Goal: Task Accomplishment & Management: Use online tool/utility

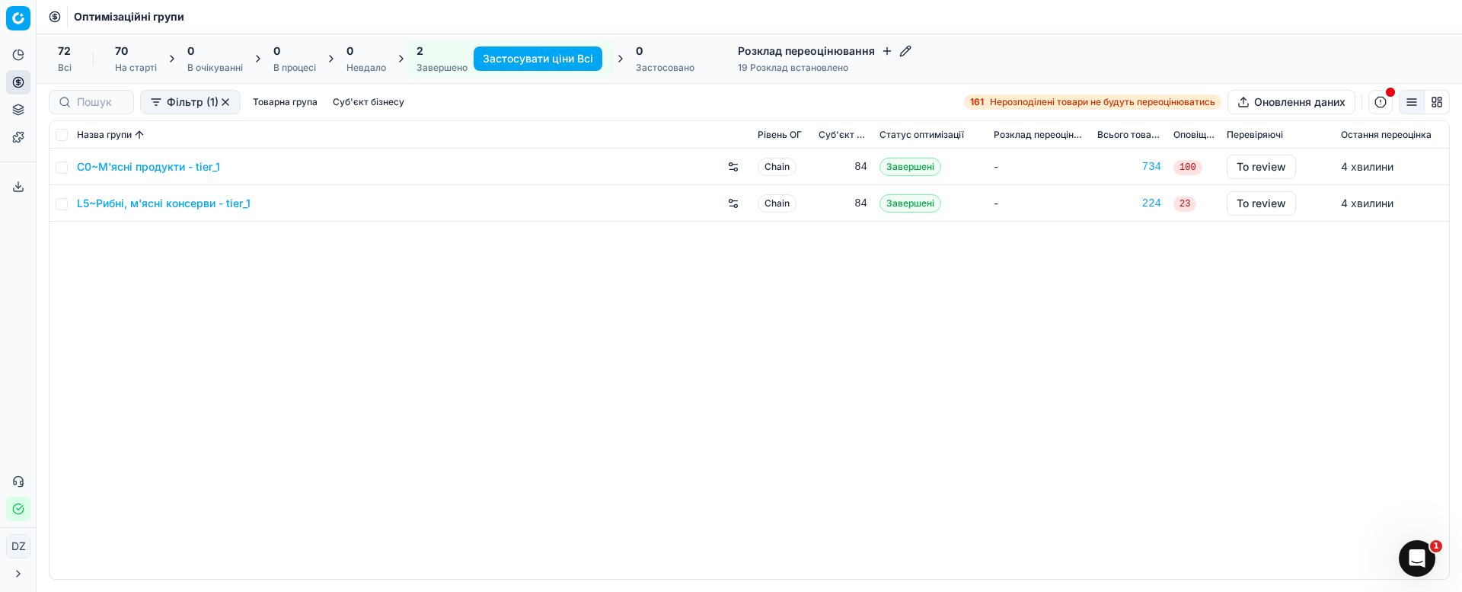
click at [169, 167] on link "C0~М'ясні продукти - tier_1" at bounding box center [148, 166] width 143 height 15
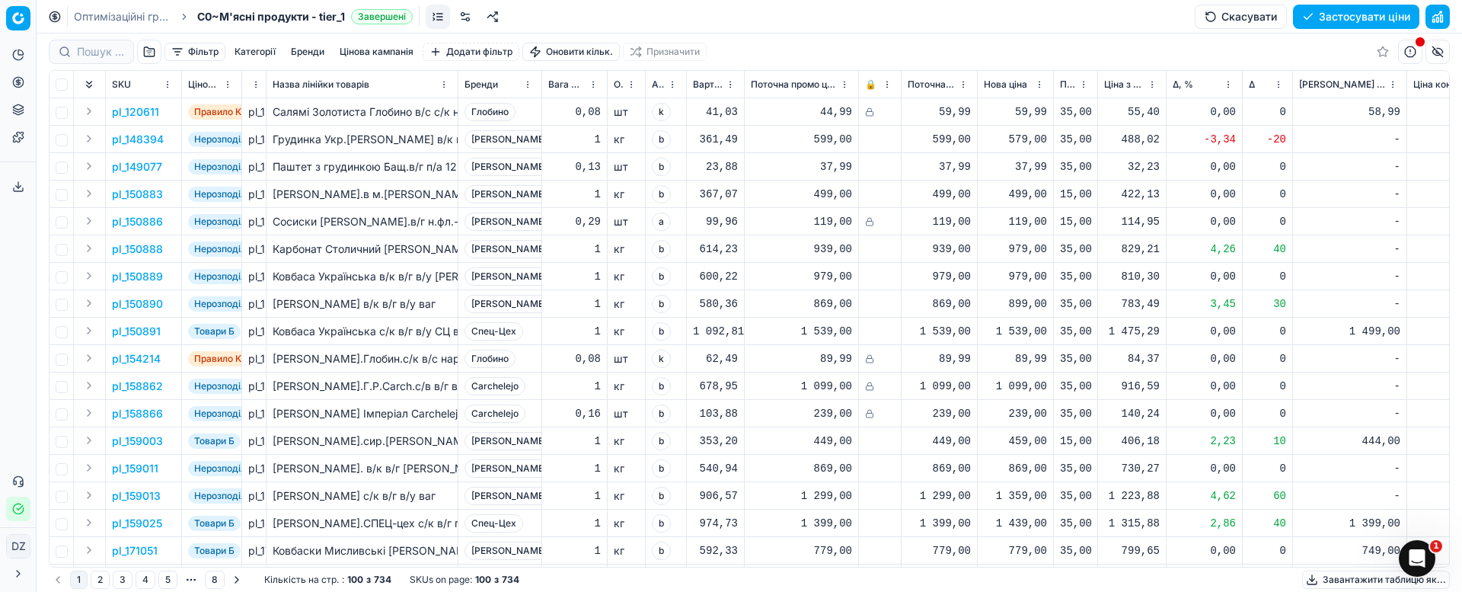
click at [368, 50] on button "Цінова кампанія" at bounding box center [376, 52] width 86 height 18
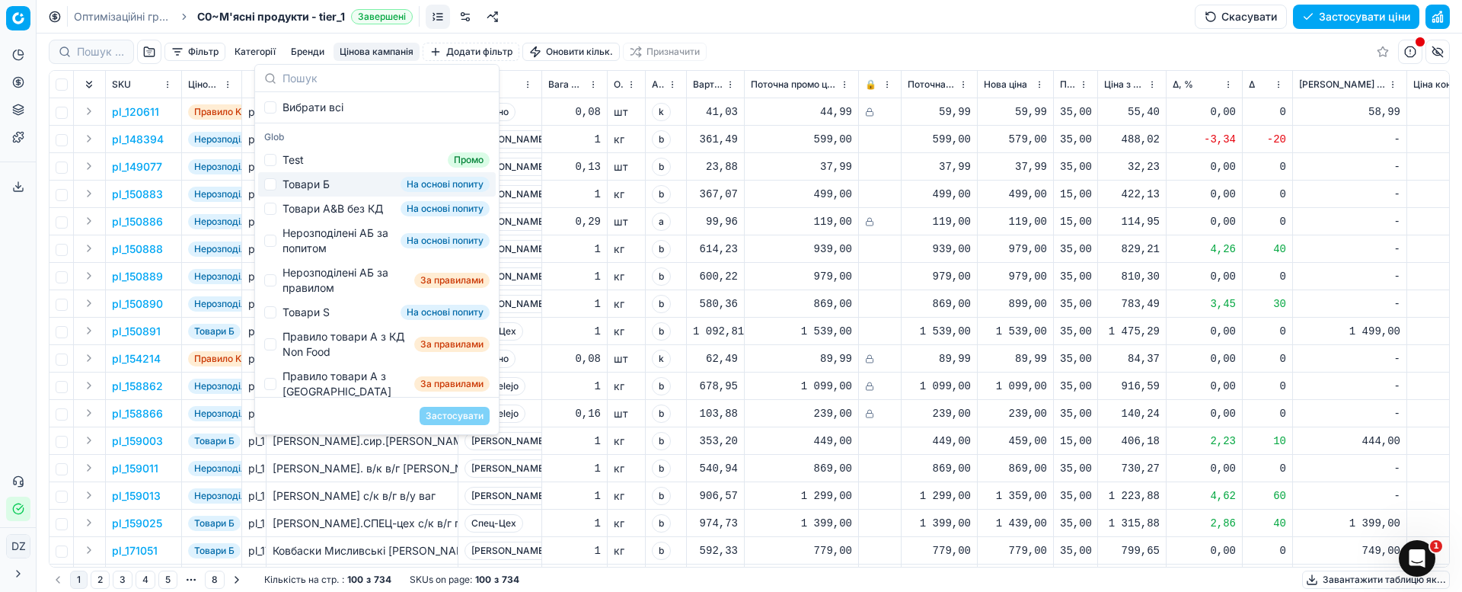
click at [314, 184] on div "Товари Б" at bounding box center [305, 184] width 47 height 15
checkbox input "true"
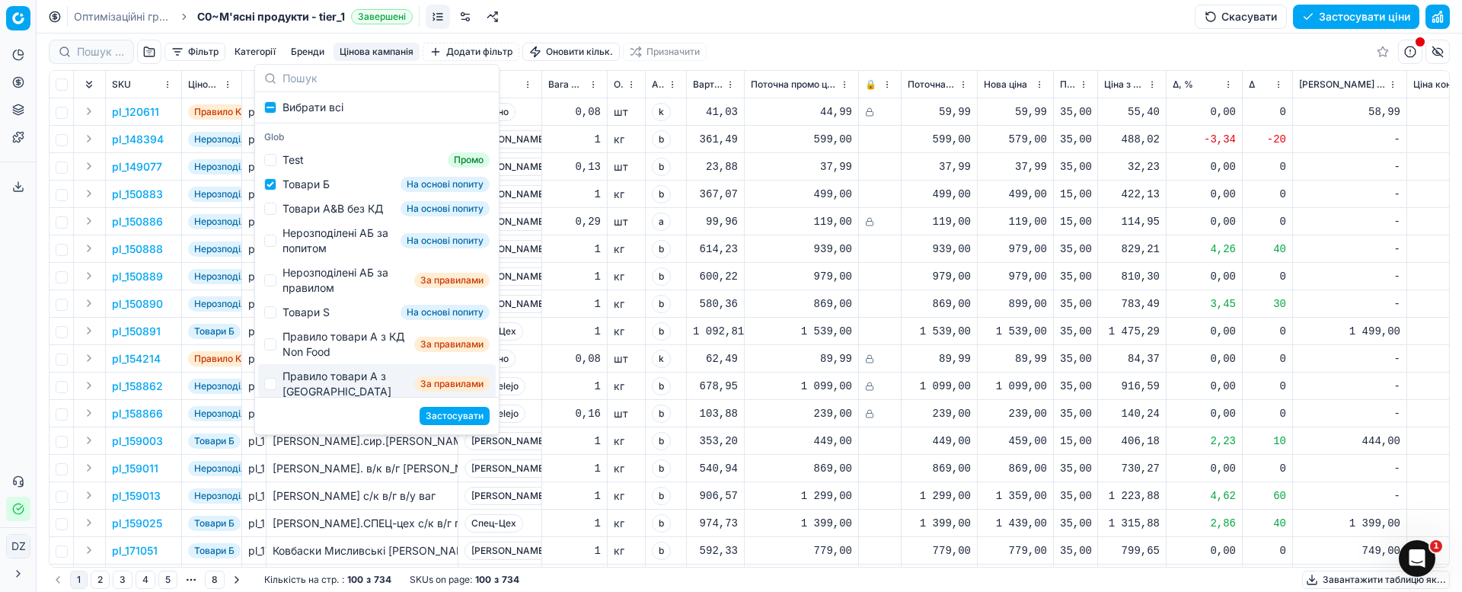
click at [462, 420] on button "Застосувати" at bounding box center [455, 416] width 70 height 18
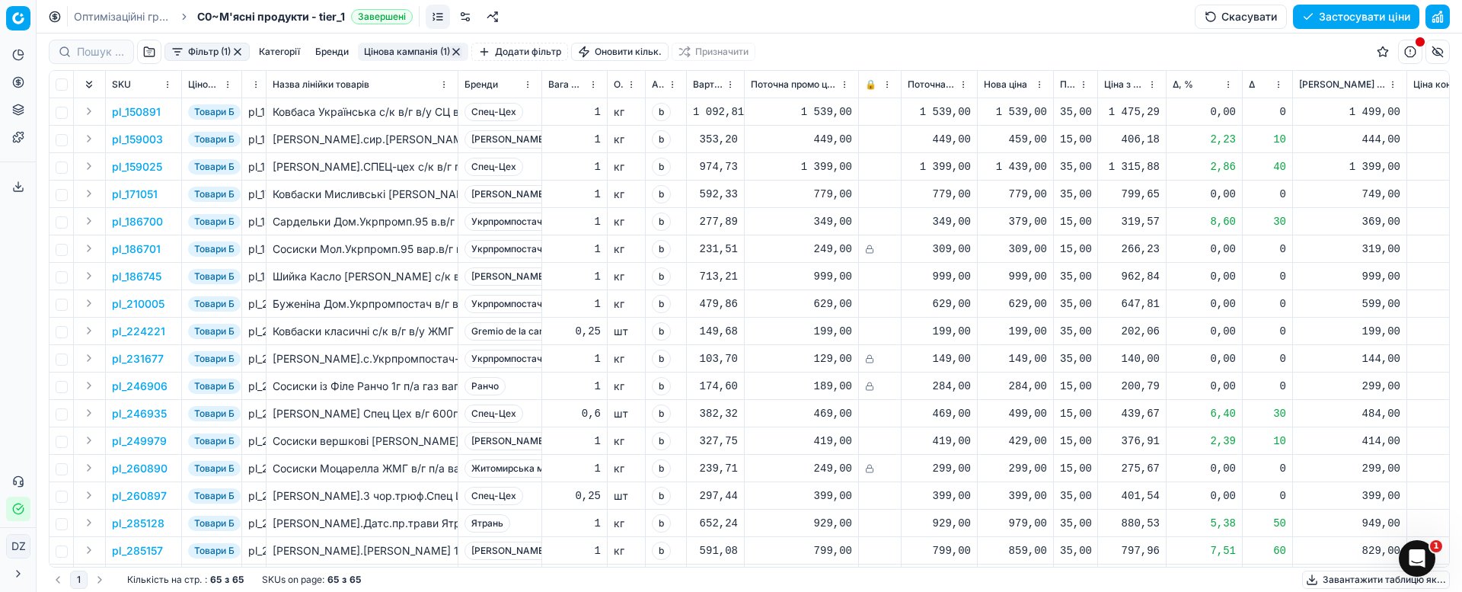
click at [1176, 81] on span "Δ, %" at bounding box center [1183, 84] width 21 height 12
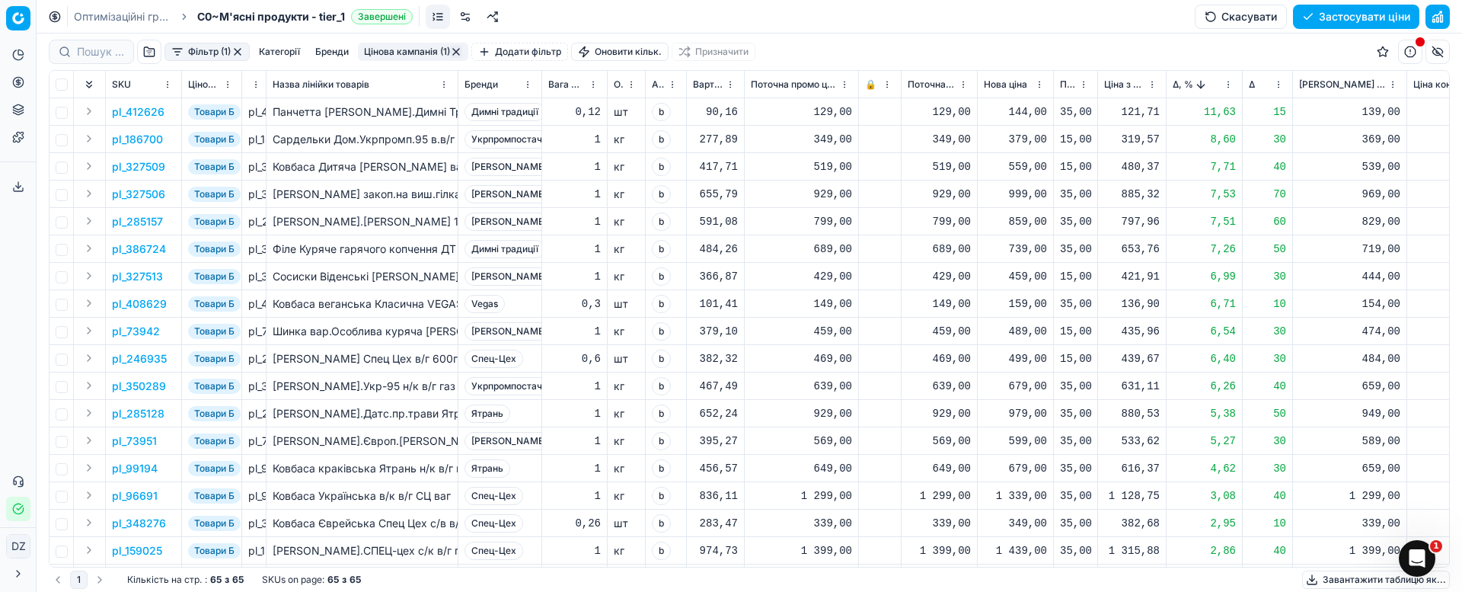
click at [126, 112] on p "pl_412626" at bounding box center [138, 111] width 53 height 15
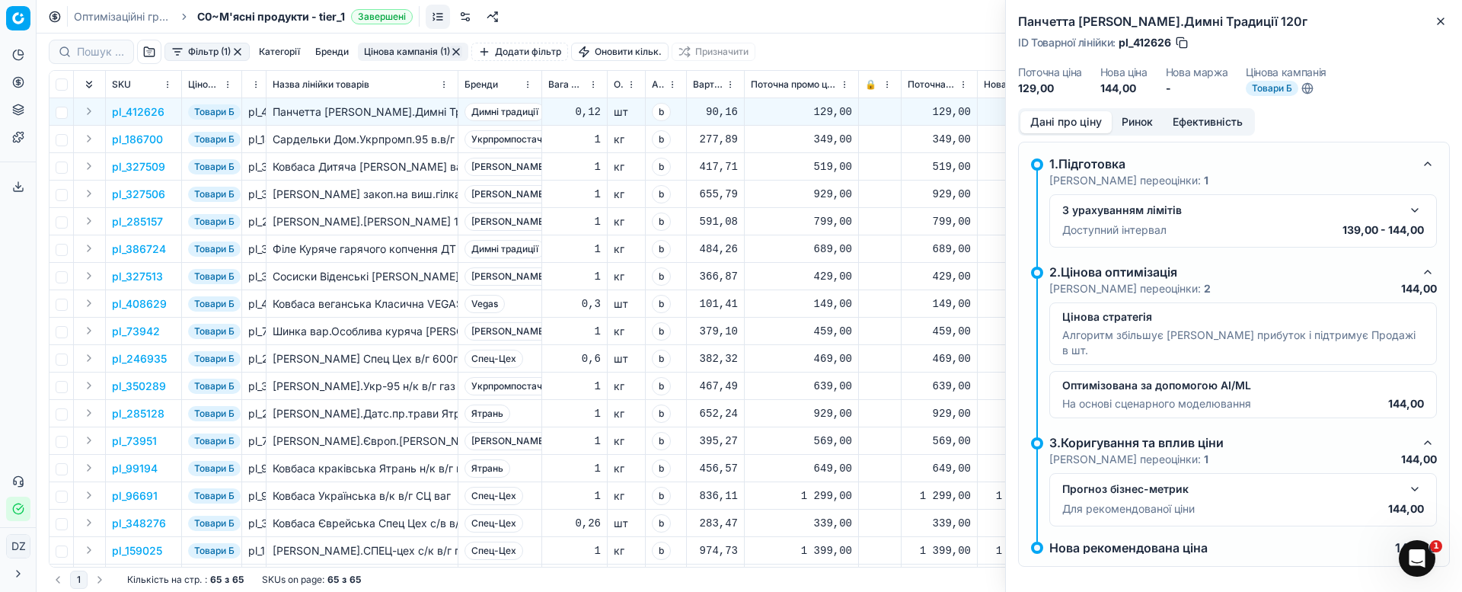
click at [1135, 117] on button "Ринок" at bounding box center [1137, 122] width 51 height 22
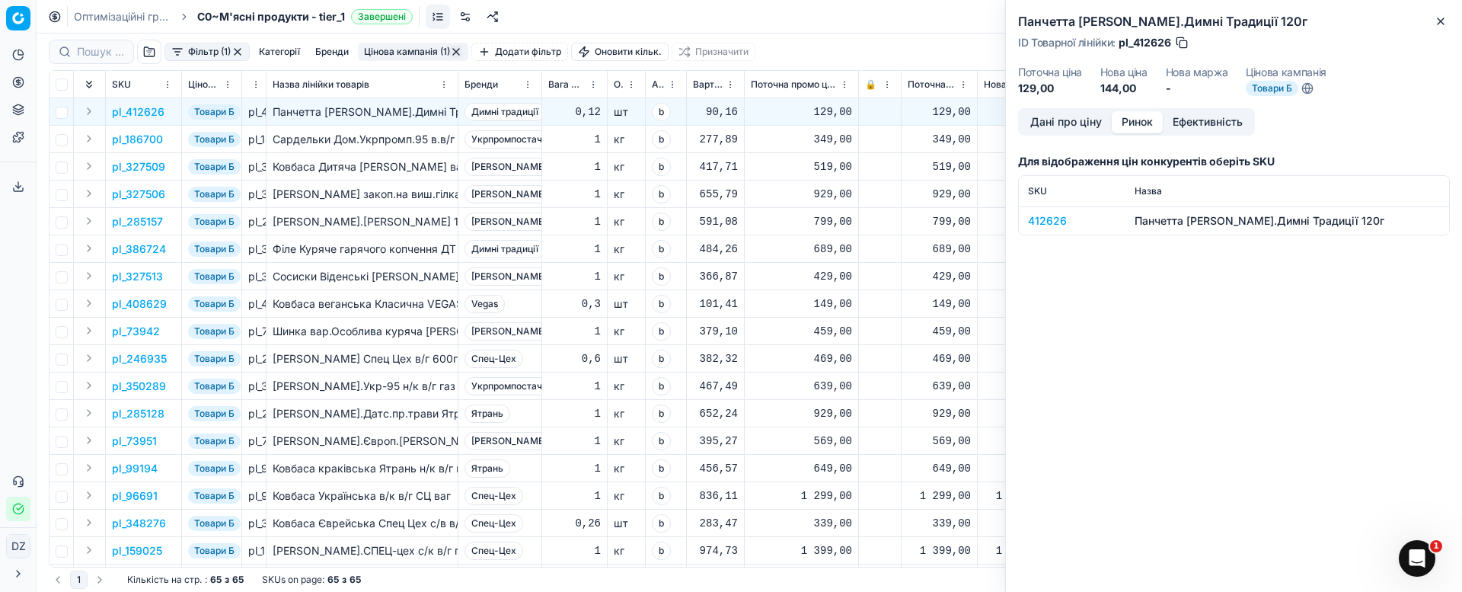
click at [1038, 218] on div "412626" at bounding box center [1072, 220] width 88 height 15
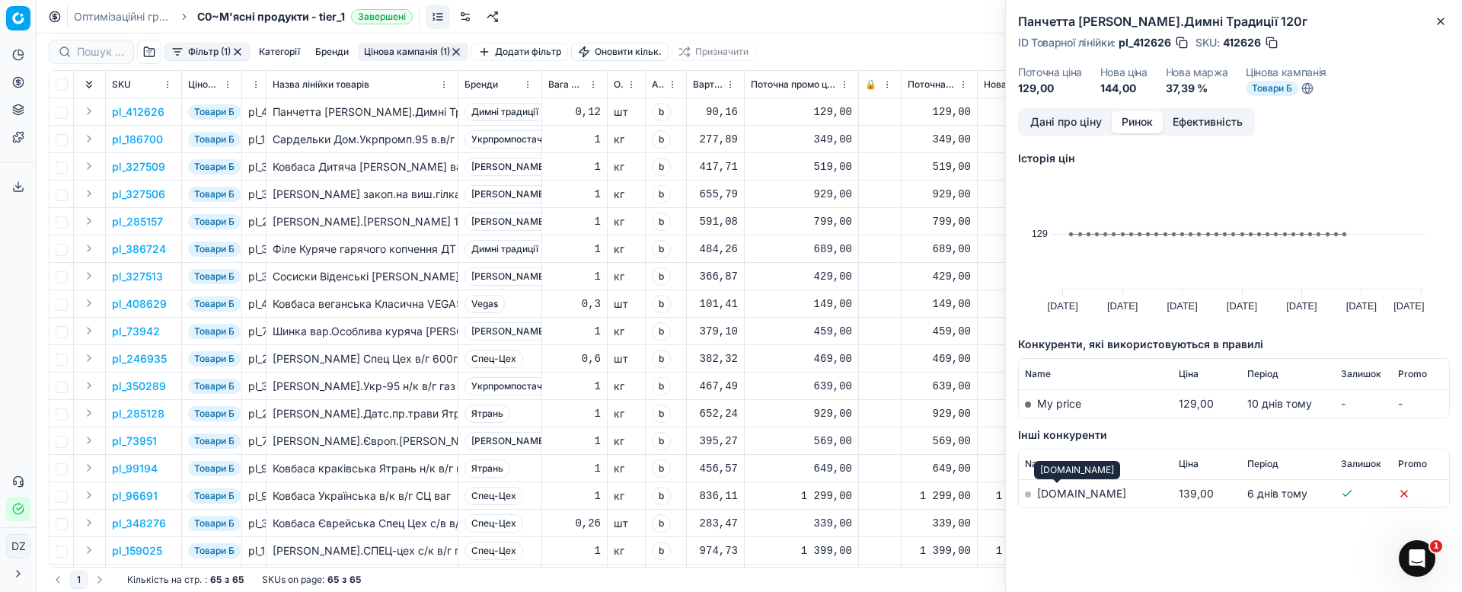
click at [1058, 491] on link "[DOMAIN_NAME]" at bounding box center [1081, 493] width 89 height 13
click at [1438, 16] on icon "button" at bounding box center [1440, 21] width 12 height 12
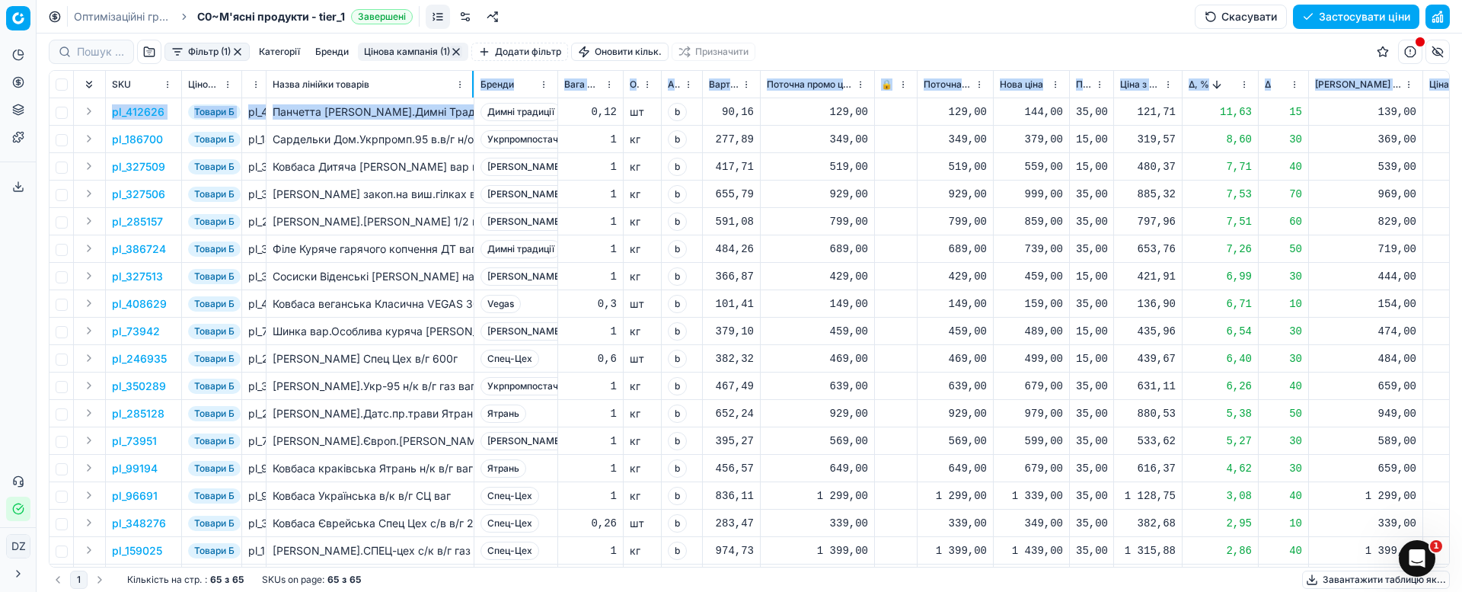
drag, startPoint x: 457, startPoint y: 81, endPoint x: 473, endPoint y: 101, distance: 25.4
click at [473, 101] on div "SKU Цінова кампанія ID Товарної лінійки Назва лінійки товарів Бренди Вага Net О…" at bounding box center [748, 319] width 1399 height 496
click at [145, 136] on p "pl_186700" at bounding box center [137, 139] width 51 height 15
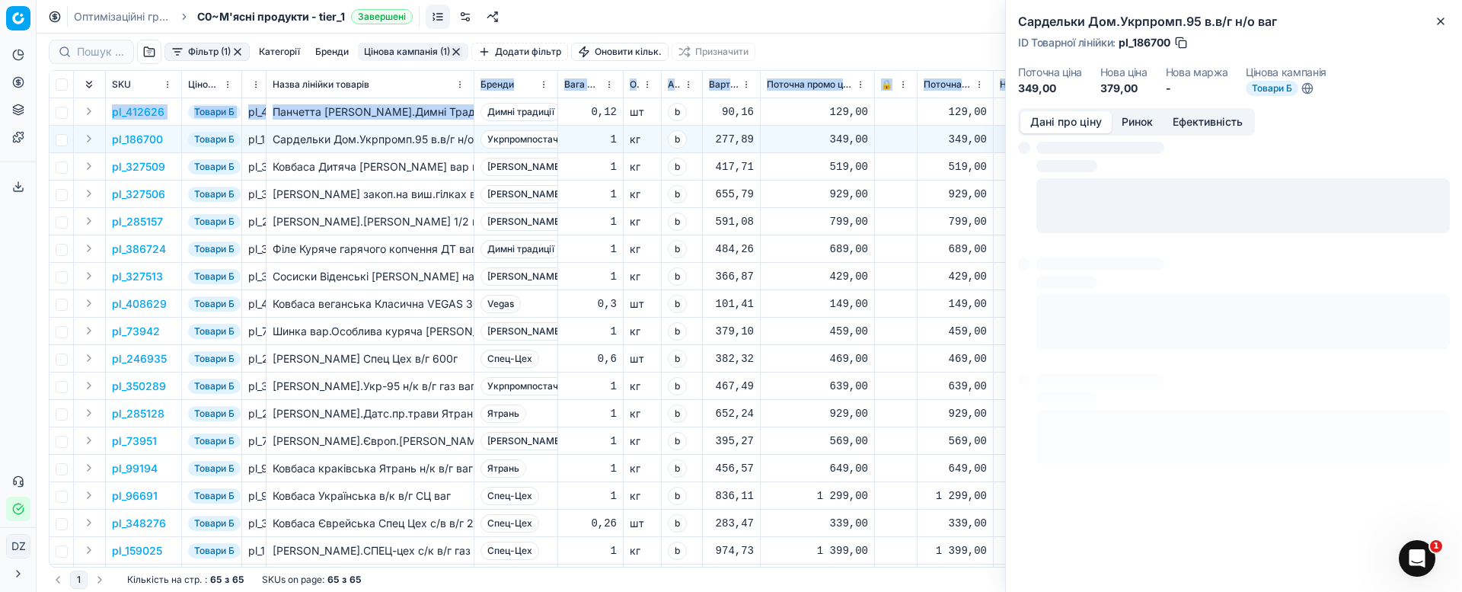
click at [1137, 125] on button "Ринок" at bounding box center [1137, 122] width 51 height 22
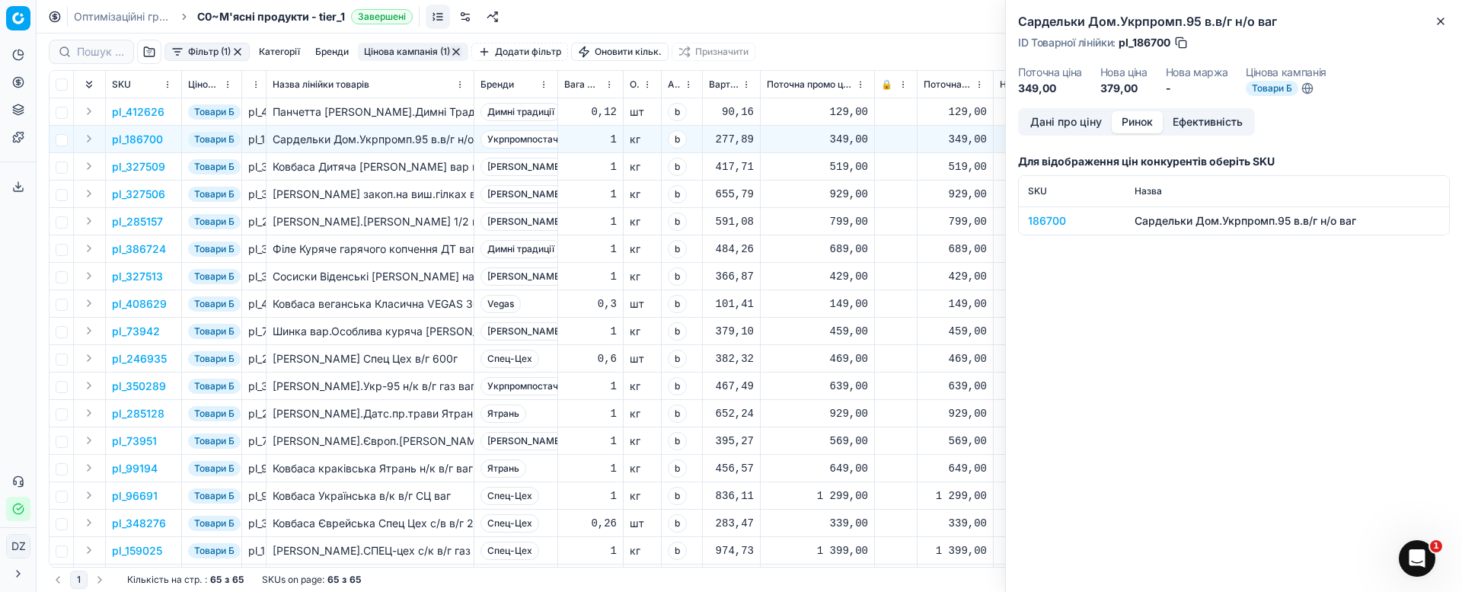
click at [1051, 221] on div "186700" at bounding box center [1072, 220] width 88 height 15
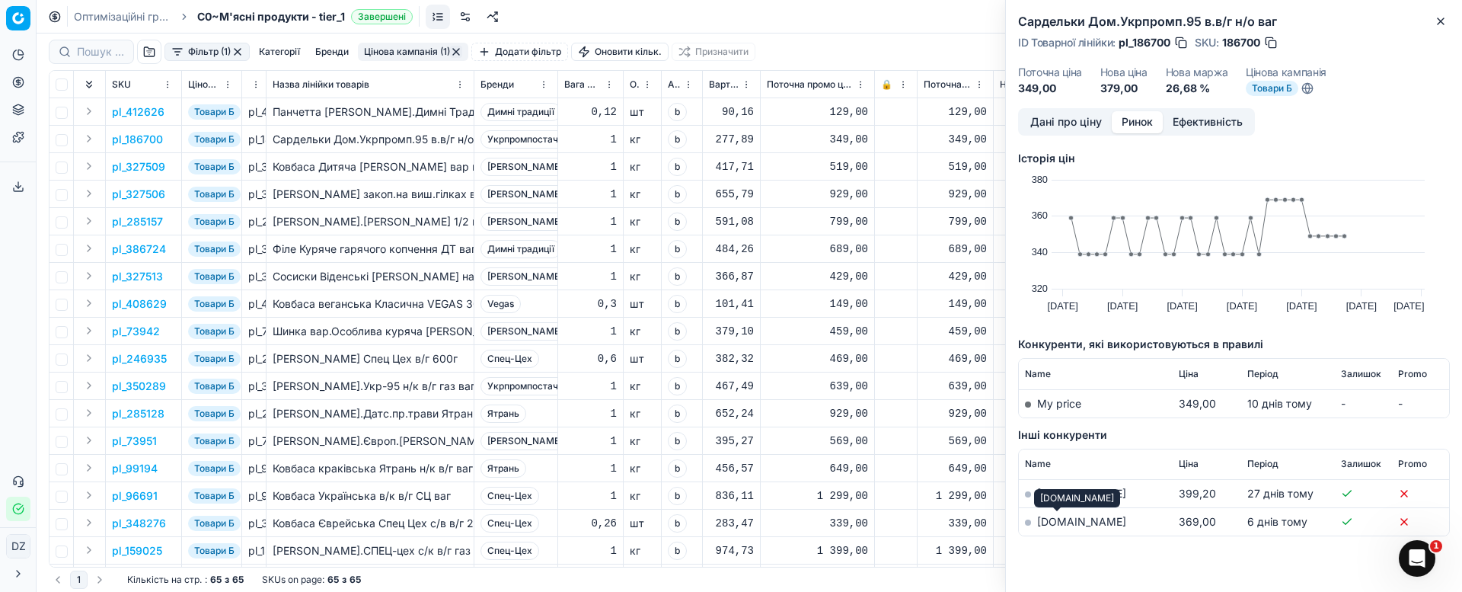
click at [1043, 522] on link "[DOMAIN_NAME]" at bounding box center [1081, 521] width 89 height 13
click at [1445, 16] on icon "button" at bounding box center [1440, 21] width 12 height 12
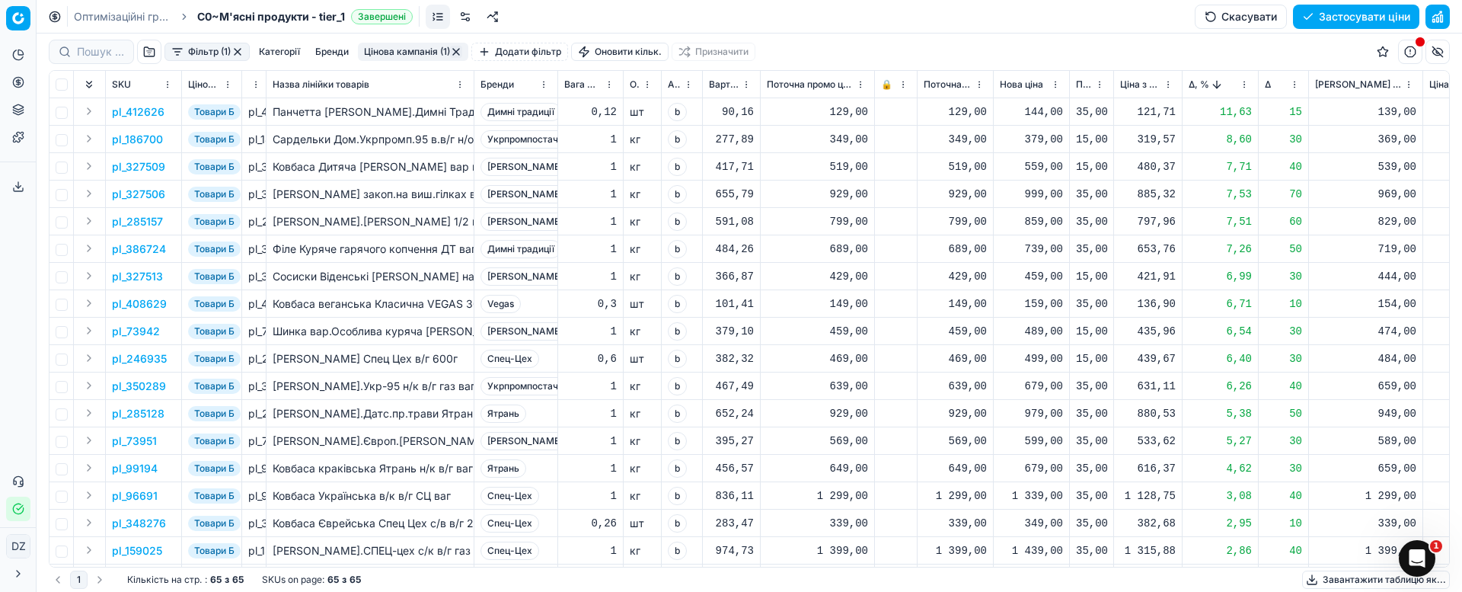
click at [1038, 140] on div "379,00" at bounding box center [1031, 139] width 63 height 15
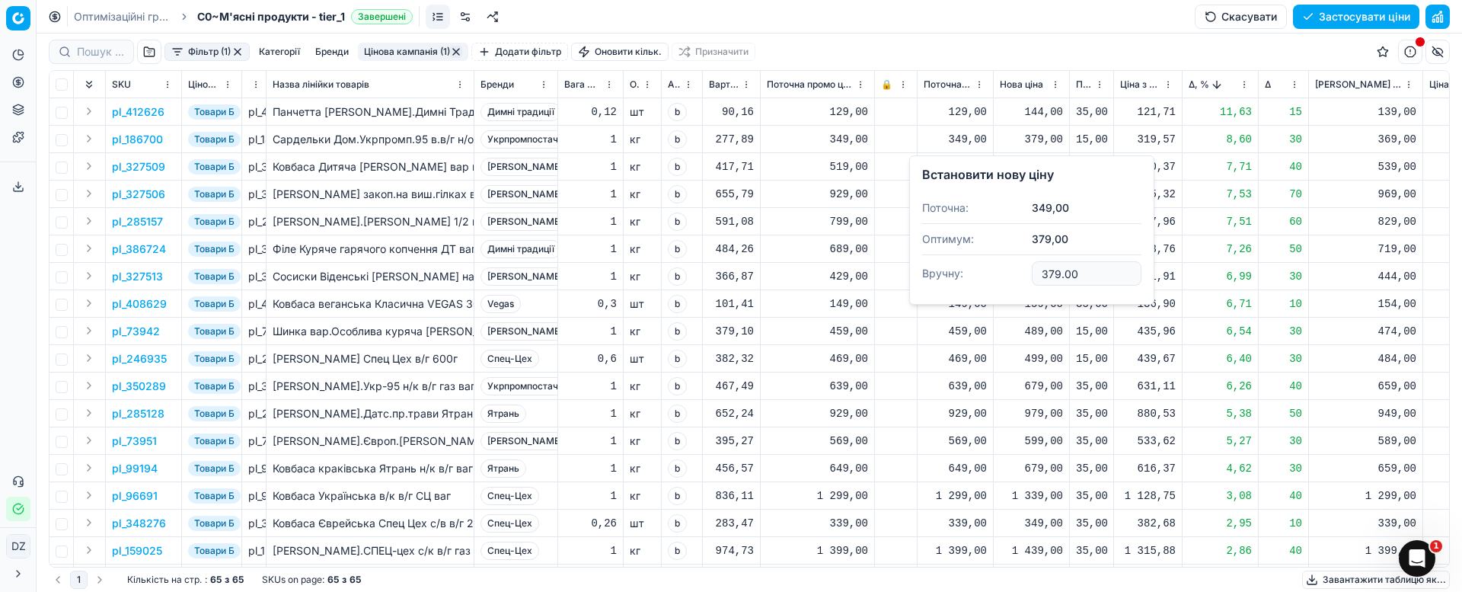
drag, startPoint x: 1080, startPoint y: 269, endPoint x: 978, endPoint y: 263, distance: 102.9
click at [978, 264] on dl "Поточна: 349,00 Оптимум: 379,00 Вручну: 379.00" at bounding box center [1031, 242] width 219 height 99
type input "359.00"
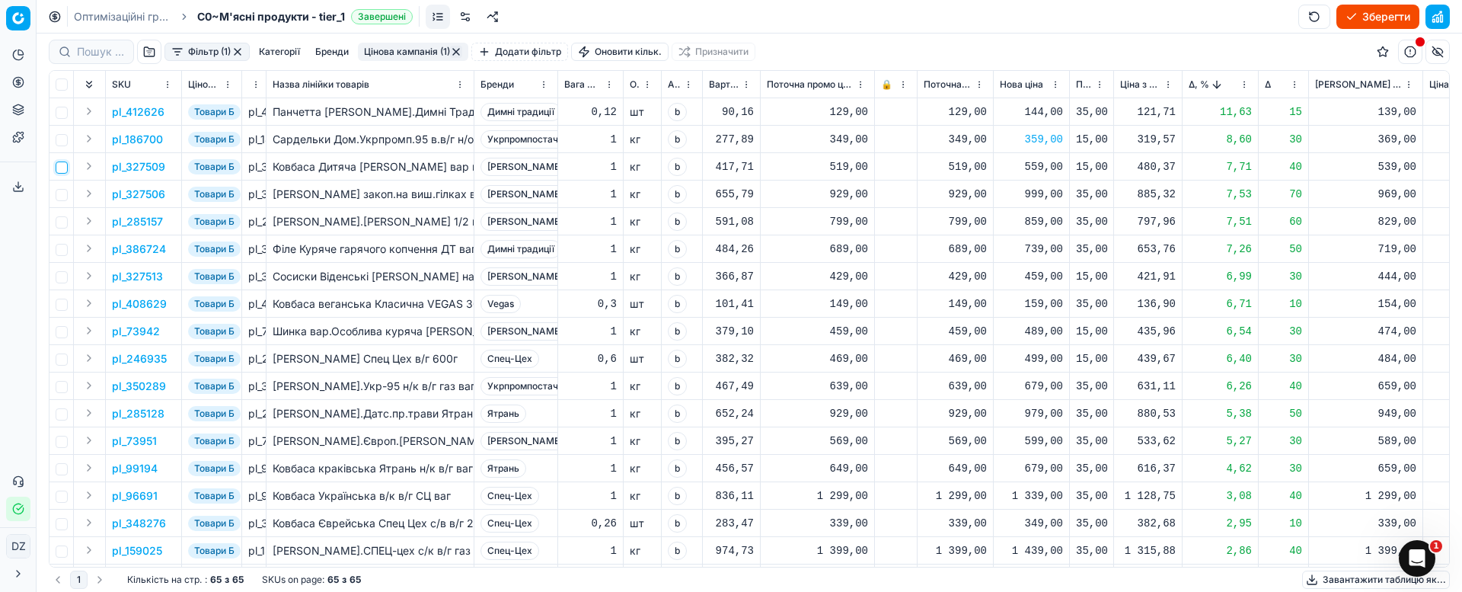
click at [60, 171] on input "checkbox" at bounding box center [62, 167] width 12 height 12
checkbox input "true"
click at [158, 171] on p "pl_327509" at bounding box center [138, 166] width 53 height 15
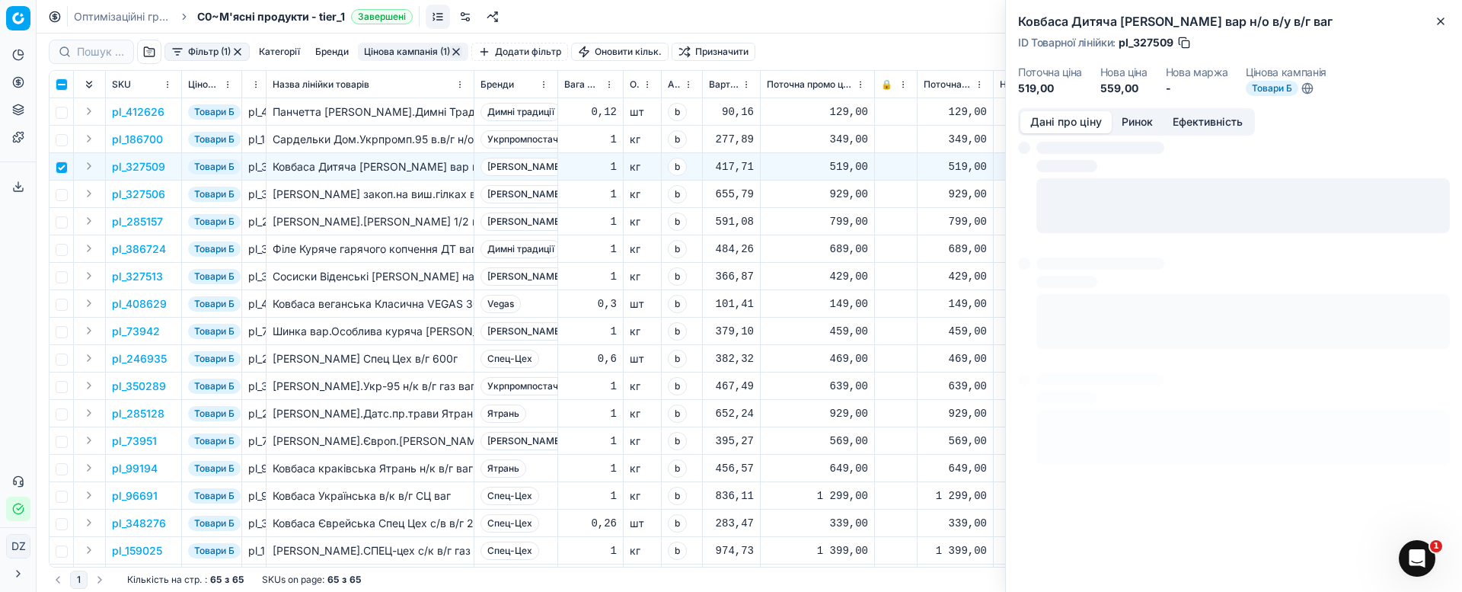
click at [1140, 120] on button "Ринок" at bounding box center [1137, 122] width 51 height 22
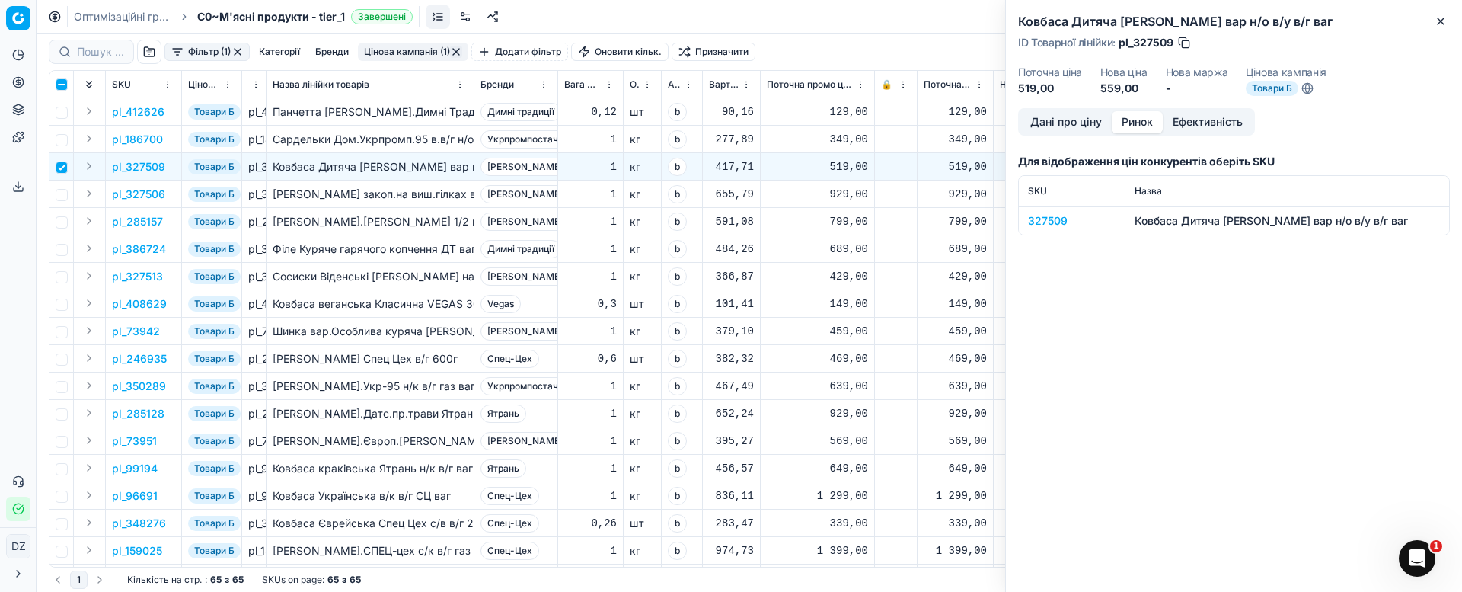
click at [1060, 224] on div "327509" at bounding box center [1072, 220] width 88 height 15
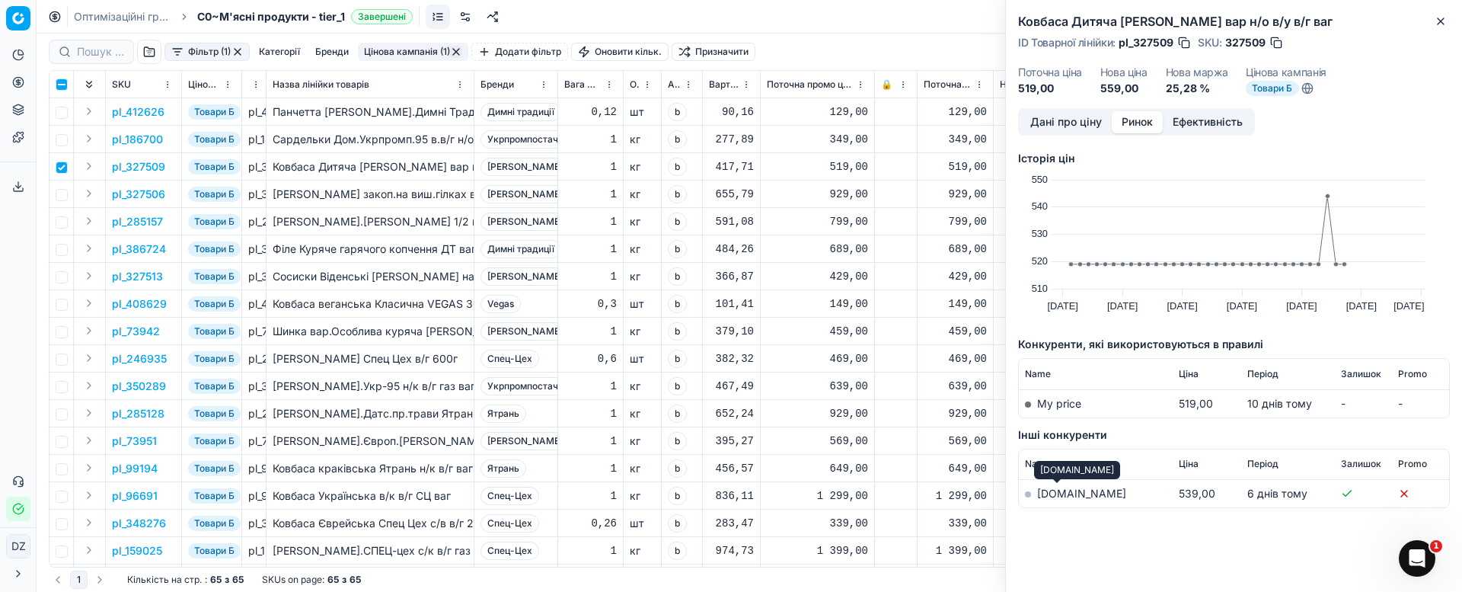
click at [1042, 490] on link "[DOMAIN_NAME]" at bounding box center [1081, 493] width 89 height 13
click at [1442, 17] on icon "button" at bounding box center [1440, 21] width 12 height 12
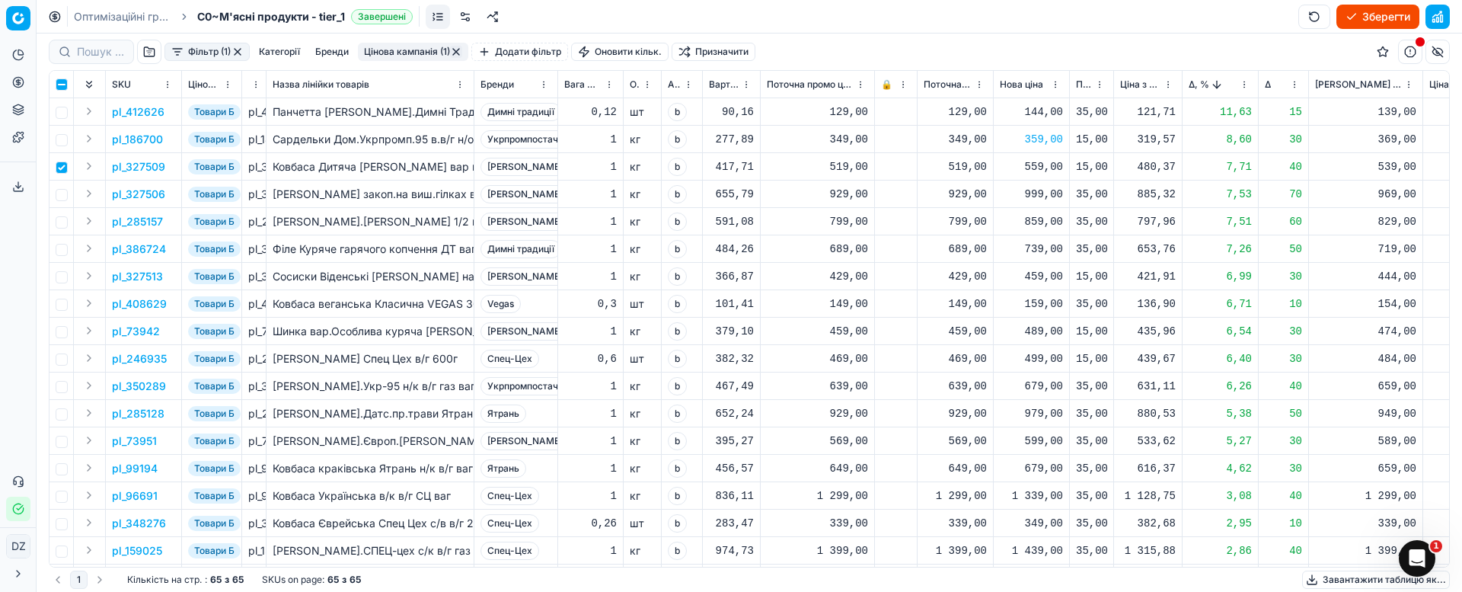
click at [1034, 168] on div "559,00" at bounding box center [1031, 166] width 63 height 15
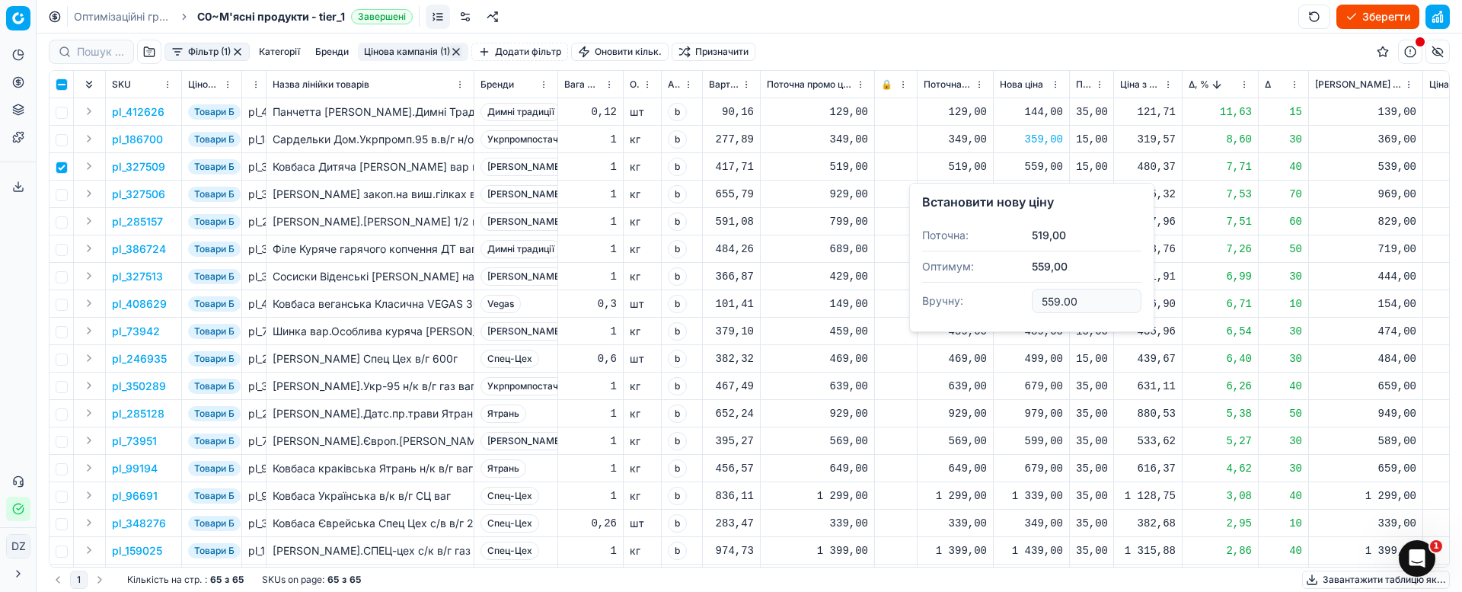
drag, startPoint x: 1109, startPoint y: 302, endPoint x: 1023, endPoint y: 304, distance: 86.0
click at [1023, 304] on dl "Поточна: 519,00 Оптимум: 559,00 Вручну: 559.00" at bounding box center [1031, 269] width 219 height 99
drag, startPoint x: 1078, startPoint y: 305, endPoint x: 1021, endPoint y: 308, distance: 57.2
click at [1021, 308] on dl "Поточна: 519,00 Оптимум: 559,00 Вручну: 559" at bounding box center [1031, 269] width 219 height 99
type input "539.00"
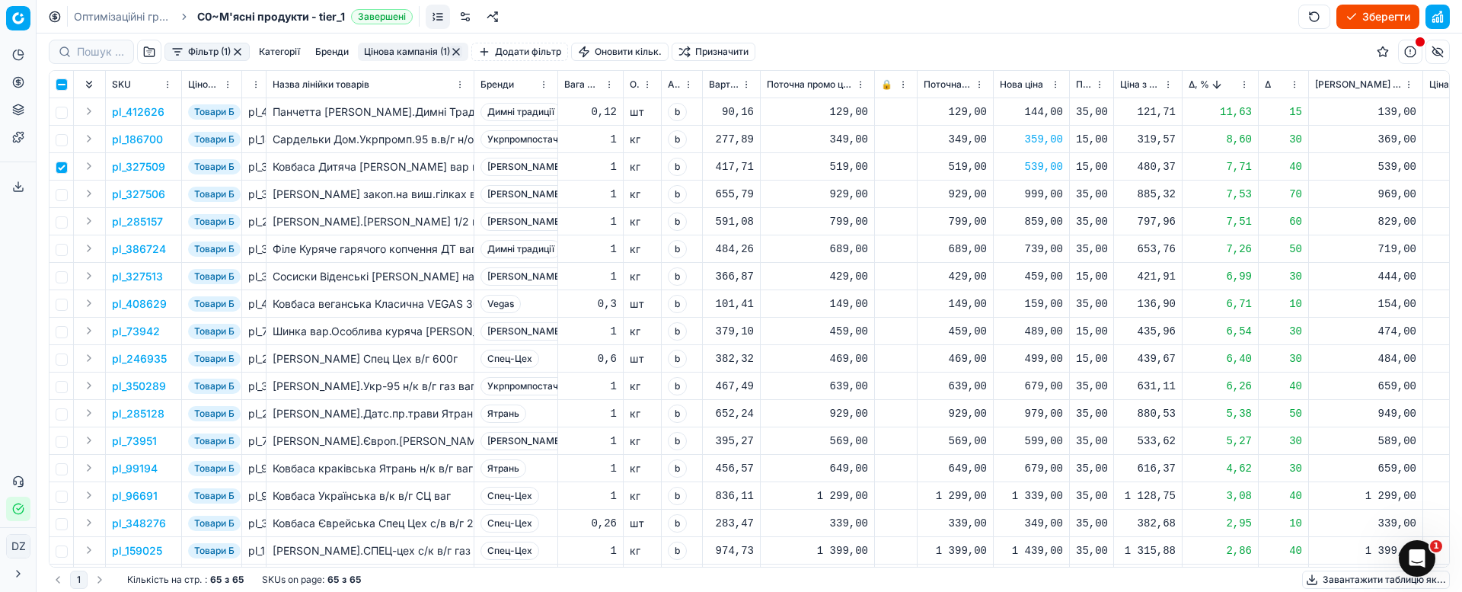
click at [1045, 195] on div "999,00" at bounding box center [1031, 194] width 63 height 15
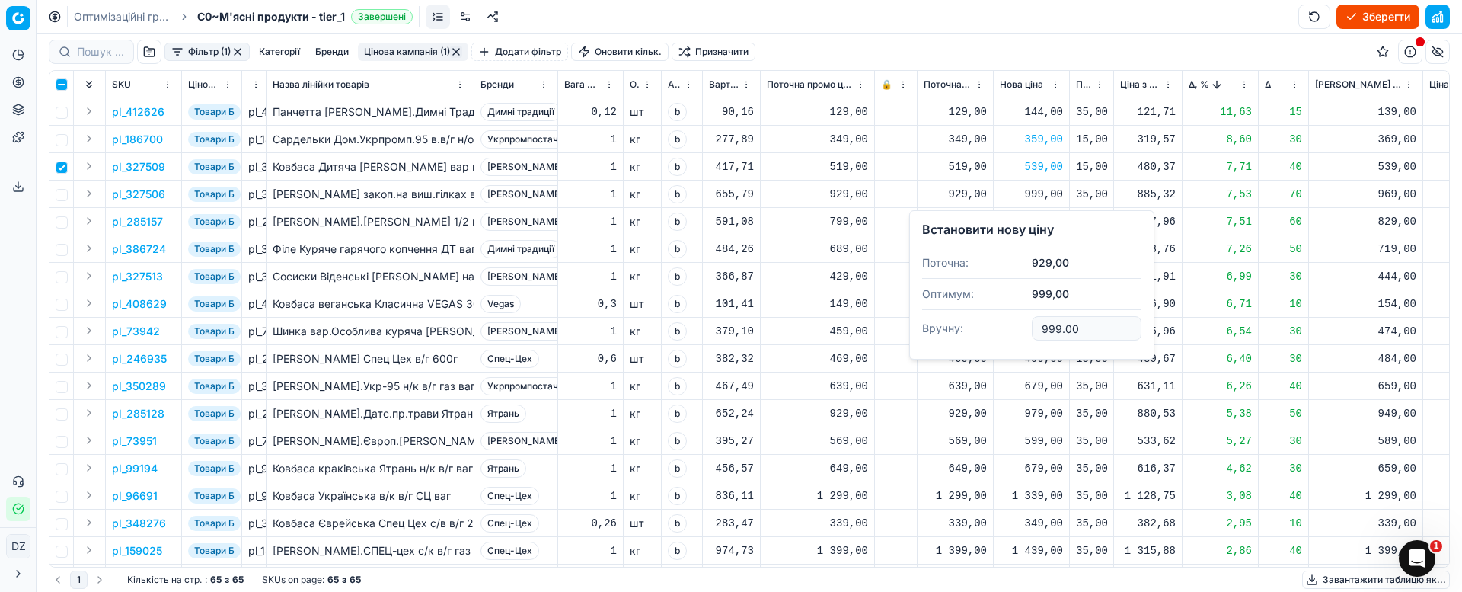
drag, startPoint x: 1094, startPoint y: 329, endPoint x: 994, endPoint y: 337, distance: 100.1
click at [996, 337] on dl "Поточна: 929,00 Оптимум: 999,00 Вручну: 999.00" at bounding box center [1031, 296] width 219 height 99
type input "969.00"
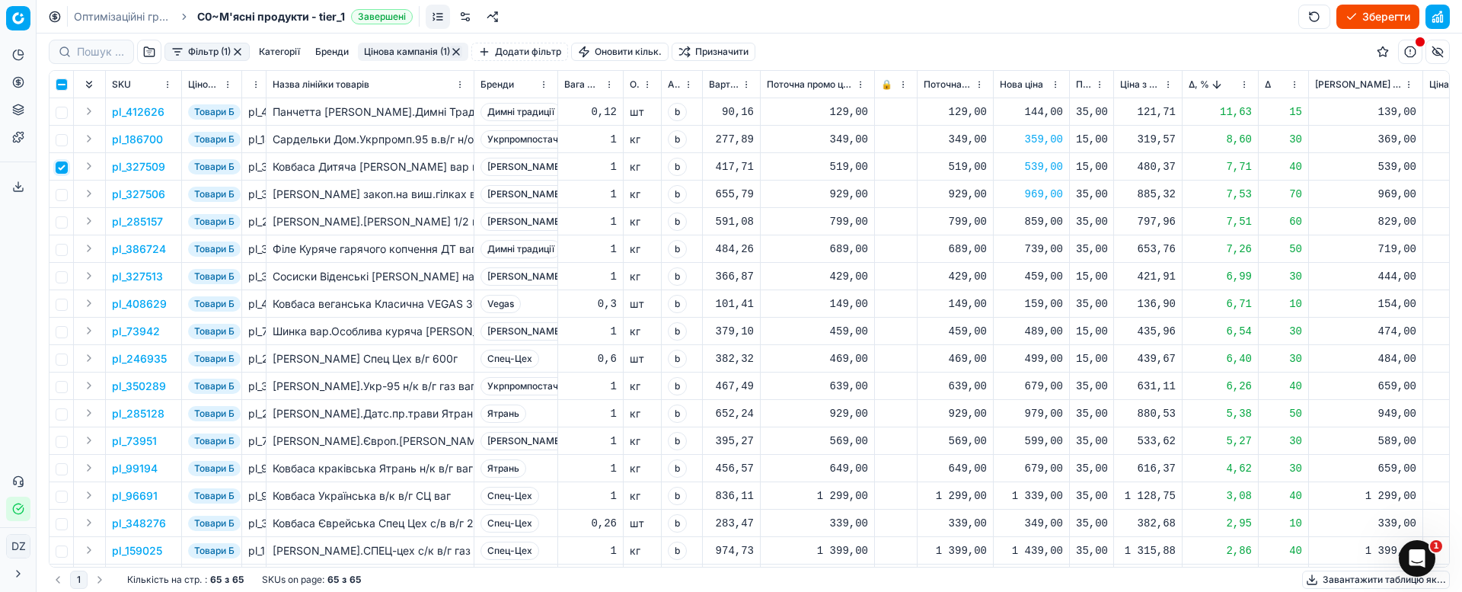
click at [63, 168] on input "checkbox" at bounding box center [62, 167] width 12 height 12
checkbox input "false"
click at [62, 251] on input "checkbox" at bounding box center [62, 250] width 12 height 12
checkbox input "true"
click at [137, 251] on p "pl_386724" at bounding box center [139, 248] width 54 height 15
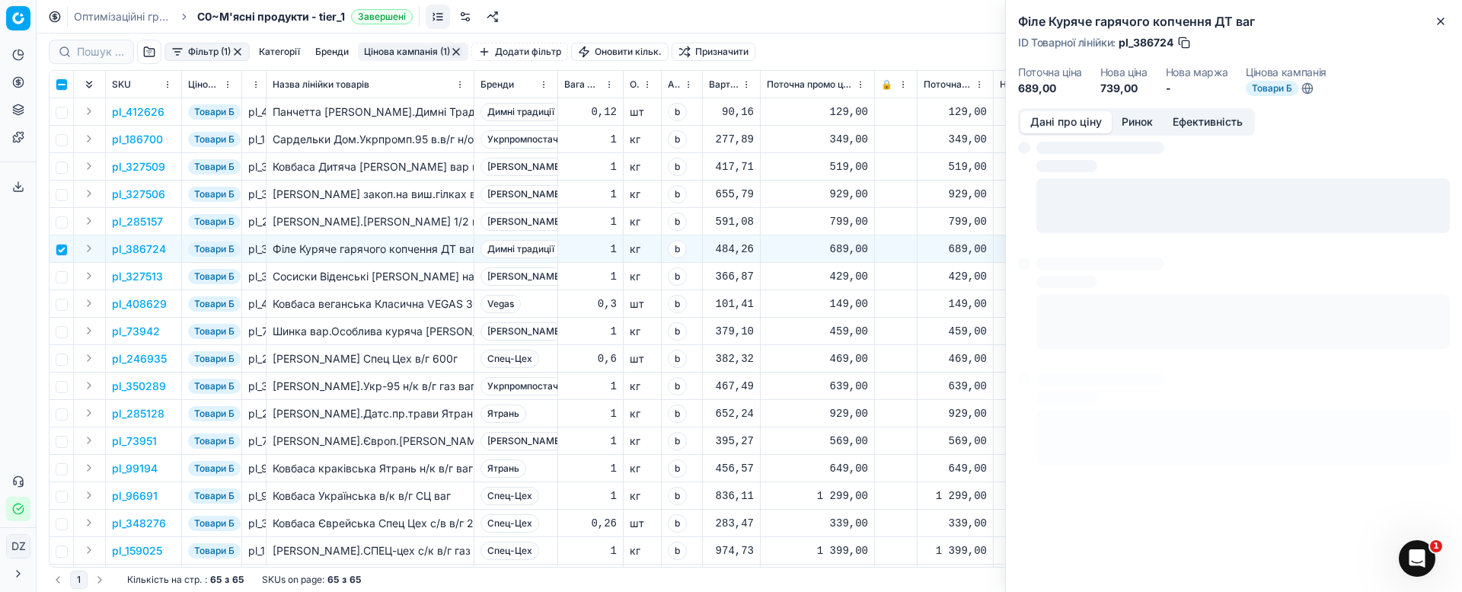
click at [1143, 123] on button "Ринок" at bounding box center [1137, 122] width 51 height 22
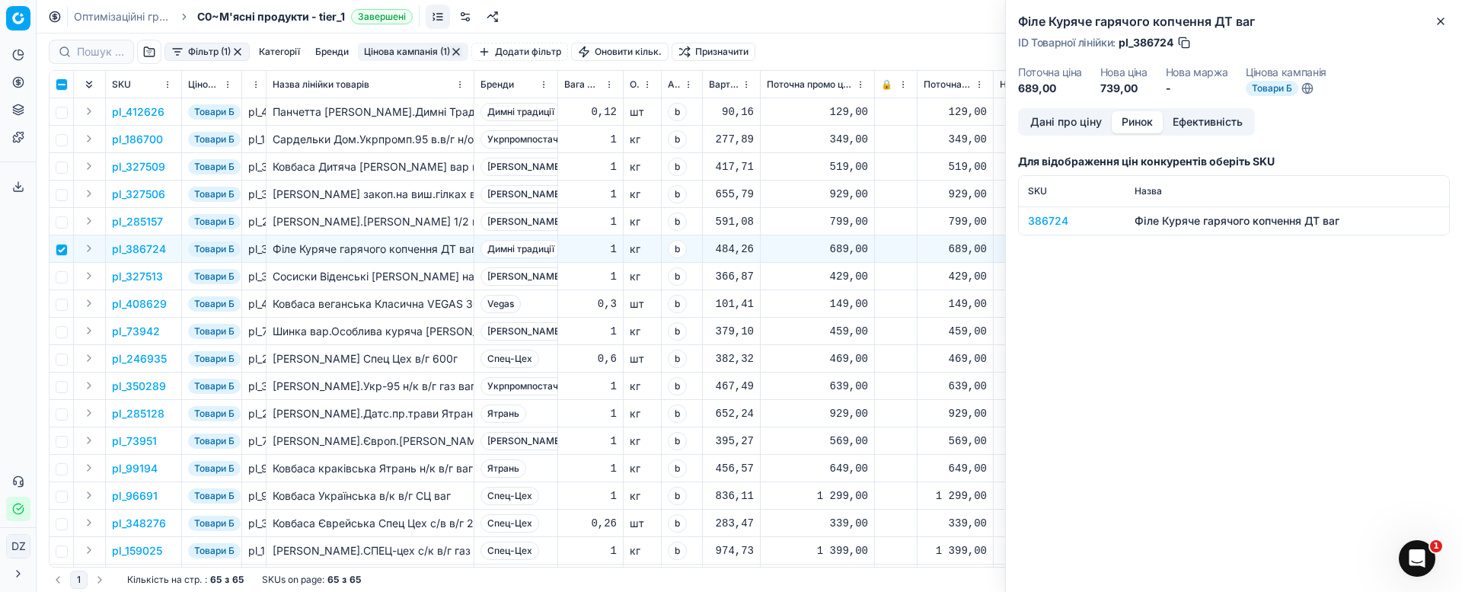
click at [1045, 220] on div "386724" at bounding box center [1072, 220] width 88 height 15
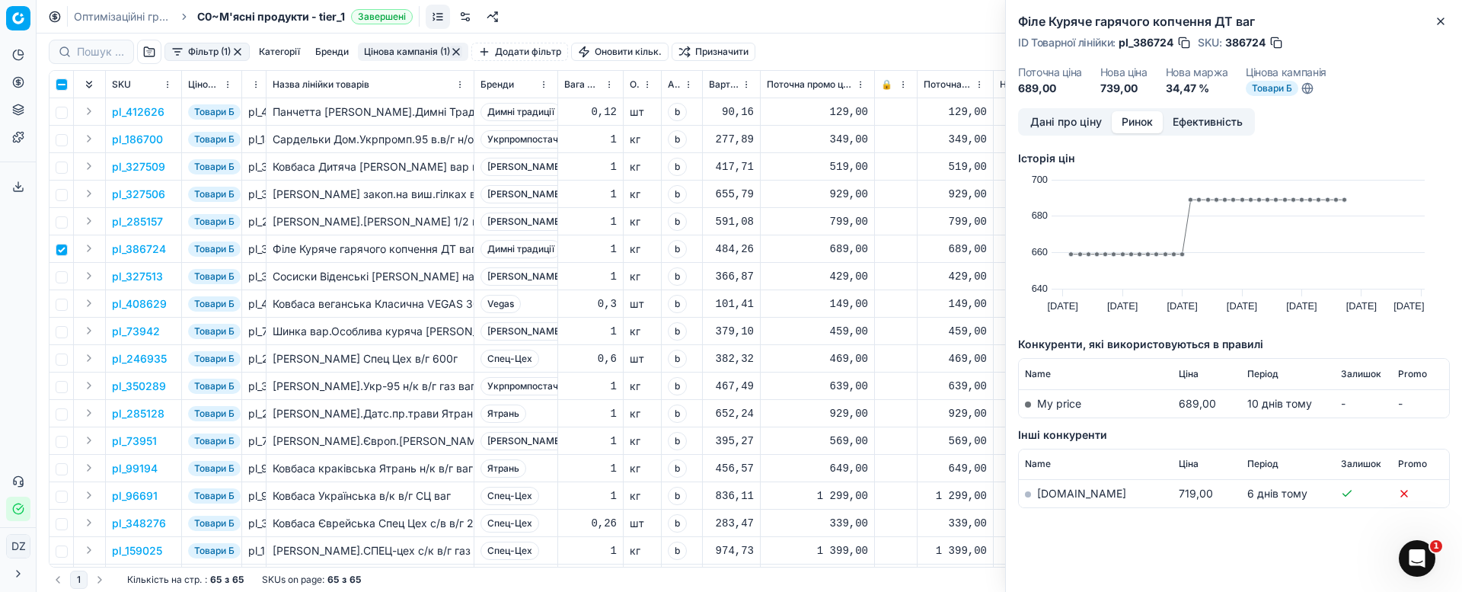
click at [1058, 487] on link "[DOMAIN_NAME]" at bounding box center [1081, 493] width 89 height 13
click at [1438, 18] on icon "button" at bounding box center [1440, 21] width 12 height 12
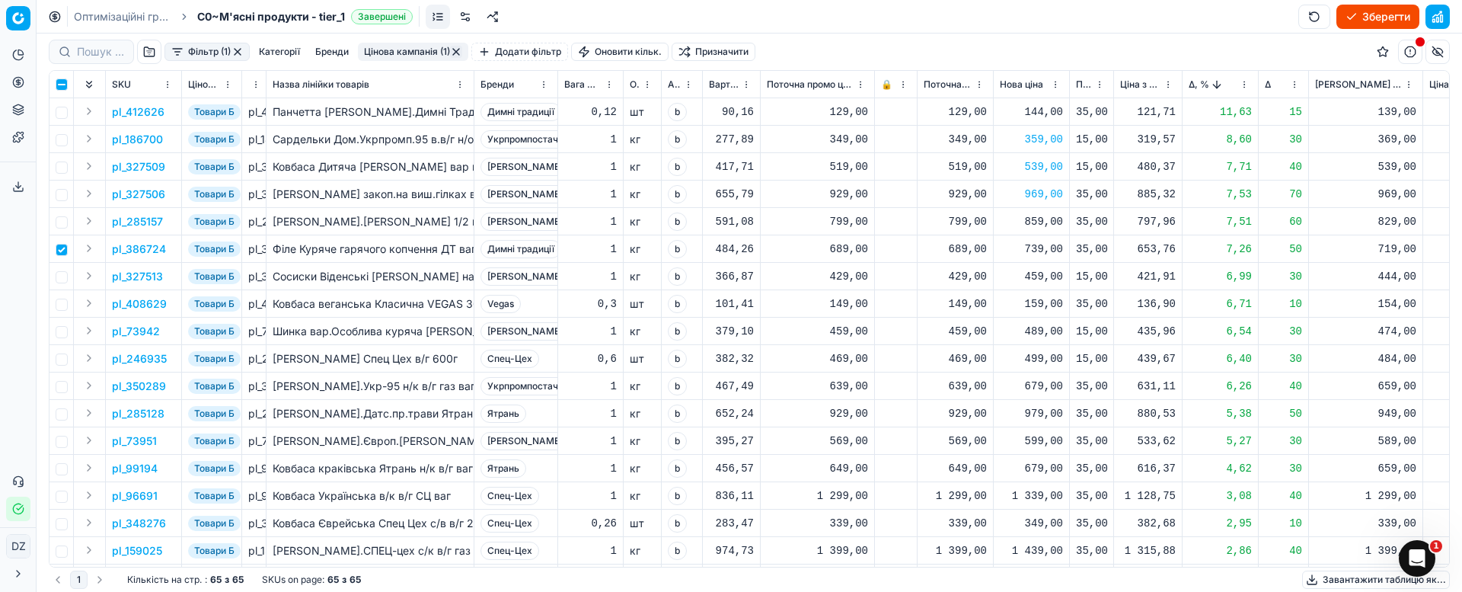
click at [1045, 251] on div "739,00" at bounding box center [1031, 248] width 63 height 15
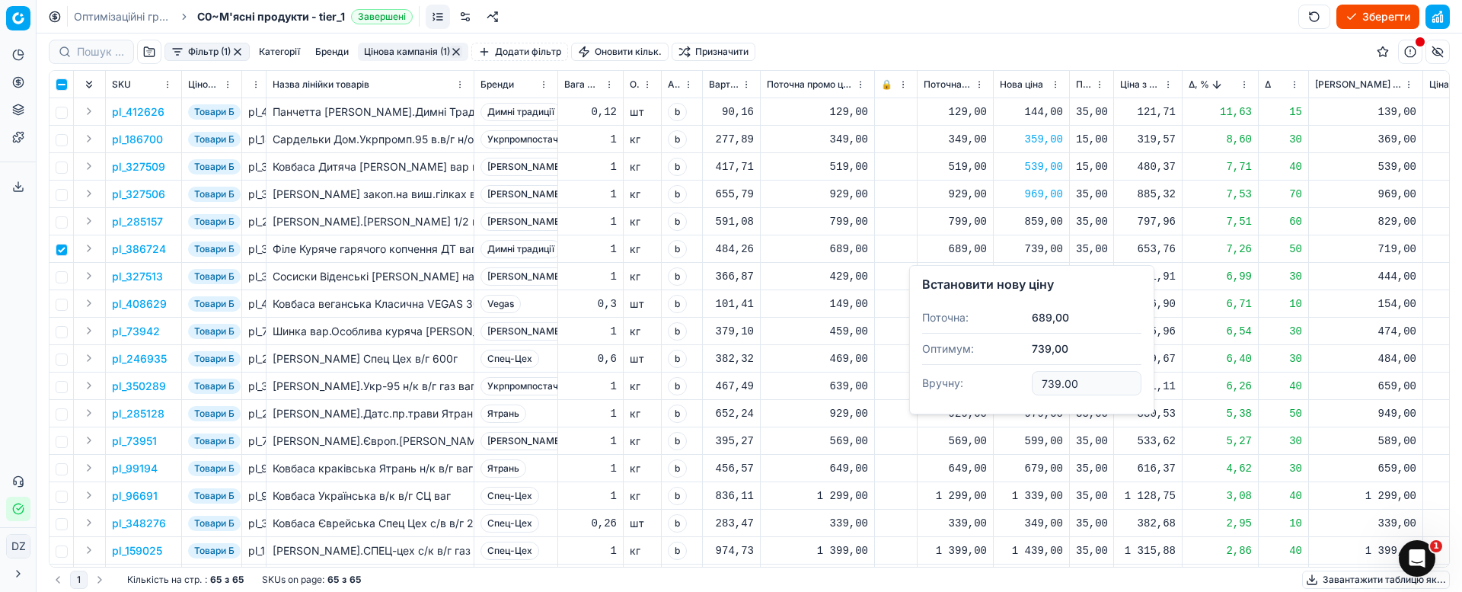
drag, startPoint x: 1086, startPoint y: 378, endPoint x: 1008, endPoint y: 376, distance: 77.7
click at [1008, 376] on dl "Поточна: 689,00 Оптимум: 739,00 Вручну: 739.00" at bounding box center [1031, 351] width 219 height 99
type input "719.00"
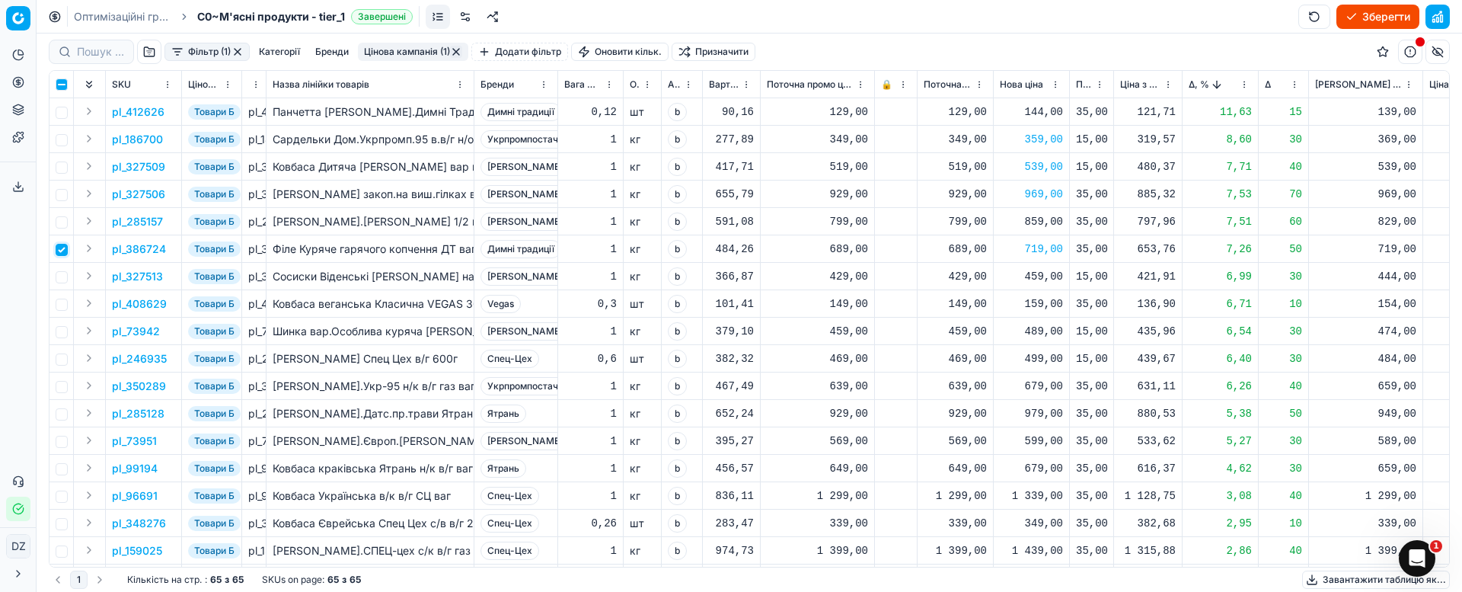
drag, startPoint x: 63, startPoint y: 254, endPoint x: 63, endPoint y: 263, distance: 9.9
click at [63, 255] on input "checkbox" at bounding box center [62, 250] width 12 height 12
checkbox input "false"
click at [63, 272] on input "checkbox" at bounding box center [62, 277] width 12 height 12
click at [128, 282] on p "pl_327513" at bounding box center [137, 276] width 51 height 15
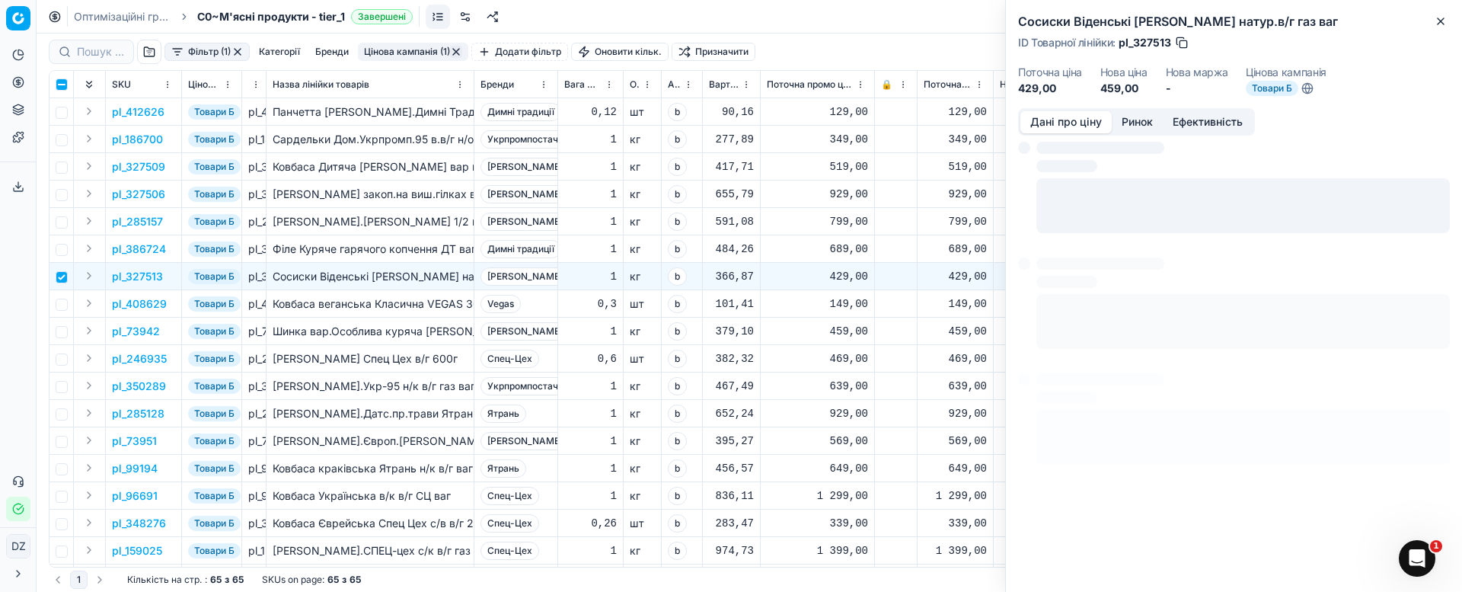
click at [1137, 125] on button "Ринок" at bounding box center [1137, 122] width 51 height 22
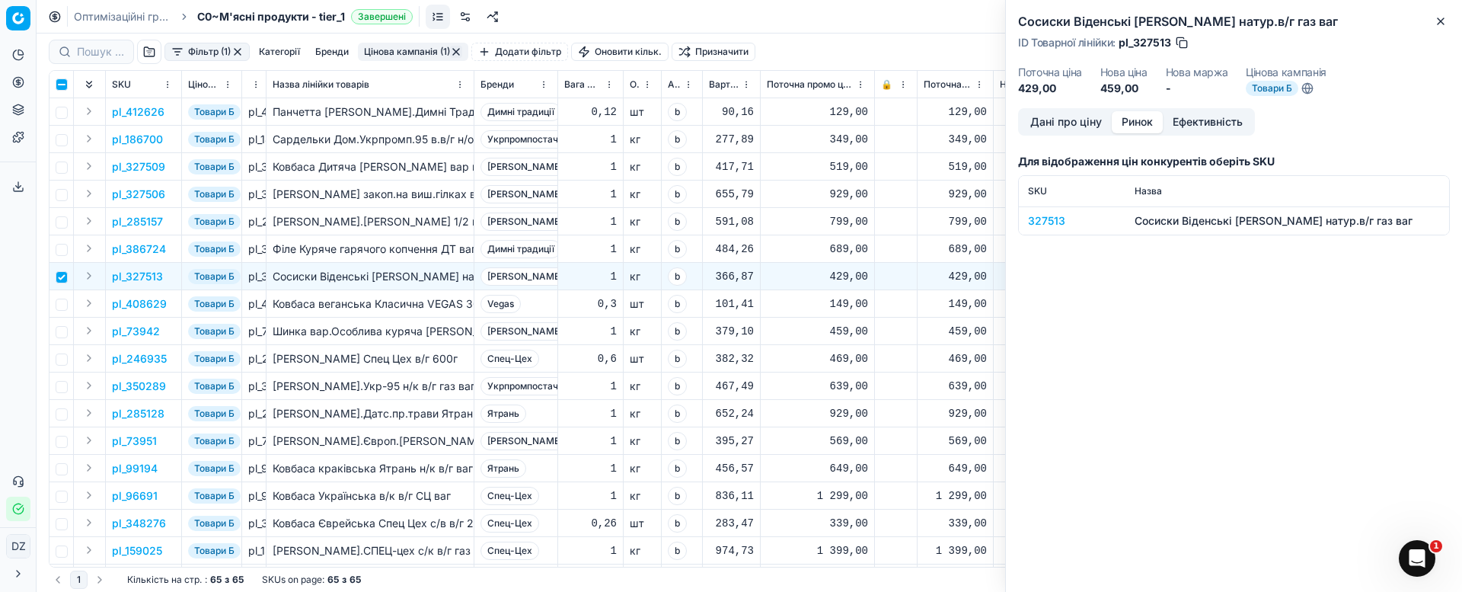
click at [1048, 212] on td "327513" at bounding box center [1072, 220] width 107 height 28
click at [1047, 221] on div "327513" at bounding box center [1072, 220] width 88 height 15
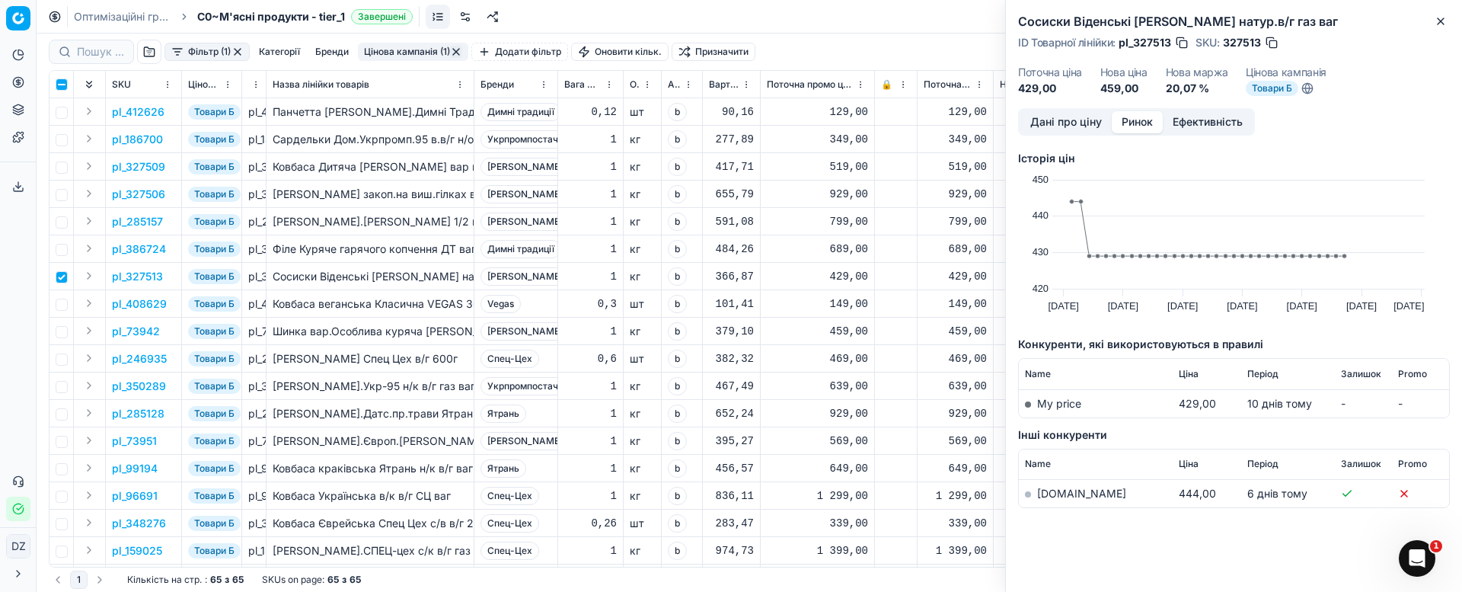
click at [921, 64] on div "Фільтр (1) Категорії [PERSON_NAME] кампанія (1) Додати фільтр Оновити кільк. Пр…" at bounding box center [749, 52] width 1401 height 37
click at [1066, 493] on link "[DOMAIN_NAME]" at bounding box center [1081, 493] width 89 height 13
click at [1442, 23] on icon "button" at bounding box center [1440, 21] width 6 height 6
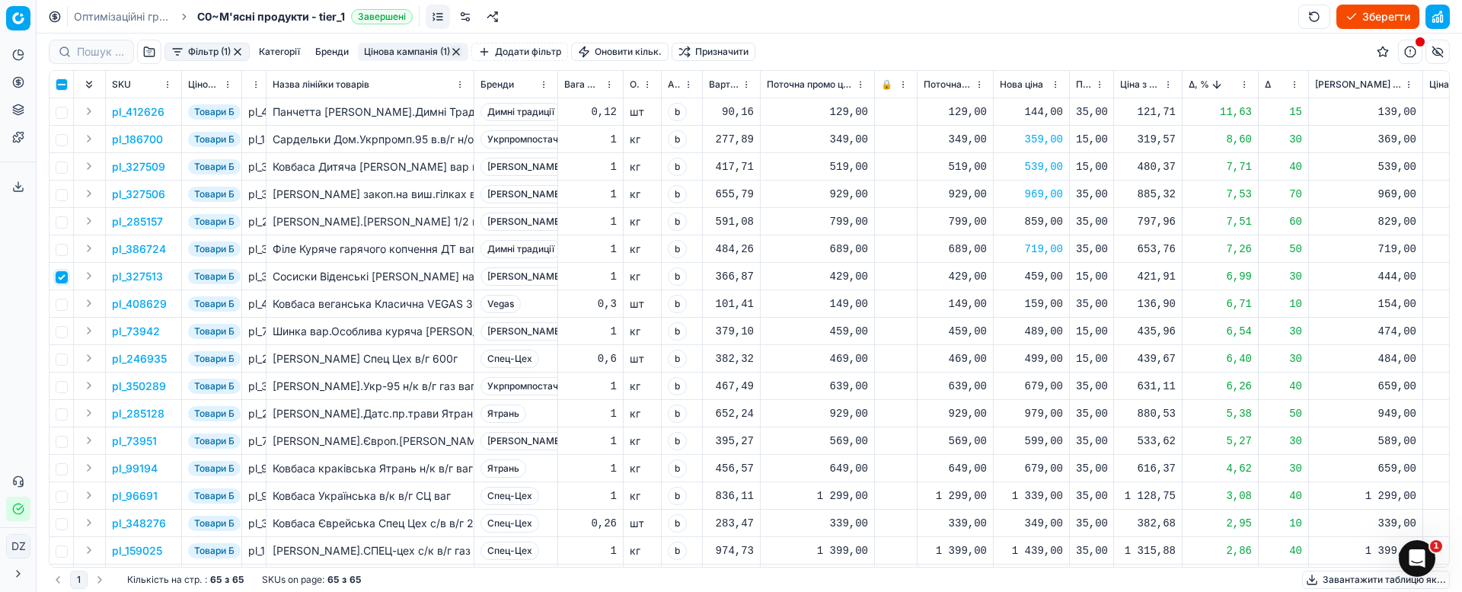
click at [59, 281] on input "checkbox" at bounding box center [62, 277] width 12 height 12
checkbox input "false"
click at [62, 304] on input "checkbox" at bounding box center [62, 304] width 12 height 12
click at [139, 298] on p "pl_408629" at bounding box center [139, 303] width 55 height 15
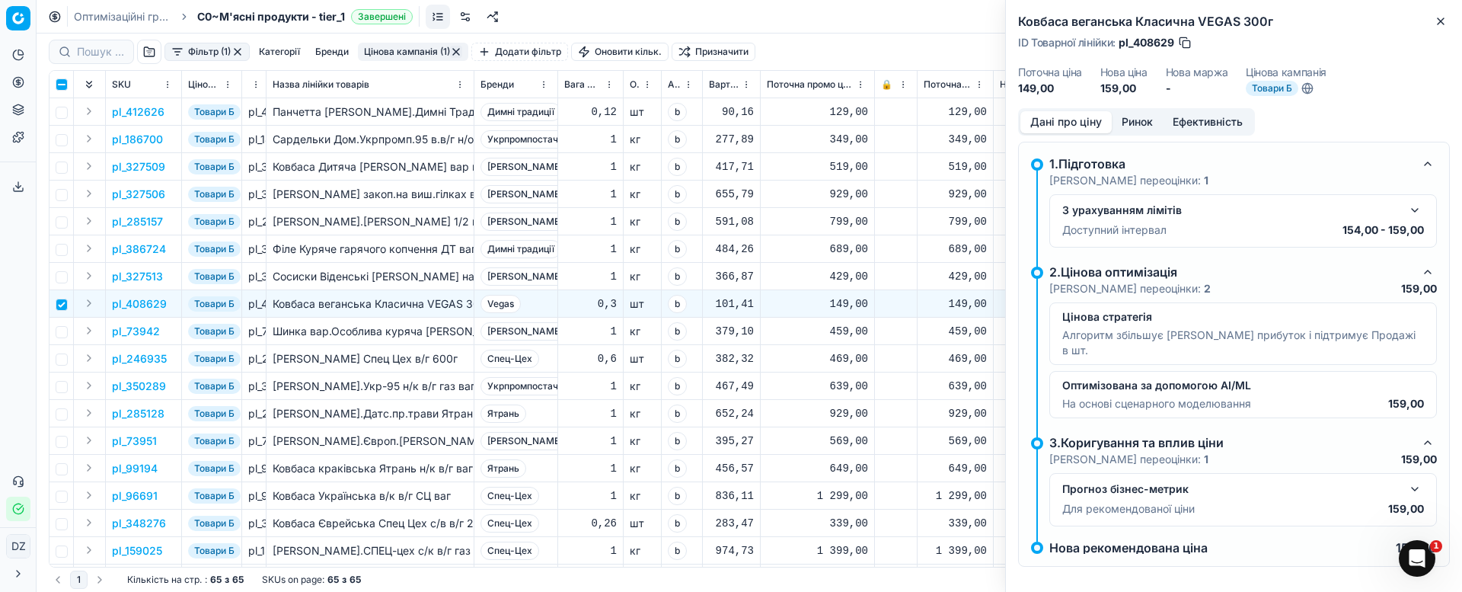
click at [1141, 125] on button "Ринок" at bounding box center [1137, 122] width 51 height 22
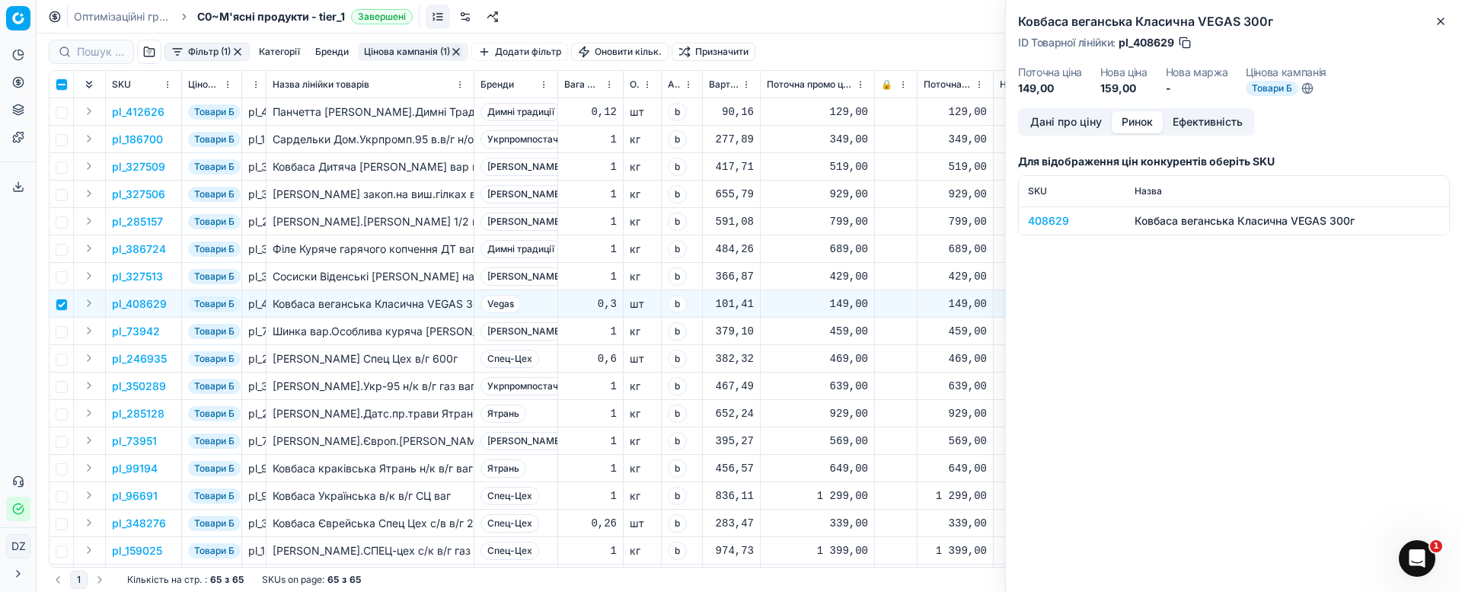
click at [1046, 215] on div "408629" at bounding box center [1072, 220] width 88 height 15
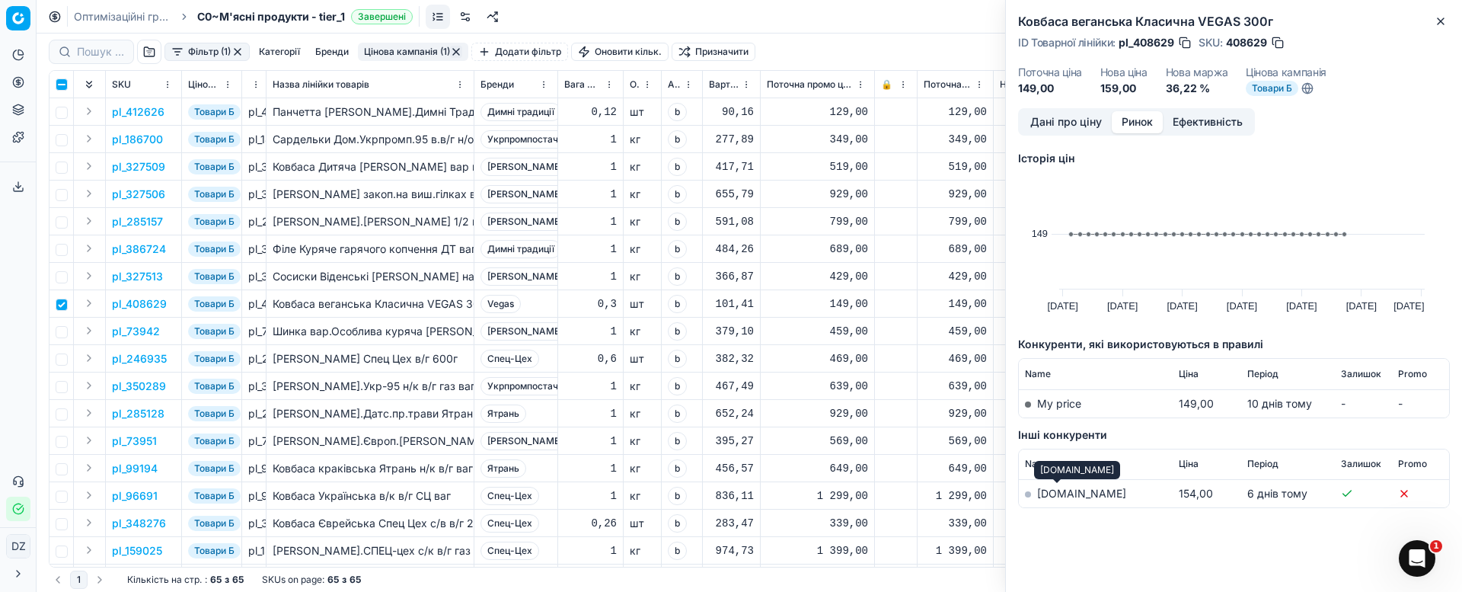
click at [1045, 493] on link "[DOMAIN_NAME]" at bounding box center [1081, 493] width 89 height 13
click at [1443, 27] on icon "button" at bounding box center [1440, 21] width 12 height 12
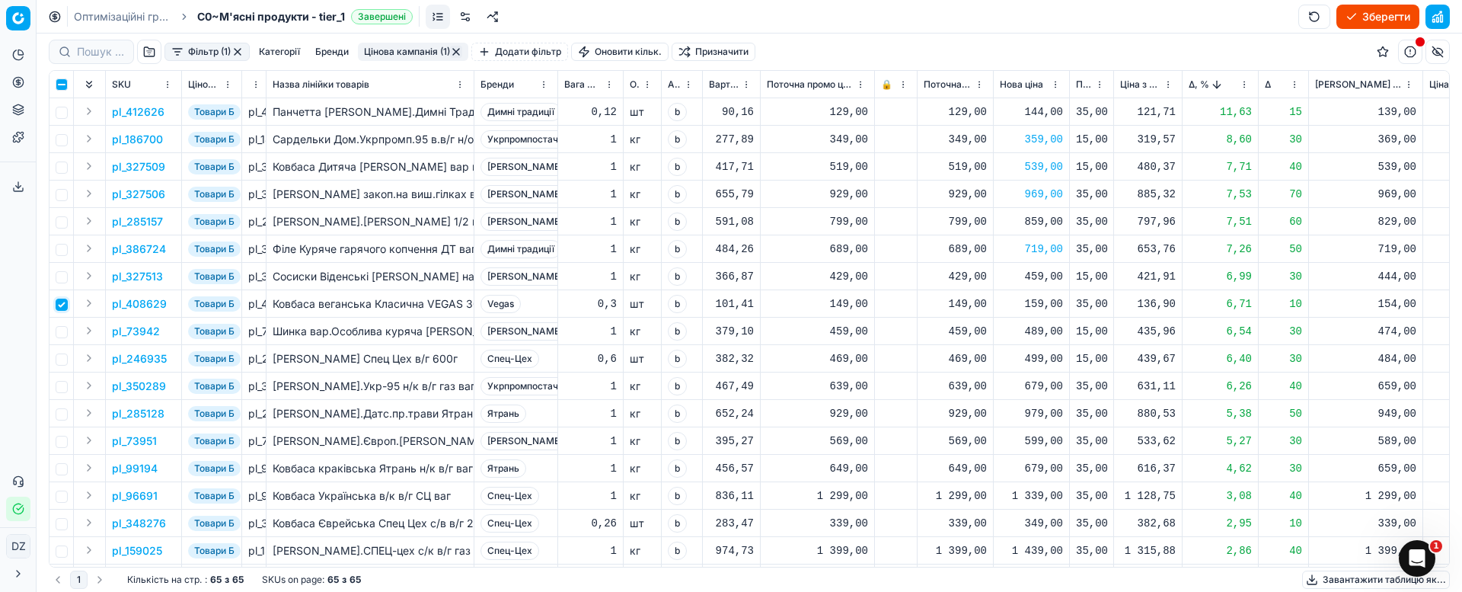
click at [61, 304] on input "checkbox" at bounding box center [62, 304] width 12 height 12
checkbox input "false"
click at [61, 330] on input "checkbox" at bounding box center [62, 332] width 12 height 12
click at [206, 332] on span "Товари Б" at bounding box center [214, 331] width 53 height 15
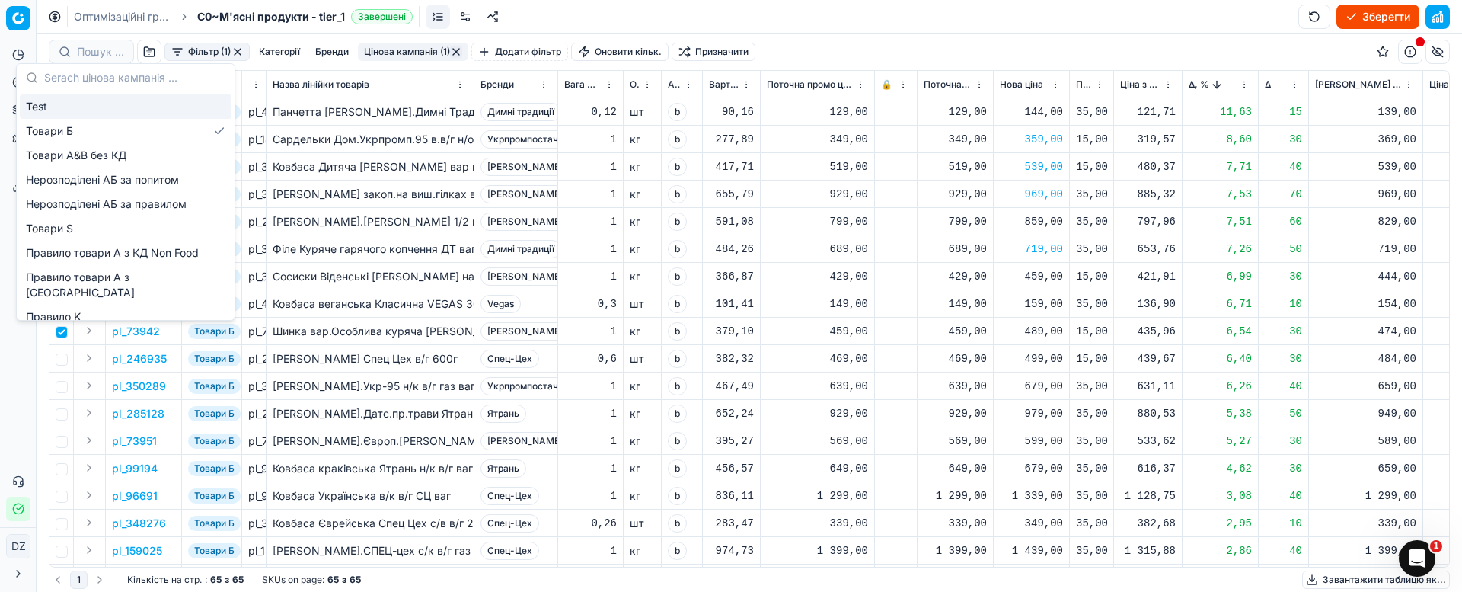
click at [137, 326] on p "pl_73942" at bounding box center [136, 331] width 48 height 15
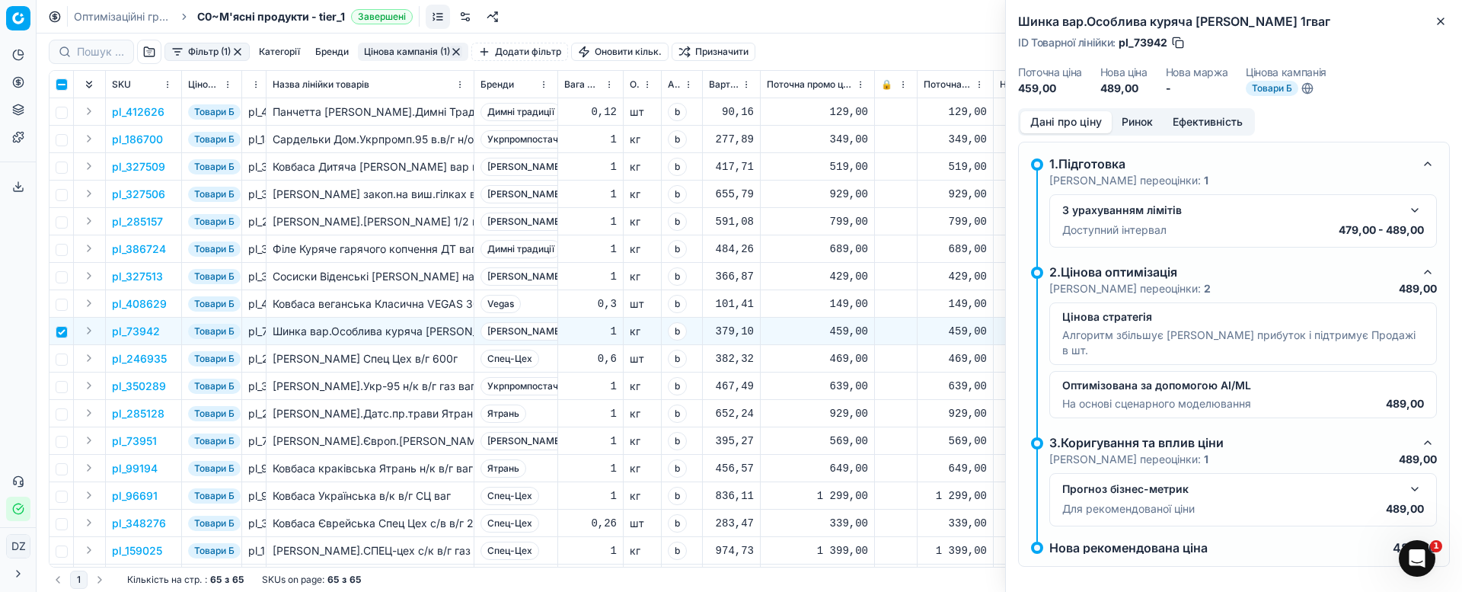
click at [1133, 130] on button "Ринок" at bounding box center [1137, 122] width 51 height 22
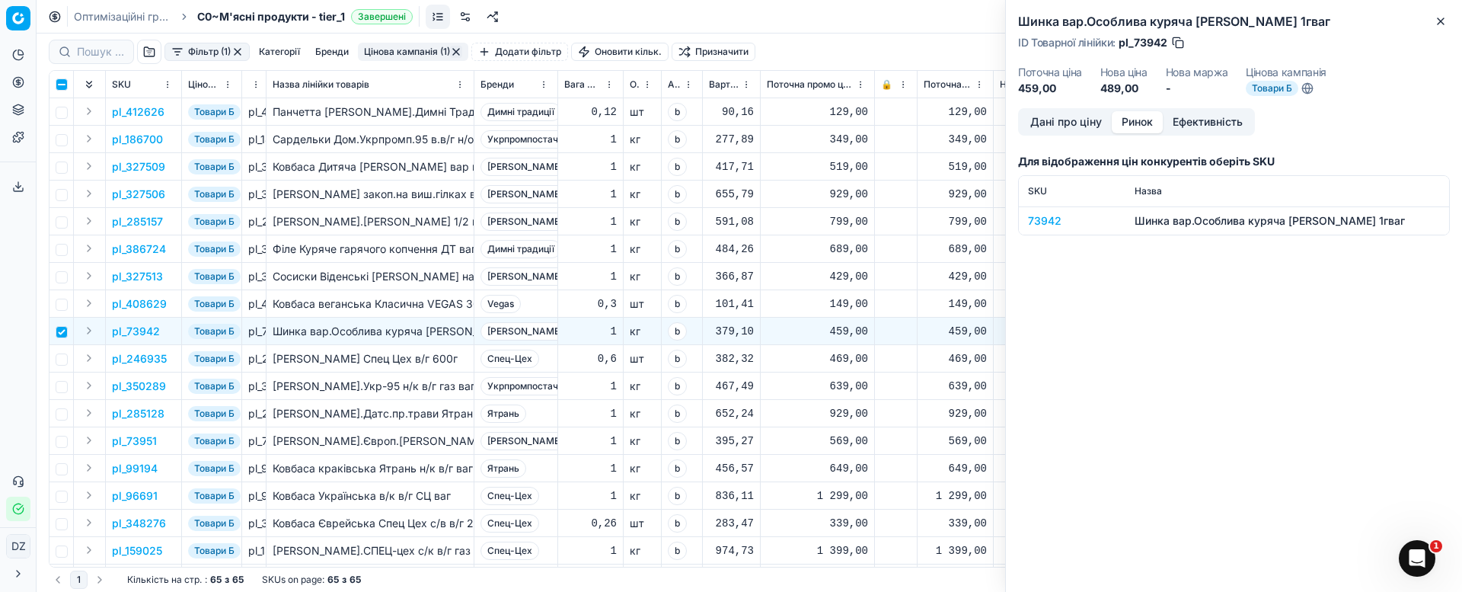
click at [1052, 222] on div "73942" at bounding box center [1072, 220] width 88 height 15
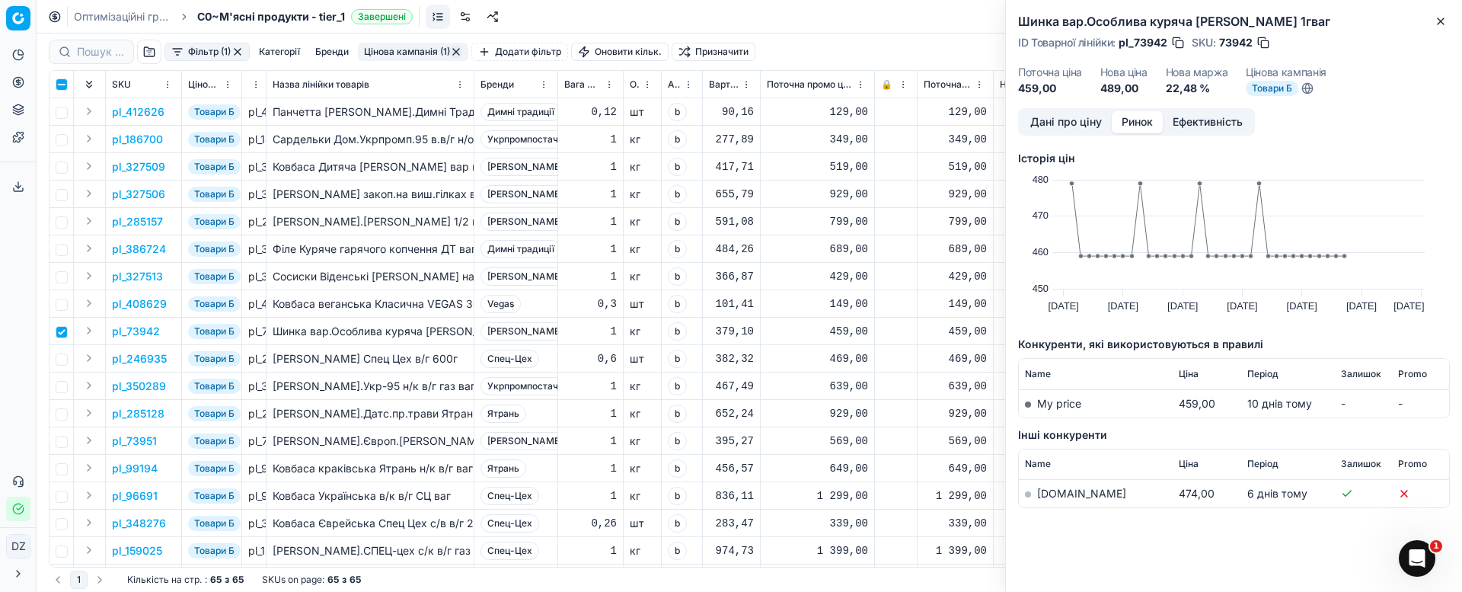
click at [1054, 494] on link "[DOMAIN_NAME]" at bounding box center [1081, 493] width 89 height 13
click at [1444, 18] on icon "button" at bounding box center [1440, 21] width 6 height 6
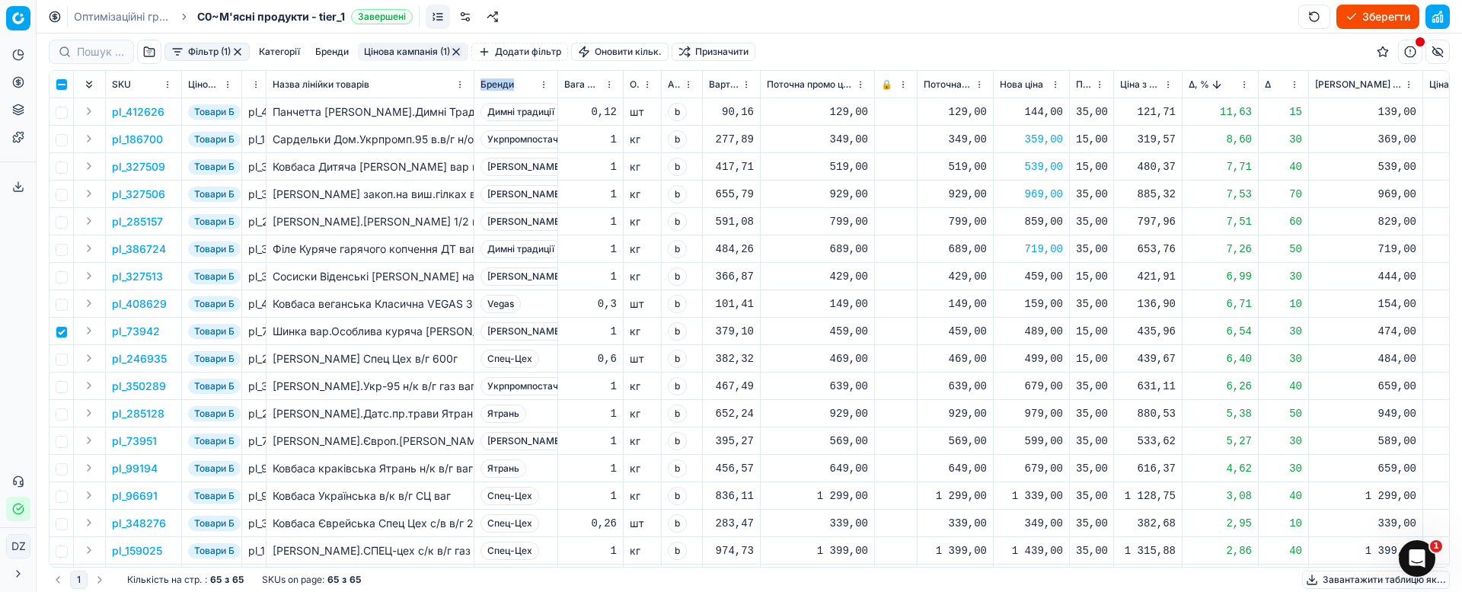
drag, startPoint x: 473, startPoint y: 83, endPoint x: 508, endPoint y: 83, distance: 35.0
drag, startPoint x: 473, startPoint y: 84, endPoint x: 472, endPoint y: 94, distance: 9.9
click at [472, 94] on div at bounding box center [472, 84] width 2 height 27
click at [63, 333] on input "checkbox" at bounding box center [62, 332] width 12 height 12
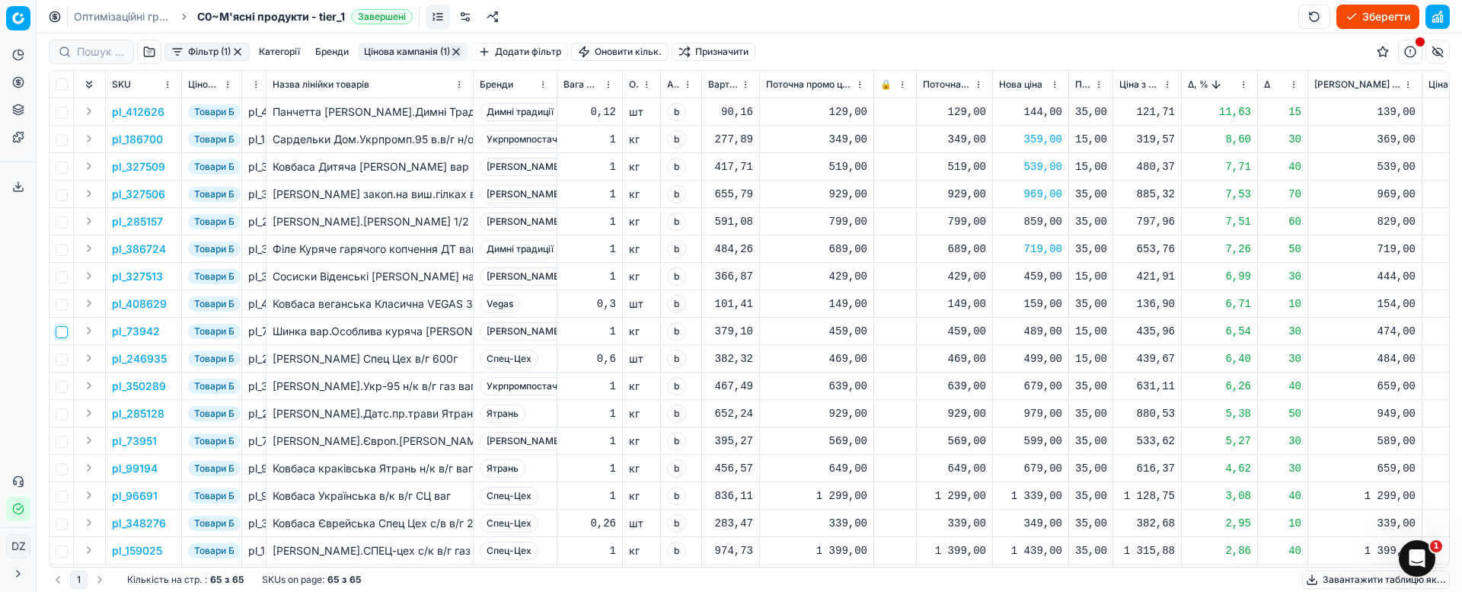
checkbox input "false"
click at [64, 361] on input "checkbox" at bounding box center [62, 359] width 12 height 12
checkbox input "true"
click at [148, 361] on p "pl_246935" at bounding box center [139, 358] width 55 height 15
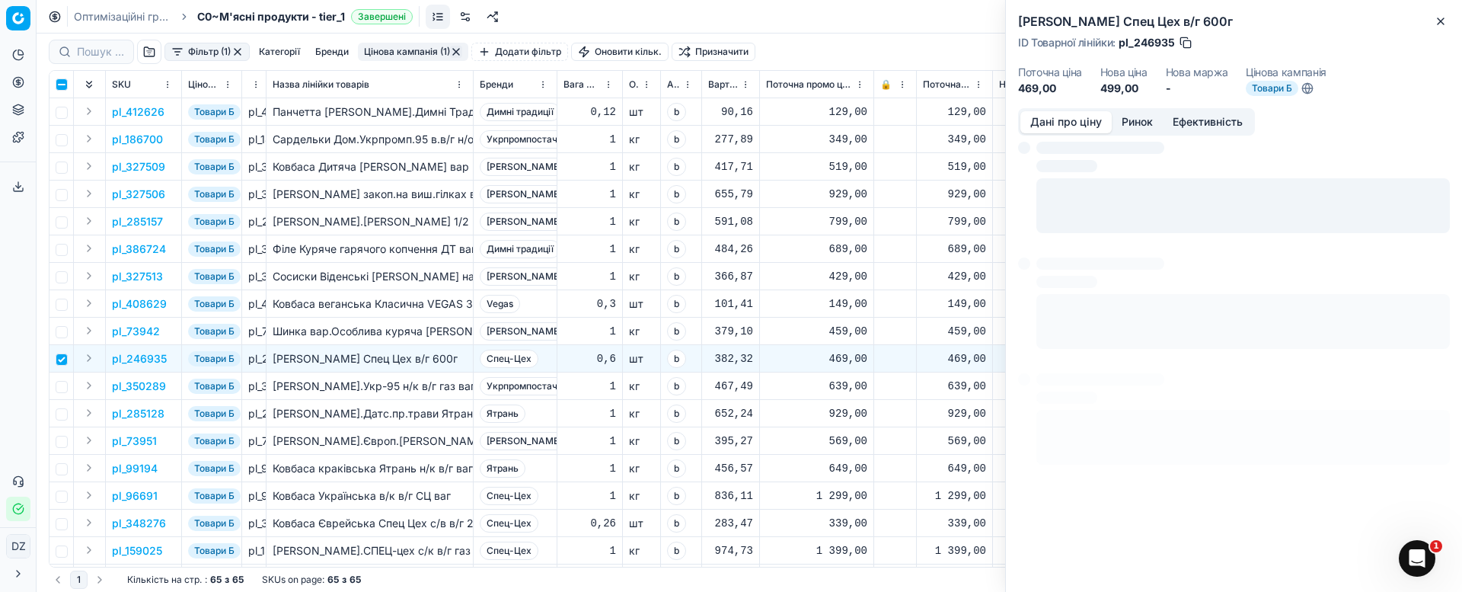
click at [1130, 119] on button "Ринок" at bounding box center [1137, 122] width 51 height 22
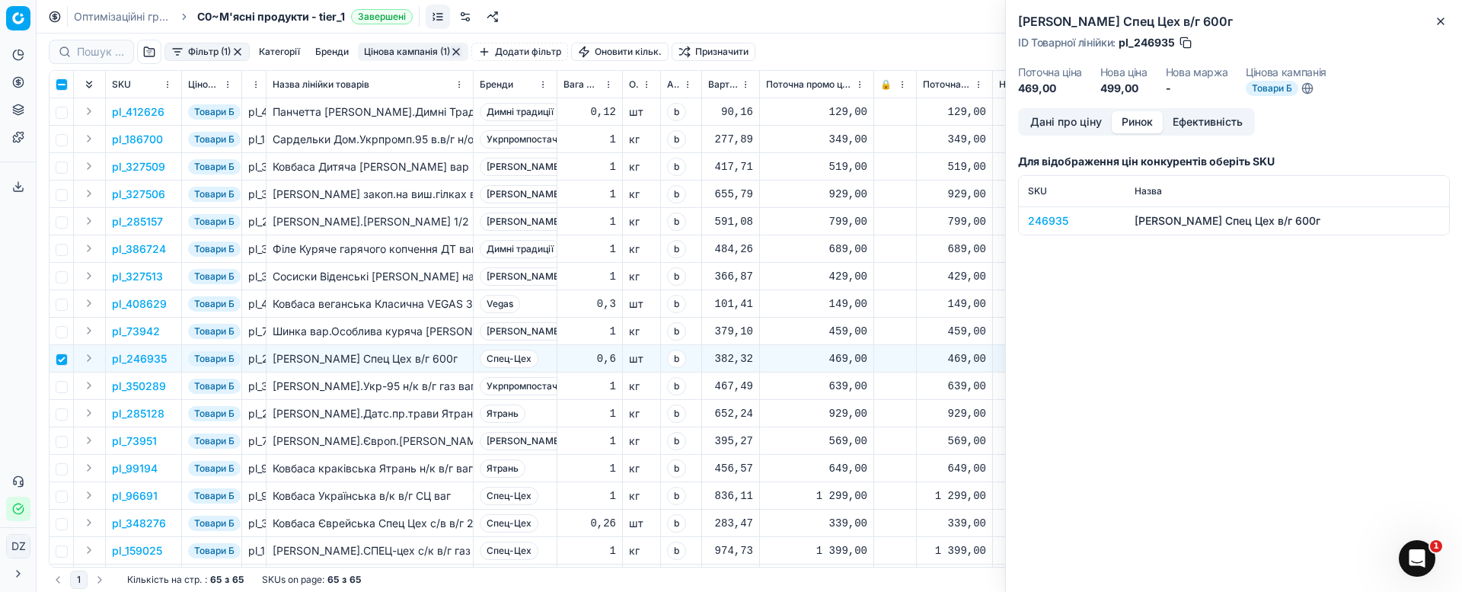
click at [1051, 218] on div "246935" at bounding box center [1072, 220] width 88 height 15
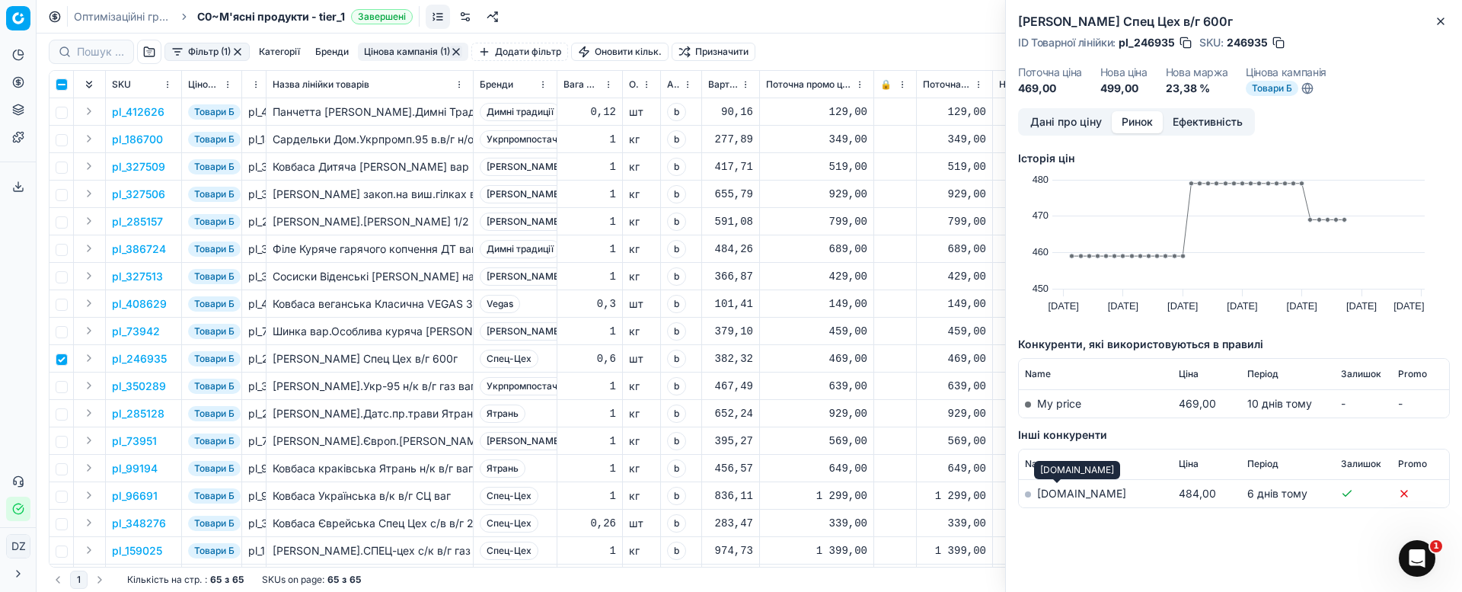
click at [1042, 493] on link "[DOMAIN_NAME]" at bounding box center [1081, 493] width 89 height 13
click at [1438, 27] on icon "button" at bounding box center [1440, 21] width 12 height 12
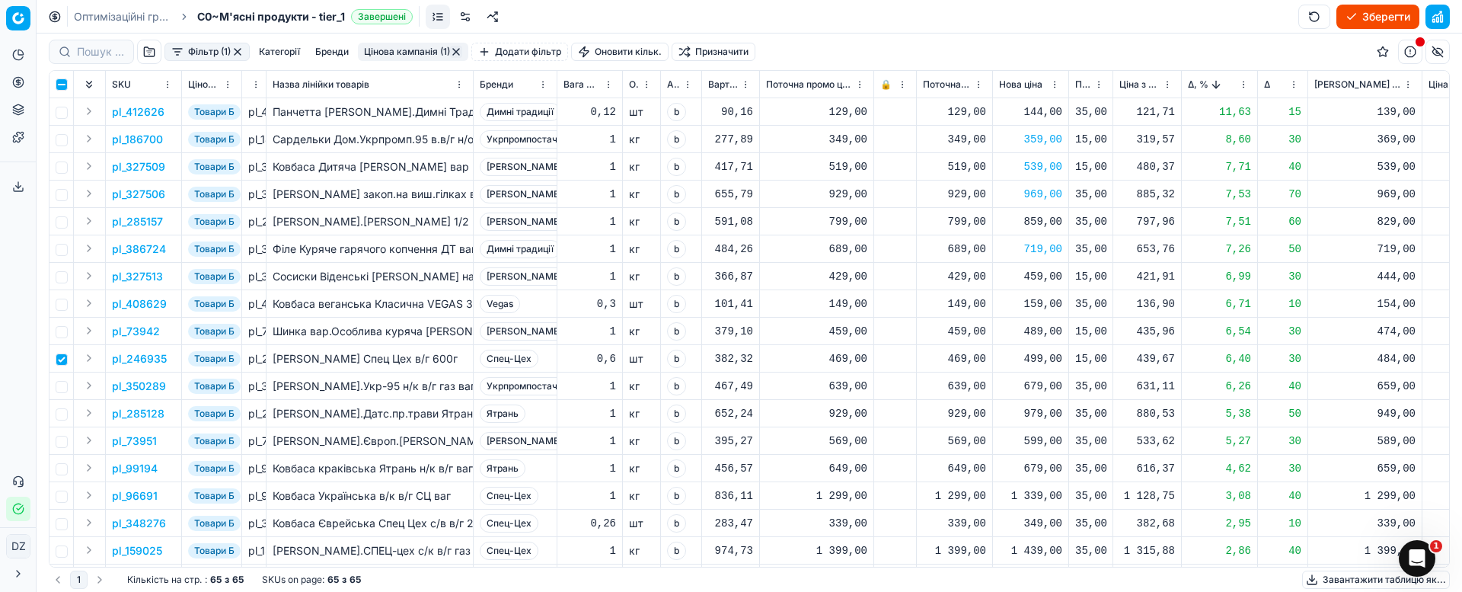
click at [1042, 361] on div "499,00" at bounding box center [1030, 358] width 63 height 15
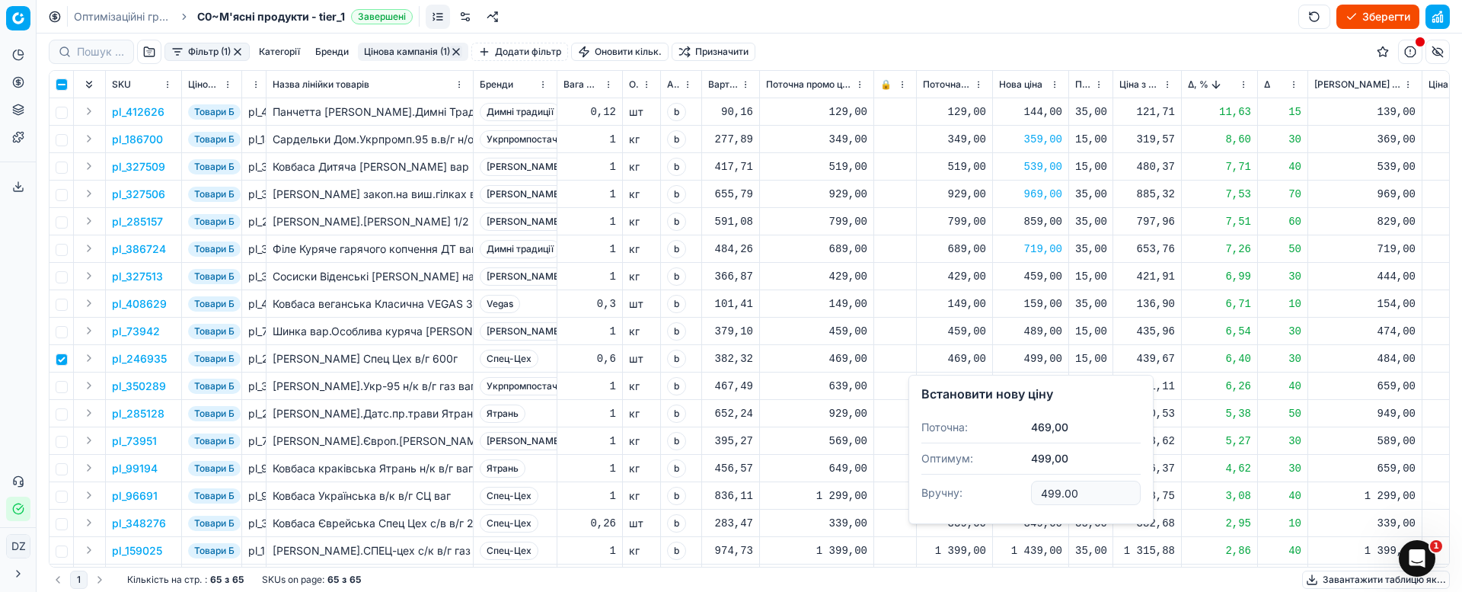
drag, startPoint x: 1092, startPoint y: 496, endPoint x: 1008, endPoint y: 497, distance: 83.8
click at [1008, 497] on dl "Поточна: 469,00 Оптимум: 499,00 Вручну: 499.00" at bounding box center [1030, 461] width 219 height 99
type input "484.00"
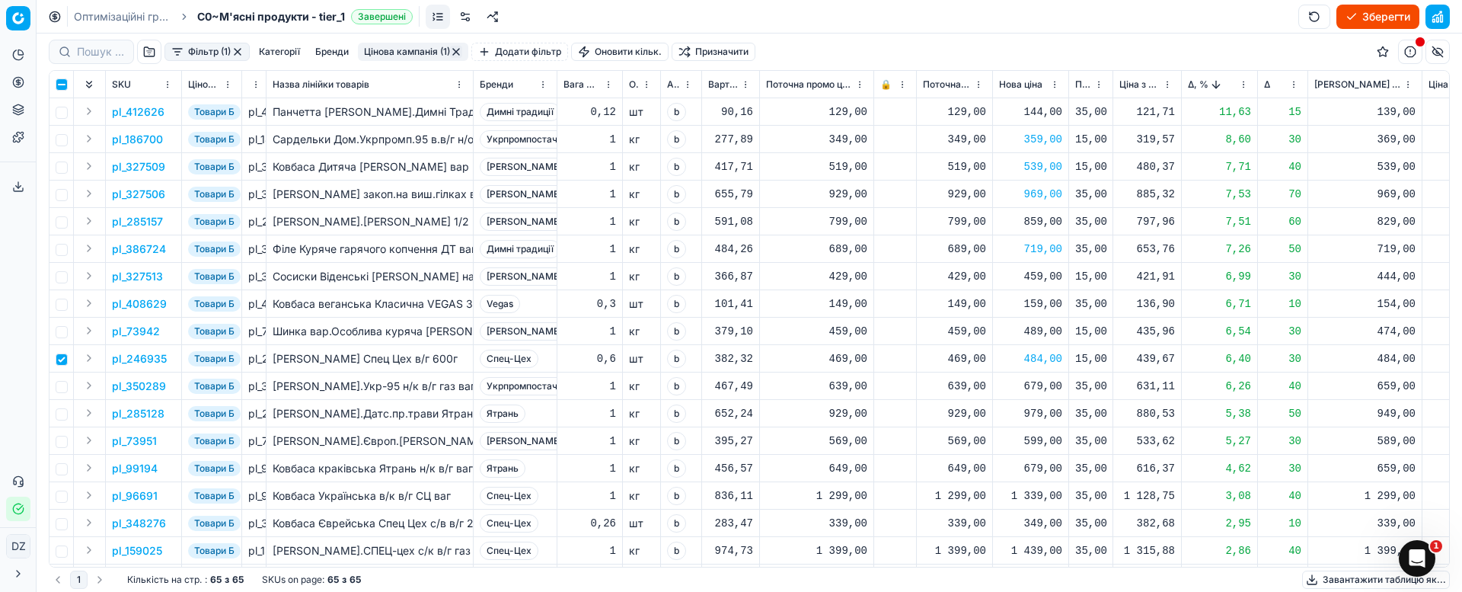
click at [1040, 336] on div "489,00" at bounding box center [1030, 331] width 63 height 15
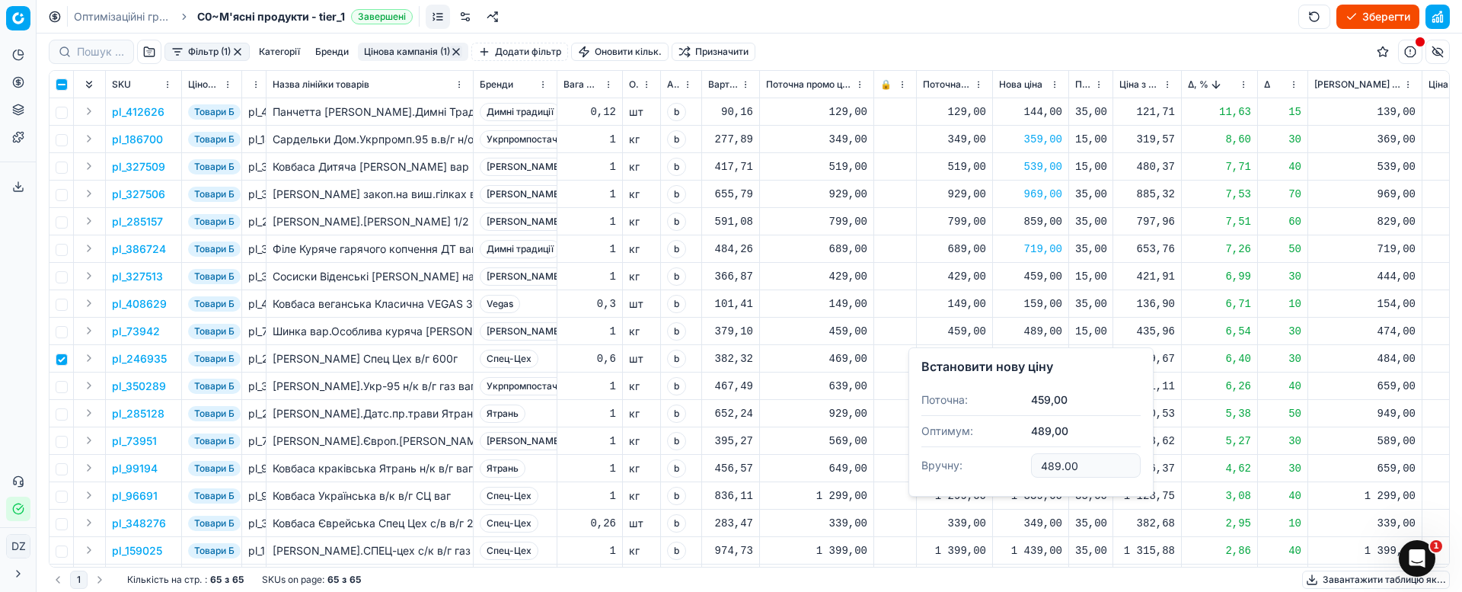
drag, startPoint x: 1098, startPoint y: 467, endPoint x: 1015, endPoint y: 468, distance: 83.0
click at [1015, 468] on dl "Поточна: 459,00 Оптимум: 489,00 Вручну: 489.00" at bounding box center [1030, 433] width 219 height 99
type input "479.00"
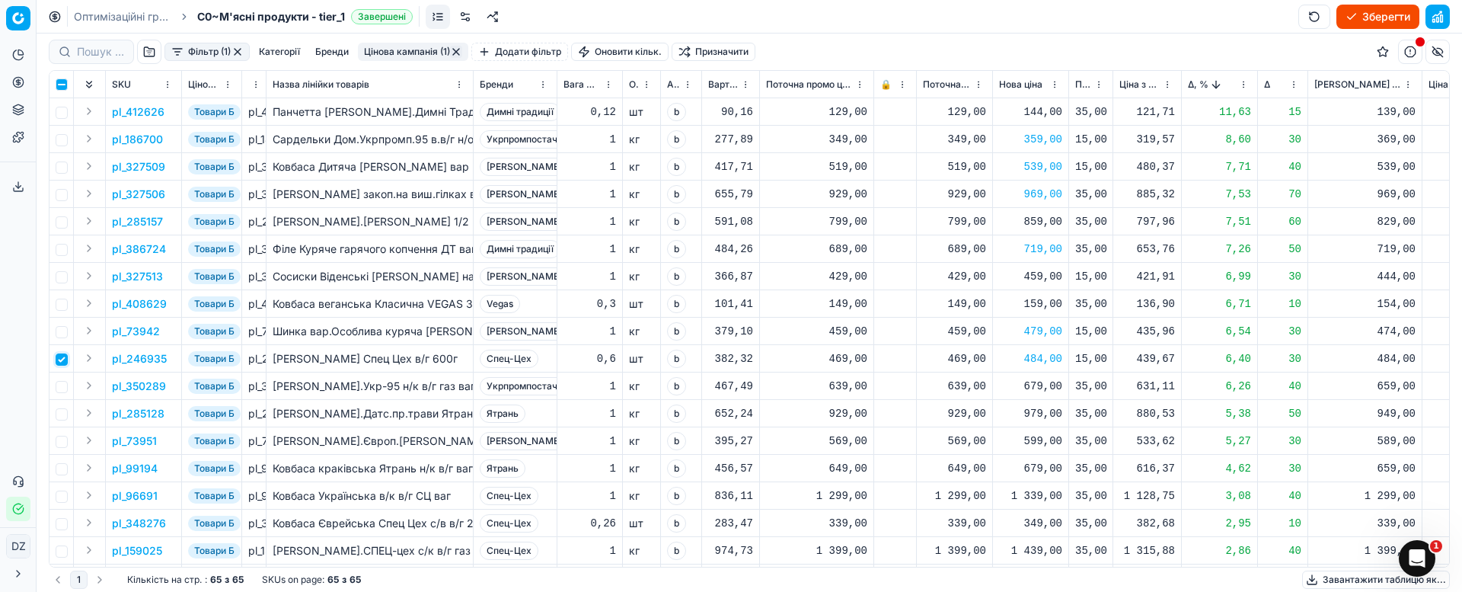
click at [65, 363] on input "checkbox" at bounding box center [62, 359] width 12 height 12
checkbox input "false"
click at [61, 385] on input "checkbox" at bounding box center [62, 387] width 12 height 12
checkbox input "true"
click at [151, 387] on p "pl_350289" at bounding box center [139, 385] width 54 height 15
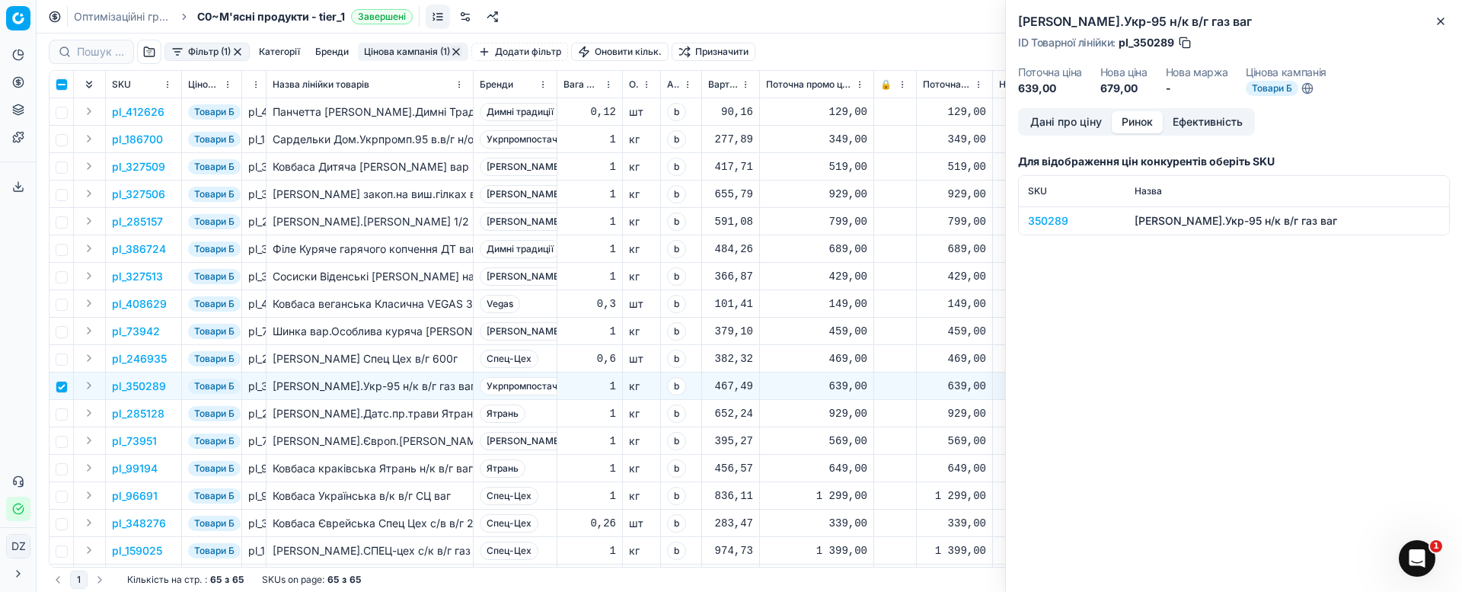
click at [1132, 116] on button "Ринок" at bounding box center [1137, 122] width 51 height 22
click at [1043, 226] on div "350289" at bounding box center [1072, 220] width 88 height 15
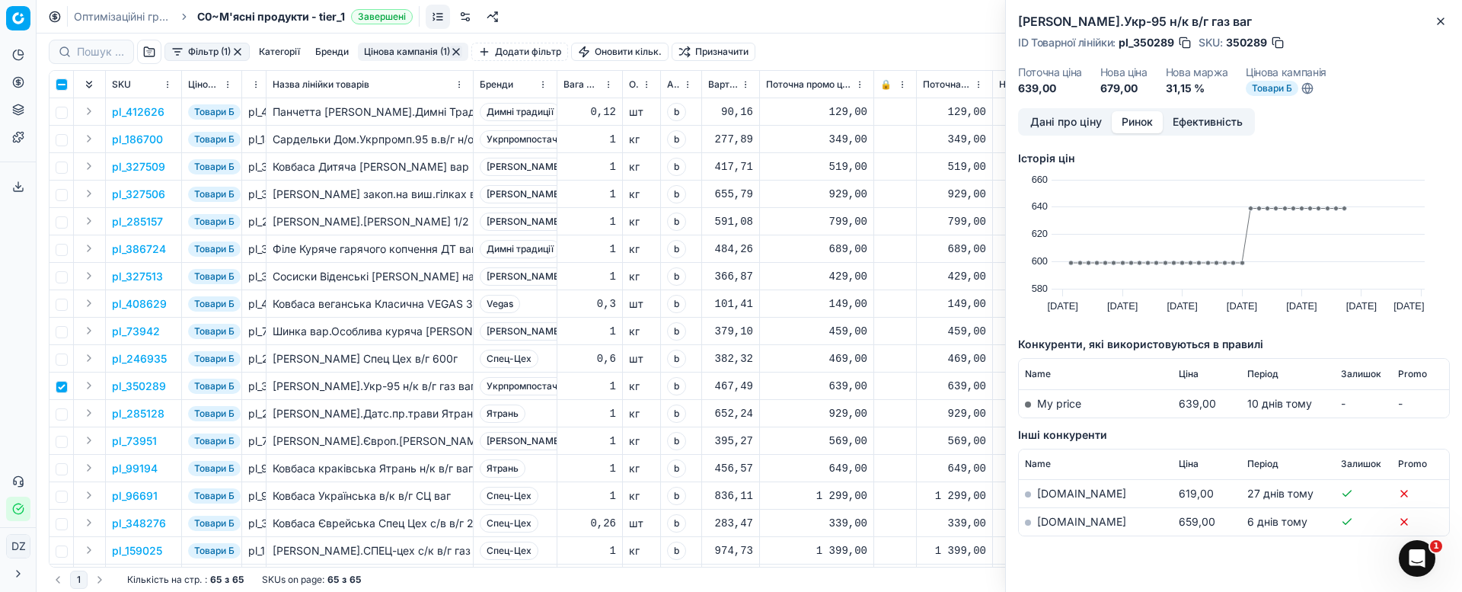
click at [1057, 518] on link "[DOMAIN_NAME]" at bounding box center [1081, 521] width 89 height 13
click at [1450, 17] on div "[PERSON_NAME].Укр-95 н/к в/г газ ваг ID Товарної лінійки : pl_350289 SKU : 3502…" at bounding box center [1234, 54] width 456 height 108
click at [1441, 17] on icon "button" at bounding box center [1440, 21] width 12 height 12
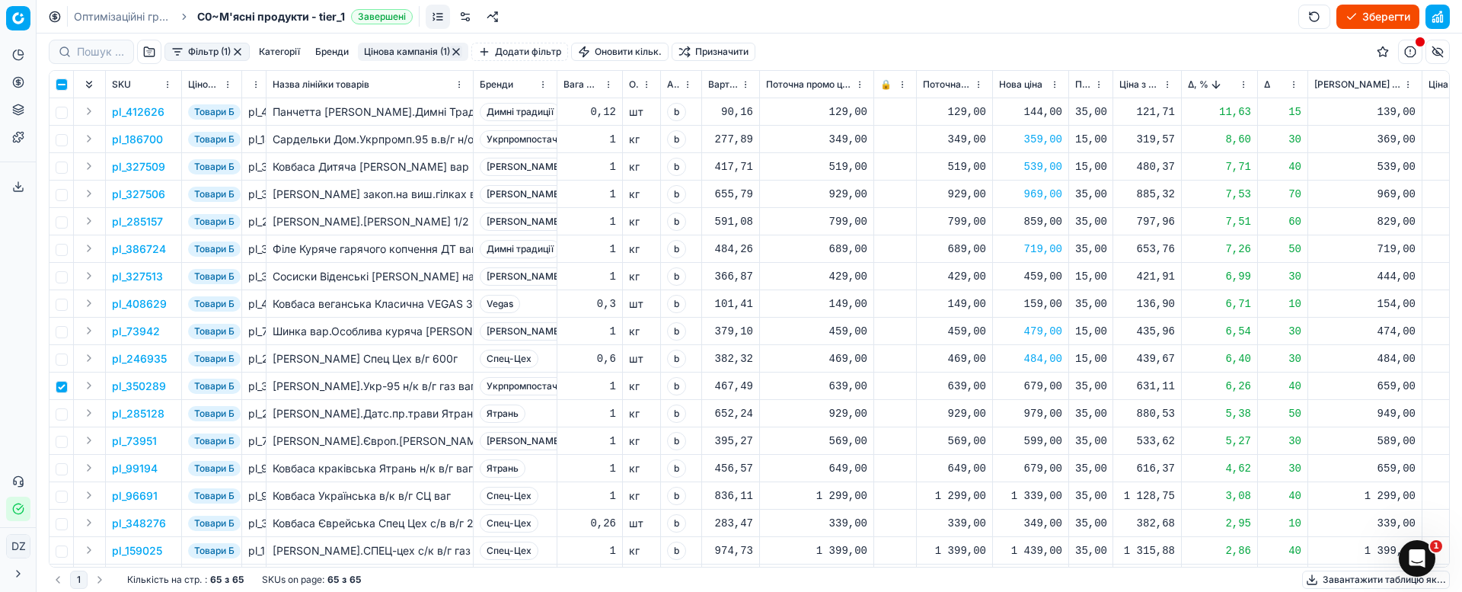
click at [1044, 388] on div "679,00" at bounding box center [1030, 385] width 63 height 15
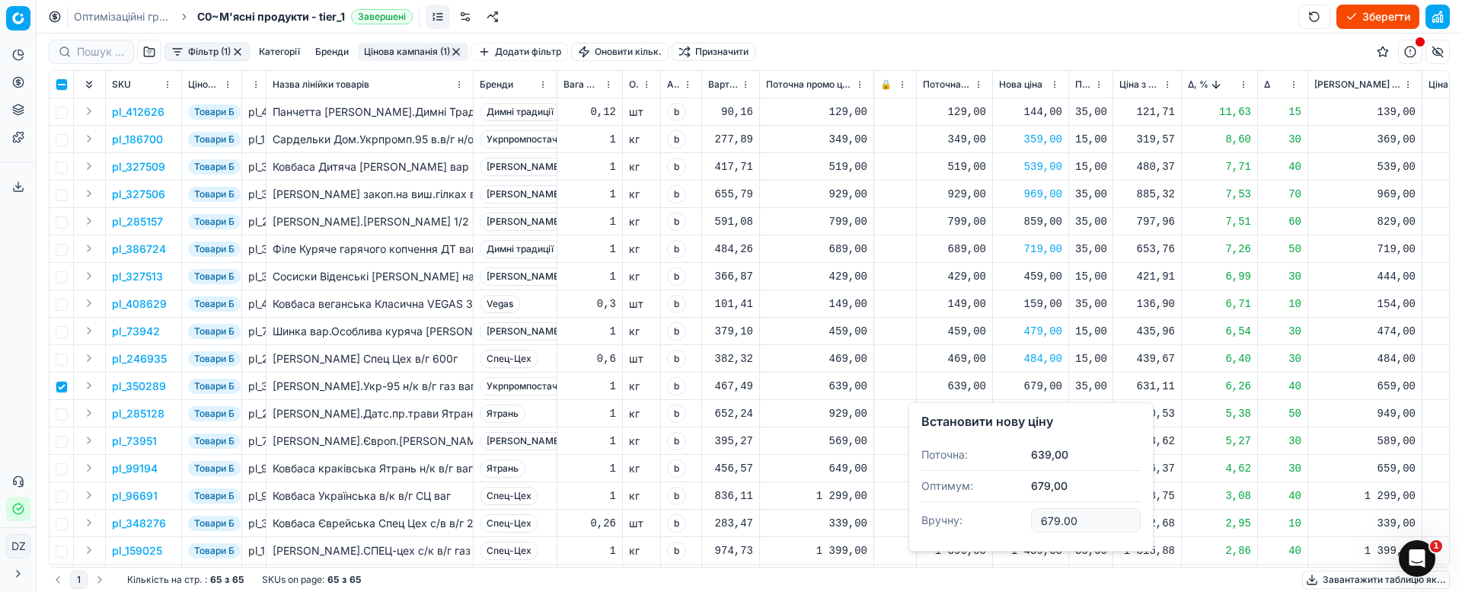
drag, startPoint x: 1098, startPoint y: 515, endPoint x: 1003, endPoint y: 513, distance: 95.2
click at [1007, 513] on dl "Поточна: 639,00 Оптимум: 679,00 Вручну: 679.00" at bounding box center [1030, 488] width 219 height 99
type input "659.00"
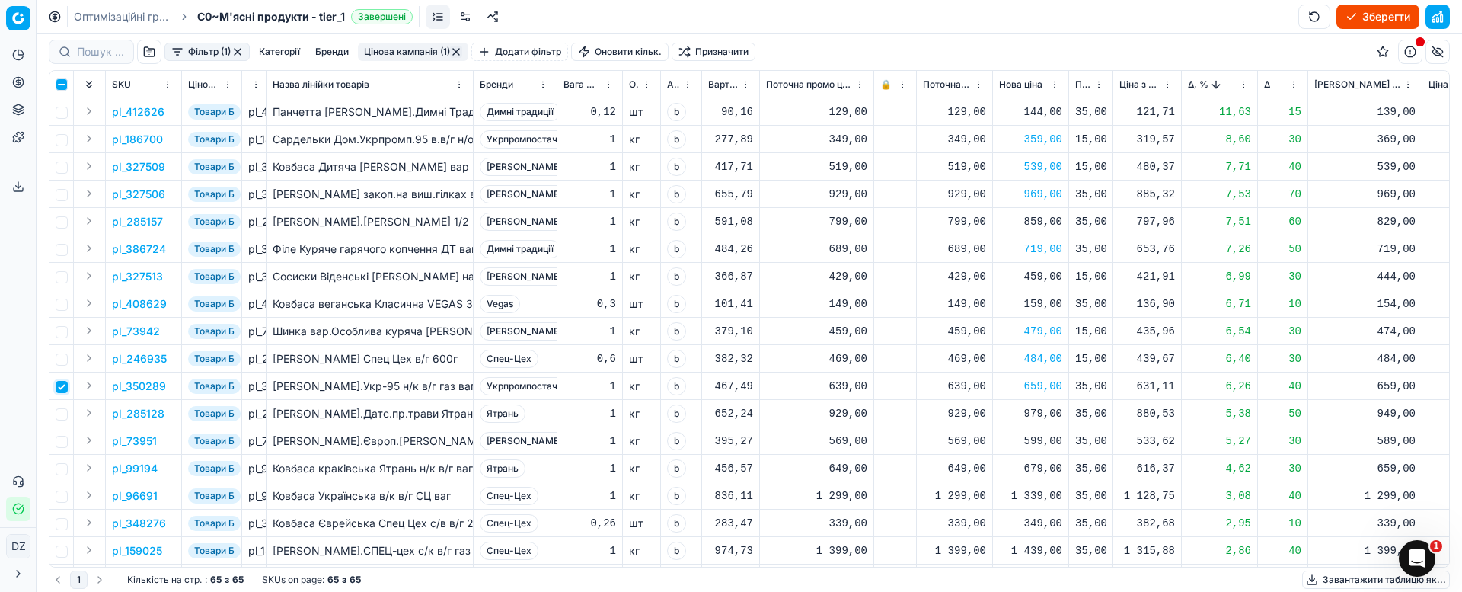
click at [64, 390] on input "checkbox" at bounding box center [62, 387] width 12 height 12
checkbox input "false"
click at [62, 410] on input "checkbox" at bounding box center [62, 414] width 12 height 12
checkbox input "true"
click at [138, 416] on p "pl_285128" at bounding box center [138, 413] width 53 height 15
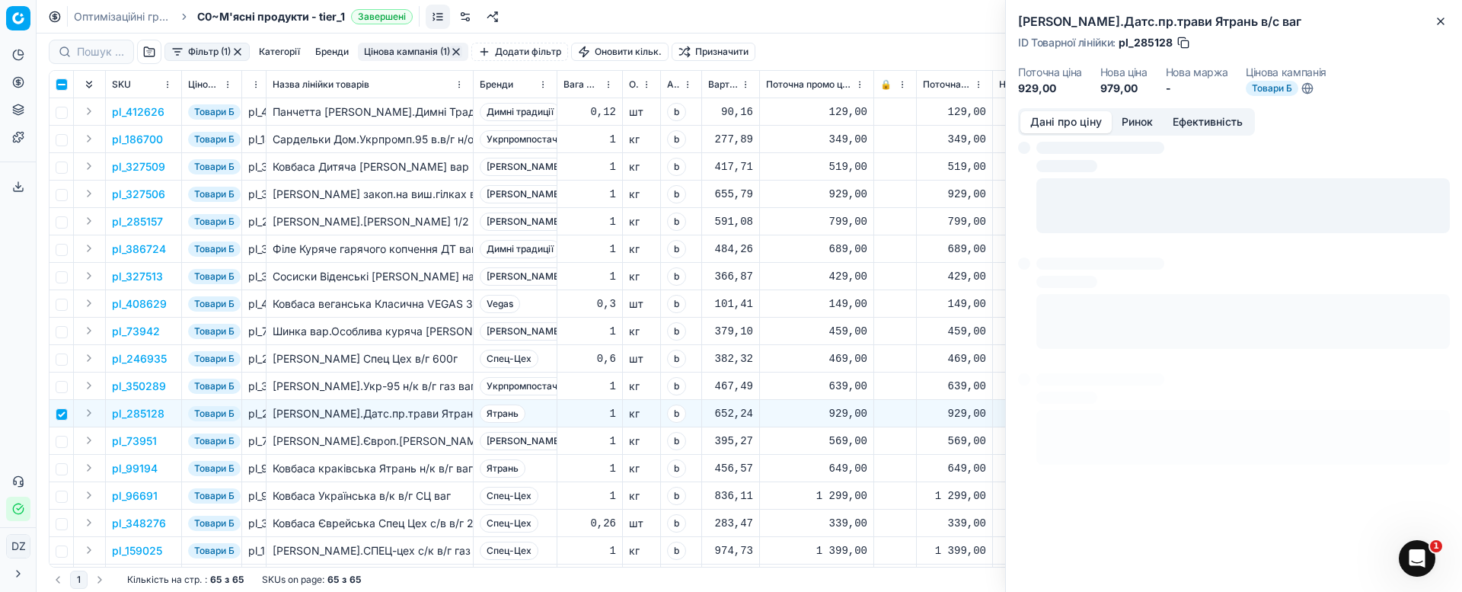
click at [1150, 126] on button "Ринок" at bounding box center [1137, 122] width 51 height 22
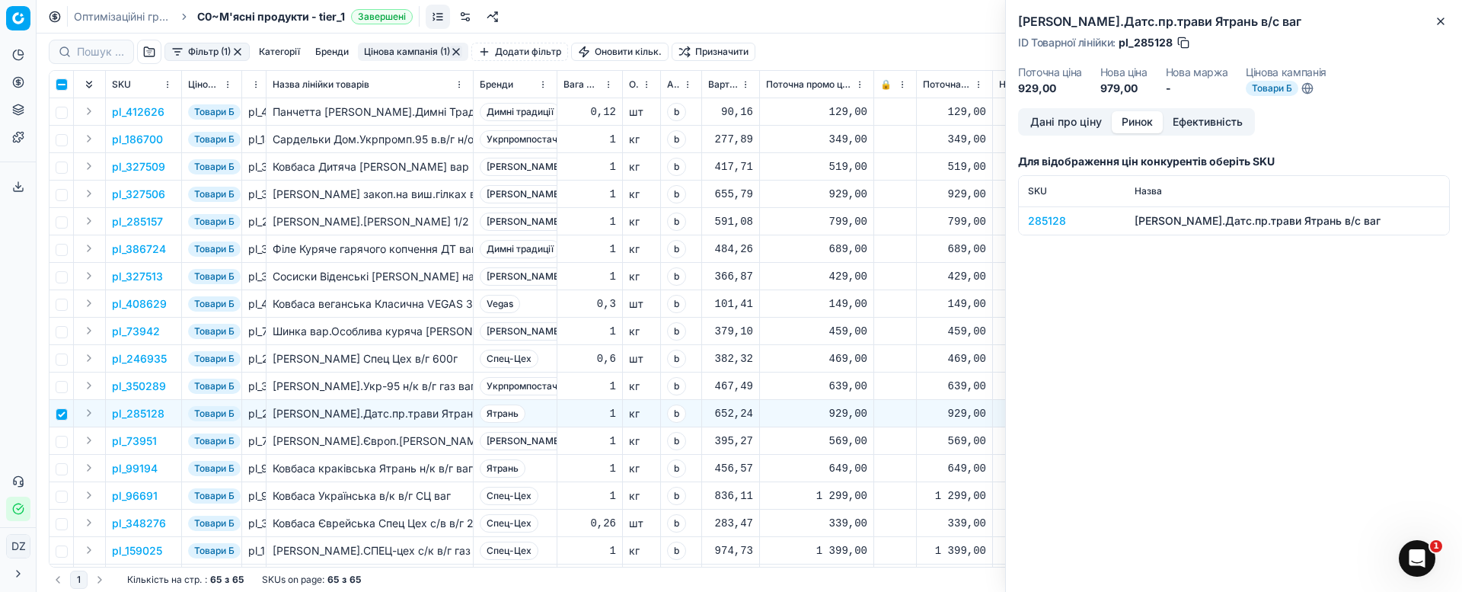
click at [1048, 222] on div "285128" at bounding box center [1072, 220] width 88 height 15
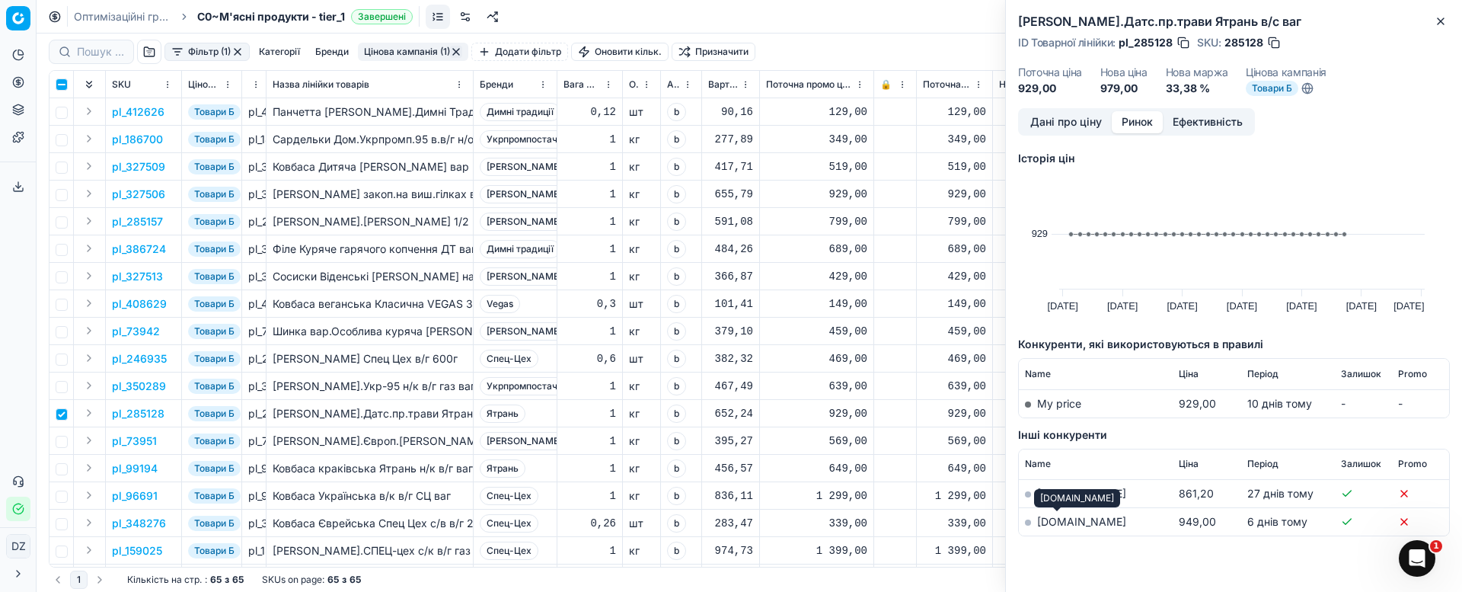
click at [1053, 519] on link "[DOMAIN_NAME]" at bounding box center [1081, 521] width 89 height 13
click at [1440, 15] on icon "button" at bounding box center [1440, 21] width 12 height 12
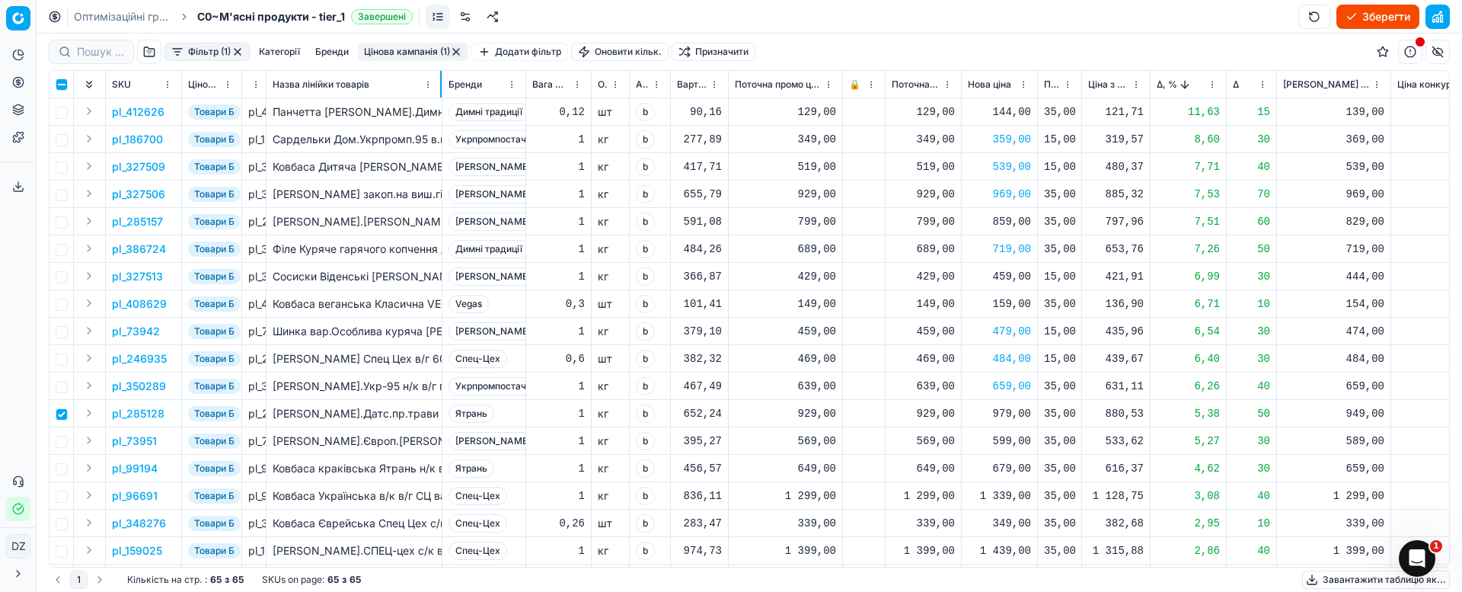
drag, startPoint x: 472, startPoint y: 85, endPoint x: 441, endPoint y: 94, distance: 32.5
click at [441, 94] on div at bounding box center [441, 84] width 2 height 27
click at [1005, 410] on div "979,00" at bounding box center [999, 413] width 63 height 15
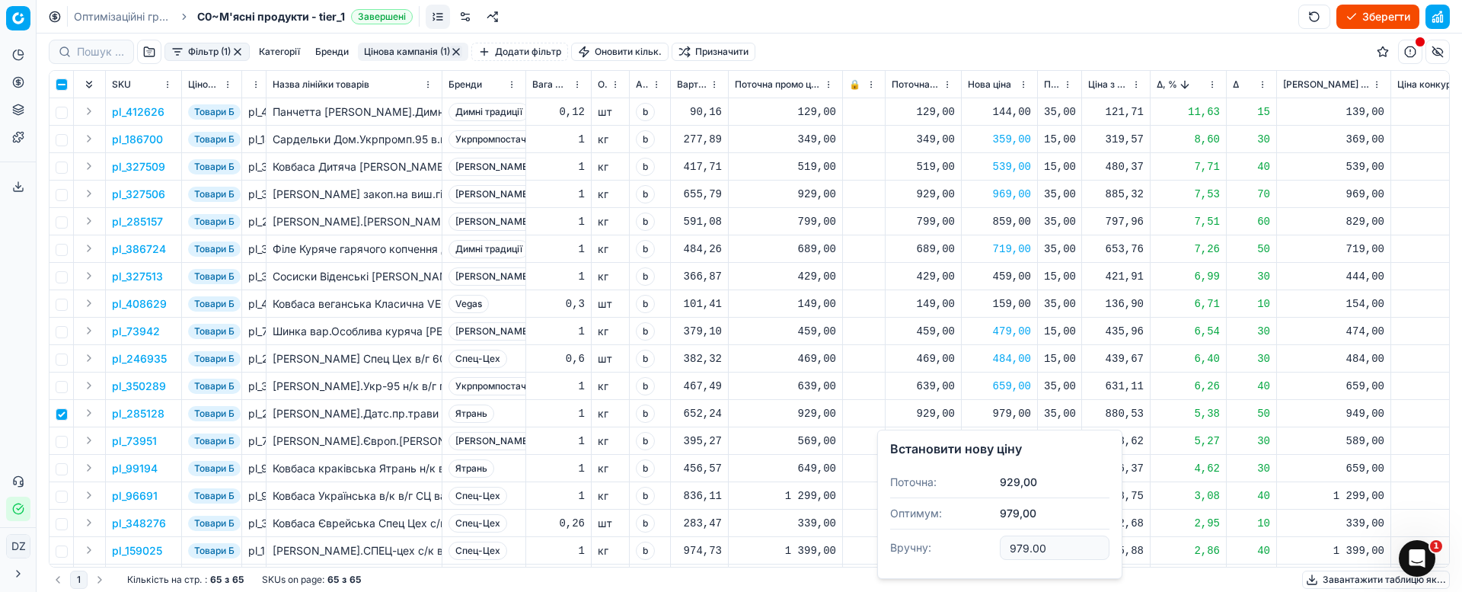
drag, startPoint x: 1064, startPoint y: 539, endPoint x: 1003, endPoint y: 539, distance: 60.9
click at [1003, 539] on input "979.00" at bounding box center [1055, 547] width 110 height 24
type input "949.00"
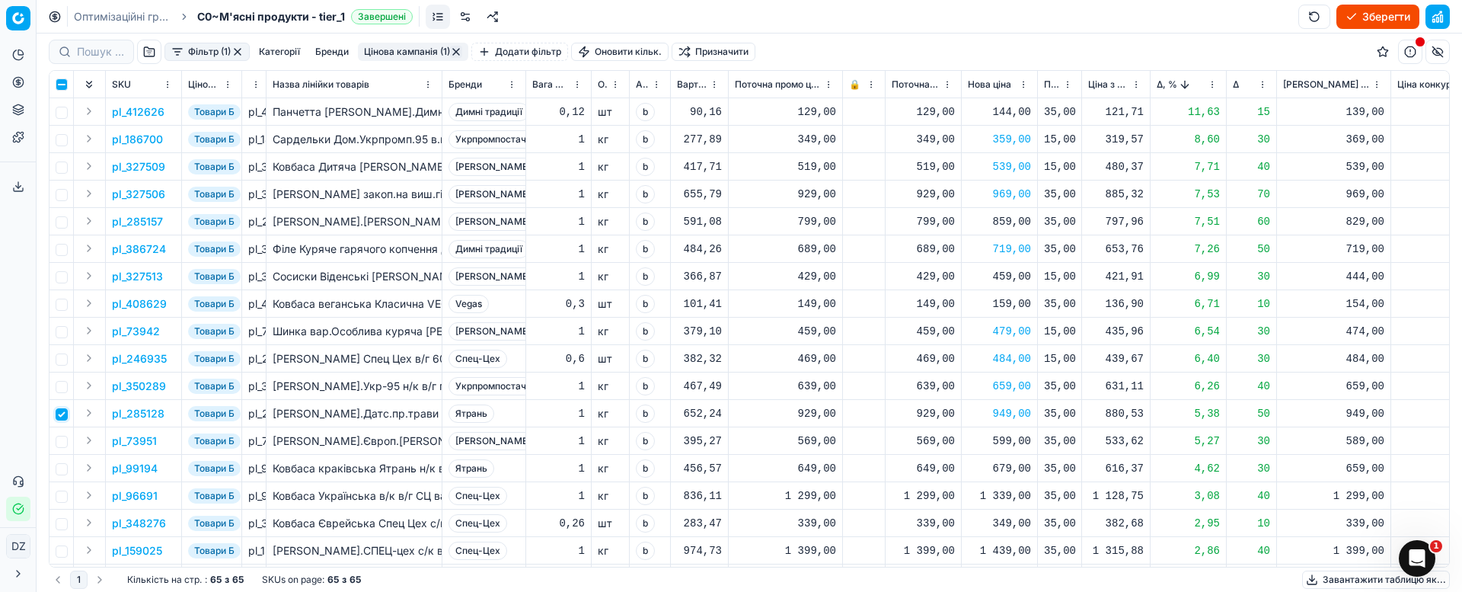
click at [66, 417] on input "checkbox" at bounding box center [62, 414] width 12 height 12
checkbox input "false"
click at [61, 438] on input "checkbox" at bounding box center [62, 442] width 12 height 12
checkbox input "true"
click at [128, 441] on p "pl_73951" at bounding box center [134, 440] width 45 height 15
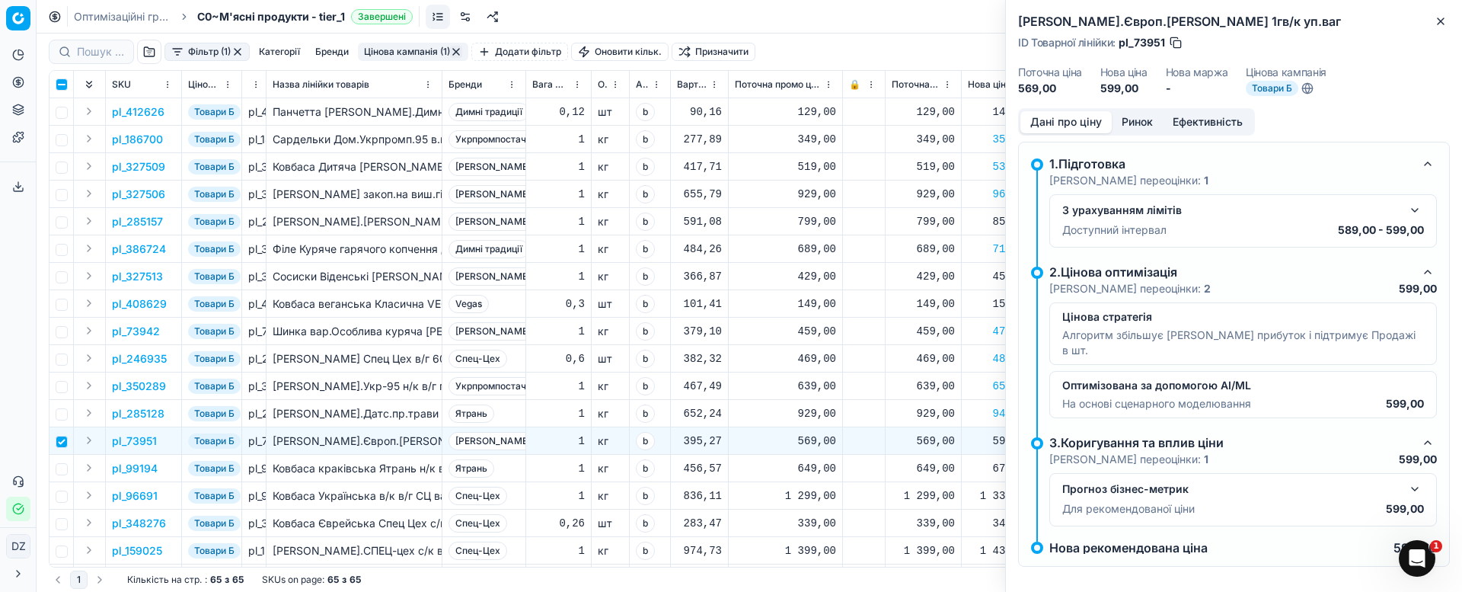
click at [1125, 123] on button "Ринок" at bounding box center [1137, 122] width 51 height 22
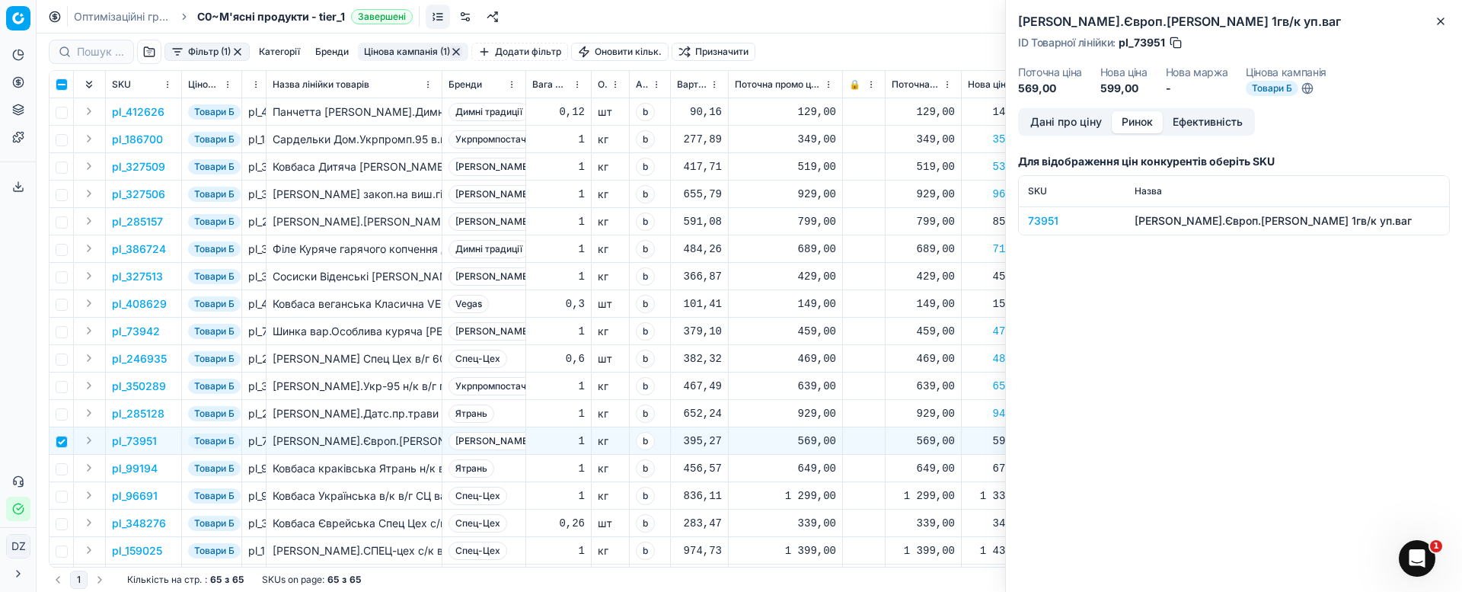
click at [1035, 223] on div "73951" at bounding box center [1072, 220] width 88 height 15
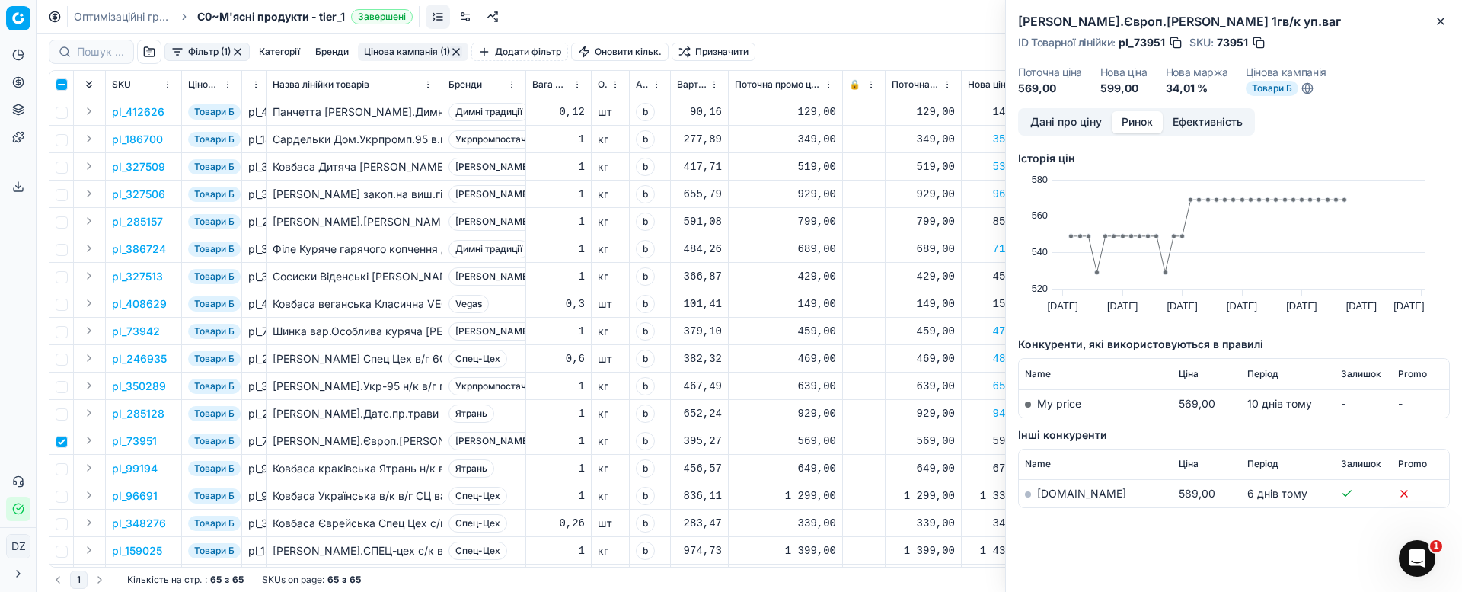
click at [1048, 493] on link "[DOMAIN_NAME]" at bounding box center [1081, 493] width 89 height 13
click at [1444, 18] on icon "button" at bounding box center [1440, 21] width 12 height 12
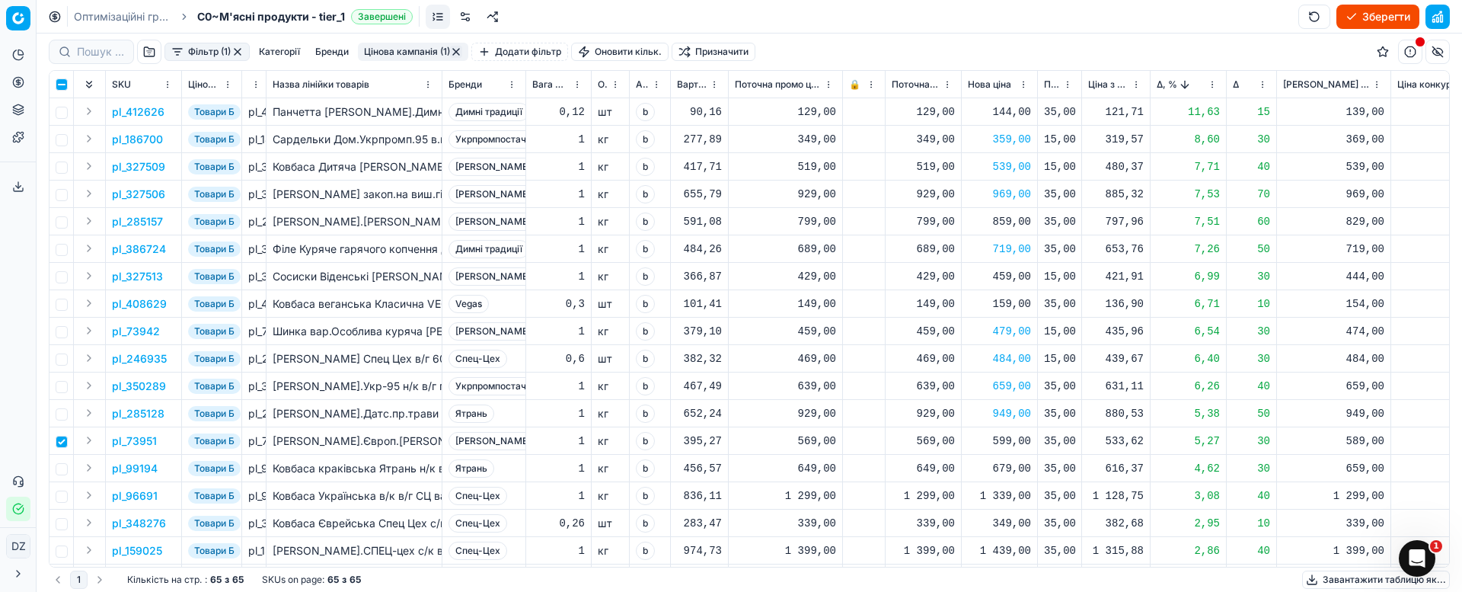
click at [1002, 443] on div "599,00" at bounding box center [999, 440] width 63 height 15
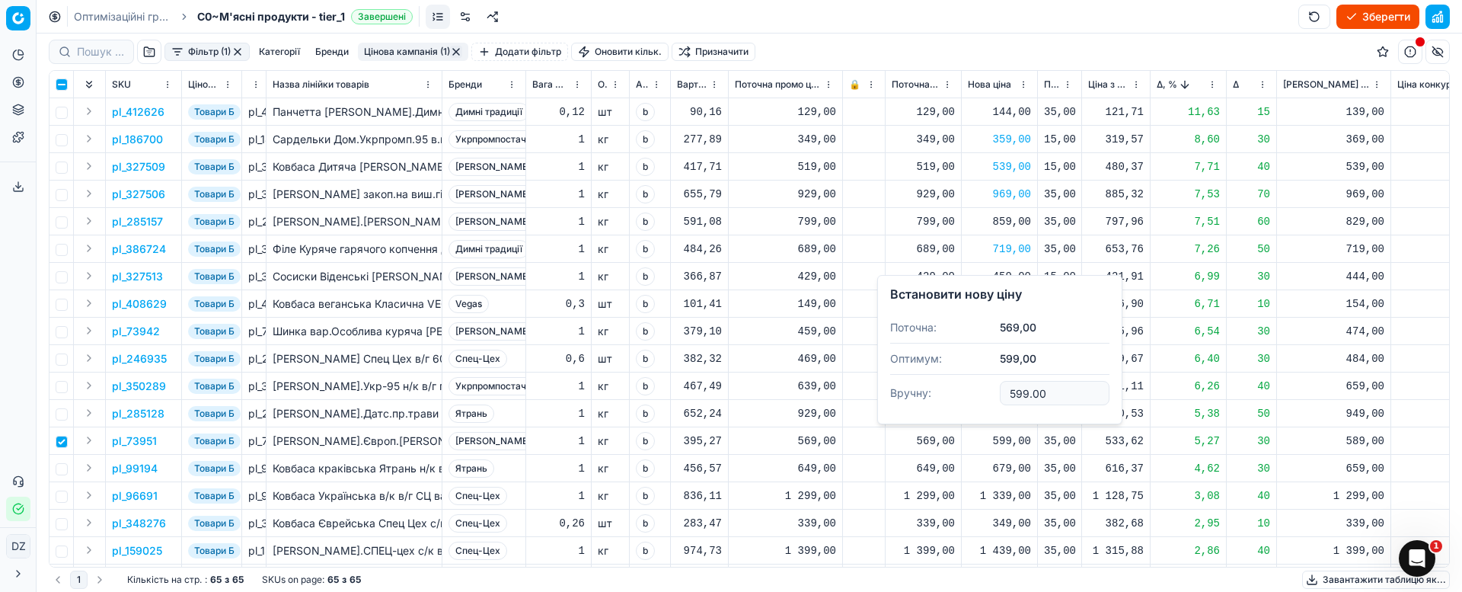
drag, startPoint x: 978, startPoint y: 391, endPoint x: 962, endPoint y: 388, distance: 16.9
click at [962, 388] on dl "Поточна: 569,00 Оптимум: 599,00 Вручну: 599.00" at bounding box center [999, 361] width 219 height 99
type input "589.00"
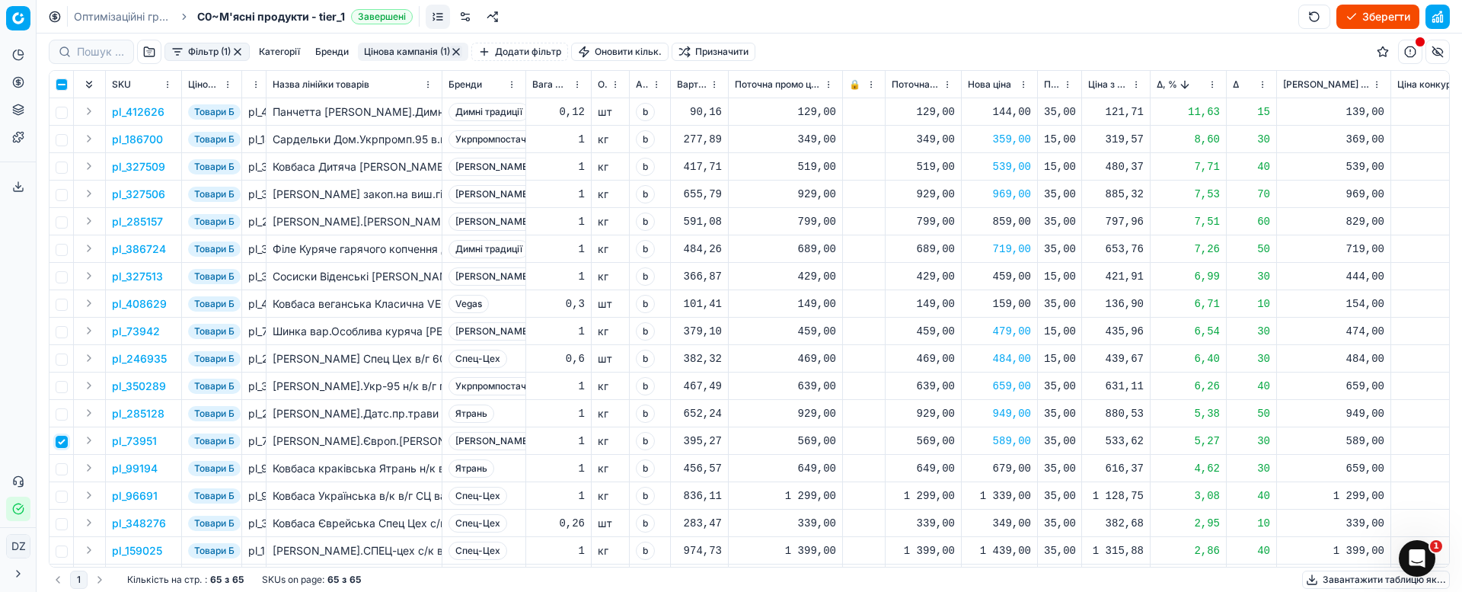
click at [65, 443] on input "checkbox" at bounding box center [62, 442] width 12 height 12
checkbox input "false"
click at [60, 468] on input "checkbox" at bounding box center [62, 469] width 12 height 12
checkbox input "true"
click at [129, 471] on p "pl_99194" at bounding box center [135, 468] width 46 height 15
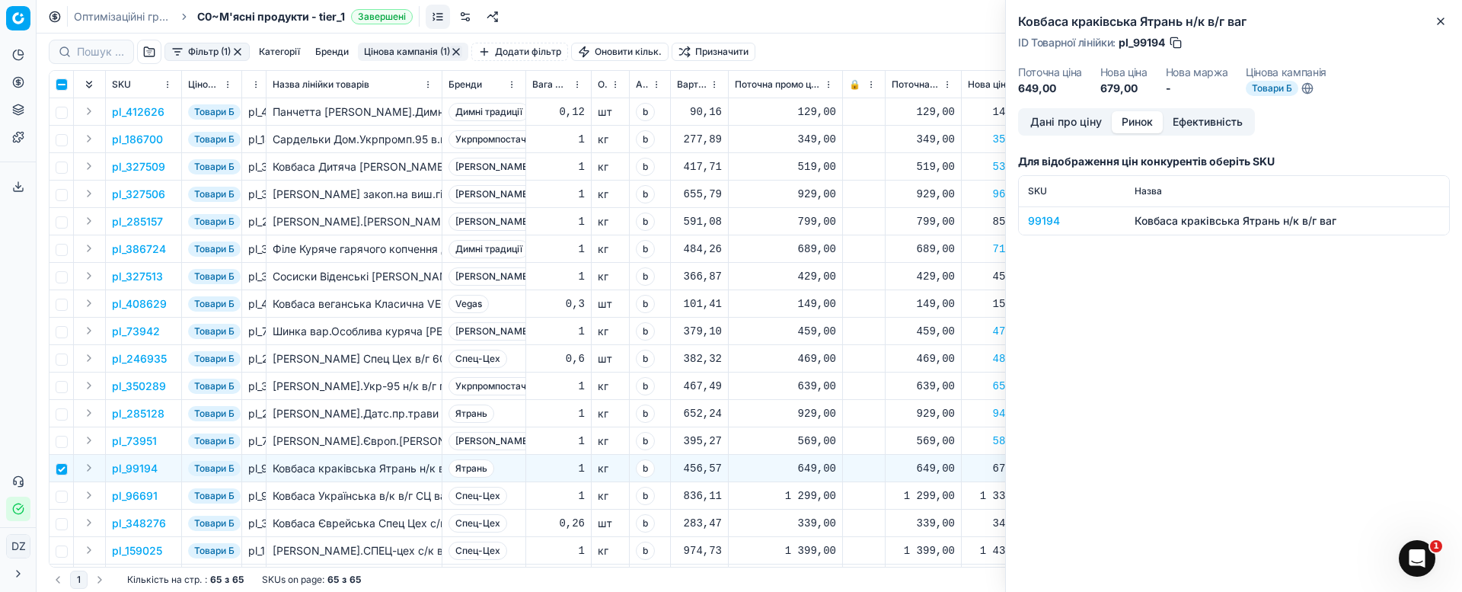
click at [1147, 122] on button "Ринок" at bounding box center [1137, 122] width 51 height 22
click at [1035, 218] on div "99194" at bounding box center [1072, 220] width 88 height 15
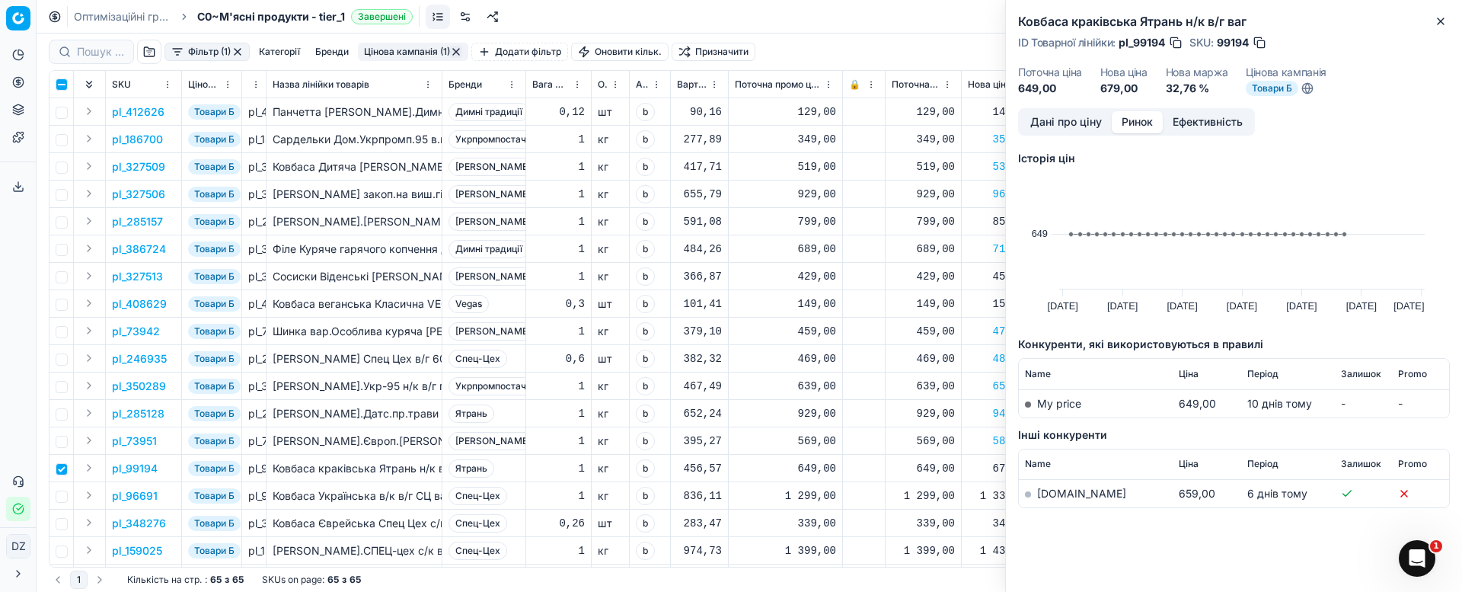
click at [1045, 496] on link "[DOMAIN_NAME]" at bounding box center [1081, 493] width 89 height 13
click at [1443, 17] on icon "button" at bounding box center [1440, 21] width 12 height 12
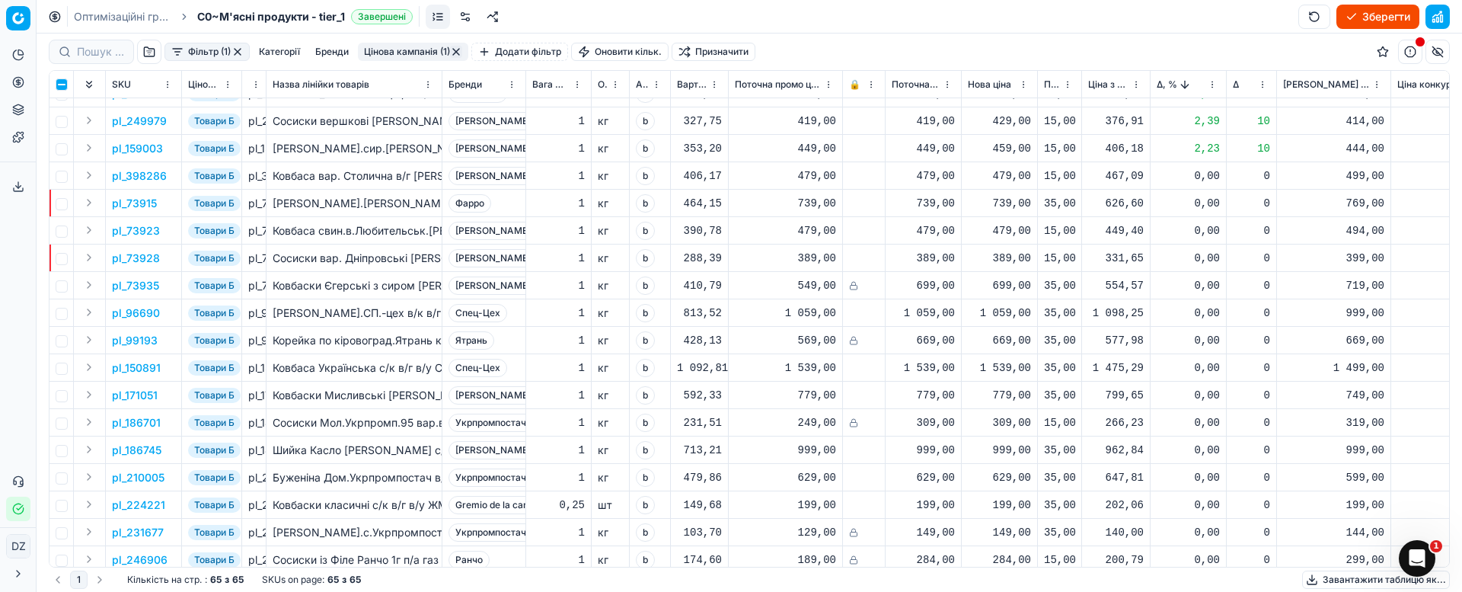
scroll to position [343, 0]
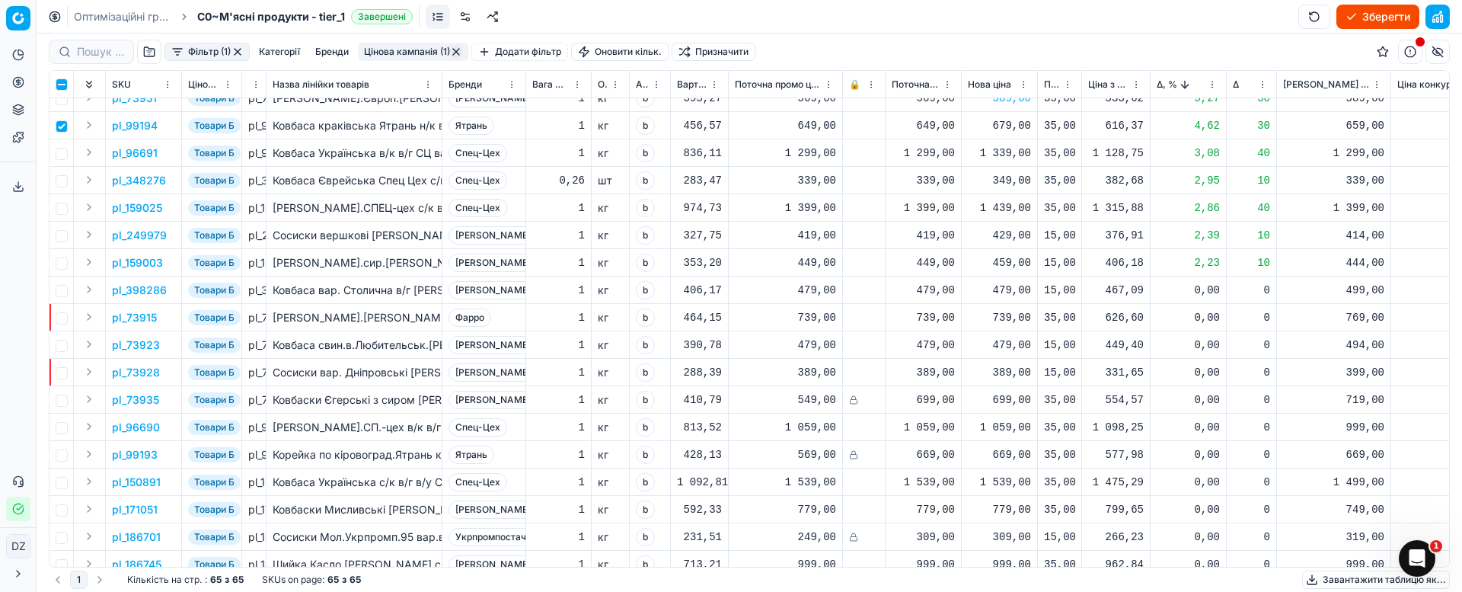
click at [1007, 127] on div "679,00" at bounding box center [999, 125] width 63 height 15
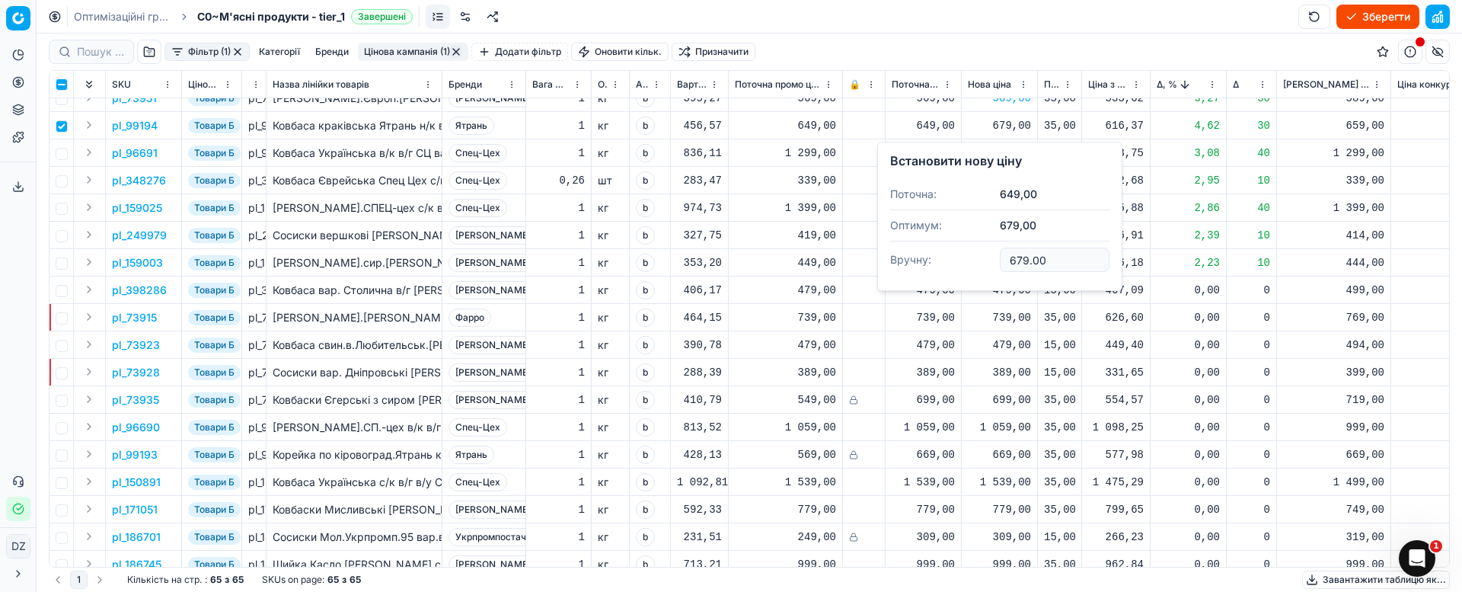
drag, startPoint x: 1055, startPoint y: 258, endPoint x: 985, endPoint y: 258, distance: 70.0
click at [985, 258] on dl "Поточна: 649,00 Оптимум: 679,00 Вручну: 679.00" at bounding box center [999, 228] width 219 height 99
type input "659.00"
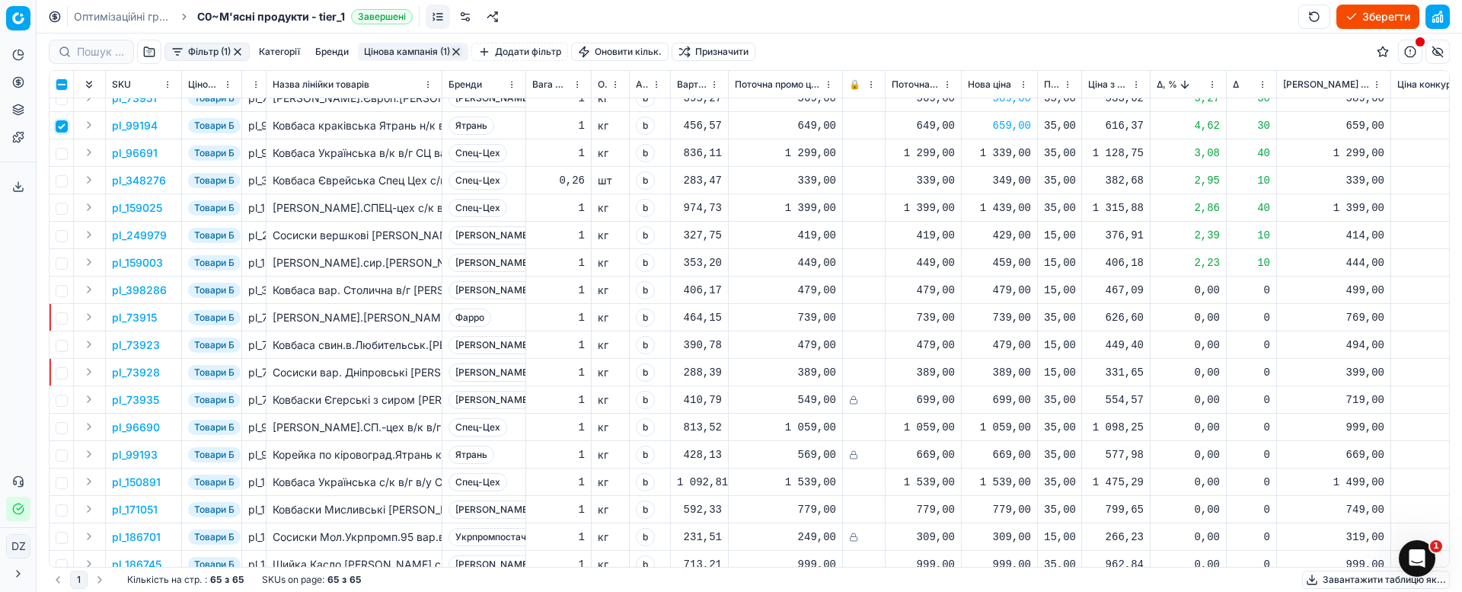
click at [64, 129] on input "checkbox" at bounding box center [62, 126] width 12 height 12
checkbox input "false"
click at [63, 150] on input "checkbox" at bounding box center [62, 154] width 12 height 12
click at [146, 149] on p "pl_96691" at bounding box center [135, 152] width 46 height 15
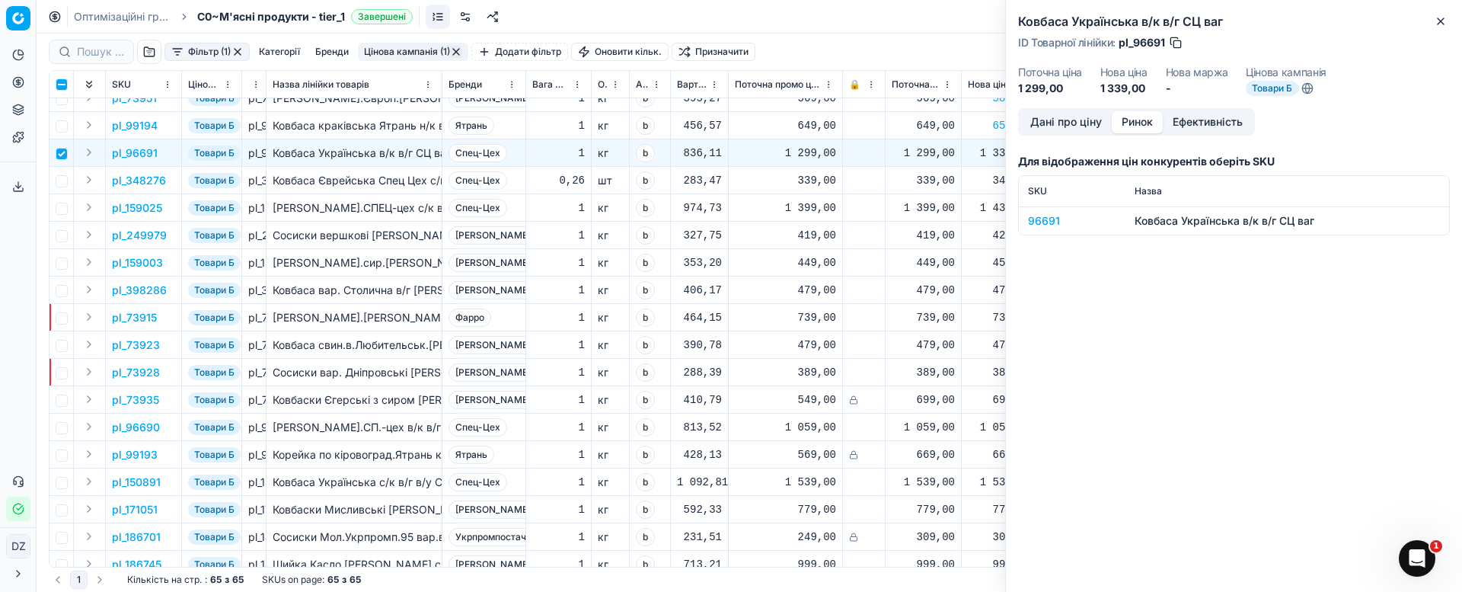
click at [1139, 120] on button "Ринок" at bounding box center [1137, 122] width 51 height 22
click at [1047, 222] on div "96691" at bounding box center [1072, 220] width 88 height 15
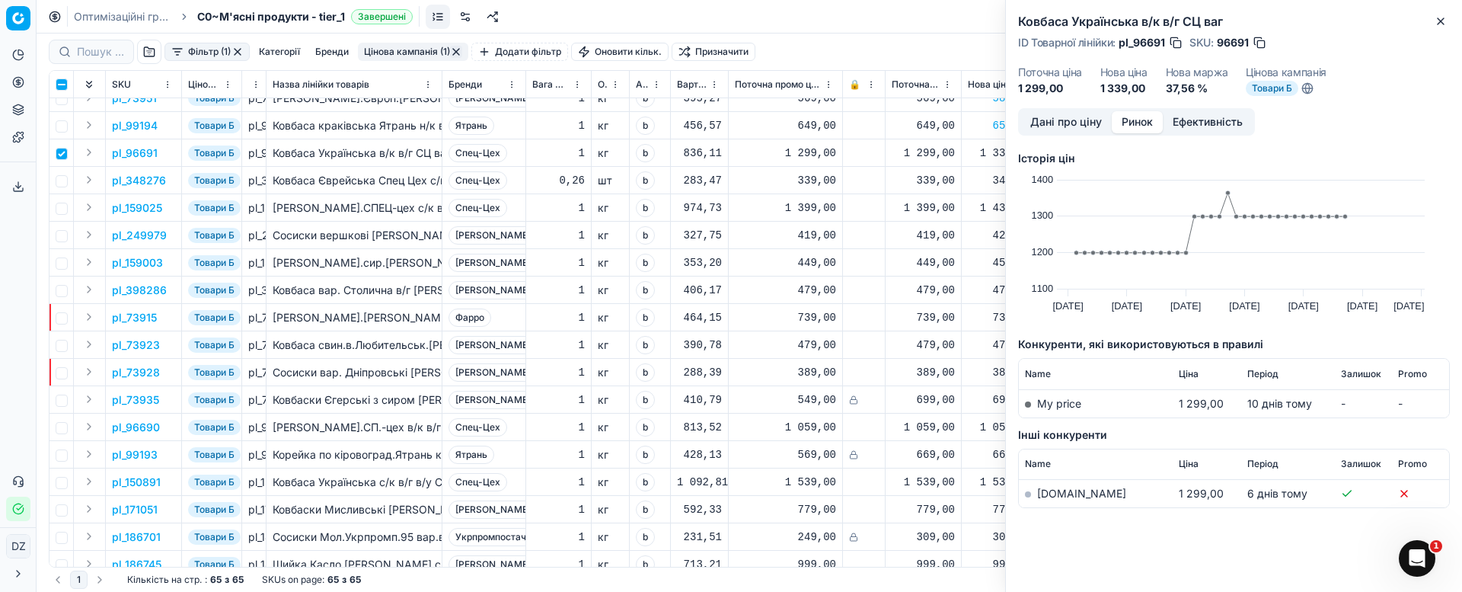
click at [1049, 497] on link "[DOMAIN_NAME]" at bounding box center [1081, 493] width 89 height 13
click at [1439, 21] on icon "button" at bounding box center [1440, 21] width 12 height 12
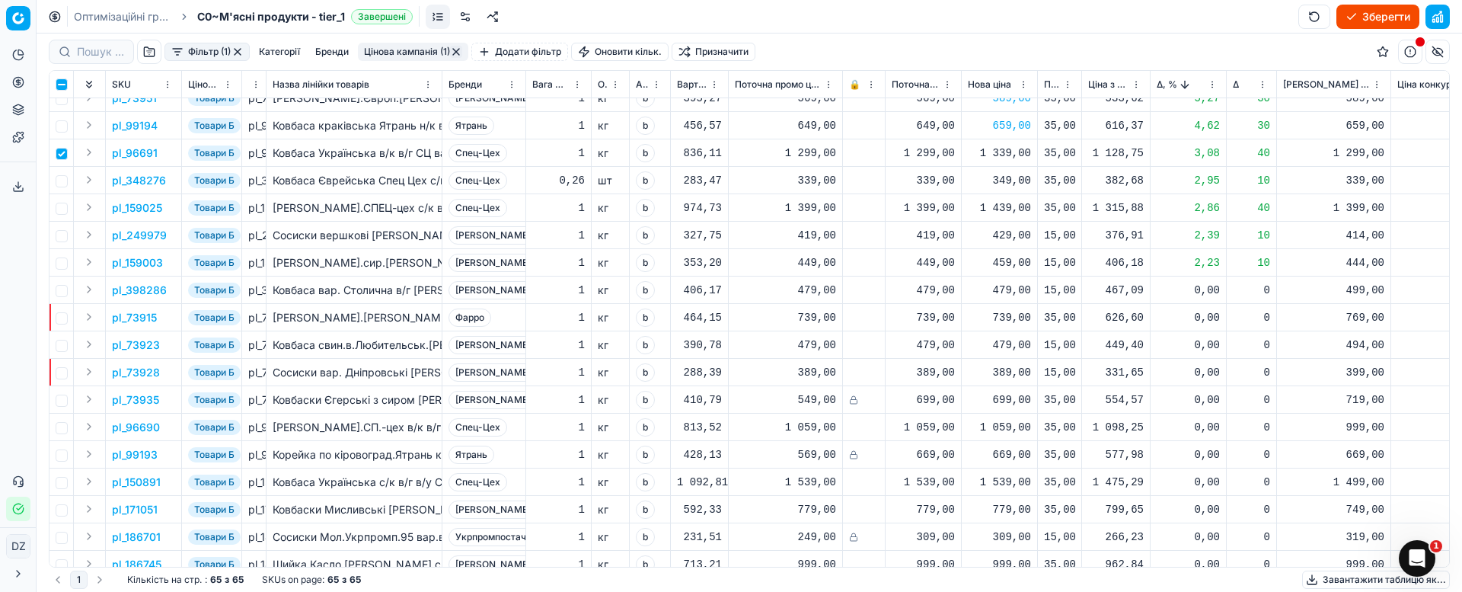
click at [1012, 155] on div "1 339,00" at bounding box center [999, 152] width 63 height 15
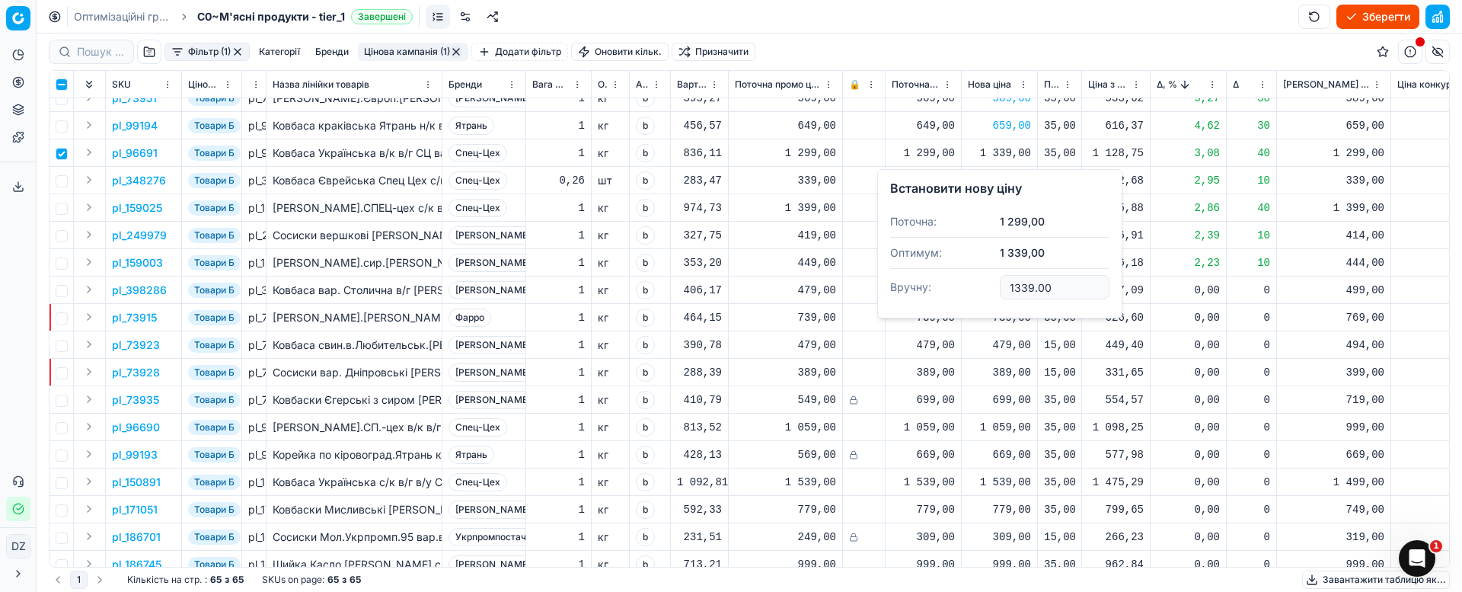
click at [1012, 155] on div "1 339,00" at bounding box center [999, 152] width 63 height 15
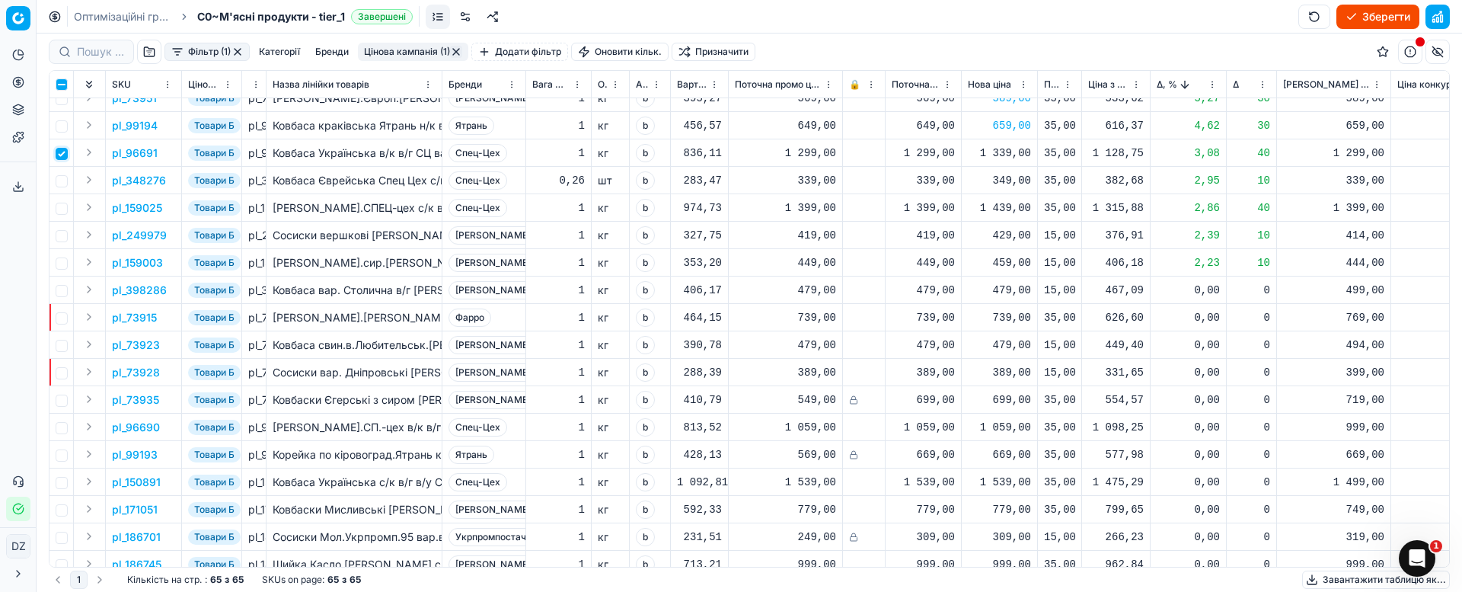
click at [63, 152] on input "checkbox" at bounding box center [62, 154] width 12 height 12
checkbox input "false"
click at [65, 179] on input "checkbox" at bounding box center [62, 181] width 12 height 12
checkbox input "true"
click at [156, 179] on p "pl_348276" at bounding box center [139, 180] width 54 height 15
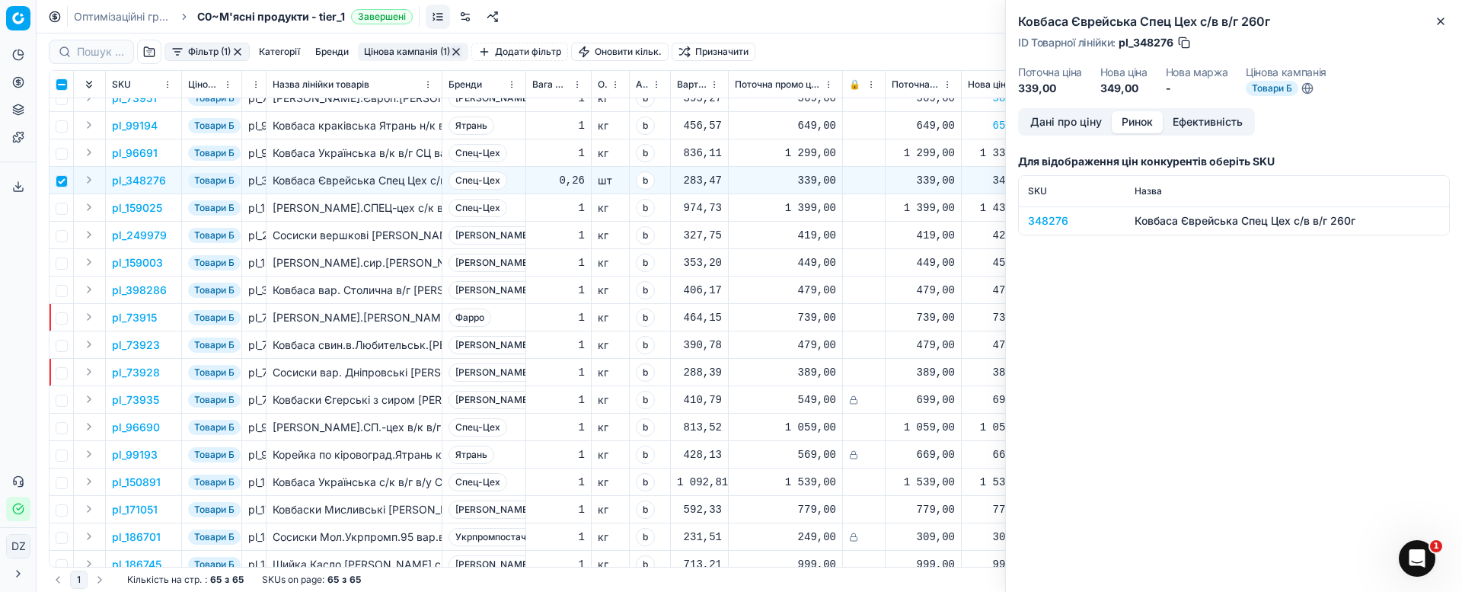
click at [1149, 119] on button "Ринок" at bounding box center [1137, 122] width 51 height 22
click at [1052, 219] on div "348276" at bounding box center [1072, 220] width 88 height 15
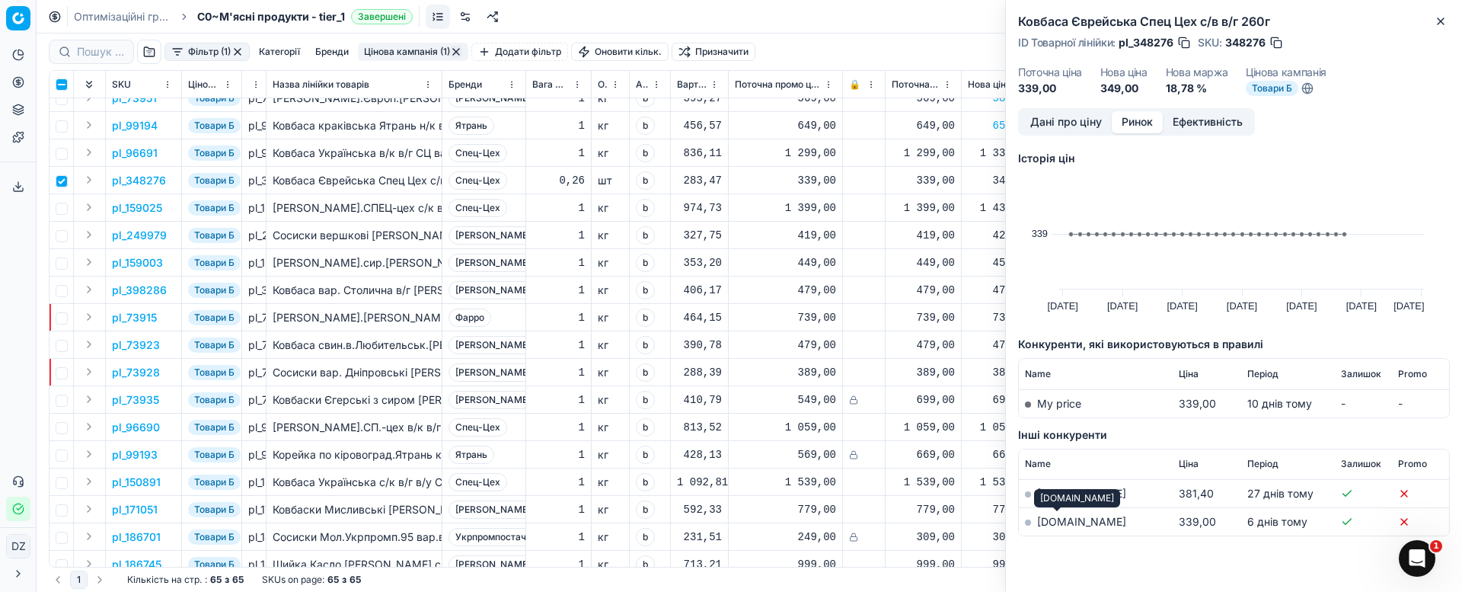
click at [1059, 518] on link "[DOMAIN_NAME]" at bounding box center [1081, 521] width 89 height 13
click at [1437, 15] on icon "button" at bounding box center [1440, 21] width 12 height 12
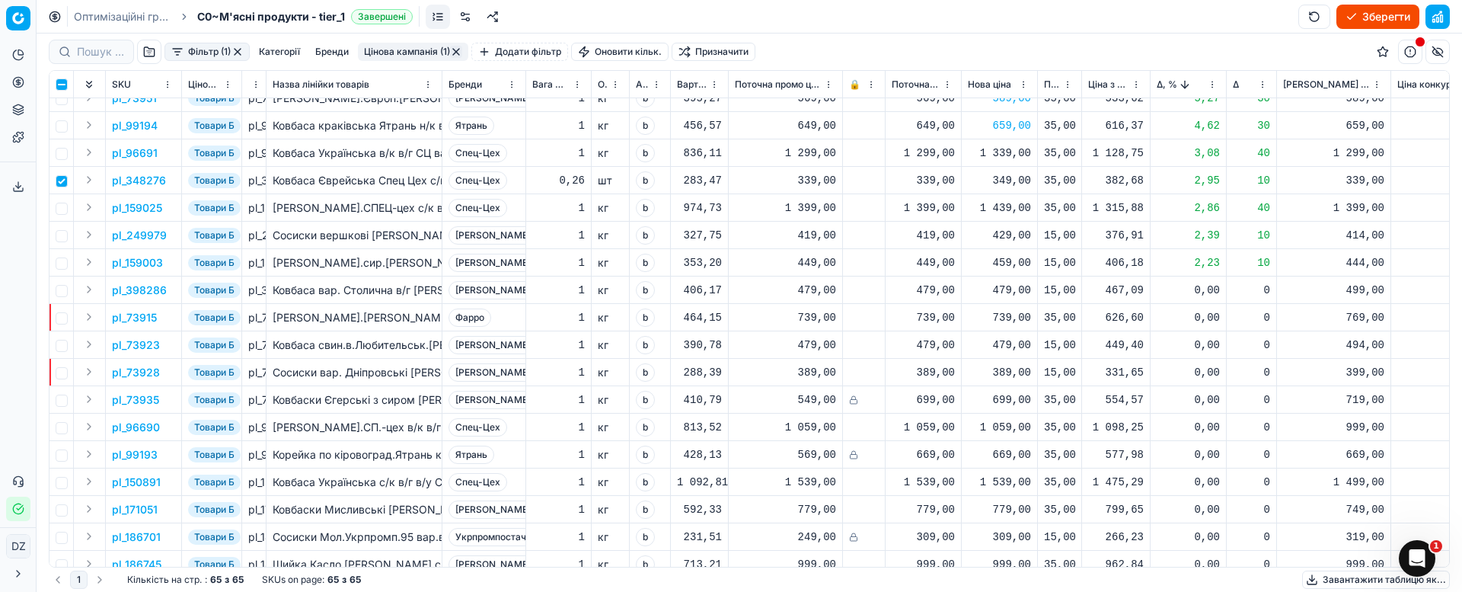
click at [1007, 180] on div "349,00" at bounding box center [999, 180] width 63 height 15
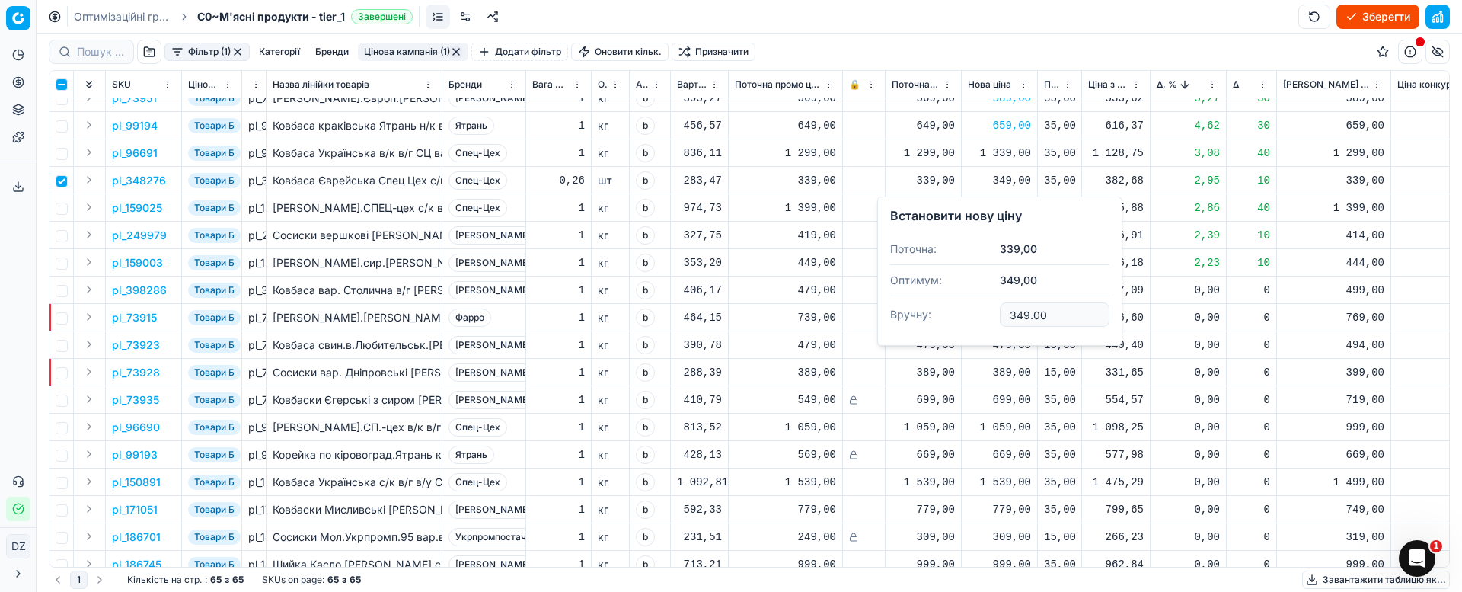
drag, startPoint x: 1071, startPoint y: 315, endPoint x: 973, endPoint y: 310, distance: 98.4
click at [973, 310] on dl "Поточна: 339,00 Оптимум: 349,00 Вручну: 349.00" at bounding box center [999, 283] width 219 height 99
type input "339.00"
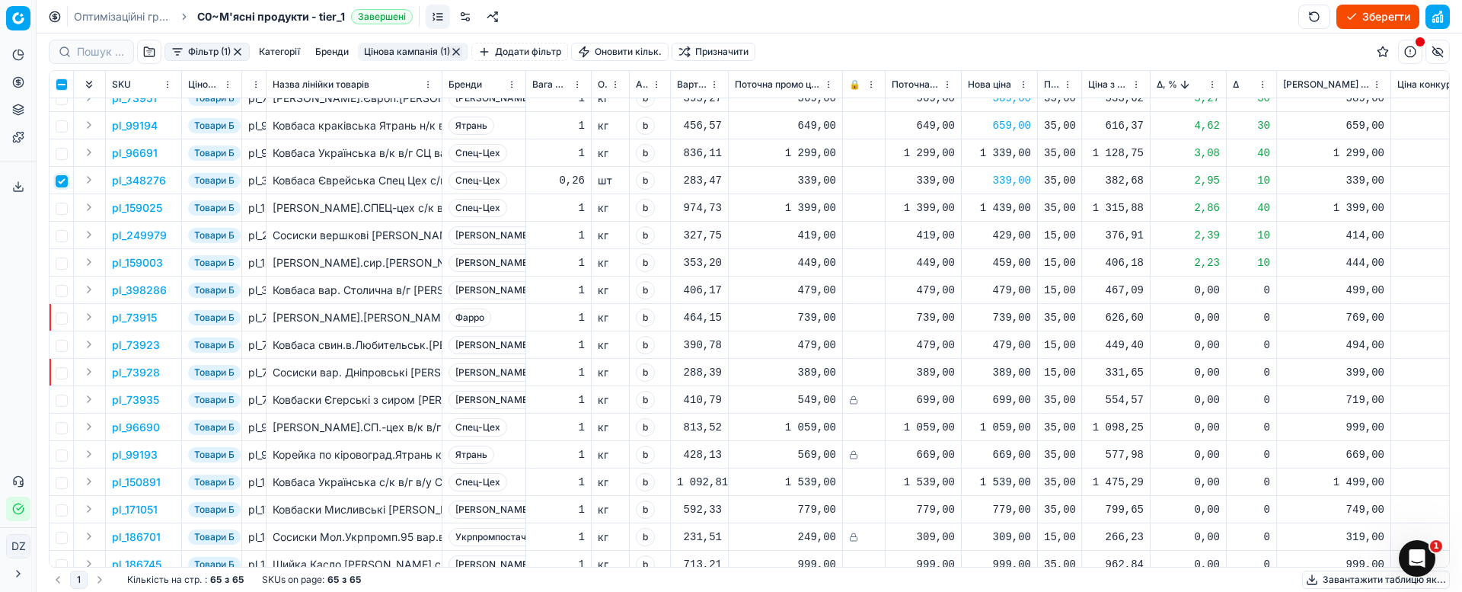
click at [62, 187] on input "checkbox" at bounding box center [62, 181] width 12 height 12
checkbox input "false"
click at [63, 206] on input "checkbox" at bounding box center [62, 209] width 12 height 12
click at [150, 206] on p "pl_159025" at bounding box center [137, 207] width 50 height 15
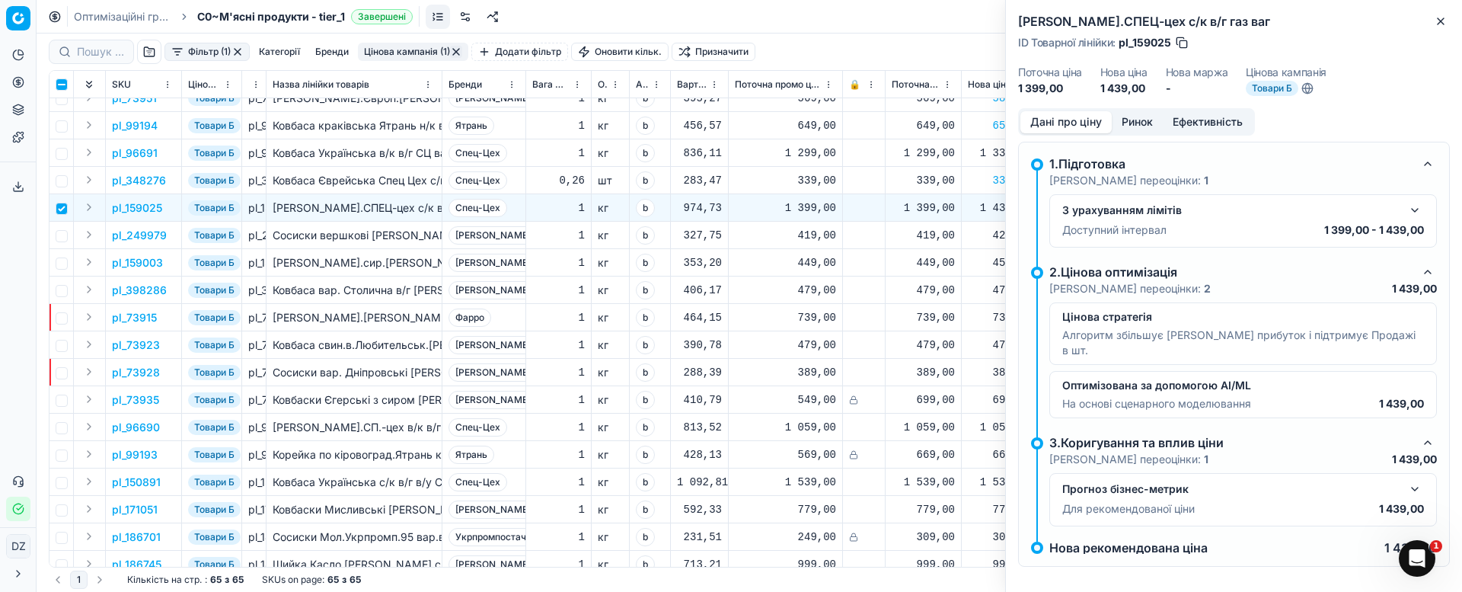
click at [1134, 128] on button "Ринок" at bounding box center [1137, 122] width 51 height 22
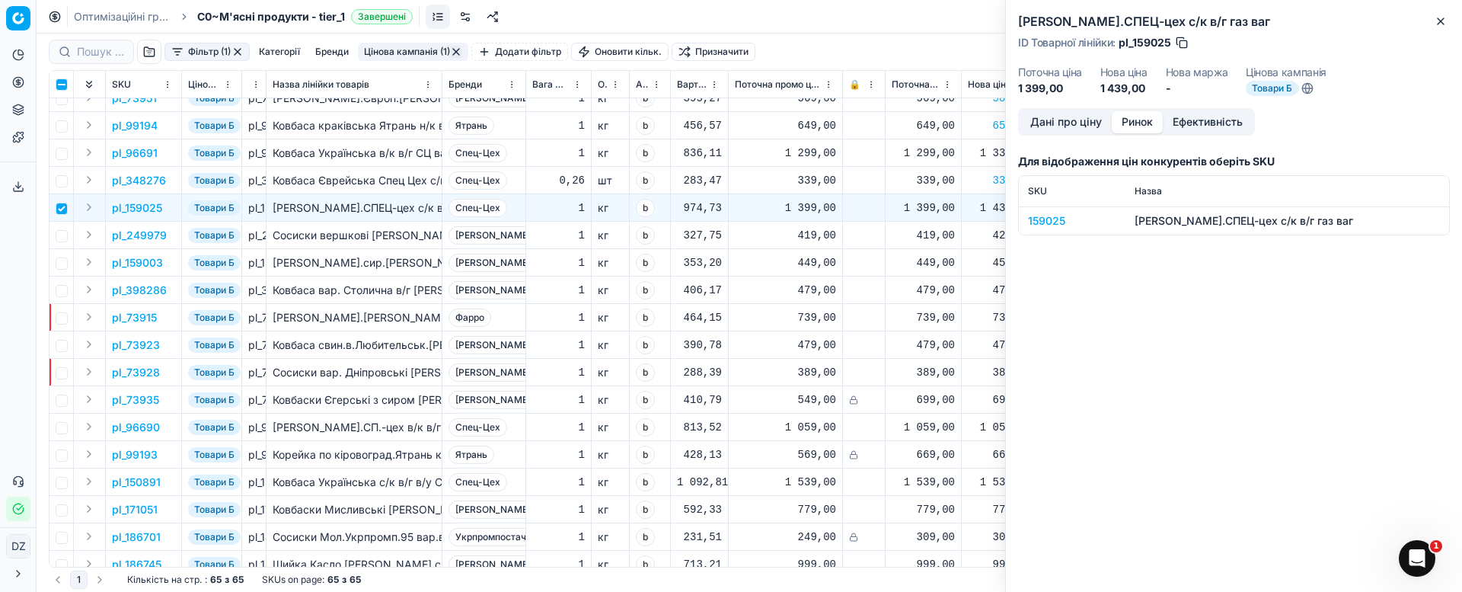
click at [1134, 116] on button "Ринок" at bounding box center [1137, 122] width 51 height 22
click at [1049, 215] on div "159025" at bounding box center [1072, 220] width 88 height 15
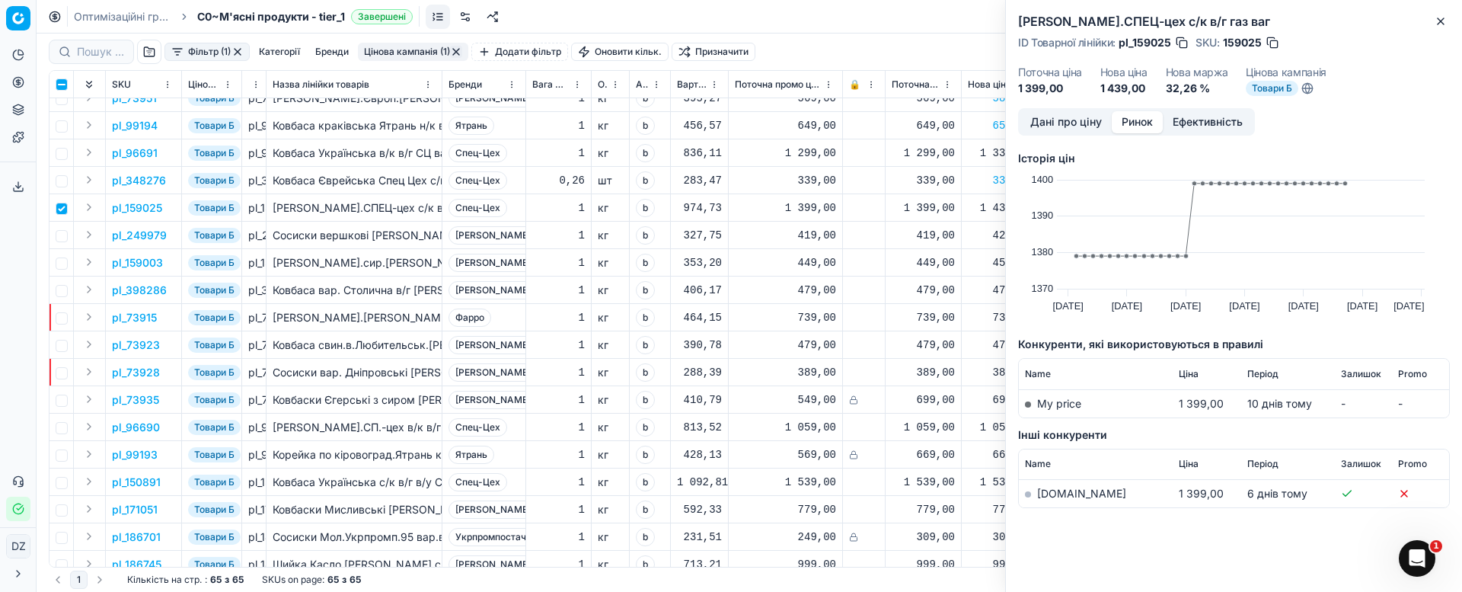
click at [1058, 495] on link "[DOMAIN_NAME]" at bounding box center [1081, 493] width 89 height 13
click at [1438, 21] on icon "button" at bounding box center [1440, 21] width 12 height 12
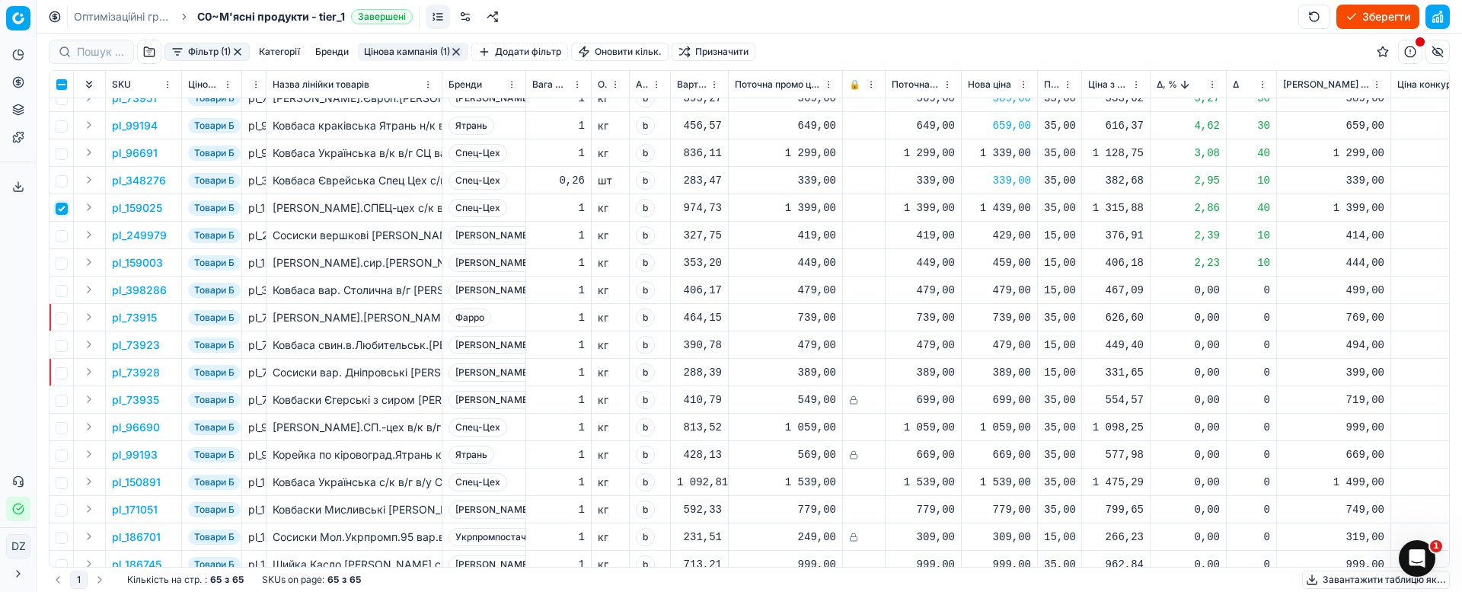
click at [65, 212] on input "checkbox" at bounding box center [62, 209] width 12 height 12
checkbox input "false"
click at [65, 238] on input "checkbox" at bounding box center [62, 236] width 12 height 12
click at [148, 236] on p "pl_249979" at bounding box center [139, 235] width 55 height 15
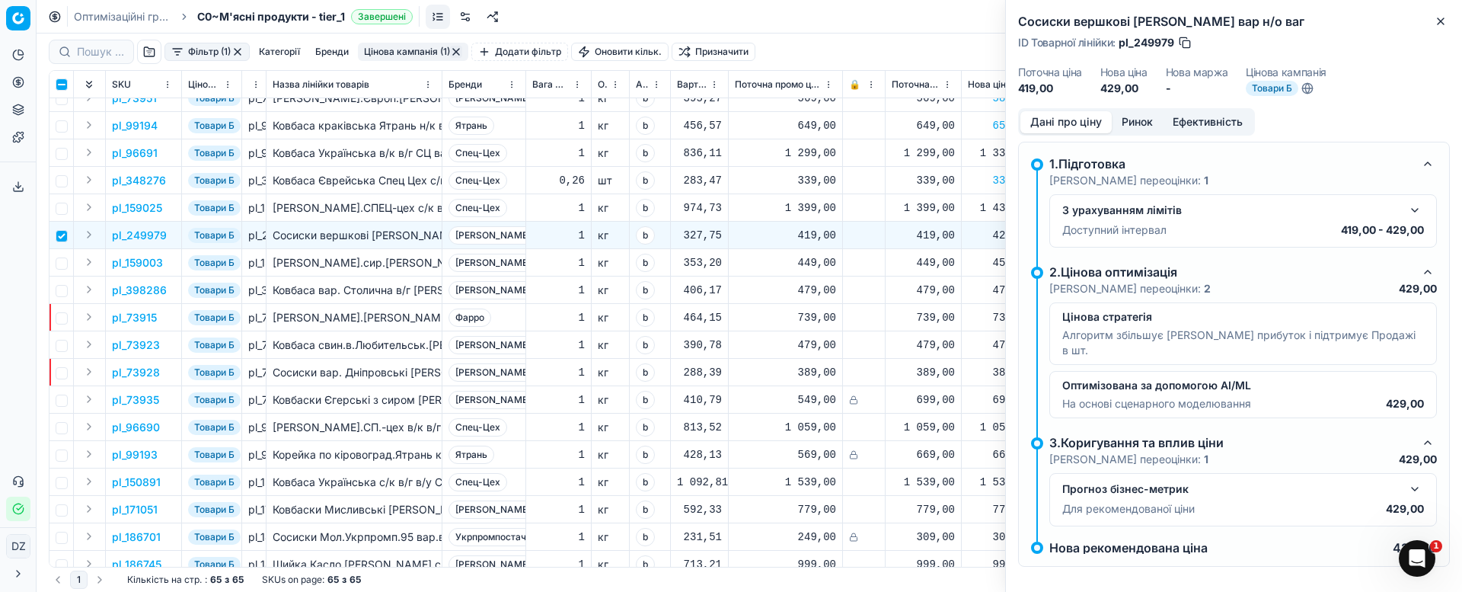
click at [1135, 119] on button "Ринок" at bounding box center [1137, 122] width 51 height 22
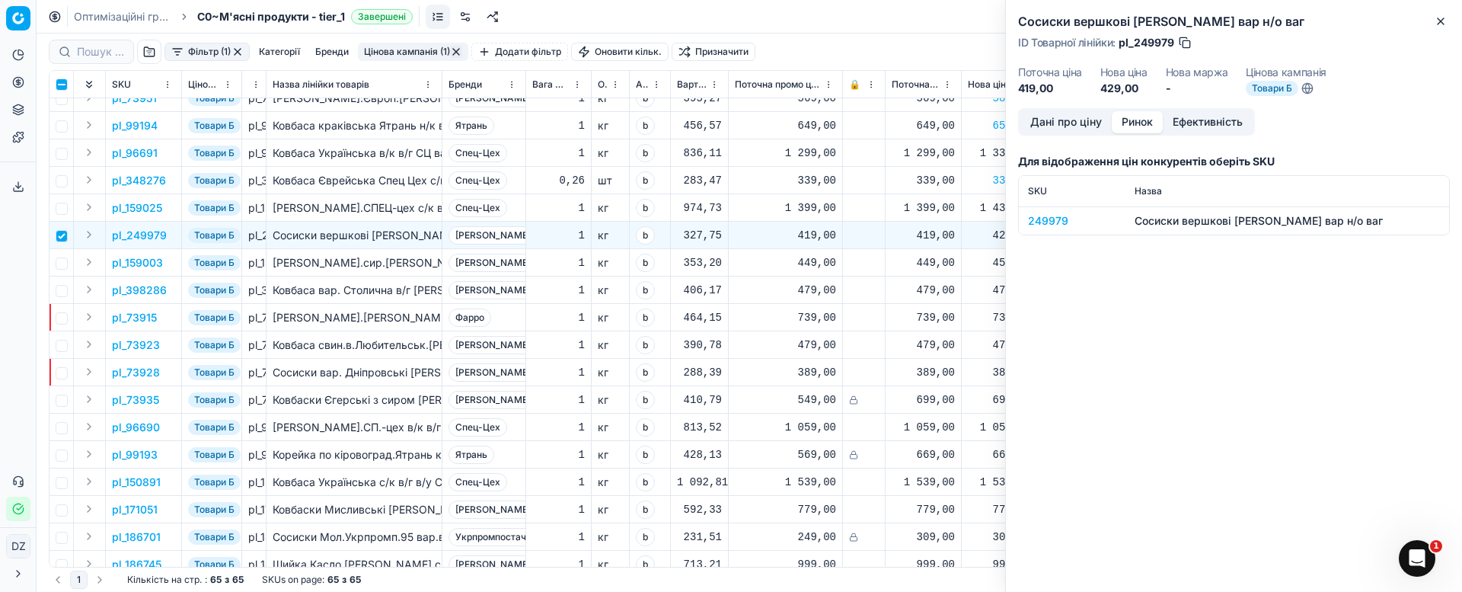
click at [1045, 224] on div "249979" at bounding box center [1072, 220] width 88 height 15
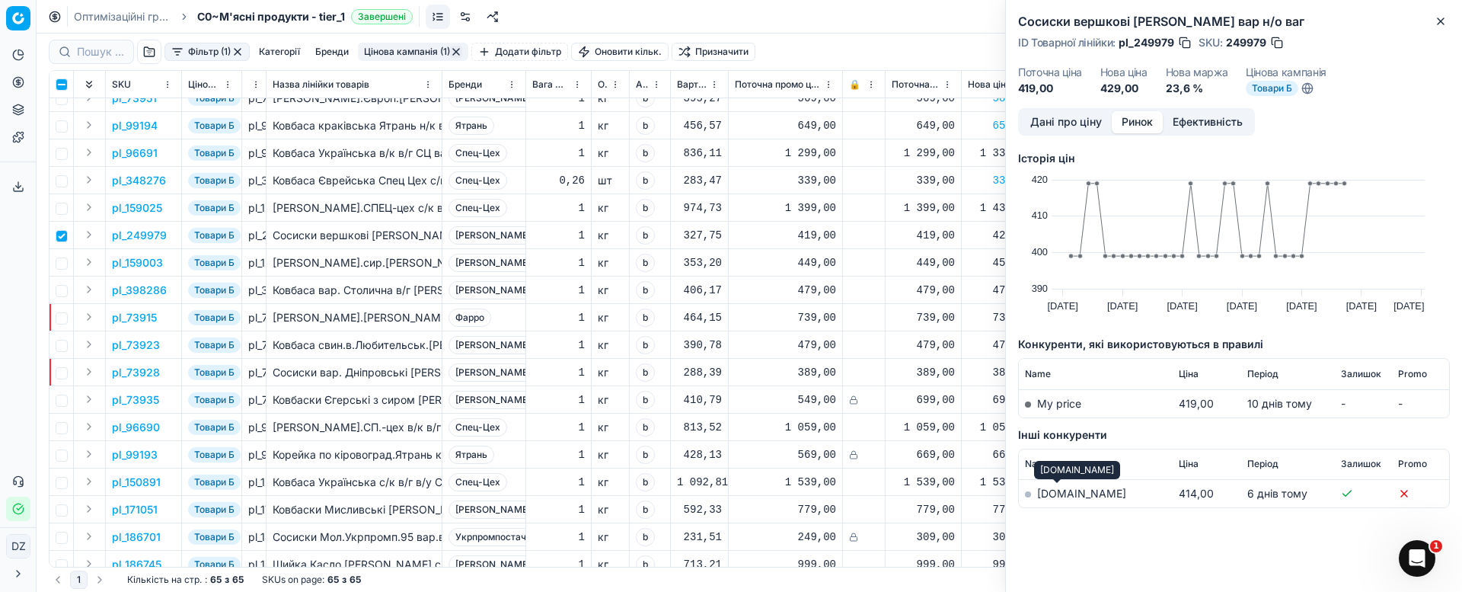
click at [1053, 495] on link "[DOMAIN_NAME]" at bounding box center [1081, 493] width 89 height 13
drag, startPoint x: 1444, startPoint y: 16, endPoint x: 1420, endPoint y: 31, distance: 28.7
click at [1444, 16] on icon "button" at bounding box center [1440, 21] width 12 height 12
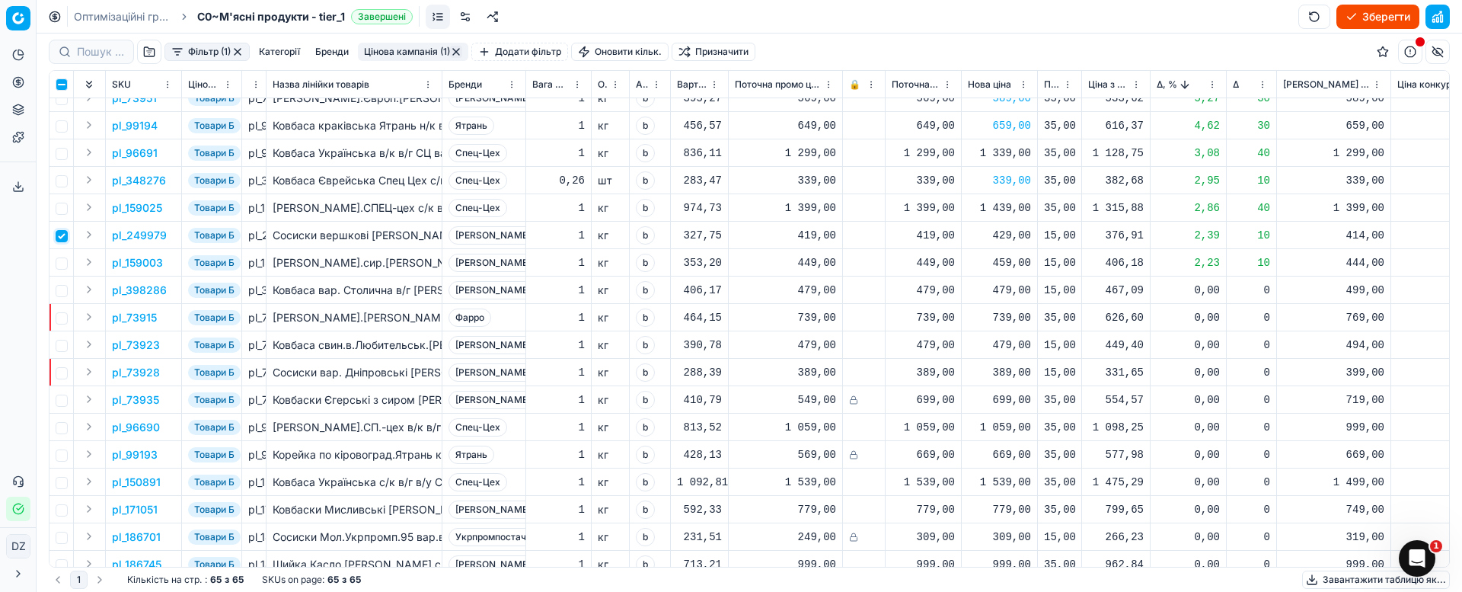
click at [59, 238] on input "checkbox" at bounding box center [62, 236] width 12 height 12
checkbox input "false"
click at [64, 266] on input "checkbox" at bounding box center [62, 263] width 12 height 12
click at [148, 264] on p "pl_159003" at bounding box center [137, 262] width 51 height 15
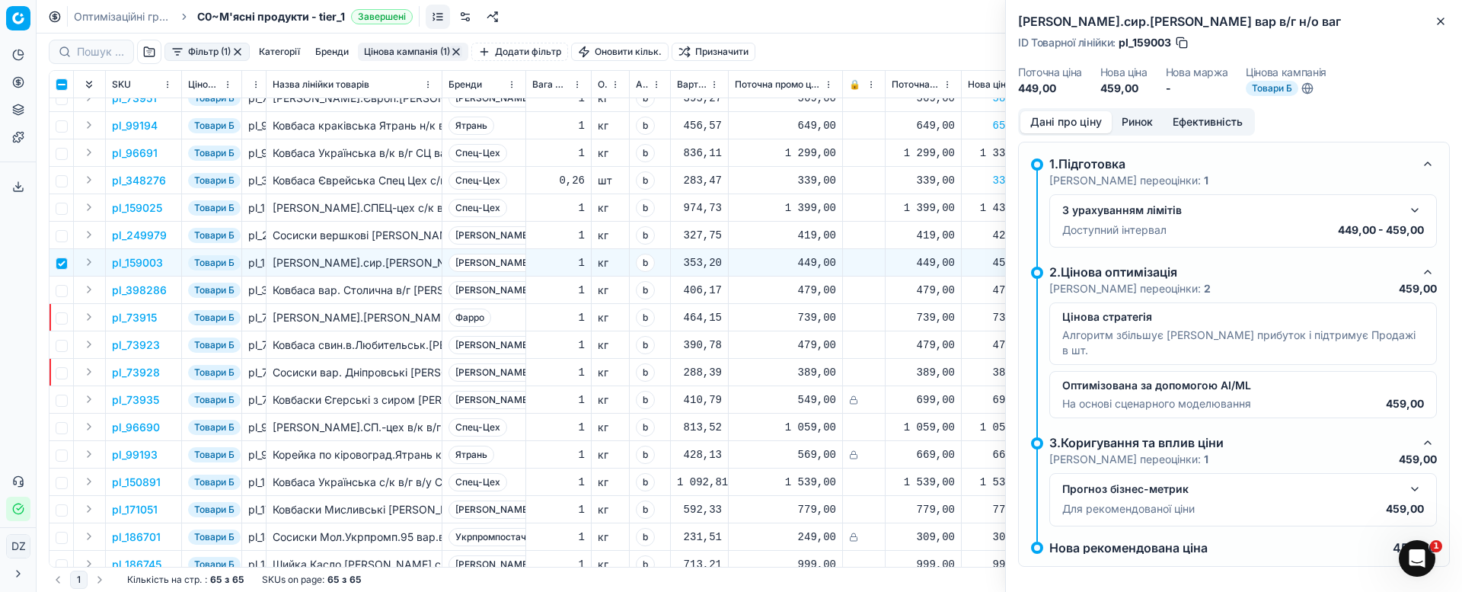
click at [1128, 120] on button "Ринок" at bounding box center [1137, 122] width 51 height 22
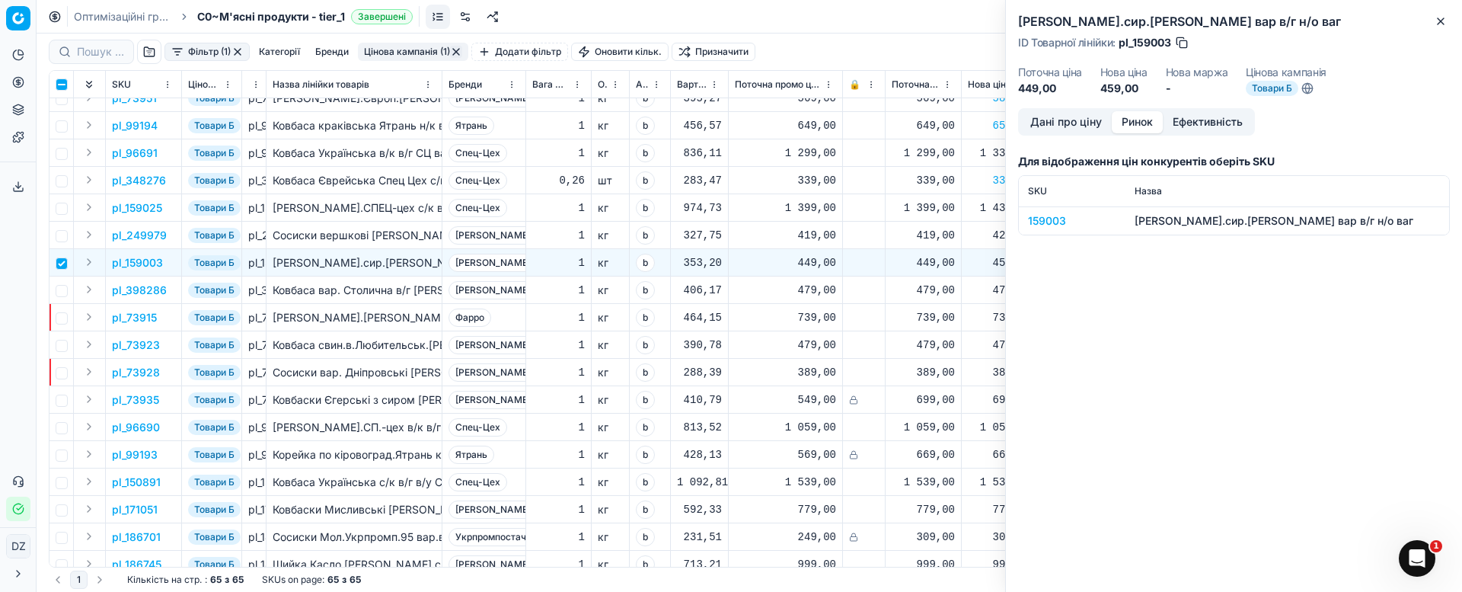
click at [1053, 221] on div "159003" at bounding box center [1072, 220] width 88 height 15
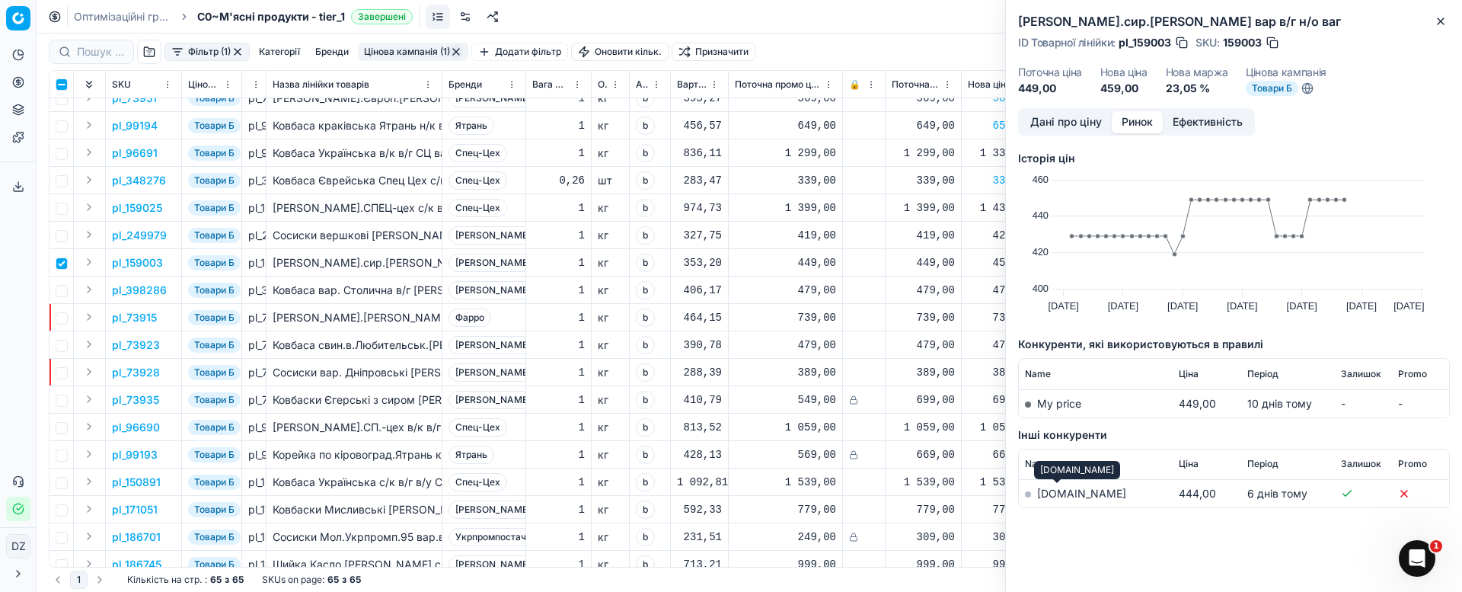
click at [1056, 493] on link "[DOMAIN_NAME]" at bounding box center [1081, 493] width 89 height 13
click at [1434, 18] on icon "button" at bounding box center [1440, 21] width 12 height 12
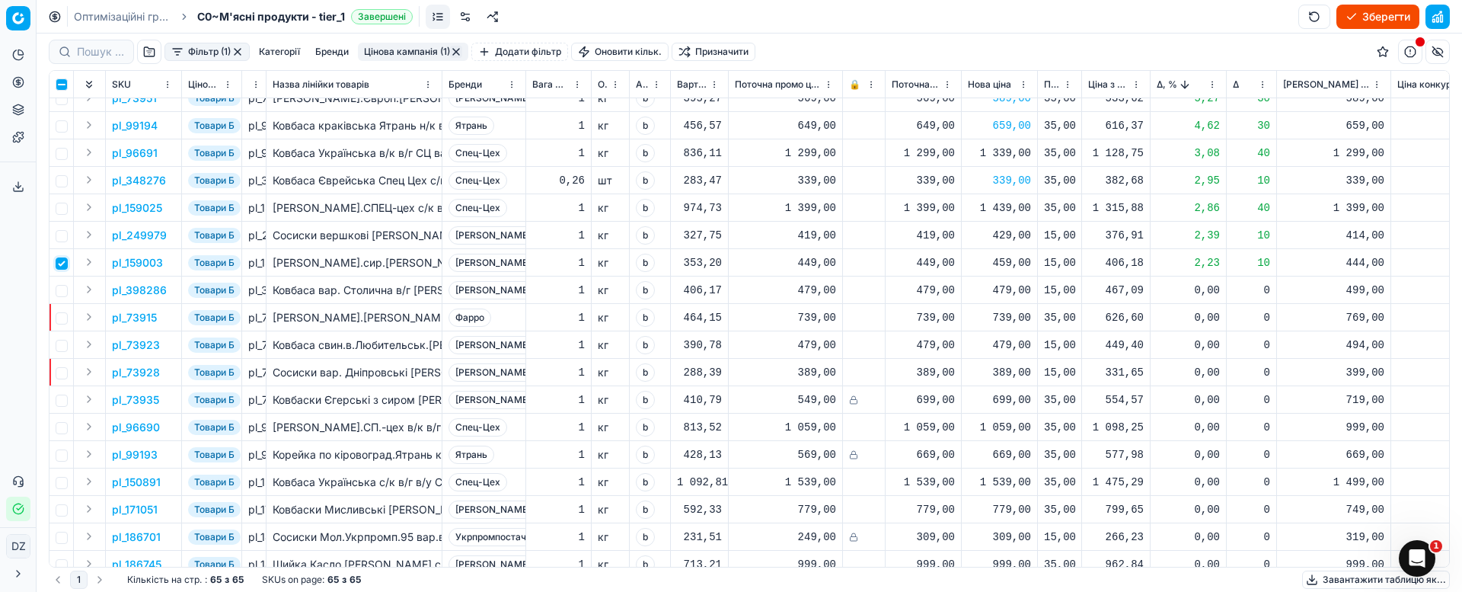
click at [62, 263] on input "checkbox" at bounding box center [62, 263] width 12 height 12
checkbox input "false"
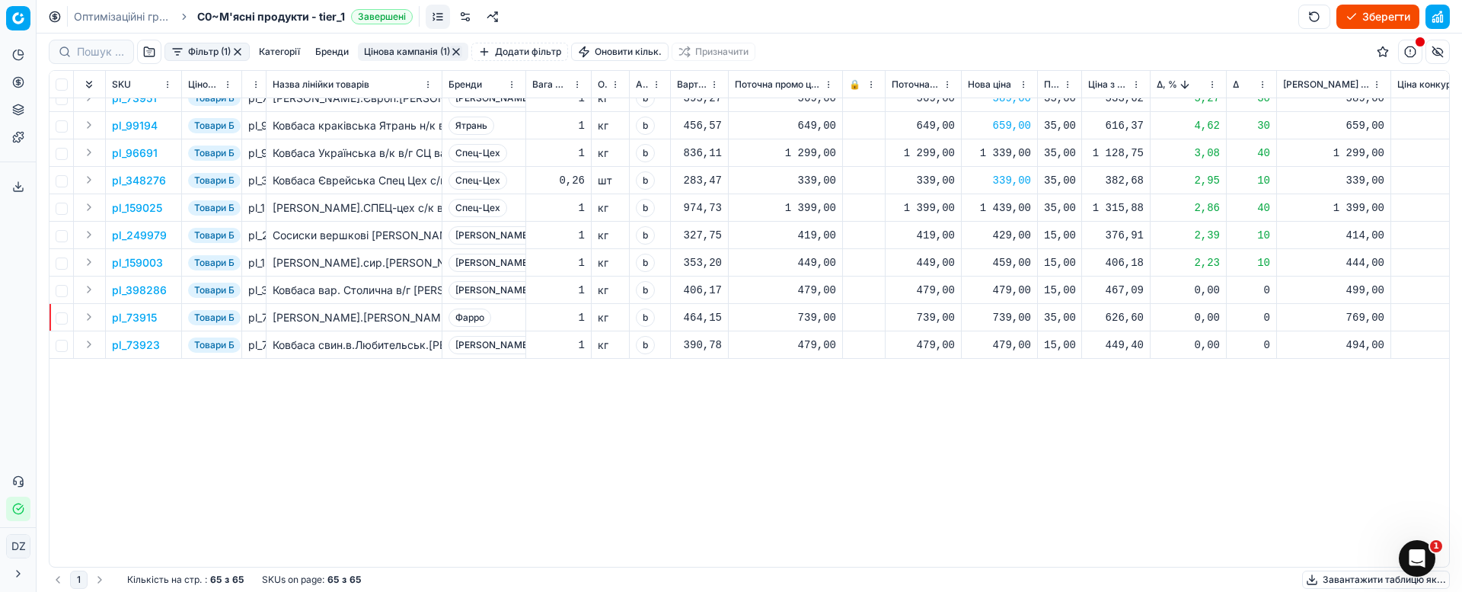
scroll to position [0, 0]
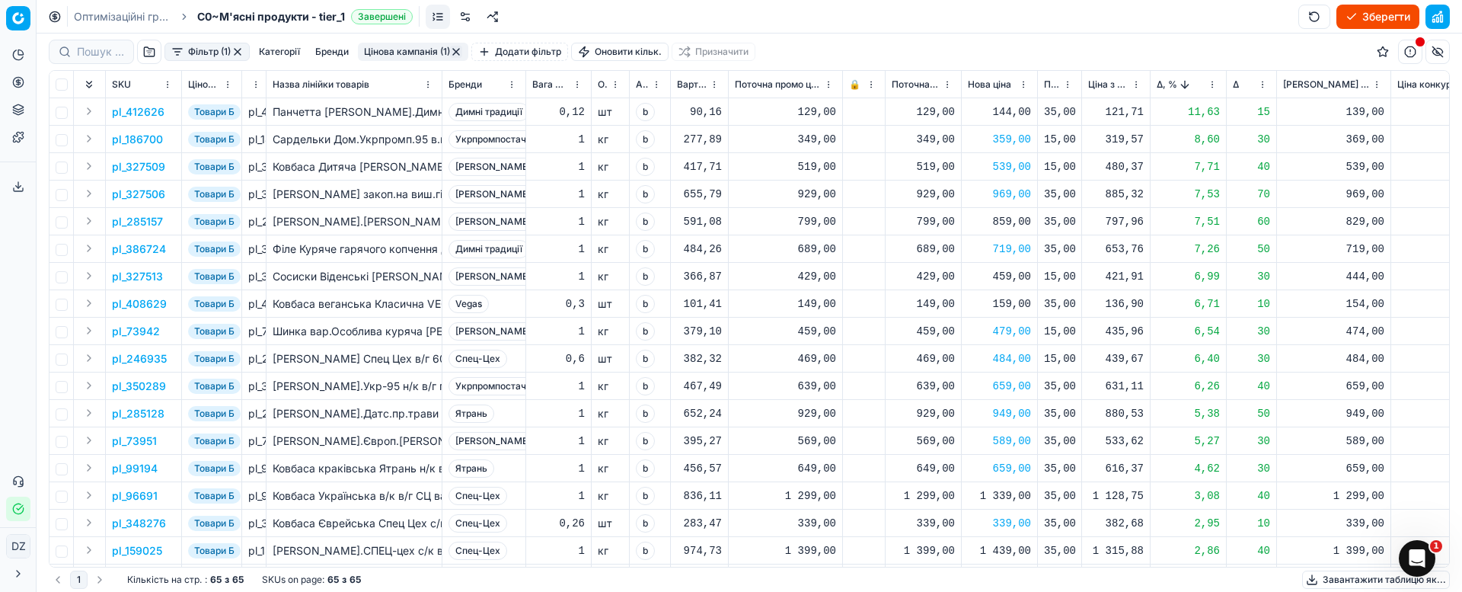
click at [1160, 80] on span "Δ, %" at bounding box center [1167, 84] width 21 height 12
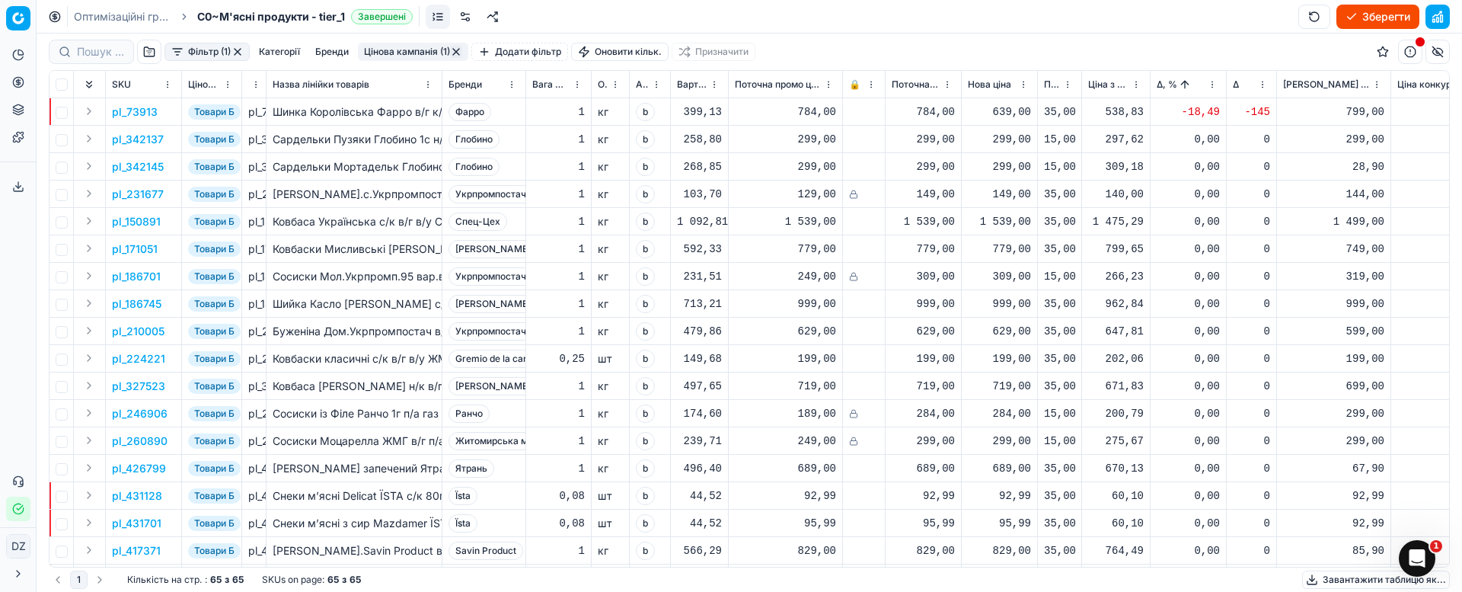
click at [125, 107] on p "pl_73913" at bounding box center [135, 111] width 46 height 15
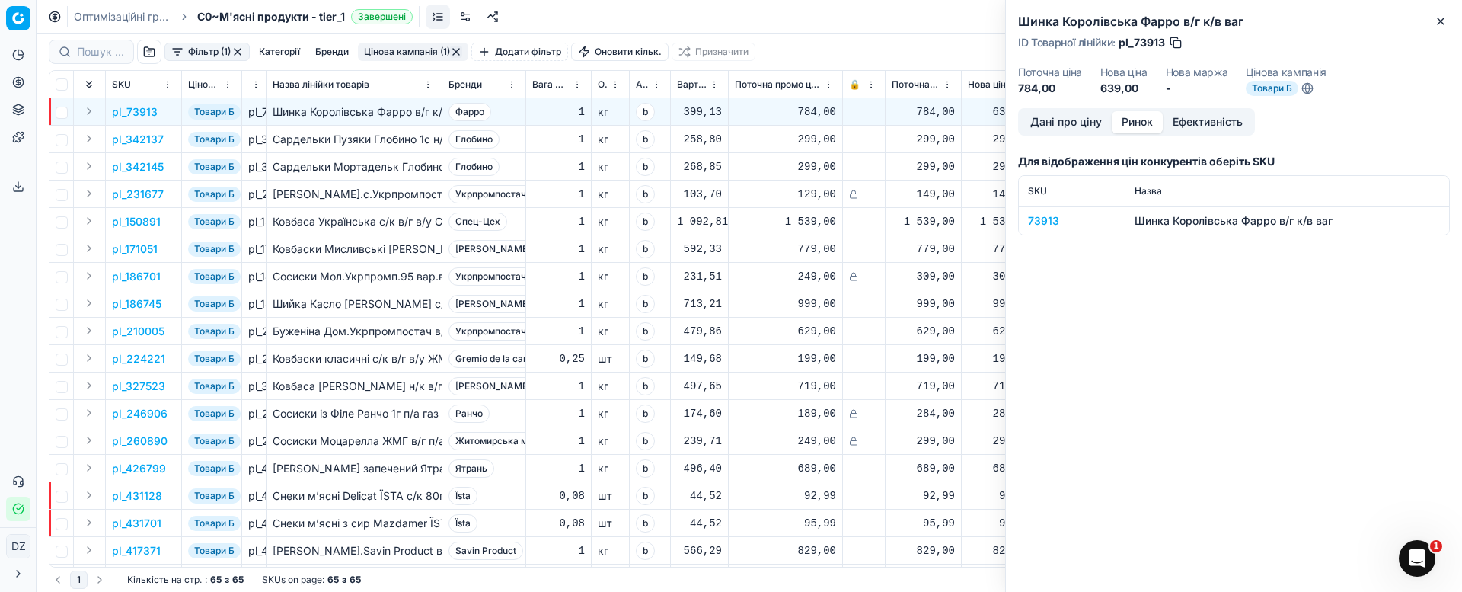
click at [1132, 129] on button "Ринок" at bounding box center [1137, 122] width 51 height 22
click at [1041, 215] on div "73913" at bounding box center [1072, 220] width 88 height 15
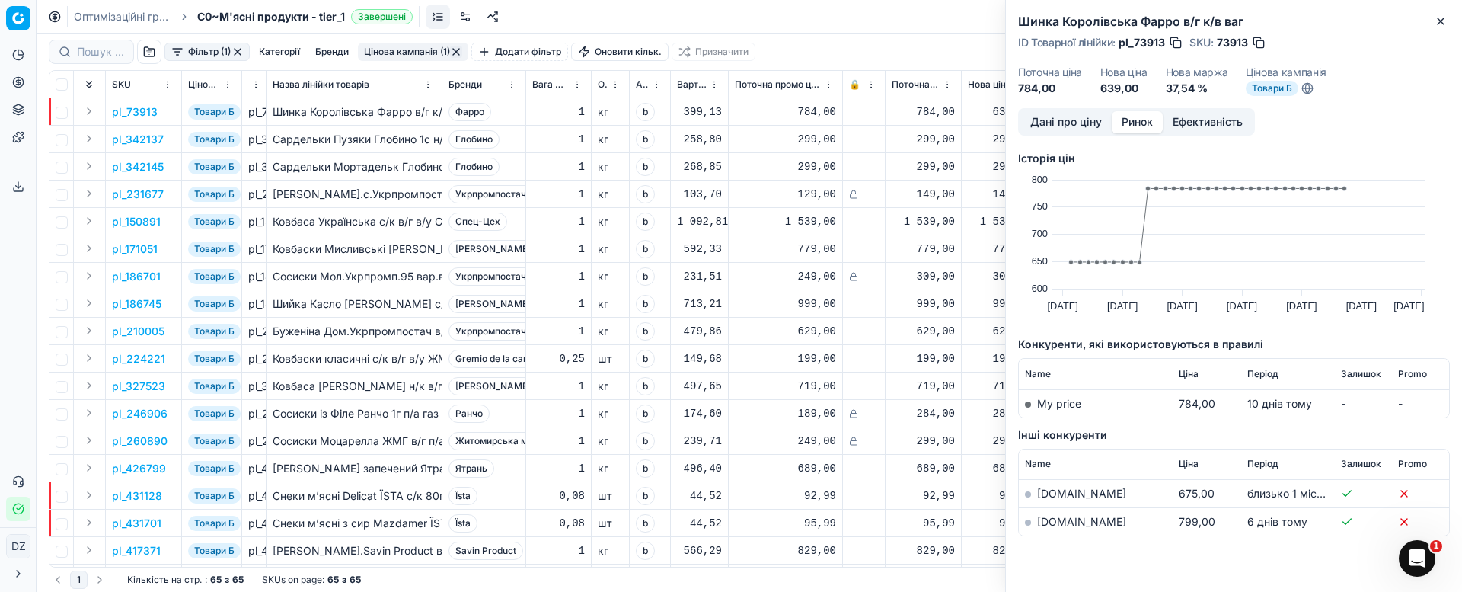
click at [1055, 523] on link "[DOMAIN_NAME]" at bounding box center [1081, 521] width 89 height 13
click at [1442, 23] on icon "button" at bounding box center [1440, 21] width 6 height 6
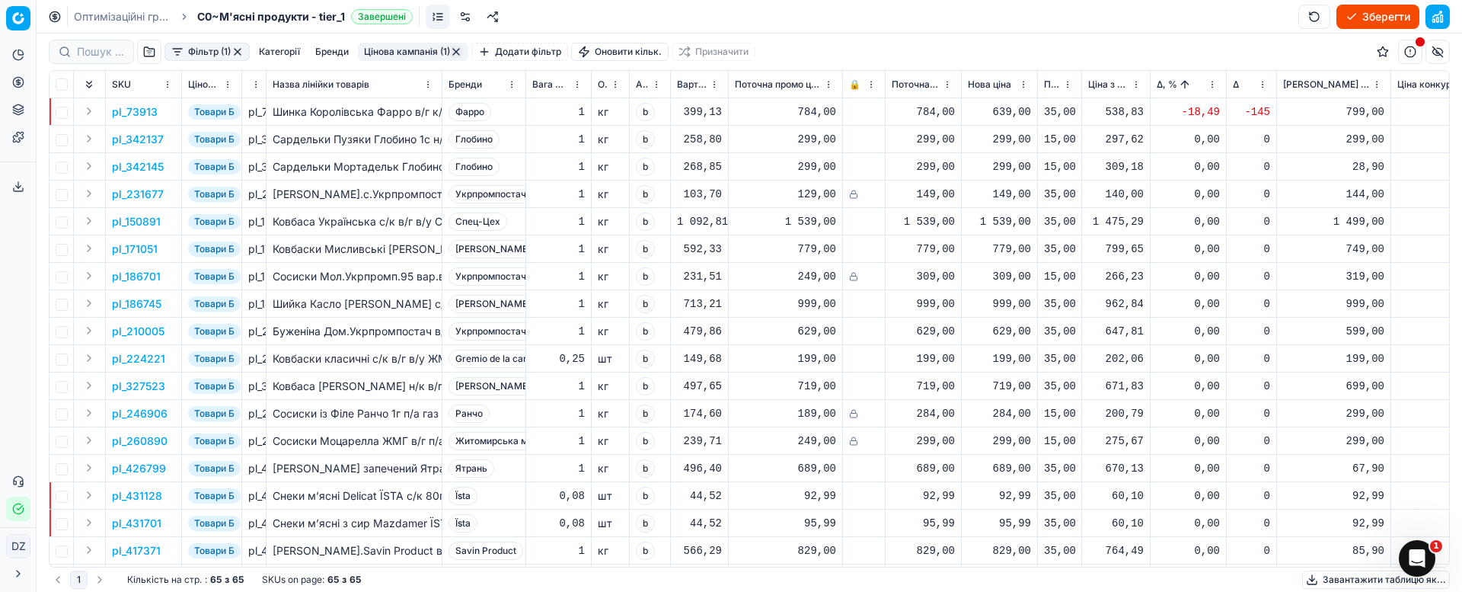
click at [1016, 114] on div "639,00" at bounding box center [999, 111] width 63 height 15
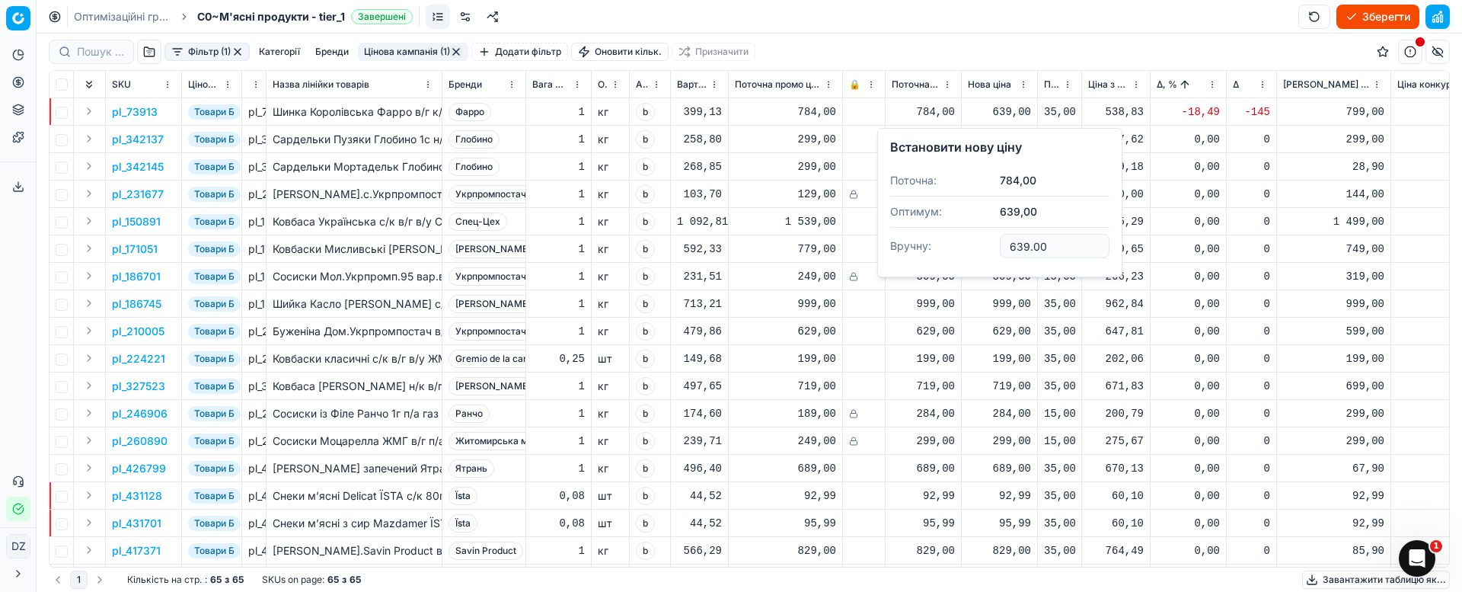
drag, startPoint x: 1074, startPoint y: 248, endPoint x: 997, endPoint y: 247, distance: 77.7
click at [997, 247] on dl "Поточна: 784,00 Оптимум: 639,00 Вручну: 639.00" at bounding box center [999, 214] width 219 height 99
click at [1010, 355] on div "199,00" at bounding box center [999, 358] width 63 height 15
type input "799.00"
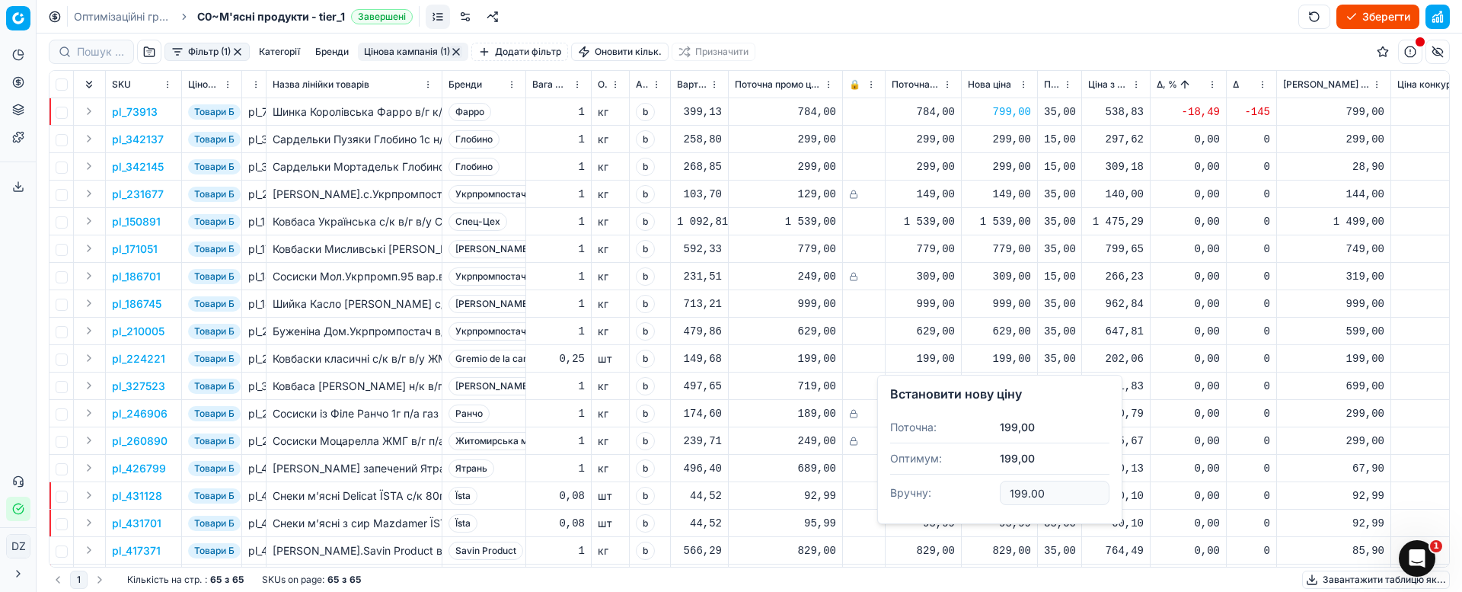
click at [1076, 137] on td "15,00" at bounding box center [1060, 139] width 44 height 27
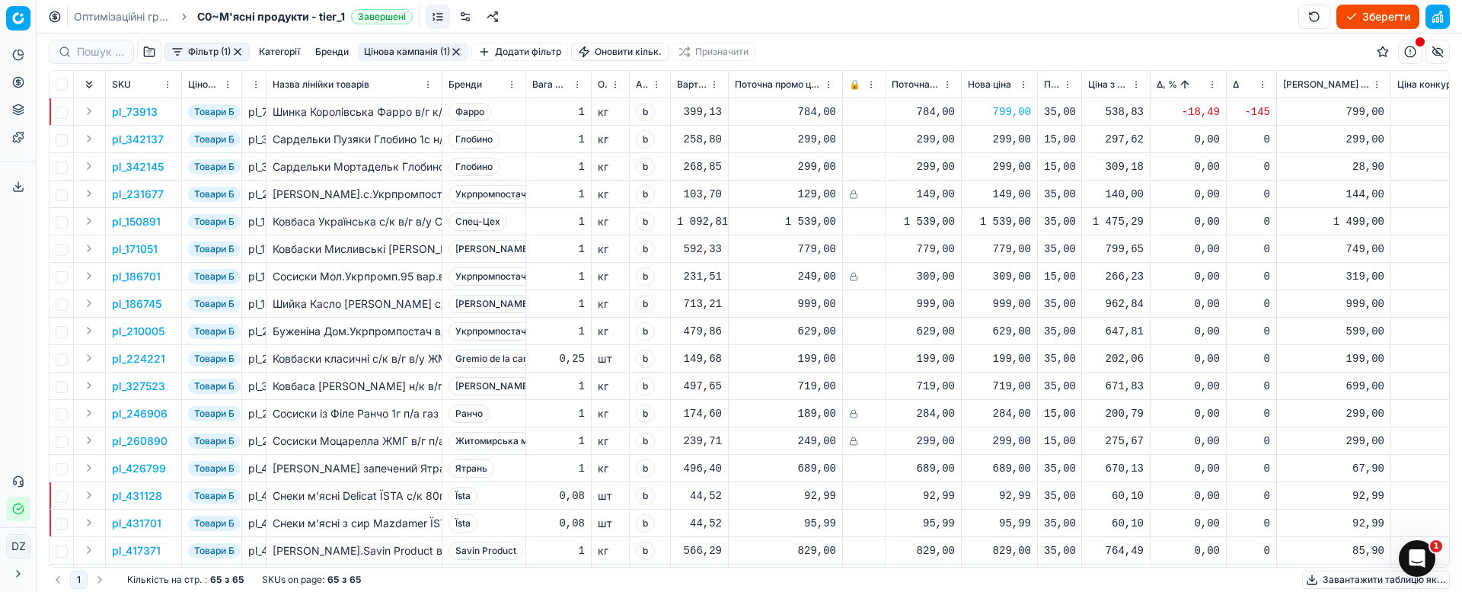
click at [458, 48] on button "button" at bounding box center [456, 52] width 12 height 12
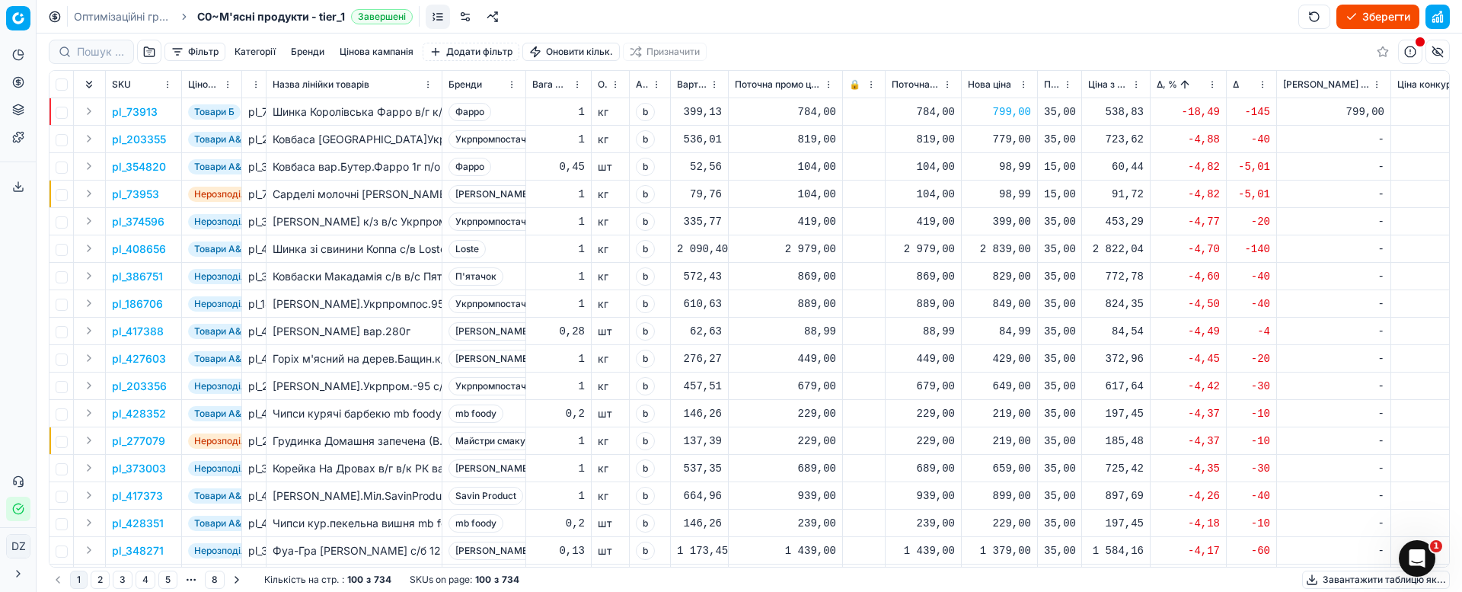
click at [392, 53] on button "Цінова кампанія" at bounding box center [376, 52] width 86 height 18
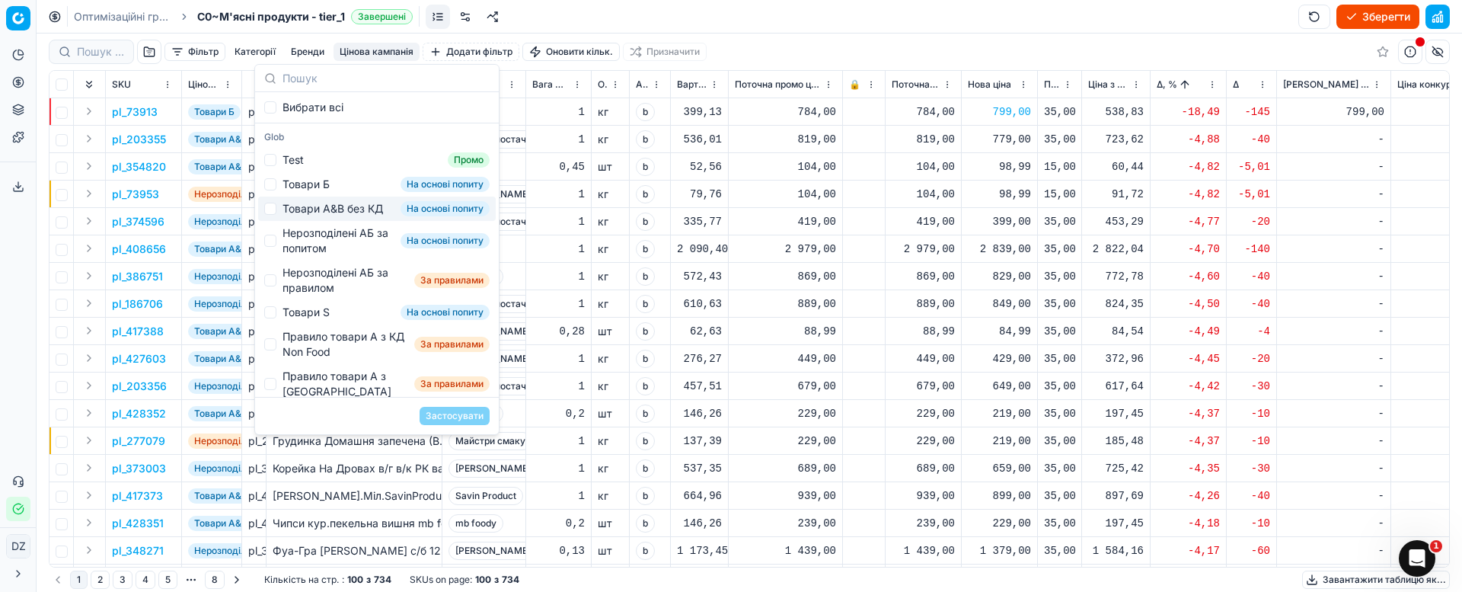
click at [353, 209] on div "Товари А&B без КД" at bounding box center [332, 208] width 101 height 15
checkbox input "true"
click at [448, 416] on button "Застосувати" at bounding box center [455, 416] width 70 height 18
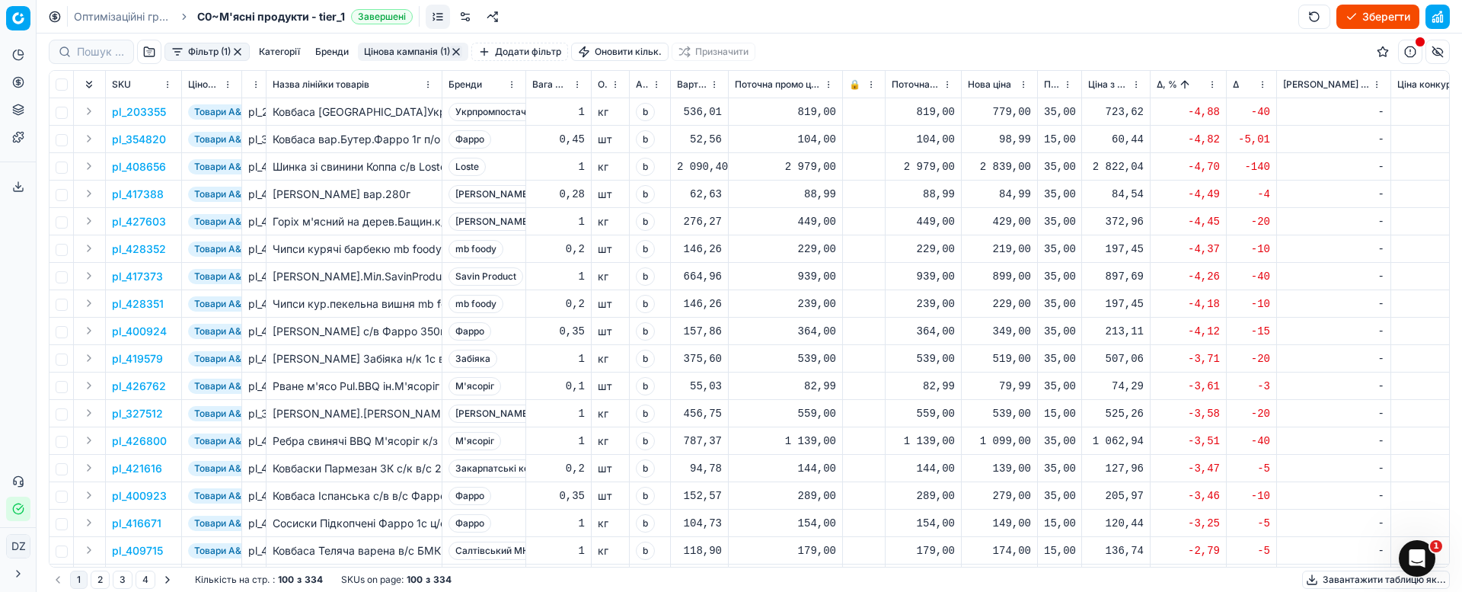
click at [1000, 115] on div "779,00" at bounding box center [999, 111] width 63 height 15
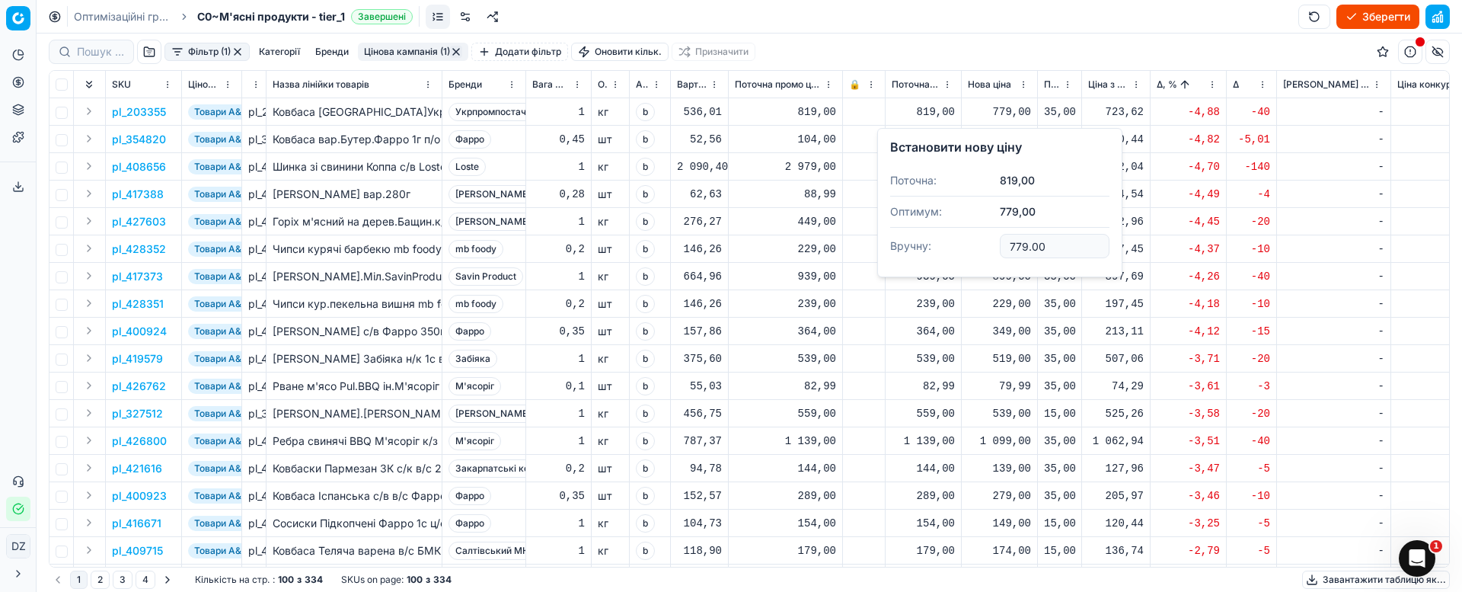
drag, startPoint x: 1070, startPoint y: 245, endPoint x: 947, endPoint y: 246, distance: 122.6
click at [947, 246] on dl "Поточна: 819,00 Оптимум: 779,00 Вручну: 779.00" at bounding box center [999, 214] width 219 height 99
type input "799.00"
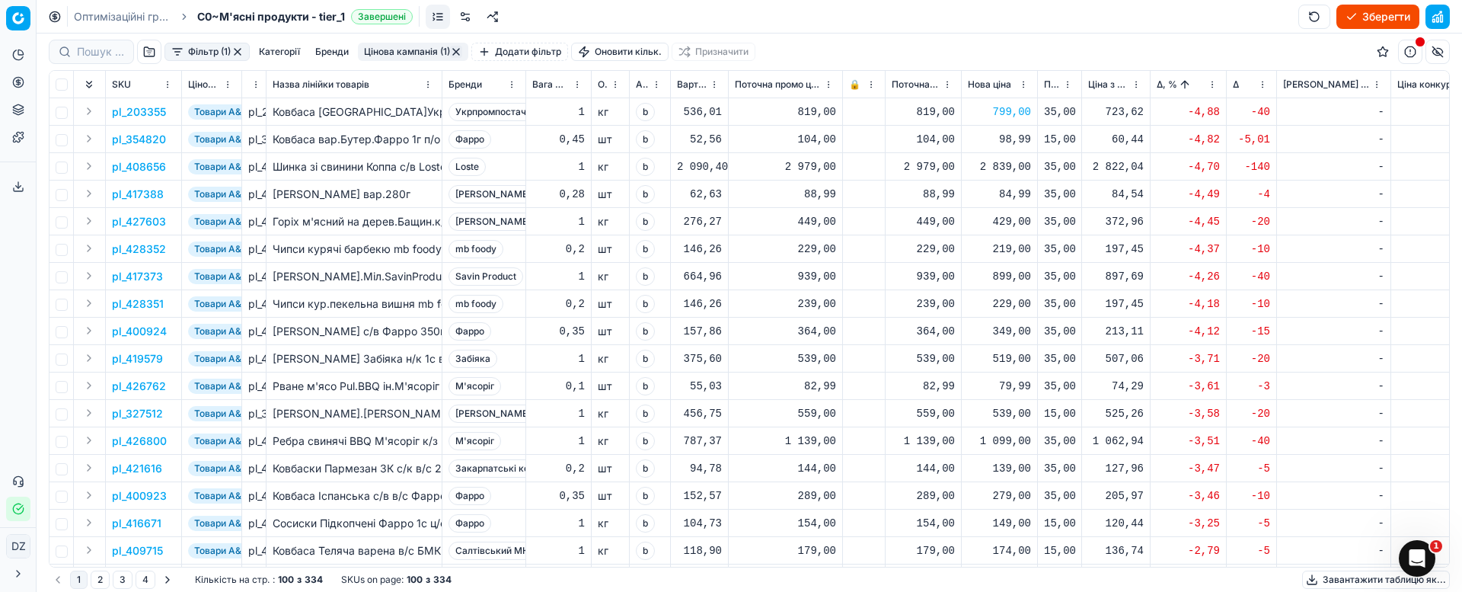
click at [1006, 166] on div "2 839,00" at bounding box center [999, 166] width 63 height 15
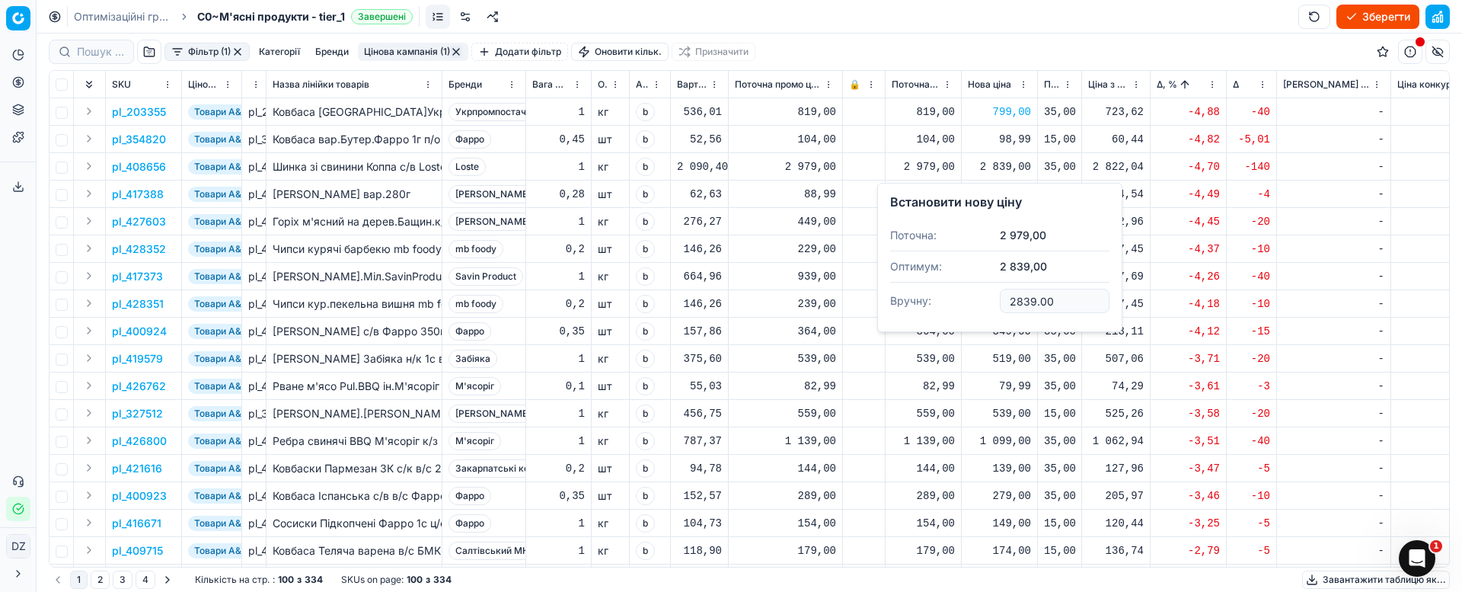
drag, startPoint x: 1062, startPoint y: 302, endPoint x: 940, endPoint y: 305, distance: 122.6
click at [940, 305] on dl "Поточна: 2 979,00 Оптимум: 2 839,00 Вручну: 2839.00" at bounding box center [999, 269] width 219 height 99
type input "2949.00"
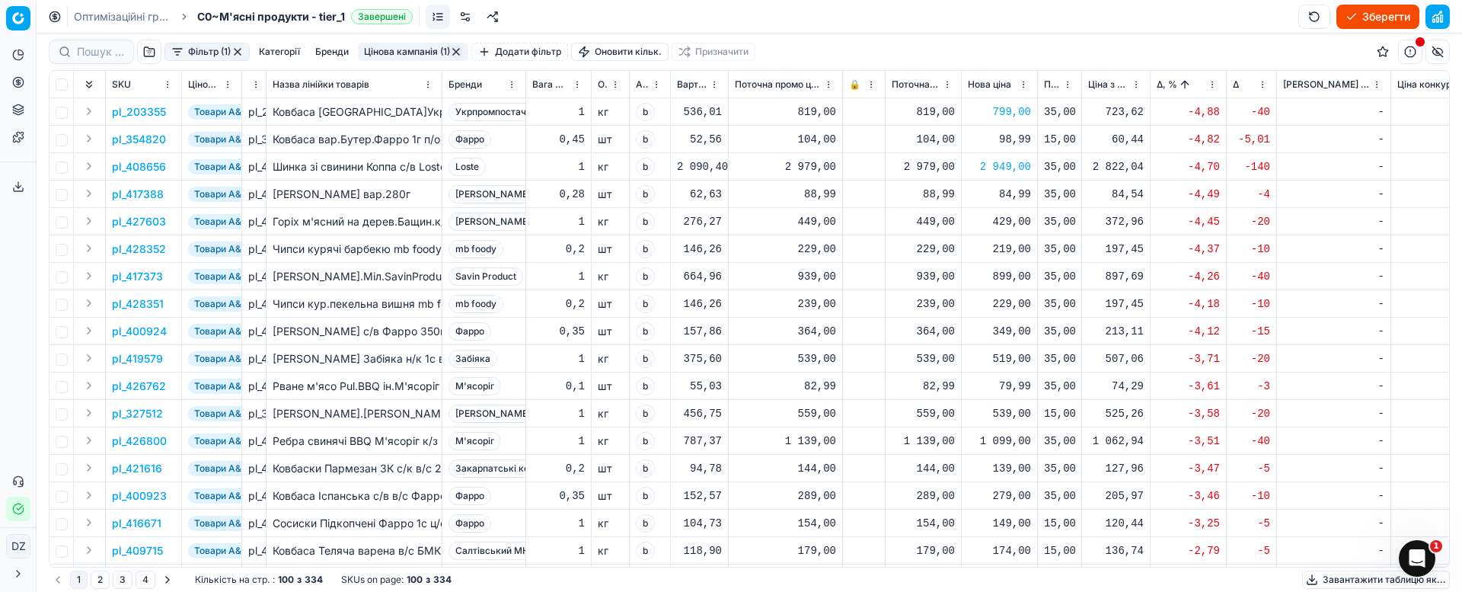
click at [1016, 222] on div "429,00" at bounding box center [999, 221] width 63 height 15
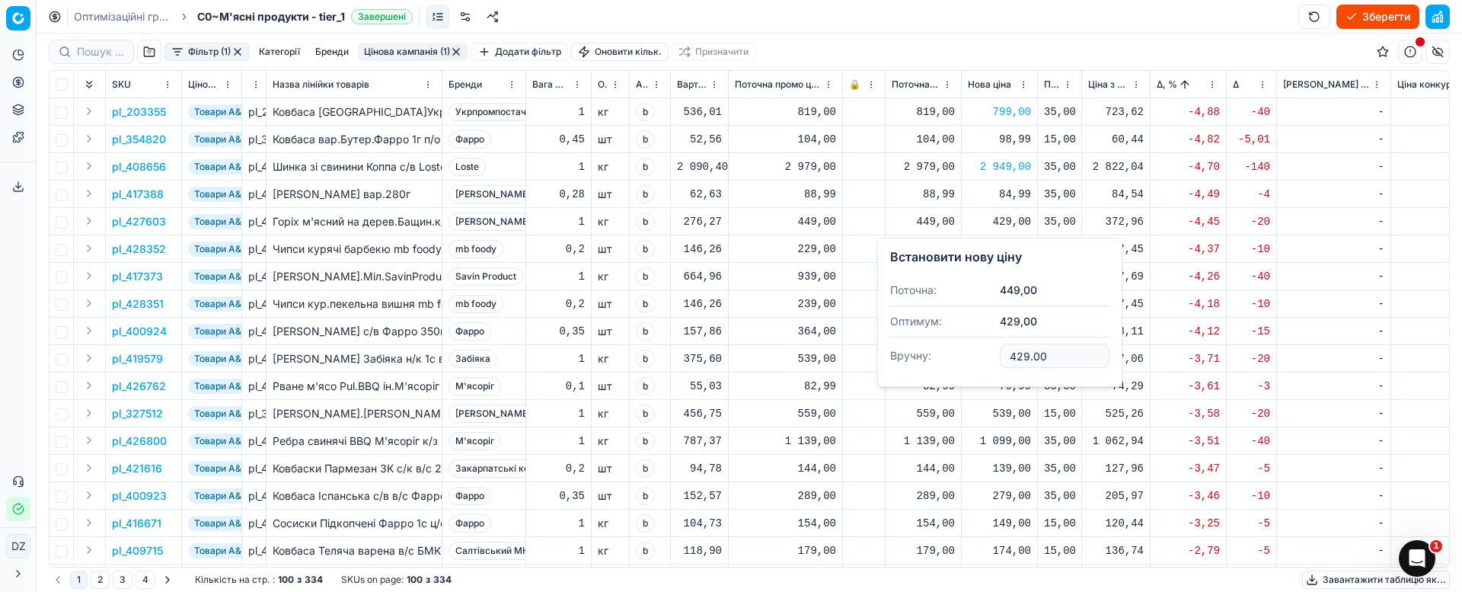
drag, startPoint x: 1067, startPoint y: 356, endPoint x: 952, endPoint y: 356, distance: 115.0
click at [952, 356] on dl "Поточна: 449,00 Оптимум: 429,00 Вручну: 429.00" at bounding box center [999, 324] width 219 height 99
type input "439.00"
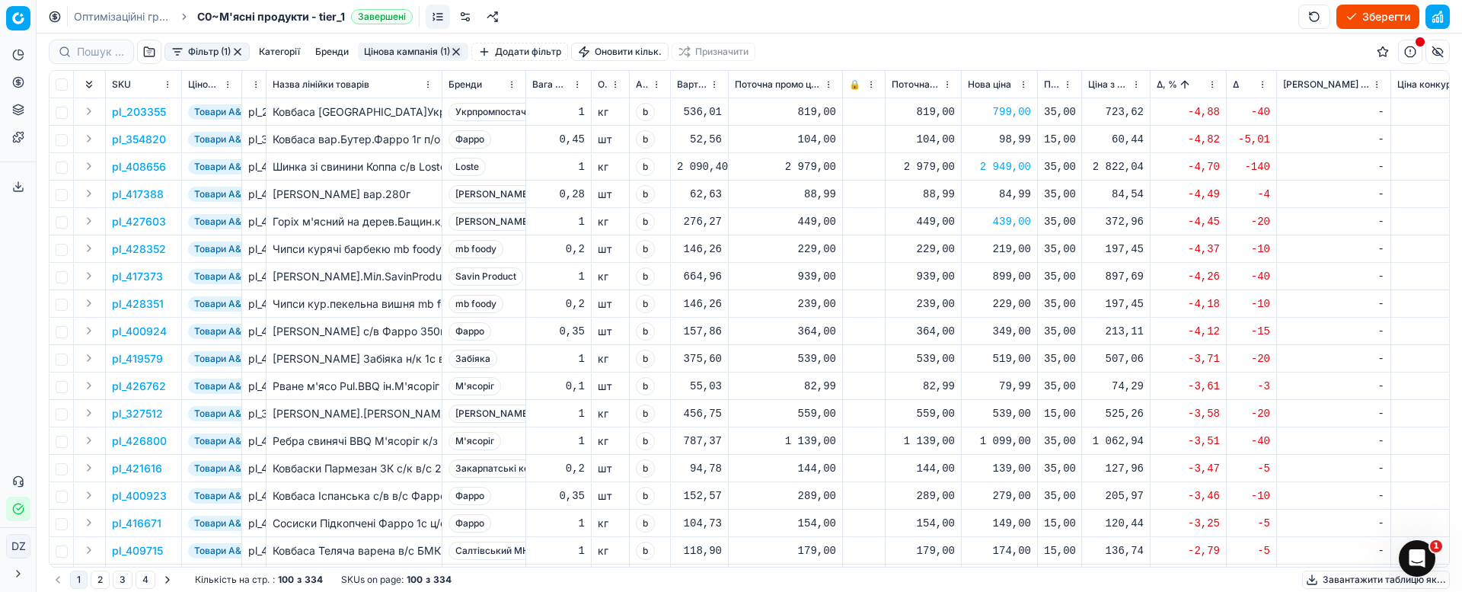
click at [1006, 279] on div "899,00" at bounding box center [999, 276] width 63 height 15
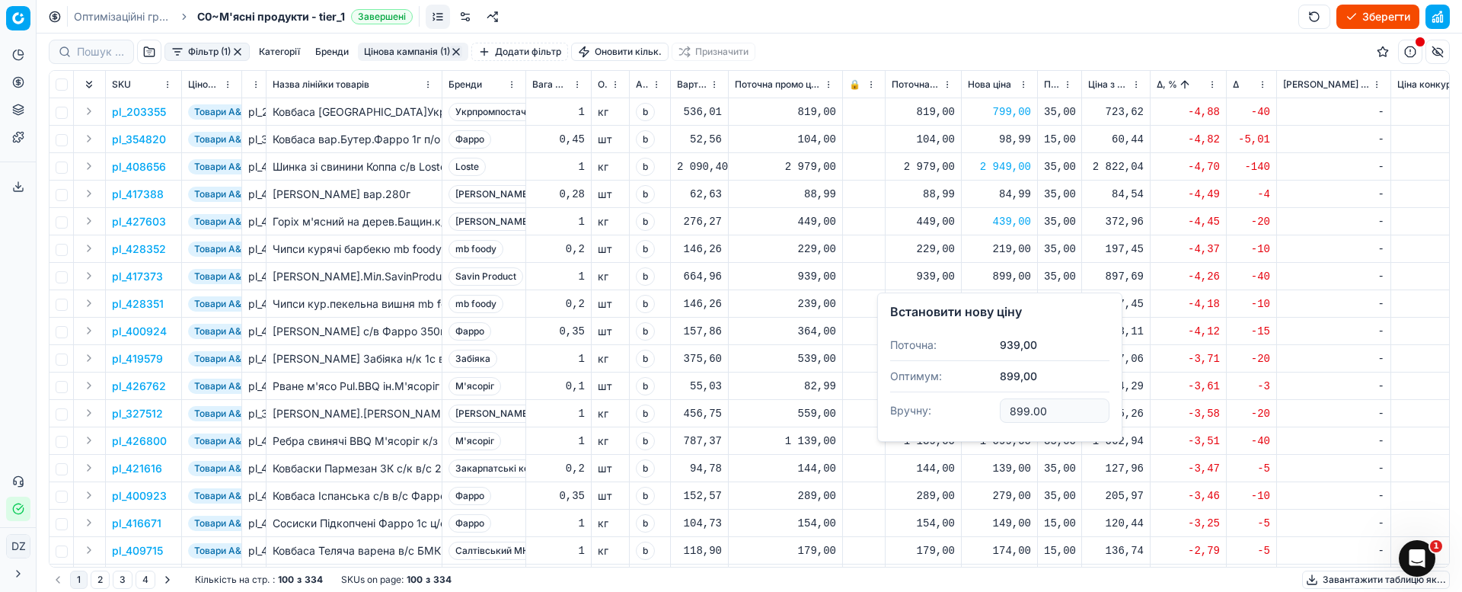
drag, startPoint x: 1064, startPoint y: 398, endPoint x: 990, endPoint y: 402, distance: 74.0
click at [991, 401] on dl "Поточна: 939,00 Оптимум: 899,00 Вручну: 899.00" at bounding box center [999, 379] width 219 height 99
type input "919.00"
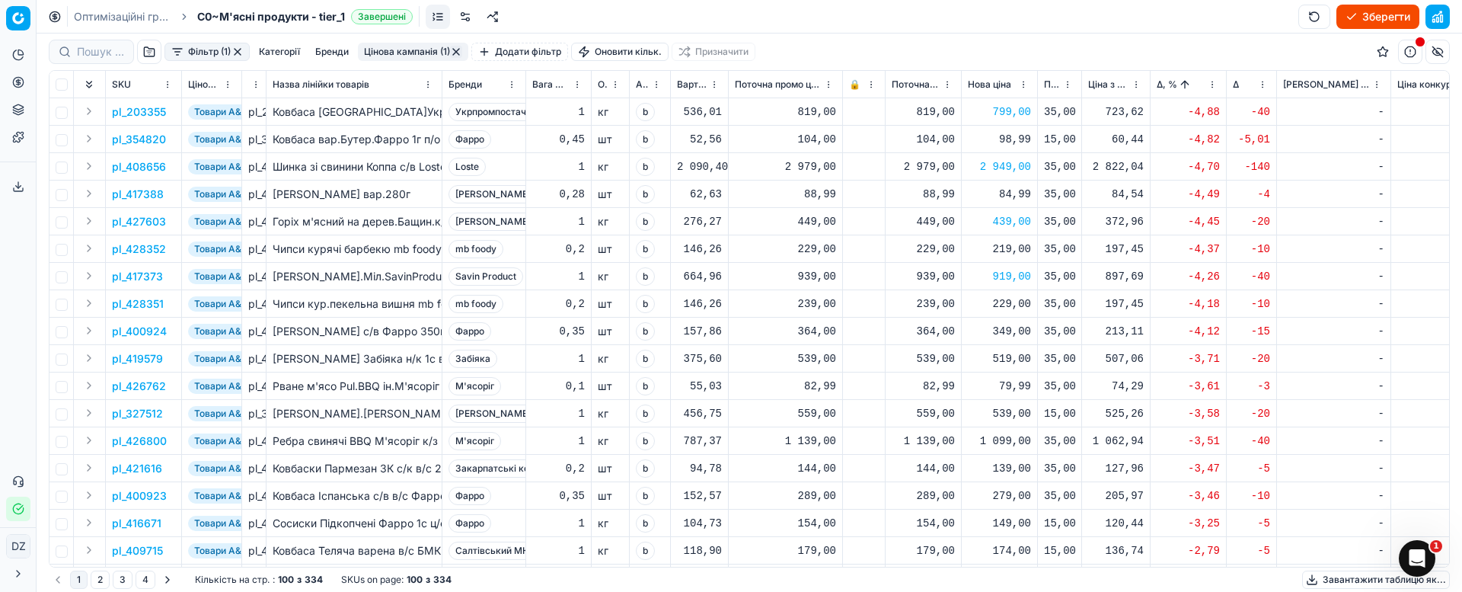
click at [1012, 361] on div "519,00" at bounding box center [999, 358] width 63 height 15
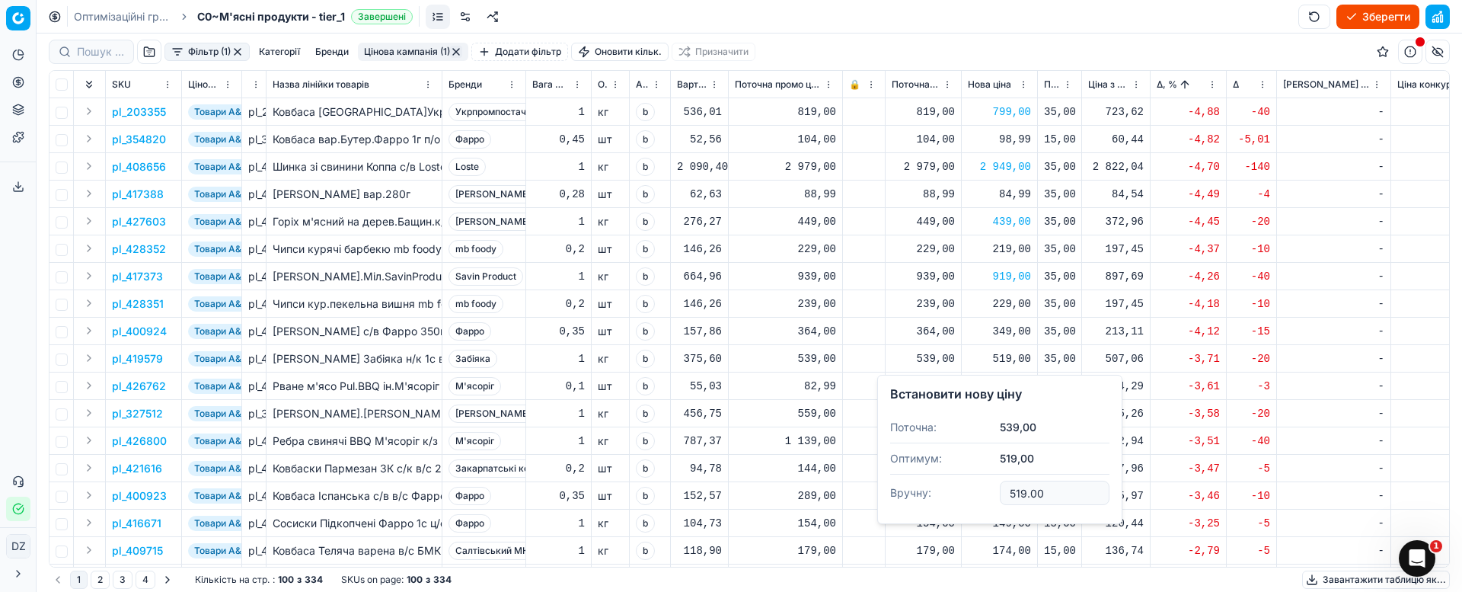
drag, startPoint x: 1067, startPoint y: 496, endPoint x: 931, endPoint y: 504, distance: 136.5
click at [931, 504] on dl "Поточна: 539,00 Оптимум: 519,00 Вручну: 519.00" at bounding box center [999, 461] width 219 height 99
type input "529.00"
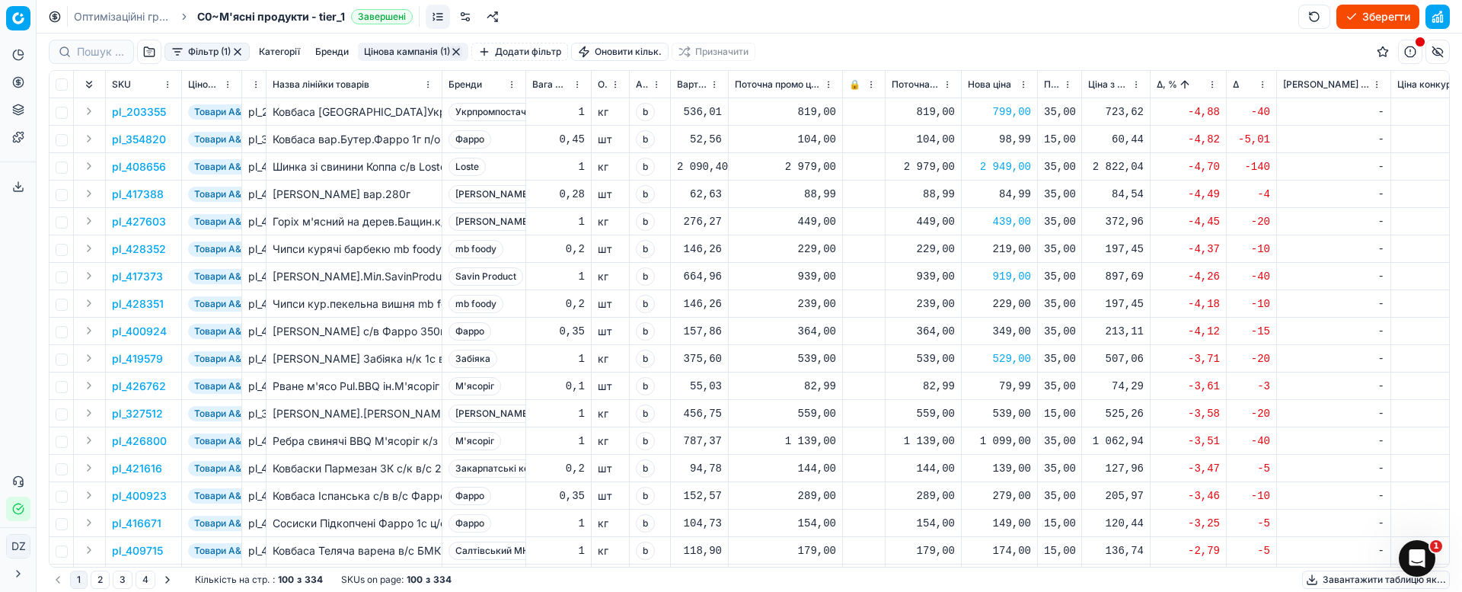
click at [1010, 413] on div "539,00" at bounding box center [999, 413] width 63 height 15
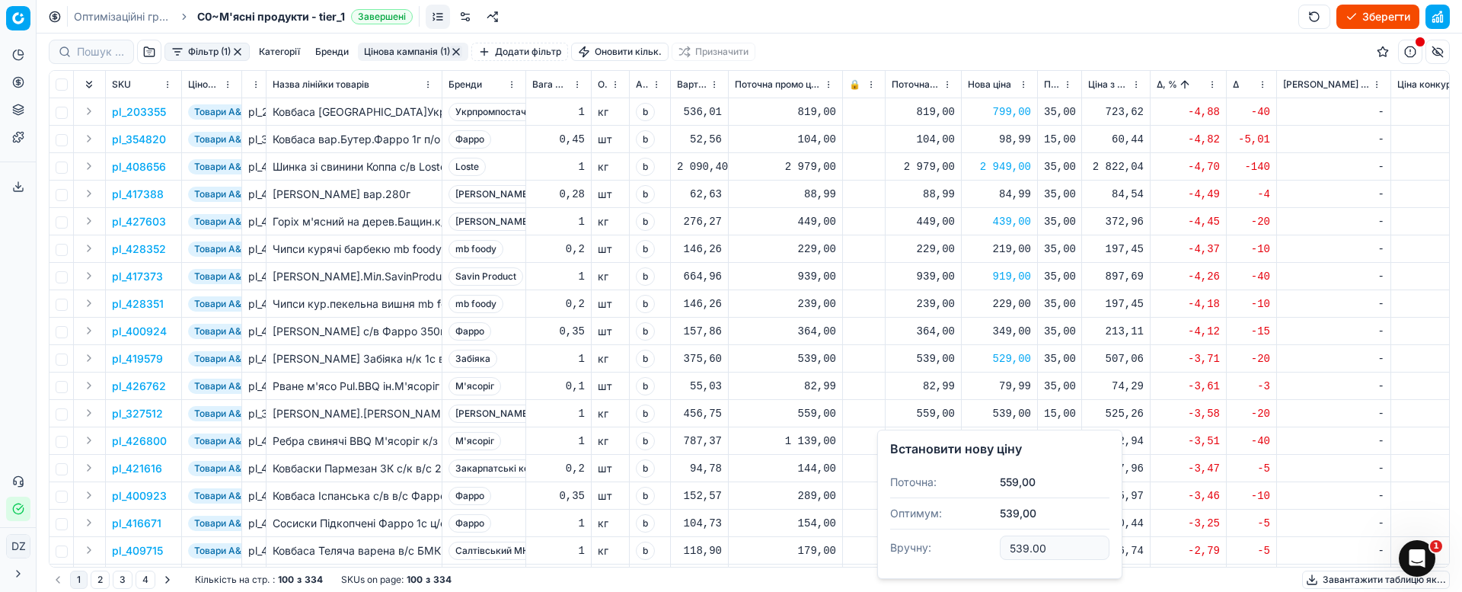
drag, startPoint x: 1067, startPoint y: 544, endPoint x: 965, endPoint y: 545, distance: 102.0
click at [965, 545] on dl "Поточна: 559,00 Оптимум: 539,00 Вручну: 539.00" at bounding box center [999, 516] width 219 height 99
type input "549.00"
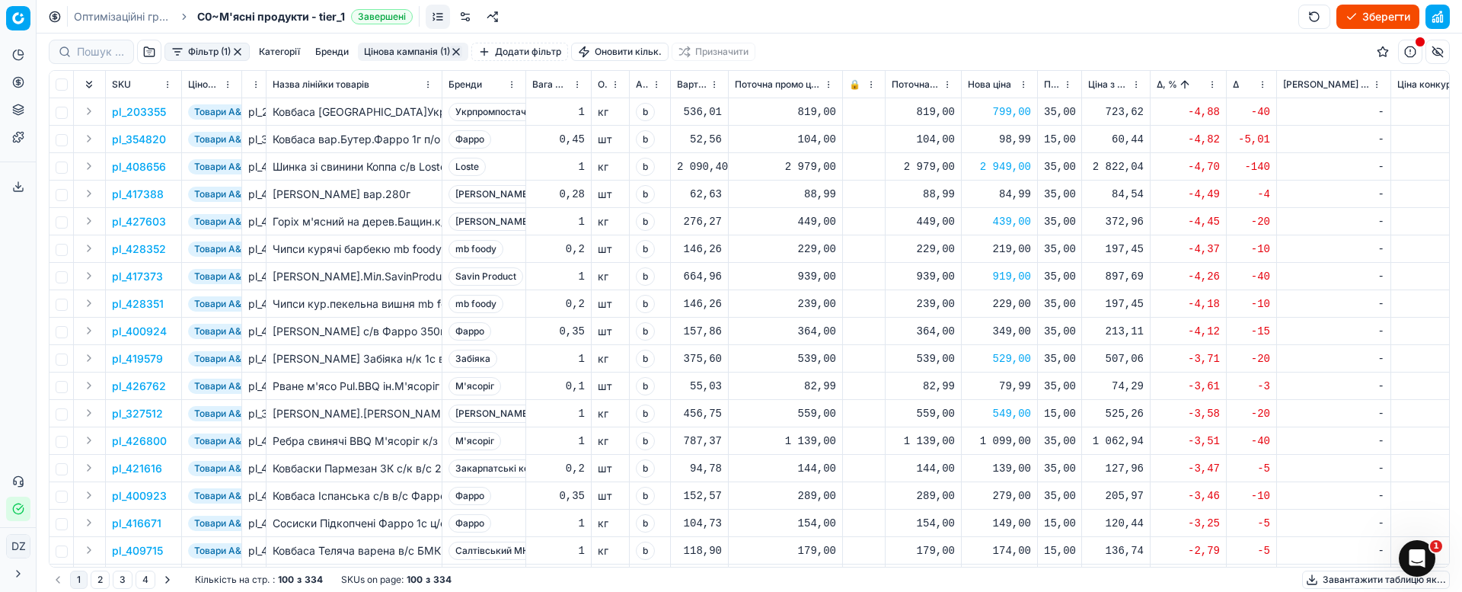
click at [999, 441] on div "1 099,00" at bounding box center [999, 440] width 63 height 15
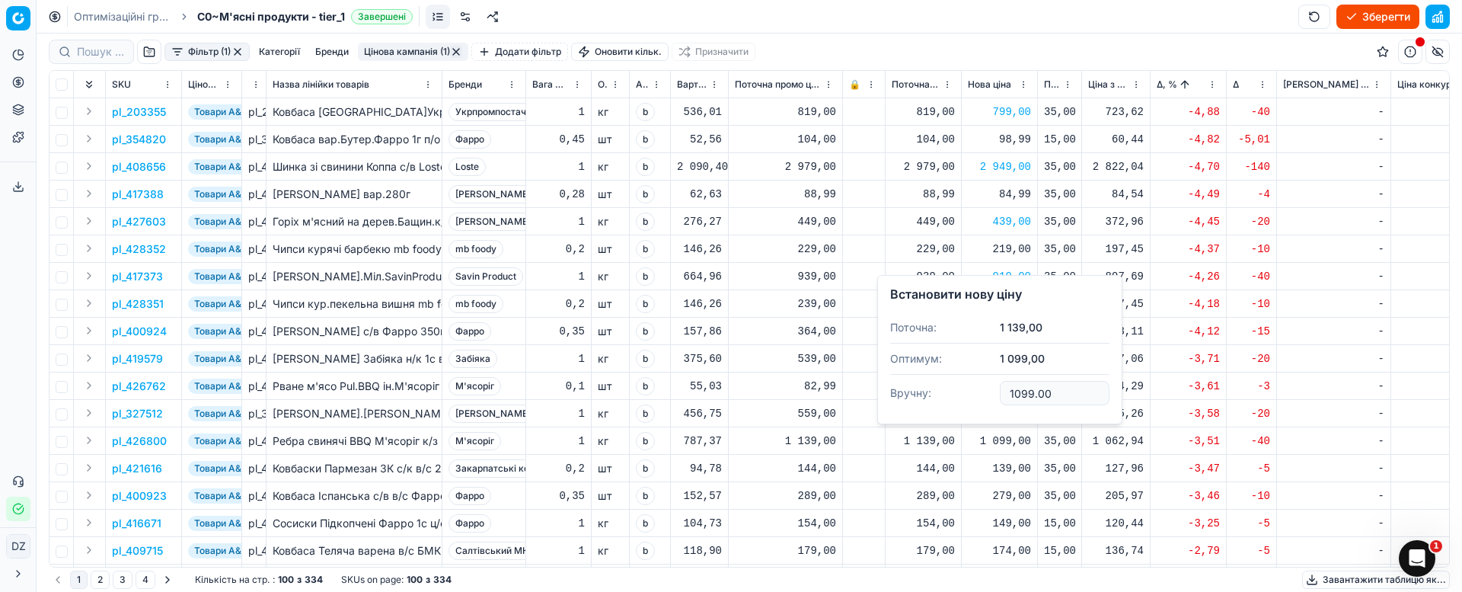
drag, startPoint x: 1069, startPoint y: 398, endPoint x: 981, endPoint y: 388, distance: 89.0
click at [981, 388] on dl "Поточна: 1 139,00 Оптимум: 1 099,00 Вручну: 1099.00" at bounding box center [999, 361] width 219 height 99
type input "1119.00"
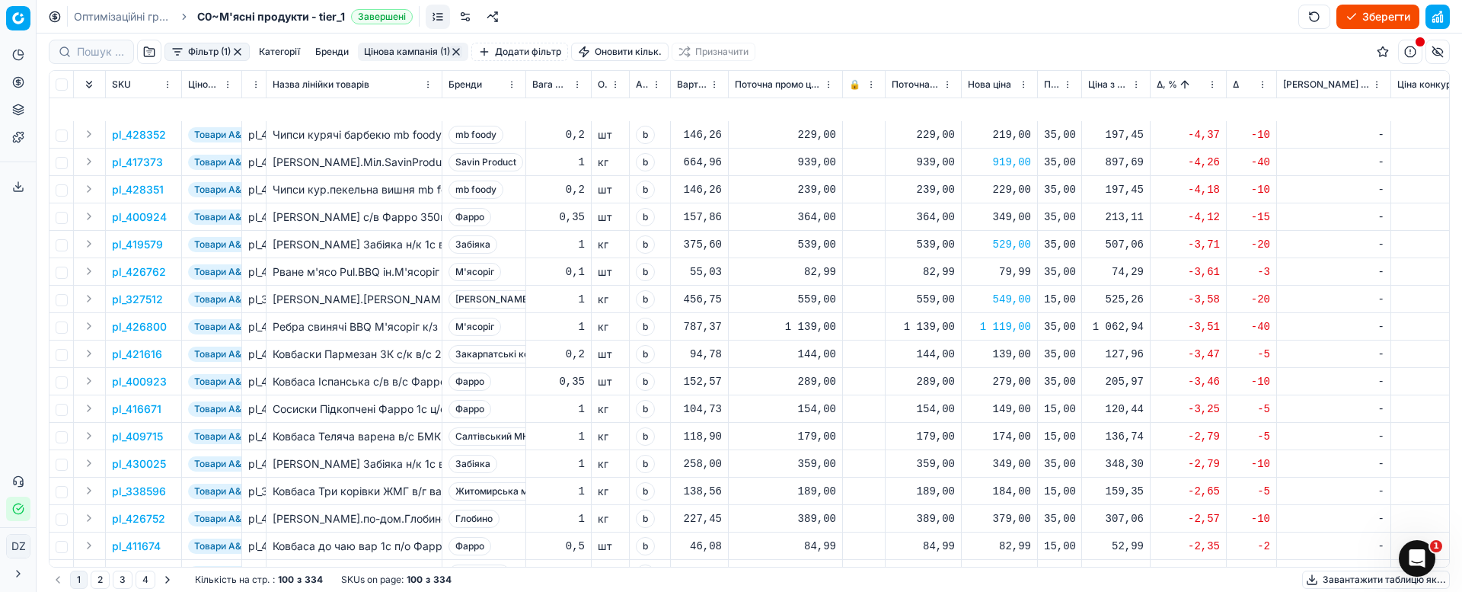
scroll to position [228, 0]
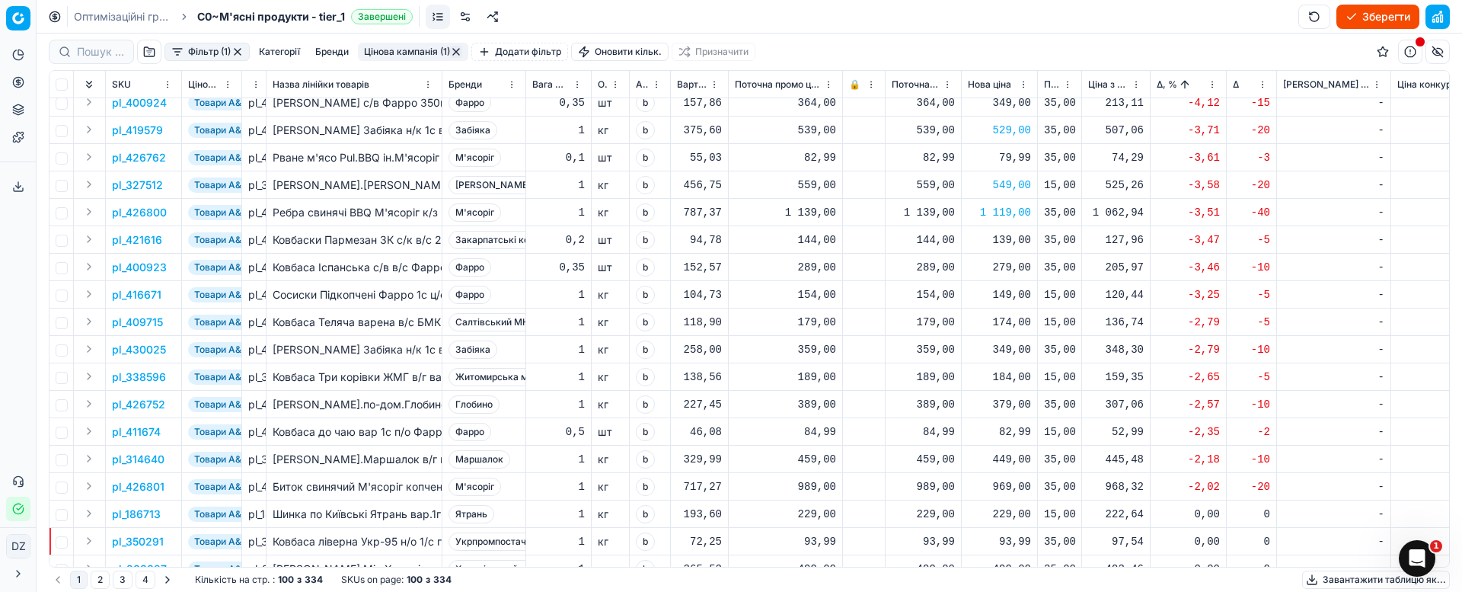
click at [1002, 487] on div "969,00" at bounding box center [999, 486] width 63 height 15
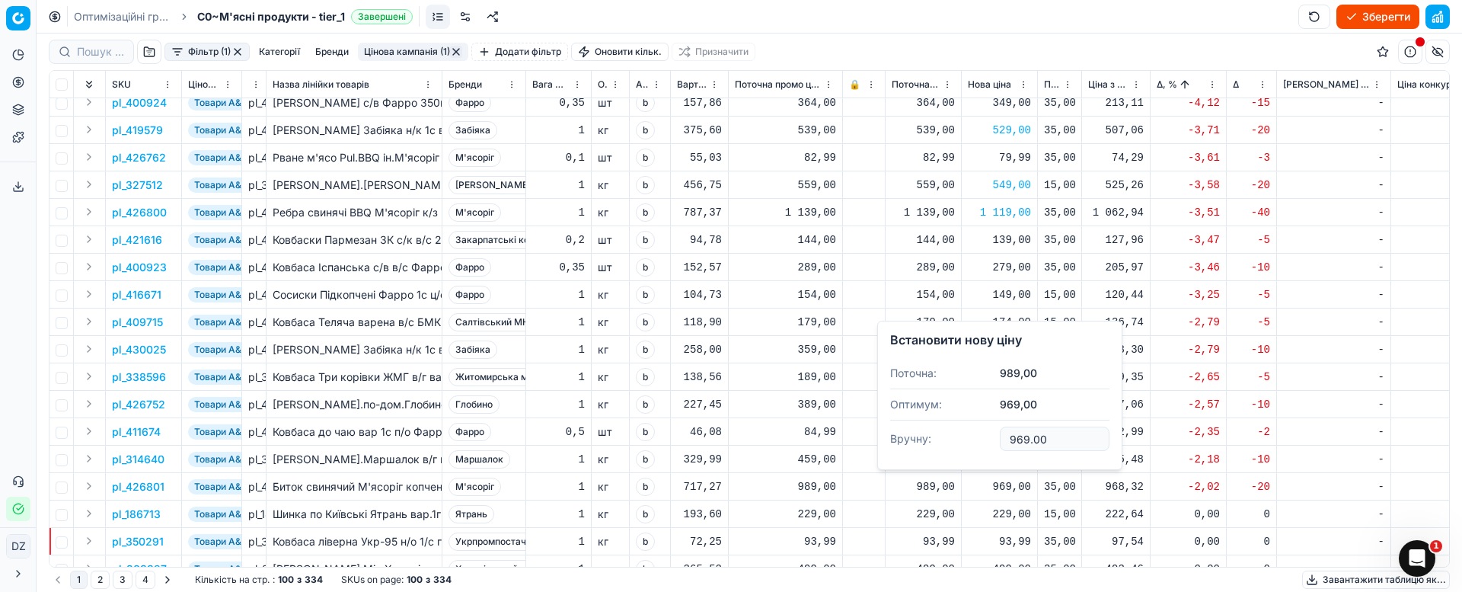
drag, startPoint x: 1064, startPoint y: 436, endPoint x: 970, endPoint y: 434, distance: 93.7
click at [970, 434] on dl "Поточна: 989,00 Оптимум: 969,00 Вручну: 969.00" at bounding box center [999, 407] width 219 height 99
type input "979.00"
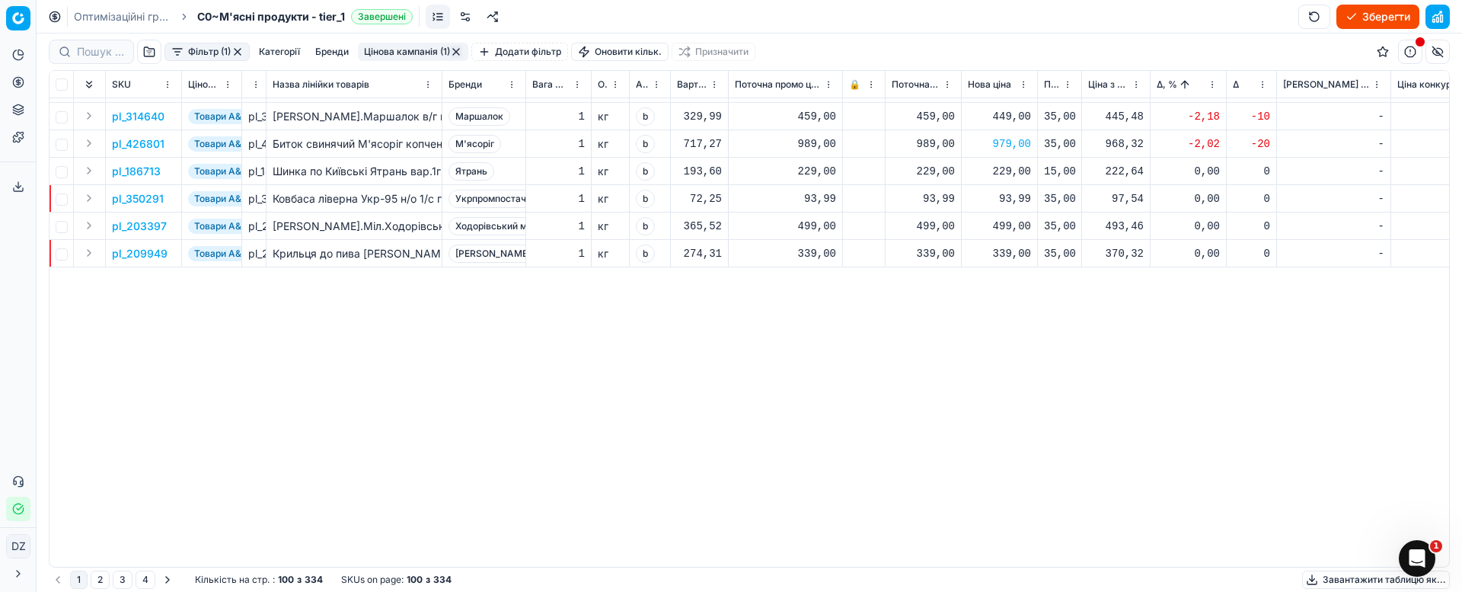
scroll to position [0, 0]
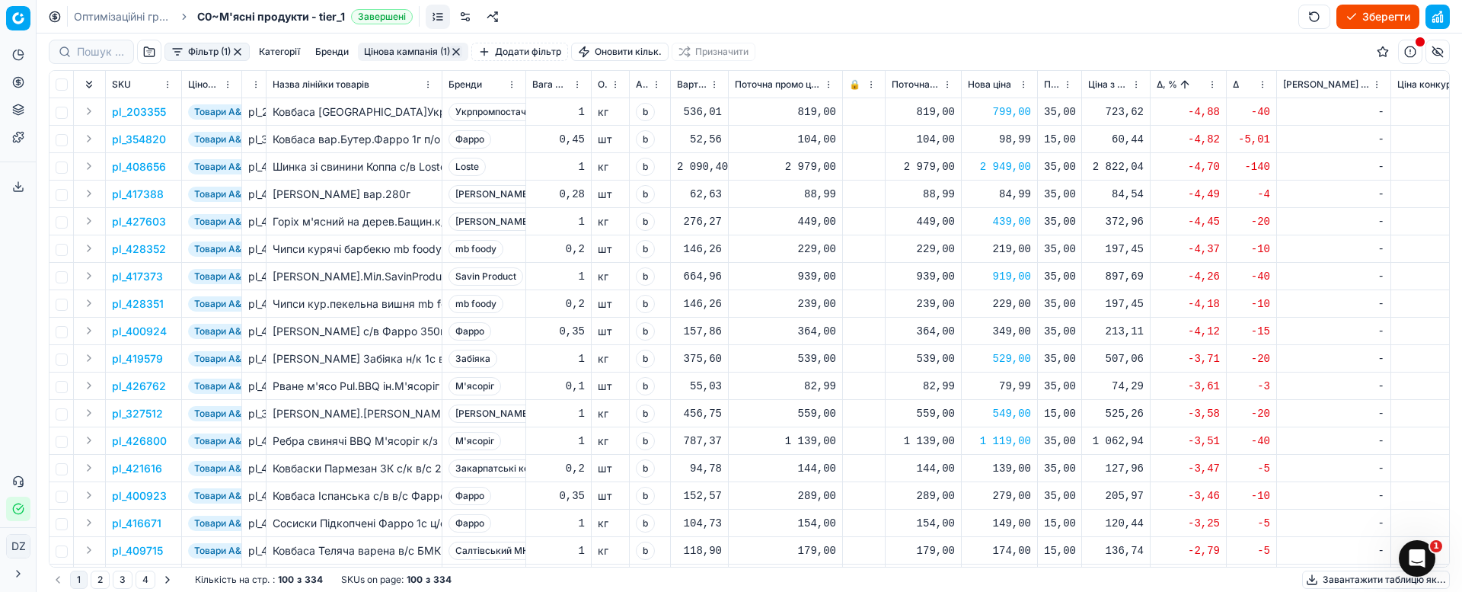
click at [1161, 82] on span "Δ, %" at bounding box center [1167, 84] width 21 height 12
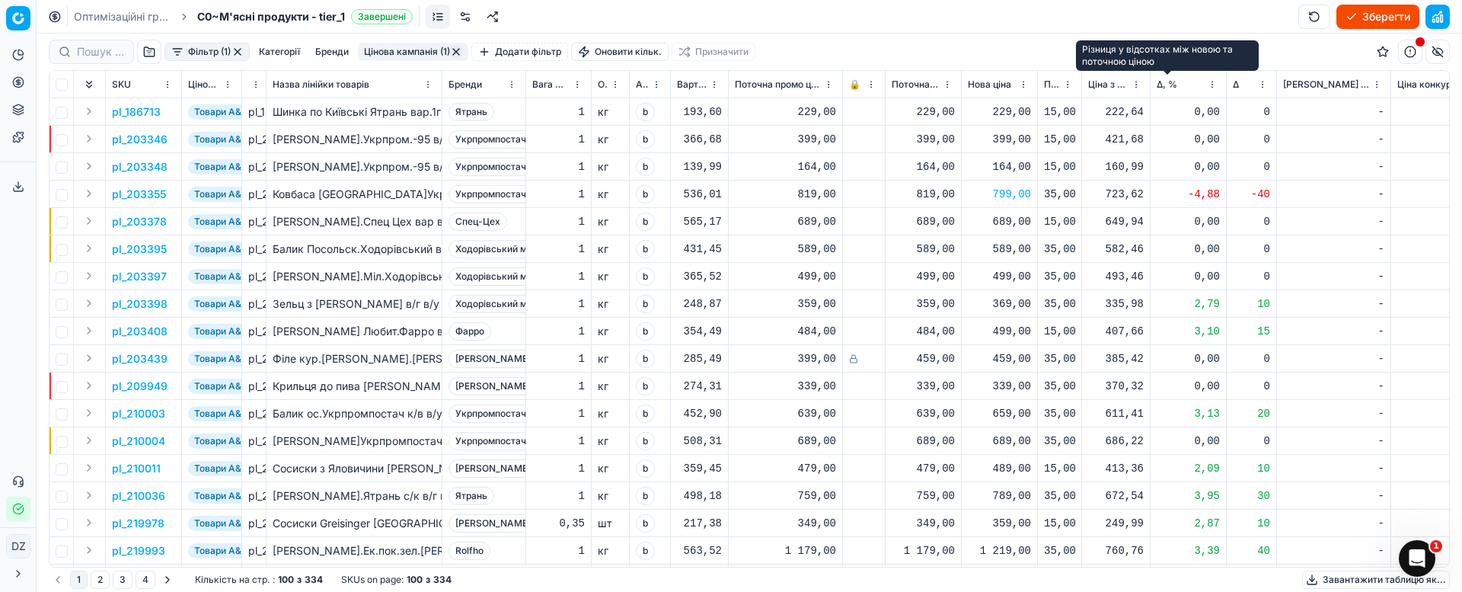
click at [1160, 85] on span "Δ, %" at bounding box center [1167, 84] width 21 height 12
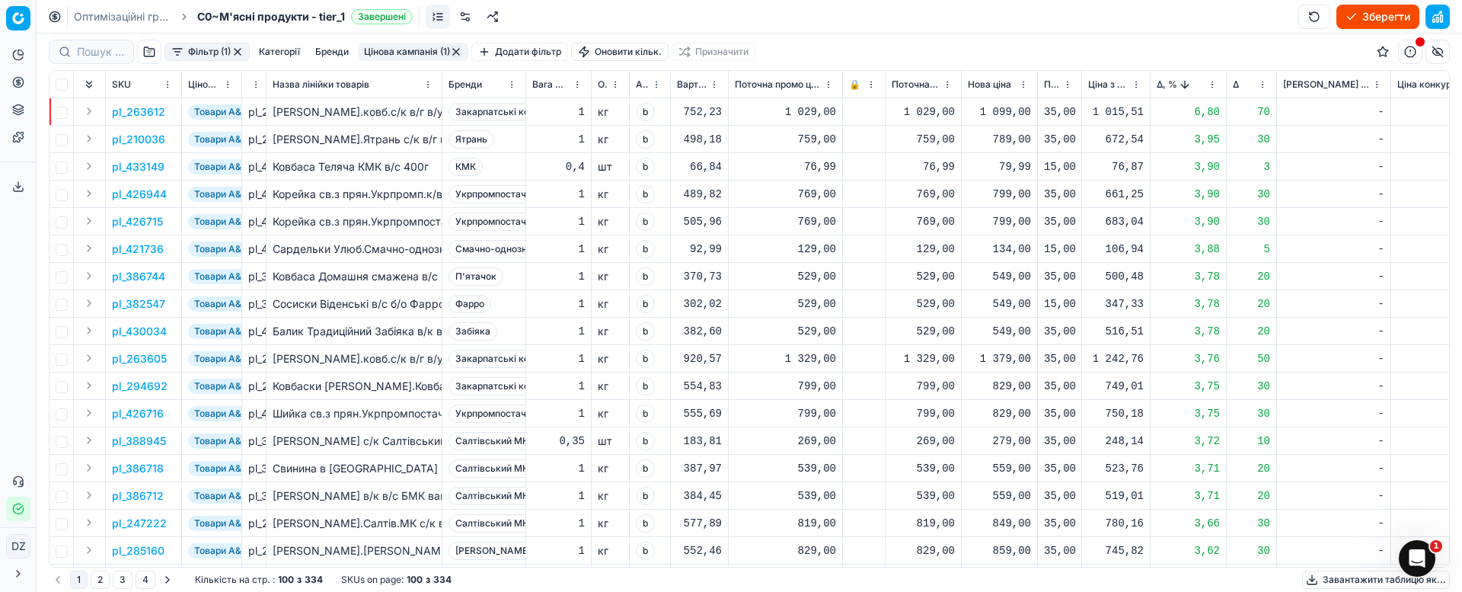
click at [1001, 113] on div "1 099,00" at bounding box center [999, 111] width 63 height 15
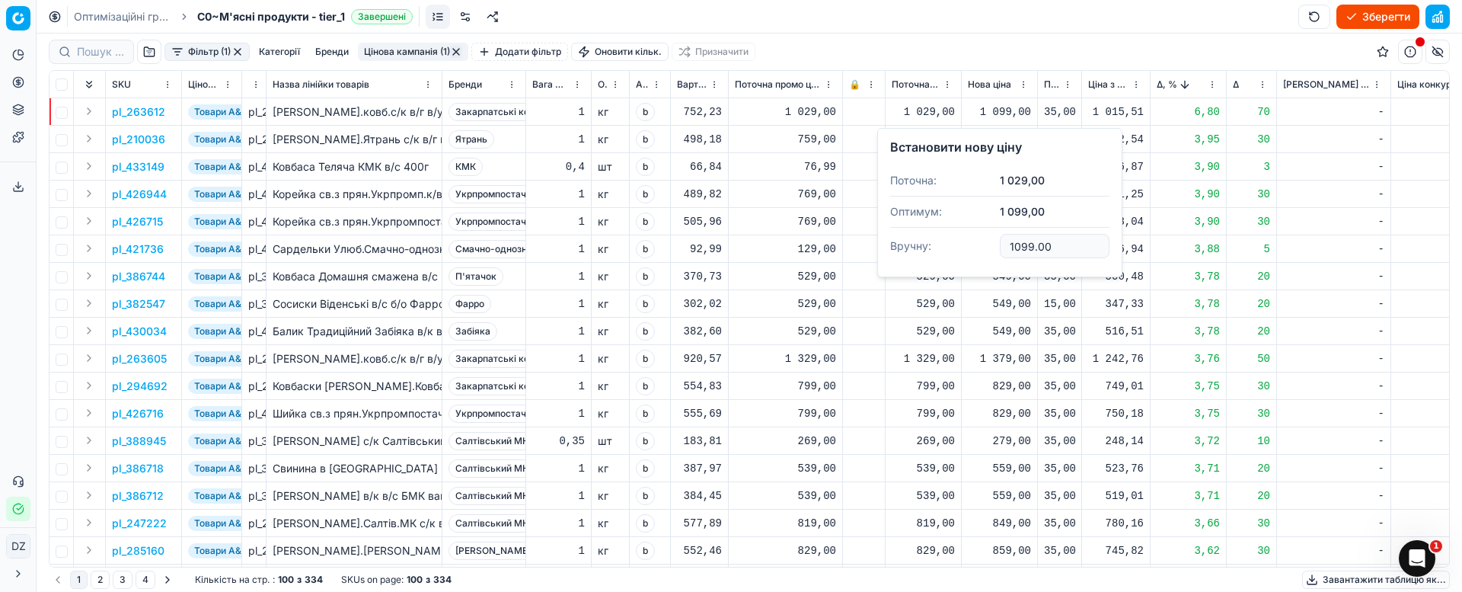
drag, startPoint x: 1064, startPoint y: 244, endPoint x: 989, endPoint y: 244, distance: 75.4
click at [989, 244] on dl "Поточна: 1 029,00 Оптимум: 1 099,00 Вручну: 1099.00" at bounding box center [999, 214] width 219 height 99
type input "1049.00"
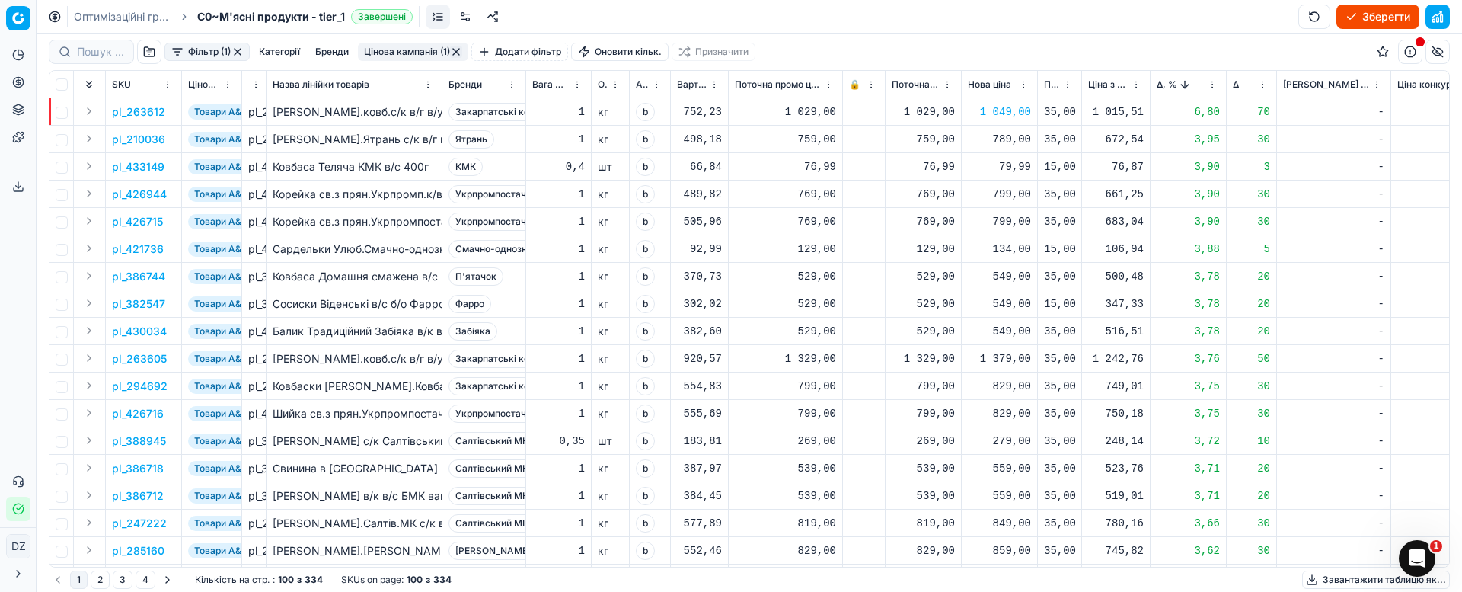
click at [1004, 142] on div "789,00" at bounding box center [999, 139] width 63 height 15
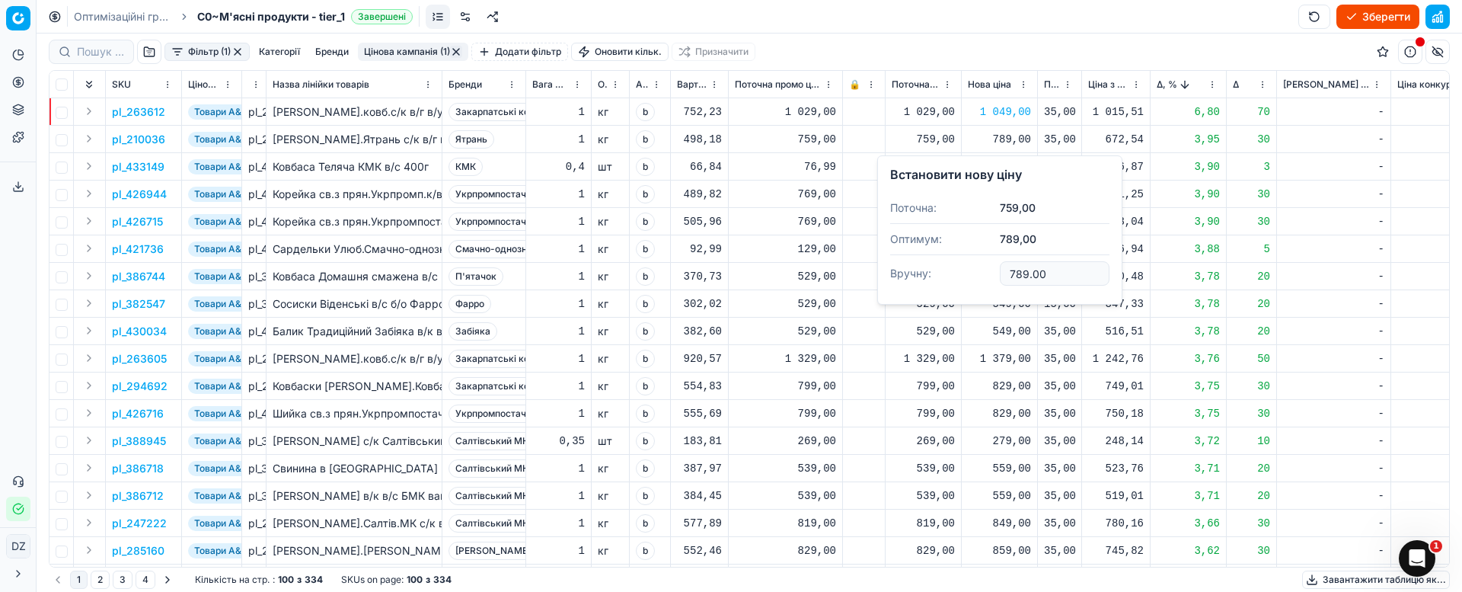
drag, startPoint x: 1063, startPoint y: 275, endPoint x: 987, endPoint y: 275, distance: 76.1
click at [987, 275] on dl "Поточна: 759,00 Оптимум: 789,00 Вручну: 789.00" at bounding box center [999, 242] width 219 height 99
type input "765.00"
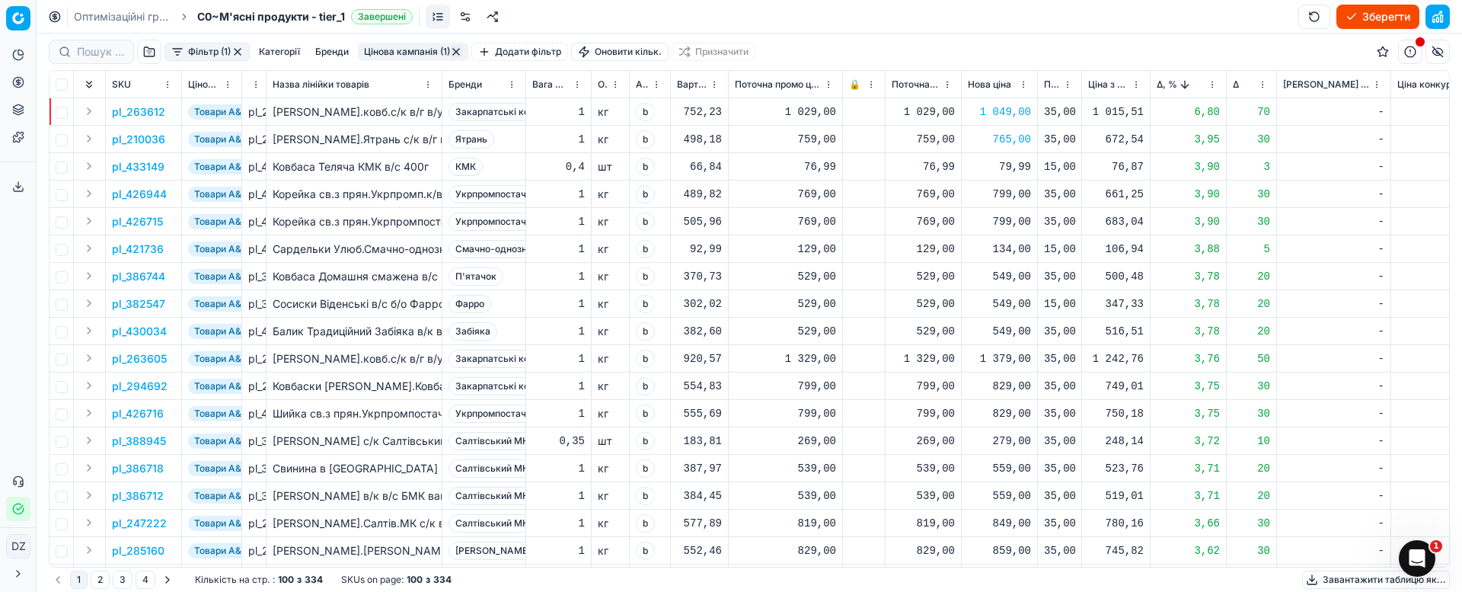
click at [1014, 195] on div "799,00" at bounding box center [999, 194] width 63 height 15
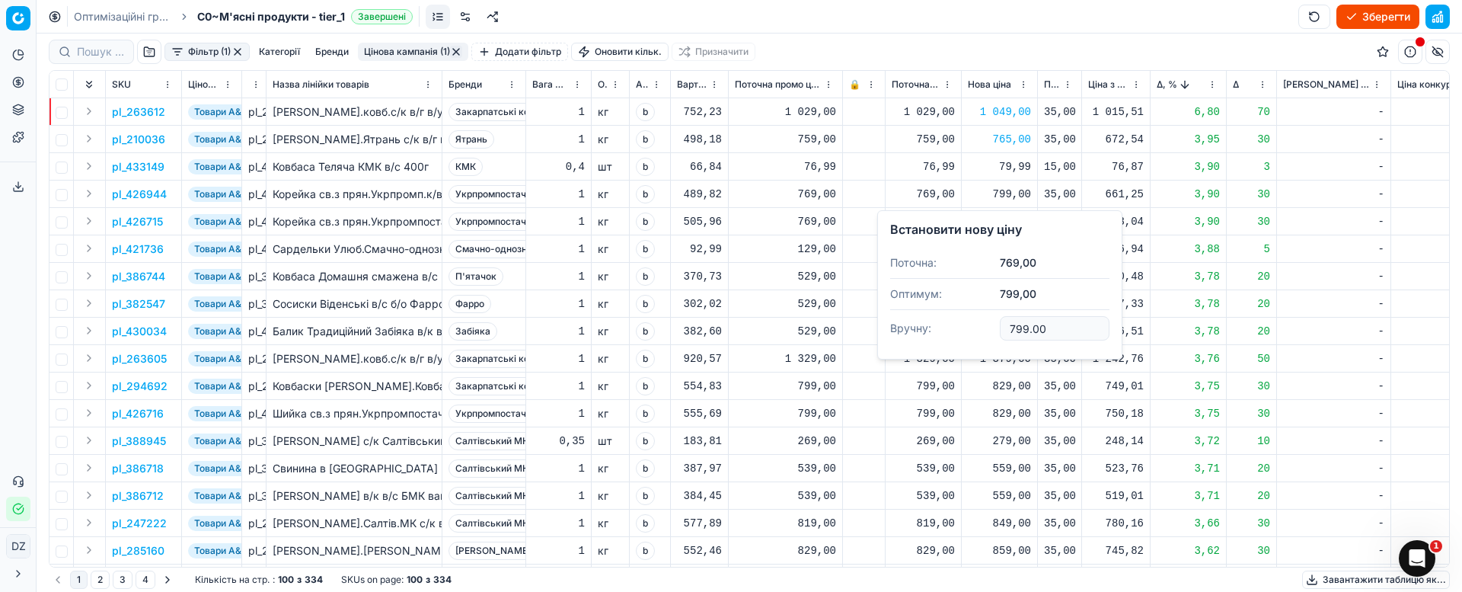
drag, startPoint x: 1064, startPoint y: 327, endPoint x: 941, endPoint y: 331, distance: 122.6
click at [942, 330] on dl "Поточна: 769,00 Оптимум: 799,00 Вручну: 799.00" at bounding box center [999, 296] width 219 height 99
type input "779.00"
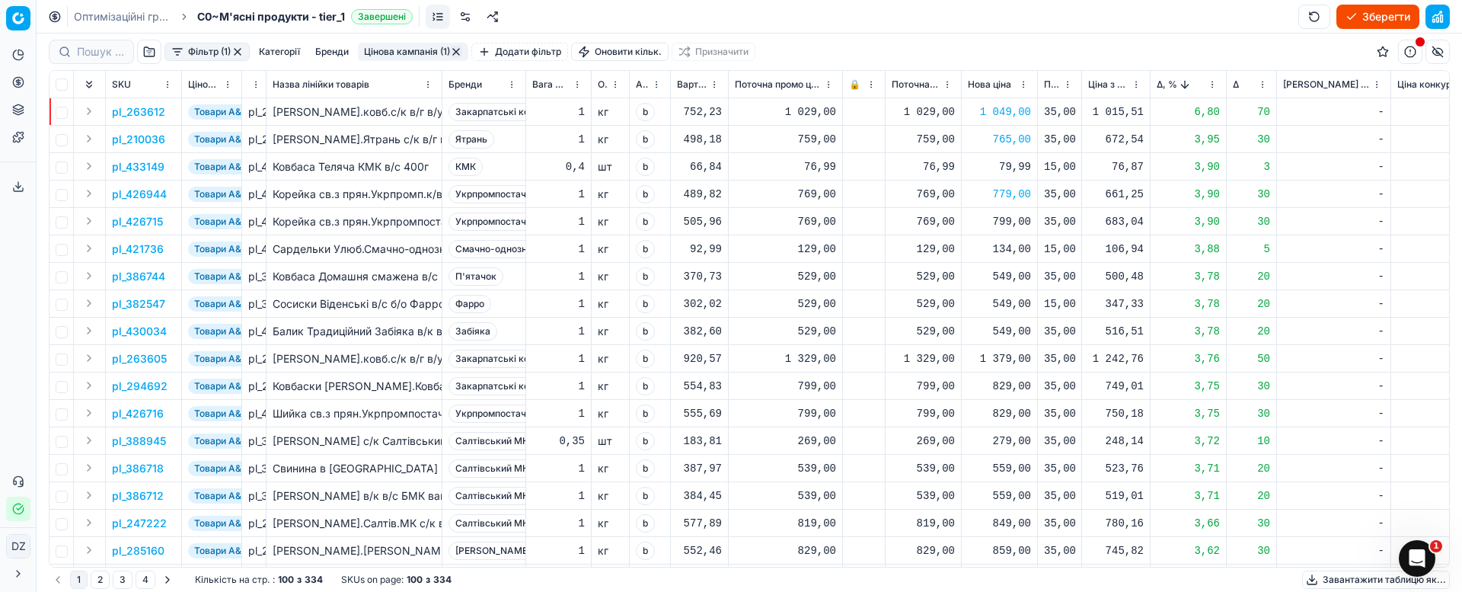
click at [1022, 221] on div "799,00" at bounding box center [999, 221] width 63 height 15
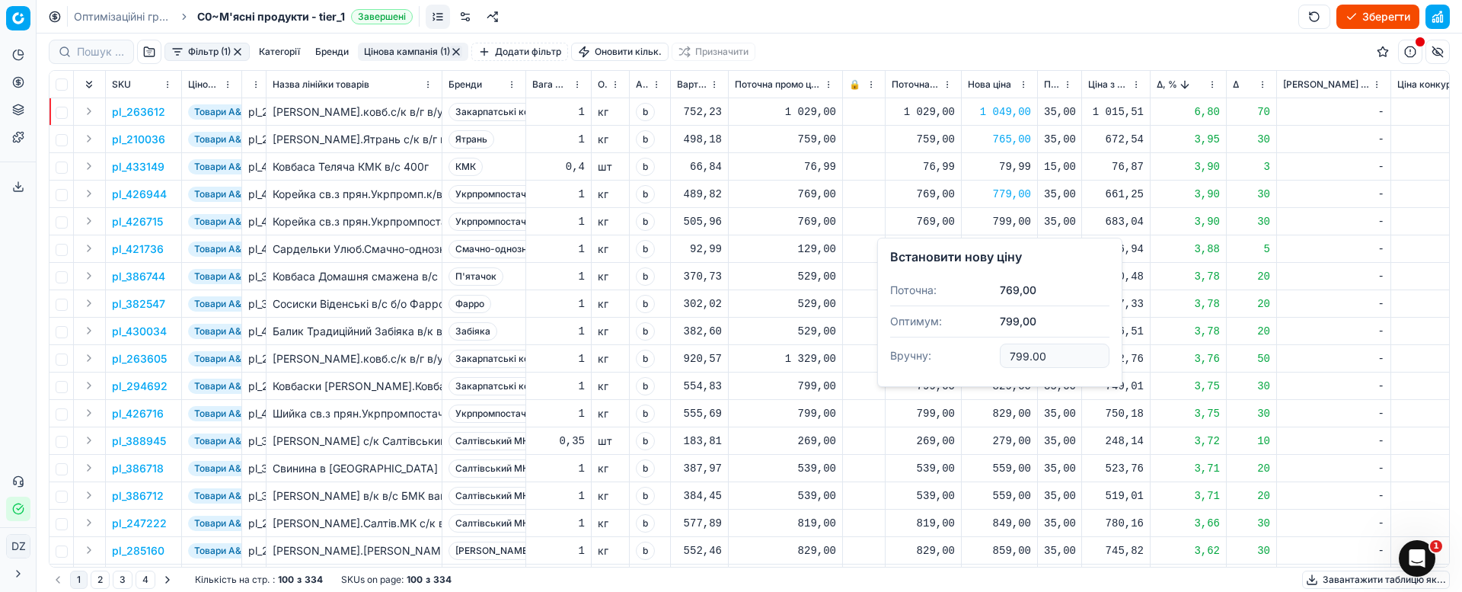
drag, startPoint x: 1062, startPoint y: 353, endPoint x: 913, endPoint y: 373, distance: 150.6
click at [913, 373] on dl "Поточна: 769,00 Оптимум: 799,00 Вручну: 799.00" at bounding box center [999, 324] width 219 height 99
type input "779.00"
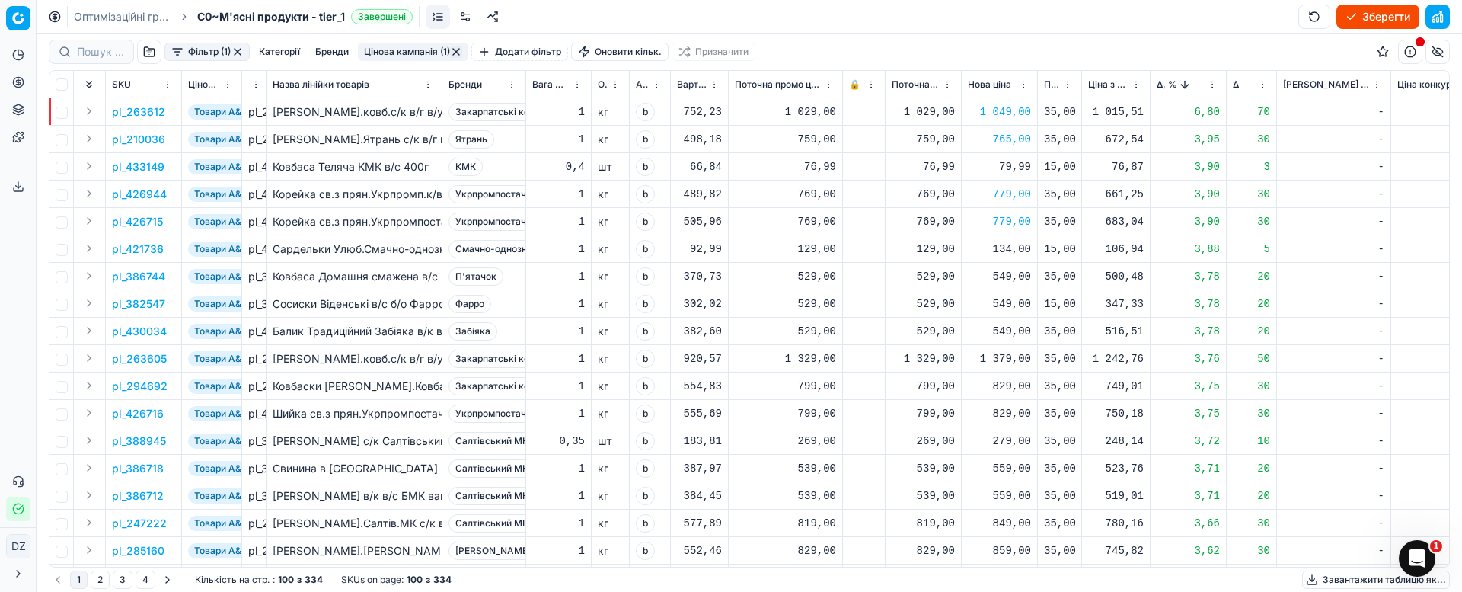
click at [1016, 278] on div "549,00" at bounding box center [999, 276] width 63 height 15
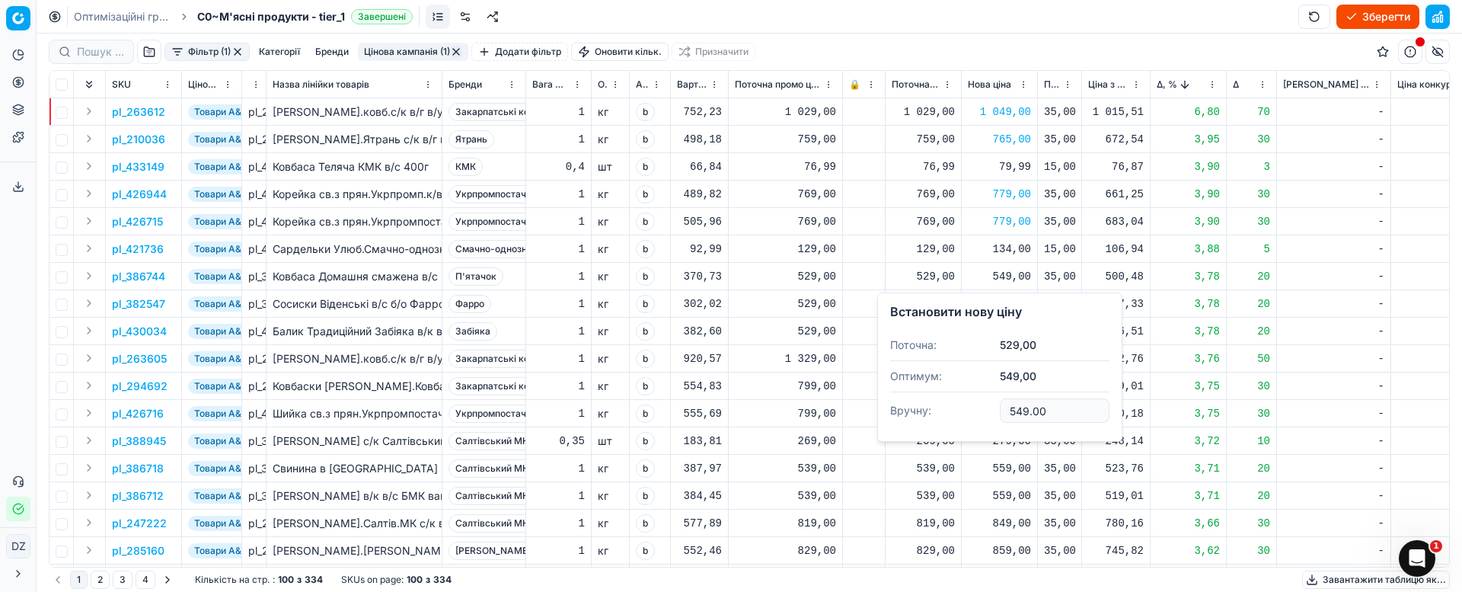
drag, startPoint x: 1074, startPoint y: 413, endPoint x: 968, endPoint y: 413, distance: 105.8
click at [968, 413] on dl "Поточна: 529,00 Оптимум: 549,00 Вручну: 549.00" at bounding box center [999, 379] width 219 height 99
type input "539.00"
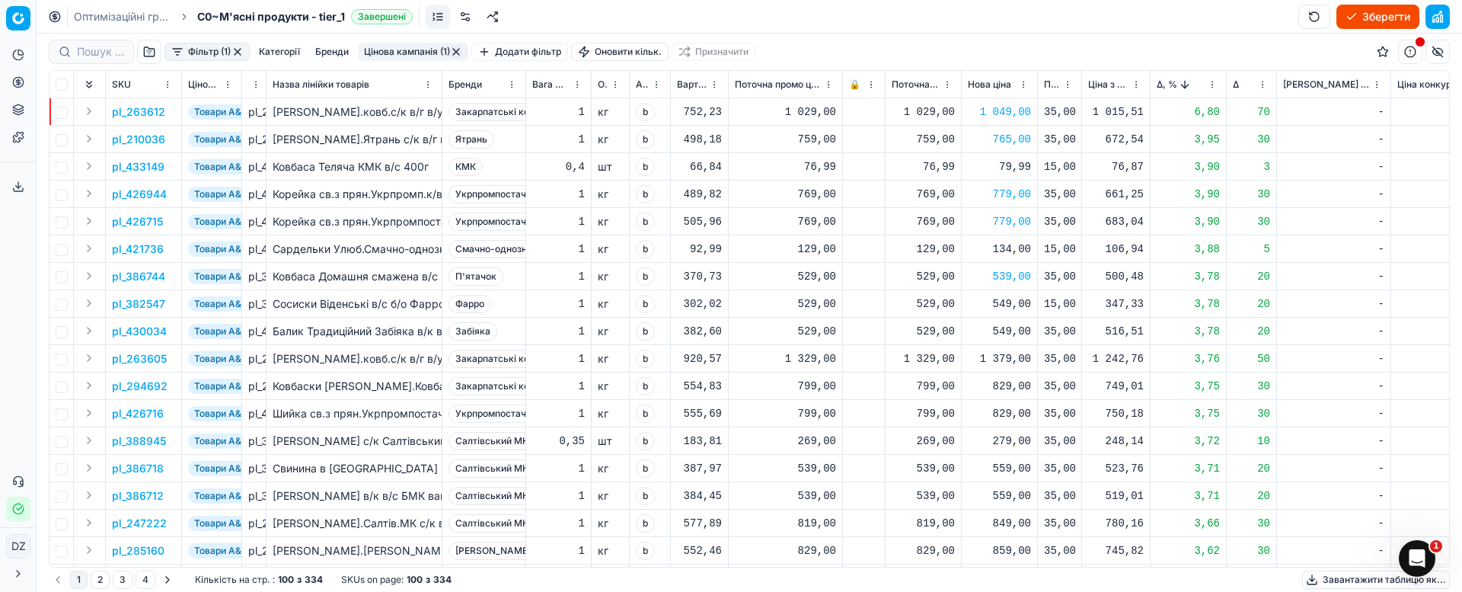
click at [1019, 301] on div "549,00" at bounding box center [999, 303] width 63 height 15
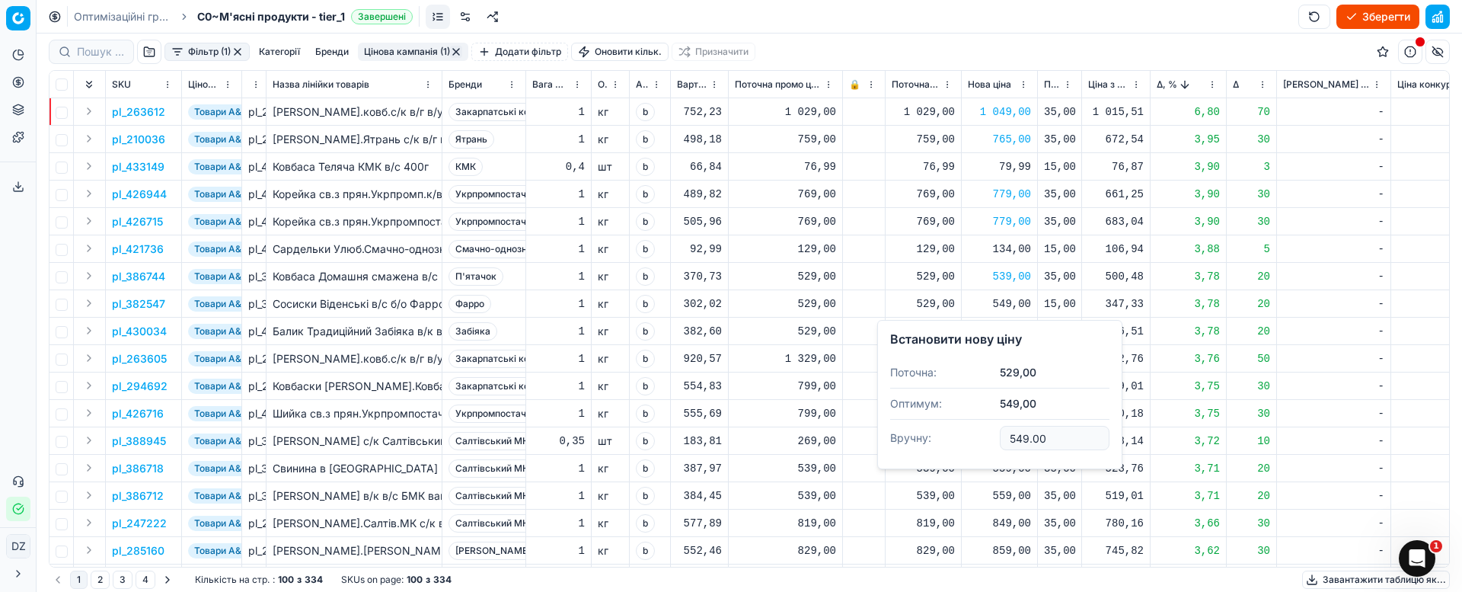
drag, startPoint x: 1068, startPoint y: 439, endPoint x: 965, endPoint y: 436, distance: 103.6
click at [965, 436] on dl "Поточна: 529,00 Оптимум: 549,00 Вручну: 549.00" at bounding box center [999, 406] width 219 height 99
type input "539.00"
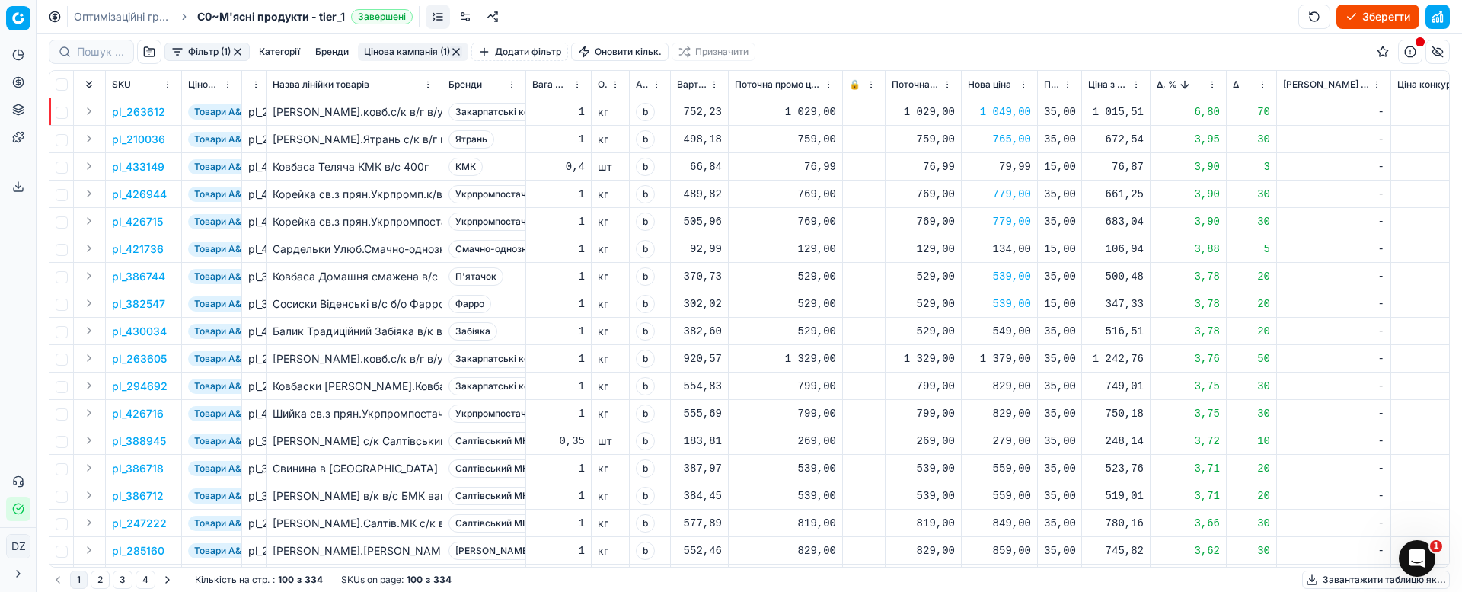
click at [1016, 356] on div "1 379,00" at bounding box center [999, 358] width 63 height 15
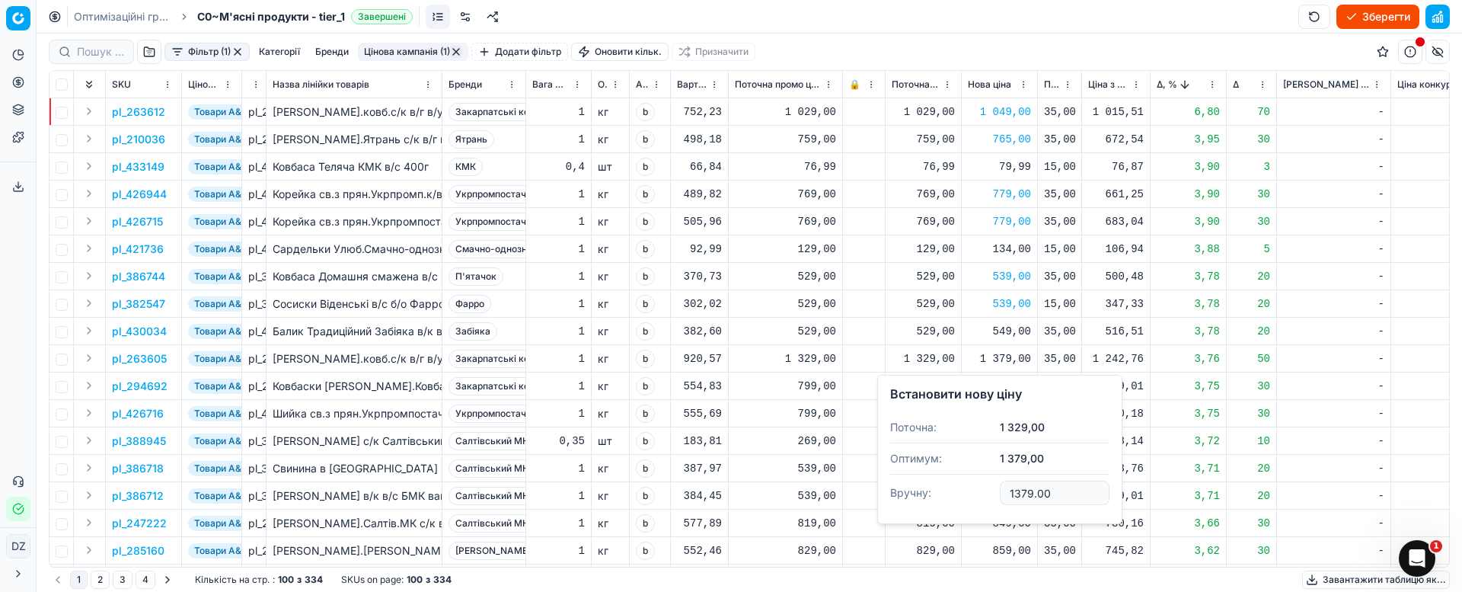
drag, startPoint x: 1063, startPoint y: 491, endPoint x: 946, endPoint y: 488, distance: 117.3
click at [968, 488] on dl "Поточна: 1 329,00 Оптимум: 1 379,00 Вручну: 1379.00" at bounding box center [999, 461] width 219 height 99
type input "1349.00"
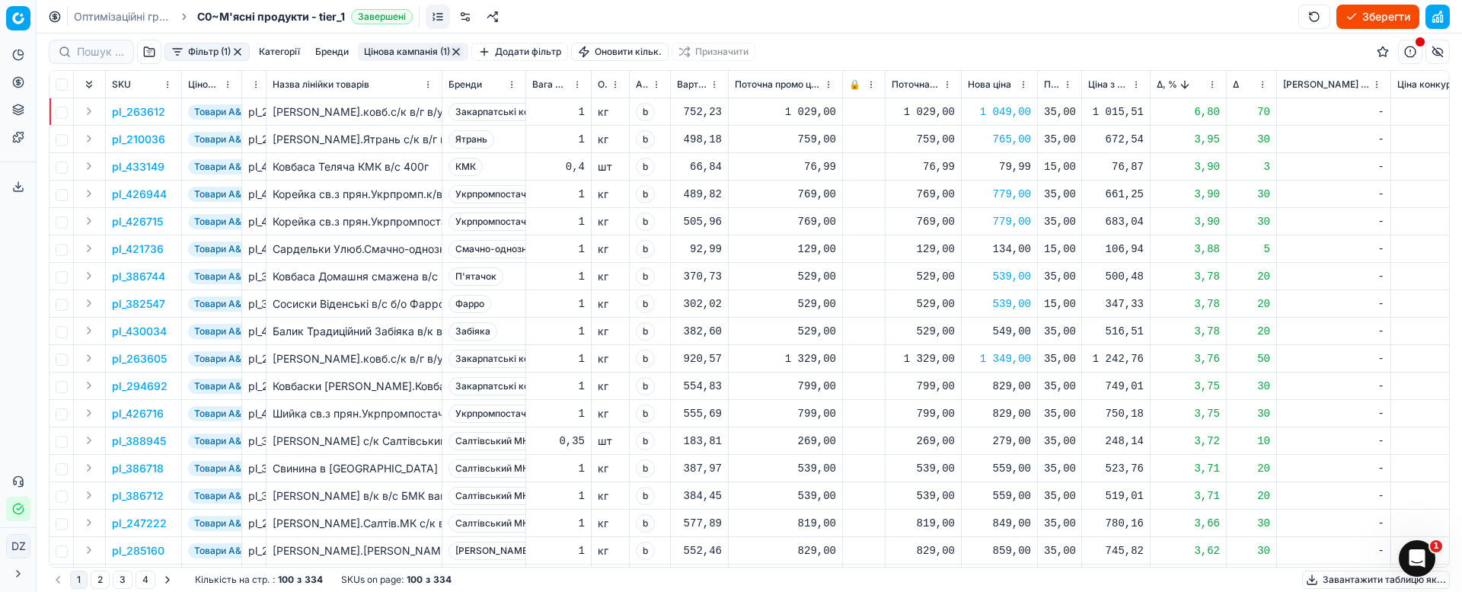
click at [1013, 384] on div "829,00" at bounding box center [999, 385] width 63 height 15
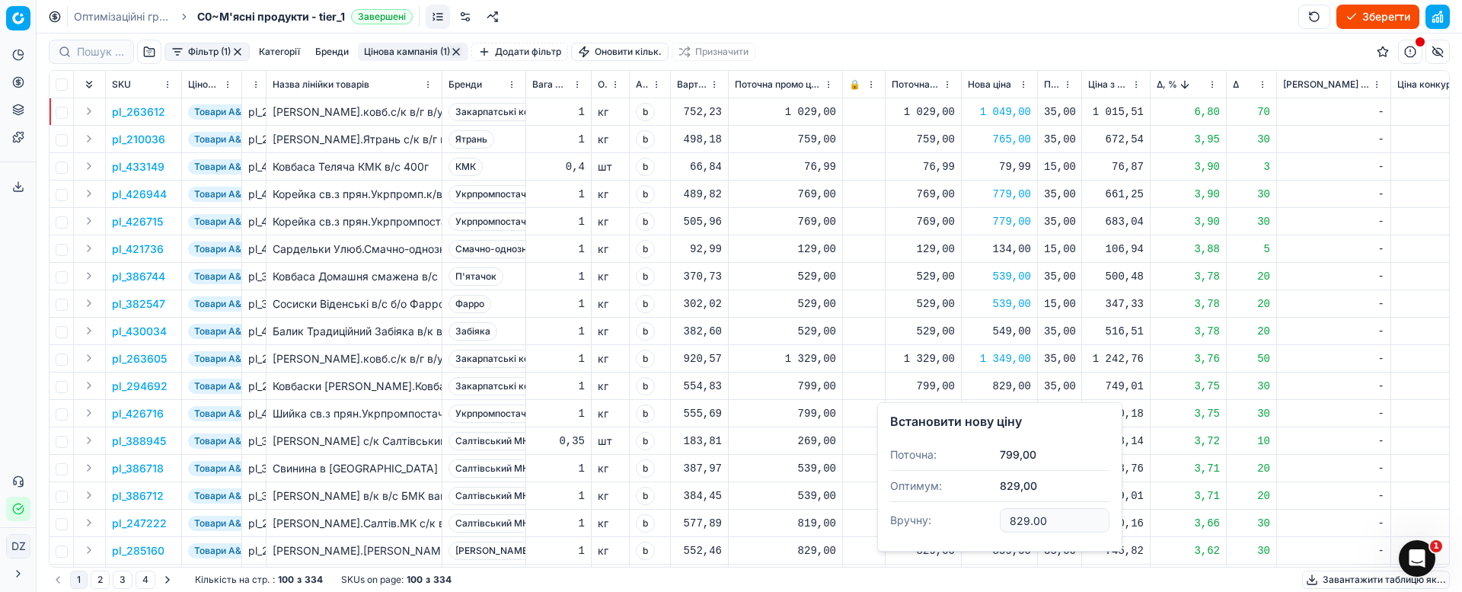
drag, startPoint x: 1064, startPoint y: 519, endPoint x: 984, endPoint y: 519, distance: 79.9
click at [984, 519] on dl "Поточна: 799,00 Оптимум: 829,00 Вручну: 829.00" at bounding box center [999, 488] width 219 height 99
type input "819.00"
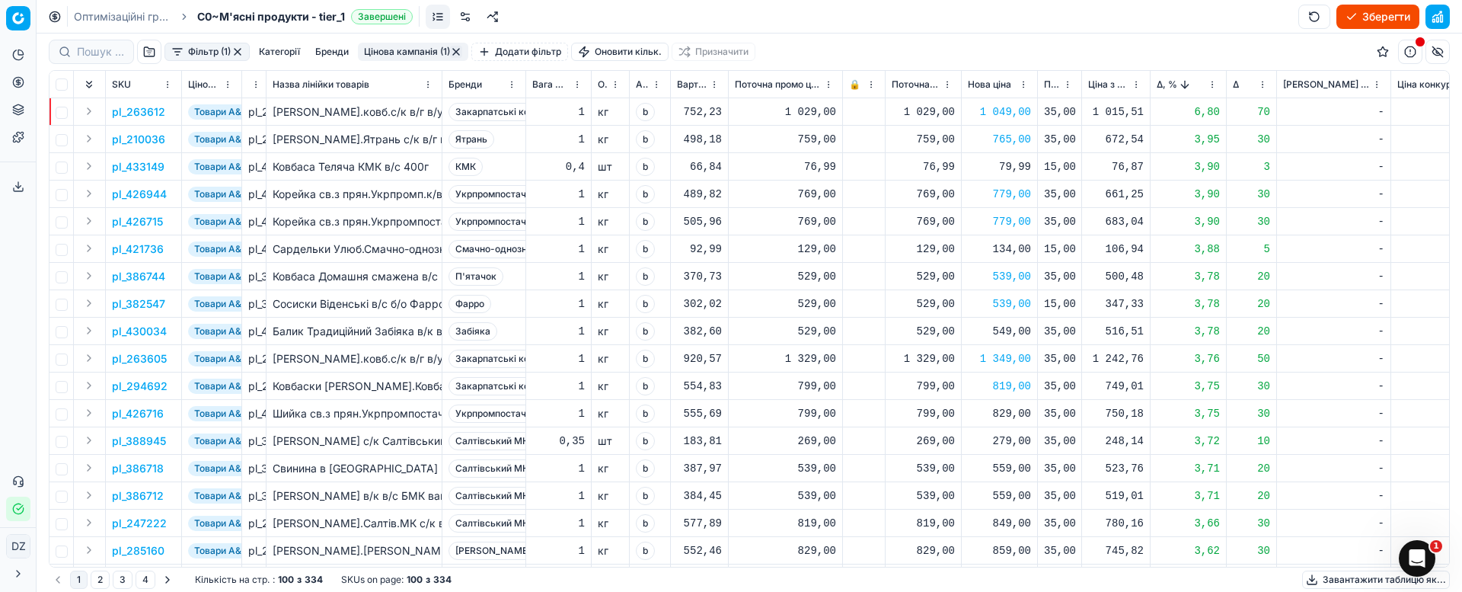
click at [1010, 416] on div "829,00" at bounding box center [999, 413] width 63 height 15
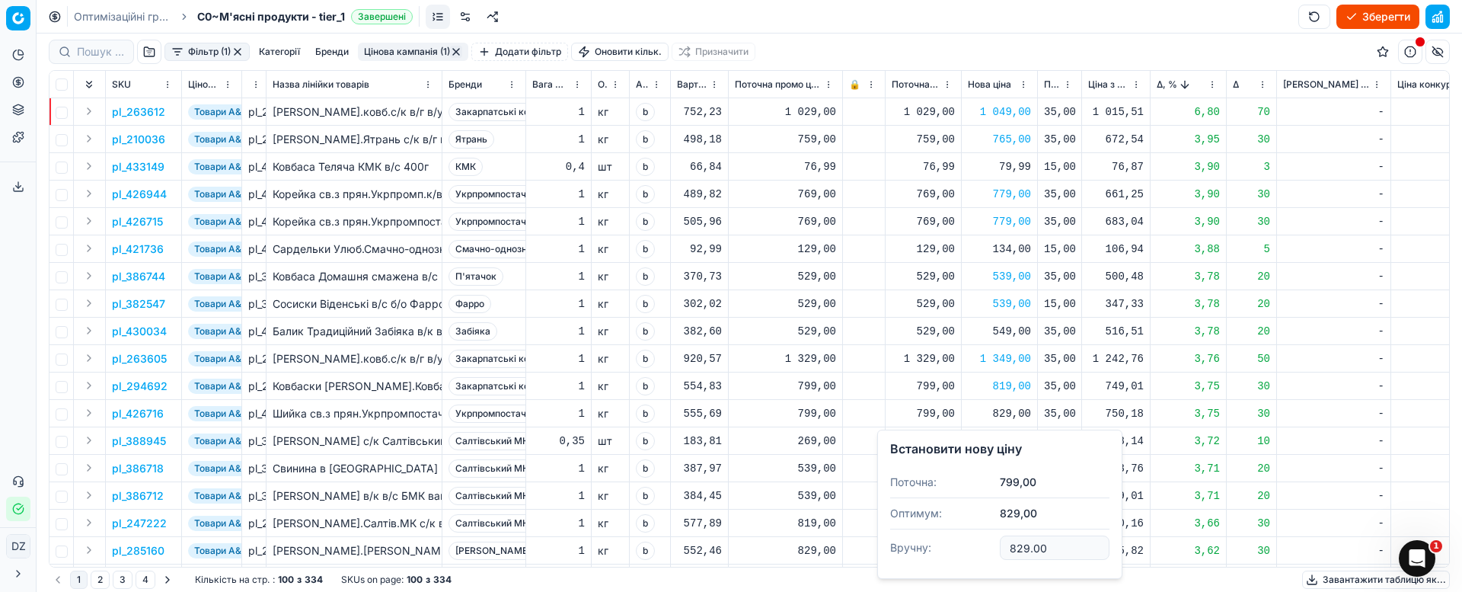
drag, startPoint x: 1046, startPoint y: 544, endPoint x: 914, endPoint y: 556, distance: 132.2
click at [916, 549] on dl "Поточна: 799,00 Оптимум: 829,00 Вручну: 829.00" at bounding box center [999, 516] width 219 height 99
type input "819.00"
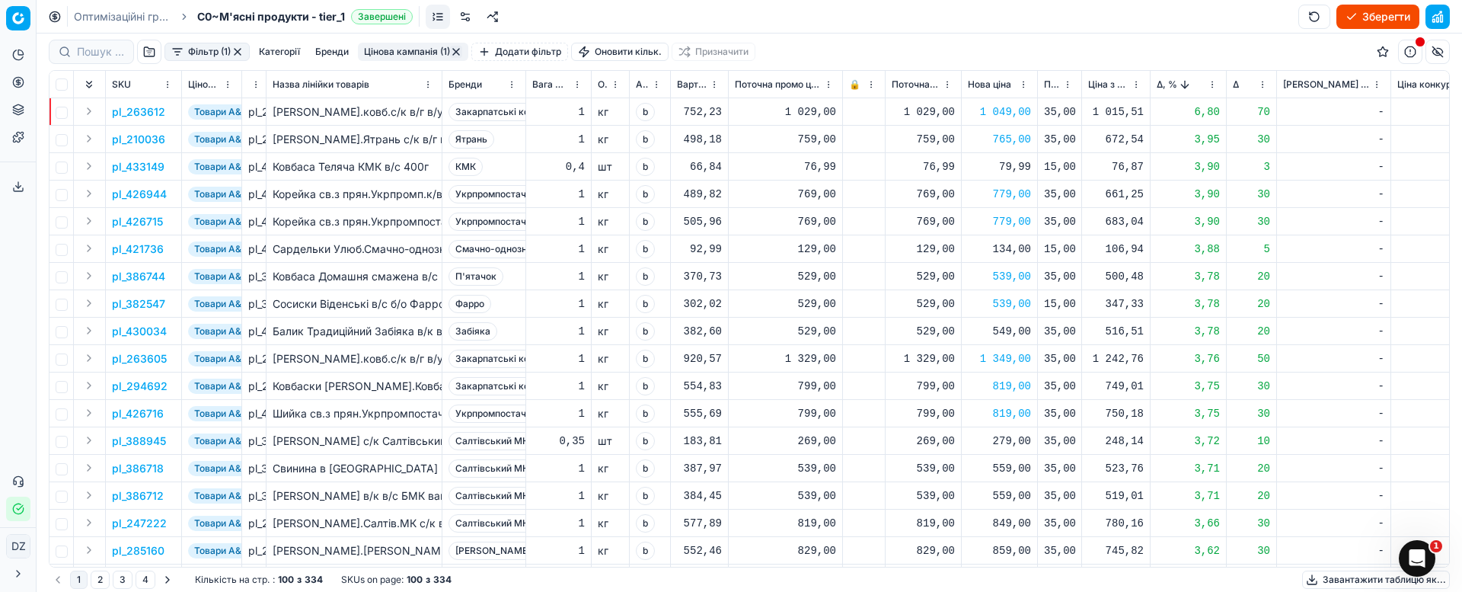
scroll to position [114, 0]
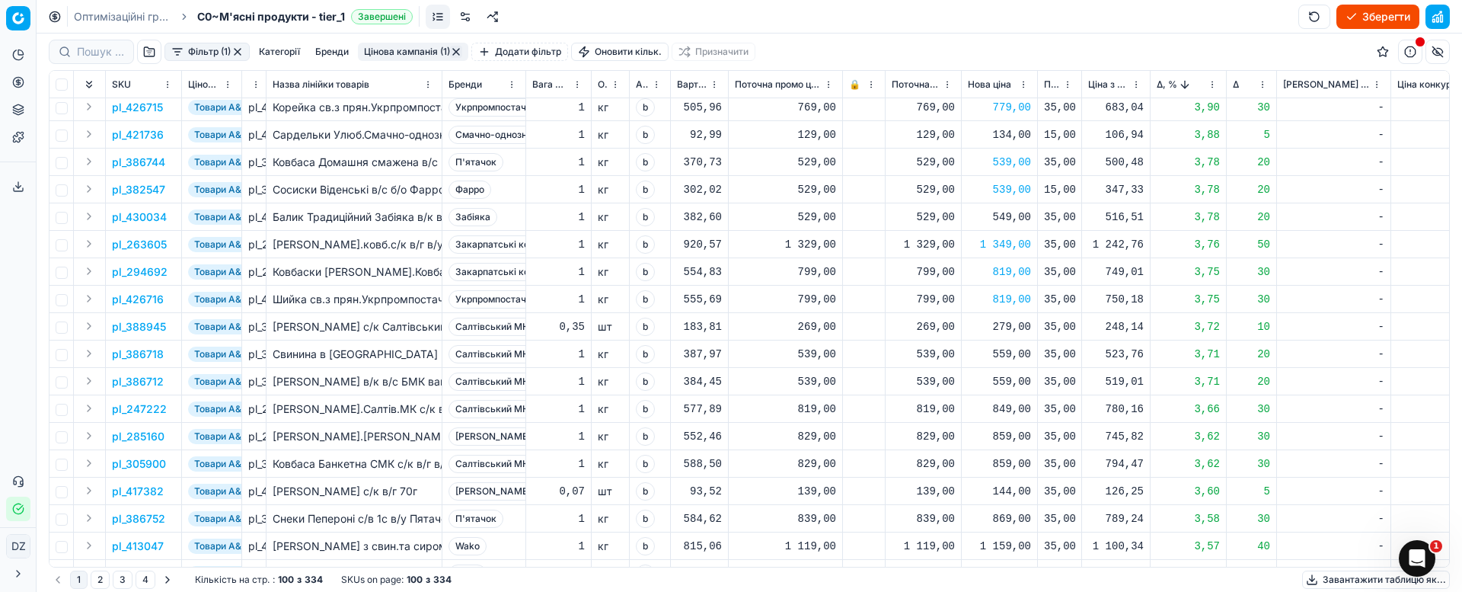
click at [1017, 355] on div "559,00" at bounding box center [999, 353] width 63 height 15
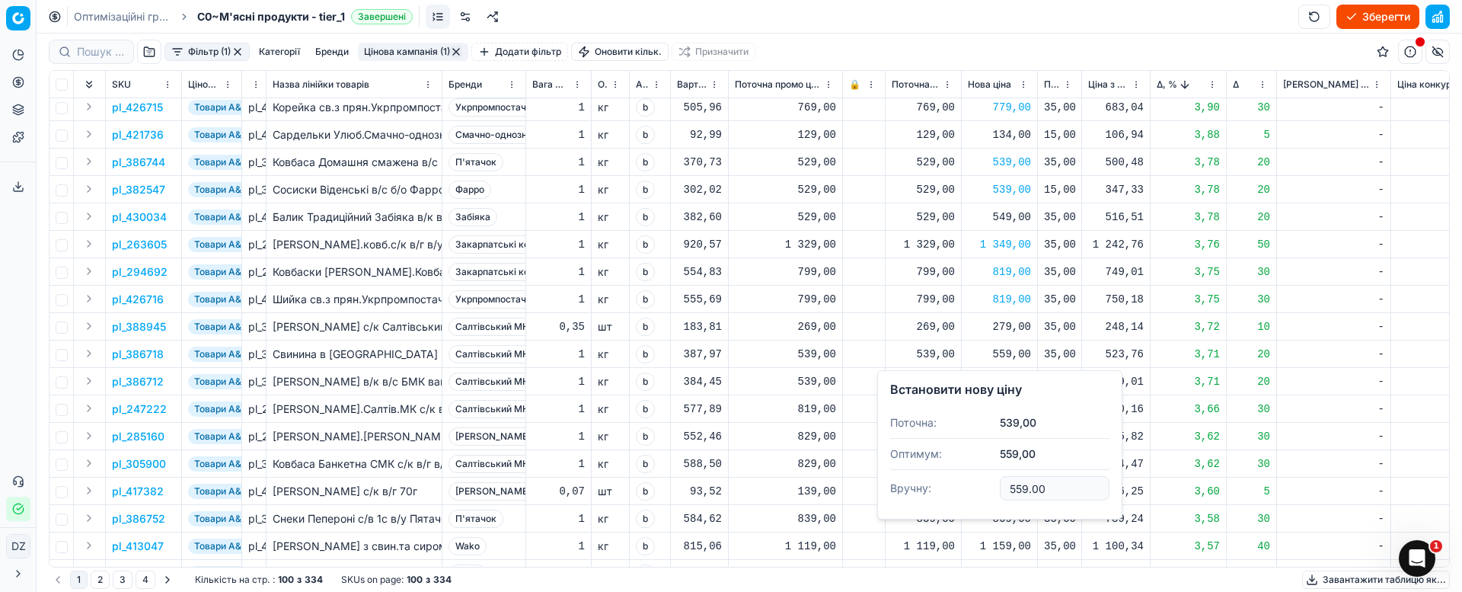
drag, startPoint x: 1058, startPoint y: 486, endPoint x: 924, endPoint y: 482, distance: 134.8
click at [924, 482] on dl "Поточна: 539,00 Оптимум: 559,00 Вручну: 559.00" at bounding box center [999, 456] width 219 height 99
type input "549.00"
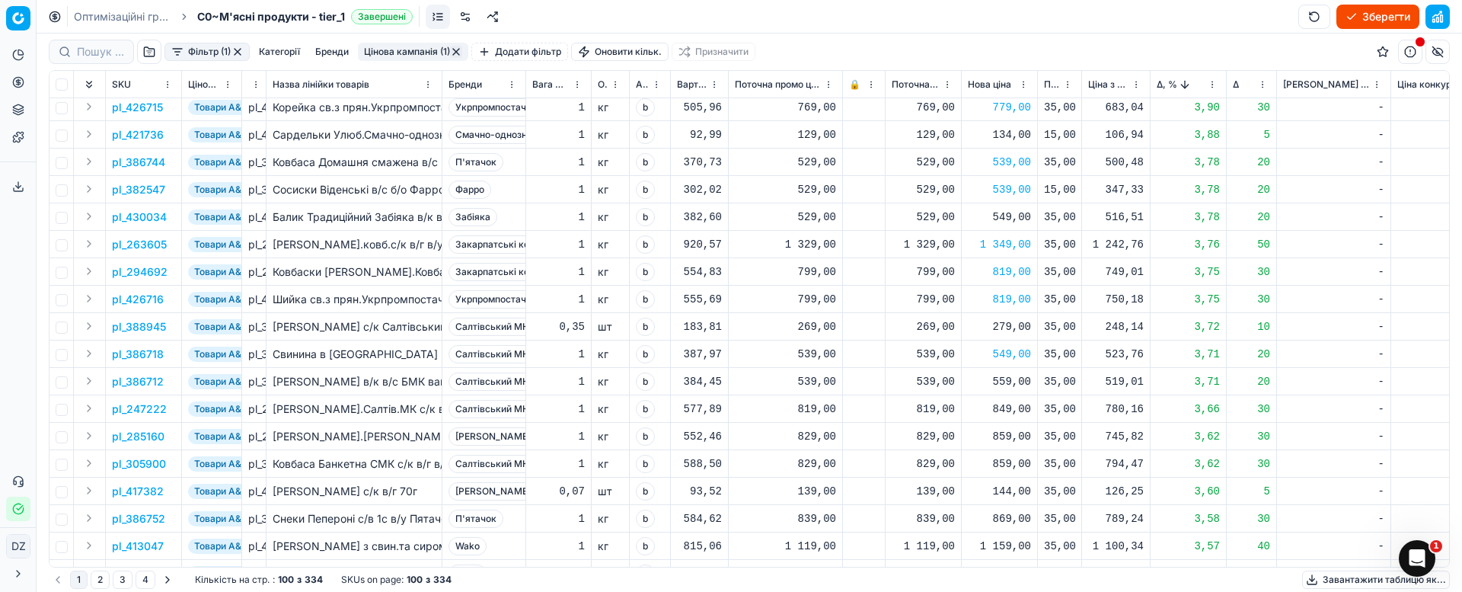
click at [1013, 387] on div "559,00" at bounding box center [999, 381] width 63 height 15
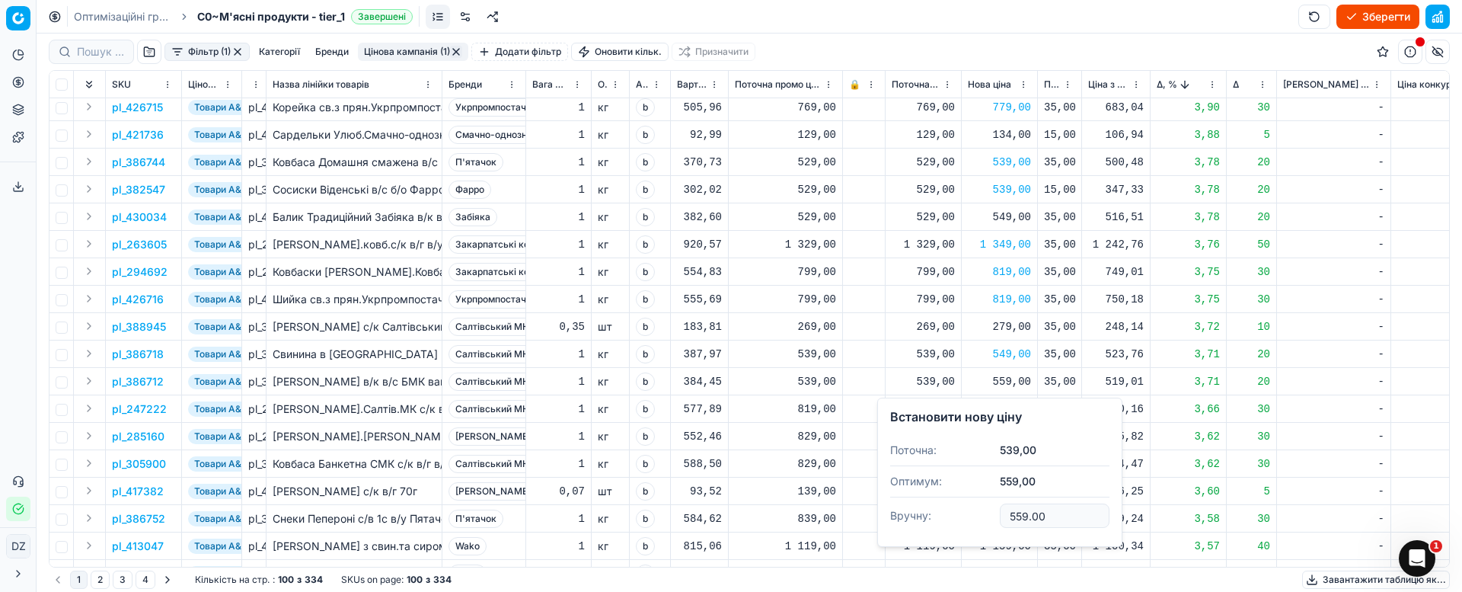
drag, startPoint x: 1026, startPoint y: 515, endPoint x: 970, endPoint y: 514, distance: 56.3
click at [975, 515] on dl "Поточна: 539,00 Оптимум: 559,00 Вручну: 559.00" at bounding box center [999, 484] width 219 height 99
type input "549.00"
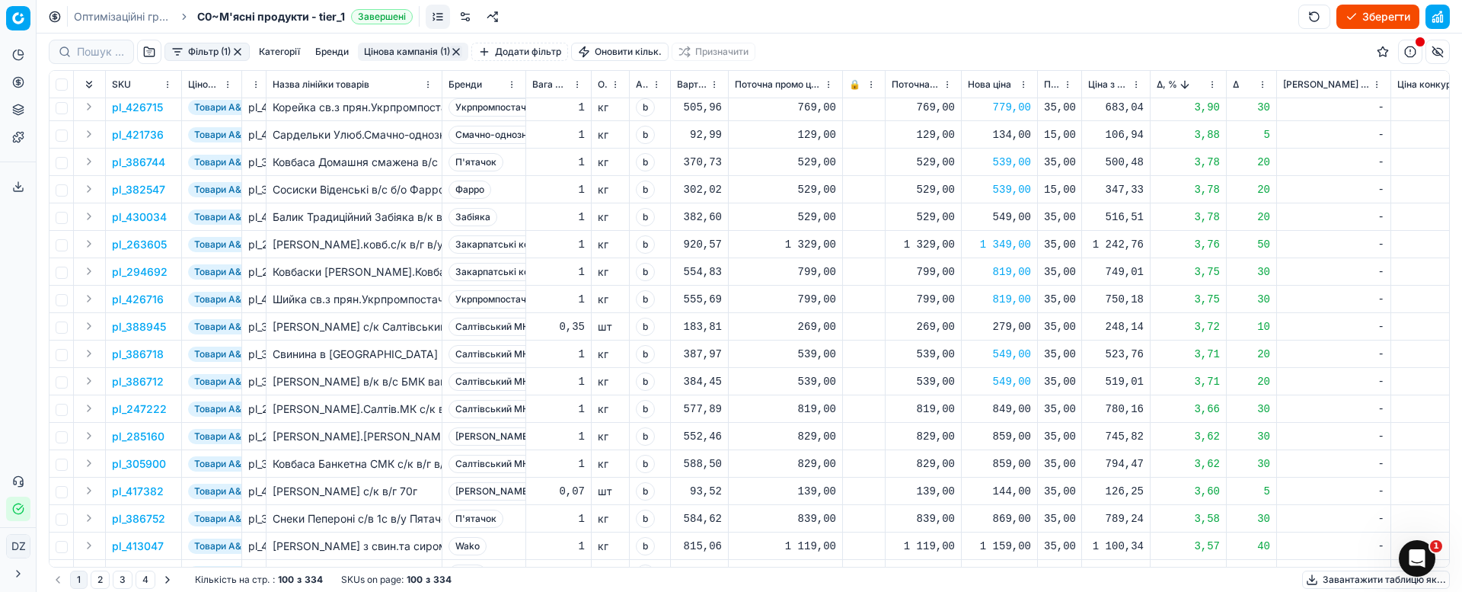
click at [1013, 410] on div "849,00" at bounding box center [999, 408] width 63 height 15
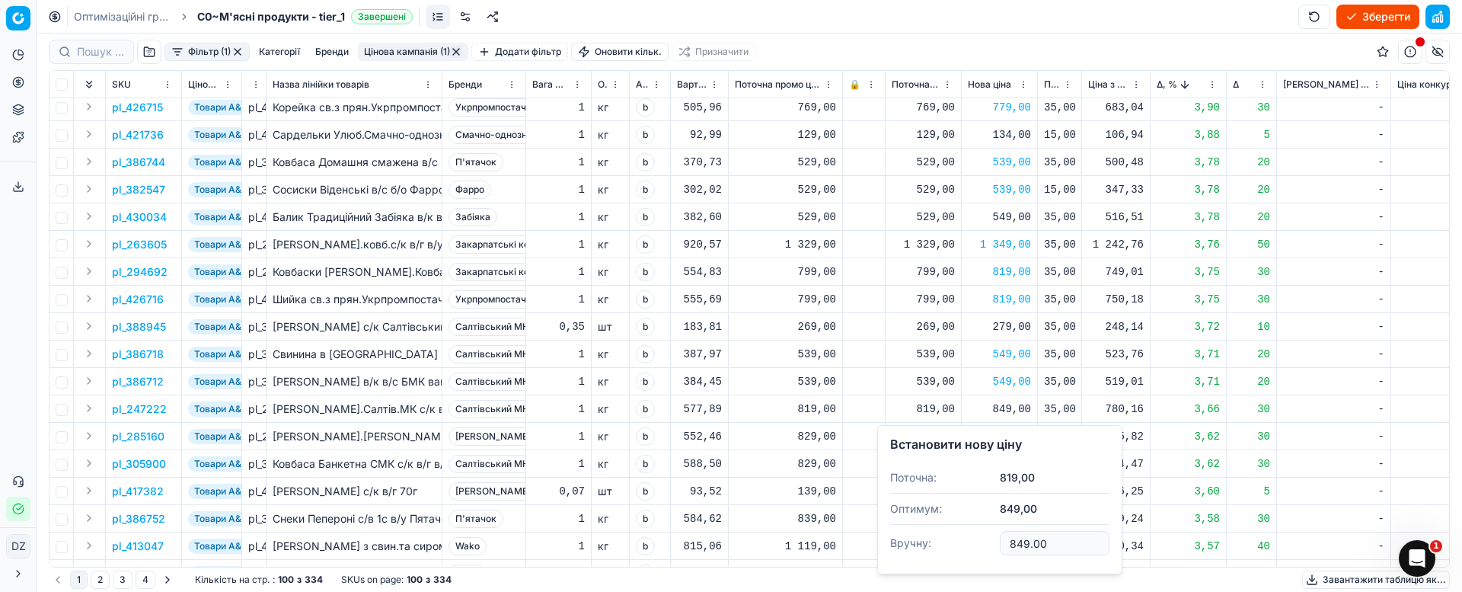
drag, startPoint x: 1055, startPoint y: 544, endPoint x: 920, endPoint y: 539, distance: 134.8
click at [920, 539] on dl "Поточна: 819,00 Оптимум: 849,00 Вручну: 849.00" at bounding box center [999, 511] width 219 height 99
type input "829.00"
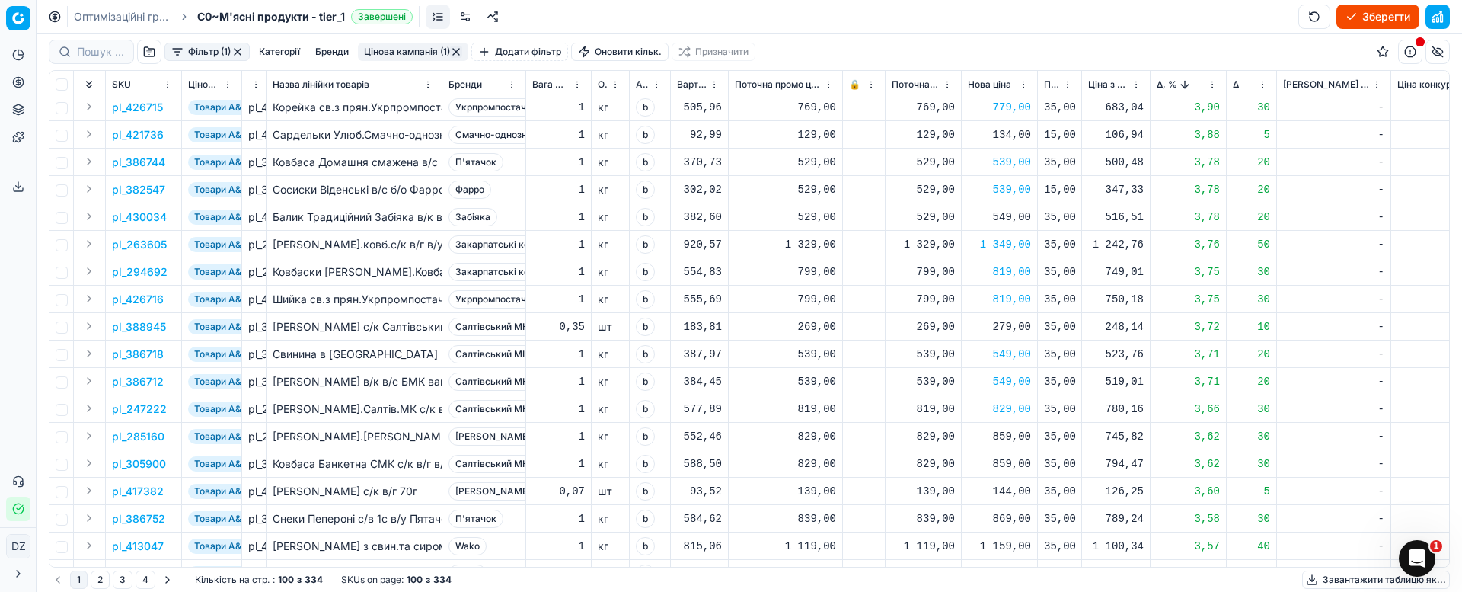
click at [1026, 434] on div "859,00" at bounding box center [999, 436] width 63 height 15
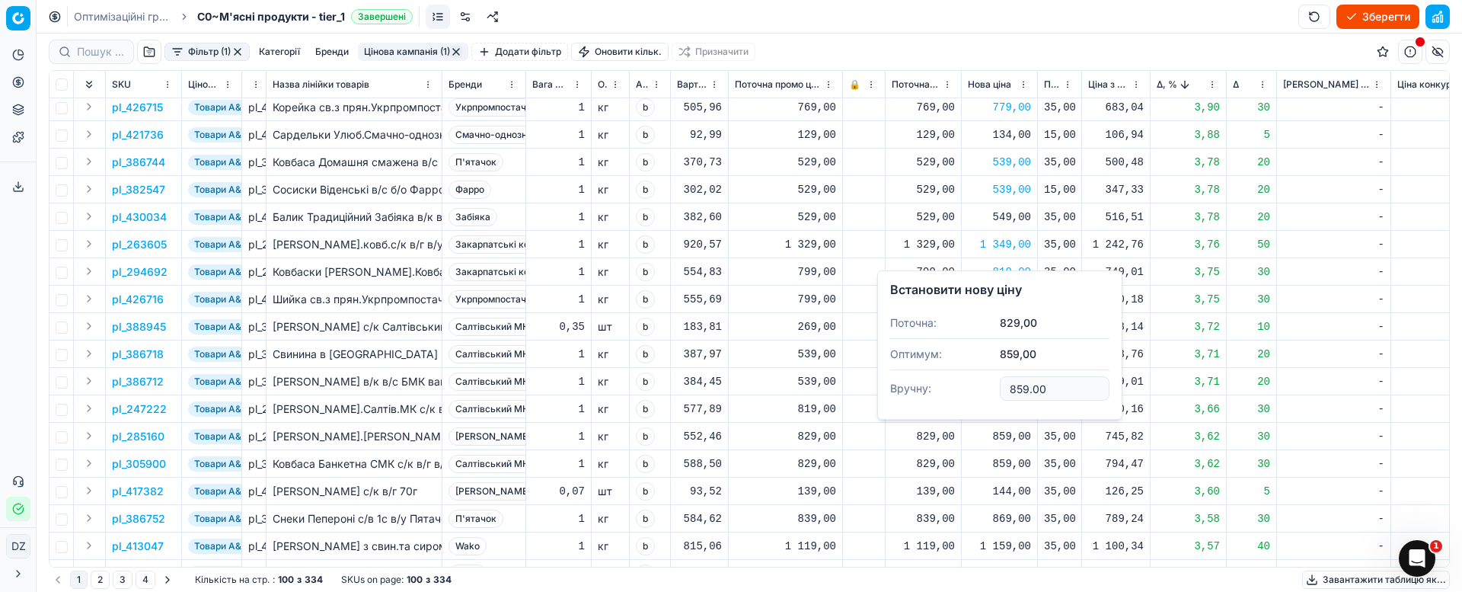
drag, startPoint x: 1066, startPoint y: 388, endPoint x: 943, endPoint y: 388, distance: 122.6
click at [943, 388] on dl "Поточна: 829,00 Оптимум: 859,00 Вручну: 859.00" at bounding box center [999, 357] width 219 height 99
type input "839.00"
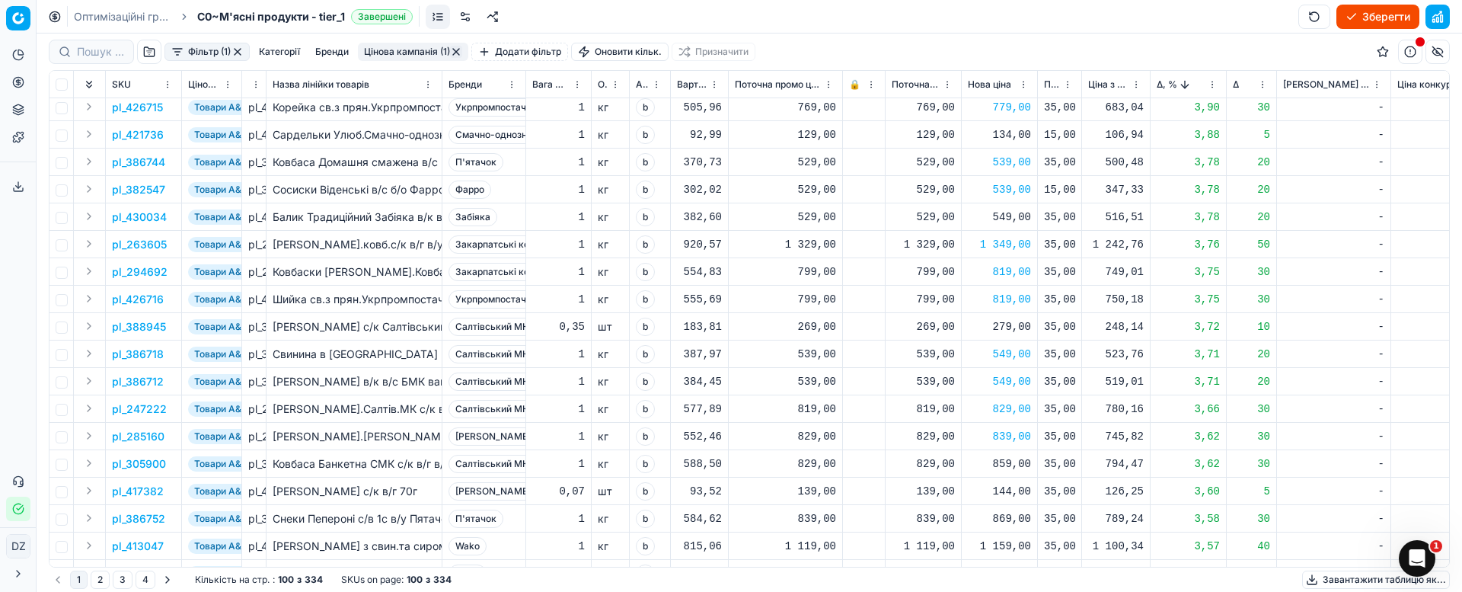
click at [1014, 470] on div "859,00" at bounding box center [999, 463] width 63 height 15
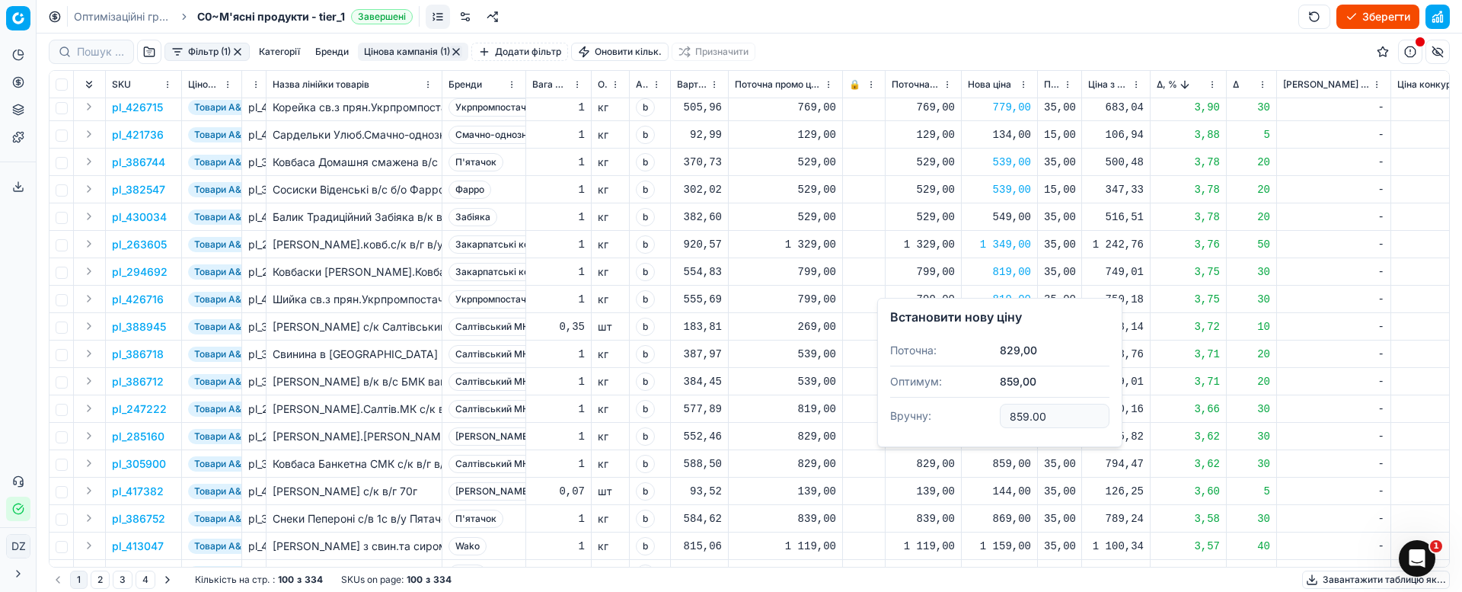
drag, startPoint x: 985, startPoint y: 415, endPoint x: 972, endPoint y: 418, distance: 14.0
click at [972, 418] on dl "Поточна: 829,00 Оптимум: 859,00 Вручну: 859.00" at bounding box center [999, 384] width 219 height 99
type input "839.00"
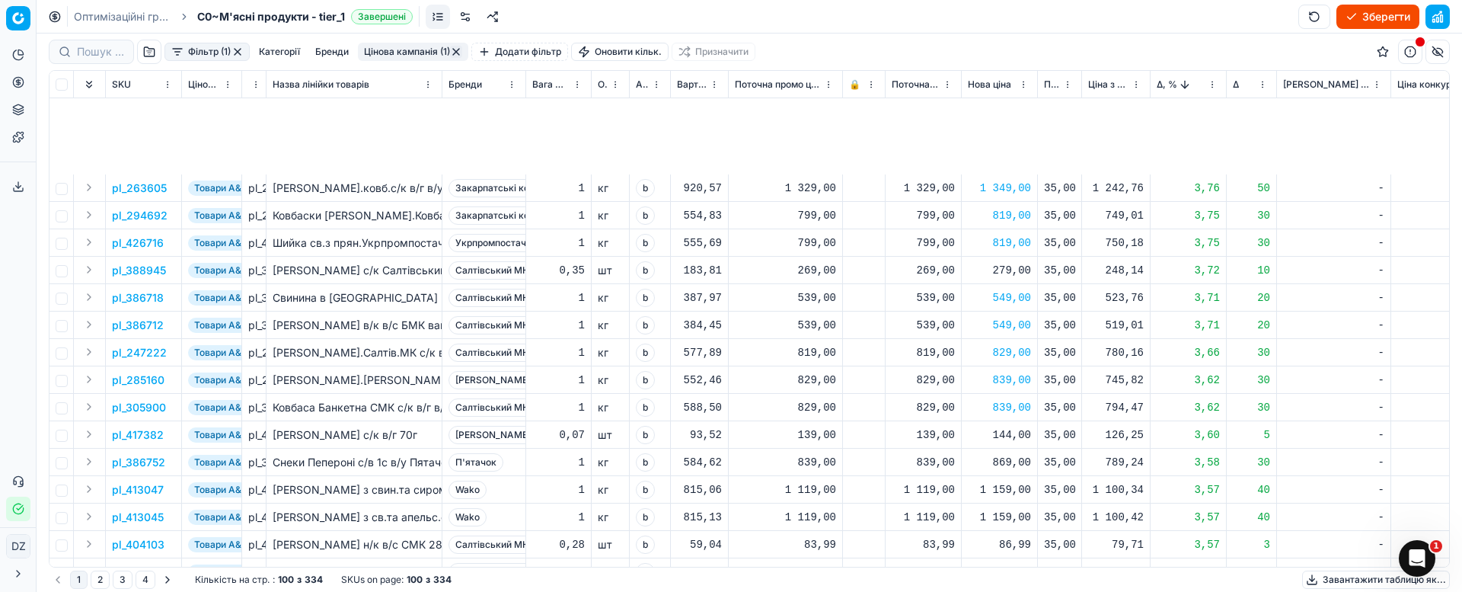
scroll to position [343, 0]
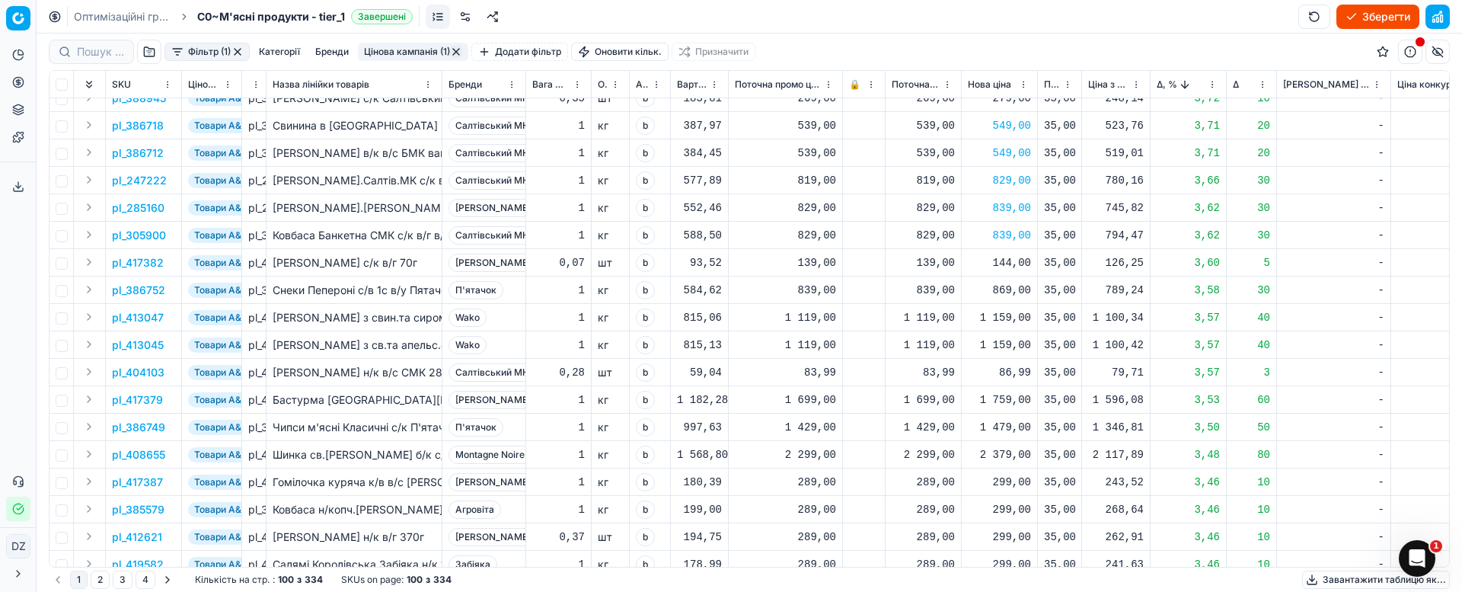
click at [1010, 293] on div "869,00" at bounding box center [999, 289] width 63 height 15
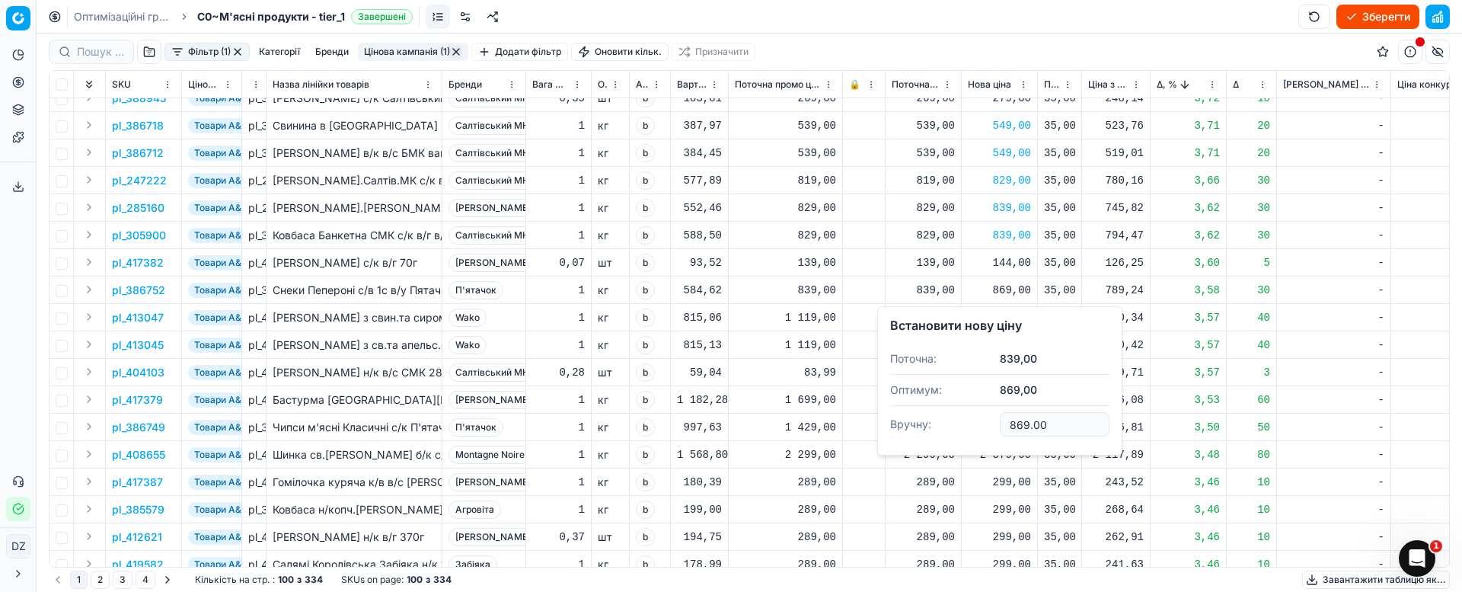
drag, startPoint x: 1048, startPoint y: 431, endPoint x: 976, endPoint y: 431, distance: 71.6
click at [978, 431] on dl "Поточна: 839,00 Оптимум: 869,00 Вручну: 869.00" at bounding box center [999, 392] width 219 height 99
type input "859.00"
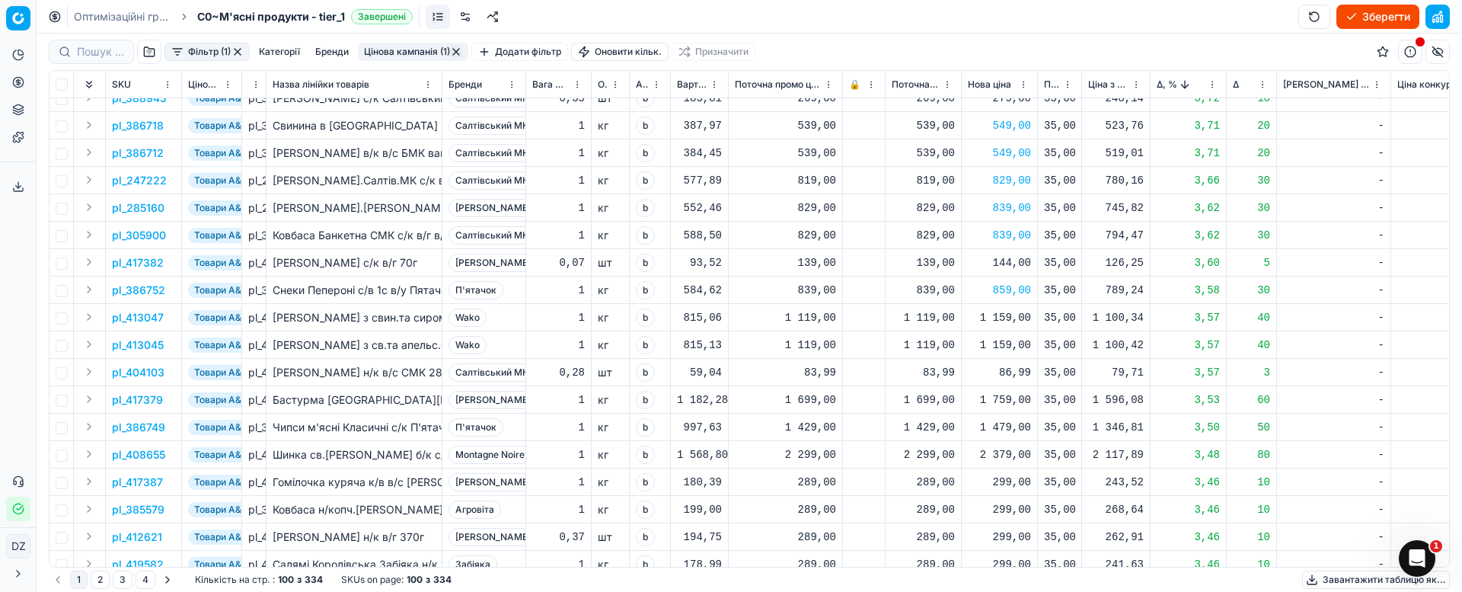
click at [1008, 314] on div "1 159,00" at bounding box center [999, 317] width 63 height 15
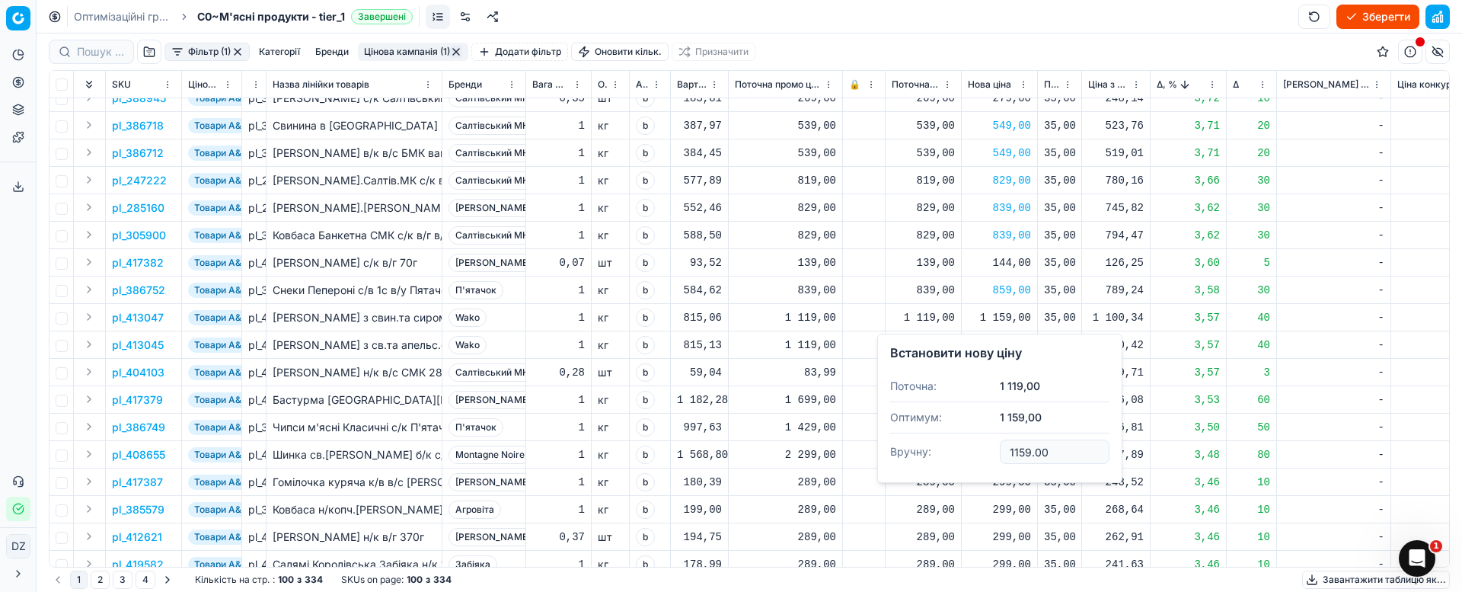
drag, startPoint x: 1063, startPoint y: 451, endPoint x: 973, endPoint y: 451, distance: 89.8
click at [977, 448] on dl "Поточна: 1 119,00 Оптимум: 1 159,00 Вручну: 1159.00" at bounding box center [999, 420] width 219 height 99
type input "1139.00"
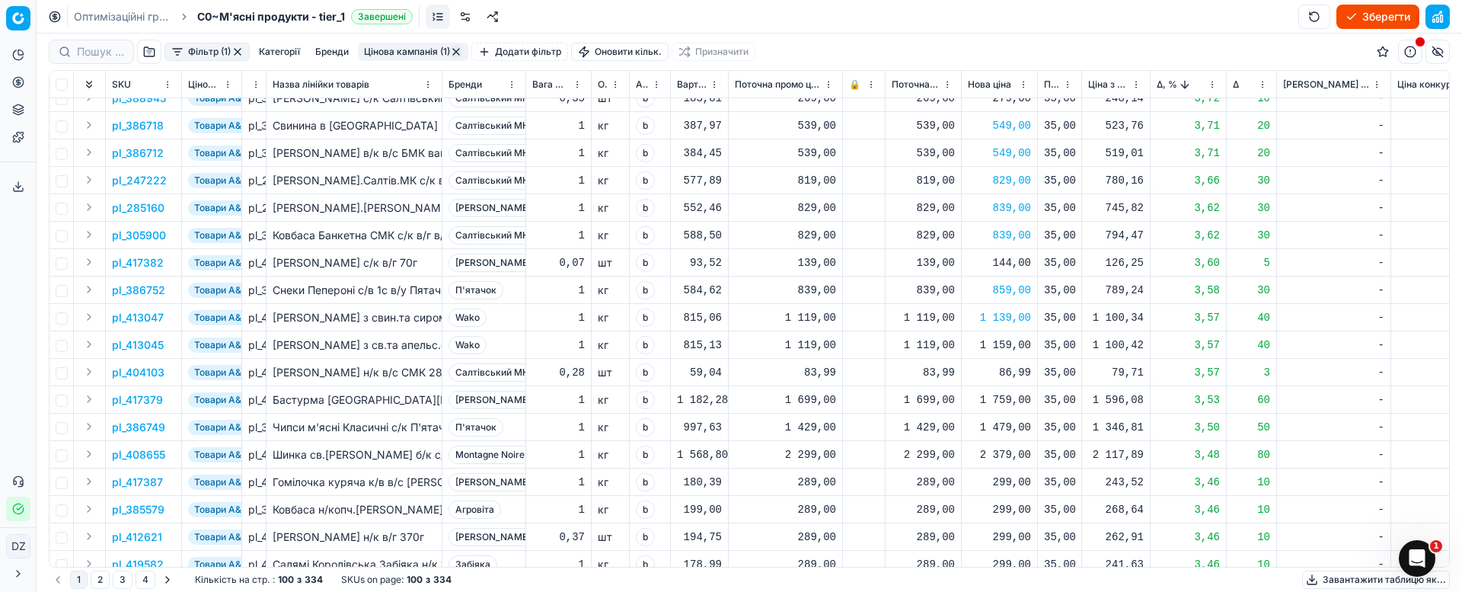
click at [1013, 347] on div "1 159,00" at bounding box center [999, 344] width 63 height 15
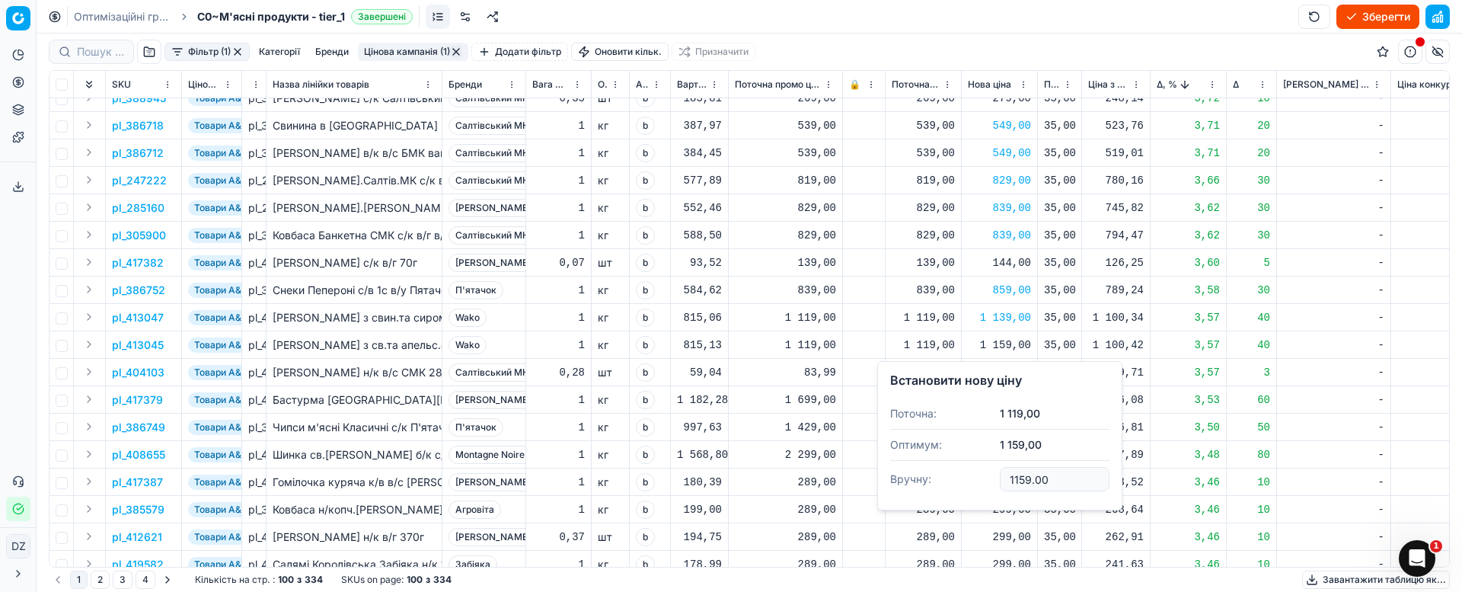
drag, startPoint x: 1056, startPoint y: 480, endPoint x: 975, endPoint y: 479, distance: 80.7
click at [975, 479] on dl "Поточна: 1 119,00 Оптимум: 1 159,00 Вручну: 1159.00" at bounding box center [999, 447] width 219 height 99
type input "1139.00"
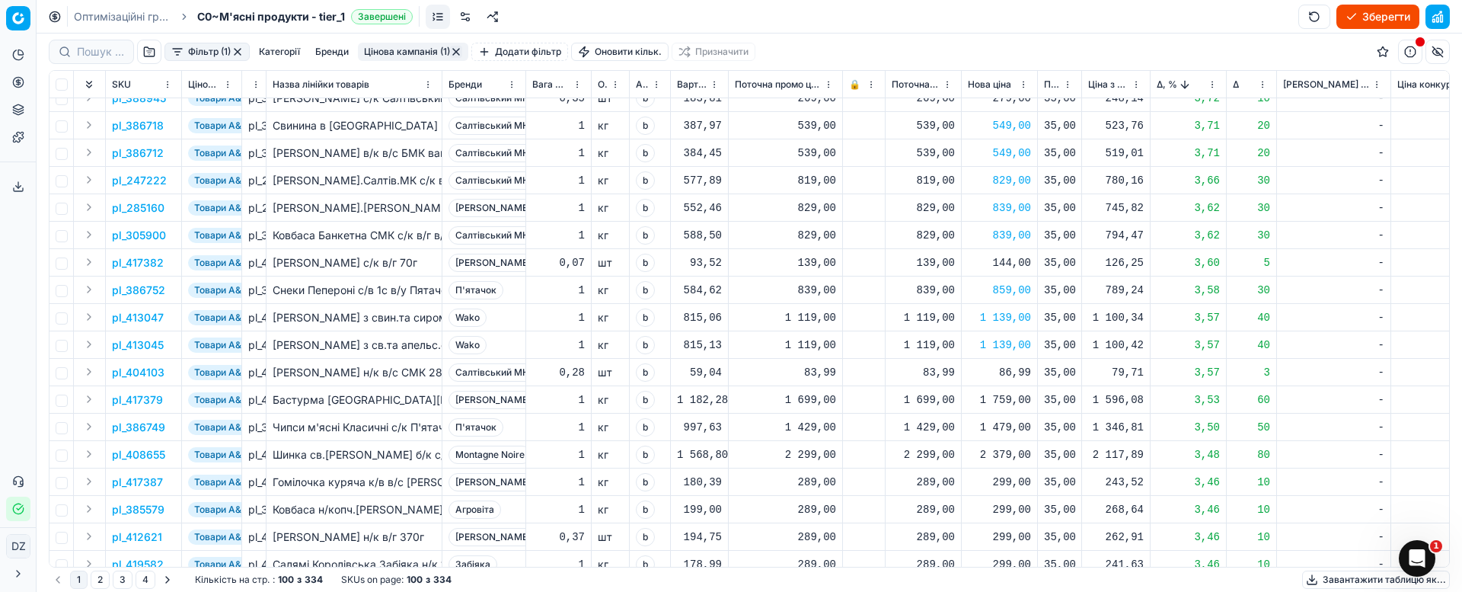
click at [1003, 395] on div "1 759,00" at bounding box center [999, 399] width 63 height 15
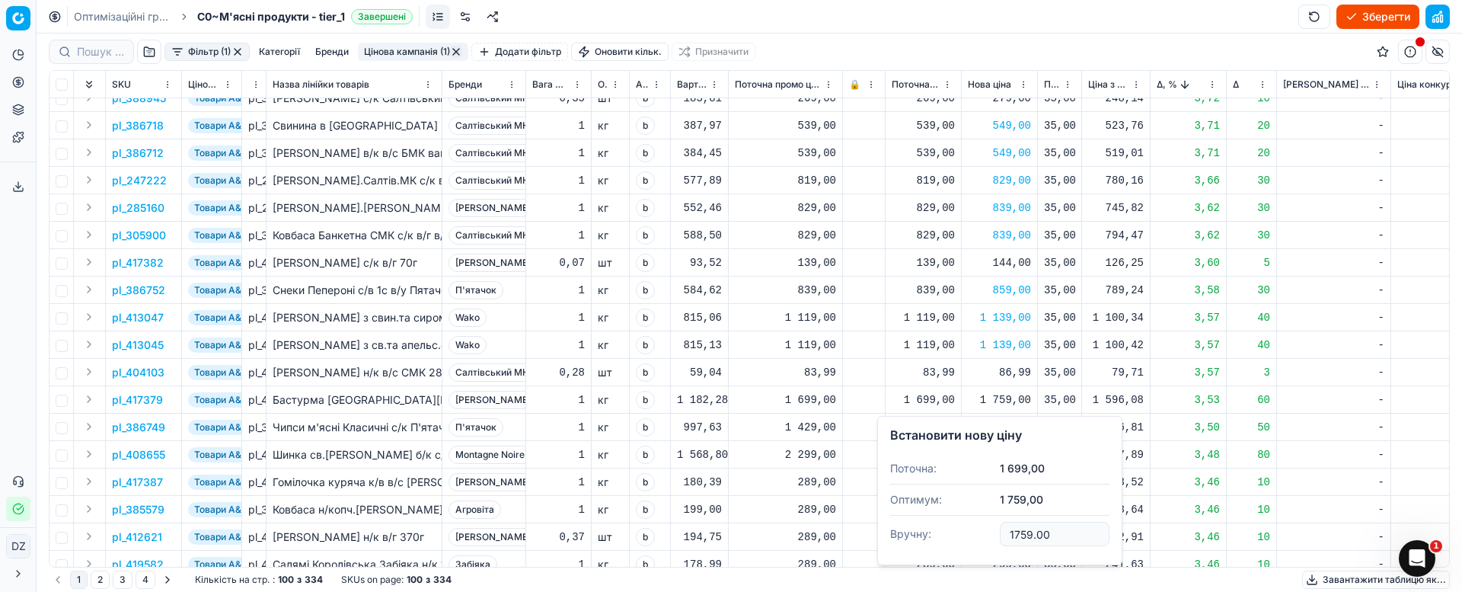
drag, startPoint x: 1058, startPoint y: 539, endPoint x: 946, endPoint y: 537, distance: 111.9
click at [946, 537] on dl "Поточна: 1 699,00 Оптимум: 1 759,00 Вручну: 1759.00" at bounding box center [999, 502] width 219 height 99
type input "1719.00"
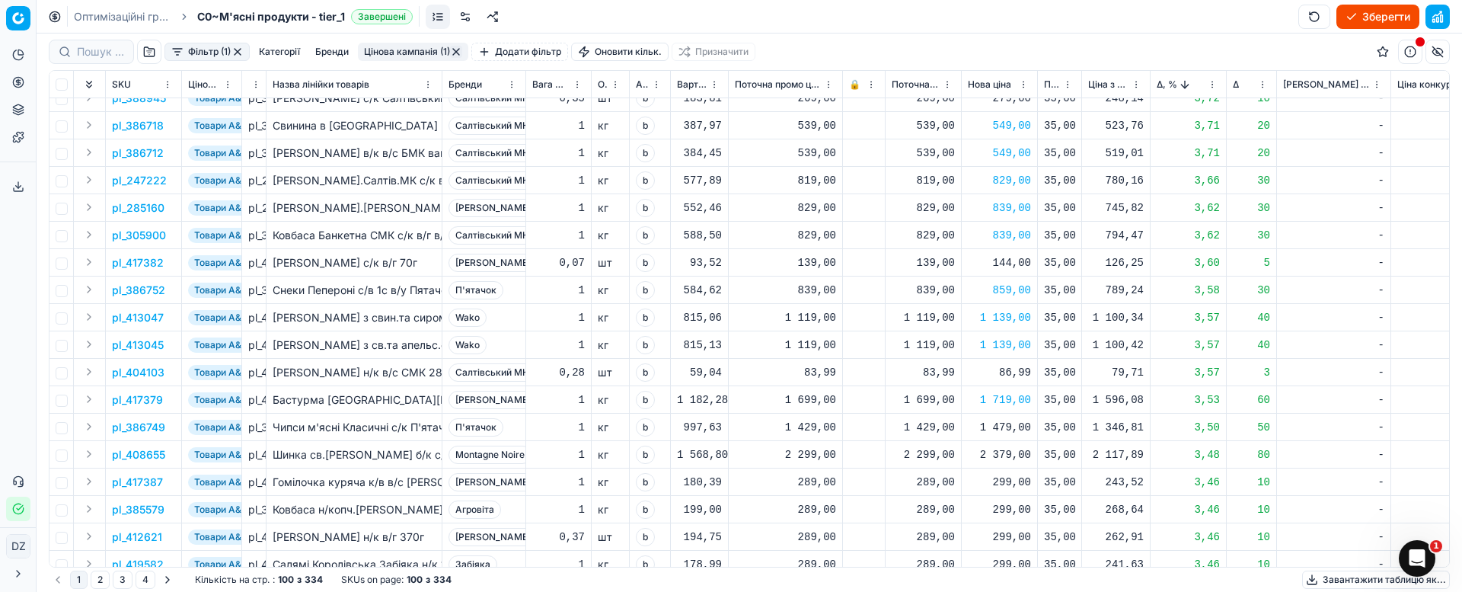
click at [1009, 427] on div "1 479,00" at bounding box center [999, 427] width 63 height 15
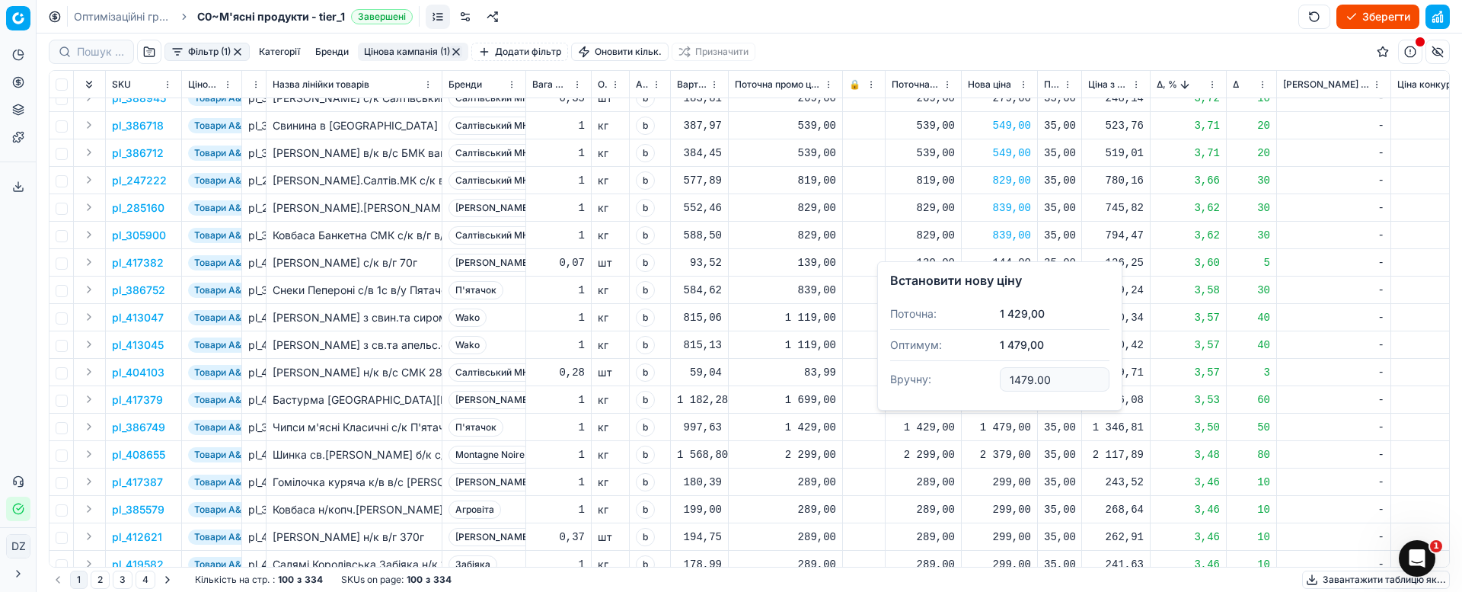
drag, startPoint x: 1077, startPoint y: 385, endPoint x: 968, endPoint y: 387, distance: 108.9
click at [990, 372] on dl "Поточна: 1 429,00 Оптимум: 1 479,00 Вручну: 1479.00" at bounding box center [999, 347] width 219 height 99
type input "1459.00"
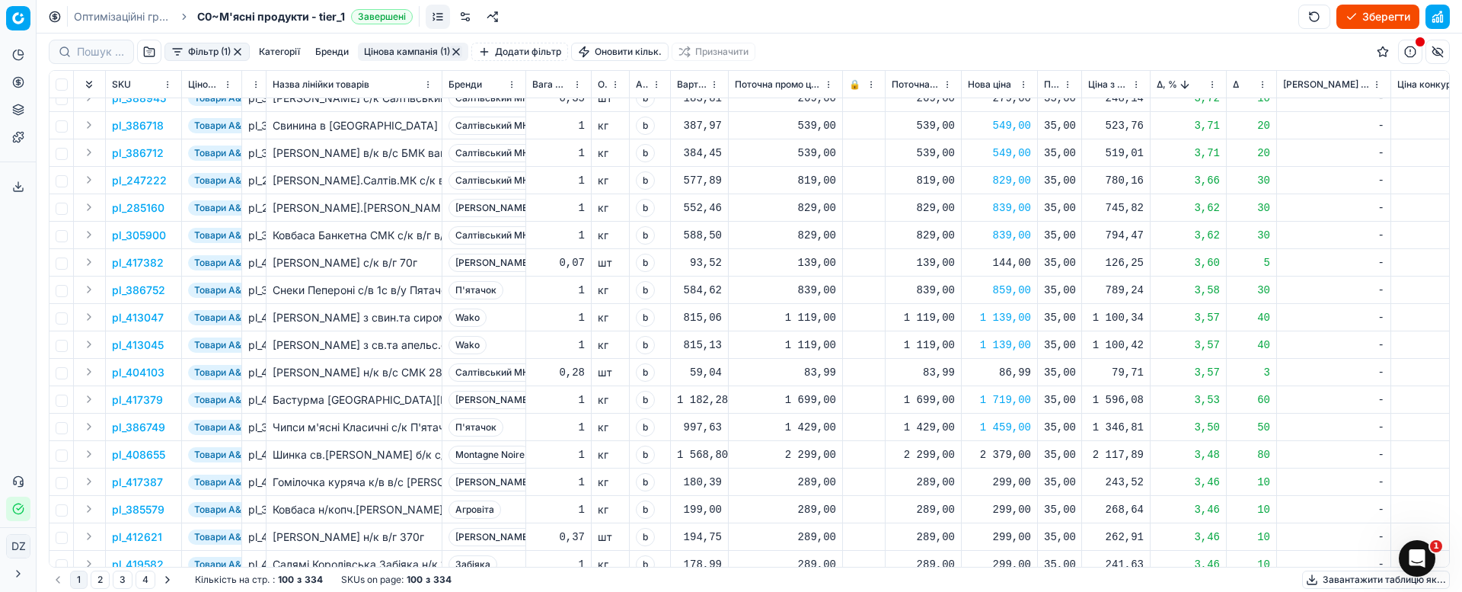
click at [1000, 456] on div "2 379,00" at bounding box center [999, 454] width 63 height 15
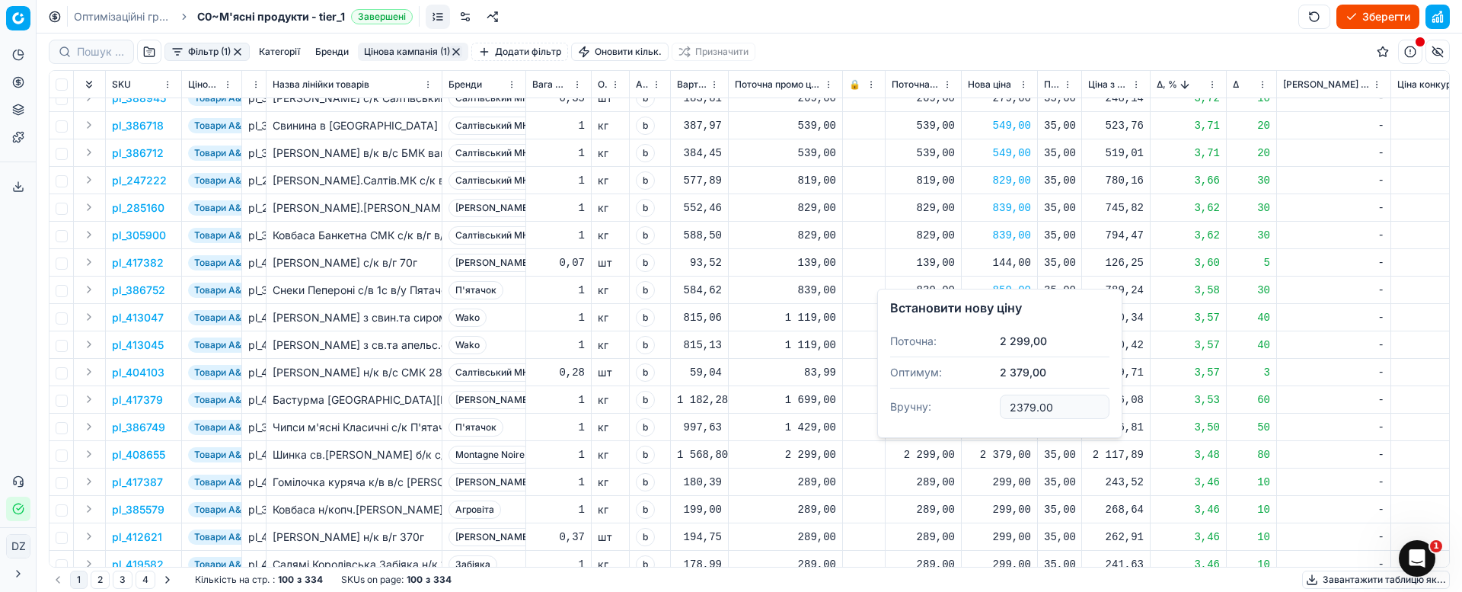
drag, startPoint x: 1055, startPoint y: 407, endPoint x: 934, endPoint y: 413, distance: 121.3
click at [937, 407] on dl "Поточна: 2 299,00 Оптимум: 2 379,00 Вручну: 2379.00" at bounding box center [999, 375] width 219 height 99
type input "3"
type input "2329.00"
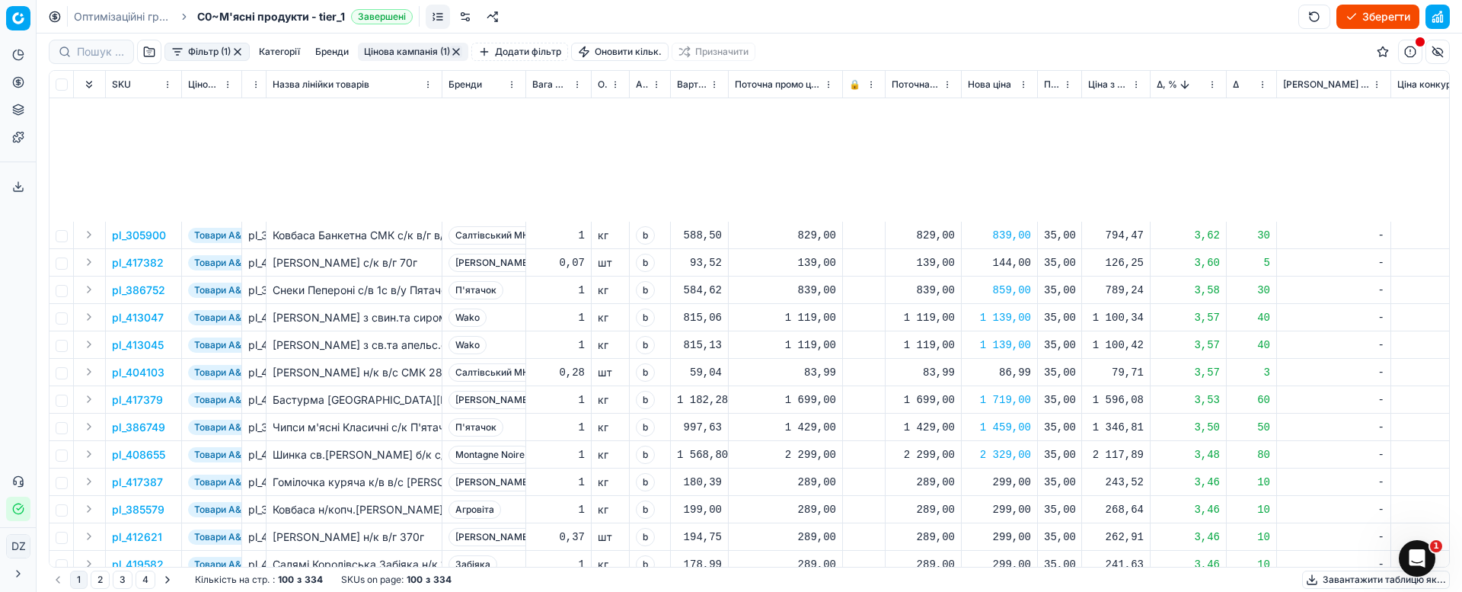
scroll to position [571, 0]
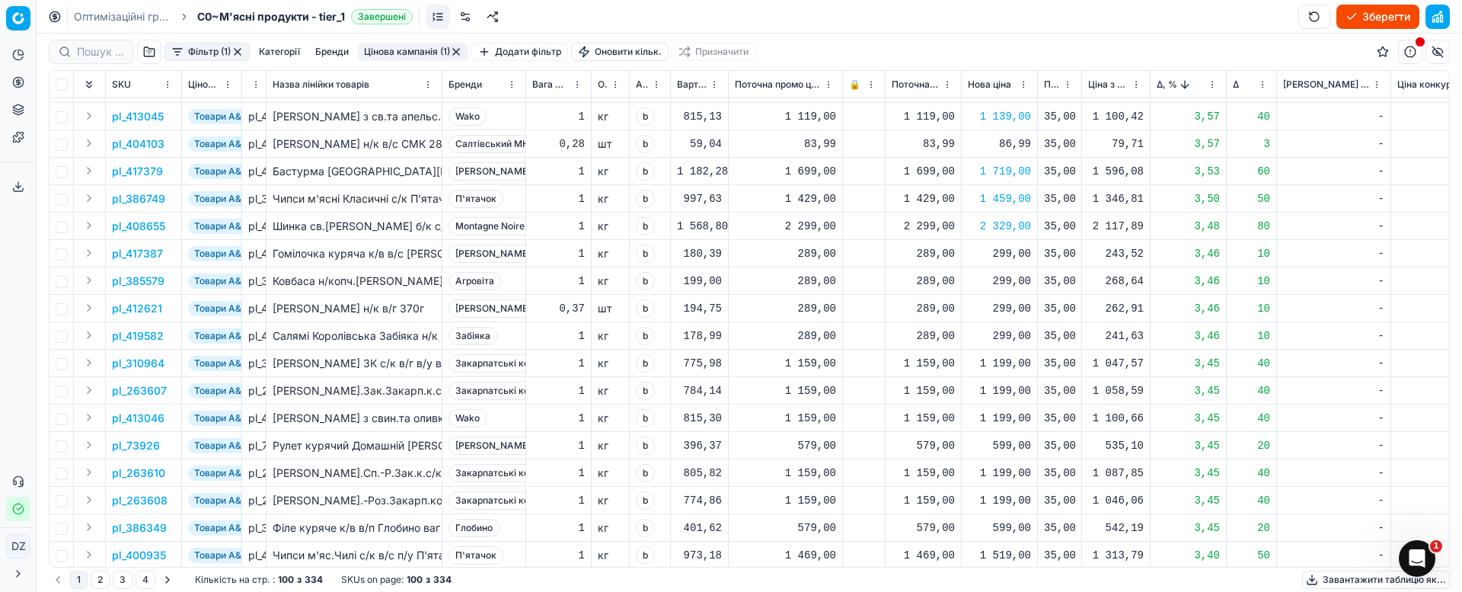
click at [1004, 362] on div "1 199,00" at bounding box center [999, 363] width 63 height 15
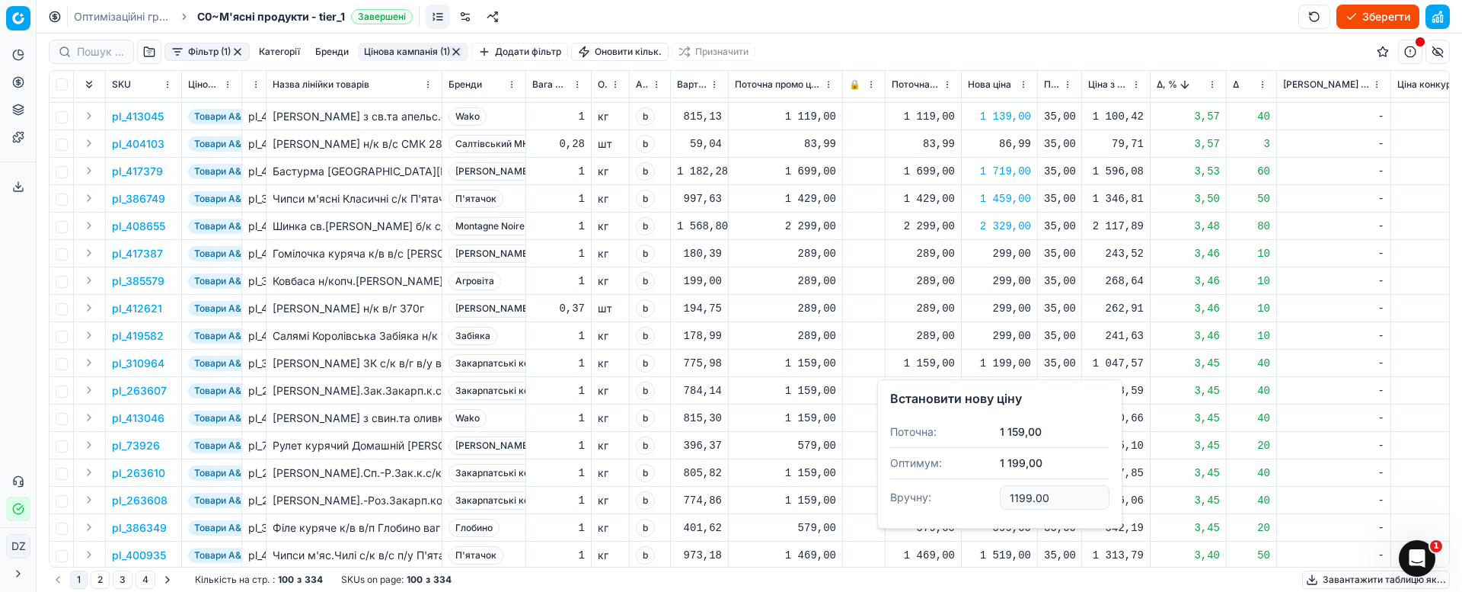
drag, startPoint x: 1057, startPoint y: 496, endPoint x: 956, endPoint y: 505, distance: 100.9
click at [957, 505] on dl "Поточна: 1 159,00 Оптимум: 1 199,00 Вручну: 1199.00" at bounding box center [999, 465] width 219 height 99
type input "1179.00"
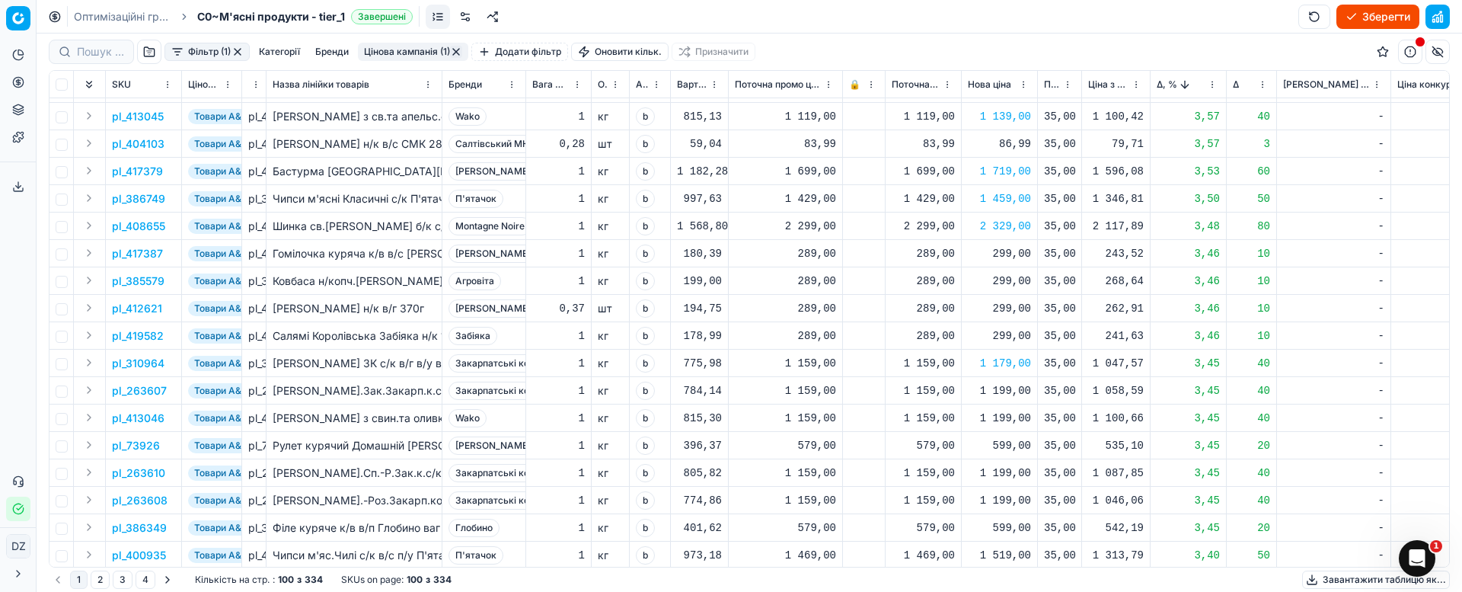
click at [1009, 392] on div "1 199,00" at bounding box center [999, 390] width 63 height 15
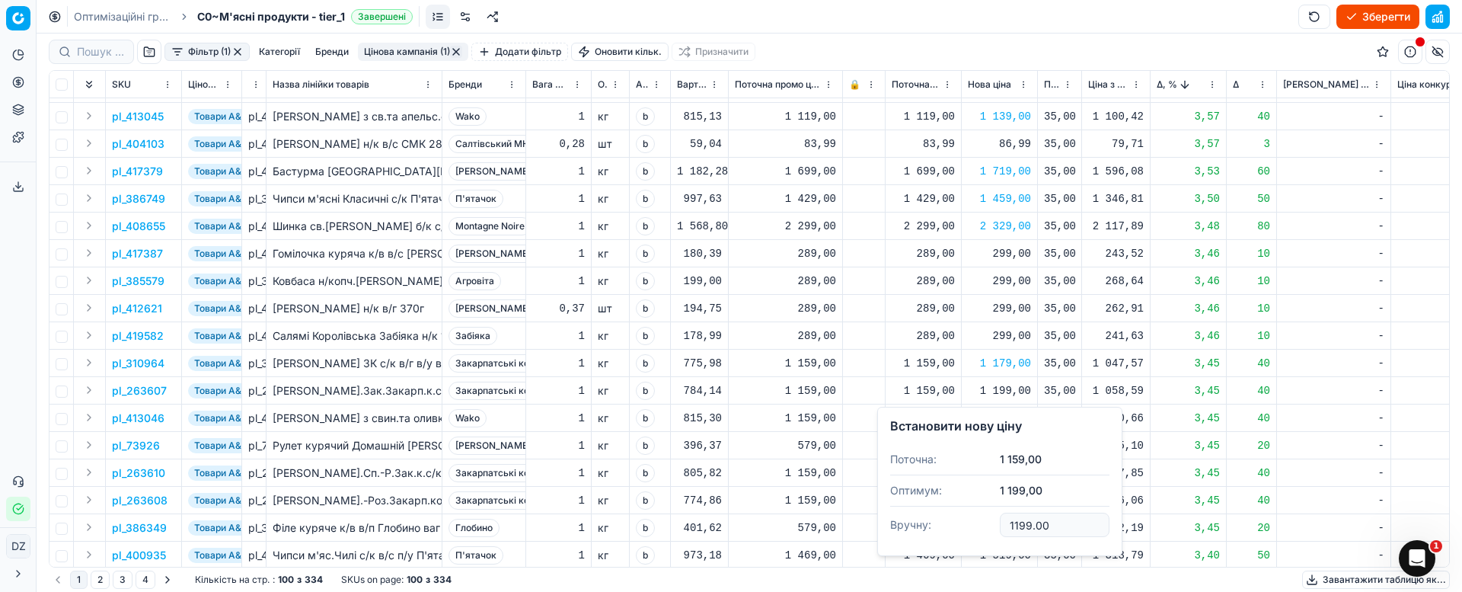
drag, startPoint x: 1074, startPoint y: 530, endPoint x: 954, endPoint y: 527, distance: 119.6
click at [963, 528] on dl "Поточна: 1 159,00 Оптимум: 1 199,00 Вручну: 1199.00" at bounding box center [999, 493] width 219 height 99
type input "1179.00"
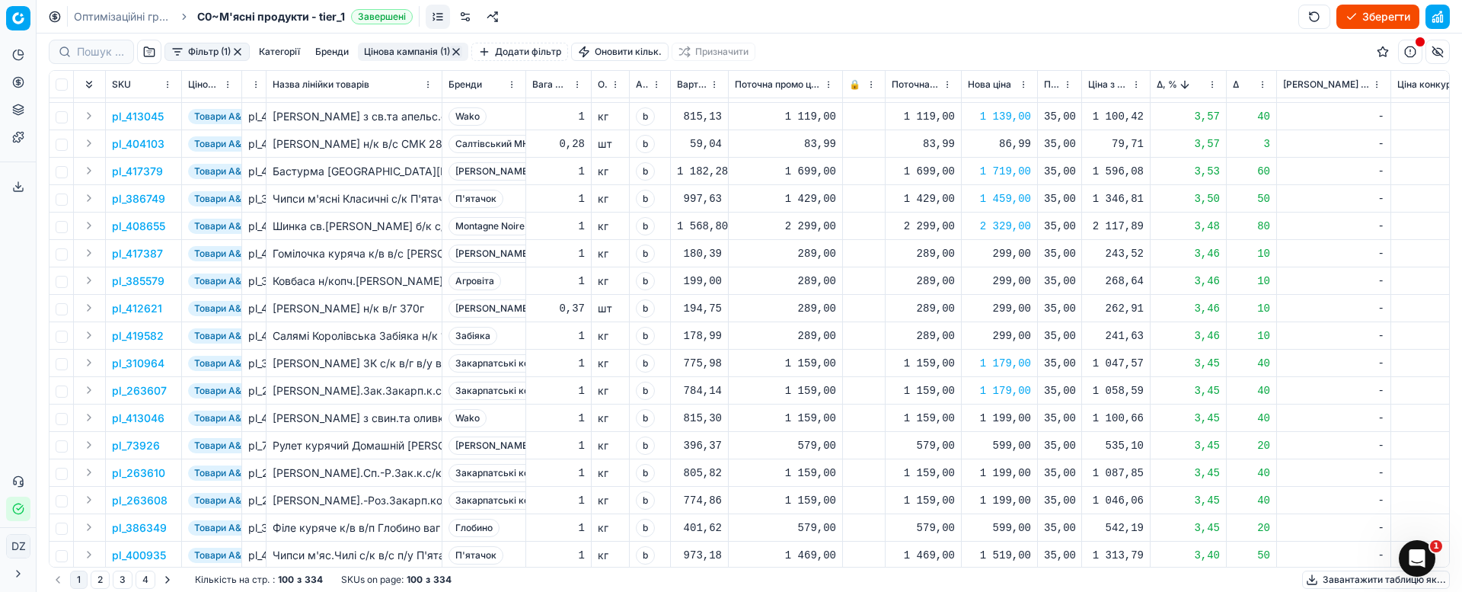
click at [1007, 421] on div "1 199,00" at bounding box center [999, 417] width 63 height 15
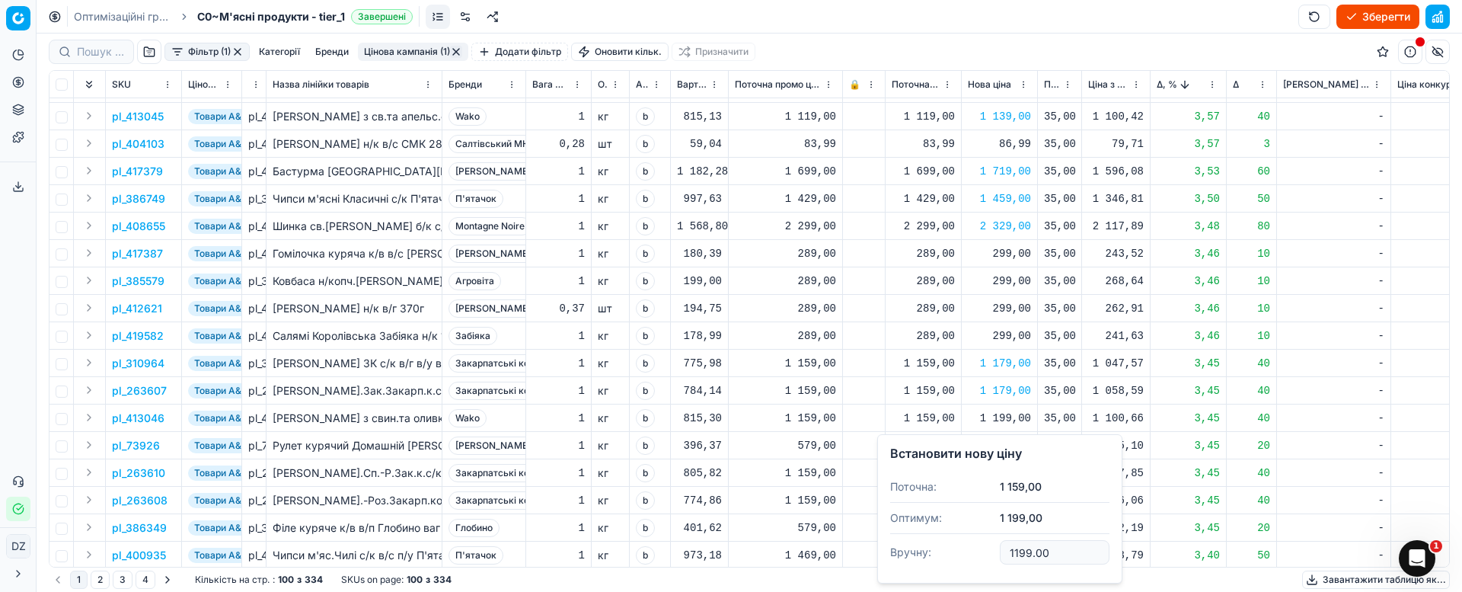
drag, startPoint x: 1061, startPoint y: 549, endPoint x: 930, endPoint y: 559, distance: 130.6
click at [940, 557] on dl "Поточна: 1 159,00 Оптимум: 1 199,00 Вручну: 1199.00" at bounding box center [999, 520] width 219 height 99
type input "1179.00"
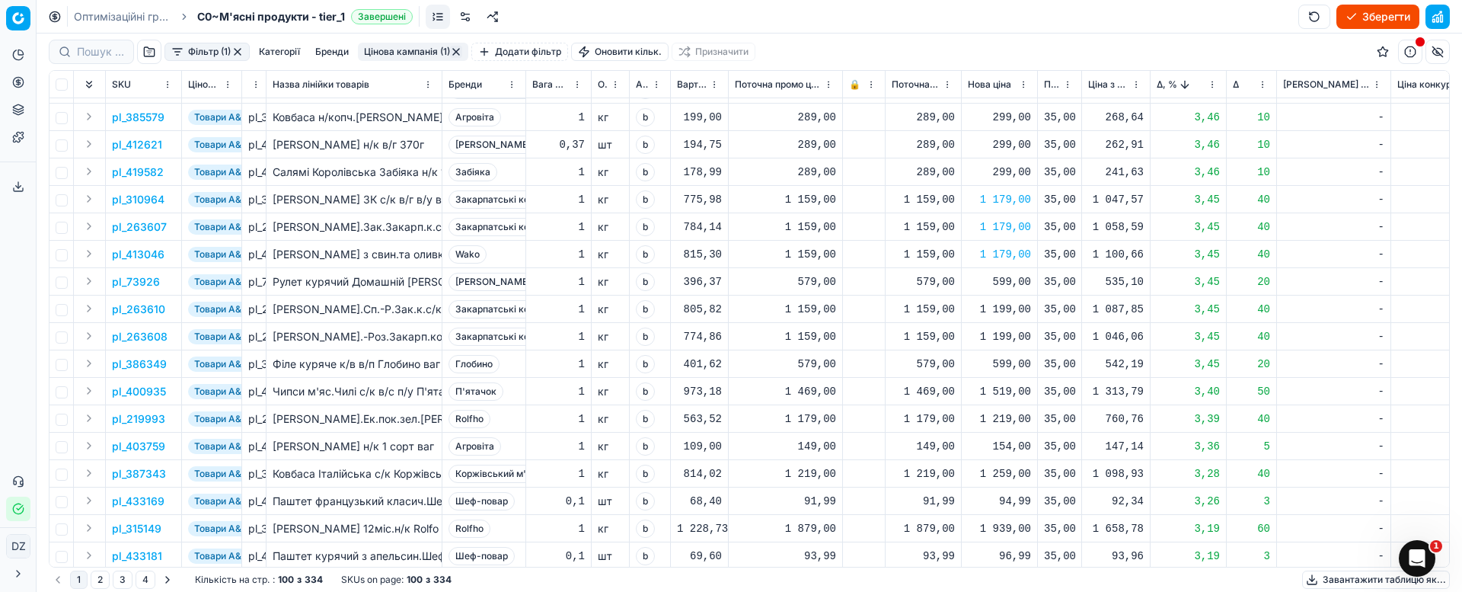
scroll to position [799, 0]
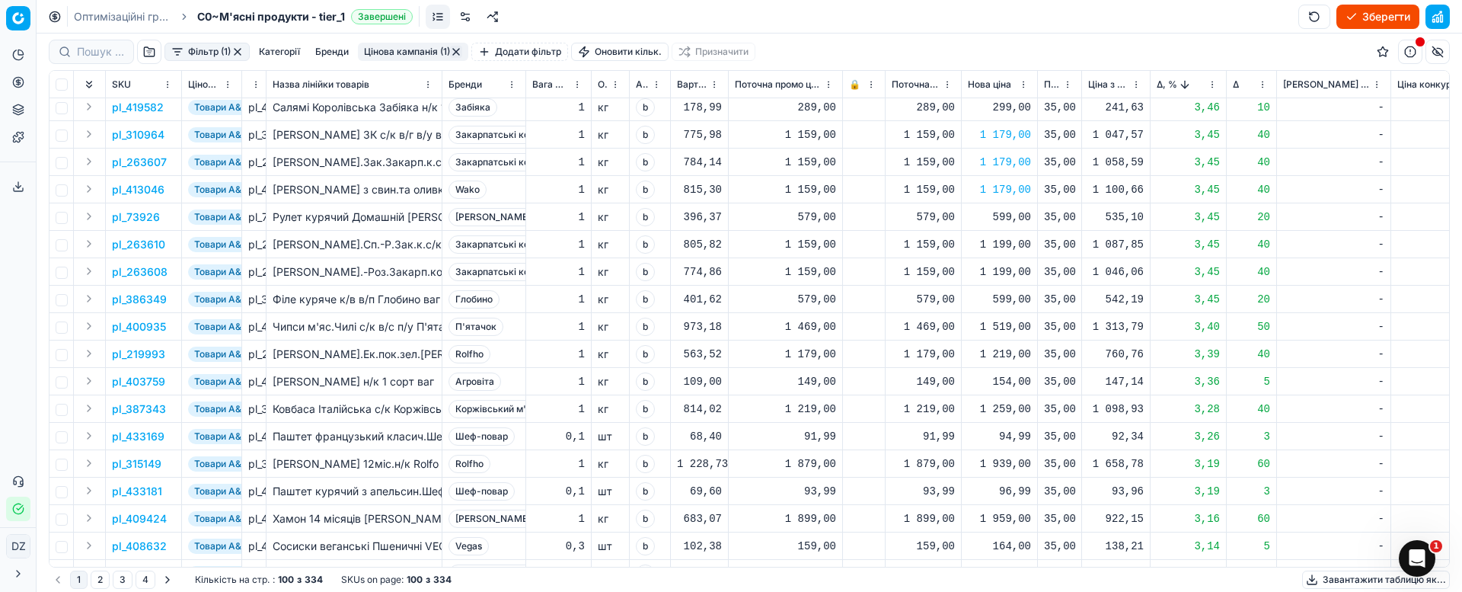
click at [1012, 246] on div "1 199,00" at bounding box center [999, 244] width 63 height 15
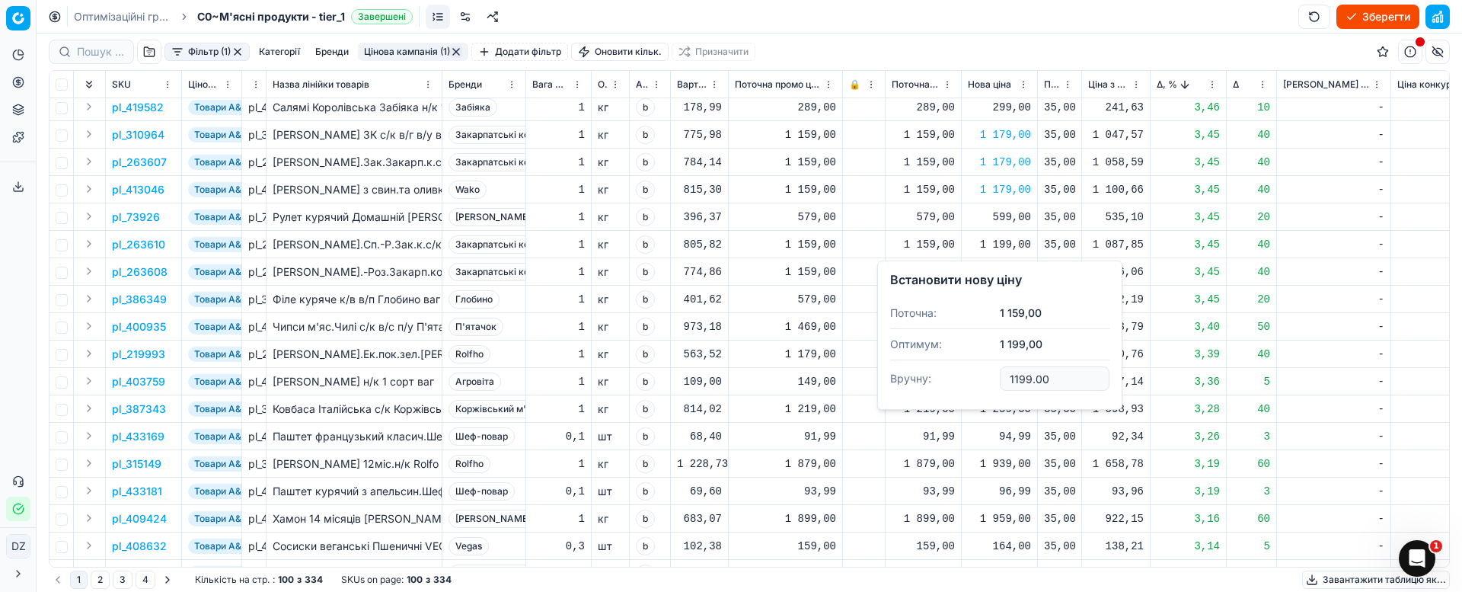
drag, startPoint x: 1061, startPoint y: 380, endPoint x: 936, endPoint y: 387, distance: 125.1
click at [936, 387] on dl "Поточна: 1 159,00 Оптимум: 1 199,00 Вручну: 1199.00" at bounding box center [999, 347] width 219 height 99
type input "1179.00"
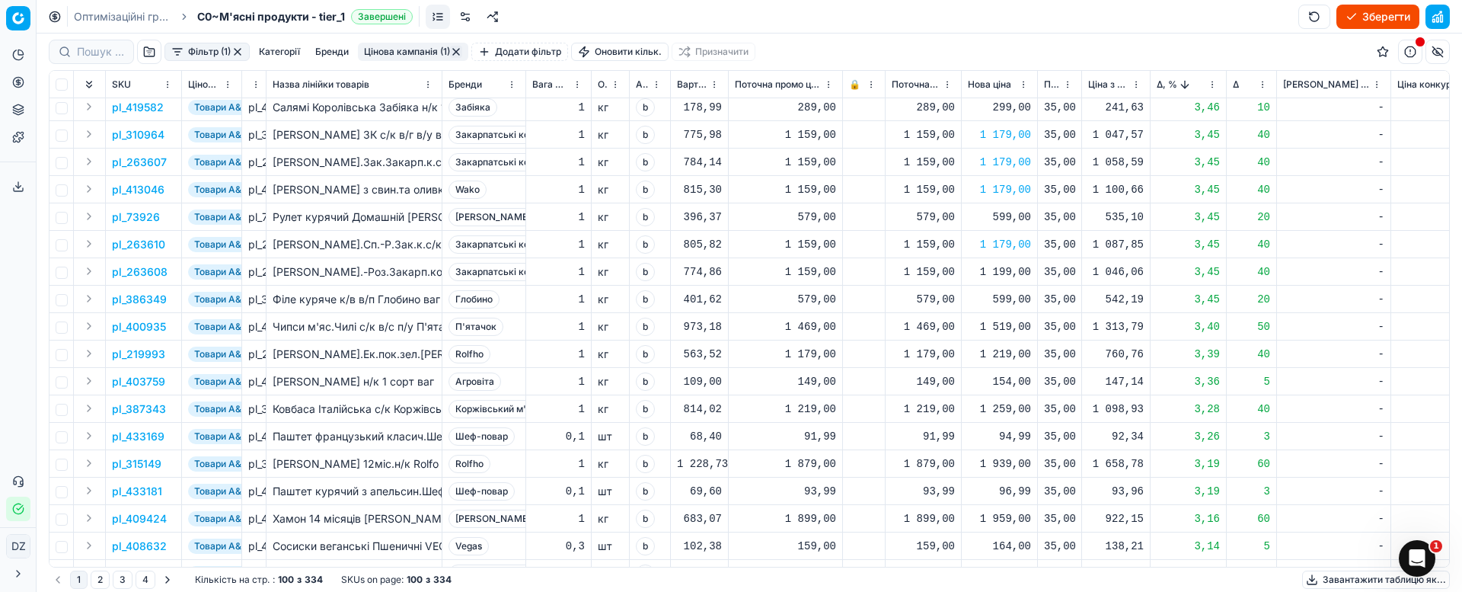
click at [1007, 272] on div "1 199,00" at bounding box center [999, 271] width 63 height 15
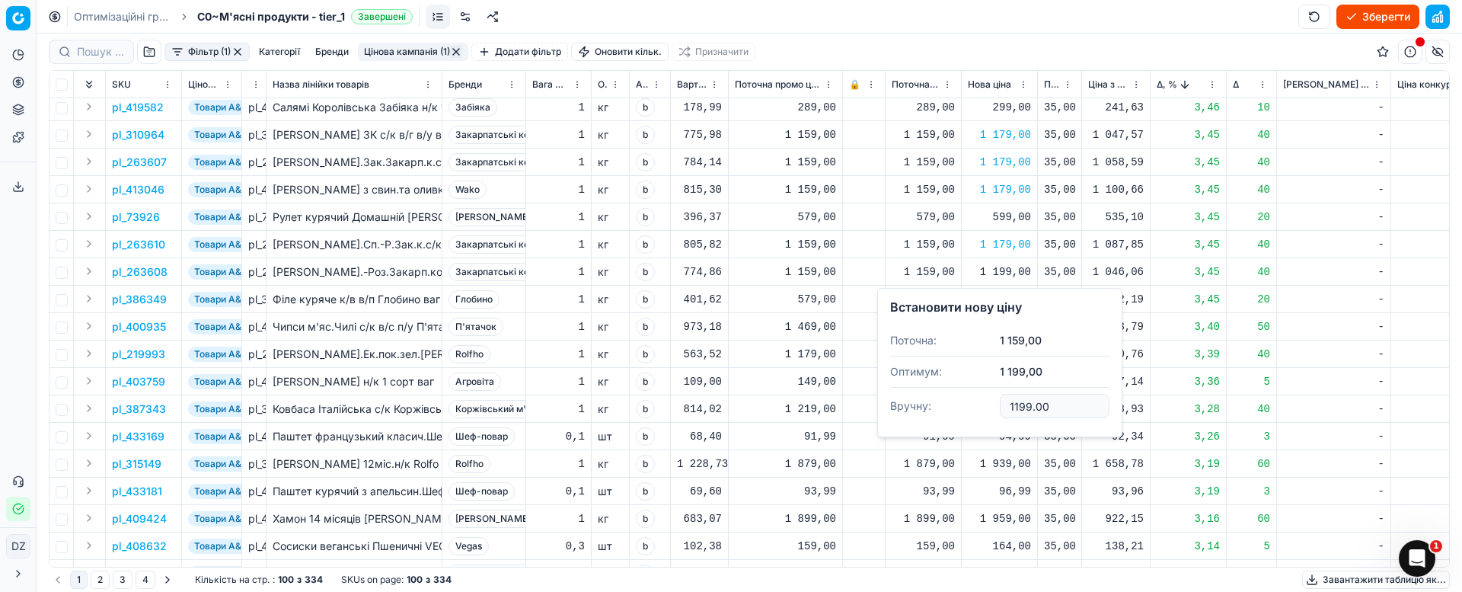
drag, startPoint x: 1071, startPoint y: 408, endPoint x: 953, endPoint y: 408, distance: 118.0
click at [956, 408] on dl "Поточна: 1 159,00 Оптимум: 1 199,00 Вручну: 1199.00" at bounding box center [999, 374] width 219 height 99
type input "1179.00"
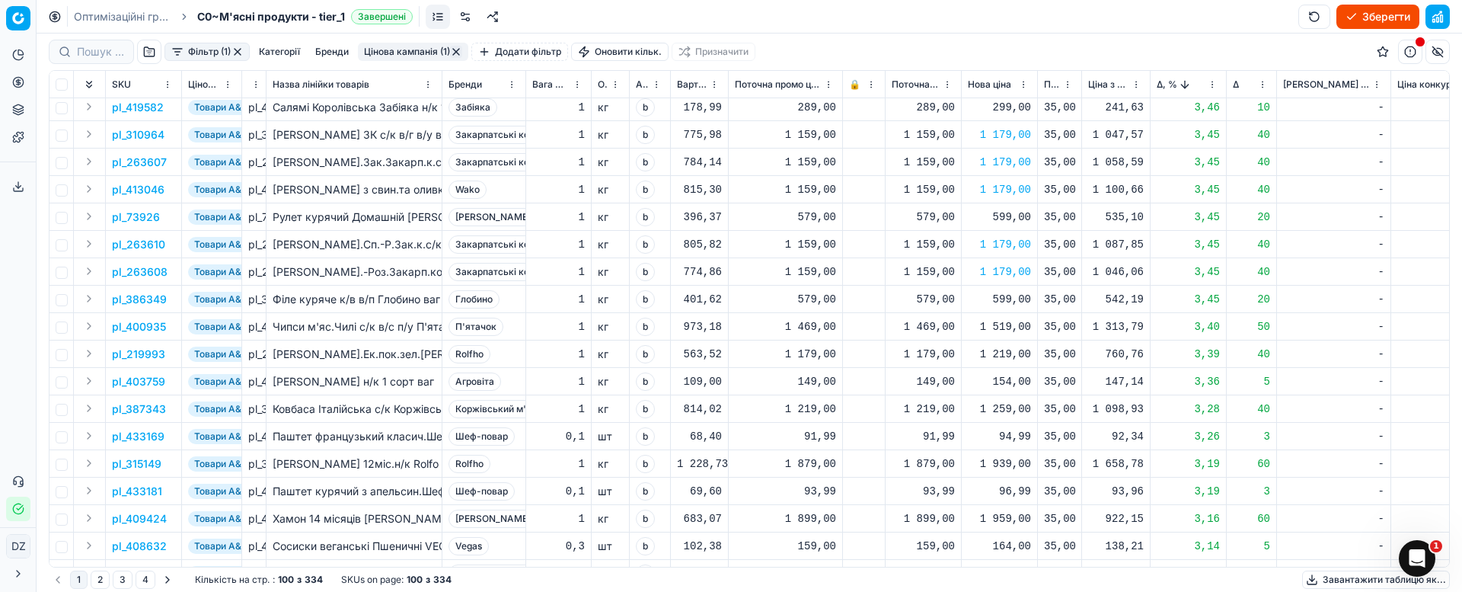
click at [1020, 330] on div "1 519,00" at bounding box center [999, 326] width 63 height 15
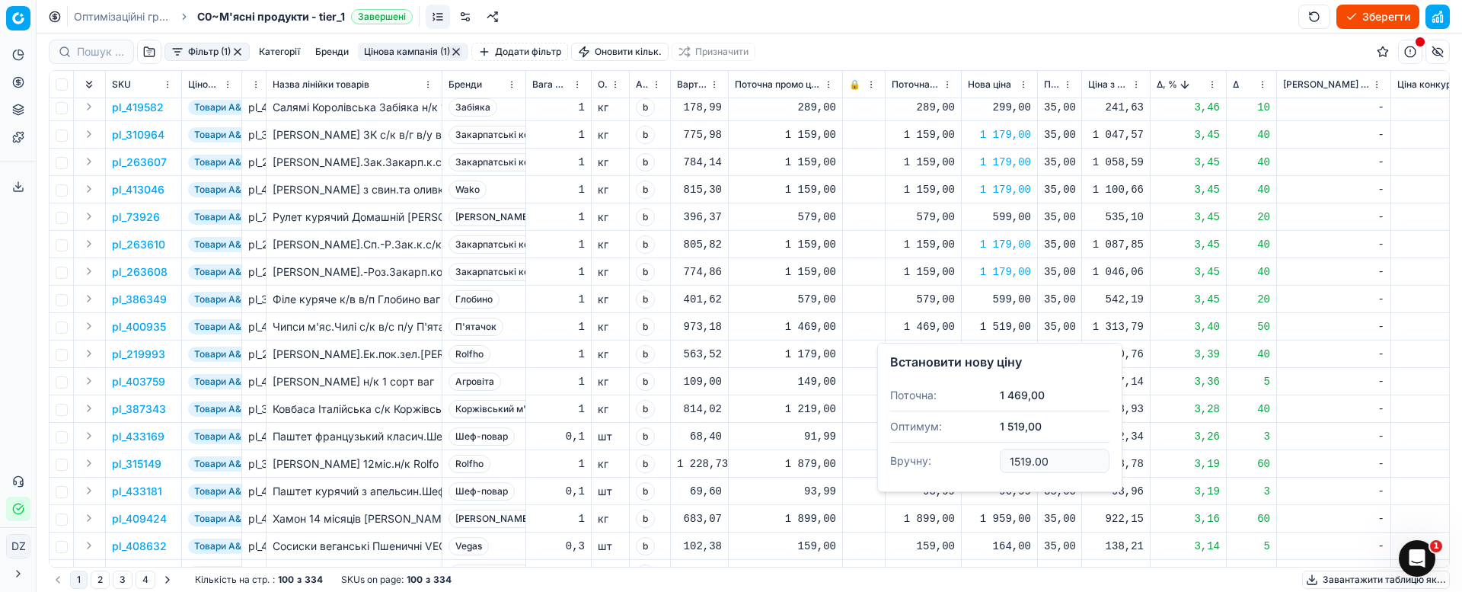
drag, startPoint x: 1010, startPoint y: 461, endPoint x: 889, endPoint y: 477, distance: 122.8
click at [889, 477] on div "Встановити нову ціну Поточна: 1 469,00 Оптимум: 1 519,00 Вручну: 1519.00" at bounding box center [999, 417] width 245 height 149
type input "1499.00"
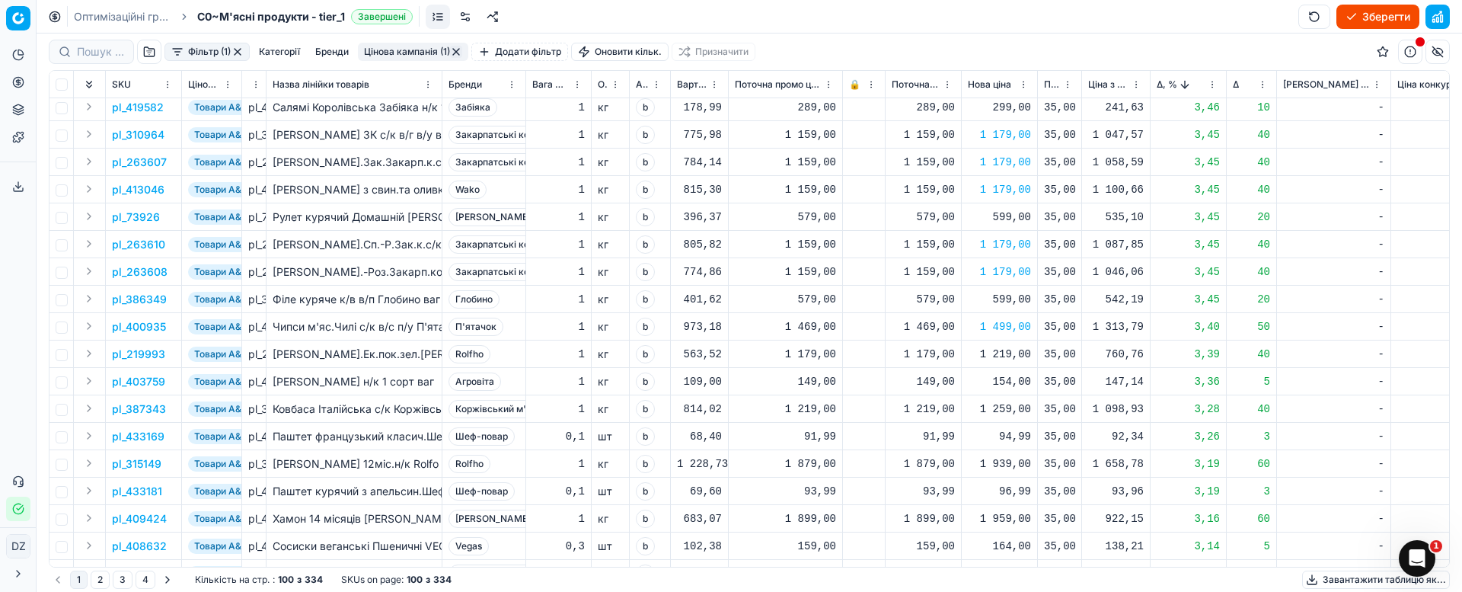
click at [998, 355] on div "1 219,00" at bounding box center [999, 353] width 63 height 15
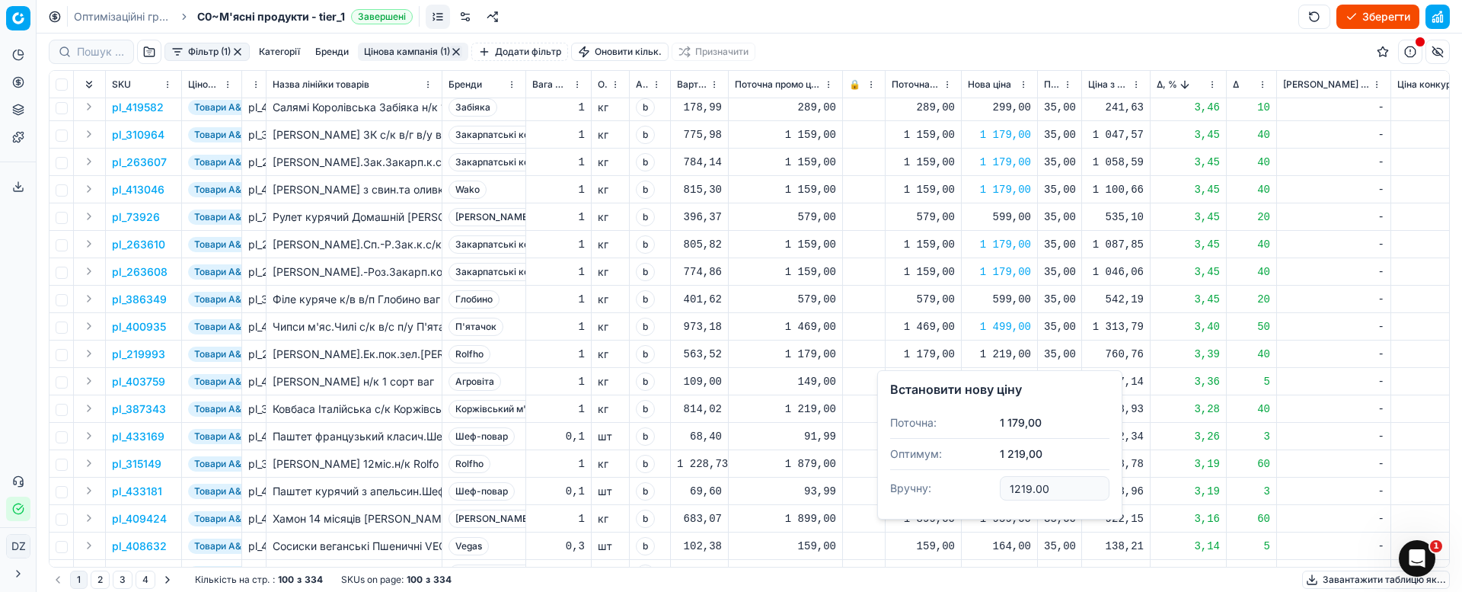
drag, startPoint x: 1073, startPoint y: 487, endPoint x: 968, endPoint y: 531, distance: 113.0
click at [994, 493] on dl "Поточна: 1 179,00 Оптимум: 1 219,00 Вручну: 1219.00" at bounding box center [999, 456] width 219 height 99
type input "1199.00"
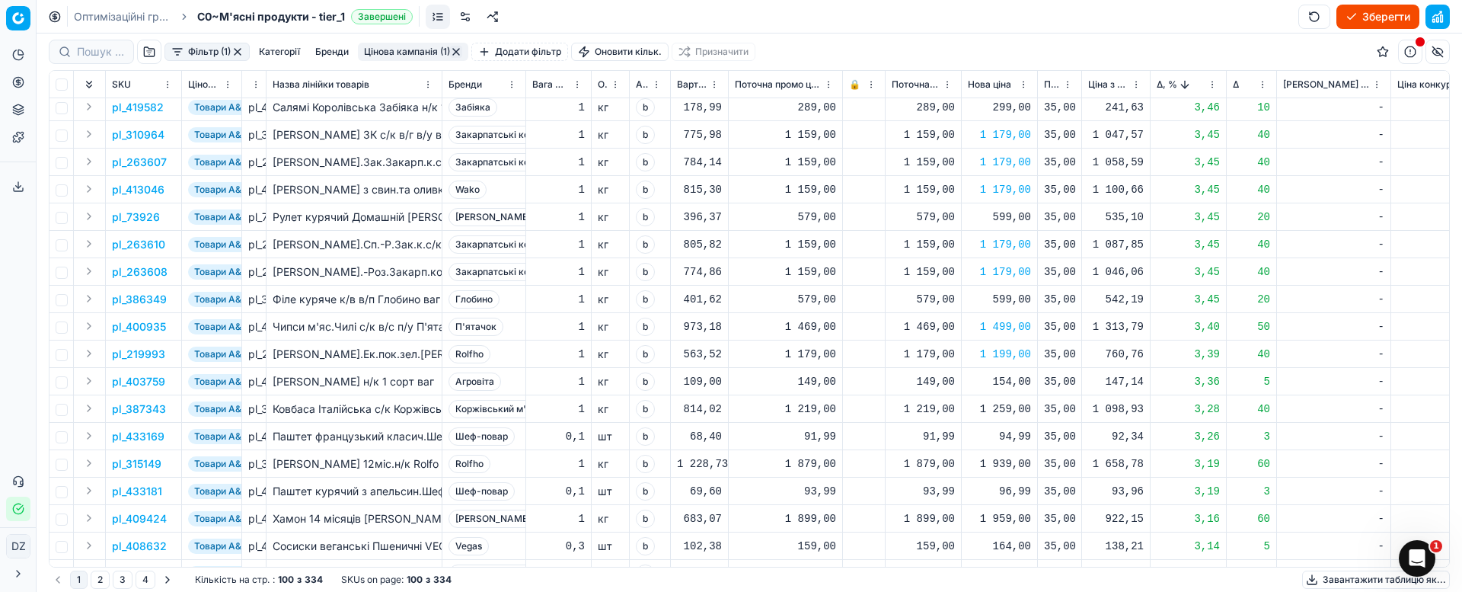
click at [1008, 407] on div "1 259,00" at bounding box center [999, 408] width 63 height 15
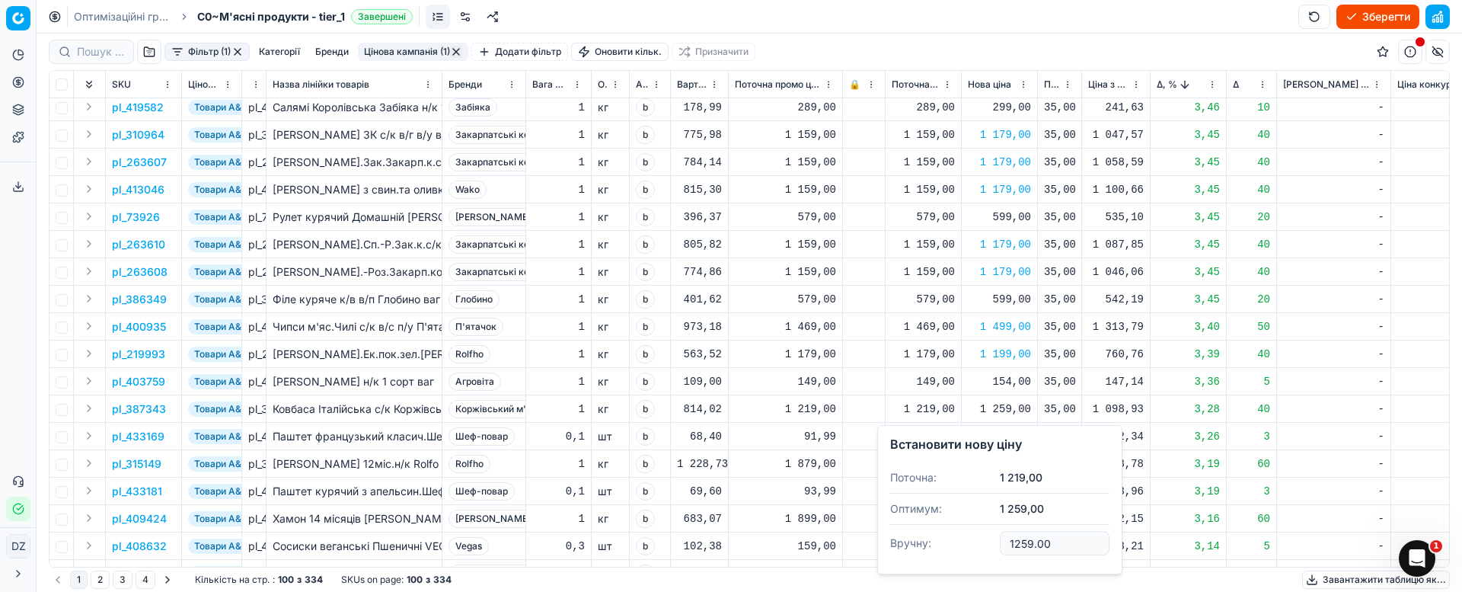
drag, startPoint x: 1067, startPoint y: 541, endPoint x: 938, endPoint y: 543, distance: 129.5
click at [940, 539] on dl "Поточна: 1 219,00 Оптимум: 1 259,00 Вручну: 1259.00" at bounding box center [999, 511] width 219 height 99
type input "1239.00"
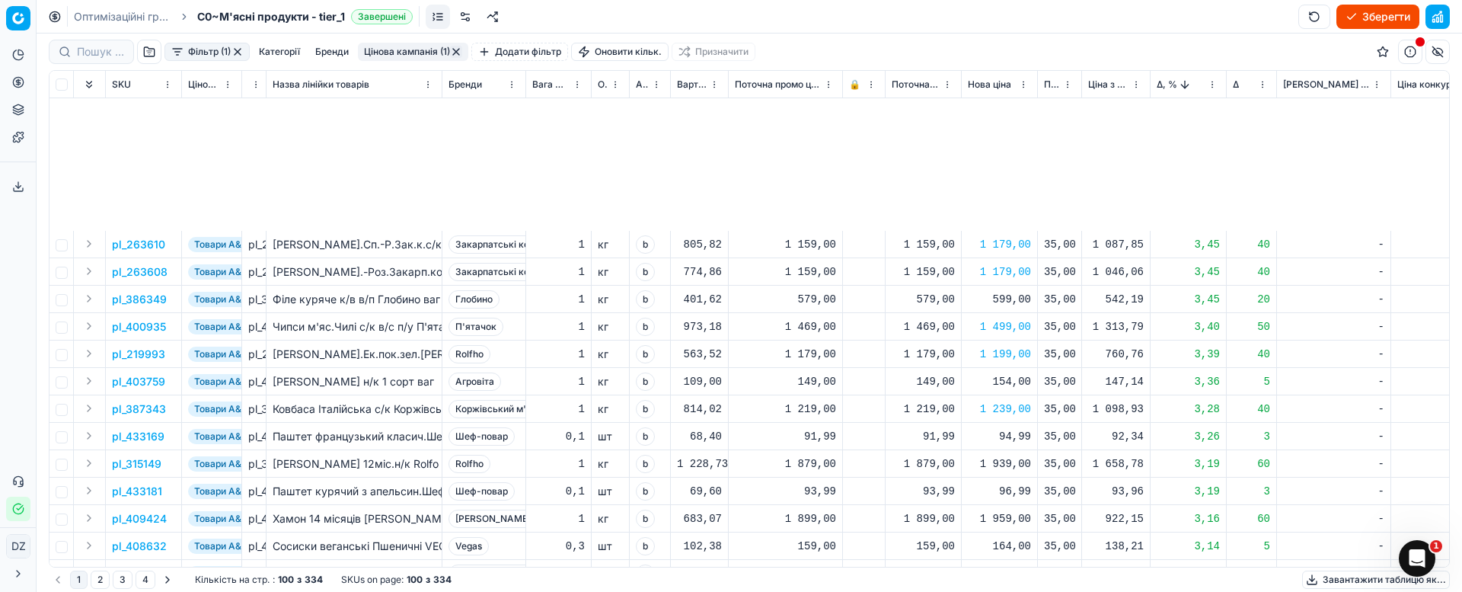
scroll to position [1028, 0]
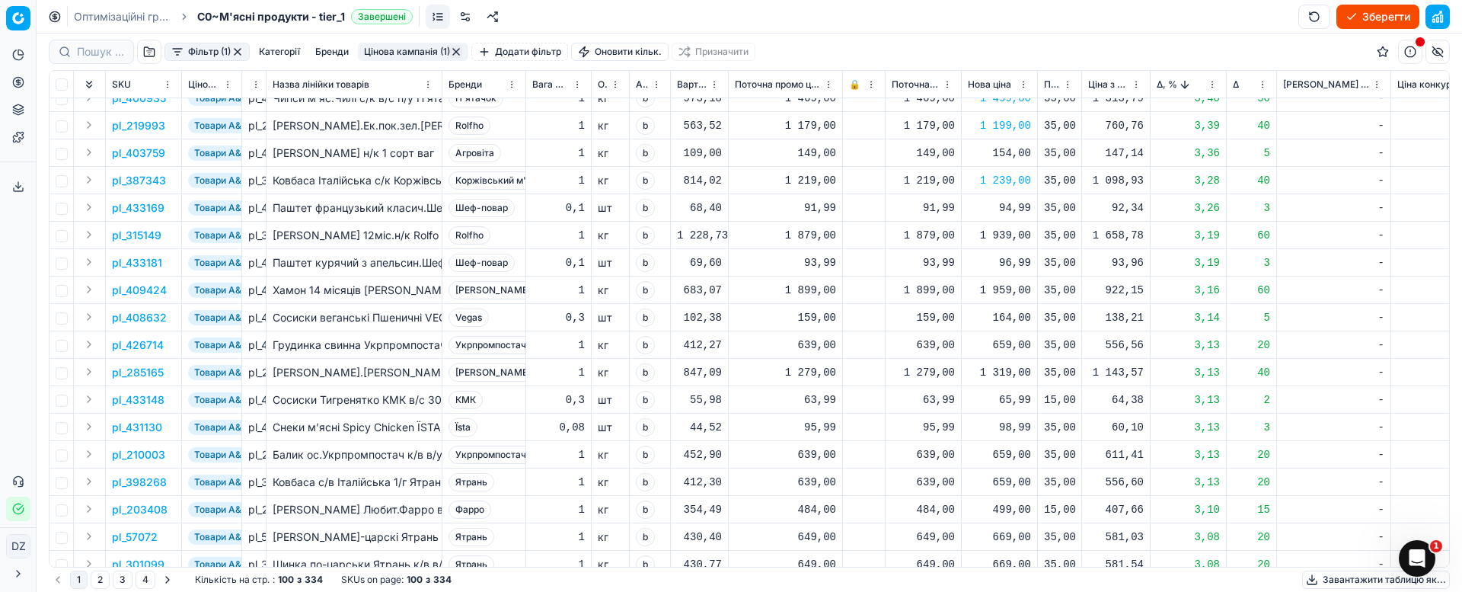
click at [1009, 235] on div "1 939,00" at bounding box center [999, 235] width 63 height 15
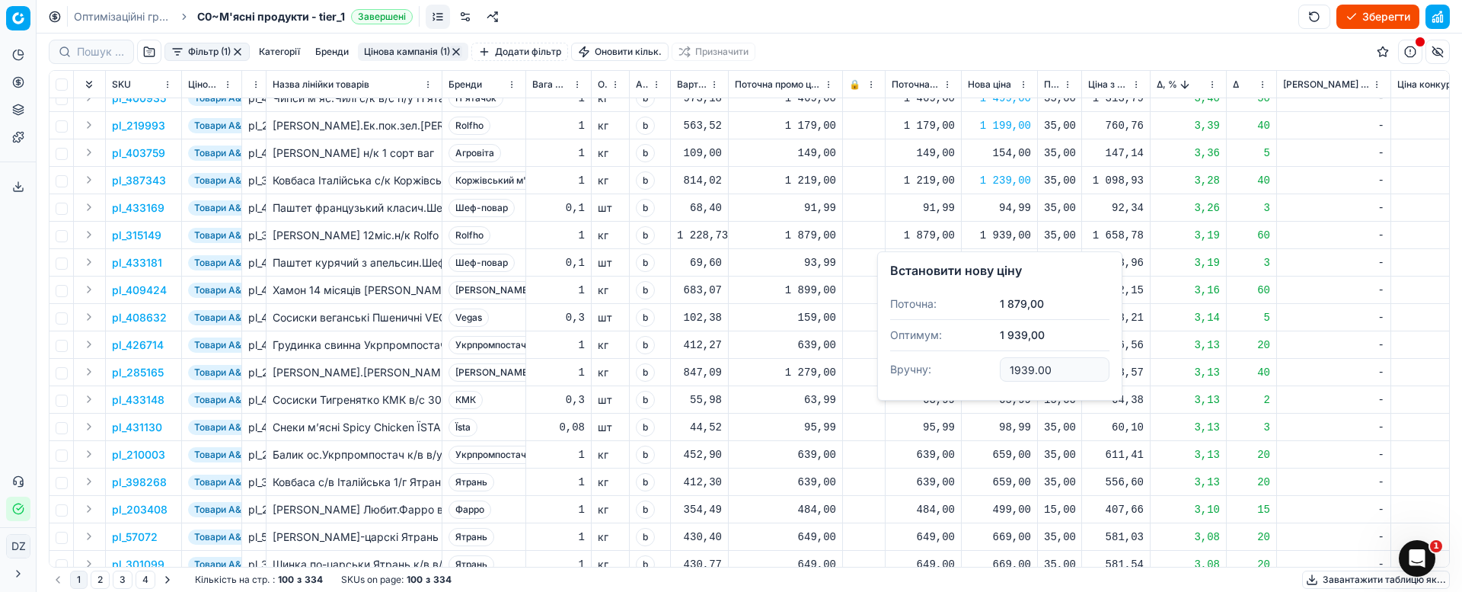
drag, startPoint x: 1065, startPoint y: 369, endPoint x: 943, endPoint y: 404, distance: 126.8
click at [949, 381] on dl "Поточна: 1 879,00 Оптимум: 1 939,00 Вручну: 1939.00" at bounding box center [999, 338] width 219 height 99
type input "1899.00"
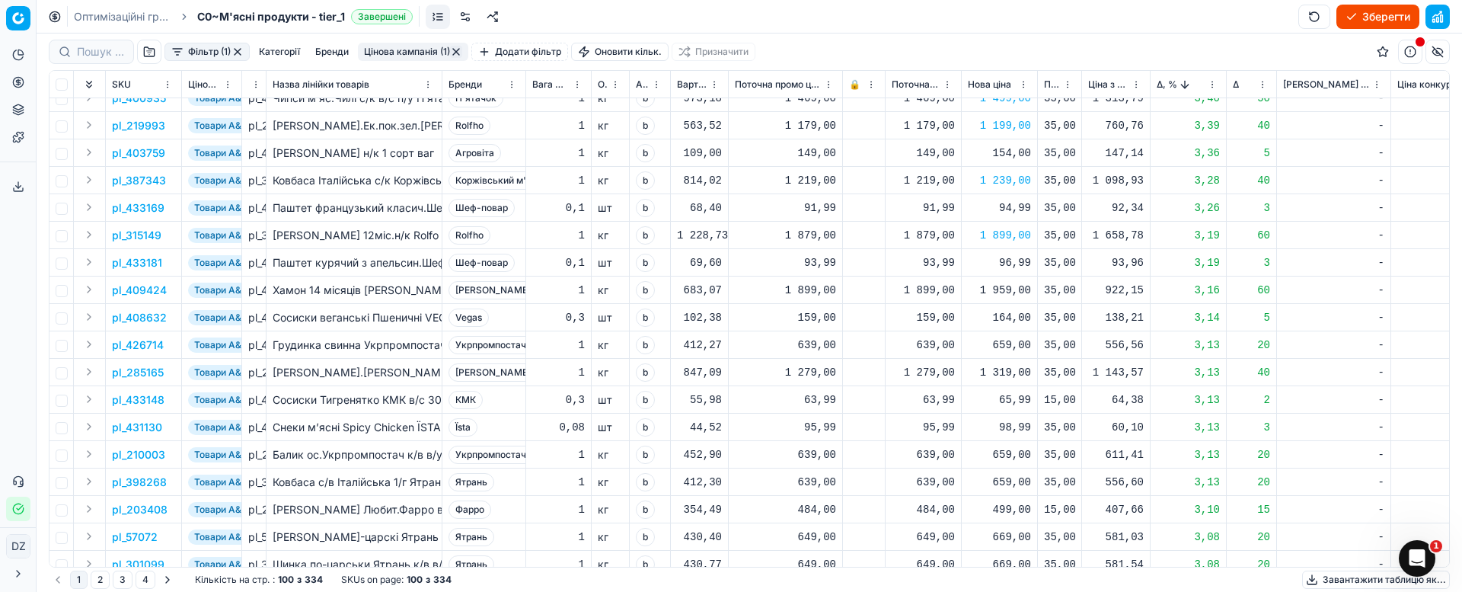
click at [1003, 293] on div "1 959,00" at bounding box center [999, 289] width 63 height 15
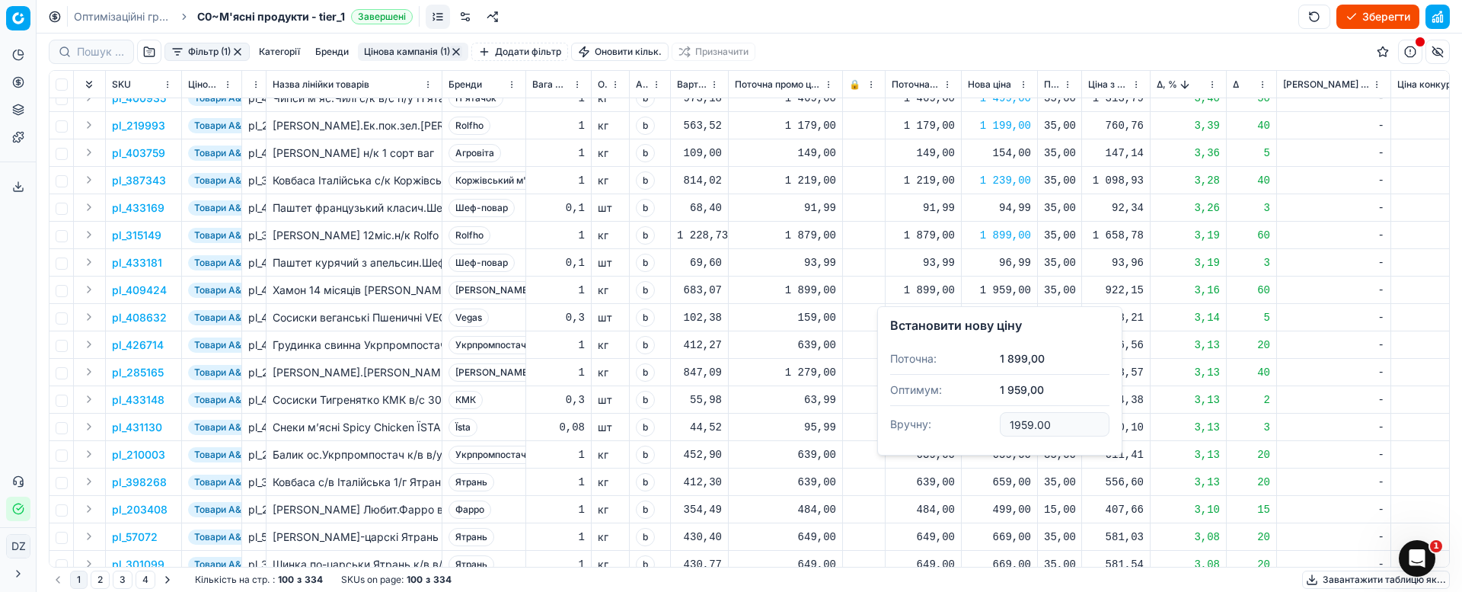
drag, startPoint x: 1060, startPoint y: 429, endPoint x: 930, endPoint y: 448, distance: 130.9
click at [943, 432] on dl "Поточна: 1 899,00 Оптимум: 1 959,00 Вручну: 1959.00" at bounding box center [999, 392] width 219 height 99
type input "1919.00"
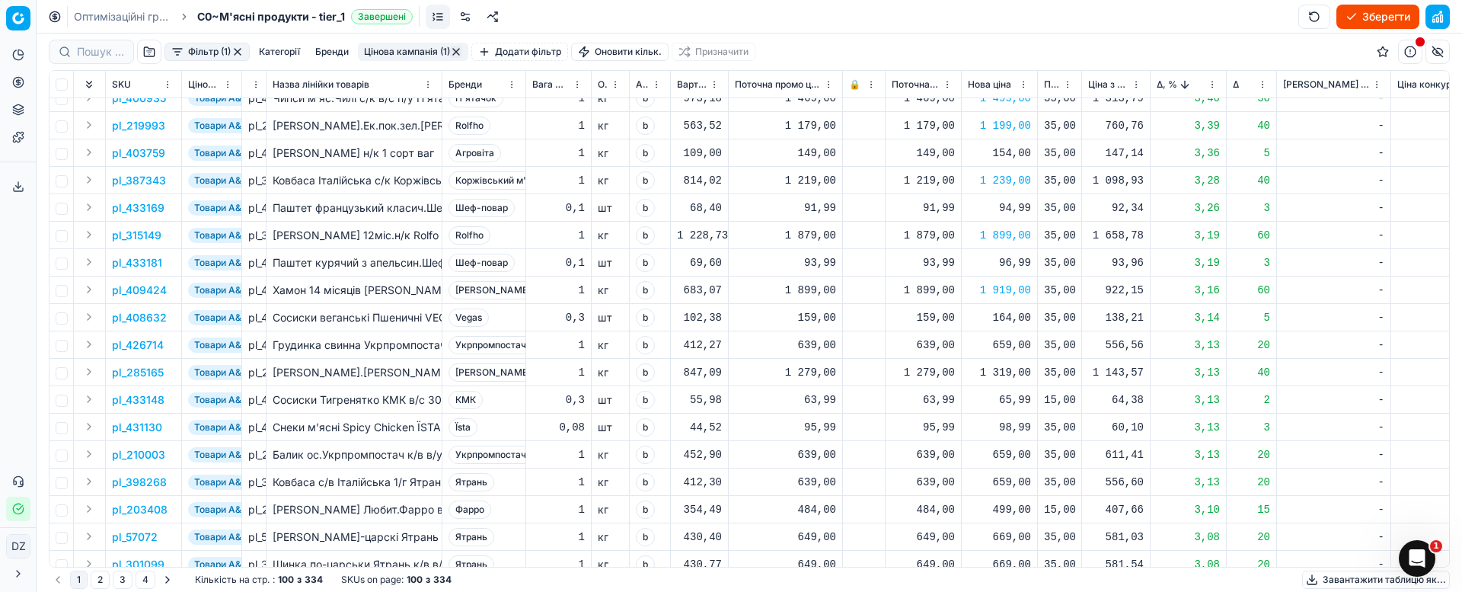
click at [1018, 375] on div "1 319,00" at bounding box center [999, 372] width 63 height 15
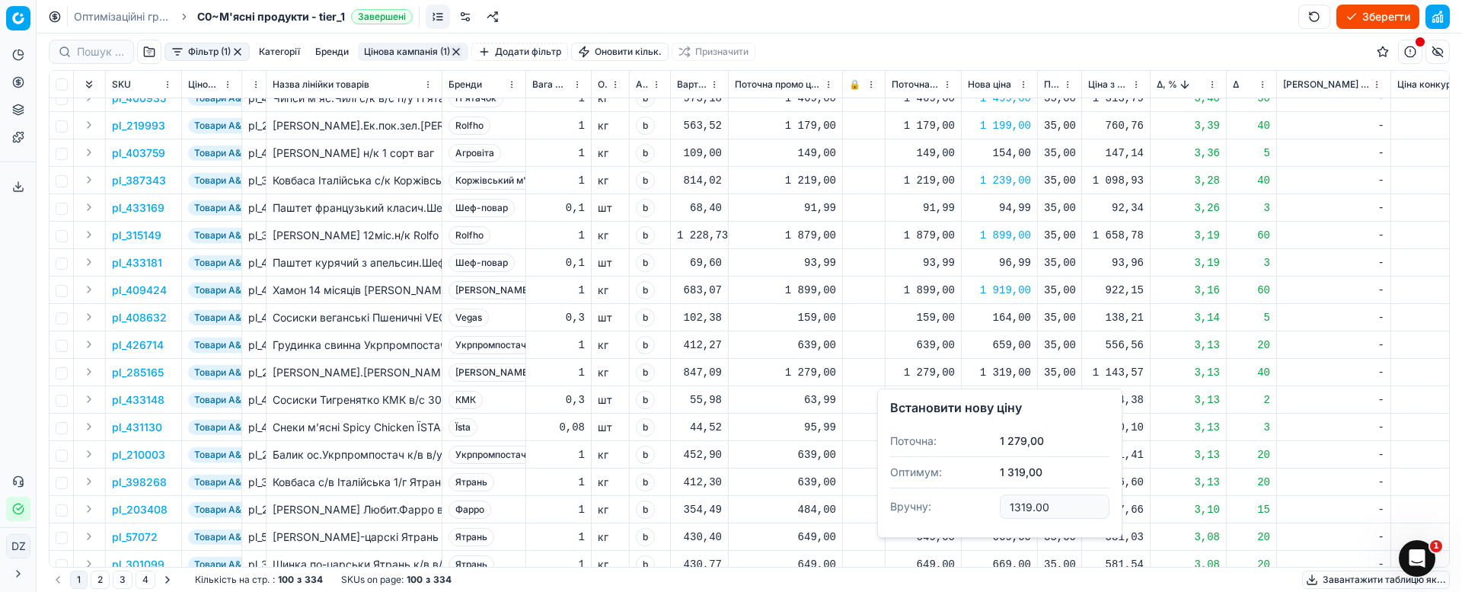
drag, startPoint x: 1069, startPoint y: 509, endPoint x: 970, endPoint y: 508, distance: 99.0
click at [970, 508] on dl "Поточна: 1 279,00 Оптимум: 1 319,00 Вручну: 1319.00" at bounding box center [999, 475] width 219 height 99
type input "1299.00"
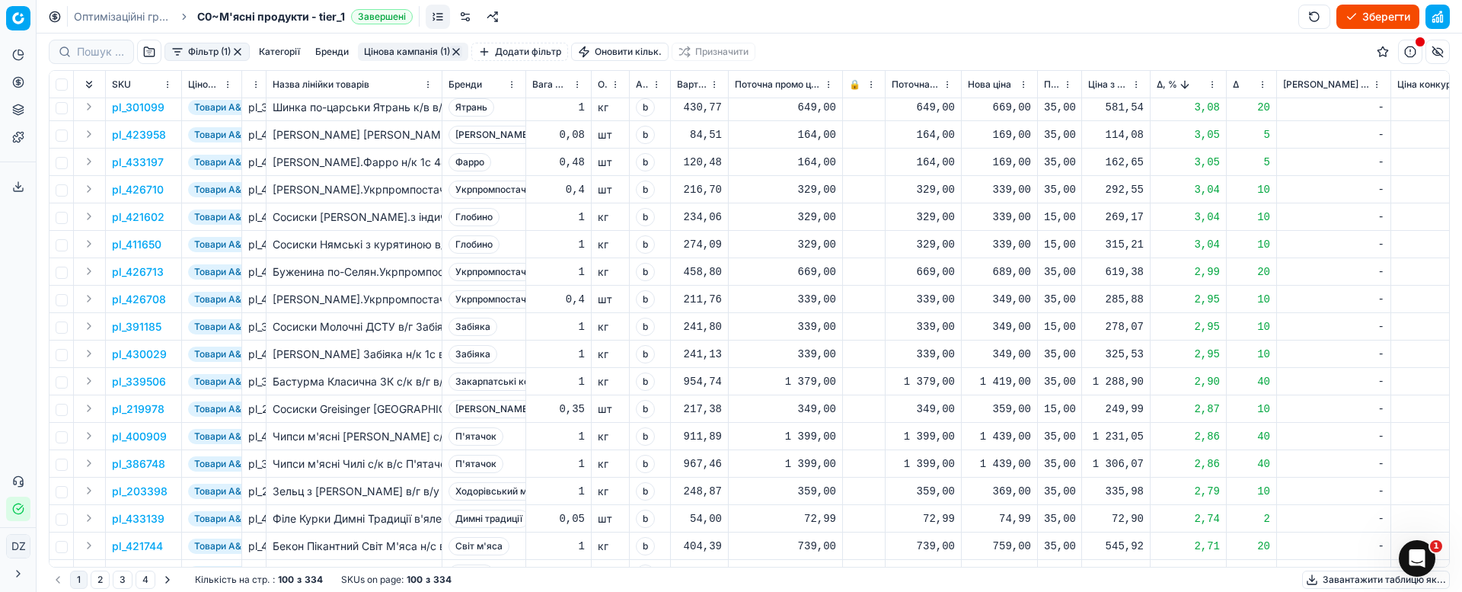
scroll to position [1599, 0]
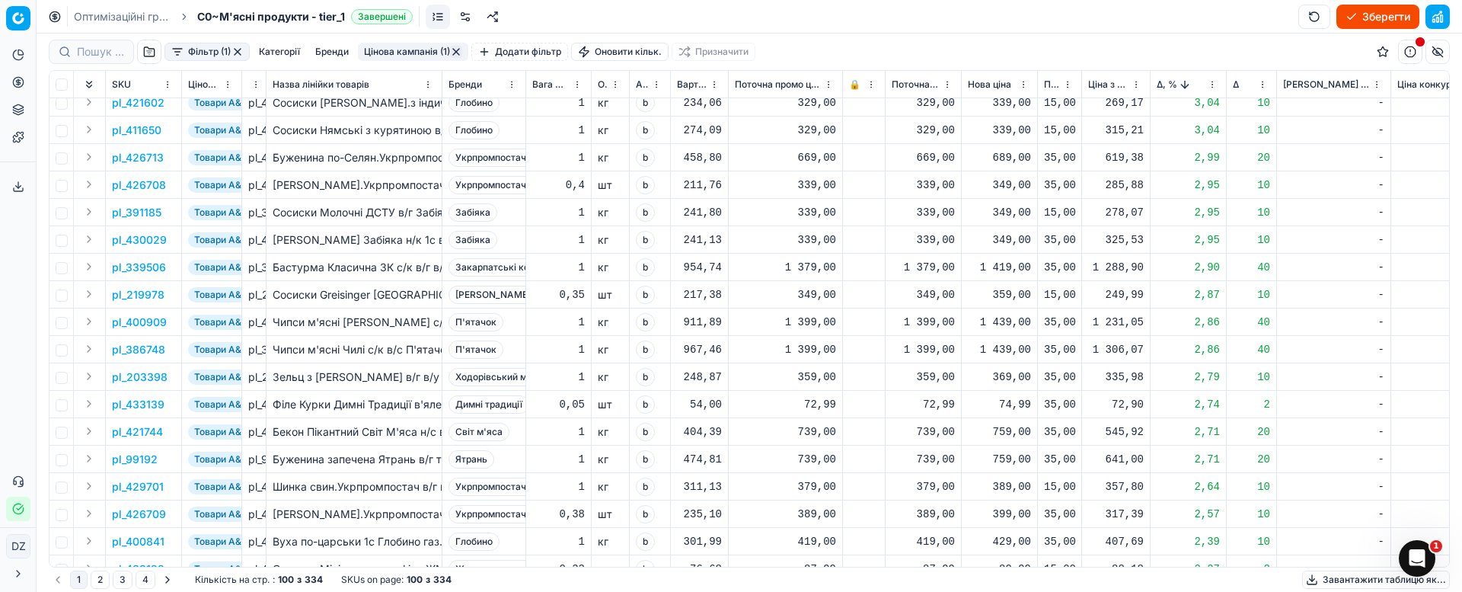
click at [1007, 326] on div "1 439,00" at bounding box center [999, 321] width 63 height 15
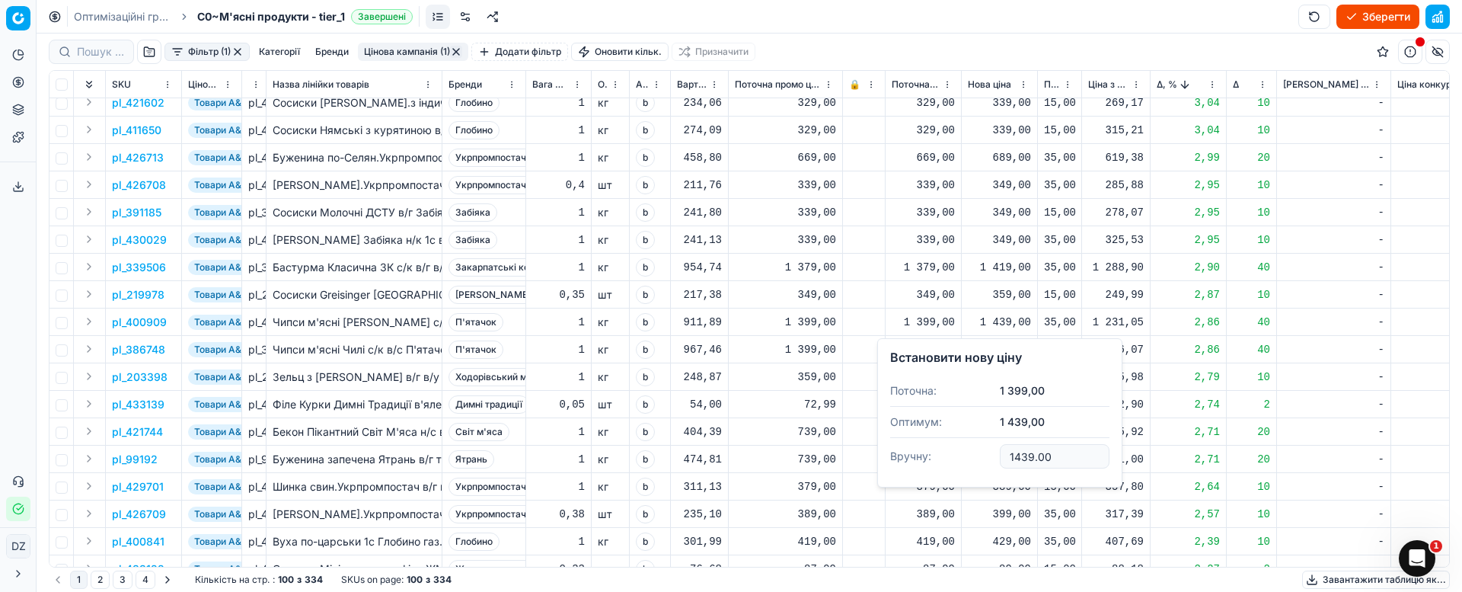
drag, startPoint x: 1062, startPoint y: 461, endPoint x: 994, endPoint y: 457, distance: 67.9
click at [994, 457] on dl "Поточна: 1 399,00 Оптимум: 1 439,00 Вручну: 1439.00" at bounding box center [999, 424] width 219 height 99
type input "1429.00"
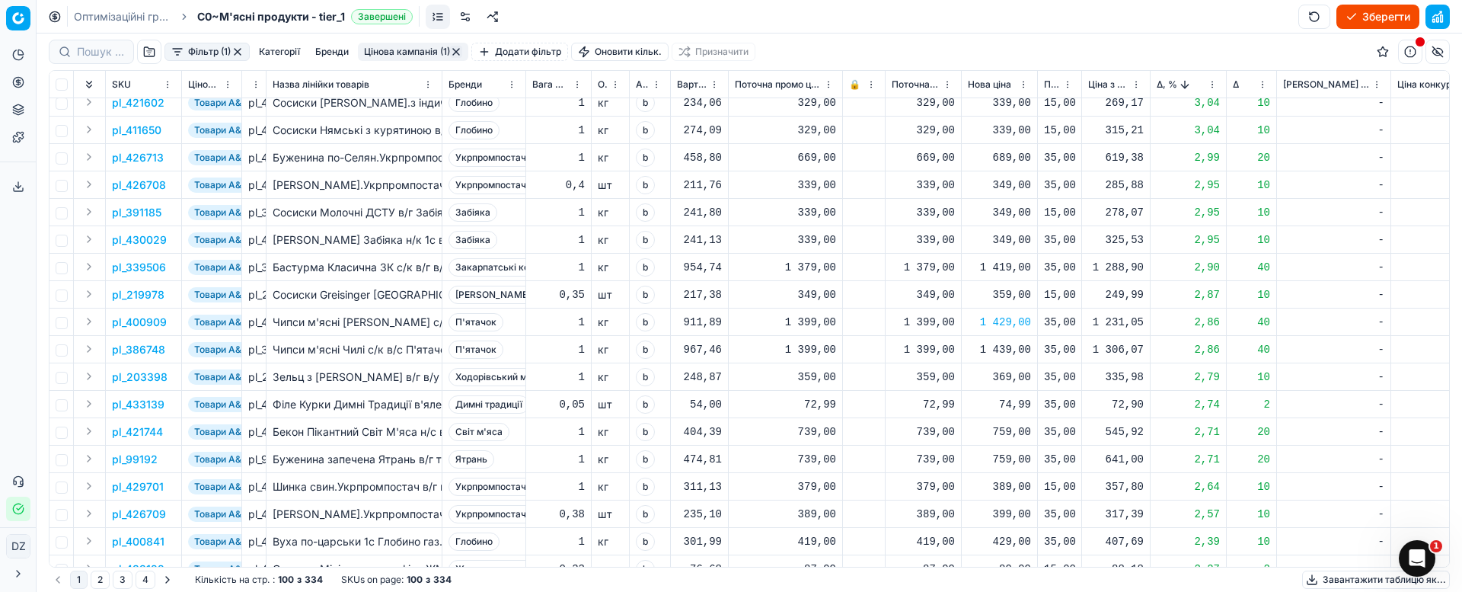
click at [1010, 354] on div "1 439,00" at bounding box center [999, 349] width 63 height 15
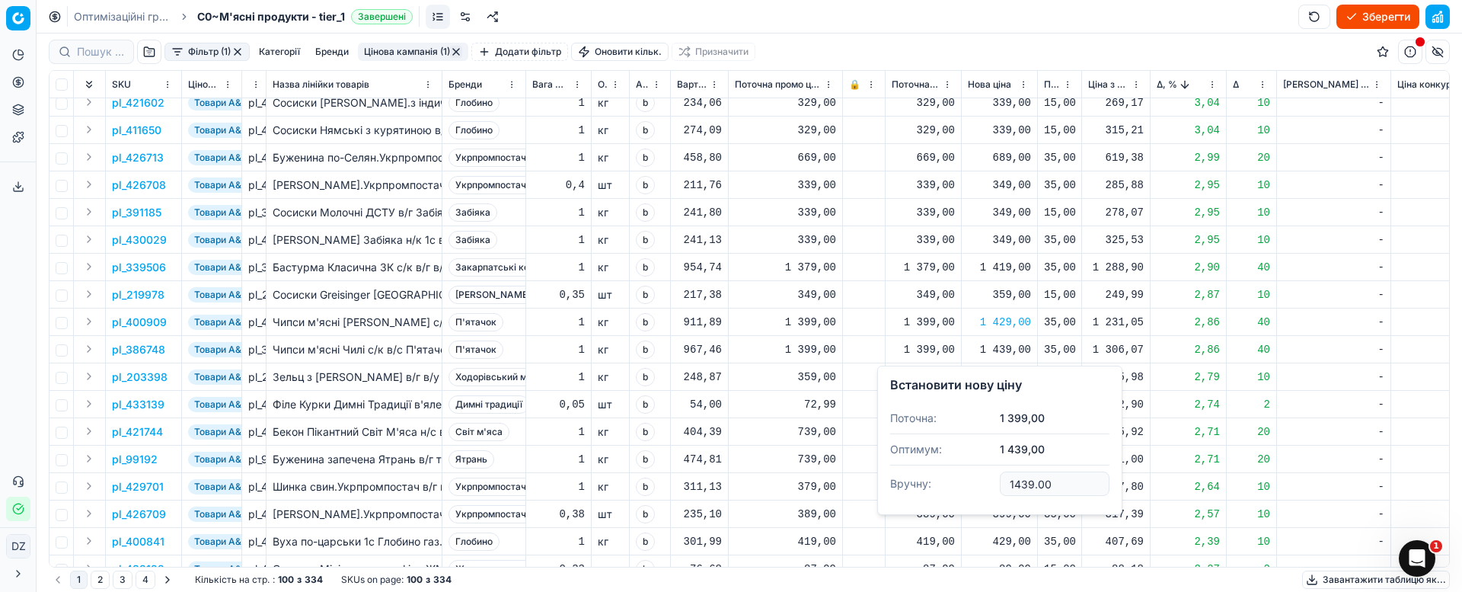
drag, startPoint x: 1068, startPoint y: 487, endPoint x: 955, endPoint y: 484, distance: 113.5
click at [956, 484] on dl "Поточна: 1 399,00 Оптимум: 1 439,00 Вручну: 1439.00" at bounding box center [999, 452] width 219 height 99
type input "1429.00"
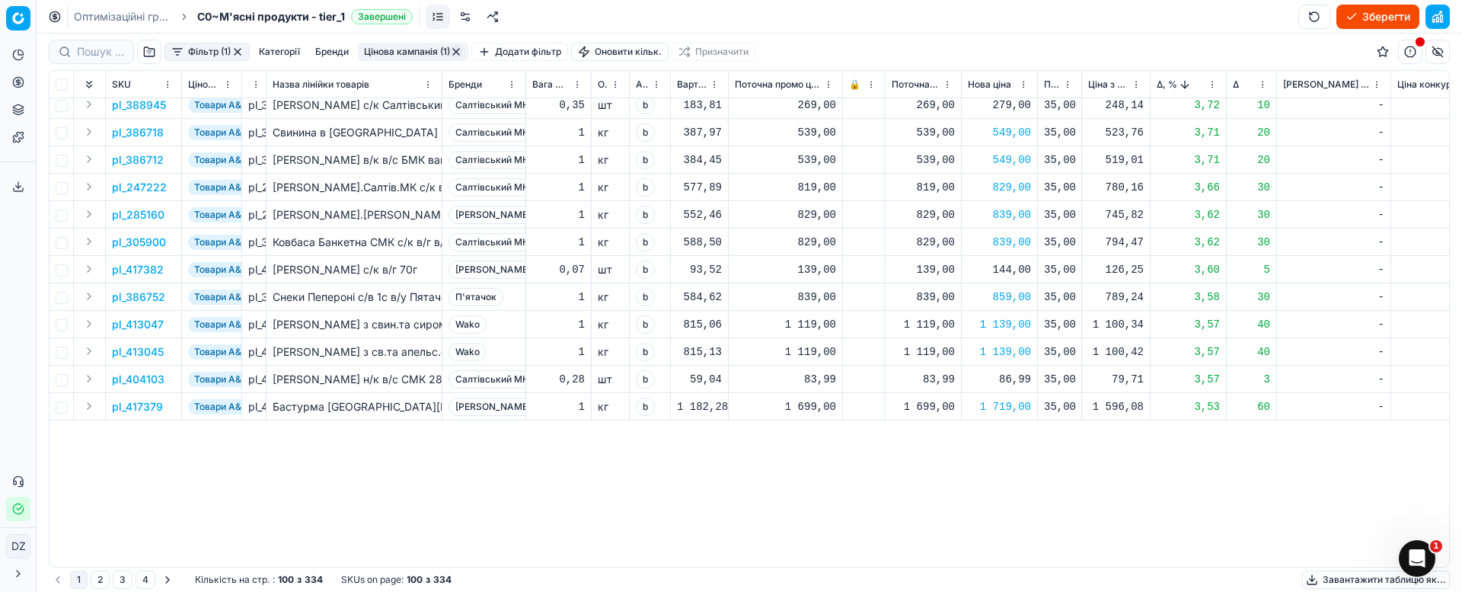
scroll to position [0, 0]
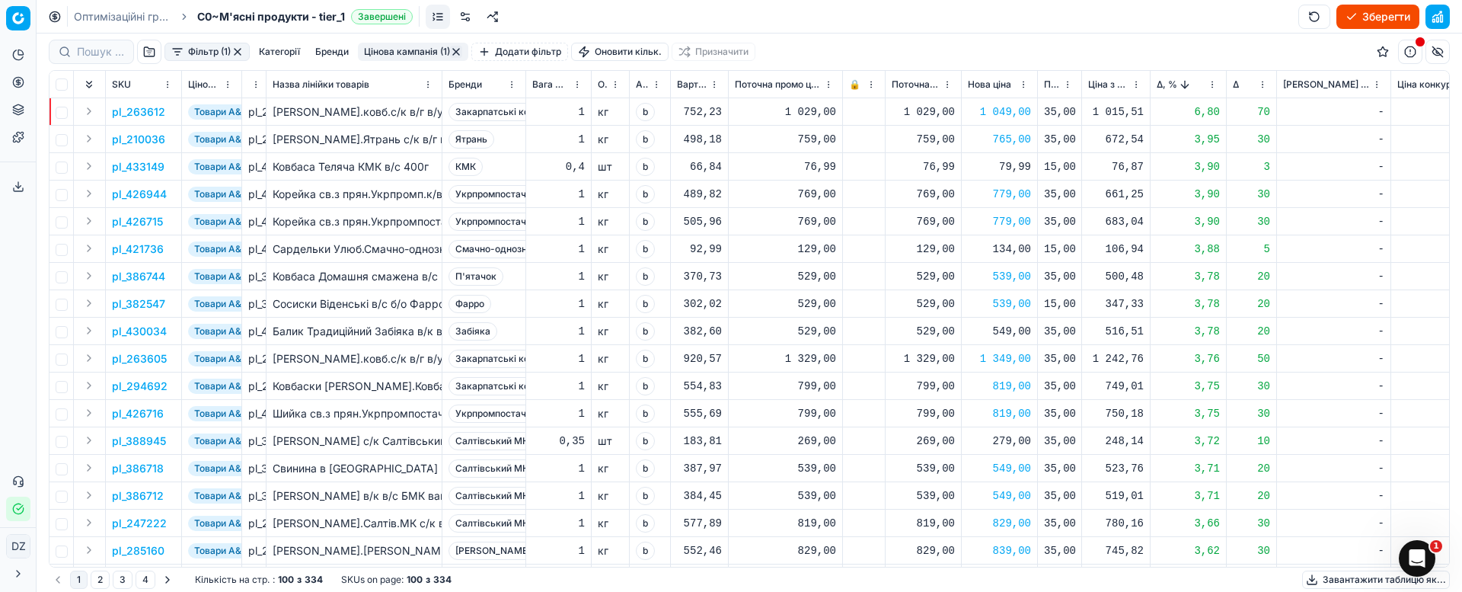
click at [456, 49] on button "button" at bounding box center [456, 52] width 12 height 12
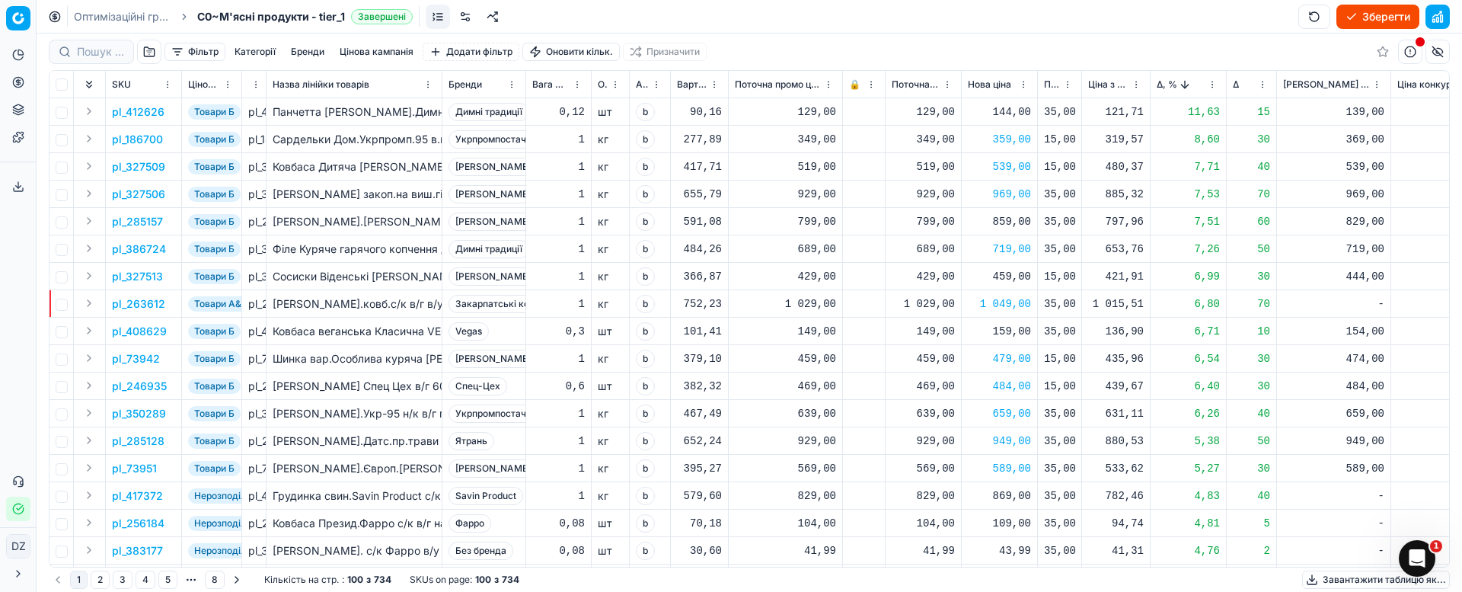
click at [147, 49] on button "button" at bounding box center [149, 52] width 24 height 24
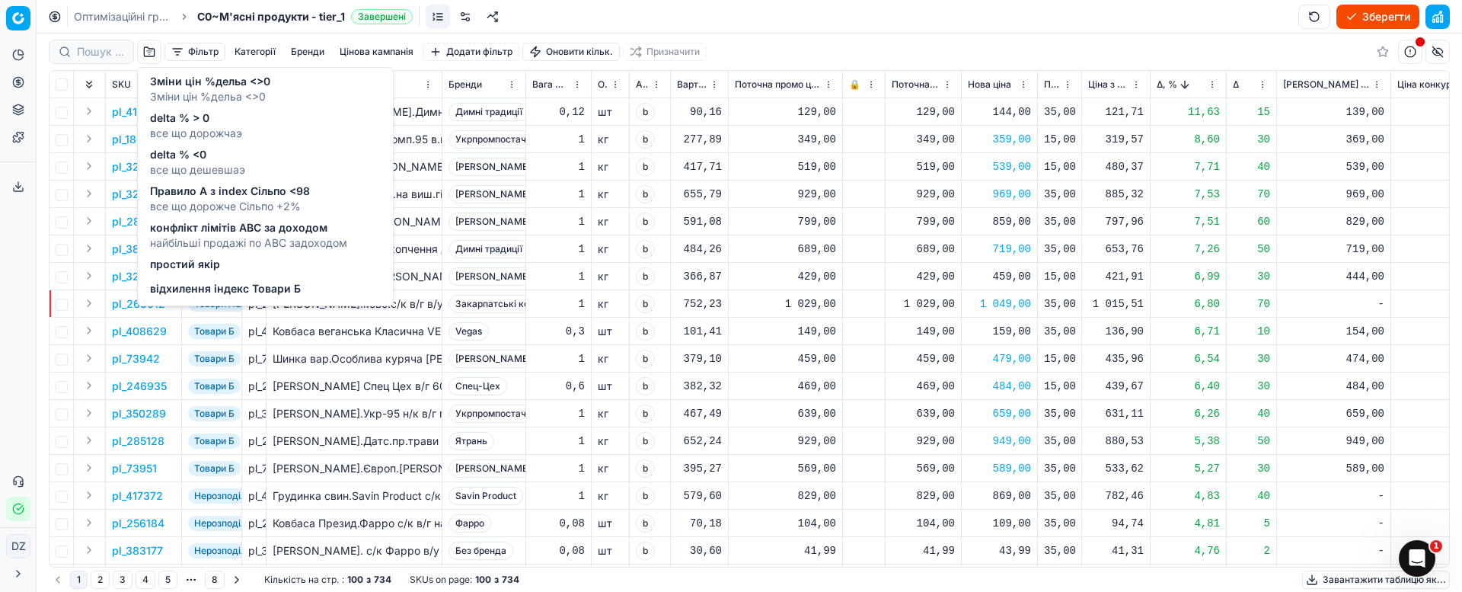
click at [250, 286] on span "відхилення індекс Товари Б" at bounding box center [225, 288] width 151 height 15
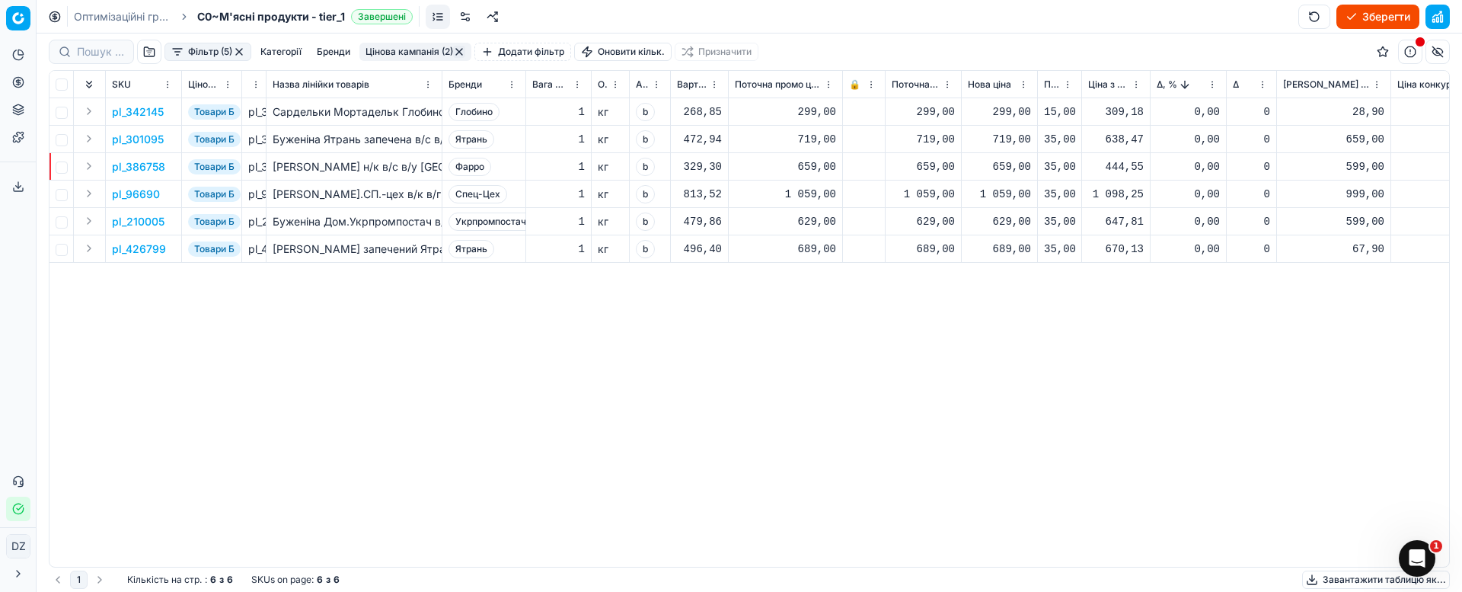
click at [147, 110] on p "pl_342145" at bounding box center [138, 111] width 52 height 15
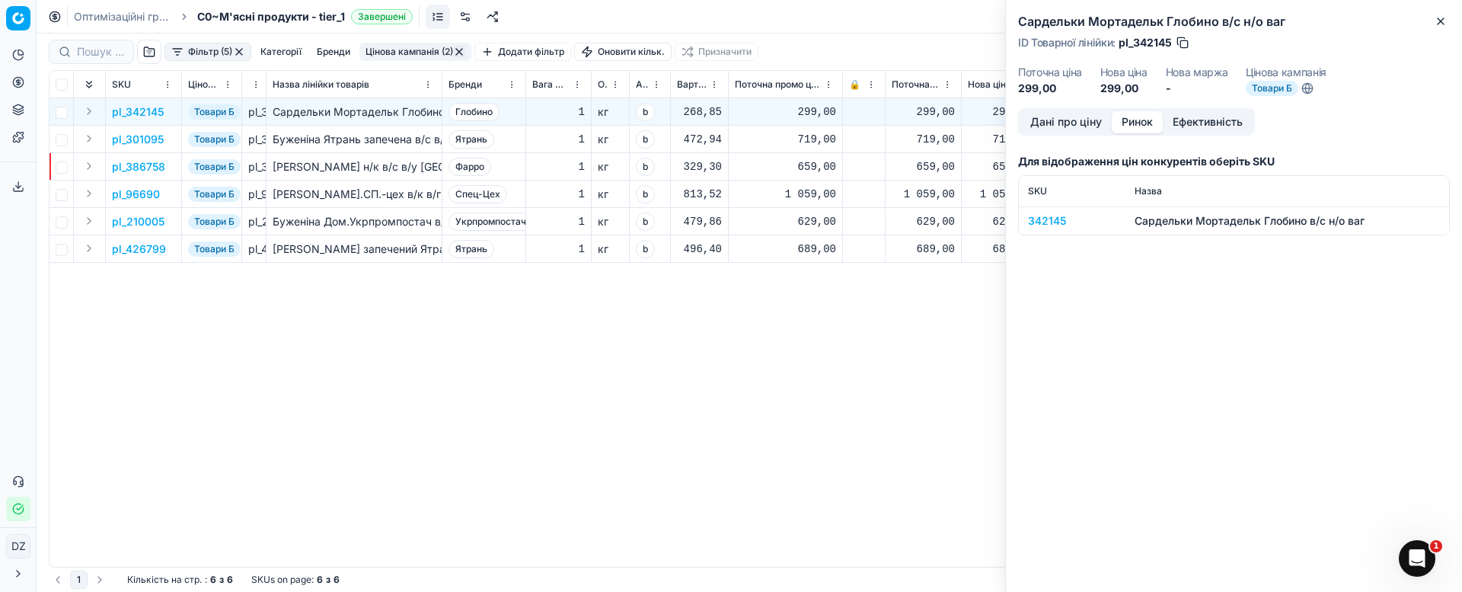
click at [1139, 121] on button "Ринок" at bounding box center [1137, 122] width 51 height 22
click at [1042, 222] on div "342145" at bounding box center [1072, 220] width 88 height 15
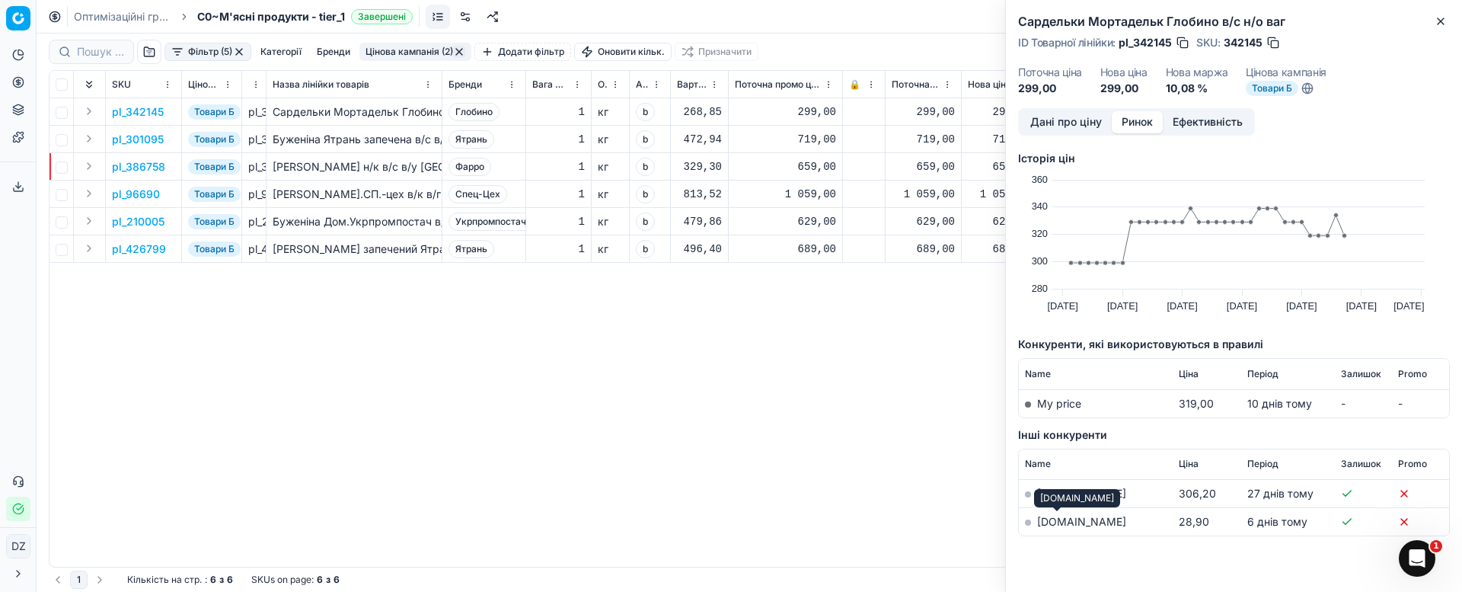
click at [1055, 524] on link "[DOMAIN_NAME]" at bounding box center [1081, 521] width 89 height 13
click at [1441, 15] on icon "button" at bounding box center [1440, 21] width 12 height 12
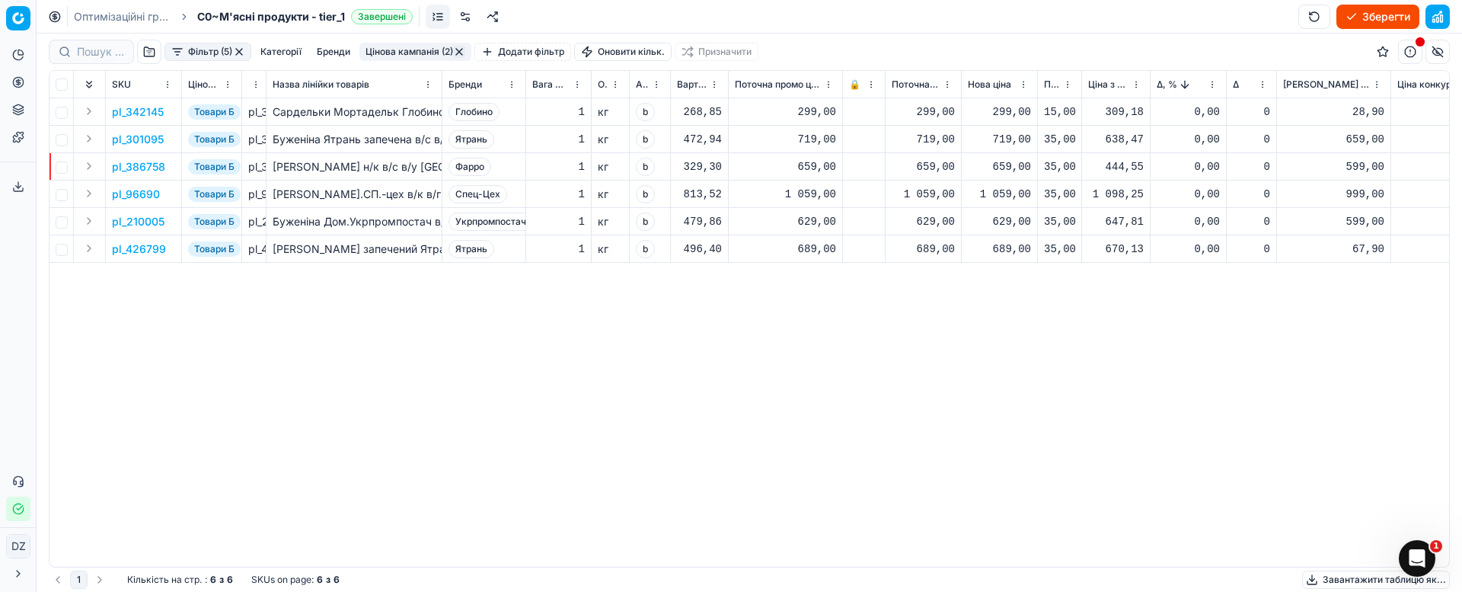
click at [895, 455] on div "pl_342145 Товари Б pl_342145 Сардельки Мортадельк Глобино в/с н/о ваг Глобино 1…" at bounding box center [748, 332] width 1399 height 468
click at [263, 46] on button "Категорії" at bounding box center [280, 52] width 53 height 18
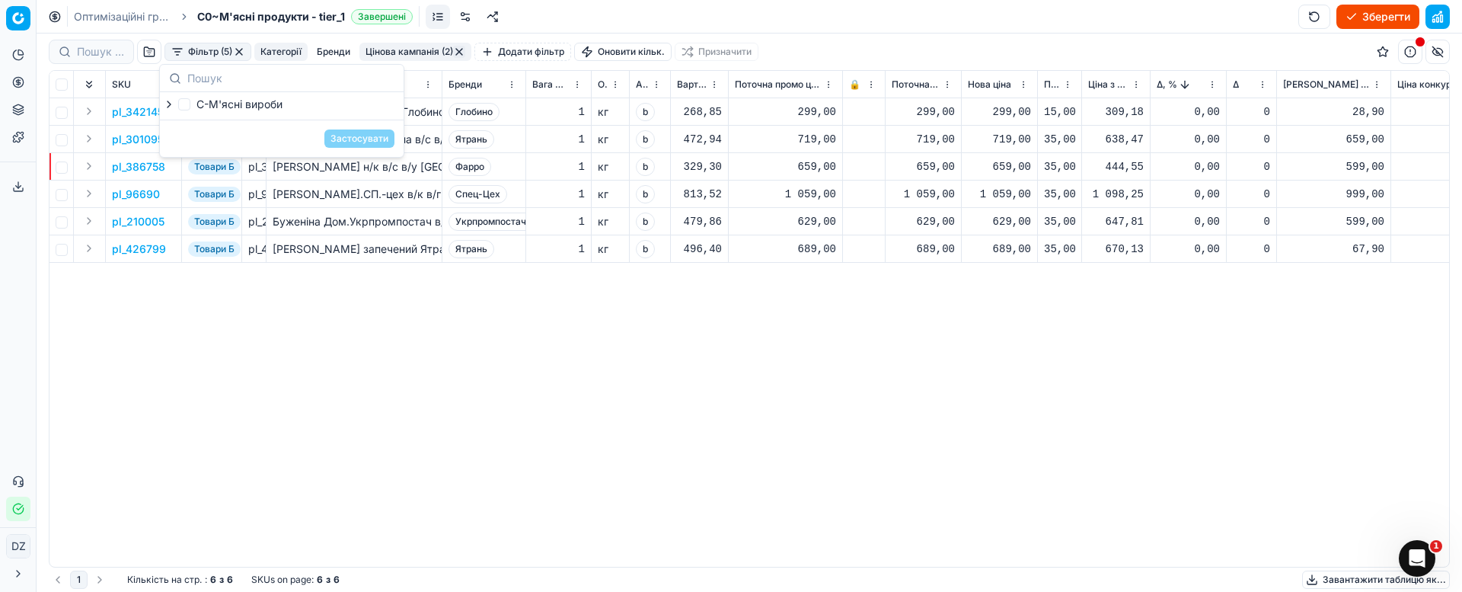
click at [367, 337] on div "pl_342145 Товари Б pl_342145 Сардельки Мортадельк Глобино в/с н/о ваг Глобино 1…" at bounding box center [748, 332] width 1399 height 468
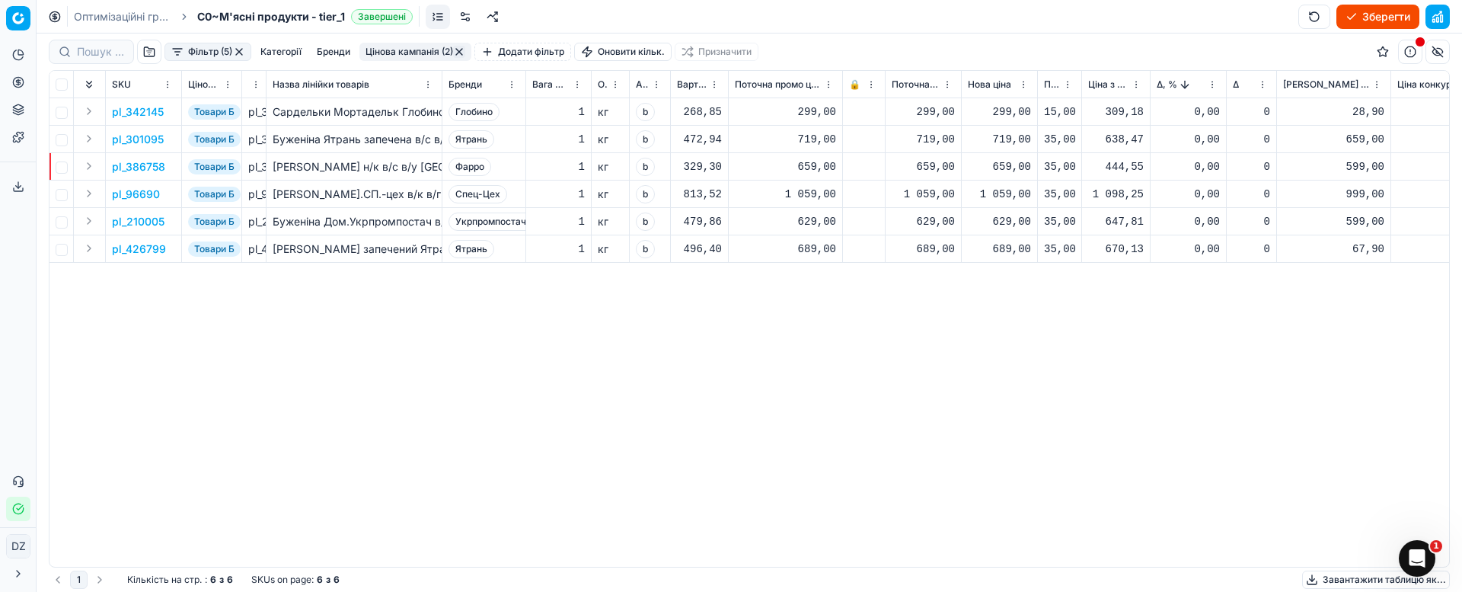
click at [1013, 141] on div "719,00" at bounding box center [999, 139] width 63 height 15
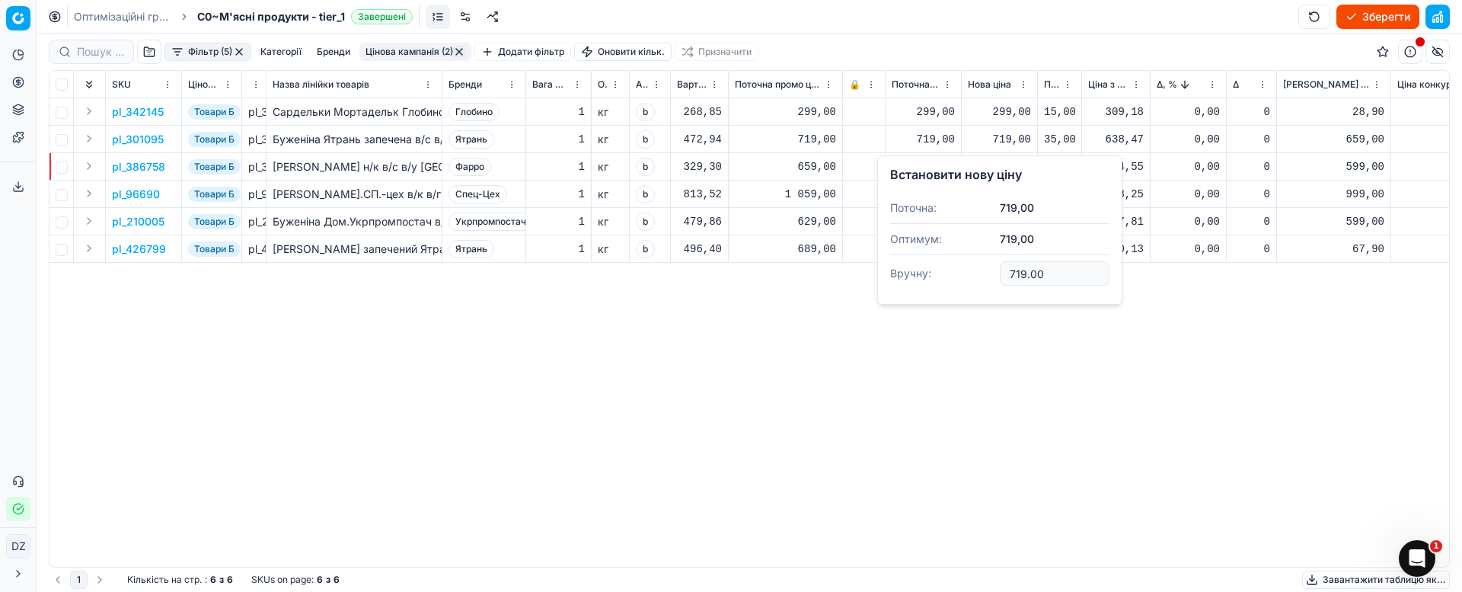
drag, startPoint x: 1054, startPoint y: 273, endPoint x: 962, endPoint y: 275, distance: 91.4
click at [962, 274] on dl "Поточна: 719,00 Оптимум: 719,00 Вручну: 719.00" at bounding box center [999, 242] width 219 height 99
click at [147, 127] on td "pl_301095" at bounding box center [144, 139] width 76 height 27
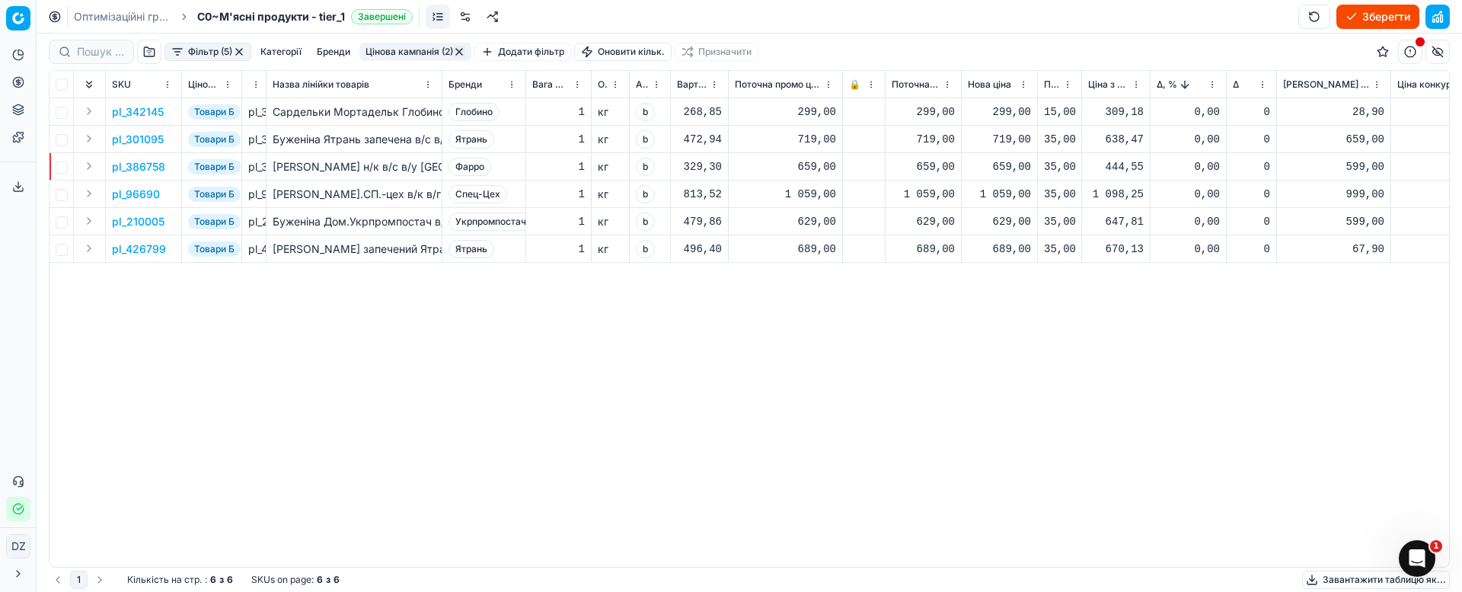
click at [148, 139] on p "pl_301095" at bounding box center [138, 139] width 52 height 15
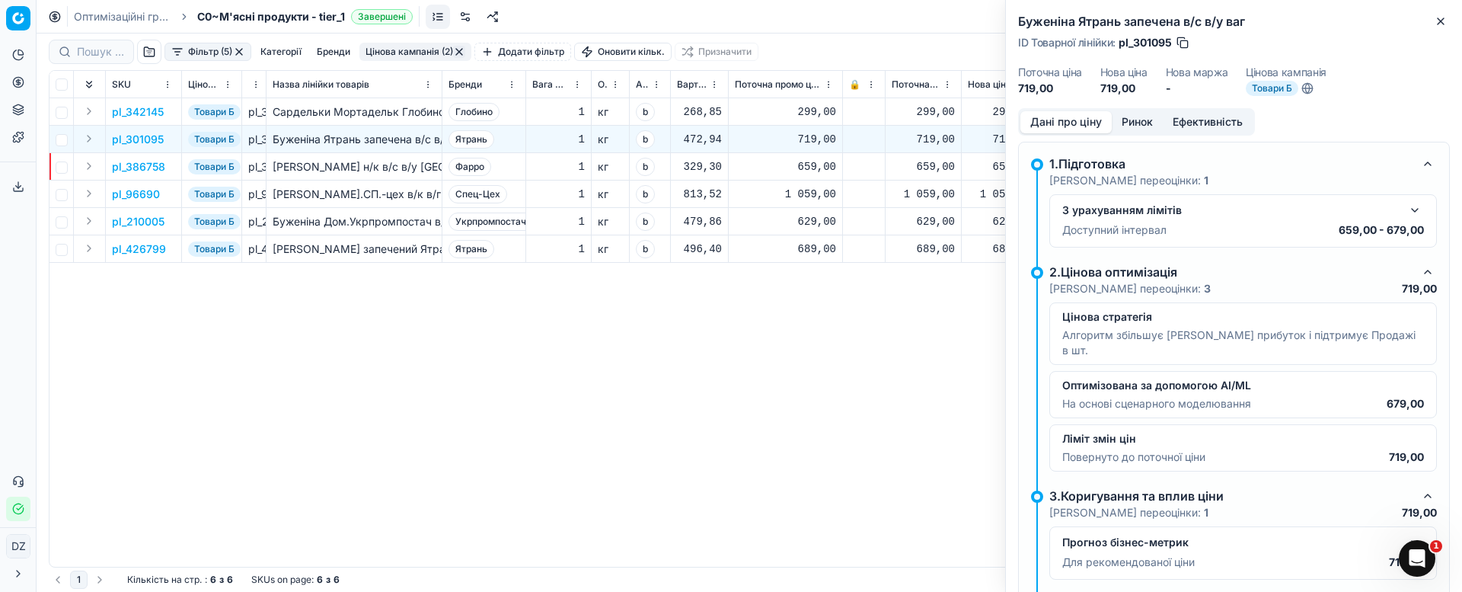
drag, startPoint x: 1145, startPoint y: 120, endPoint x: 1137, endPoint y: 129, distance: 12.4
click at [1144, 120] on button "Ринок" at bounding box center [1137, 122] width 51 height 22
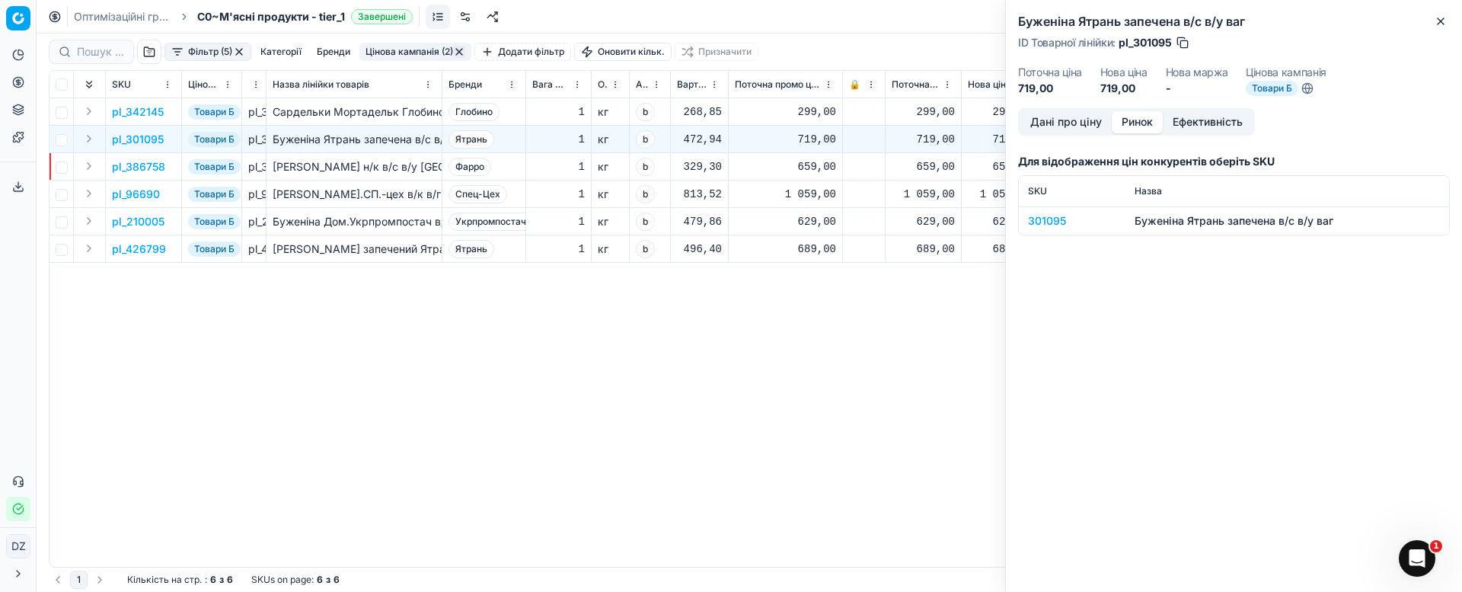
click at [1046, 215] on div "301095" at bounding box center [1072, 220] width 88 height 15
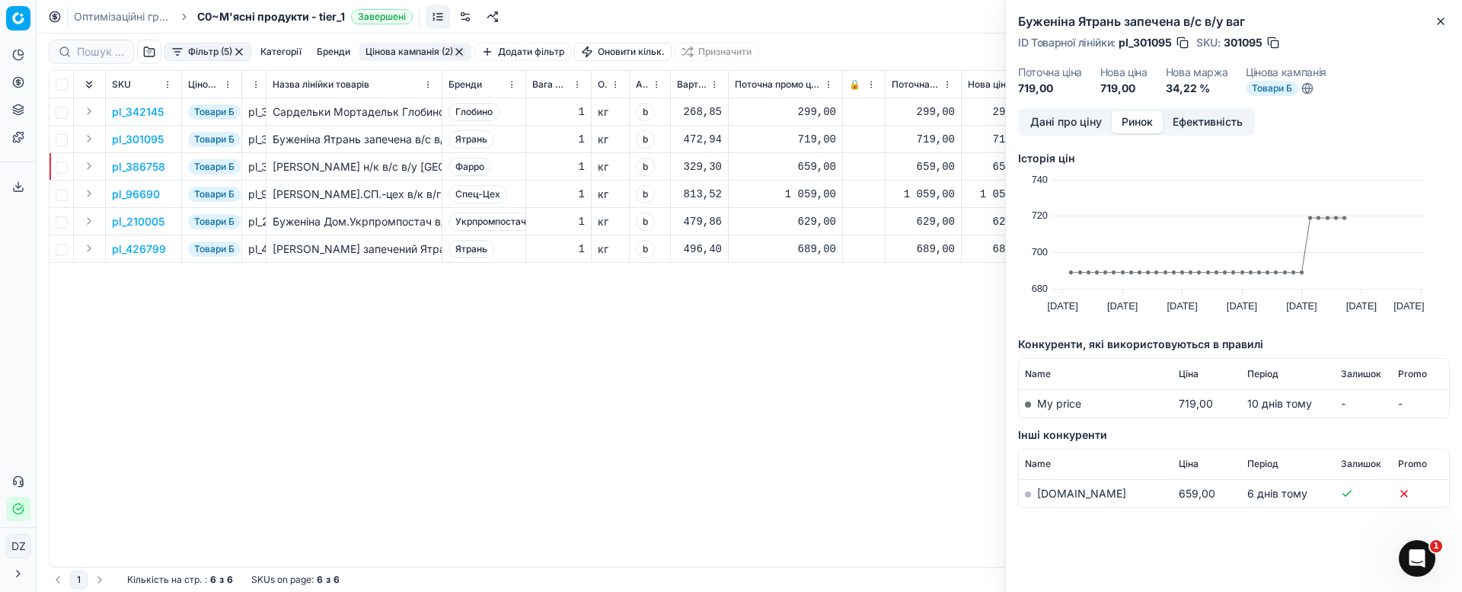
click at [1052, 490] on link "[DOMAIN_NAME]" at bounding box center [1081, 493] width 89 height 13
click at [1441, 26] on icon "button" at bounding box center [1440, 21] width 12 height 12
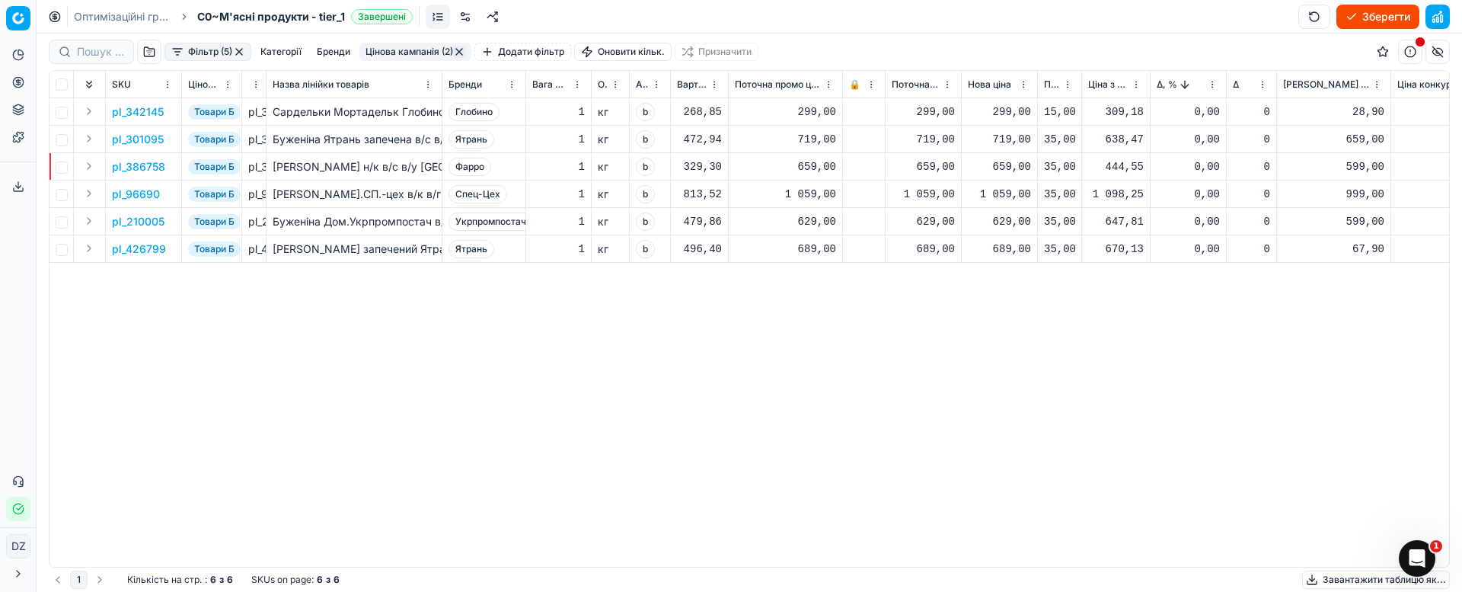
click at [1023, 140] on div "719,00" at bounding box center [999, 139] width 63 height 15
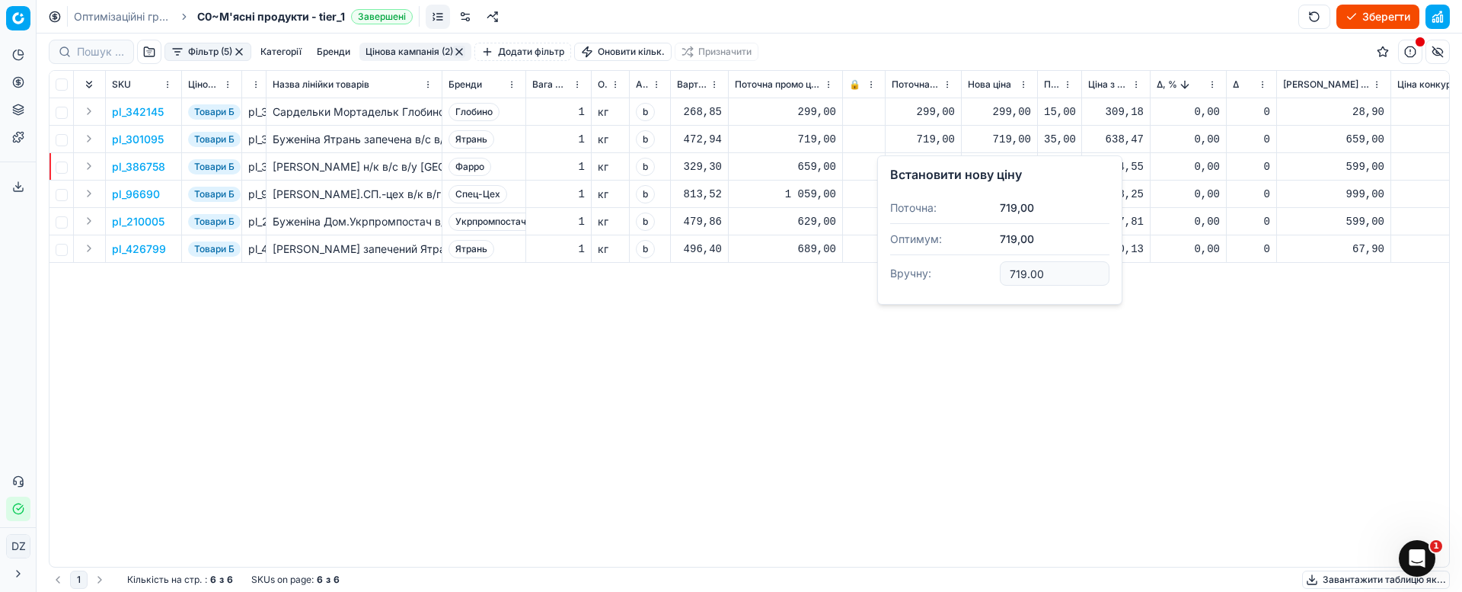
drag, startPoint x: 1067, startPoint y: 273, endPoint x: 928, endPoint y: 271, distance: 138.6
click at [928, 269] on dl "Поточна: 719,00 Оптимум: 719,00 Вручну: 719.00" at bounding box center [999, 242] width 219 height 99
type input "6"
type input "699.00"
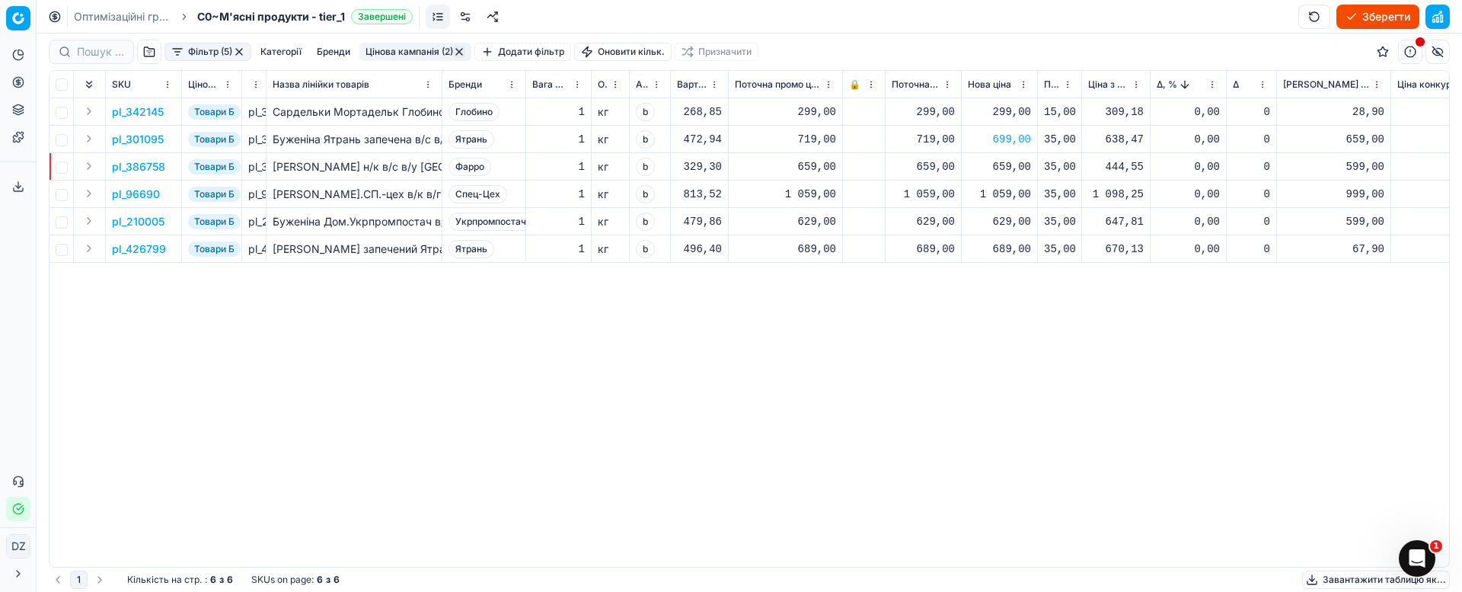
click at [148, 167] on p "pl_386758" at bounding box center [138, 166] width 53 height 15
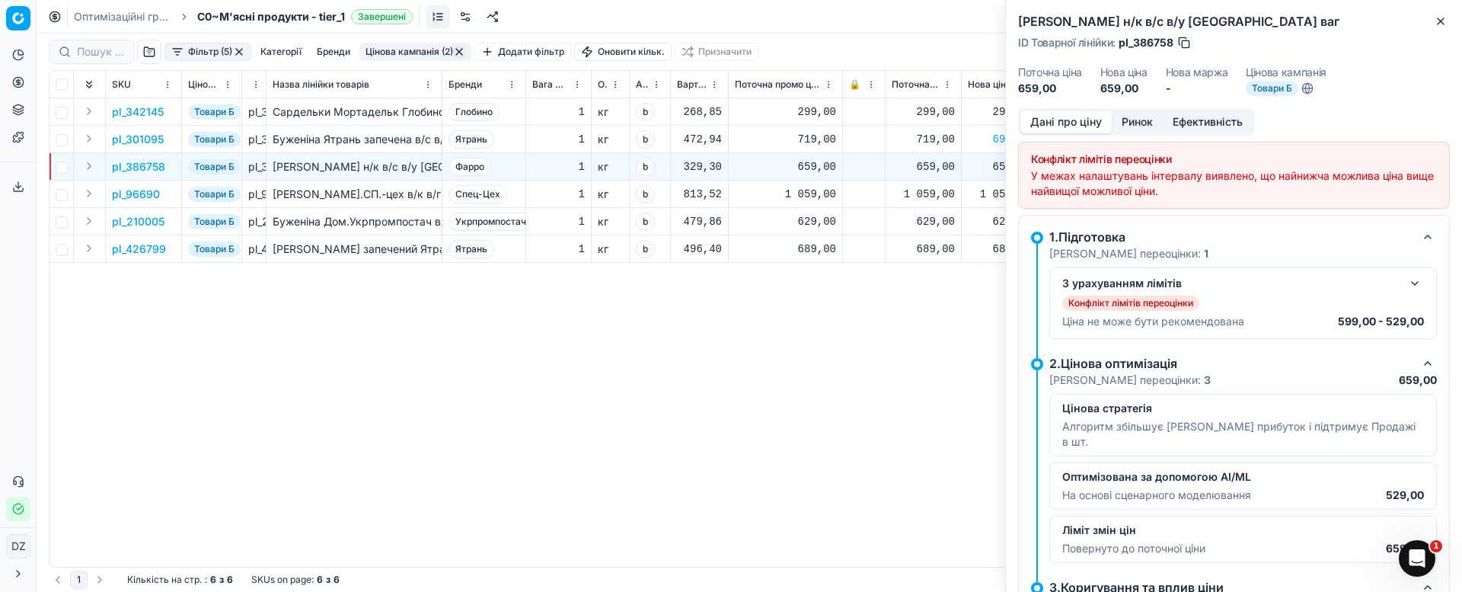
click at [1142, 118] on button "Ринок" at bounding box center [1137, 122] width 51 height 22
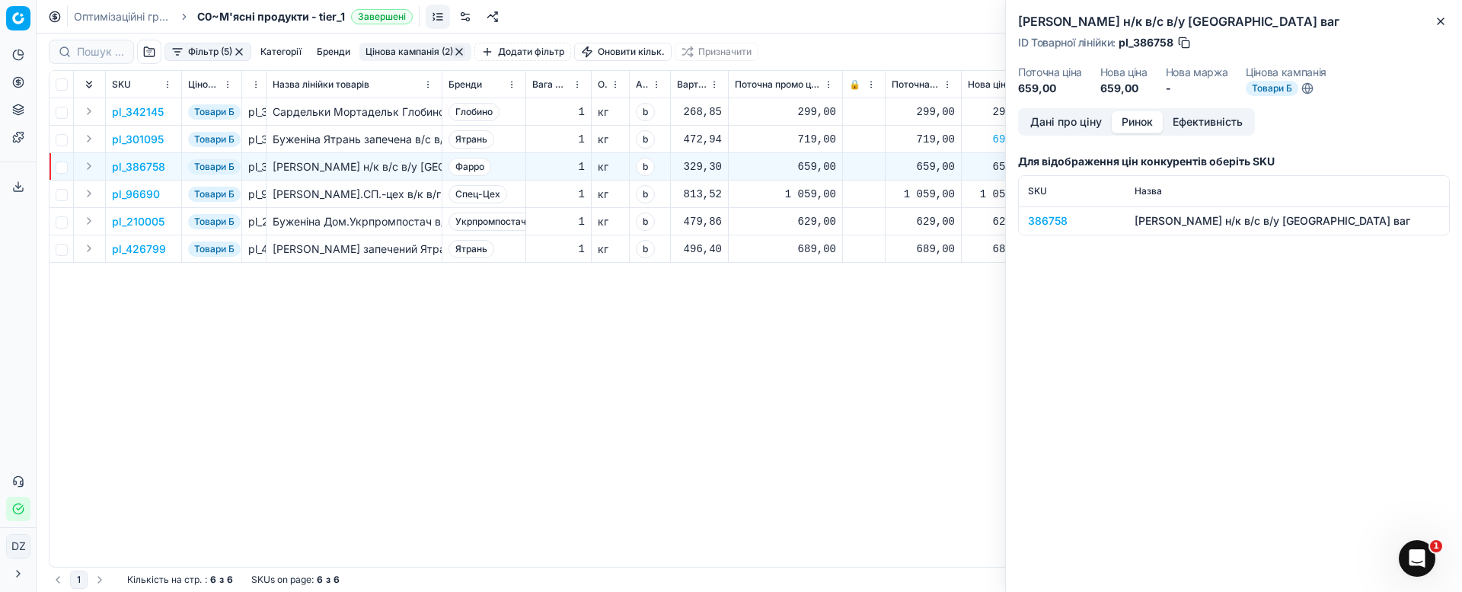
click at [1048, 219] on div "386758" at bounding box center [1072, 220] width 88 height 15
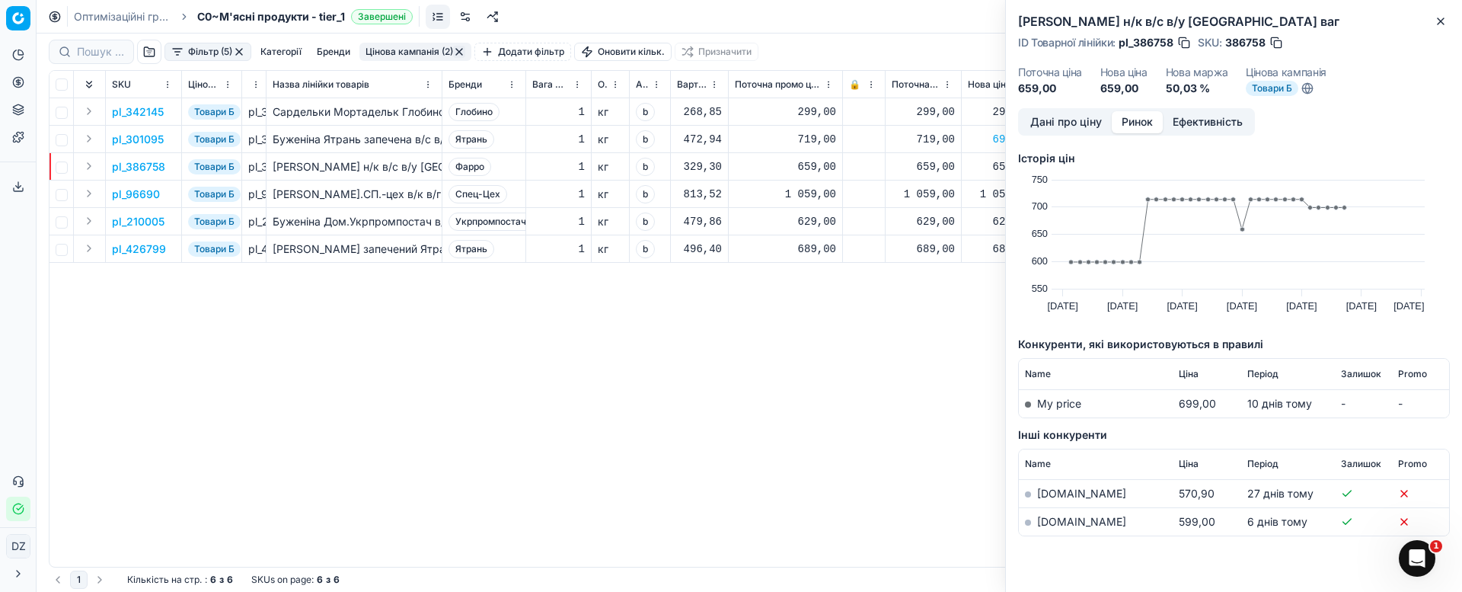
click at [1050, 523] on link "[DOMAIN_NAME]" at bounding box center [1081, 521] width 89 height 13
click at [1442, 21] on icon "button" at bounding box center [1440, 21] width 12 height 12
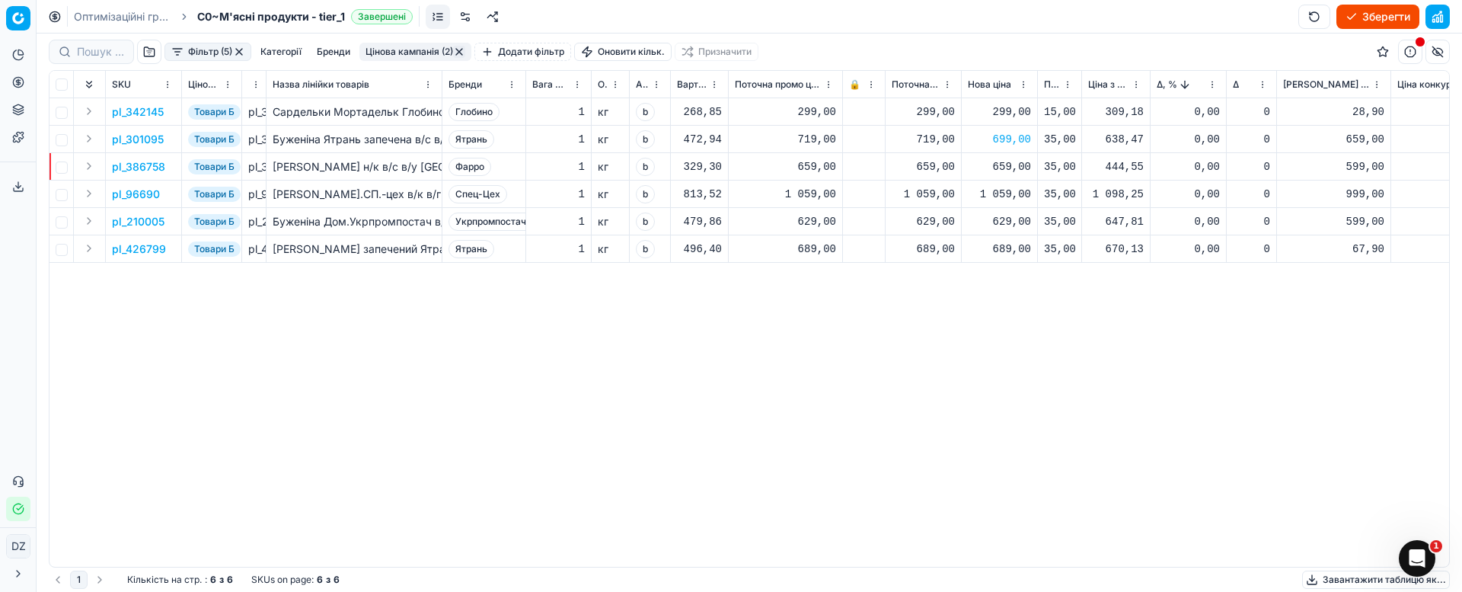
click at [1002, 166] on div "659,00" at bounding box center [999, 166] width 63 height 15
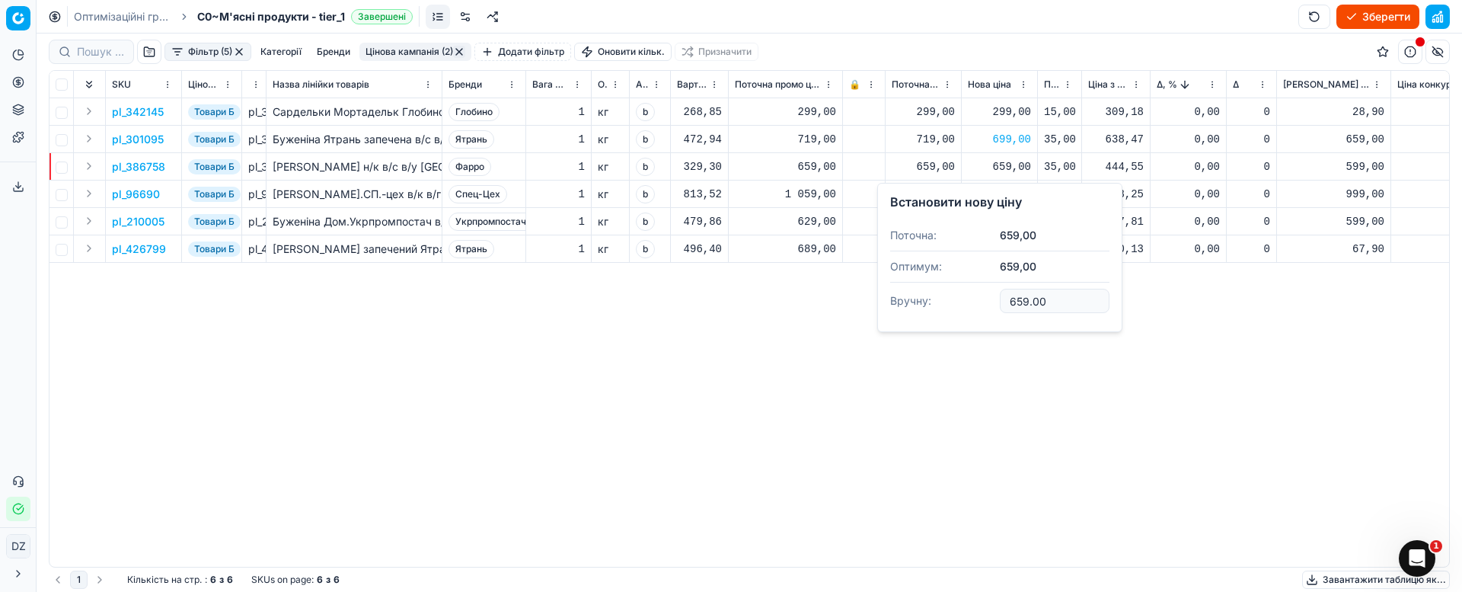
drag, startPoint x: 1069, startPoint y: 302, endPoint x: 936, endPoint y: 320, distance: 134.4
click at [938, 311] on dl "Поточна: 659,00 Оптимум: 659,00 Вручну: 659.00" at bounding box center [999, 269] width 219 height 99
type input "639.00"
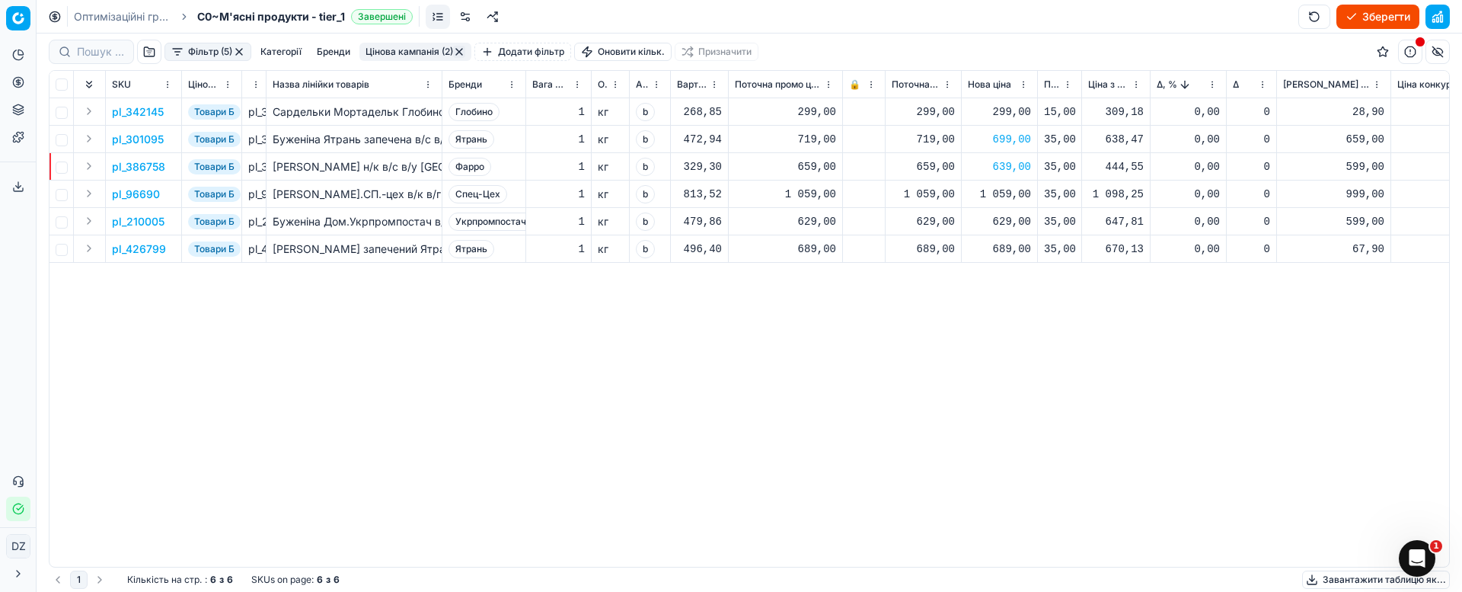
click at [154, 193] on p "pl_96690" at bounding box center [136, 194] width 48 height 15
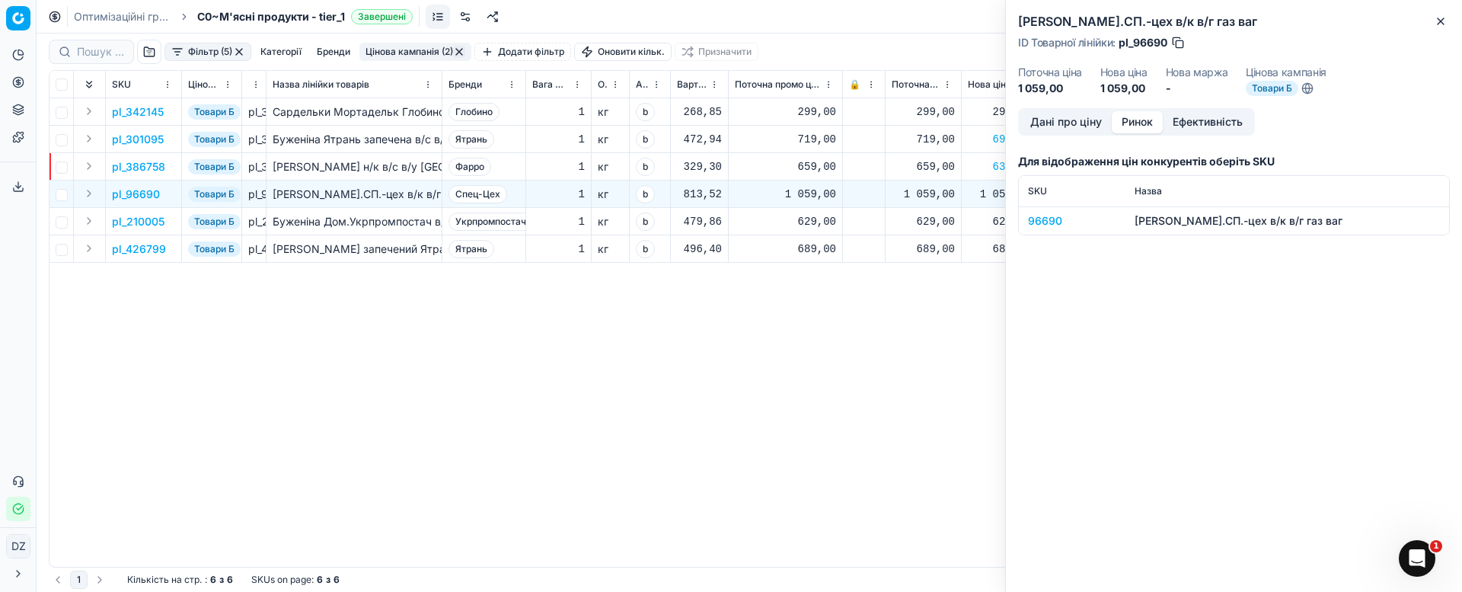
click at [1146, 124] on button "Ринок" at bounding box center [1137, 122] width 51 height 22
click at [1042, 224] on div "96690" at bounding box center [1072, 220] width 88 height 15
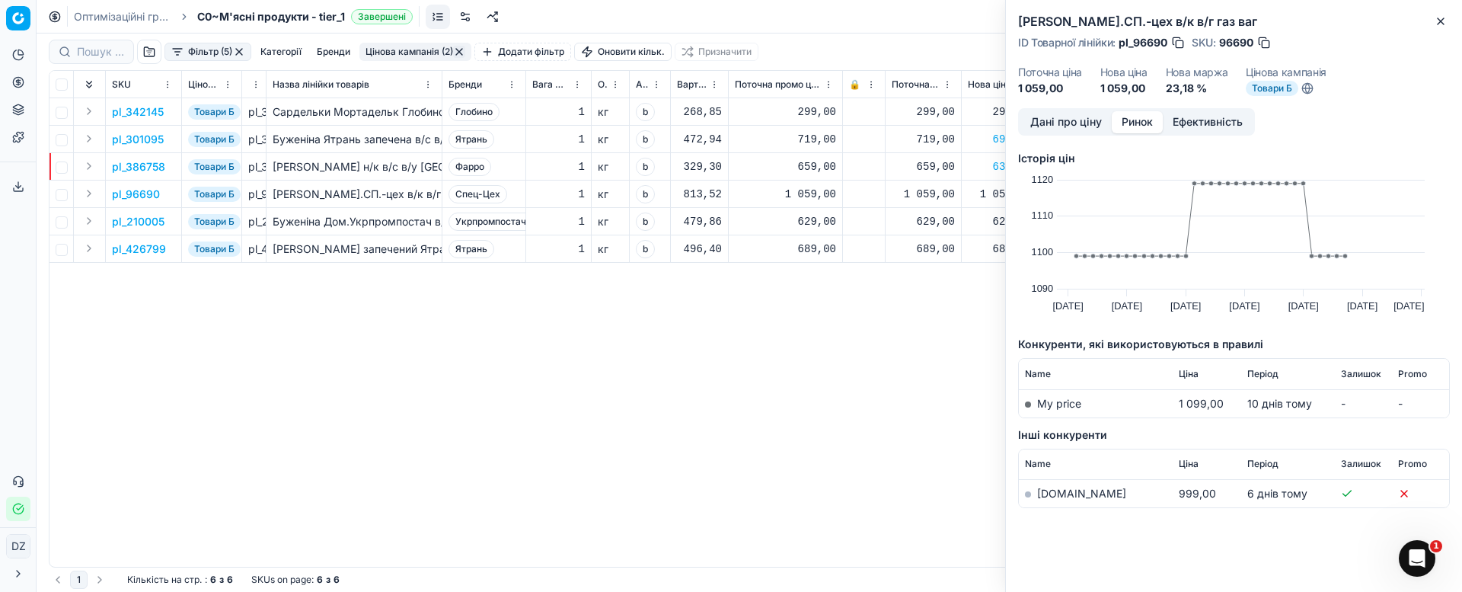
click at [1056, 494] on link "[DOMAIN_NAME]" at bounding box center [1081, 493] width 89 height 13
click at [1437, 19] on icon "button" at bounding box center [1440, 21] width 12 height 12
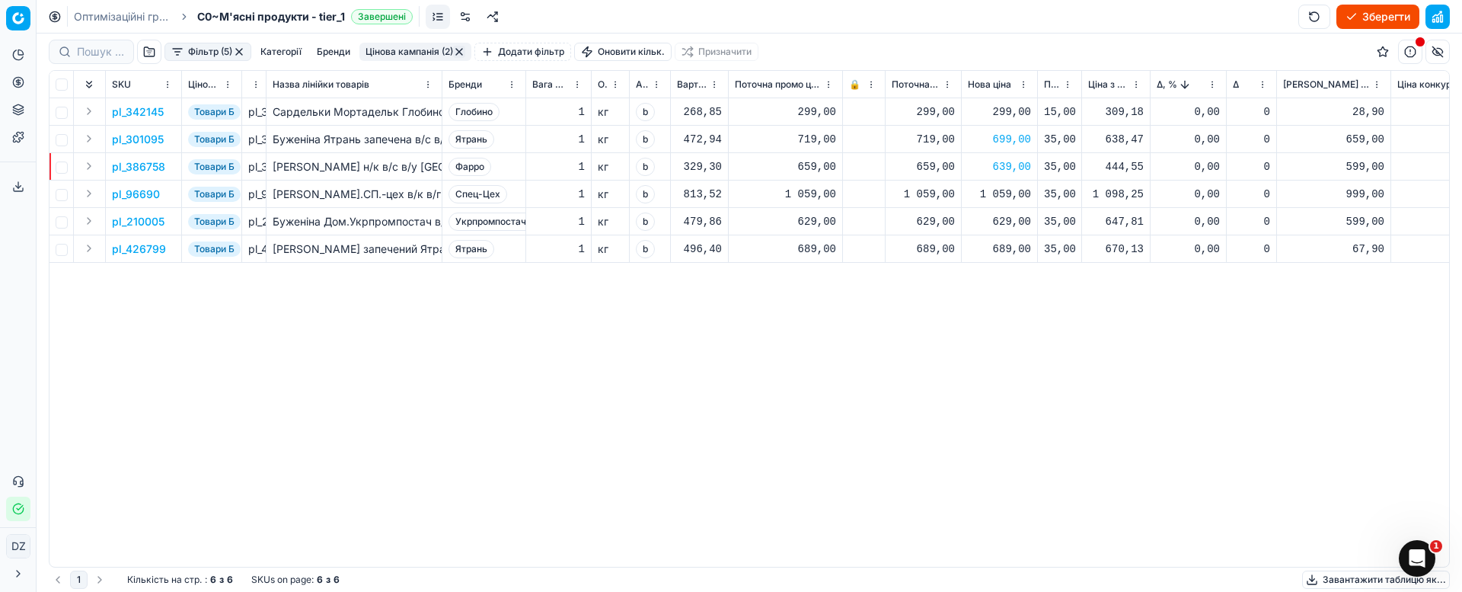
click at [1013, 194] on div "1 059,00" at bounding box center [999, 194] width 63 height 15
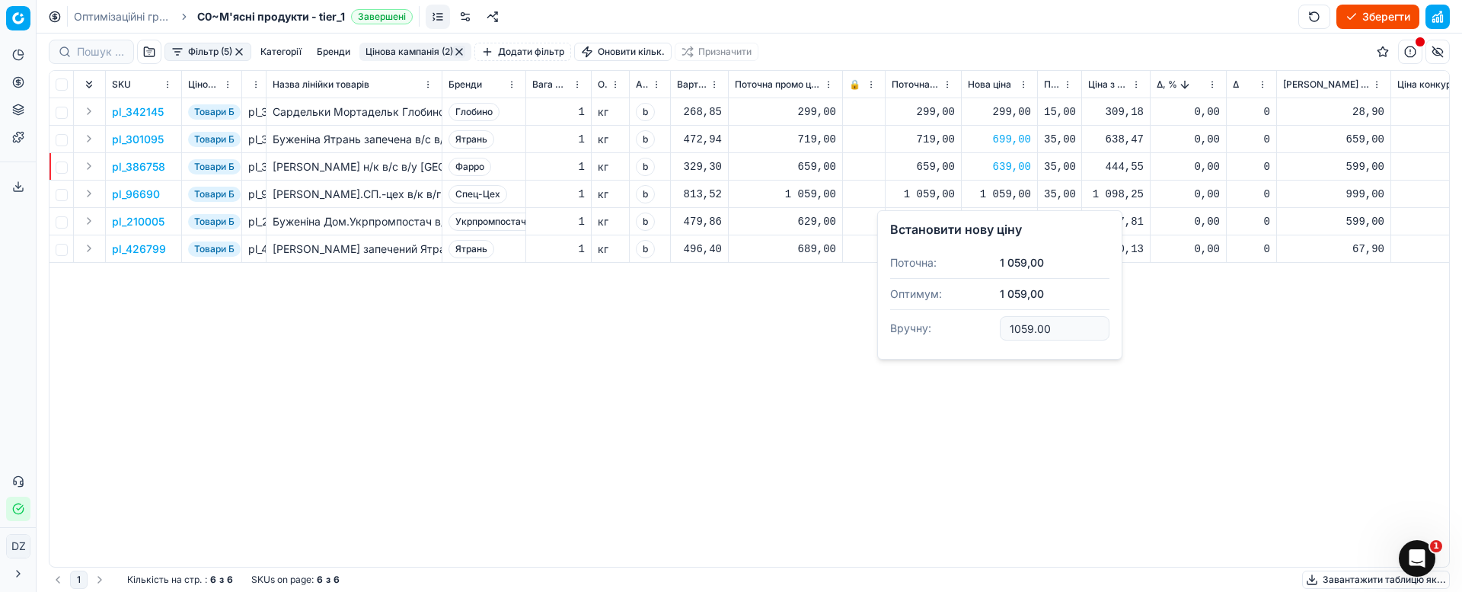
drag, startPoint x: 1066, startPoint y: 328, endPoint x: 965, endPoint y: 329, distance: 101.3
click at [965, 329] on dl "Поточна: 1 059,00 Оптимум: 1 059,00 Вручну: 1059.00" at bounding box center [999, 296] width 219 height 99
type input "1039.00"
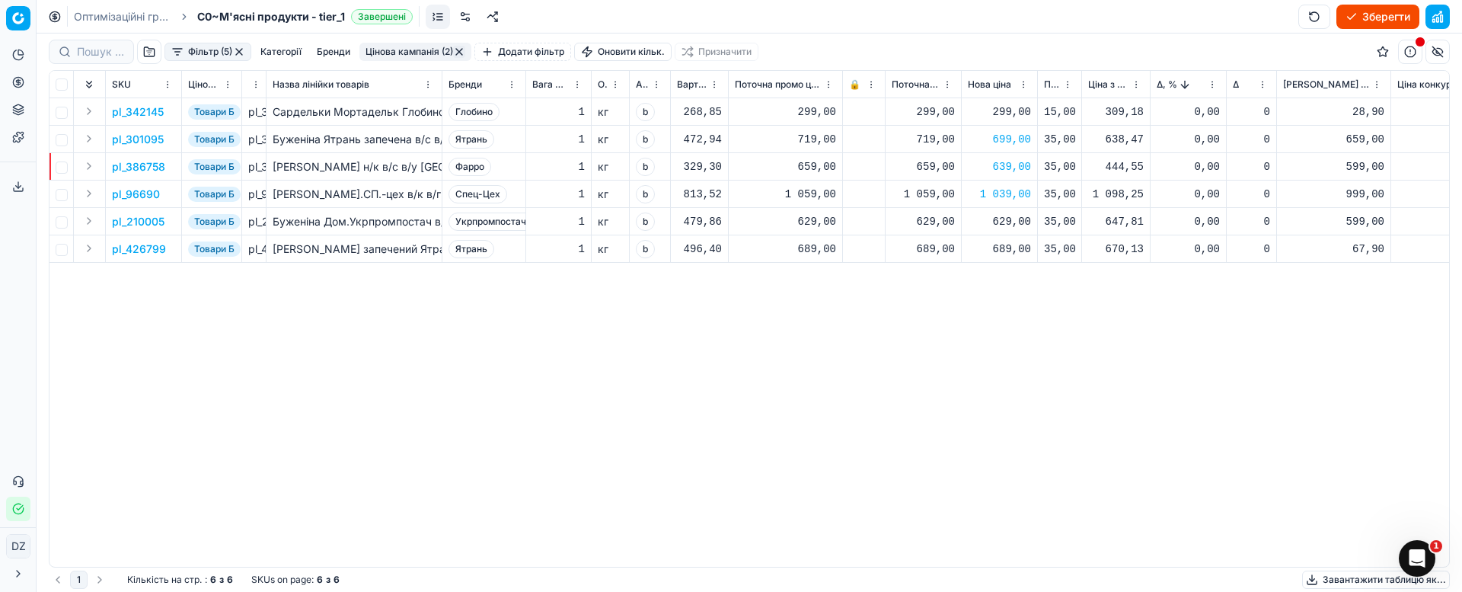
click at [1012, 222] on div "629,00" at bounding box center [999, 221] width 63 height 15
drag, startPoint x: 1066, startPoint y: 353, endPoint x: 933, endPoint y: 373, distance: 134.1
click at [933, 373] on dl "Поточна: 629,00 Оптимум: 629,00 Вручну: 629.00" at bounding box center [999, 324] width 219 height 99
type input "619.00"
click at [136, 252] on p "pl_426799" at bounding box center [139, 248] width 54 height 15
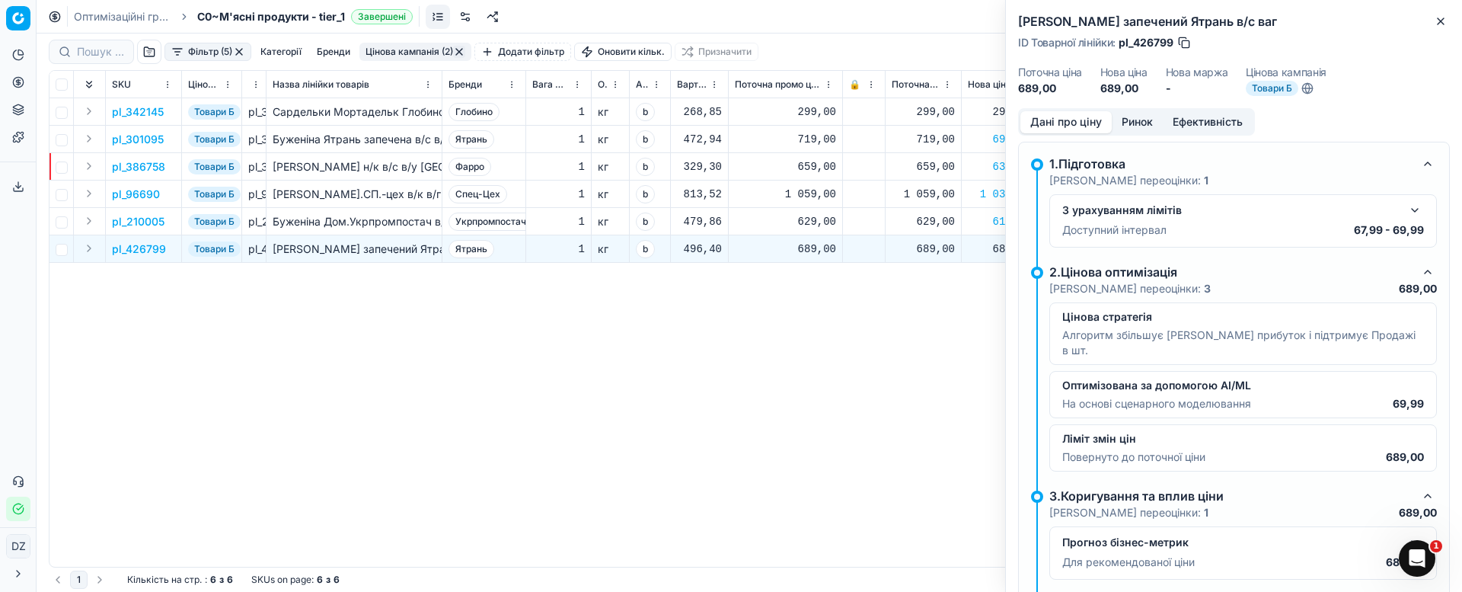
click at [1133, 123] on button "Ринок" at bounding box center [1137, 122] width 51 height 22
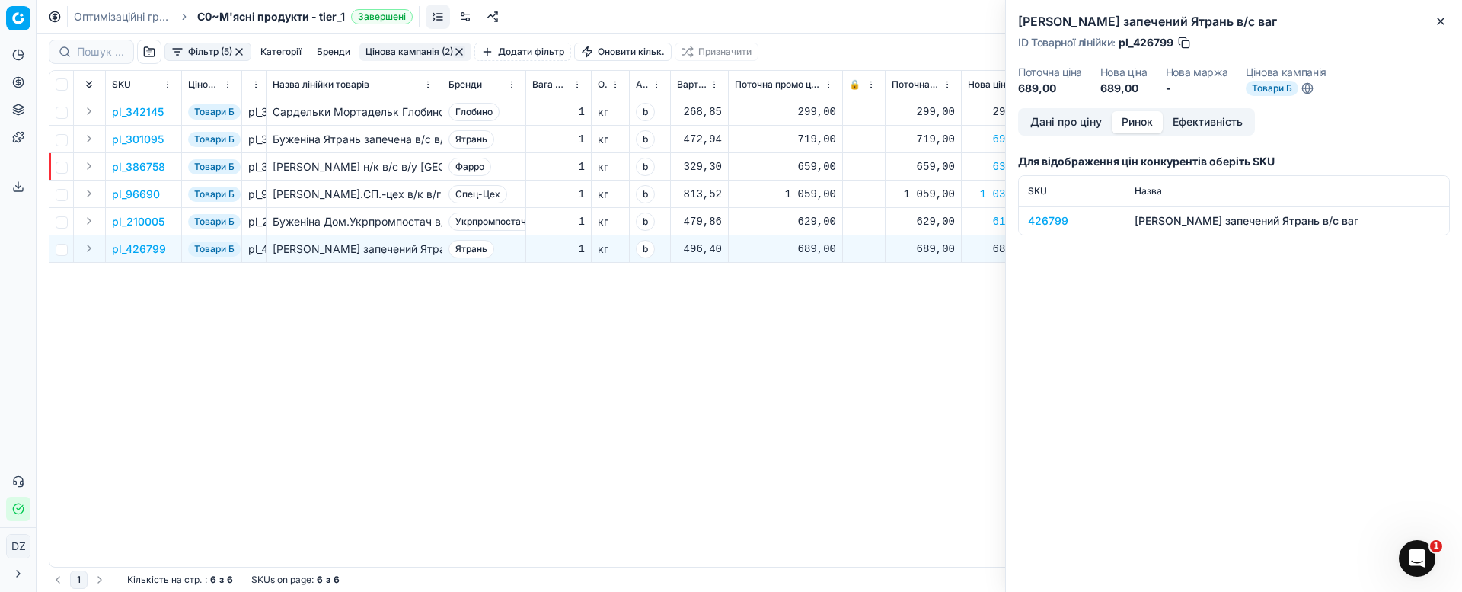
click at [1047, 222] on div "426799" at bounding box center [1072, 220] width 88 height 15
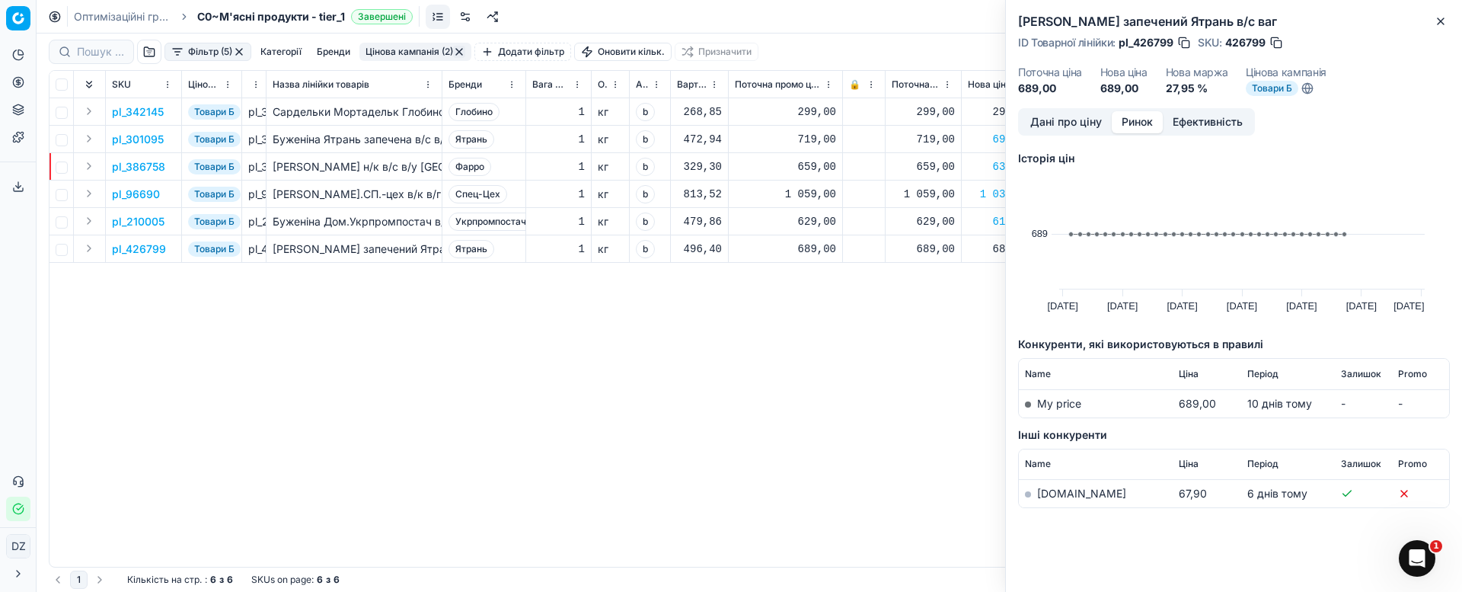
click at [1069, 494] on link "[DOMAIN_NAME]" at bounding box center [1081, 493] width 89 height 13
click at [1437, 24] on icon "button" at bounding box center [1440, 21] width 6 height 6
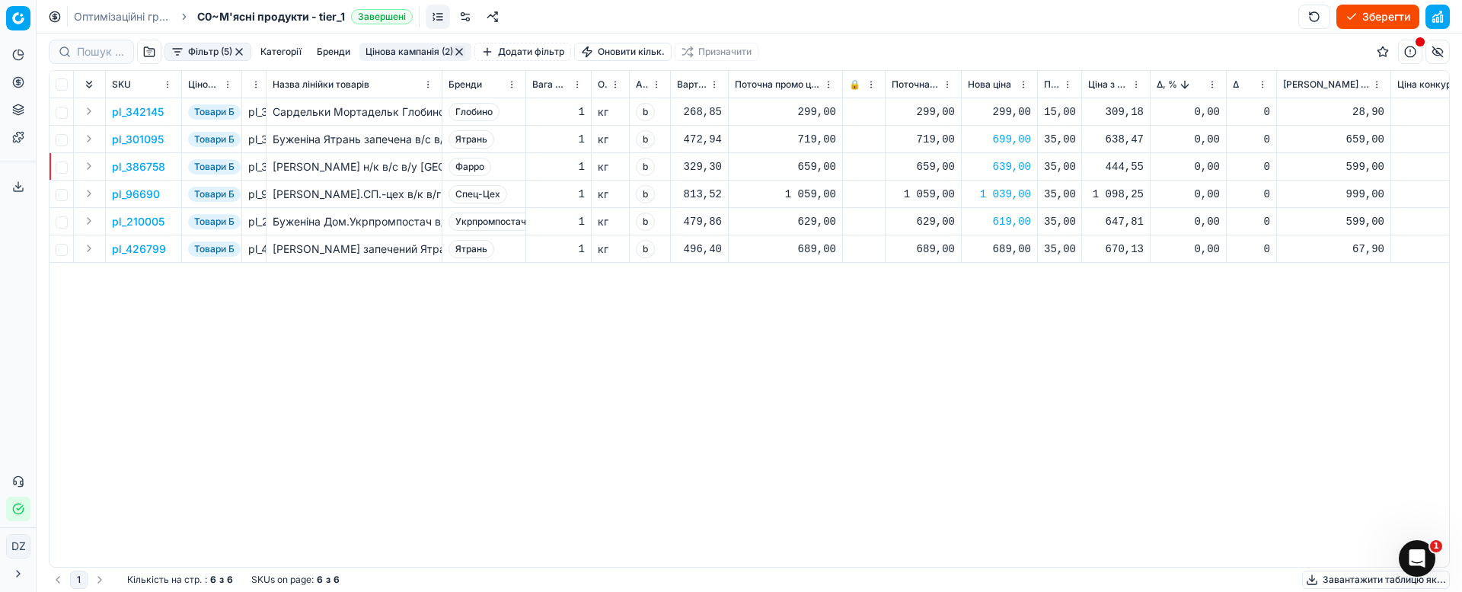
click at [1013, 251] on div "689,00" at bounding box center [999, 248] width 63 height 15
drag, startPoint x: 1064, startPoint y: 376, endPoint x: 958, endPoint y: 370, distance: 106.0
click at [959, 370] on dl "Поточна: 689,00 Оптимум: 689,00 Вручну: 689.00" at bounding box center [999, 351] width 219 height 99
click at [761, 384] on div "pl_342145 Товари Б pl_342145 Сардельки Мортадельк Глобино в/с н/о ваг Глобино 1…" at bounding box center [748, 332] width 1399 height 468
click at [241, 49] on button "button" at bounding box center [239, 52] width 12 height 12
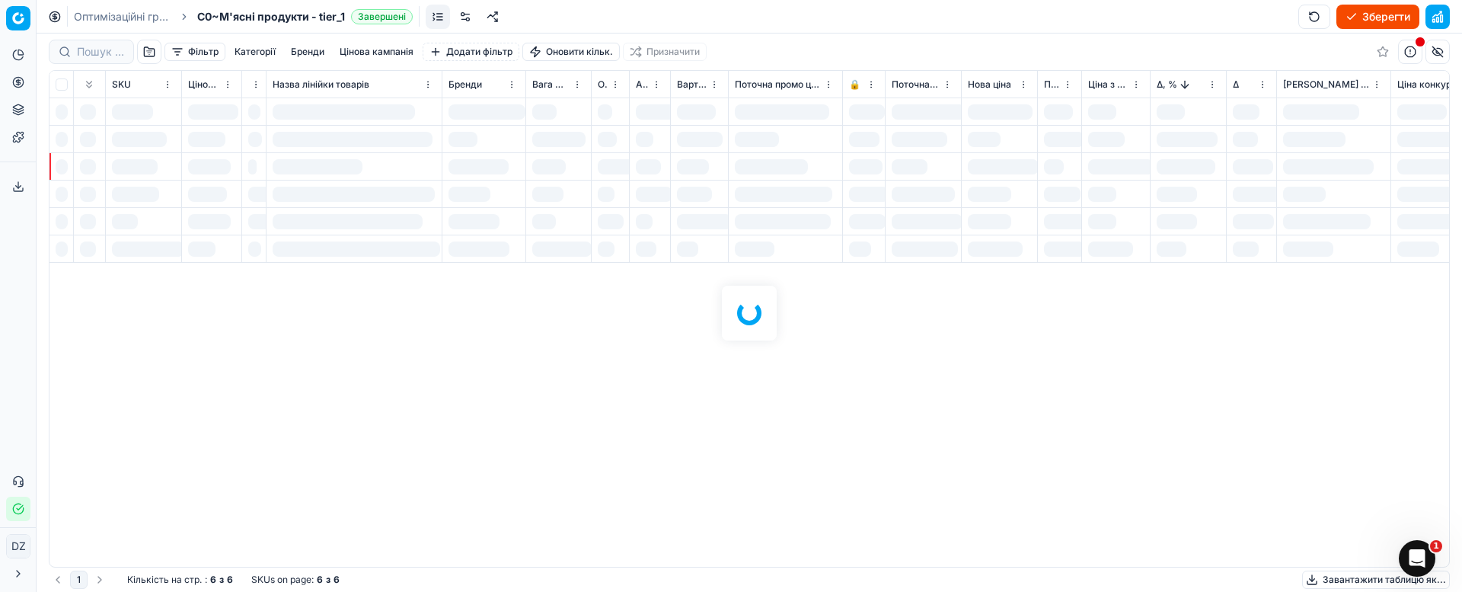
click at [147, 49] on div at bounding box center [749, 313] width 1425 height 558
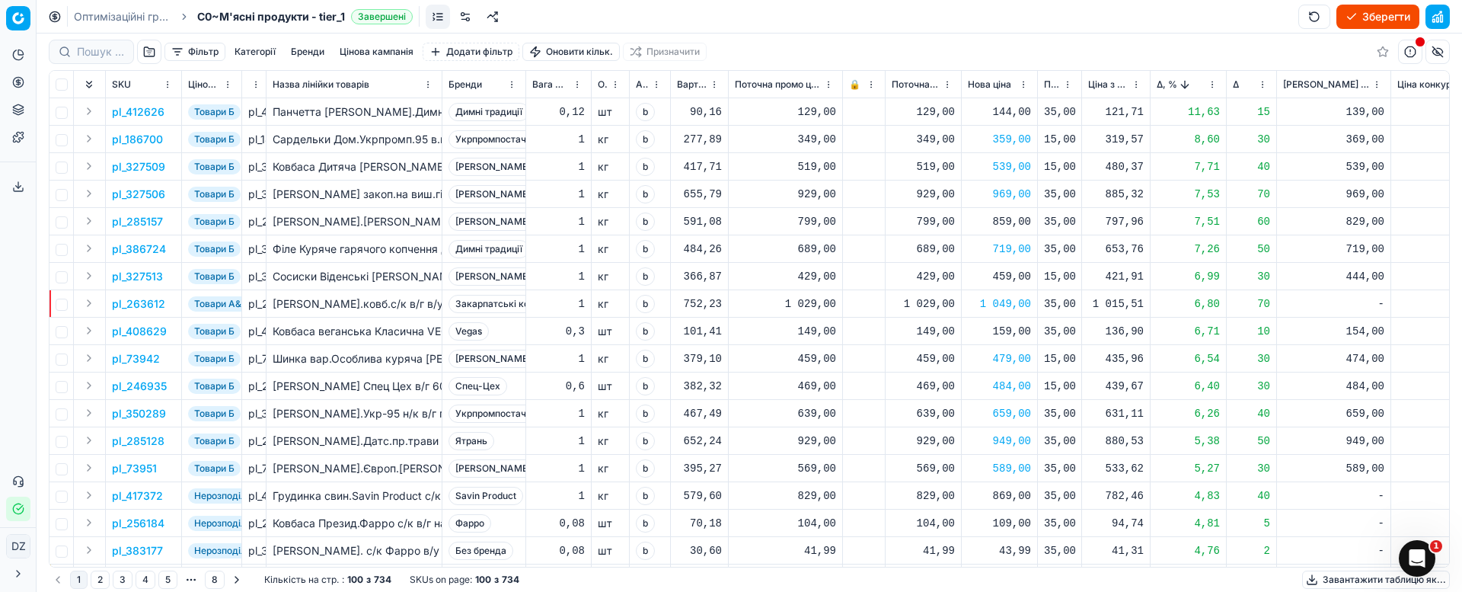
click at [148, 58] on button "button" at bounding box center [149, 52] width 24 height 24
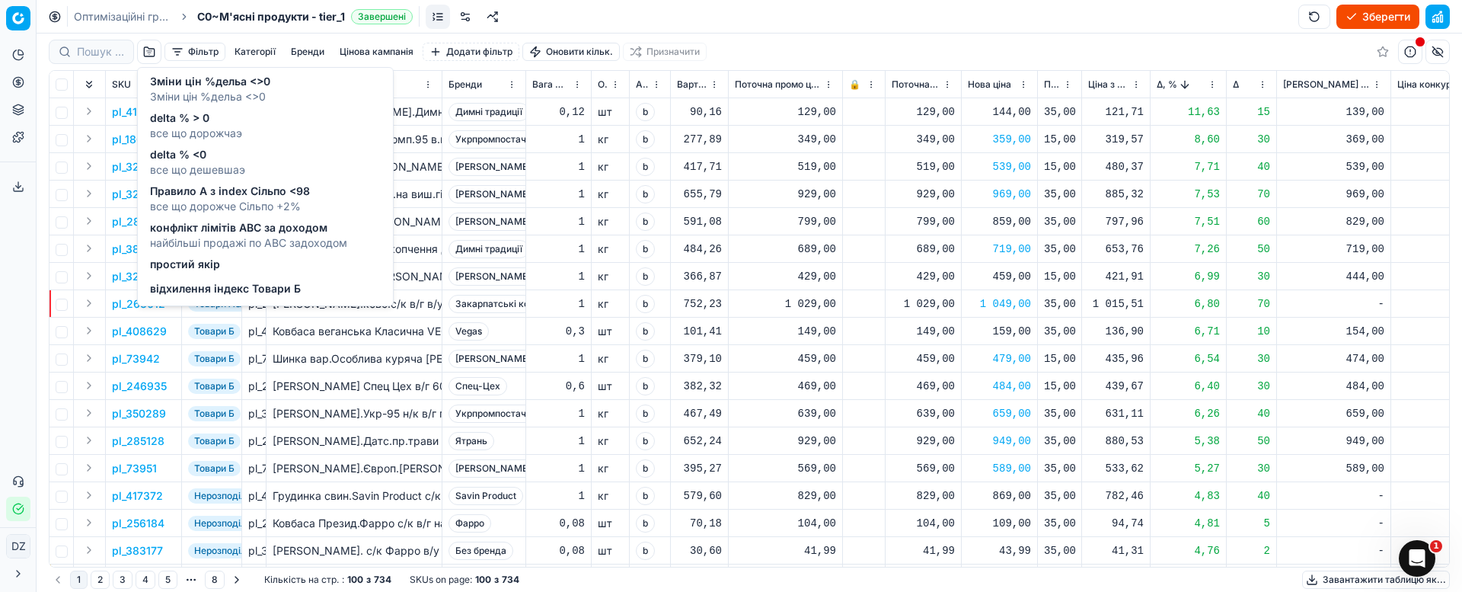
click at [254, 231] on span "конфлікт лімітів ABC за доходом" at bounding box center [248, 227] width 197 height 15
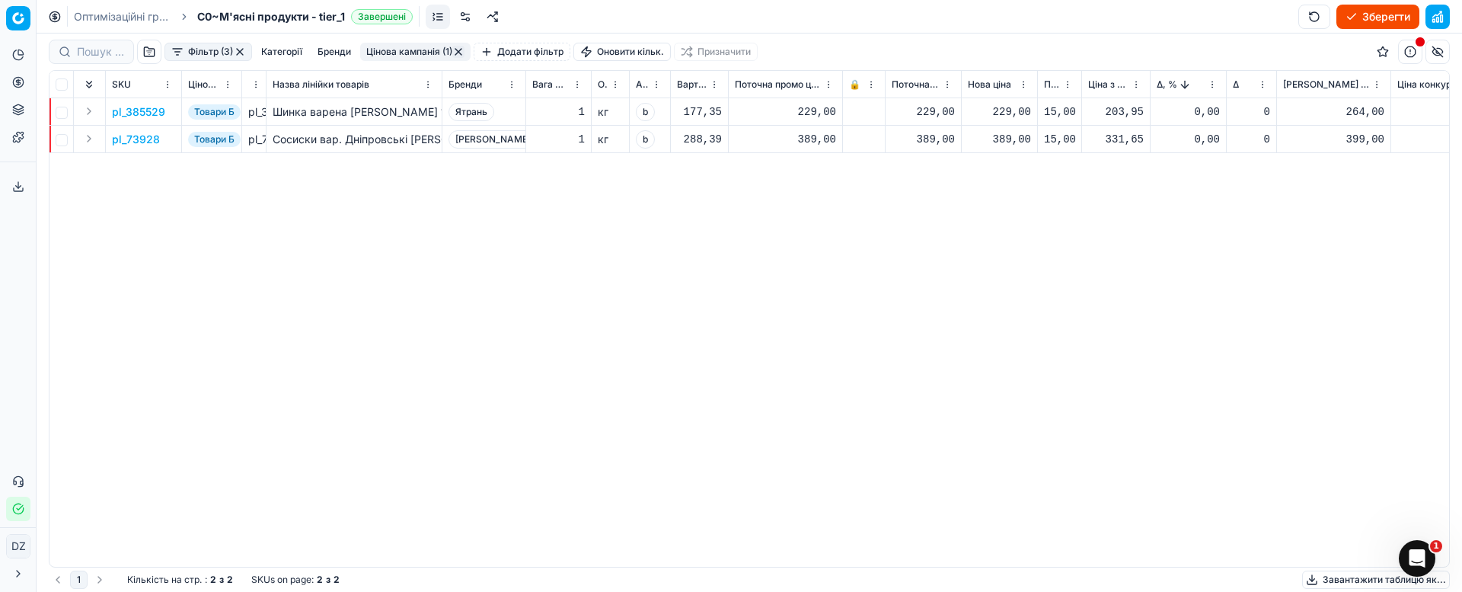
click at [135, 114] on p "pl_385529" at bounding box center [138, 111] width 53 height 15
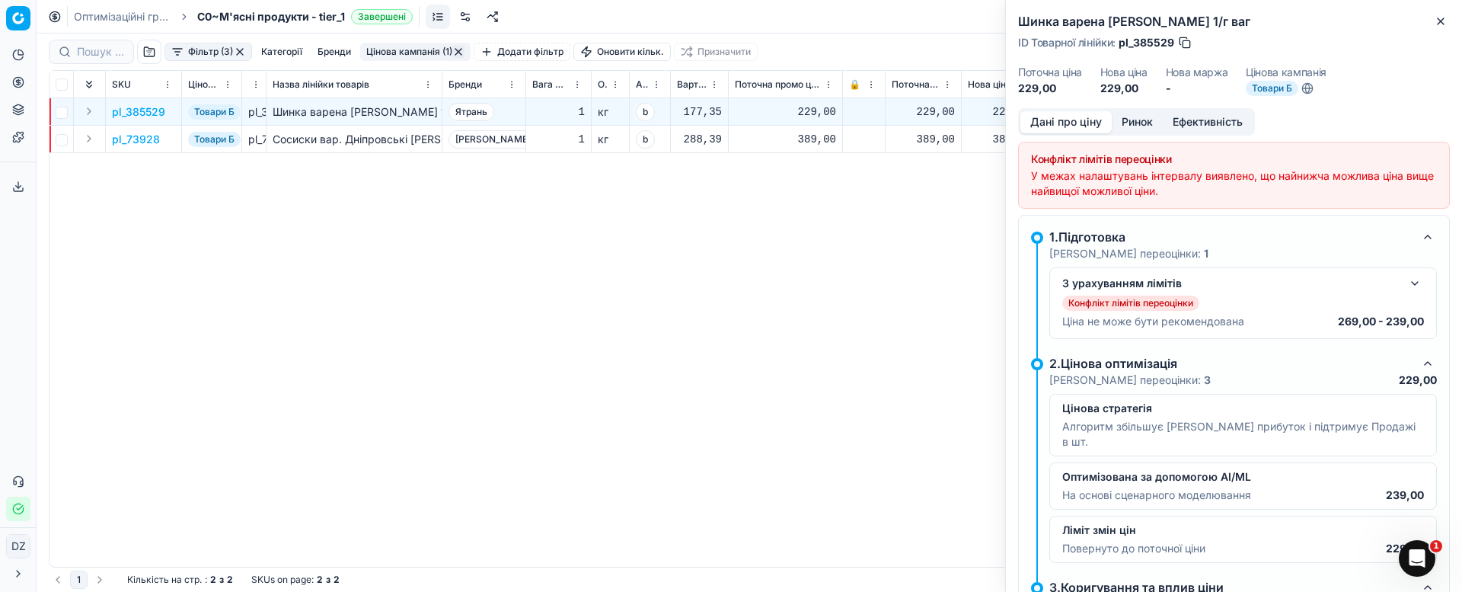
click at [1139, 119] on button "Ринок" at bounding box center [1137, 122] width 51 height 22
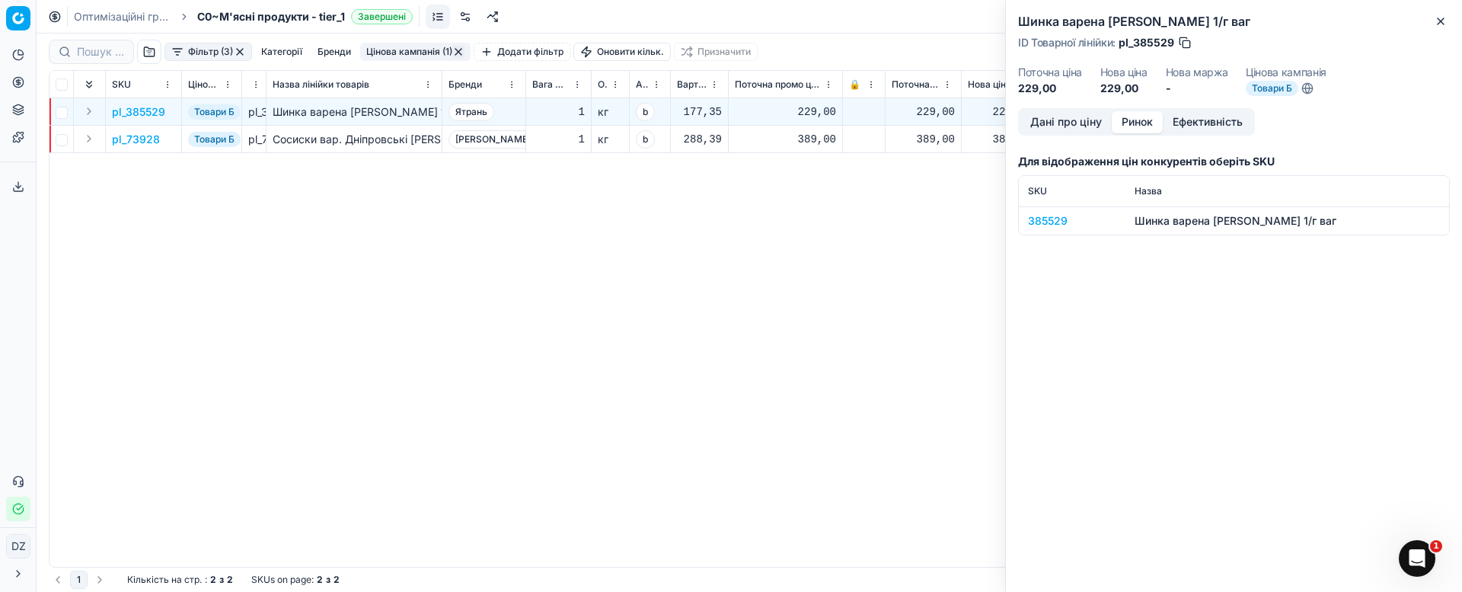
click at [1058, 224] on div "385529" at bounding box center [1072, 220] width 88 height 15
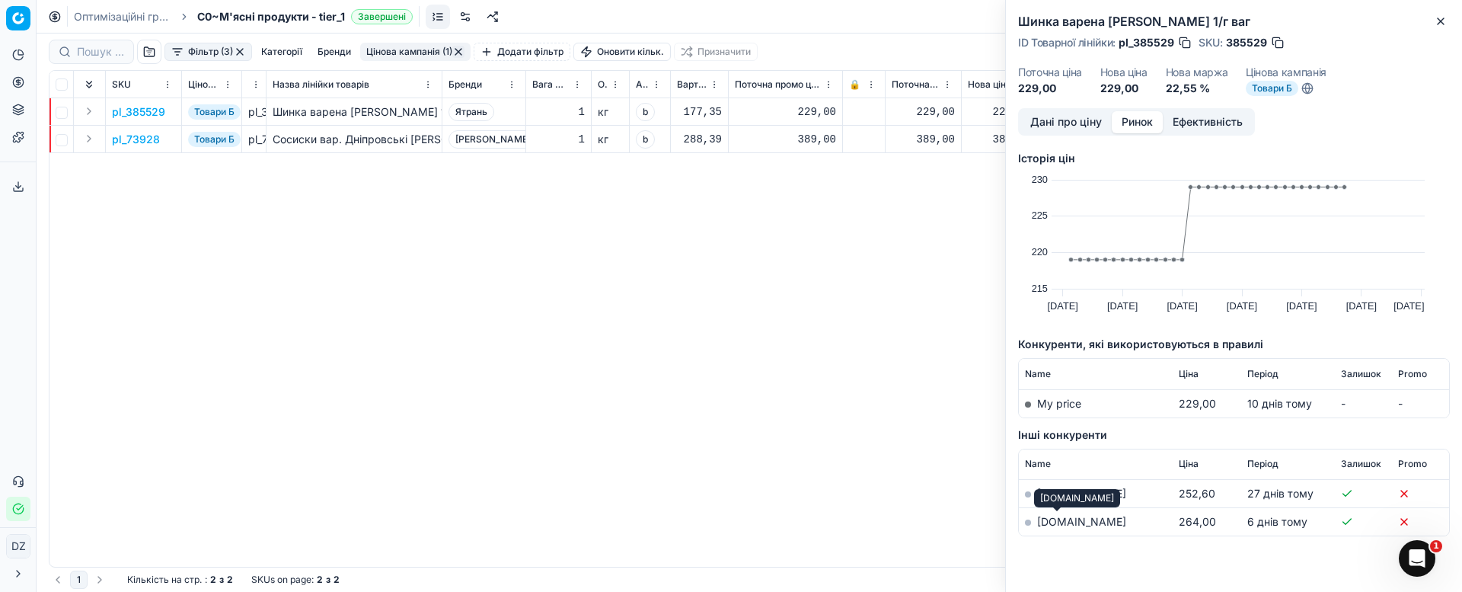
click at [1045, 525] on link "[DOMAIN_NAME]" at bounding box center [1081, 521] width 89 height 13
click at [1439, 18] on icon "button" at bounding box center [1440, 21] width 12 height 12
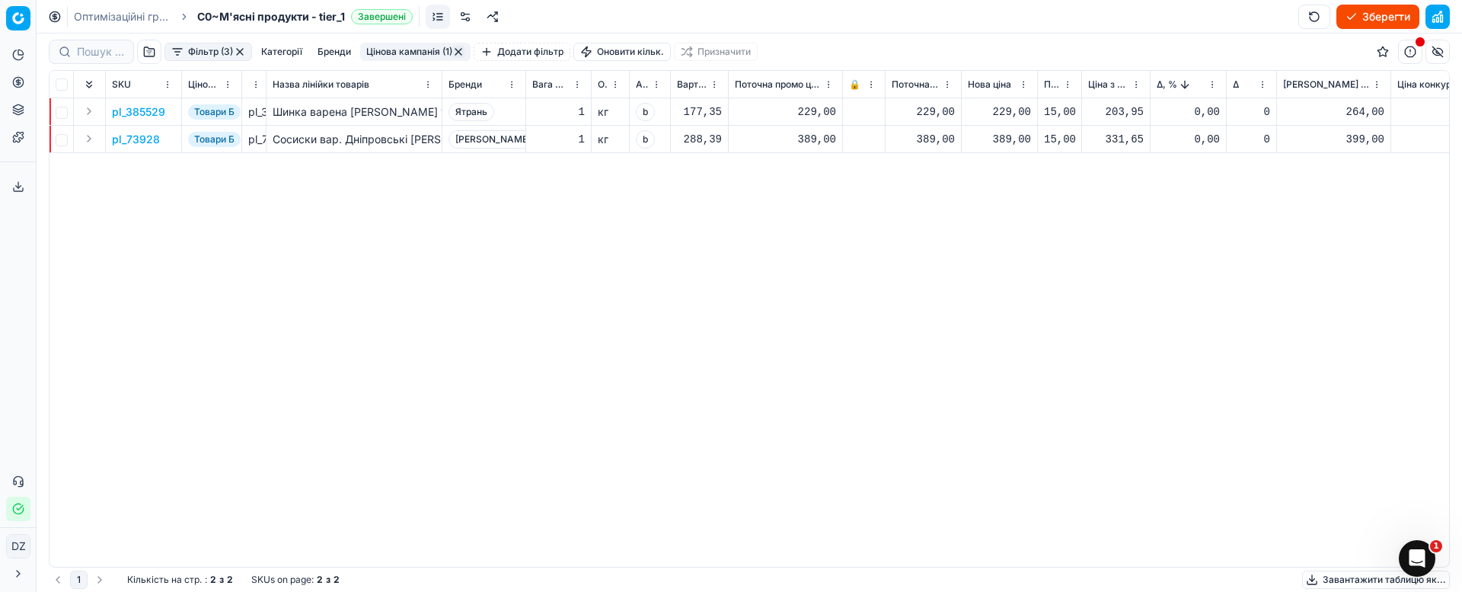
click at [1011, 110] on div "229,00" at bounding box center [999, 111] width 63 height 15
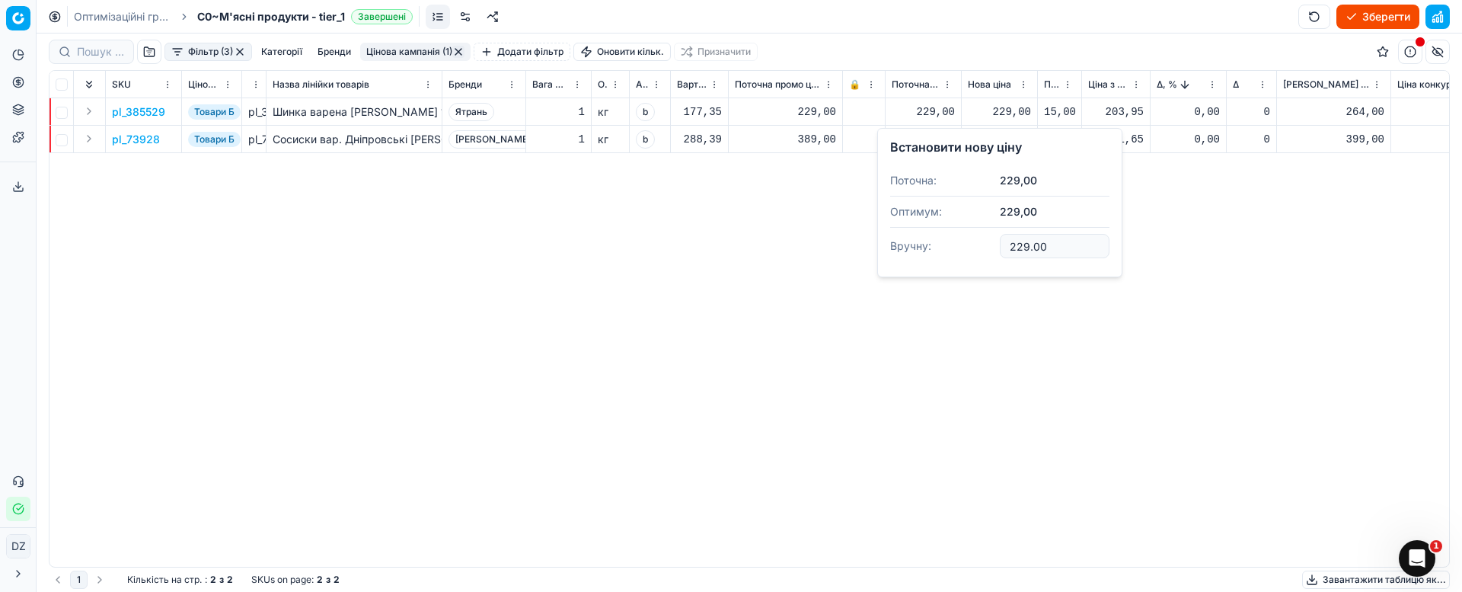
drag, startPoint x: 1069, startPoint y: 250, endPoint x: 980, endPoint y: 250, distance: 89.1
click at [980, 250] on dl "Поточна: 229,00 Оптимум: 229,00 Вручну: 229.00" at bounding box center [999, 214] width 219 height 99
type input "259.00"
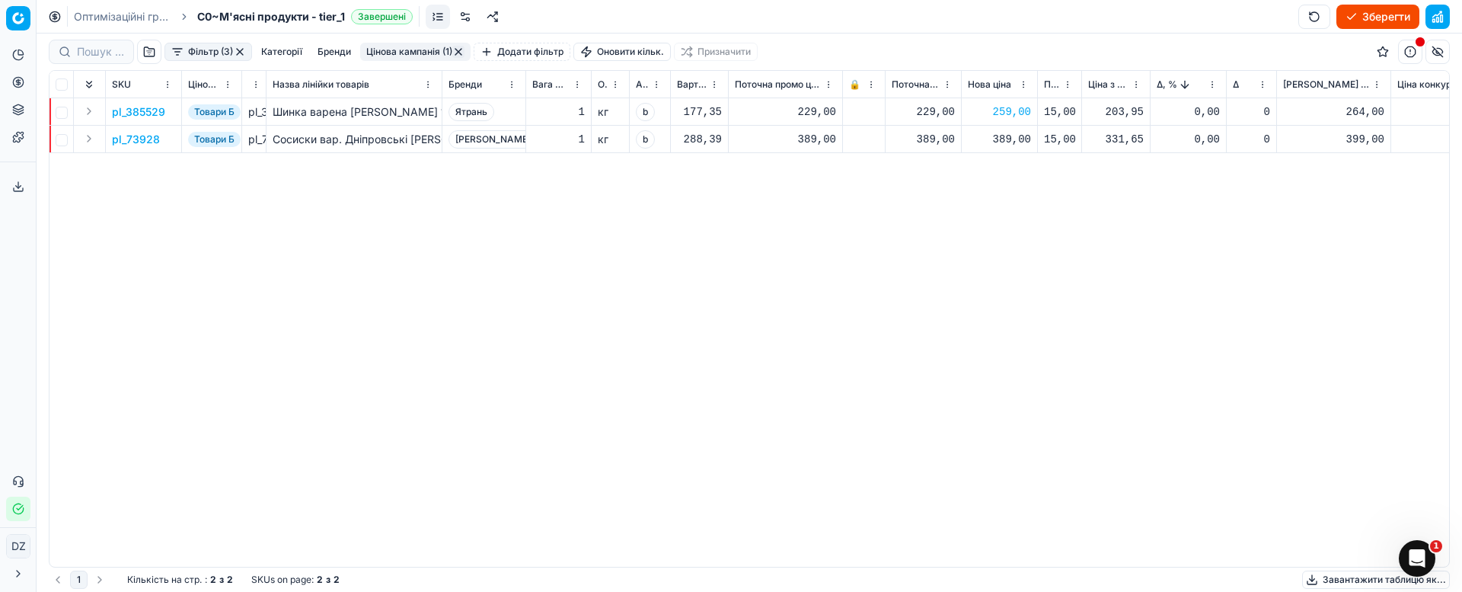
click at [143, 137] on p "pl_73928" at bounding box center [136, 139] width 48 height 15
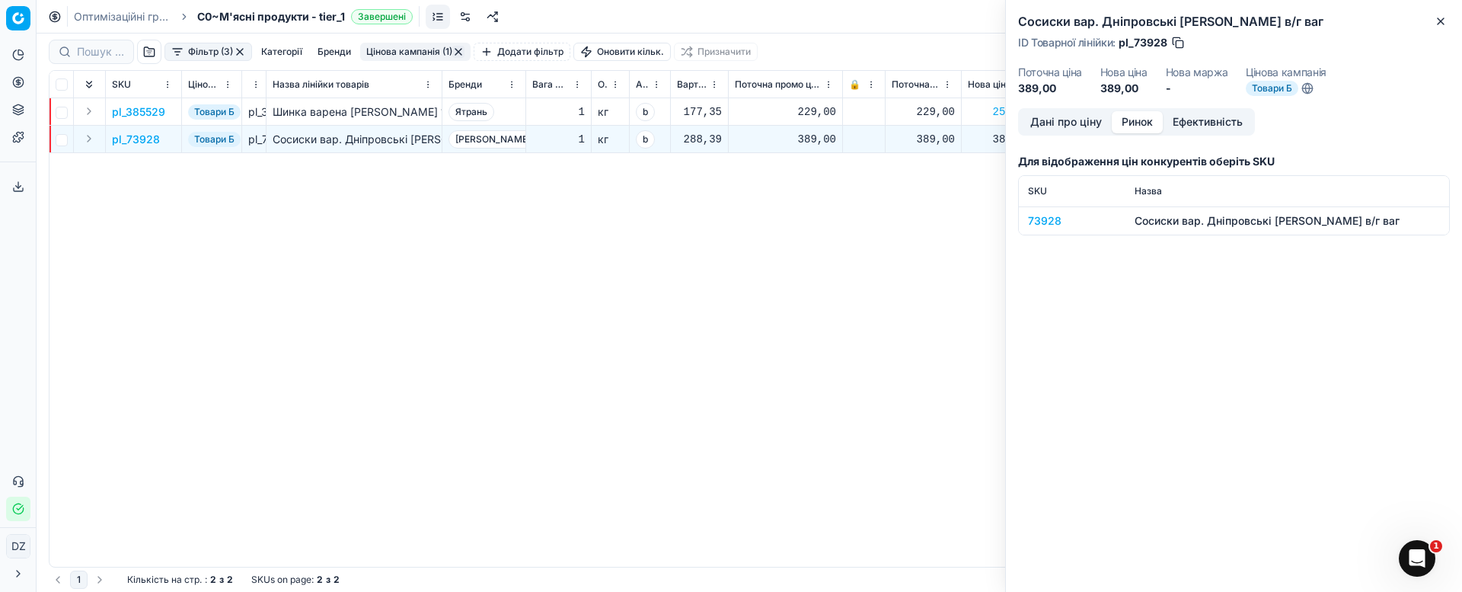
click at [1136, 120] on button "Ринок" at bounding box center [1137, 122] width 51 height 22
click at [1048, 213] on div "73928" at bounding box center [1072, 220] width 88 height 15
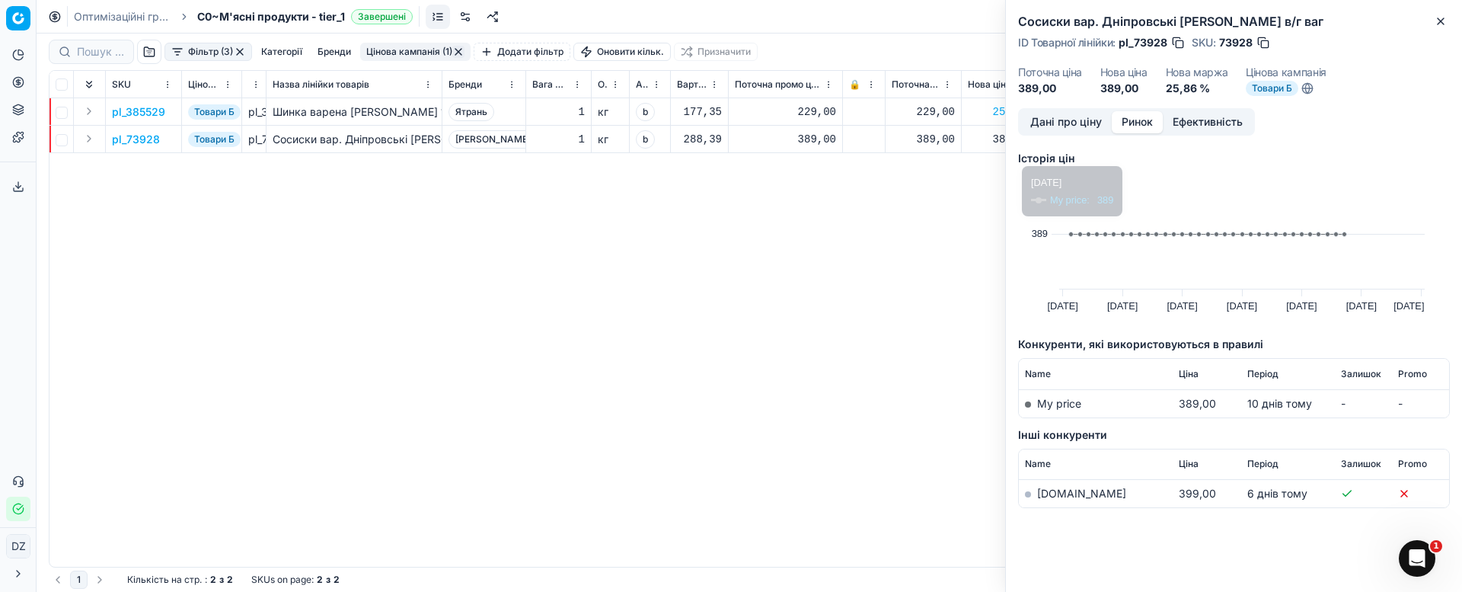
click at [1053, 492] on link "[DOMAIN_NAME]" at bounding box center [1081, 493] width 89 height 13
click at [1435, 18] on icon "button" at bounding box center [1440, 21] width 12 height 12
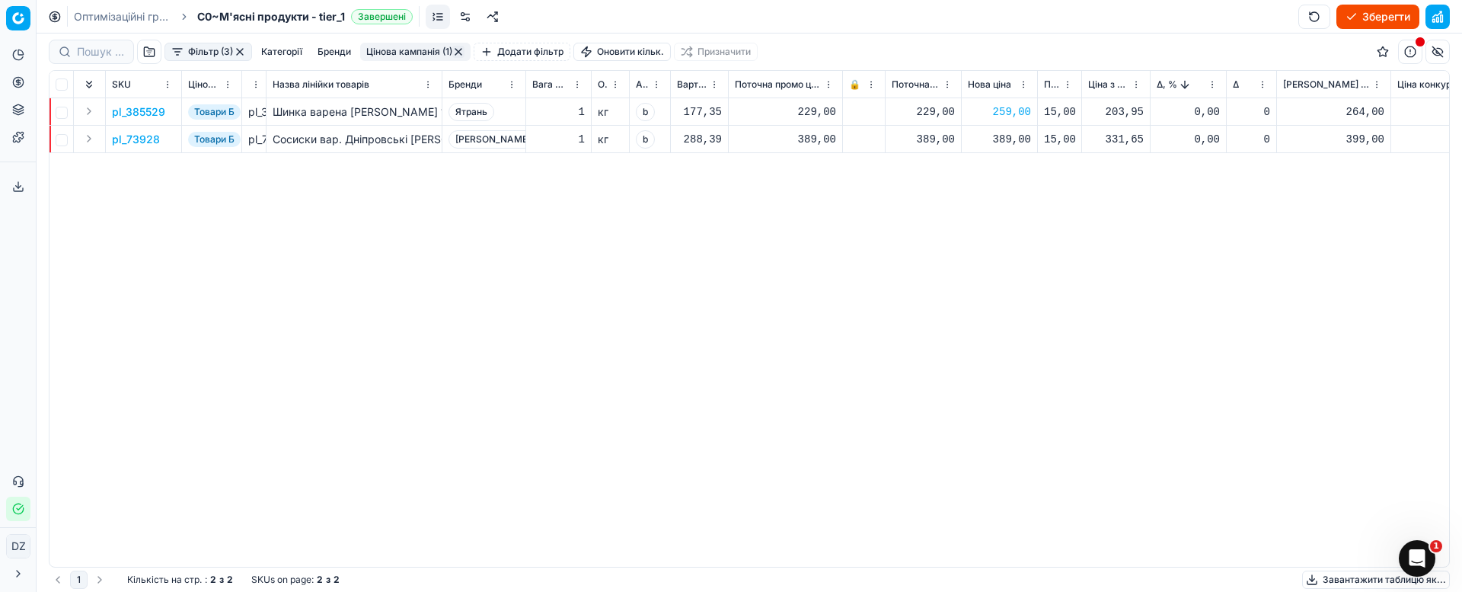
click at [1014, 142] on div "389,00" at bounding box center [999, 139] width 63 height 15
drag, startPoint x: 1061, startPoint y: 275, endPoint x: 926, endPoint y: 272, distance: 135.6
click at [926, 271] on dl "Поточна: 389,00 Оптимум: 389,00 Вручну: 389.00" at bounding box center [999, 242] width 219 height 99
type input "399.00"
click at [243, 50] on button "button" at bounding box center [240, 52] width 12 height 12
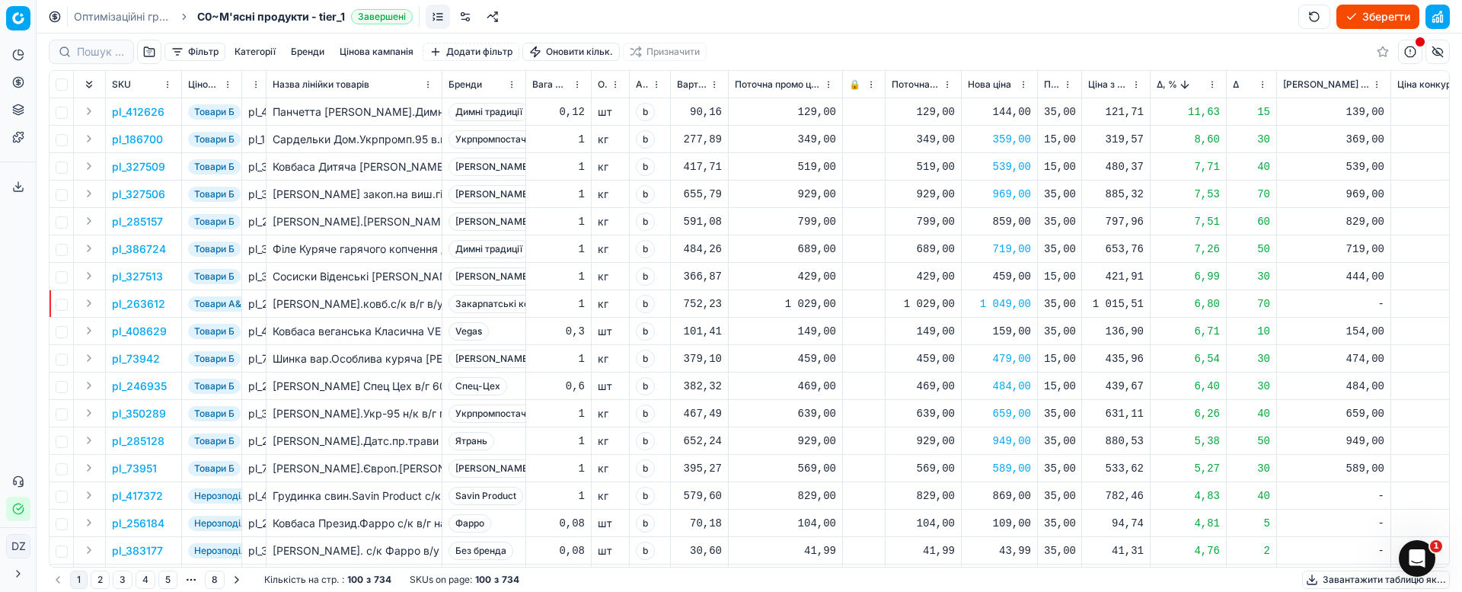
click at [145, 50] on button "button" at bounding box center [149, 52] width 24 height 24
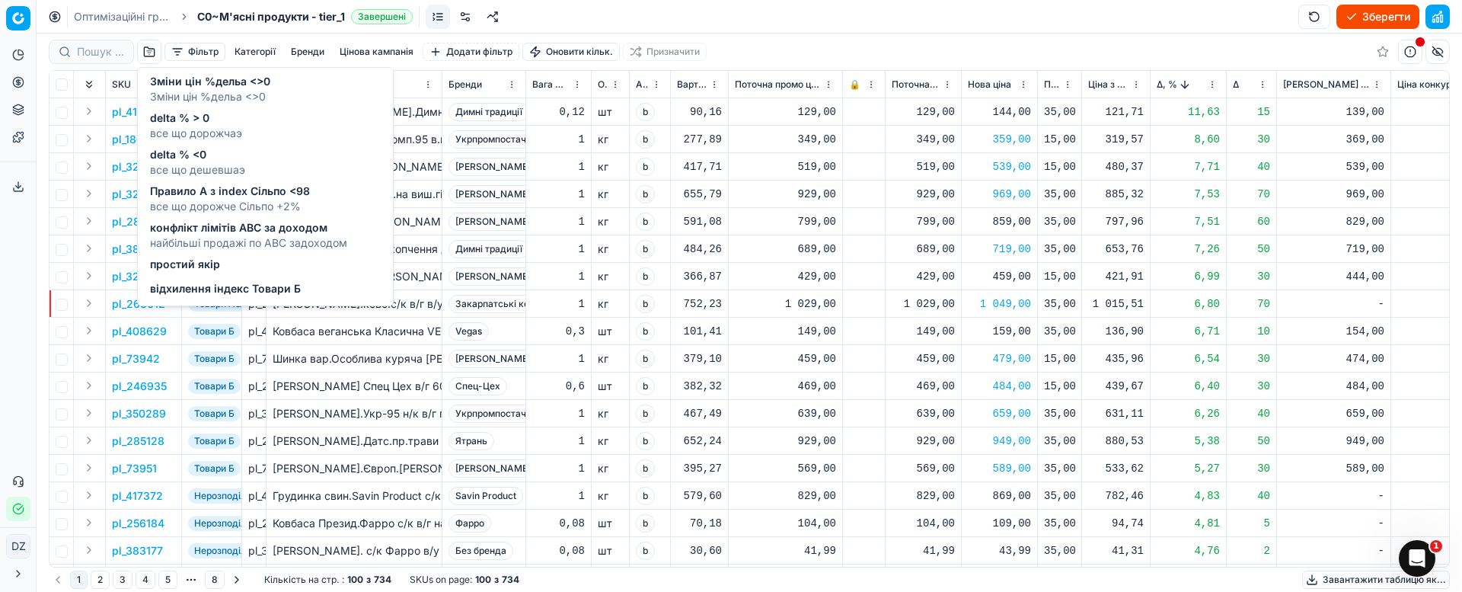
click at [254, 287] on span "відхилення індекс Товари Б" at bounding box center [225, 288] width 151 height 15
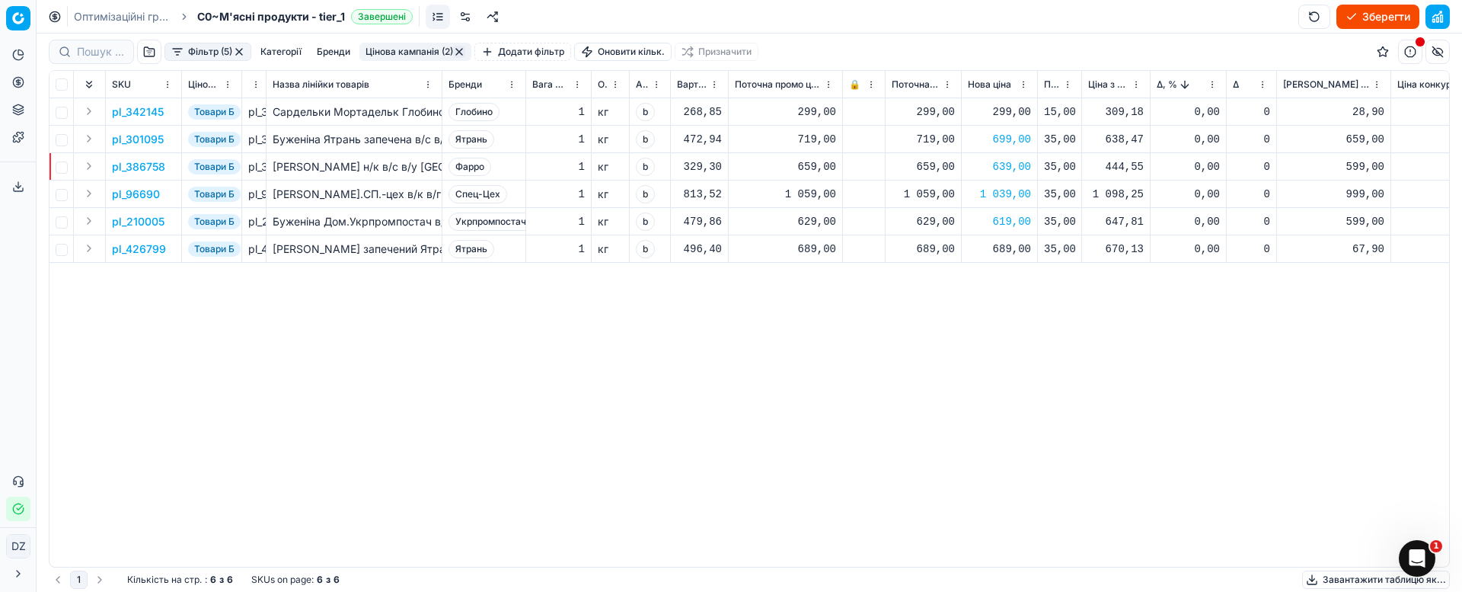
drag, startPoint x: 241, startPoint y: 49, endPoint x: 139, endPoint y: 60, distance: 102.7
click at [240, 49] on button "button" at bounding box center [239, 52] width 12 height 12
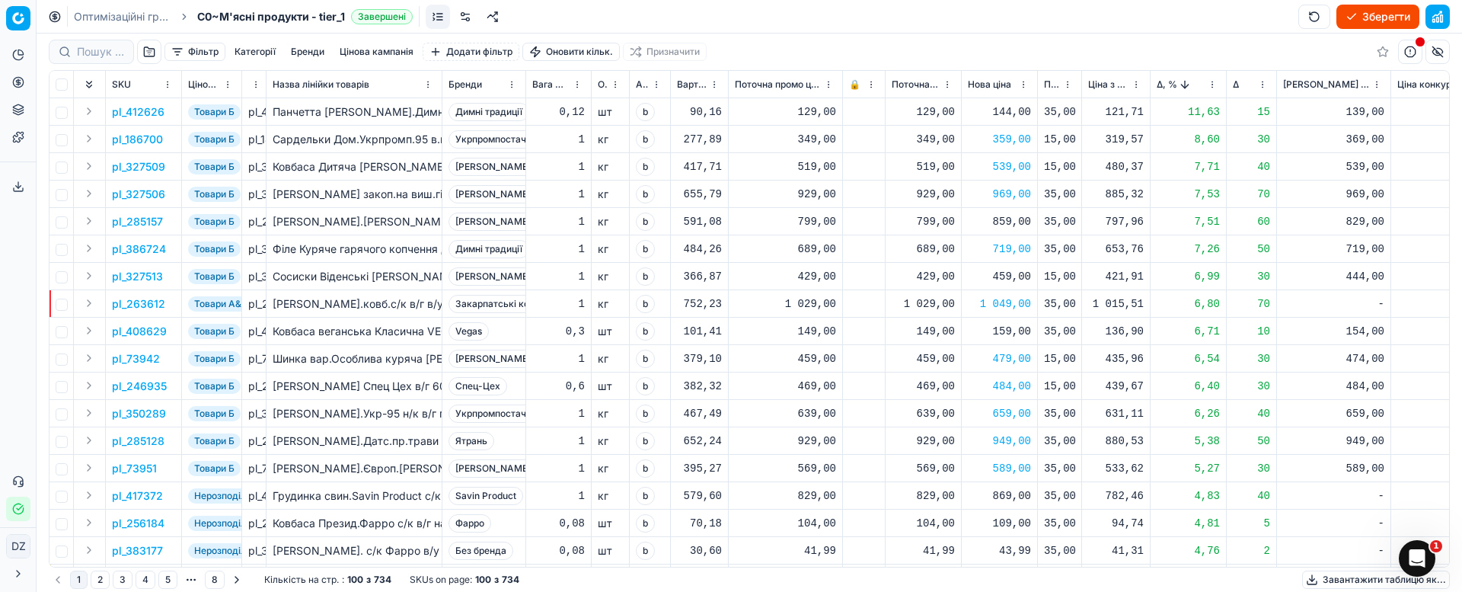
click at [145, 53] on button "button" at bounding box center [149, 52] width 24 height 24
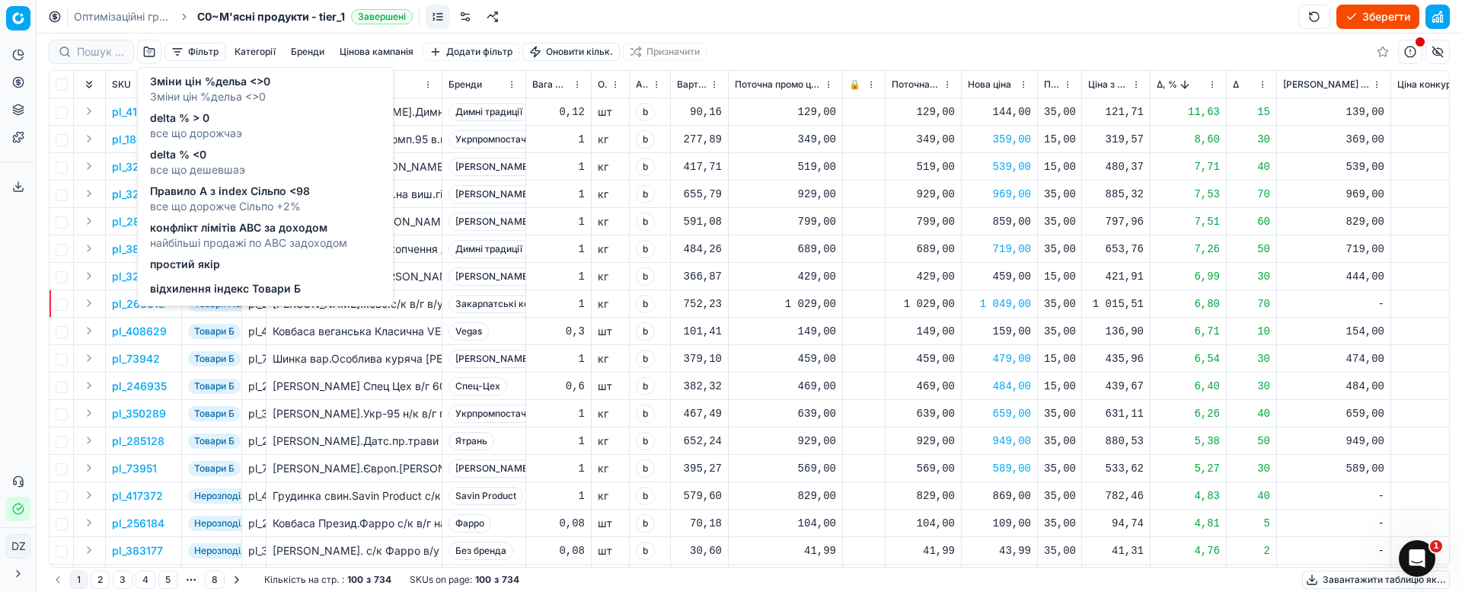
click at [330, 204] on div "Правило А з index Сільпо <98 все що дорожче Сільпо +2%" at bounding box center [265, 198] width 249 height 37
click at [300, 188] on span "Правило А з index Сільпо <98" at bounding box center [230, 190] width 160 height 15
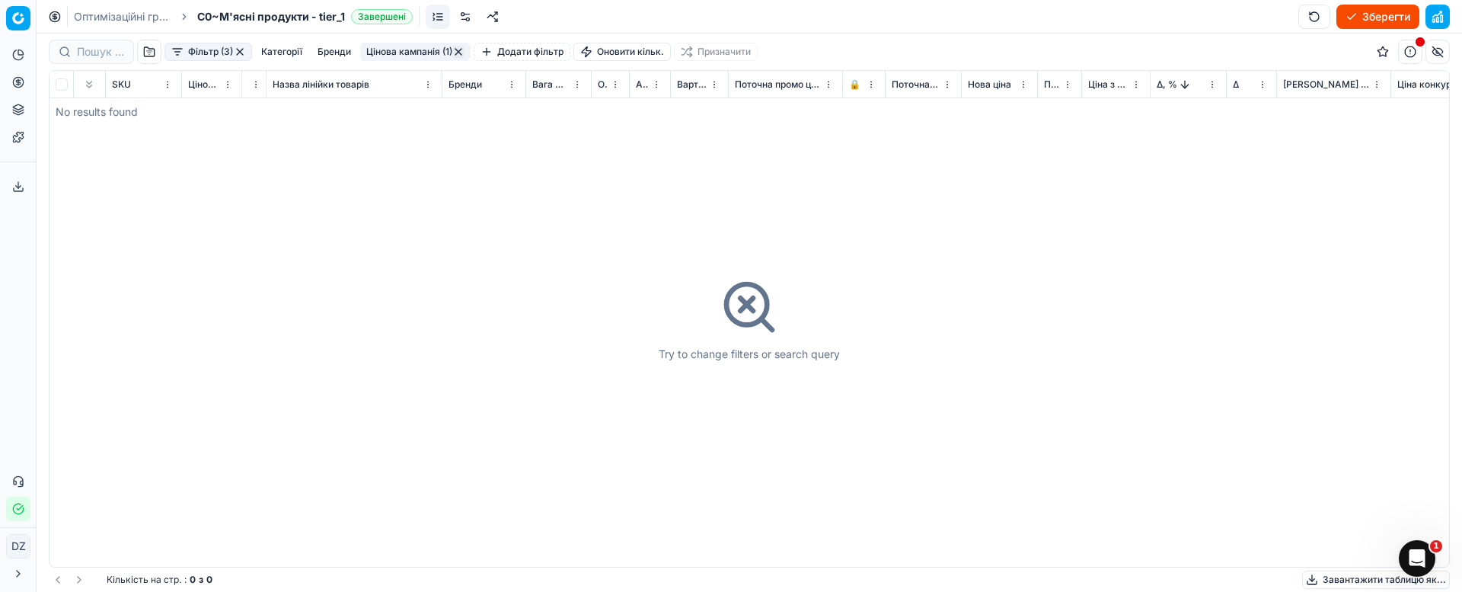
click at [241, 53] on button "button" at bounding box center [240, 52] width 12 height 12
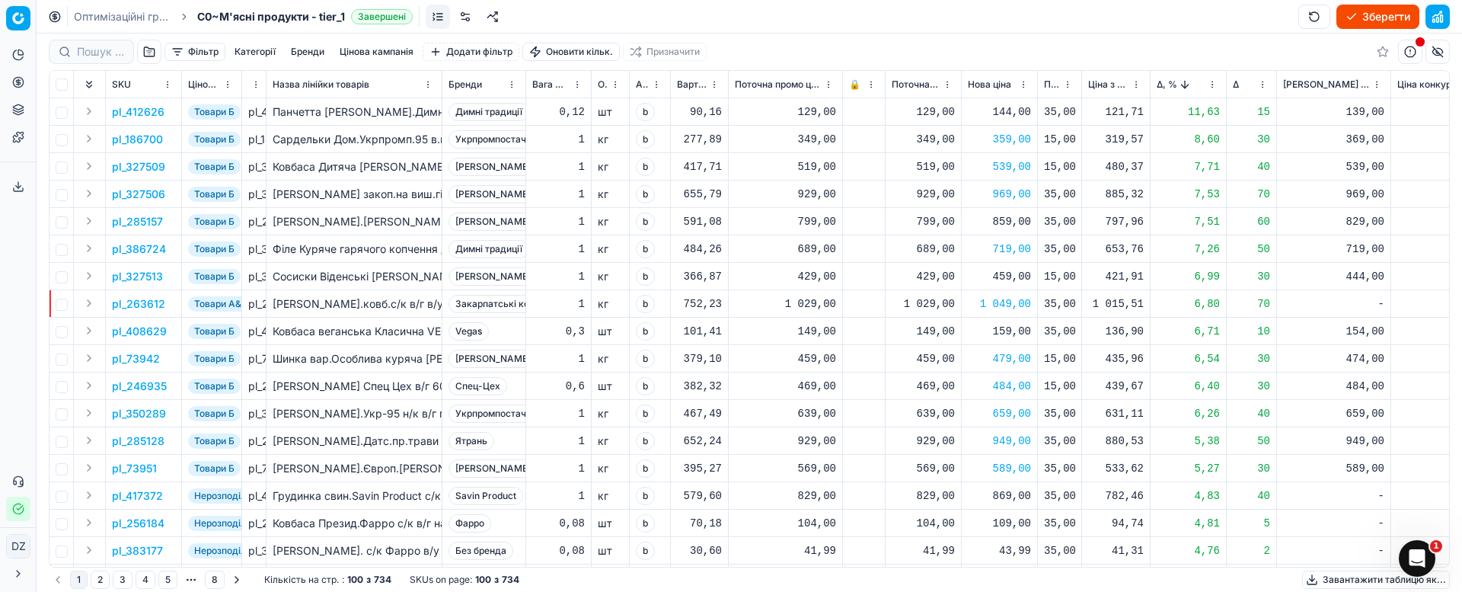
click at [1371, 12] on button "Зберегти" at bounding box center [1377, 17] width 83 height 24
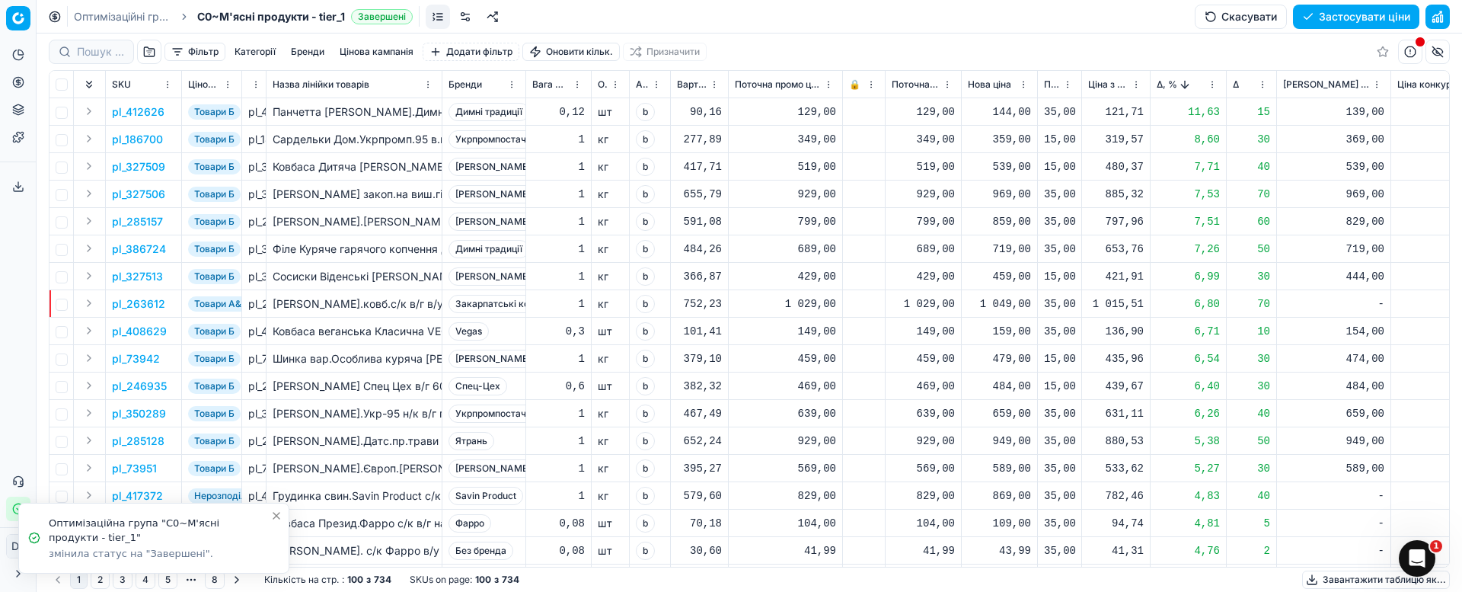
click at [1437, 49] on button "button" at bounding box center [1437, 52] width 24 height 24
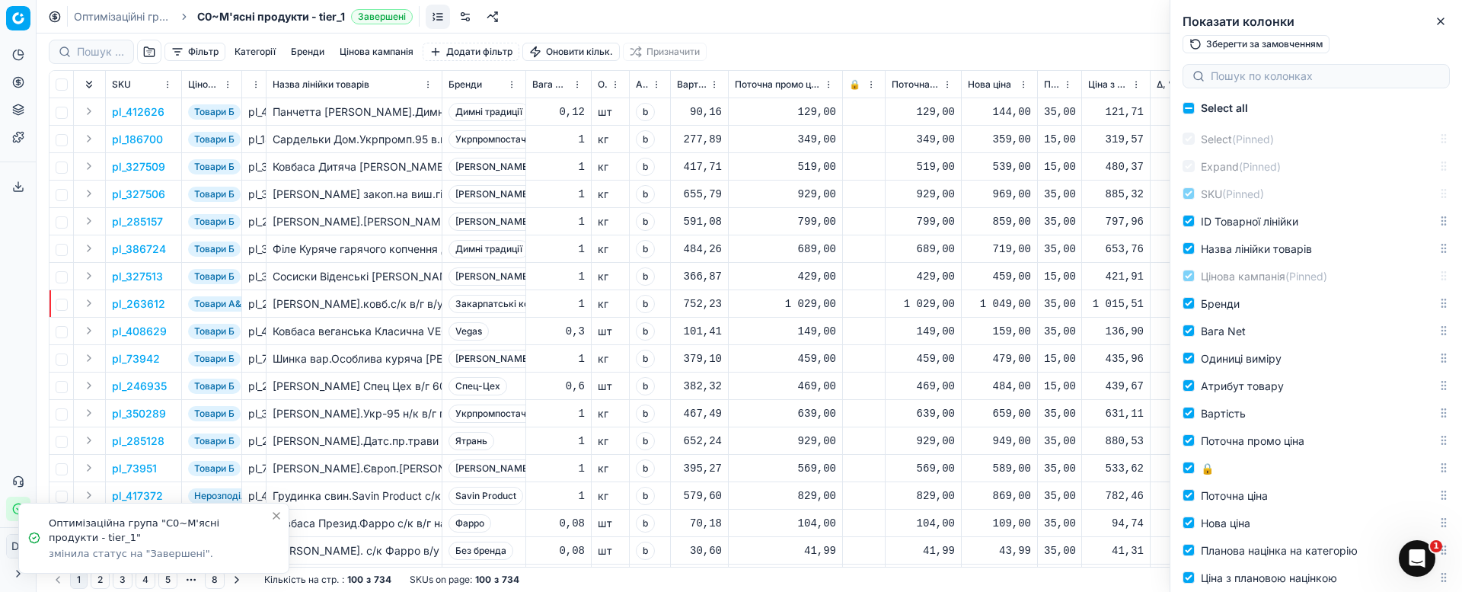
click at [1039, 56] on div "Фільтр Категорії [PERSON_NAME] кампанія Додати фільтр Оновити кільк. Призначити" at bounding box center [749, 52] width 1401 height 37
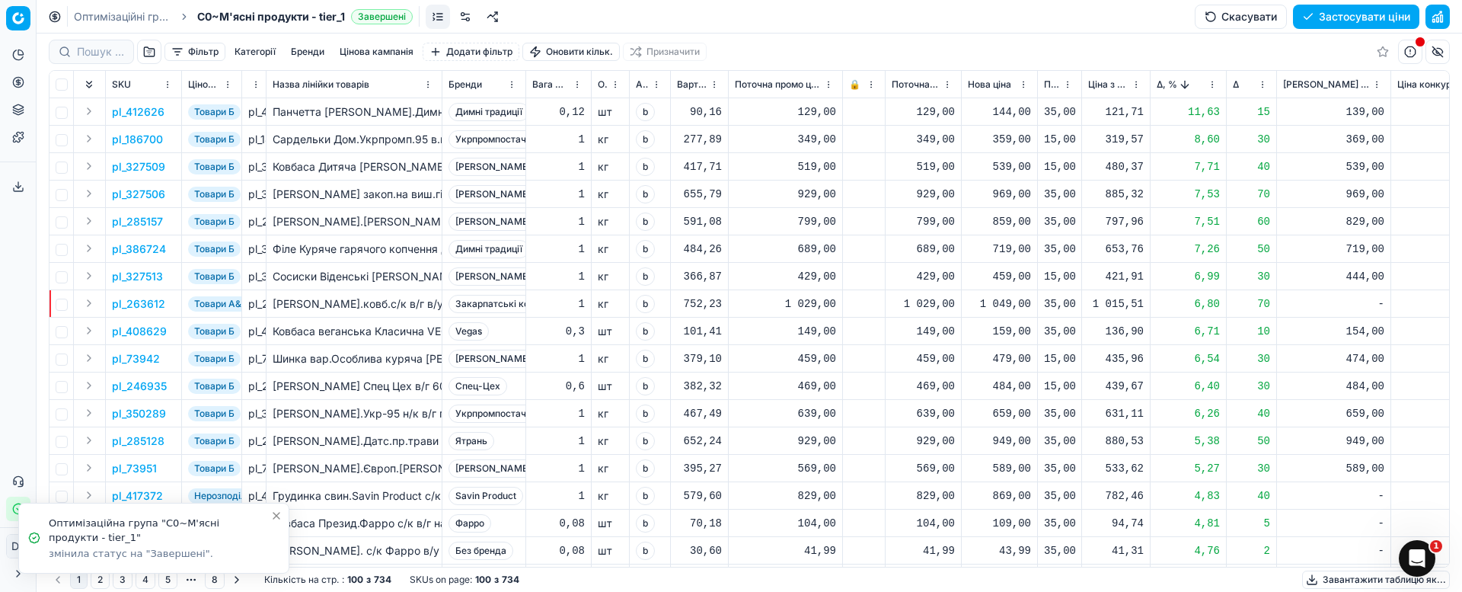
click at [1441, 24] on button "button" at bounding box center [1437, 17] width 24 height 24
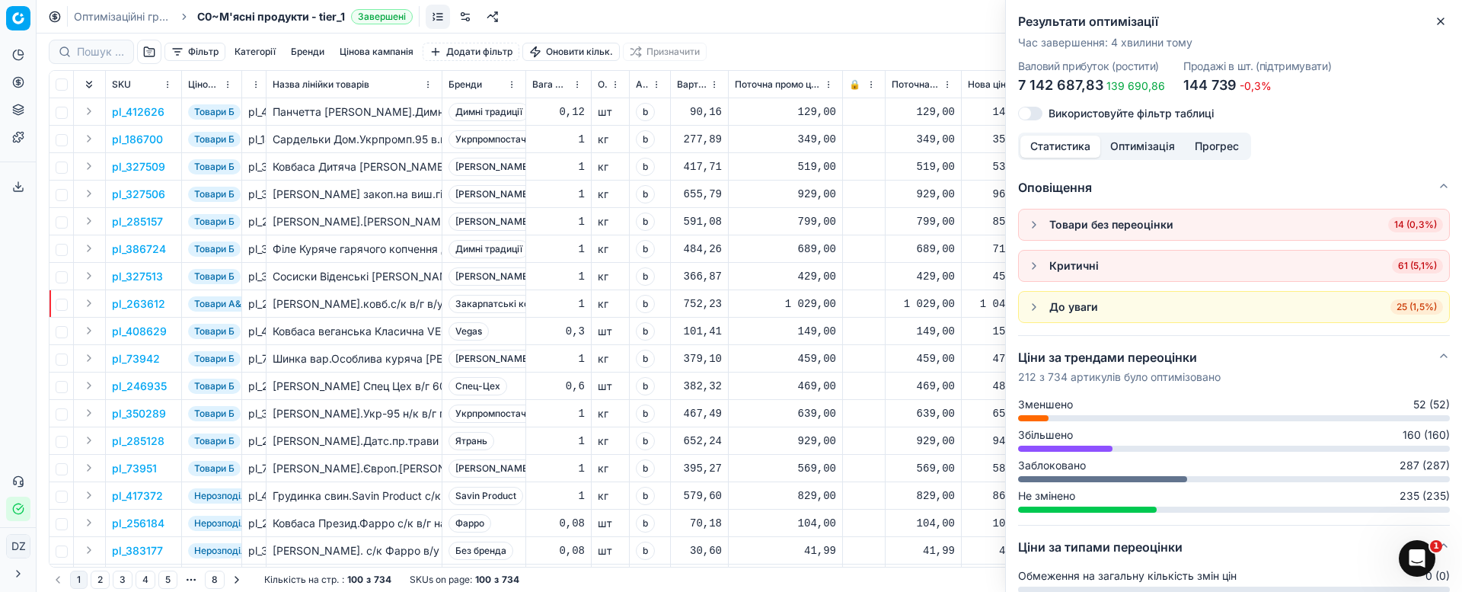
click at [1383, 234] on li "Товари без переоцінки 14 (0,3%)" at bounding box center [1234, 224] width 430 height 30
click at [1388, 225] on span "14 (0,3%)" at bounding box center [1415, 224] width 55 height 15
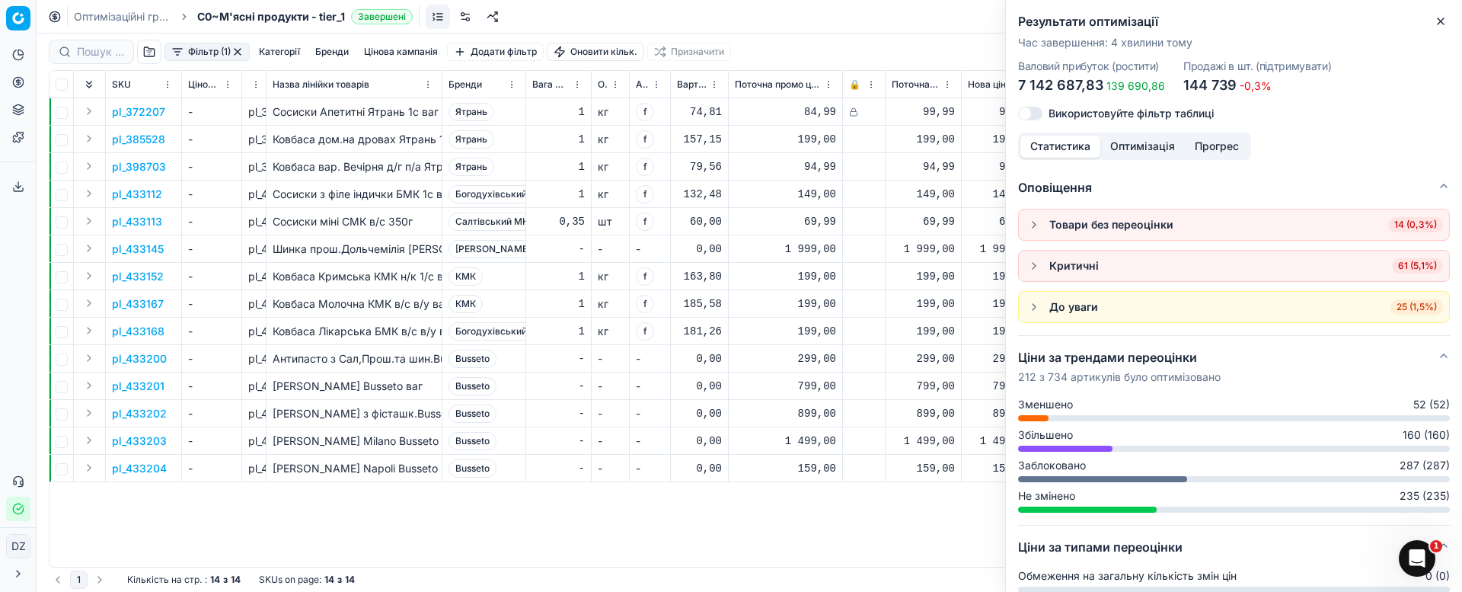
click at [1032, 223] on button "button" at bounding box center [1034, 224] width 18 height 18
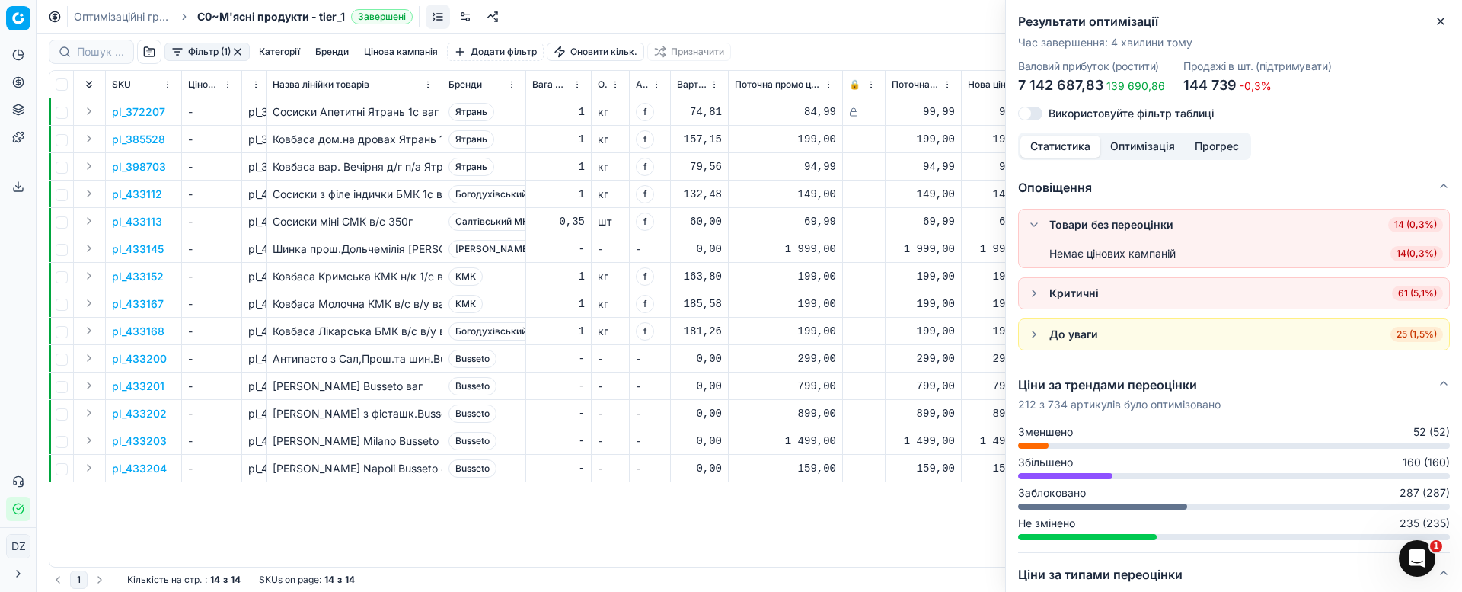
click at [1370, 260] on div "Немає цінових кампаній 14 ( 0,3% )" at bounding box center [1246, 253] width 394 height 15
click at [1398, 254] on span "14 ( 0,3% )" at bounding box center [1416, 253] width 53 height 15
click at [840, 522] on div "pl_372207 - pl_372207 Сосиски Апетитні Ятрань 1с ваг Ятрань 1 кг f 74,81 84,99 …" at bounding box center [748, 332] width 1399 height 468
click at [1449, 24] on button "Close" at bounding box center [1440, 21] width 18 height 18
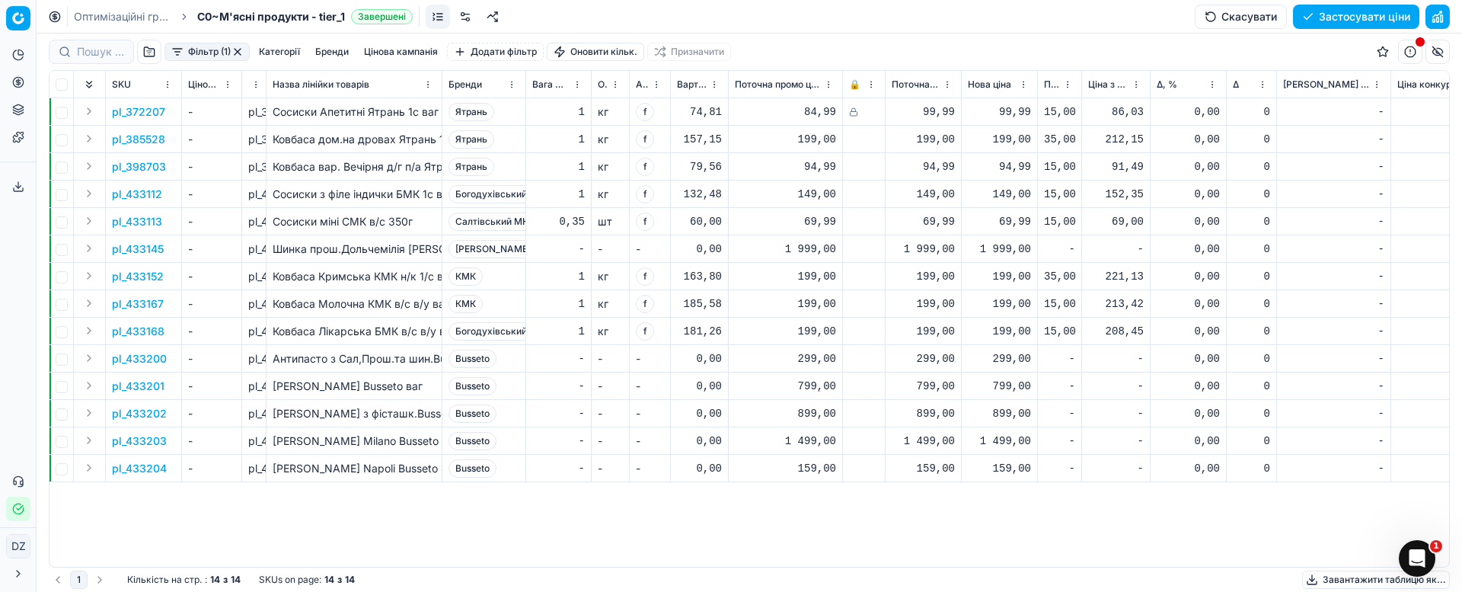
click at [1442, 21] on button "button" at bounding box center [1437, 17] width 24 height 24
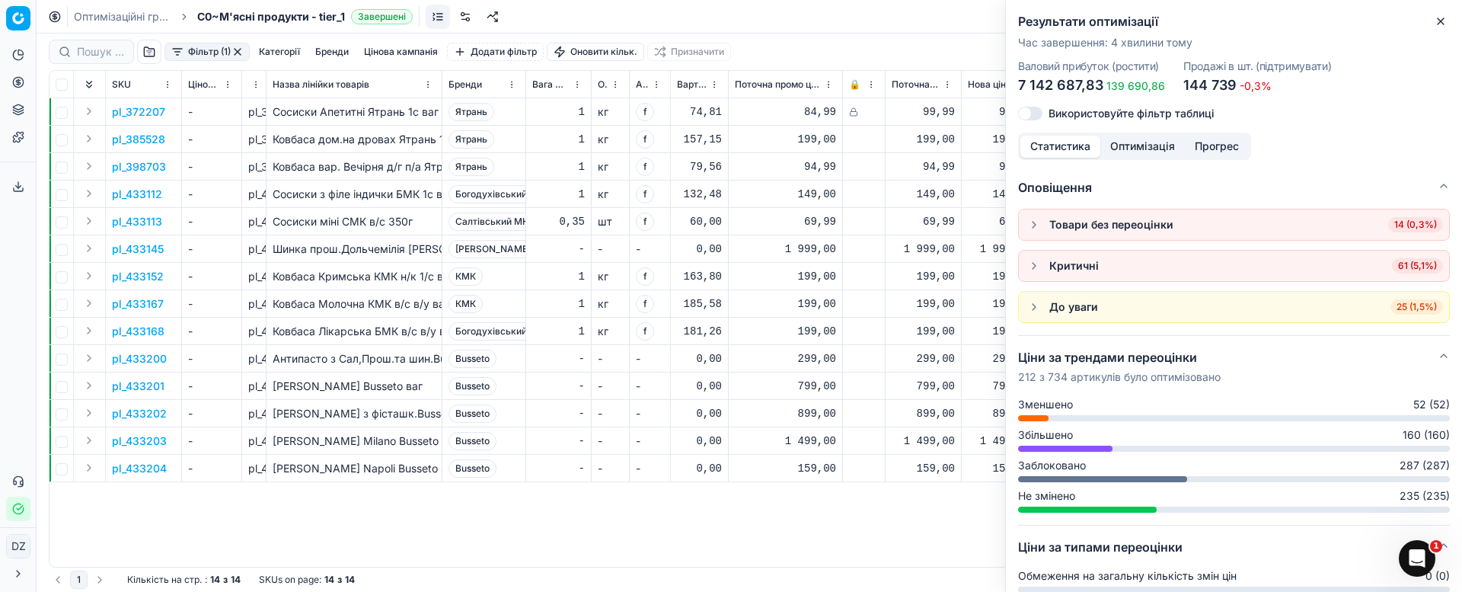
click at [1033, 266] on button "button" at bounding box center [1034, 266] width 18 height 18
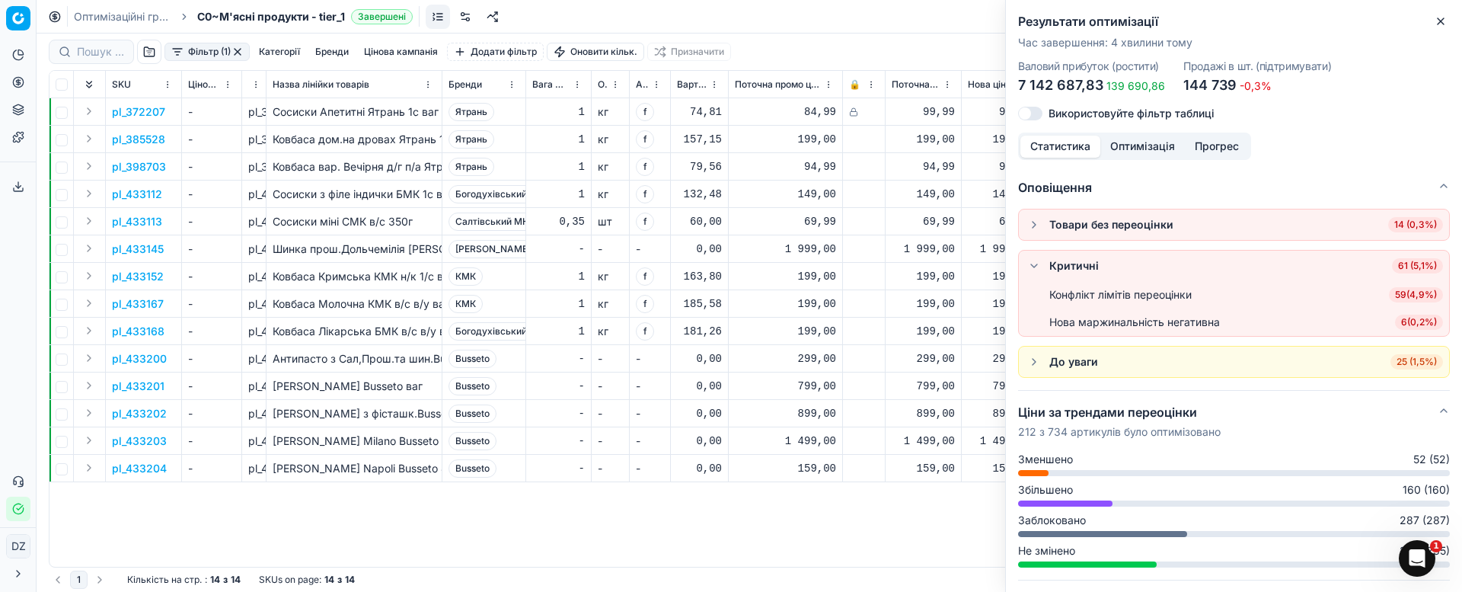
click at [1395, 320] on span "6 ( 0,2% )" at bounding box center [1419, 321] width 48 height 15
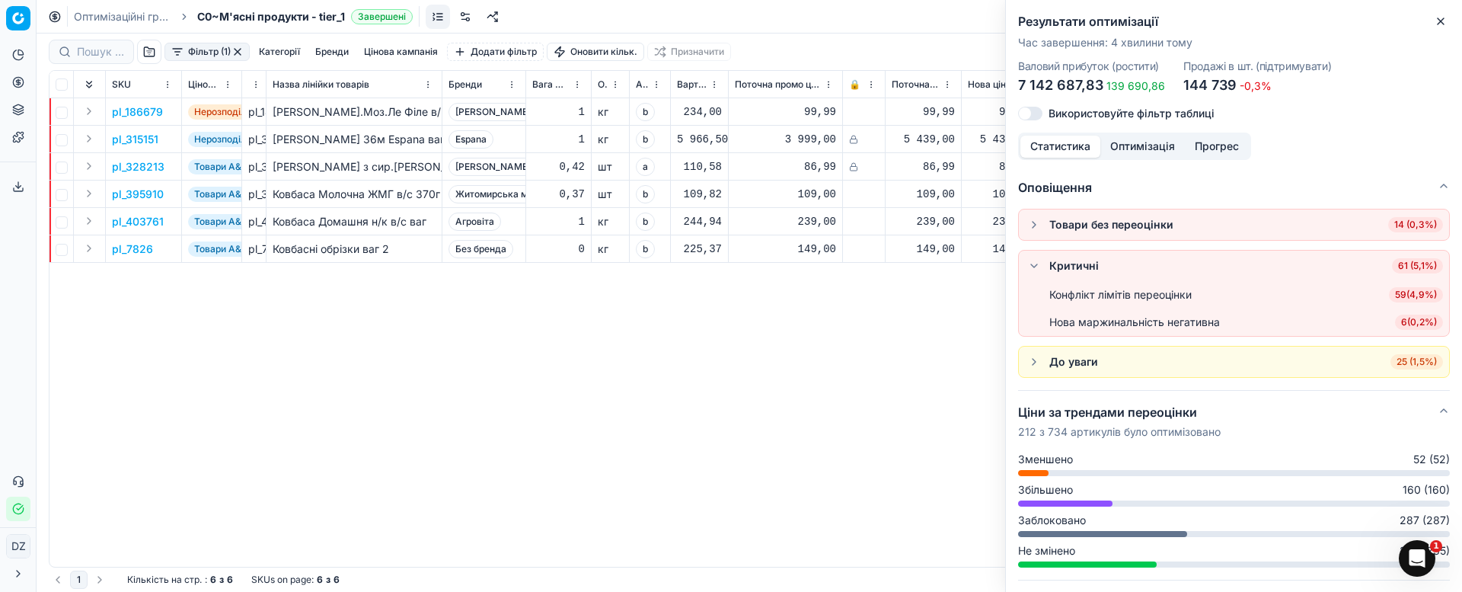
click at [953, 336] on div "pl_186679 Нерозподілені АБ за правилом pl_186679 [PERSON_NAME].Моз.Ле Філе в/к …" at bounding box center [748, 332] width 1399 height 468
click at [1437, 24] on icon "button" at bounding box center [1440, 21] width 12 height 12
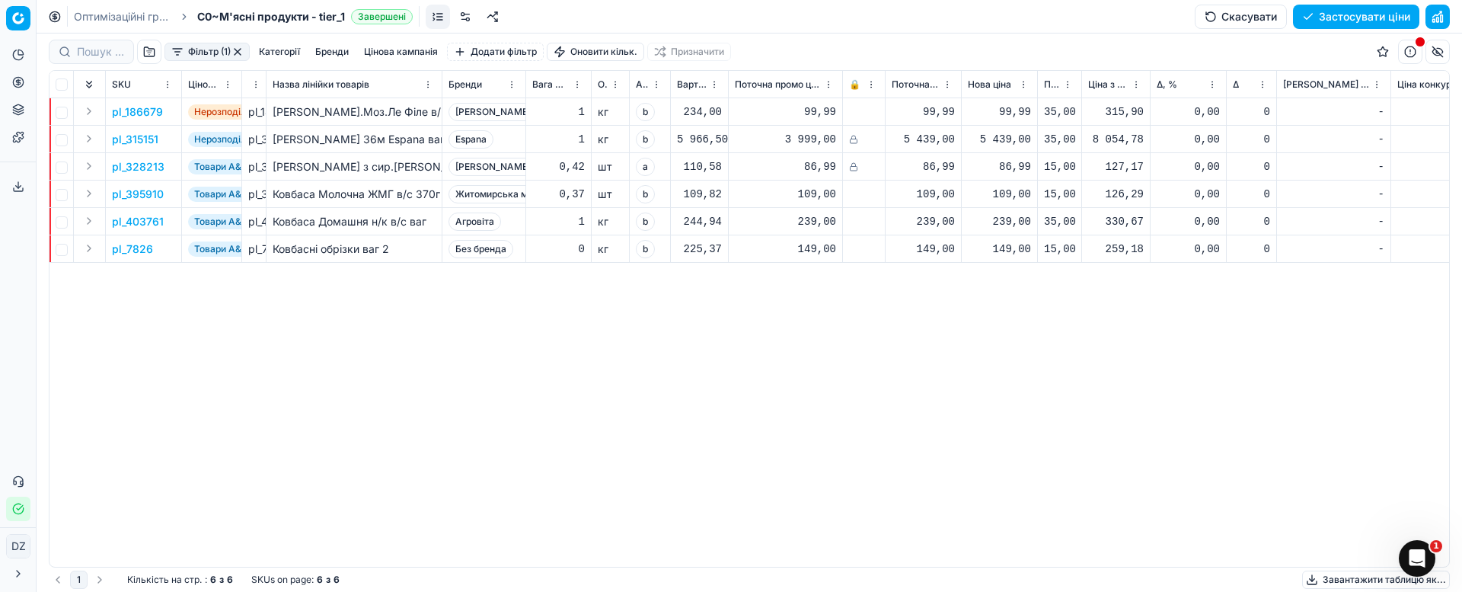
click at [1434, 17] on button "button" at bounding box center [1437, 17] width 24 height 24
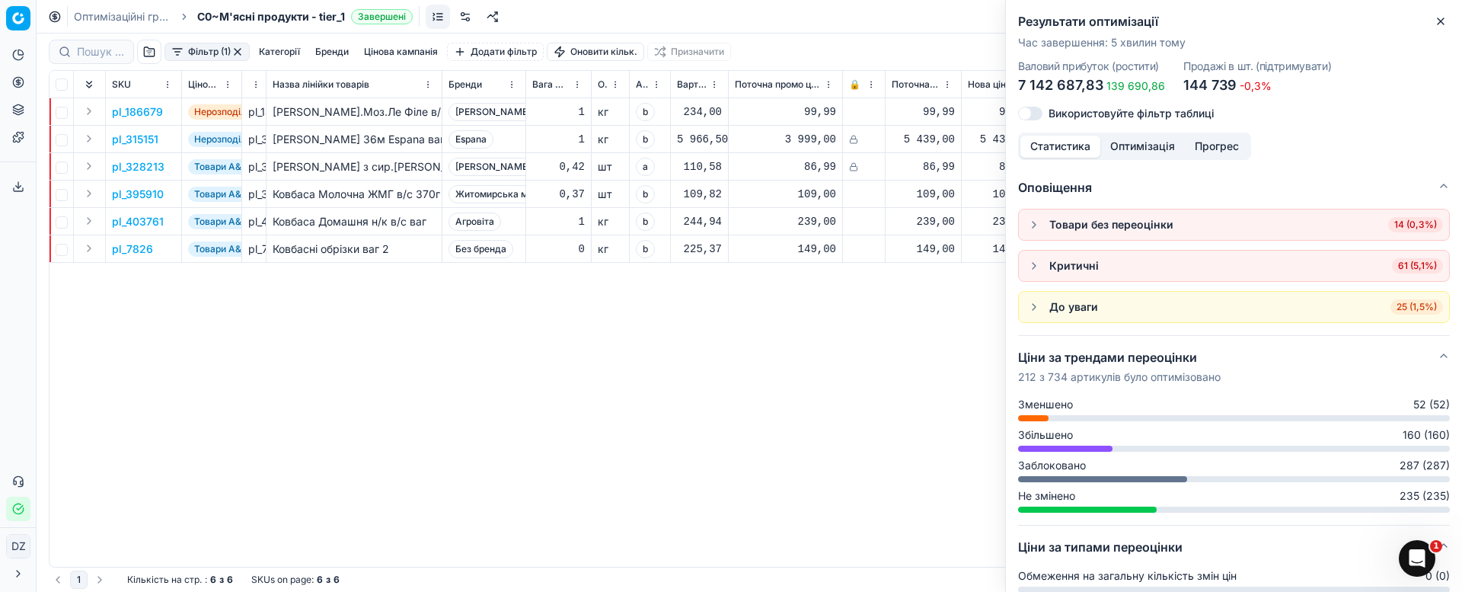
click at [1039, 270] on button "button" at bounding box center [1034, 266] width 18 height 18
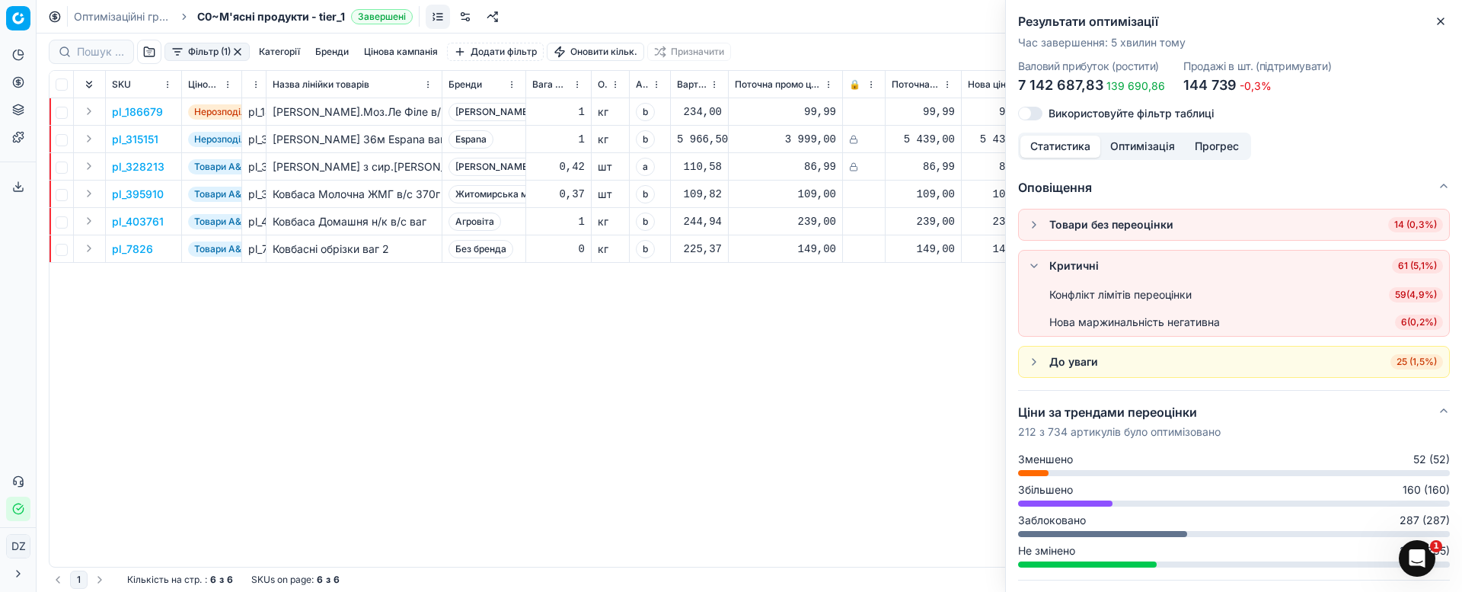
click at [1389, 290] on span "59 ( 4,9% )" at bounding box center [1416, 294] width 54 height 15
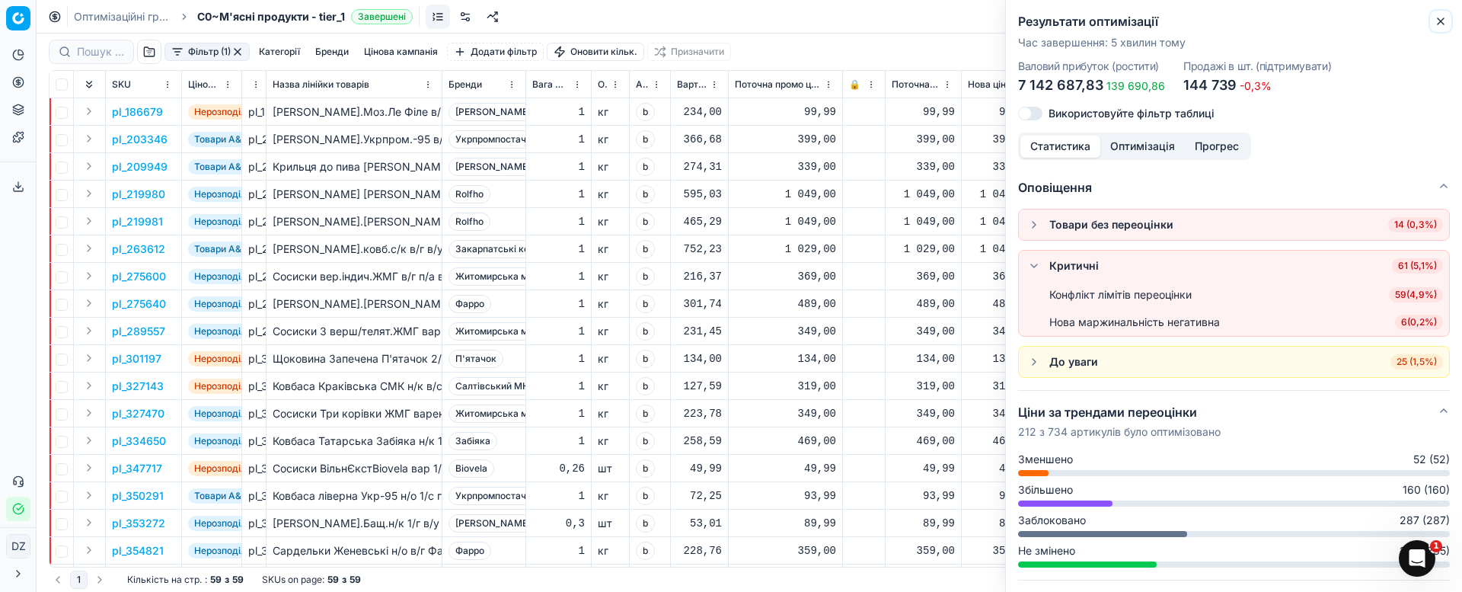
click at [1441, 16] on icon "button" at bounding box center [1440, 21] width 12 height 12
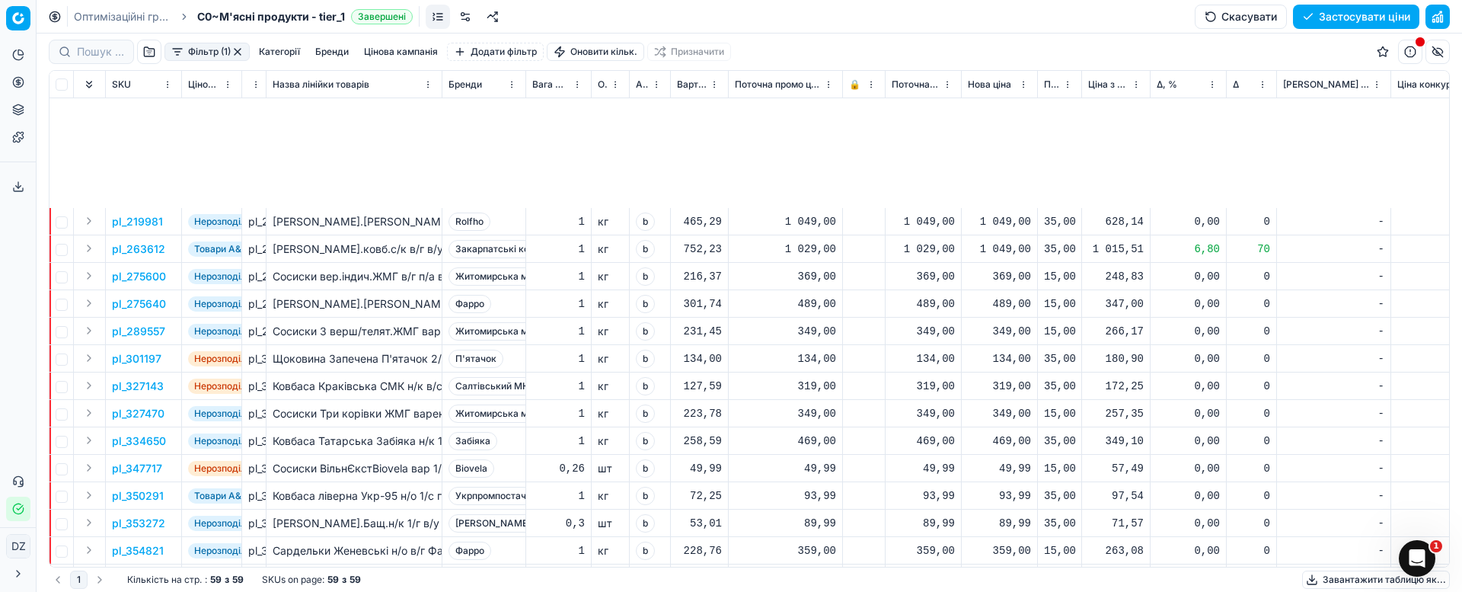
scroll to position [457, 0]
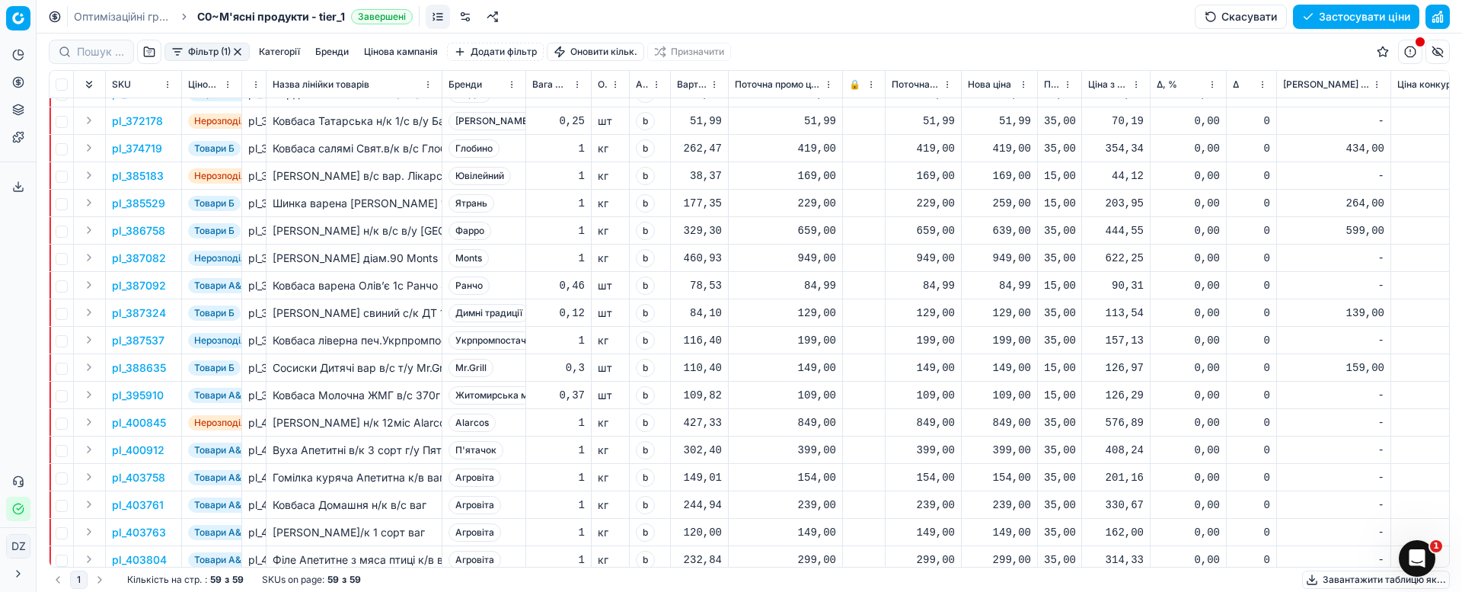
click at [151, 154] on p "pl_374719" at bounding box center [137, 148] width 50 height 15
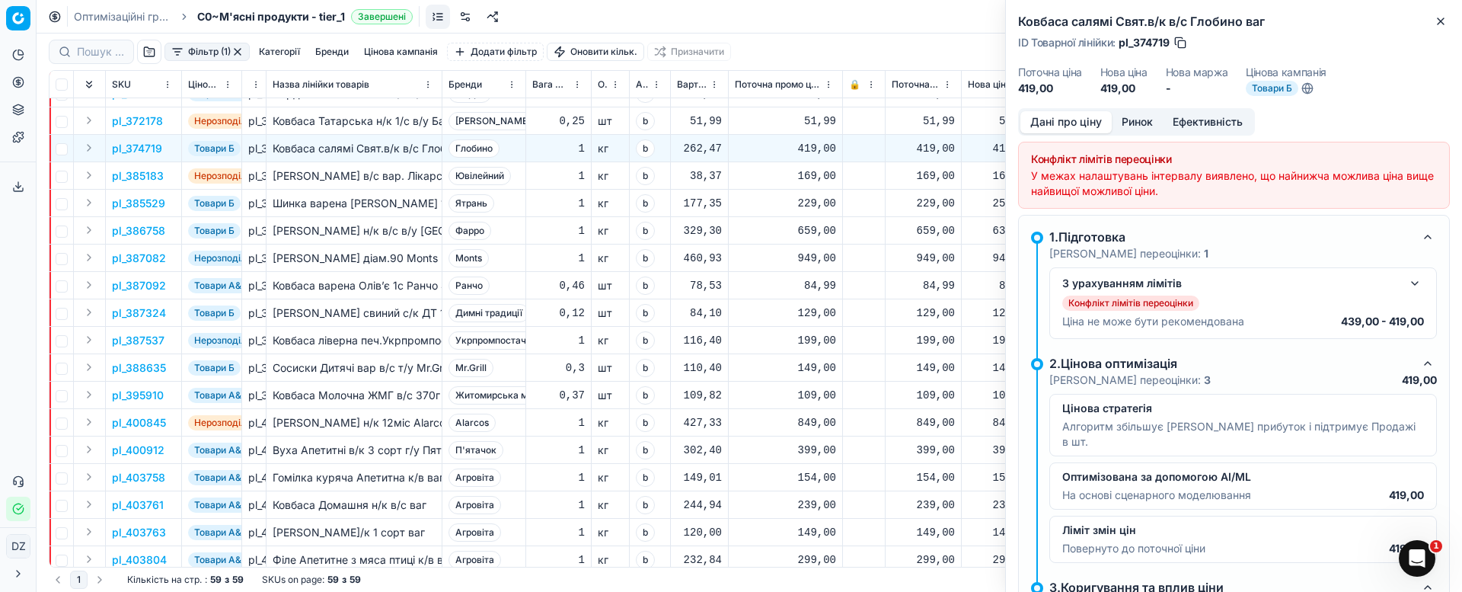
click at [1148, 118] on button "Ринок" at bounding box center [1137, 122] width 51 height 22
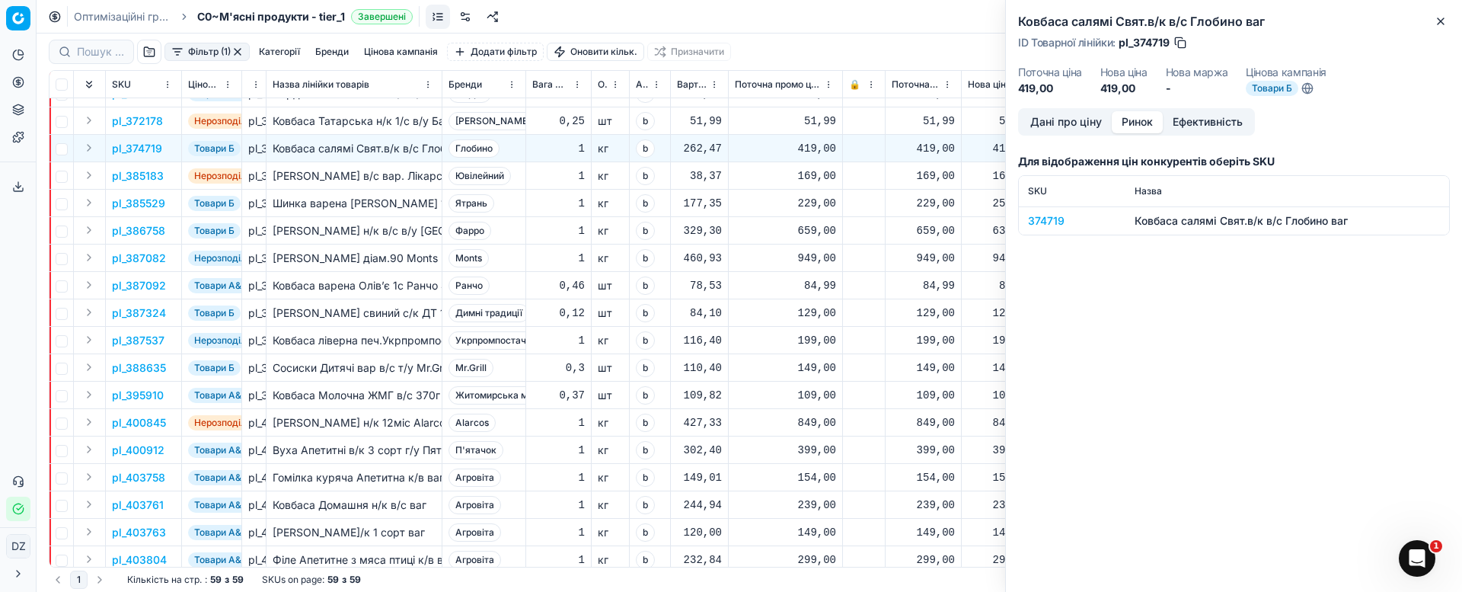
click at [1059, 224] on div "374719" at bounding box center [1072, 220] width 88 height 15
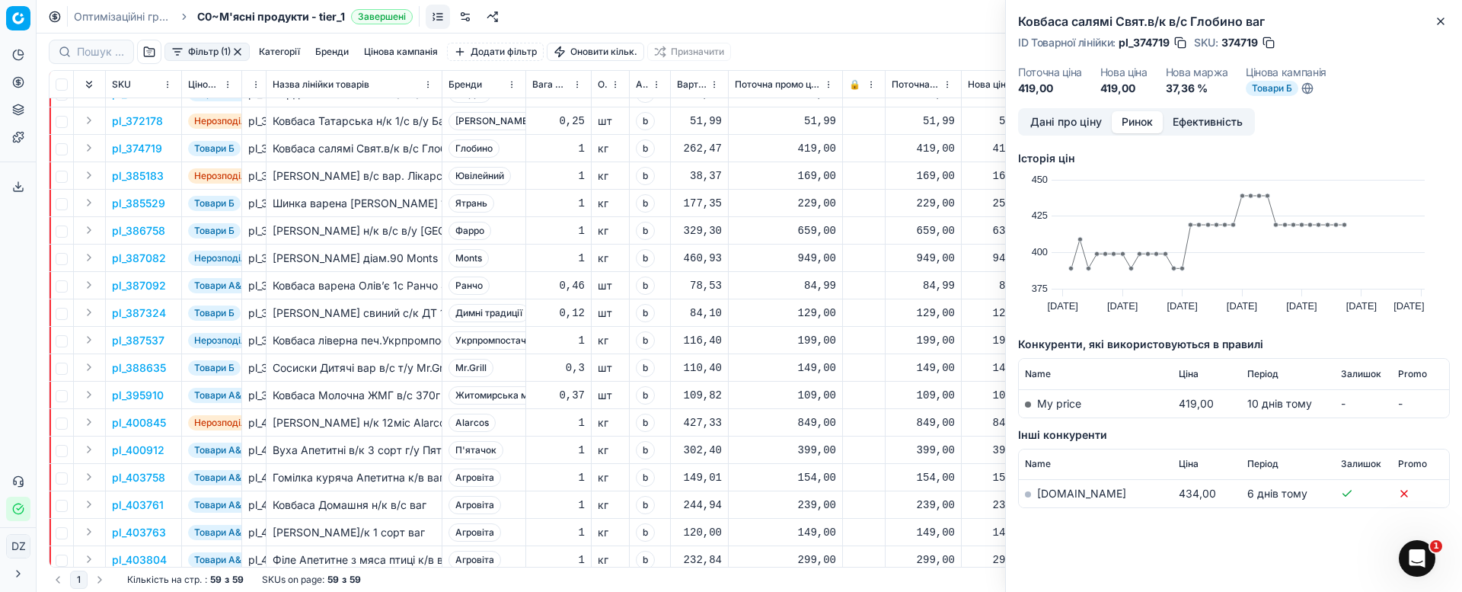
click at [1058, 496] on link "[DOMAIN_NAME]" at bounding box center [1081, 493] width 89 height 13
click at [1446, 15] on icon "button" at bounding box center [1440, 21] width 12 height 12
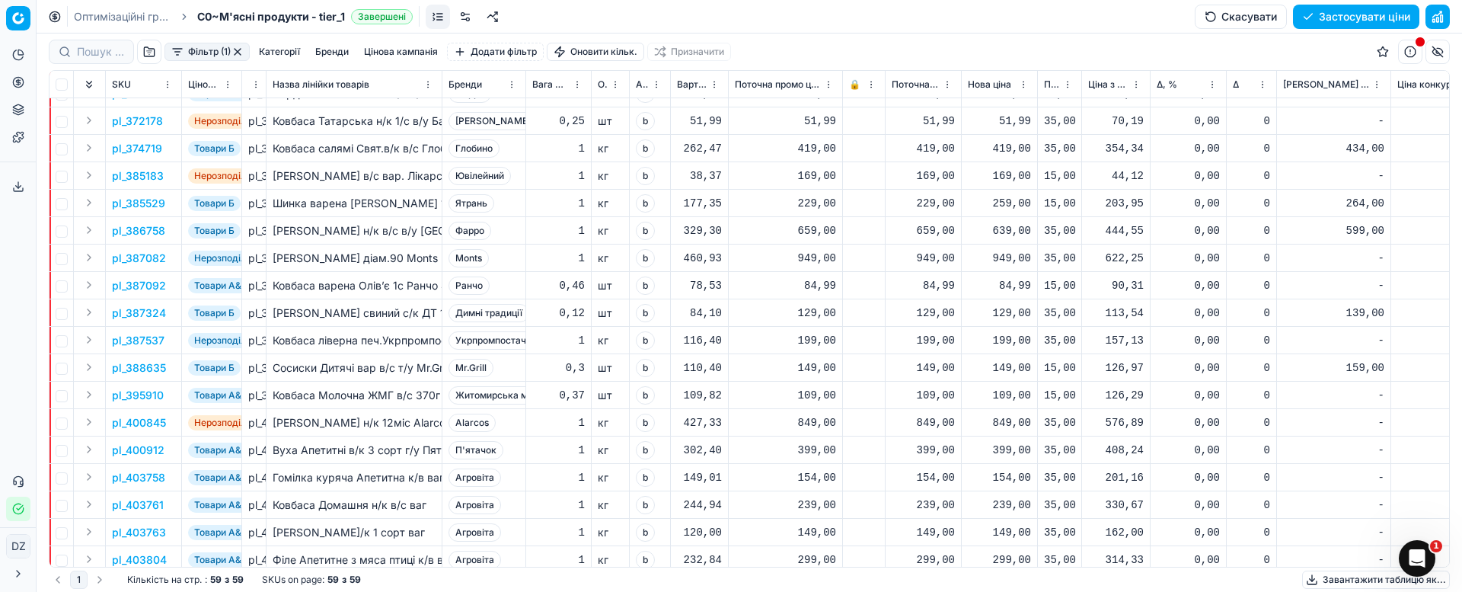
click at [1006, 147] on div "419,00" at bounding box center [999, 148] width 63 height 15
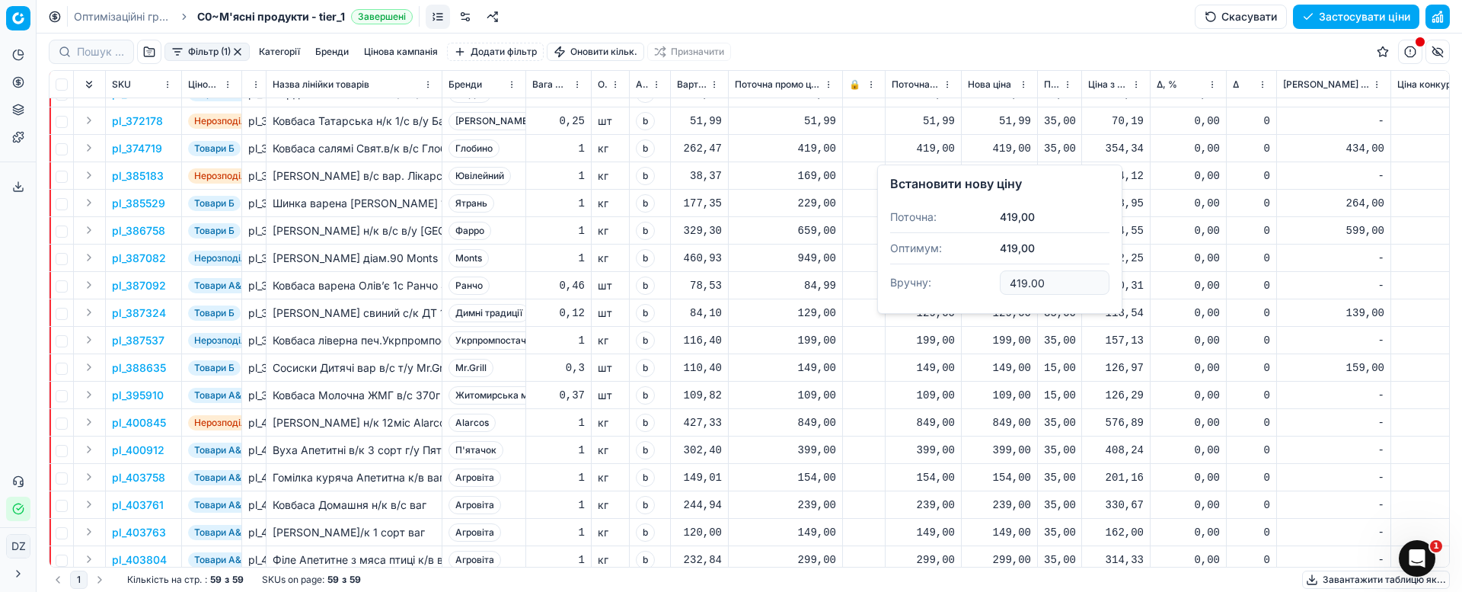
drag, startPoint x: 1039, startPoint y: 285, endPoint x: 973, endPoint y: 295, distance: 67.0
click at [973, 295] on dl "Поточна: 419,00 Оптимум: 419,00 Вручну: 419.00" at bounding box center [999, 251] width 219 height 99
type input "429.00"
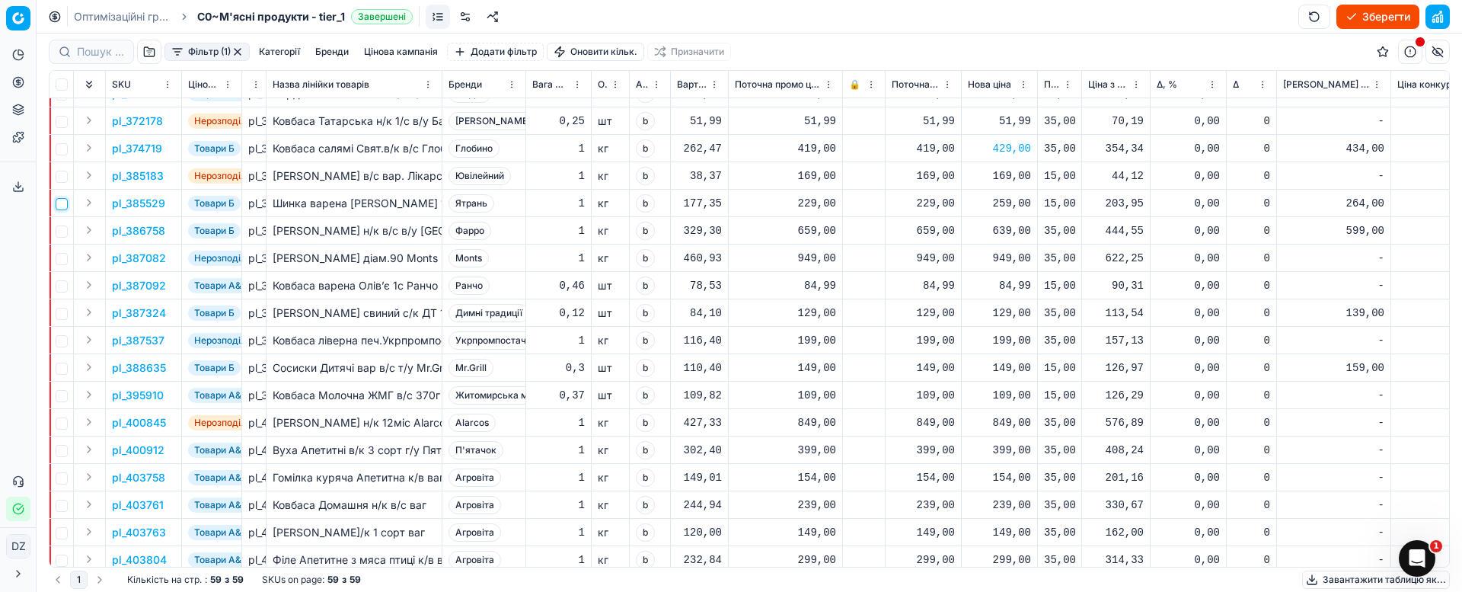
click at [56, 200] on input "checkbox" at bounding box center [62, 204] width 12 height 12
checkbox input "true"
click at [152, 203] on p "pl_385529" at bounding box center [138, 203] width 53 height 15
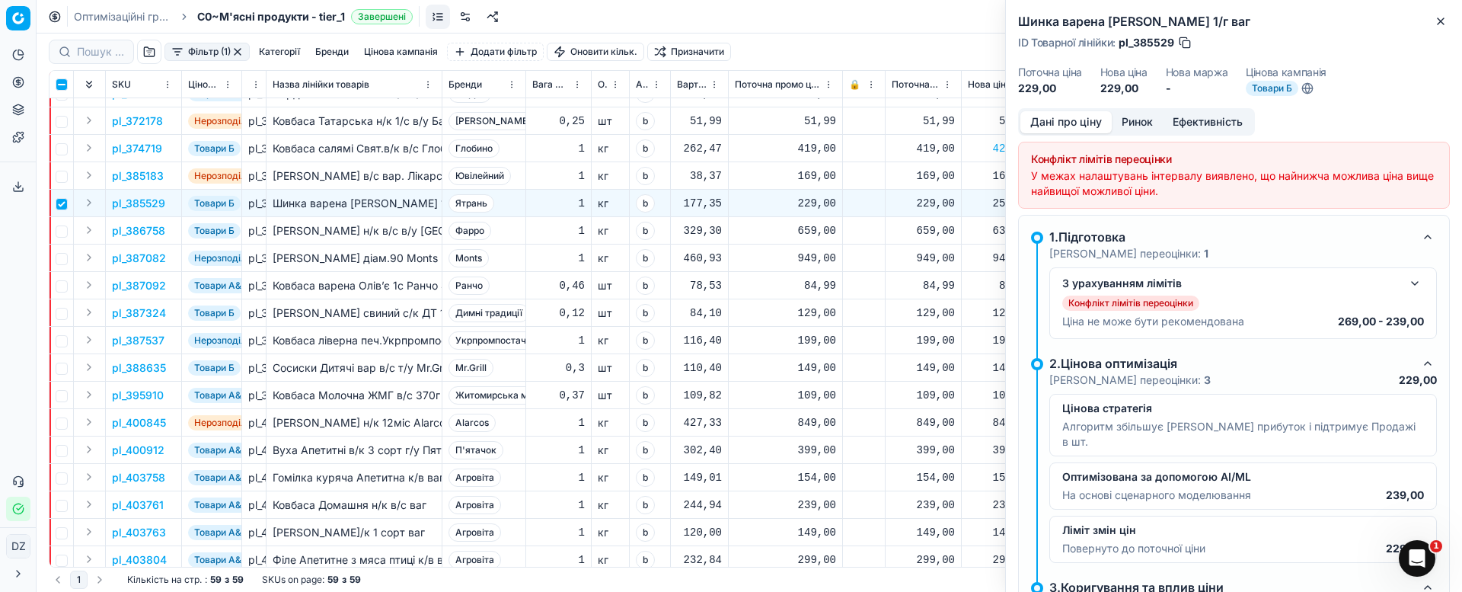
click at [1137, 123] on button "Ринок" at bounding box center [1137, 122] width 51 height 22
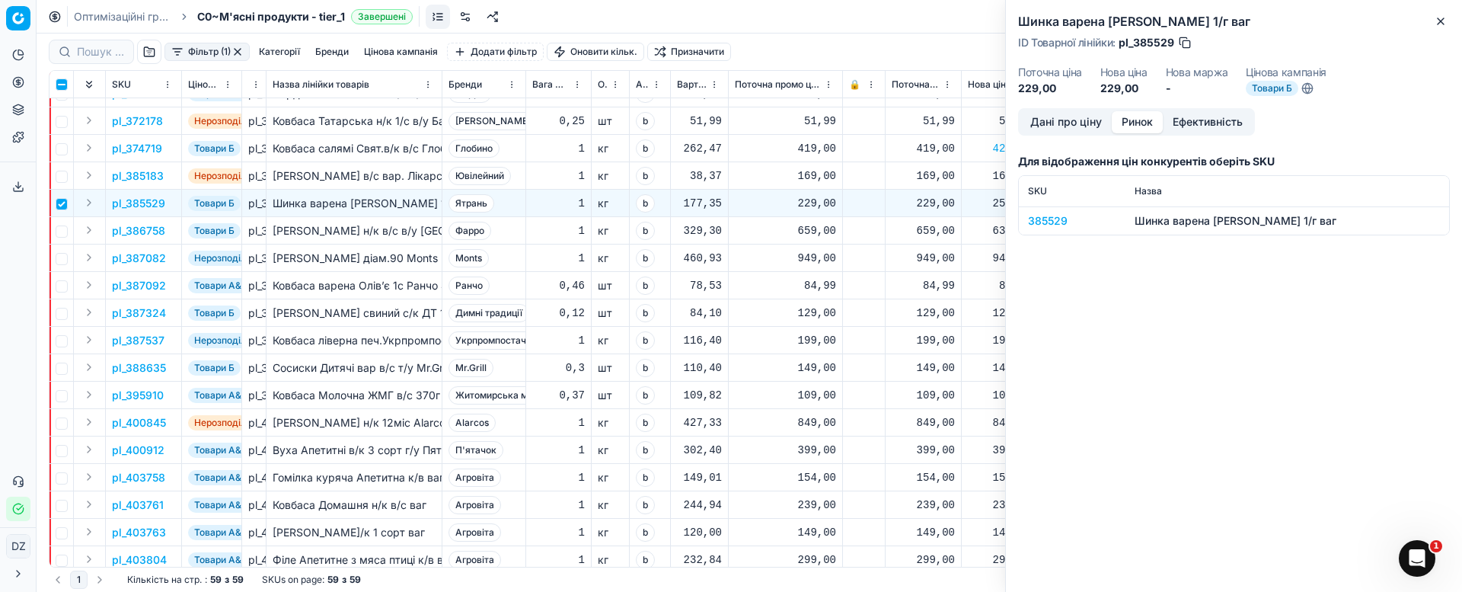
click at [1050, 213] on div "385529" at bounding box center [1072, 220] width 88 height 15
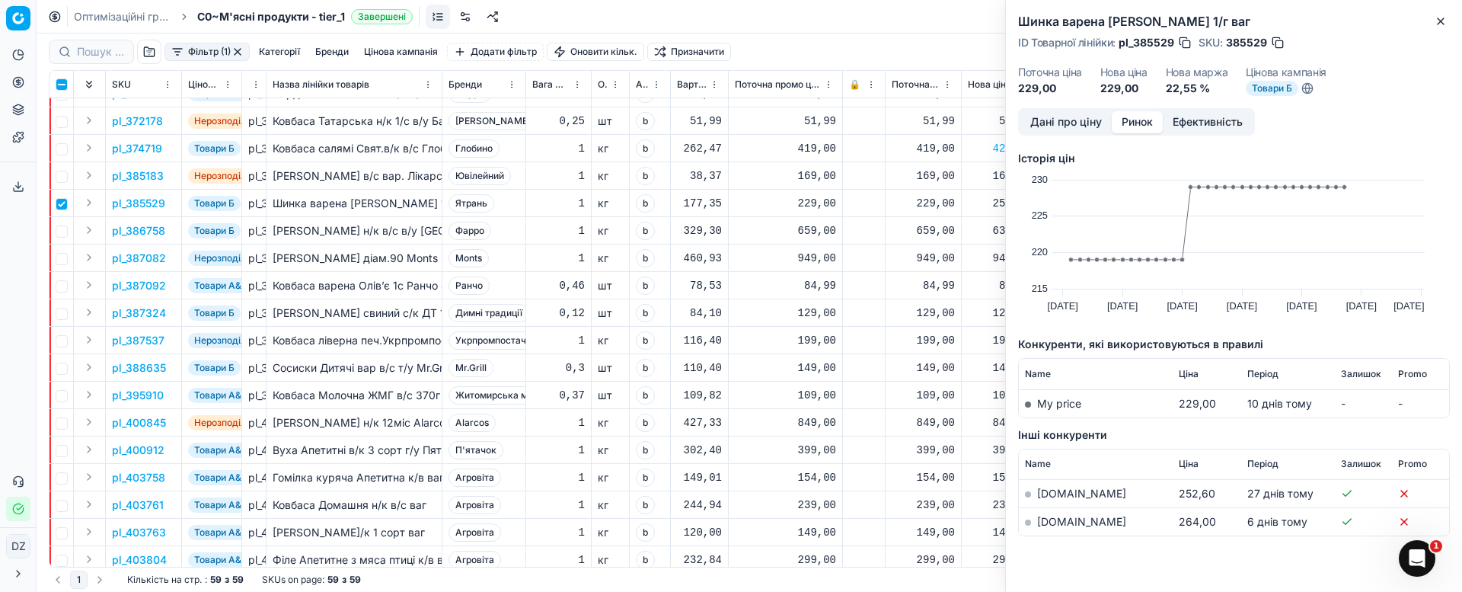
click at [1058, 518] on link "[DOMAIN_NAME]" at bounding box center [1081, 521] width 89 height 13
click at [1450, 14] on div "Шинка варена [PERSON_NAME] 1/г ваг ID Товарної лінійки : pl_385529 SKU : 385529…" at bounding box center [1234, 54] width 456 height 108
click at [1437, 21] on icon "button" at bounding box center [1440, 21] width 12 height 12
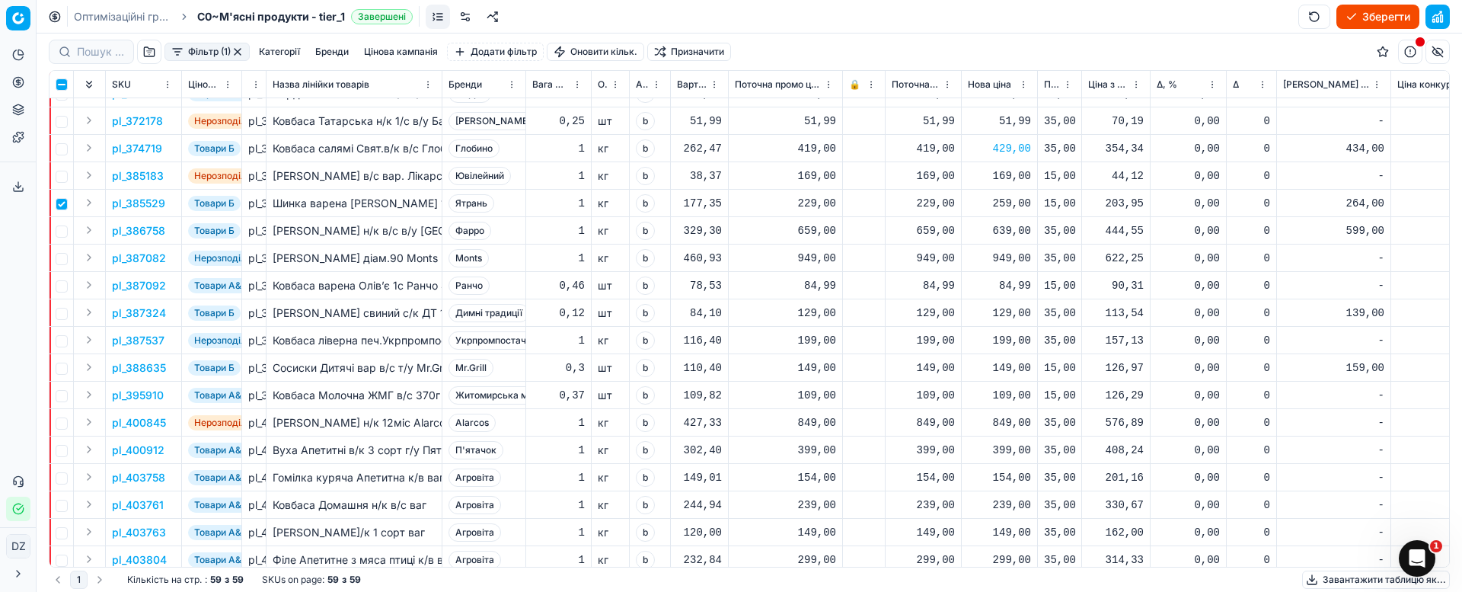
click at [1010, 204] on div "259,00" at bounding box center [999, 203] width 63 height 15
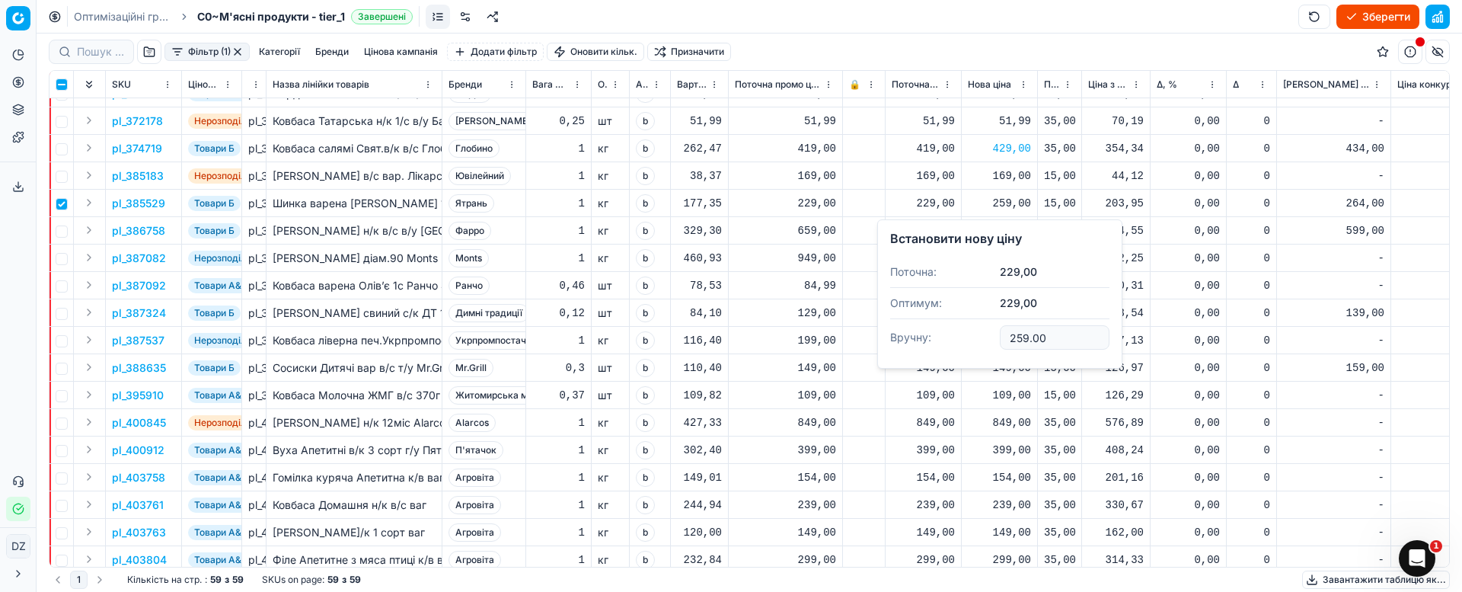
click at [1073, 342] on input "259.00" at bounding box center [1055, 337] width 110 height 24
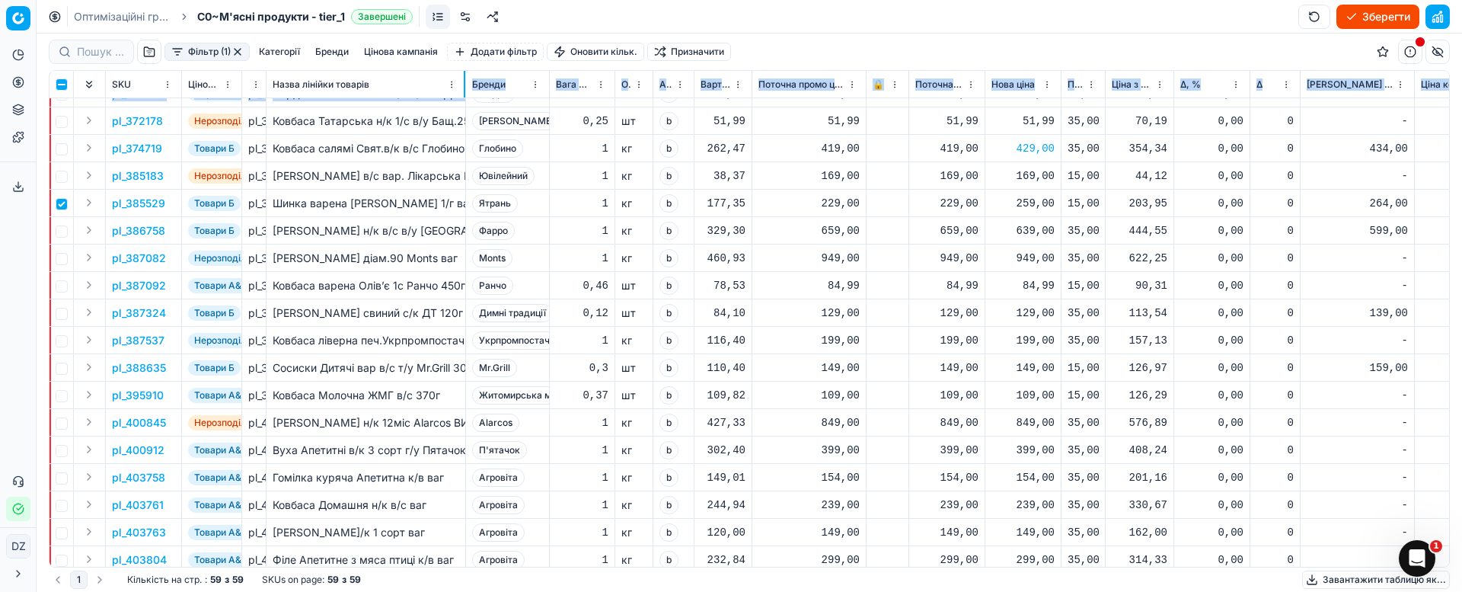
drag, startPoint x: 440, startPoint y: 84, endPoint x: 464, endPoint y: 99, distance: 28.1
click at [464, 99] on div "SKU Цінова кампанія ID Товарної лінійки Назва лінійки товарів Бренди Вага Net О…" at bounding box center [748, 319] width 1399 height 496
click at [1039, 204] on div "259,00" at bounding box center [1022, 203] width 63 height 15
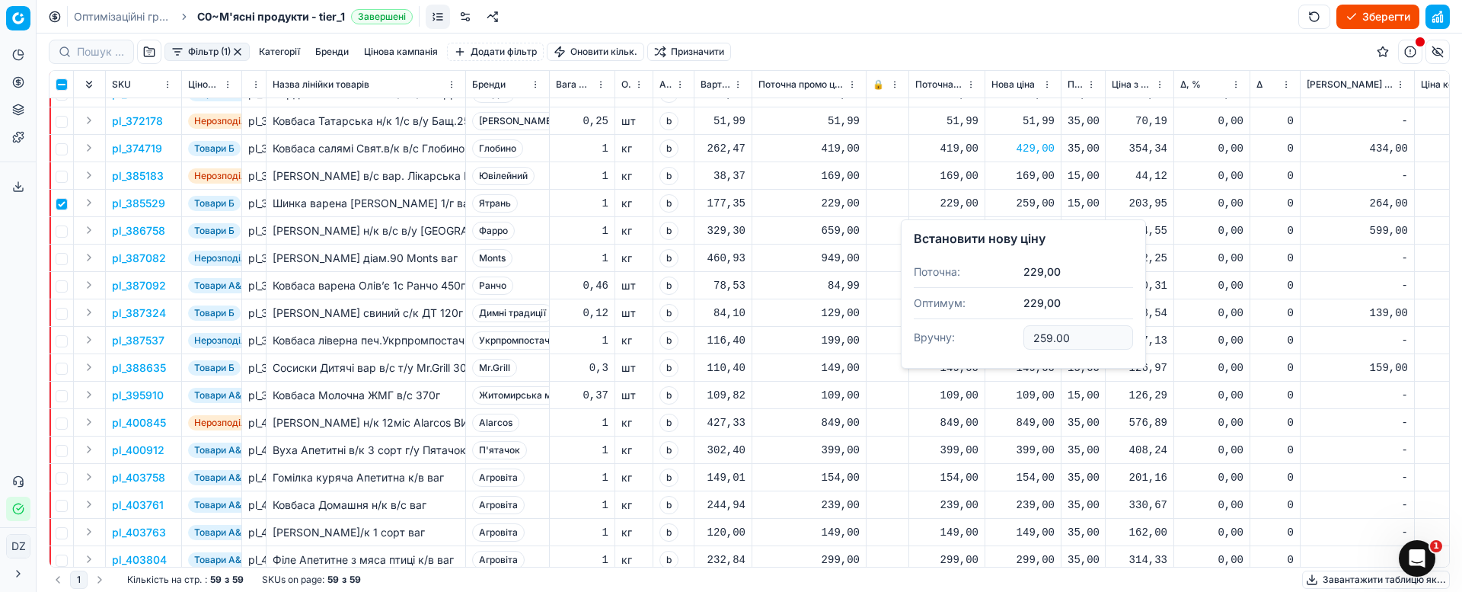
drag, startPoint x: 1087, startPoint y: 340, endPoint x: 981, endPoint y: 343, distance: 106.6
click at [997, 338] on dl "Поточна: 229,00 Оптимум: 229,00 Вручну: 259.00" at bounding box center [1023, 306] width 219 height 99
type input "269.00"
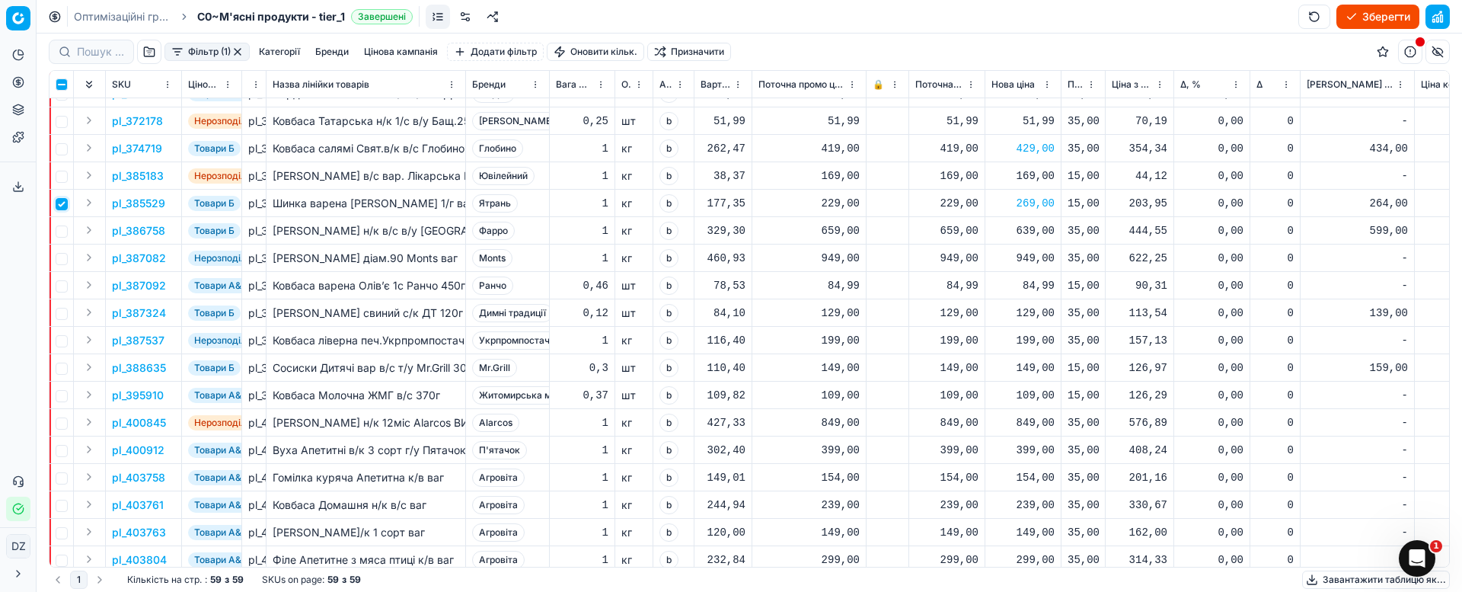
drag, startPoint x: 62, startPoint y: 203, endPoint x: 61, endPoint y: 212, distance: 9.2
click at [62, 205] on input "checkbox" at bounding box center [62, 204] width 12 height 12
checkbox input "false"
click at [67, 231] on input "checkbox" at bounding box center [62, 231] width 12 height 12
checkbox input "true"
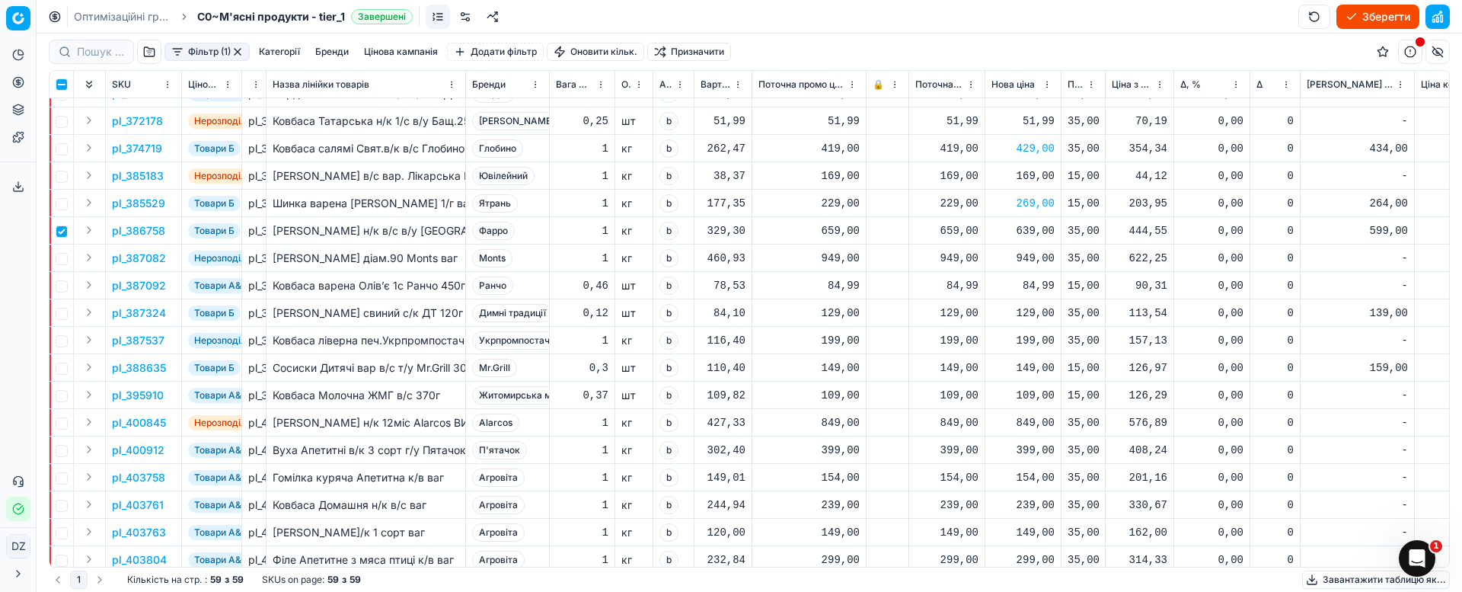
click at [134, 231] on p "pl_386758" at bounding box center [138, 230] width 53 height 15
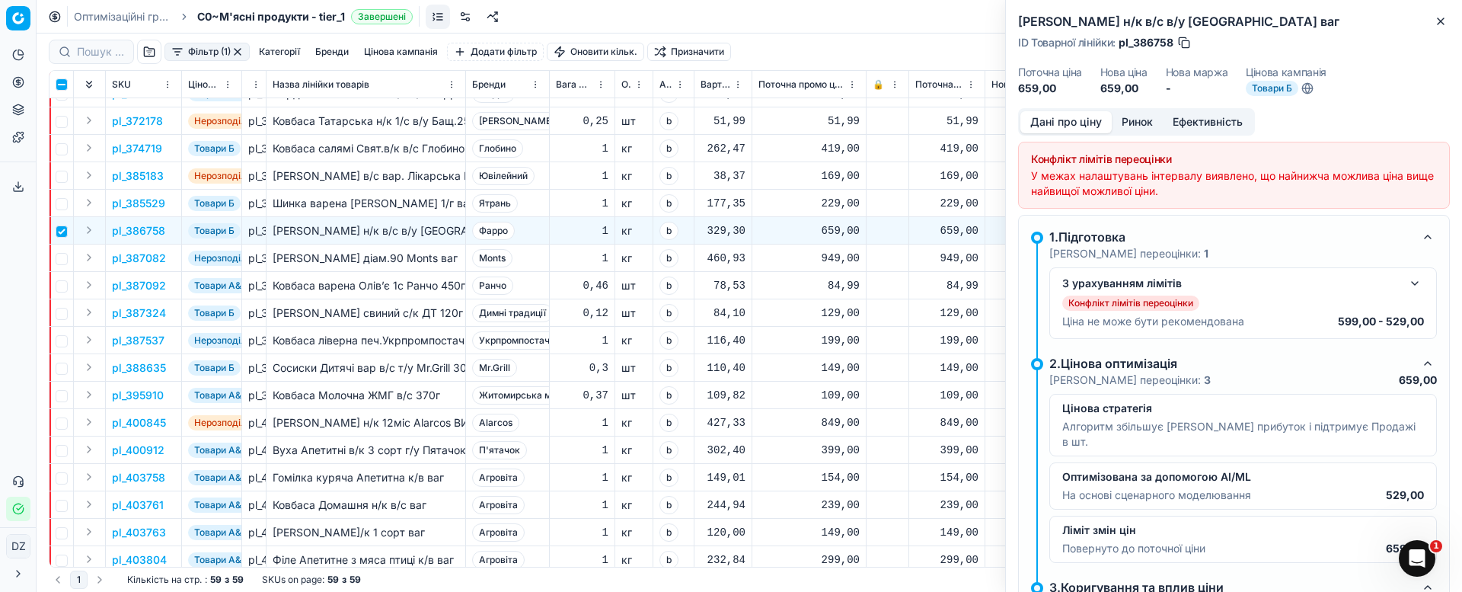
click at [1138, 123] on button "Ринок" at bounding box center [1137, 122] width 51 height 22
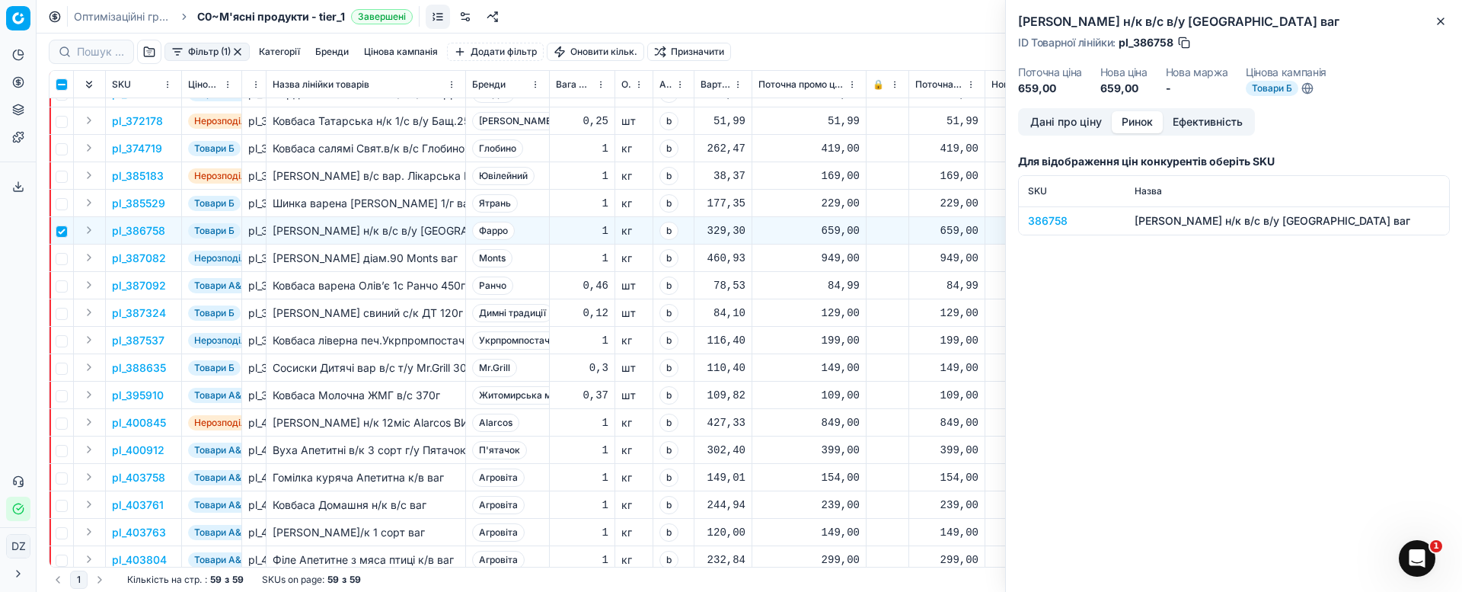
click at [1048, 218] on div "386758" at bounding box center [1072, 220] width 88 height 15
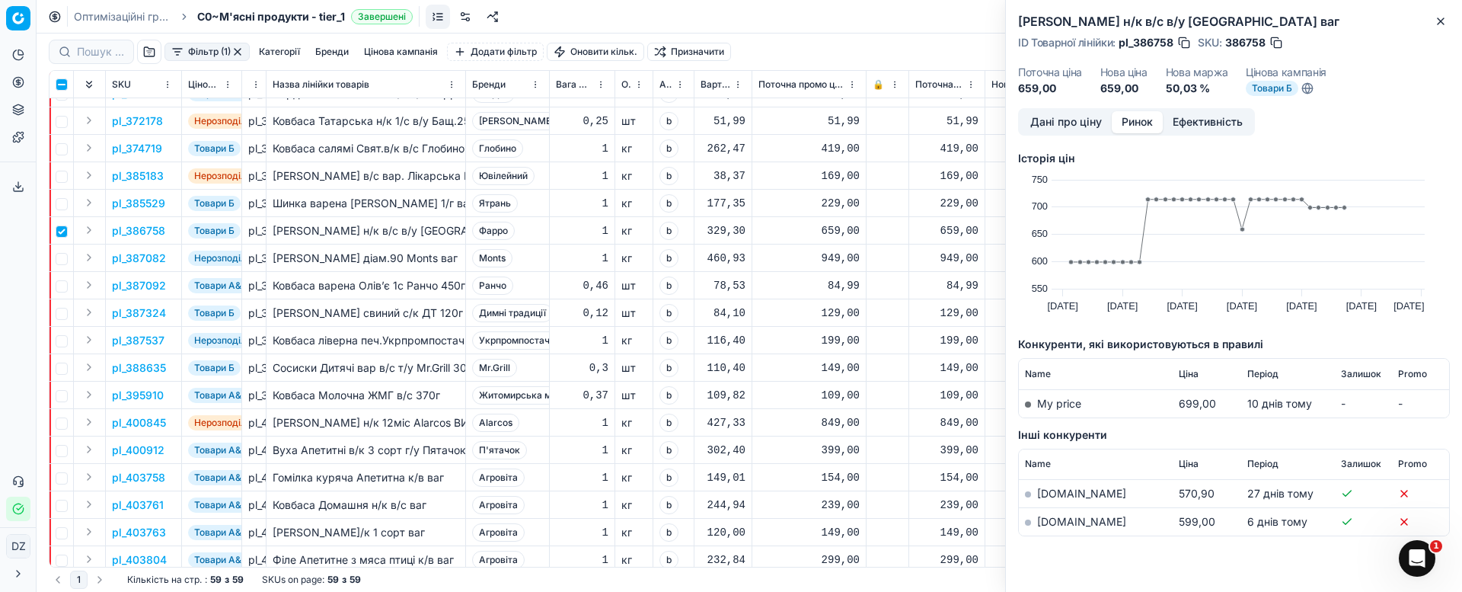
click at [1049, 521] on link "[DOMAIN_NAME]" at bounding box center [1081, 521] width 89 height 13
click at [1433, 27] on button "Close" at bounding box center [1440, 21] width 18 height 18
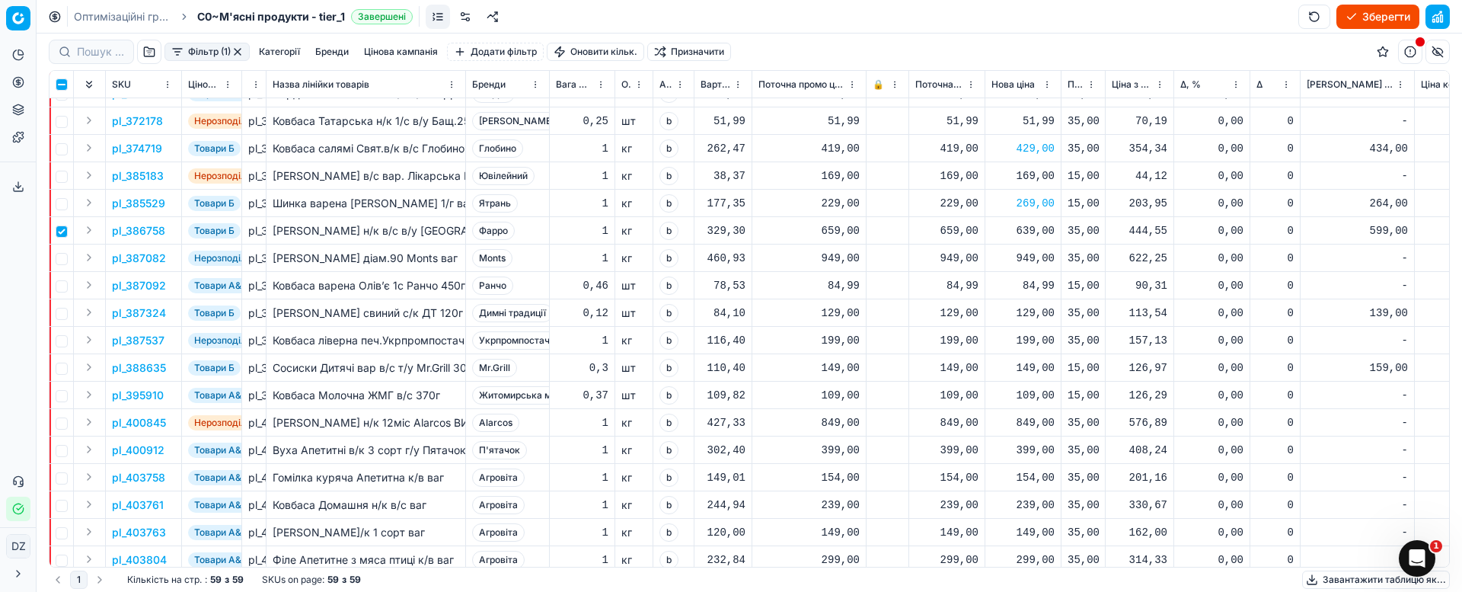
click at [1030, 235] on div "639,00" at bounding box center [1022, 230] width 63 height 15
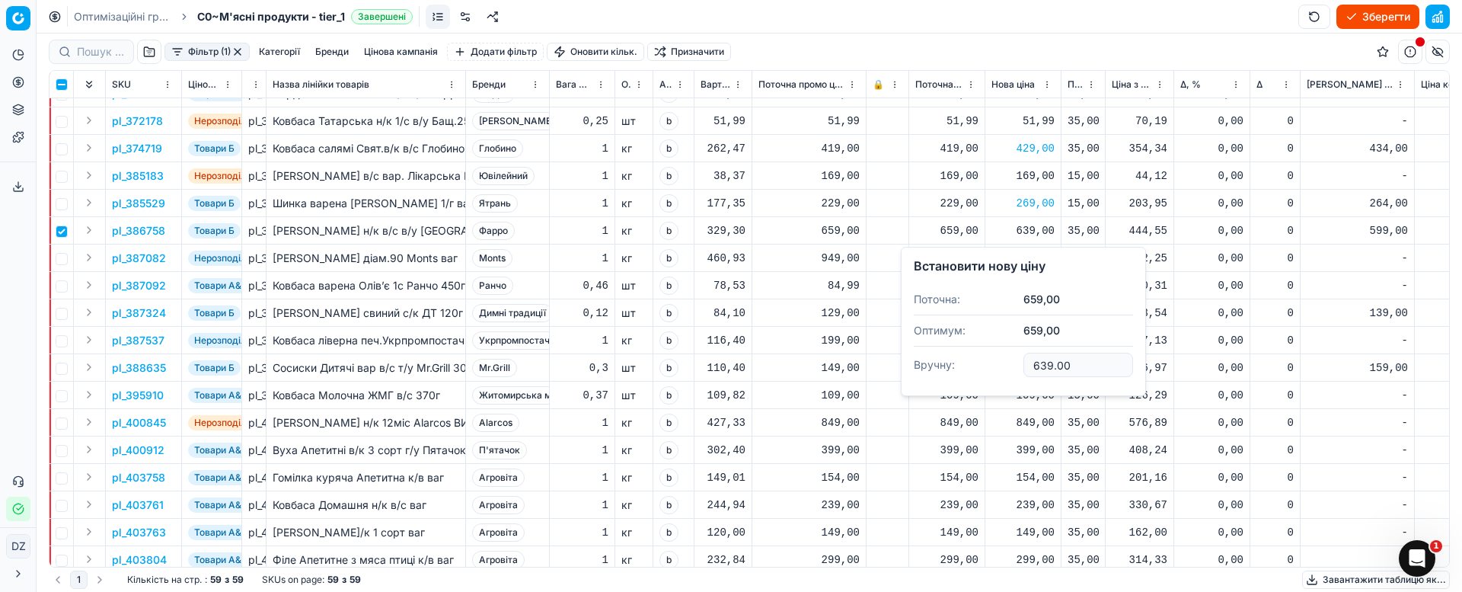
drag, startPoint x: 1086, startPoint y: 370, endPoint x: 947, endPoint y: 369, distance: 138.6
click at [944, 367] on dl "Поточна: 659,00 Оптимум: 659,00 Вручну: 639.00" at bounding box center [1023, 333] width 219 height 99
type input "619.00"
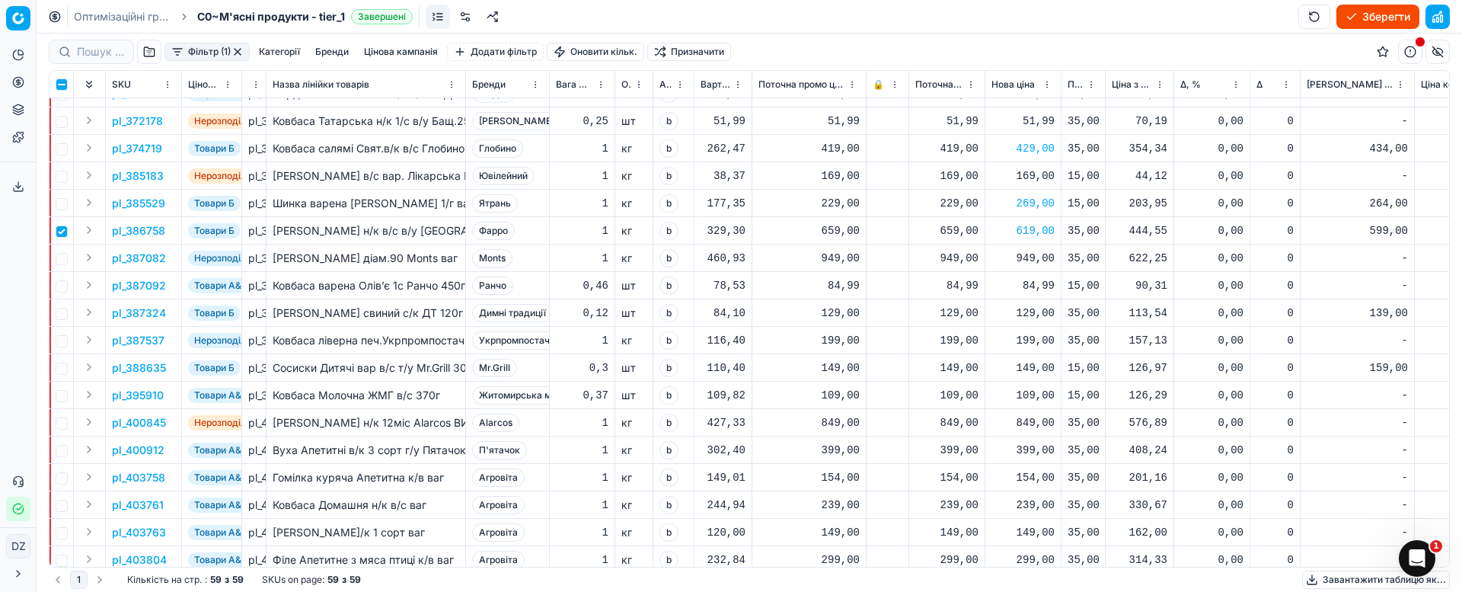
click at [61, 241] on td at bounding box center [61, 230] width 24 height 27
click at [59, 231] on input "checkbox" at bounding box center [62, 231] width 12 height 12
checkbox input "false"
click at [64, 253] on input "checkbox" at bounding box center [62, 259] width 12 height 12
click at [157, 262] on p "pl_387082" at bounding box center [139, 257] width 54 height 15
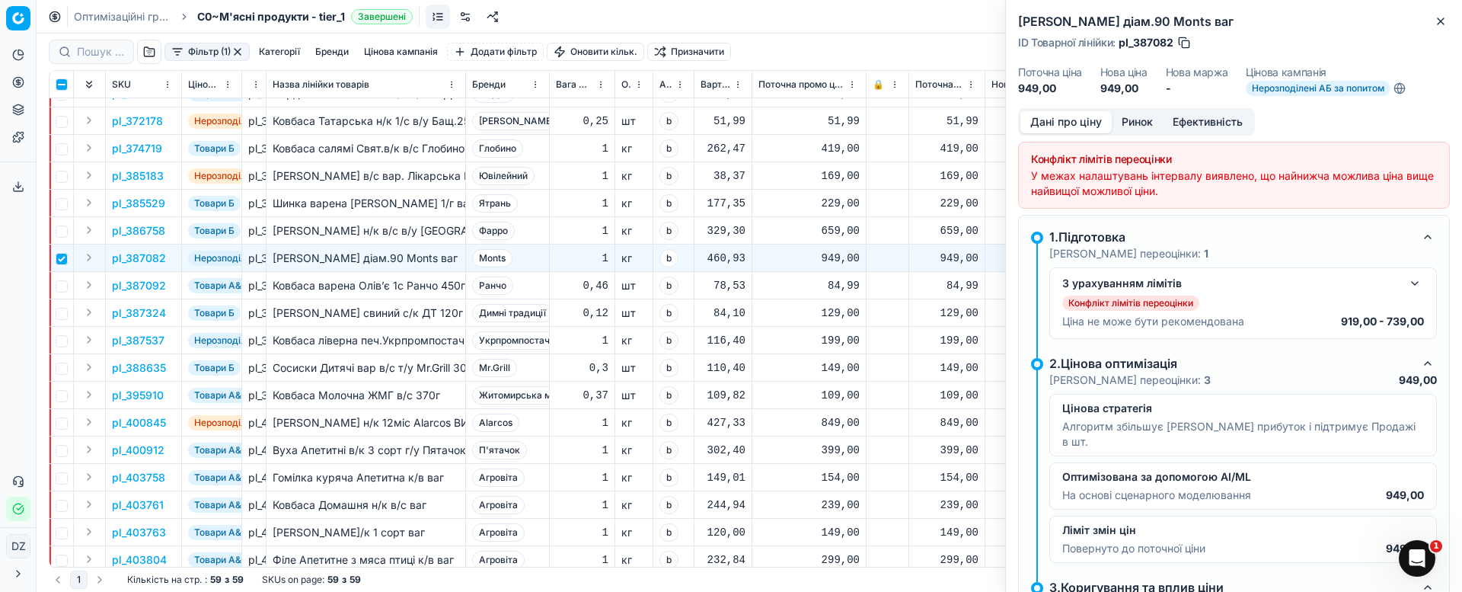
click at [1131, 124] on button "Ринок" at bounding box center [1137, 122] width 51 height 22
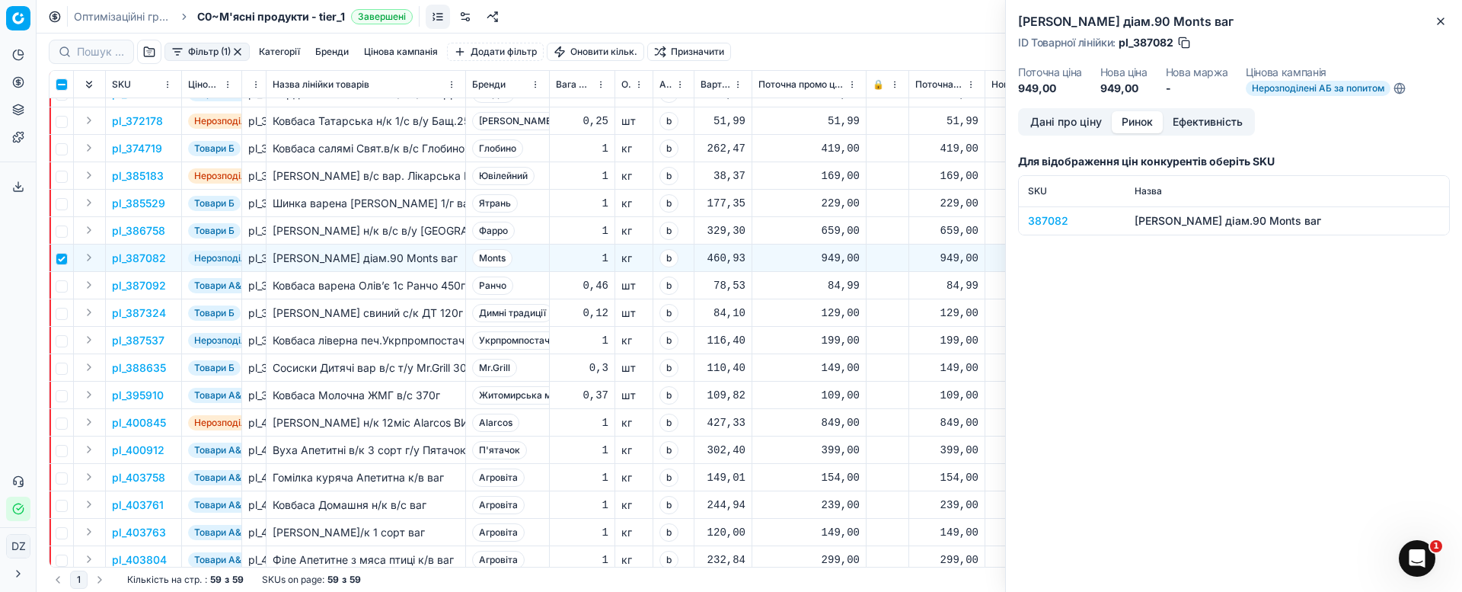
click at [1041, 222] on div "387082" at bounding box center [1072, 220] width 88 height 15
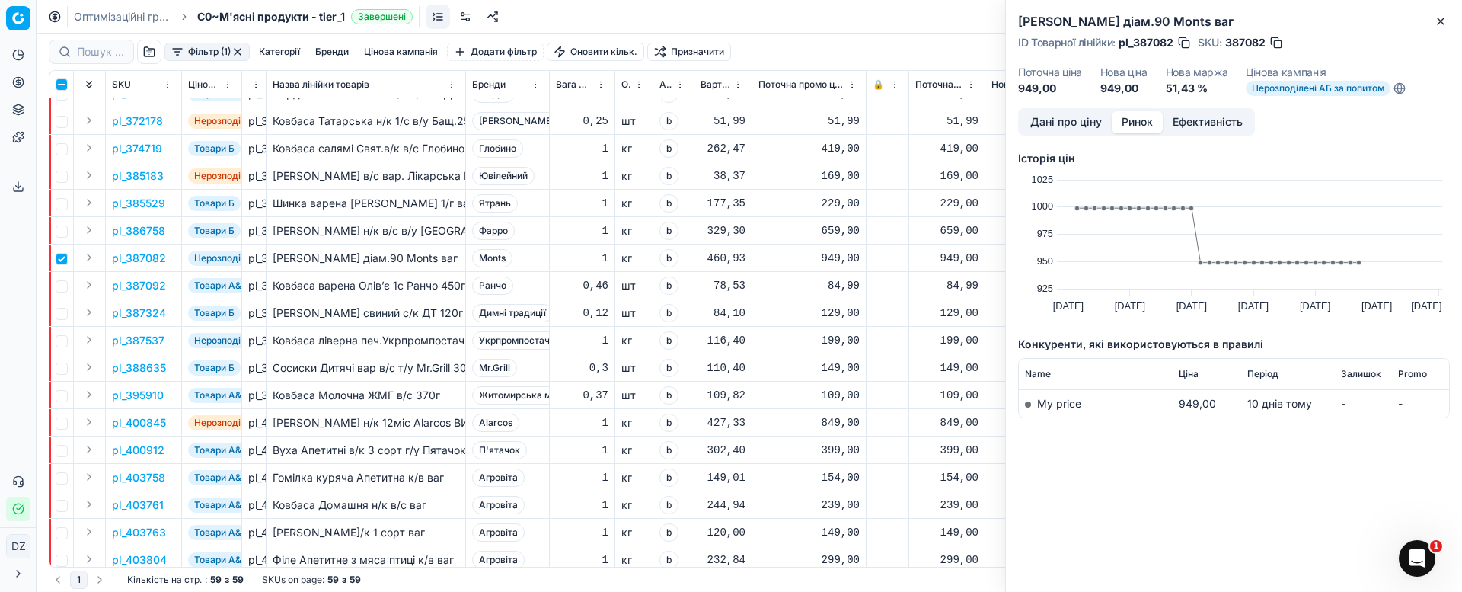
click at [1135, 114] on button "Ринок" at bounding box center [1137, 122] width 51 height 22
click at [1442, 13] on button "Close" at bounding box center [1440, 21] width 18 height 18
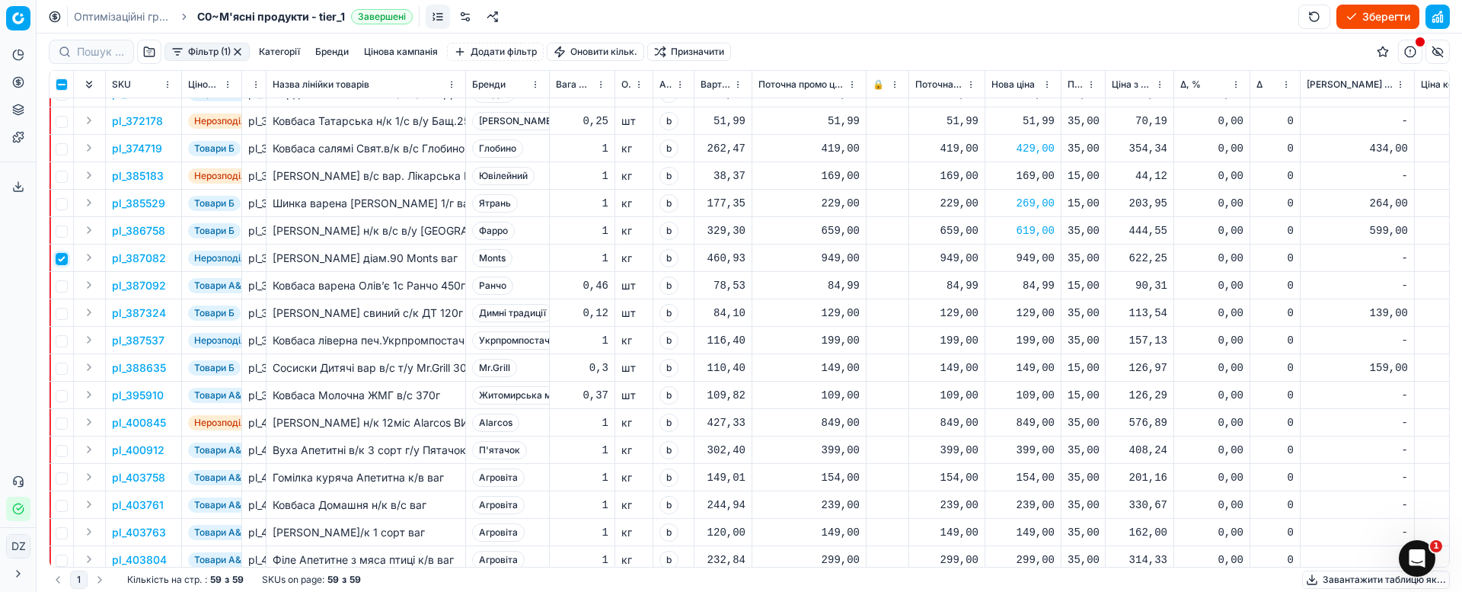
click at [62, 262] on input "checkbox" at bounding box center [62, 259] width 12 height 12
checkbox input "false"
click at [137, 317] on p "pl_387324" at bounding box center [139, 312] width 54 height 15
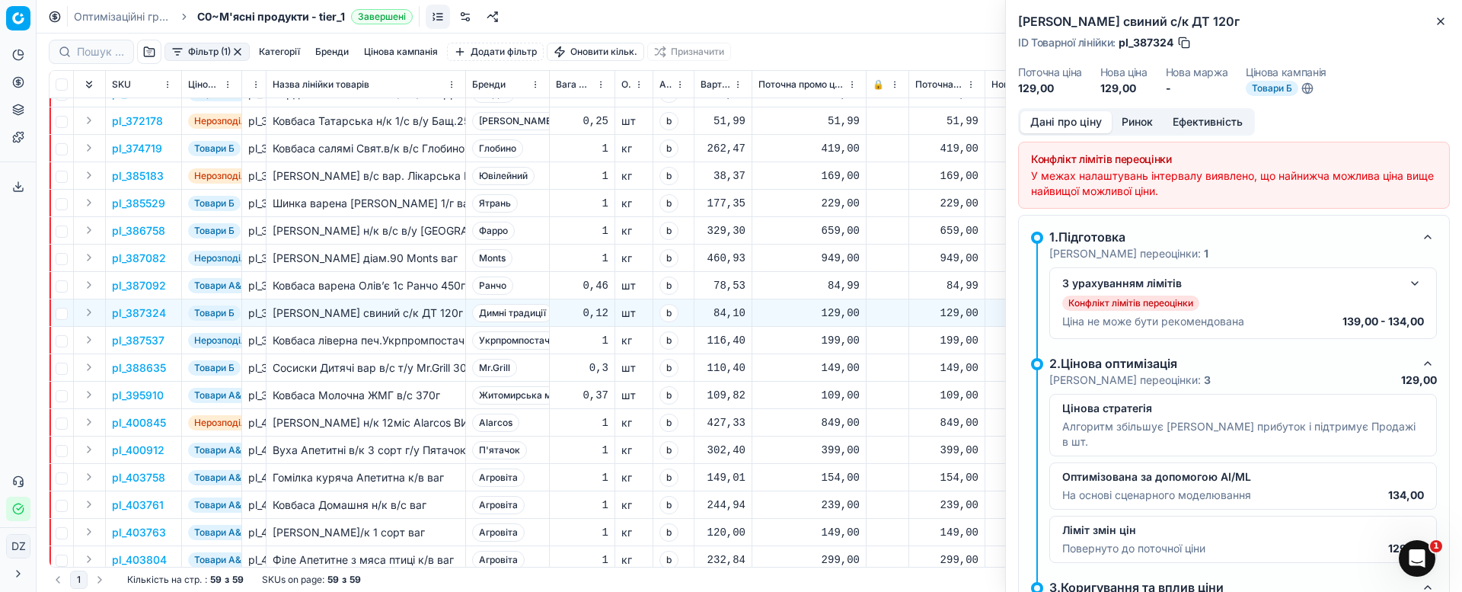
click at [1134, 123] on button "Ринок" at bounding box center [1137, 122] width 51 height 22
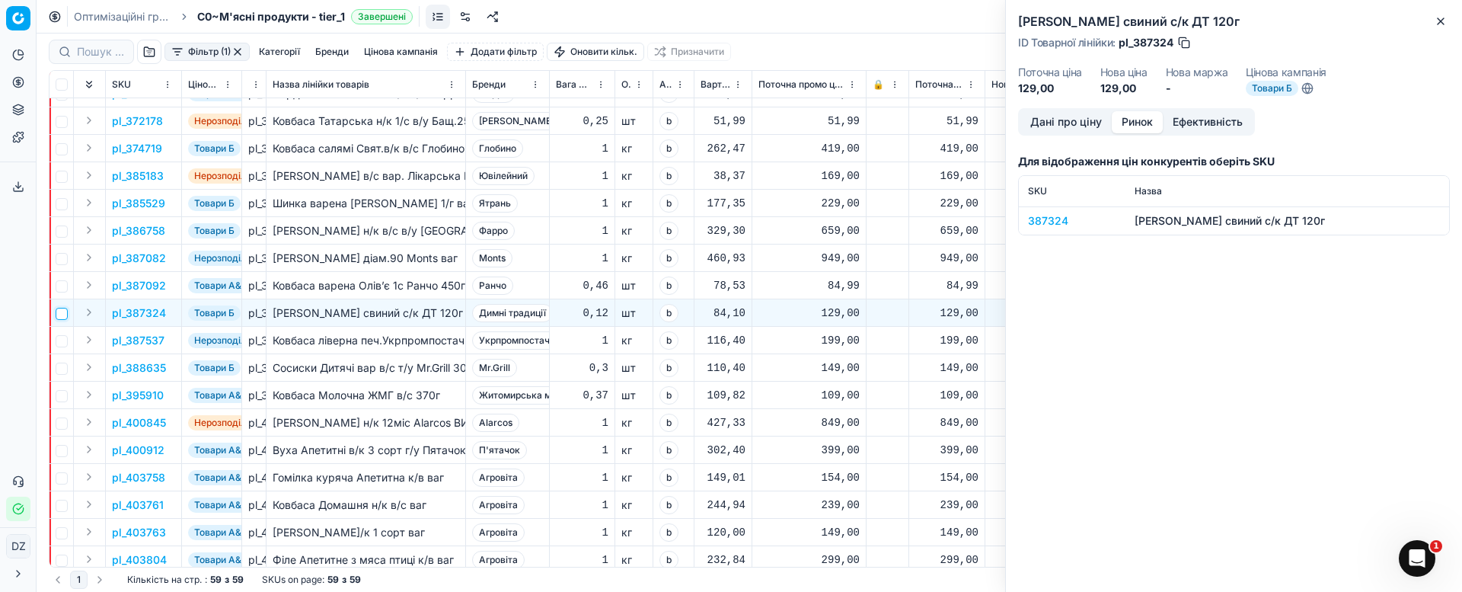
click at [65, 314] on input "checkbox" at bounding box center [62, 314] width 12 height 12
checkbox input "true"
click at [1050, 222] on div "387324" at bounding box center [1072, 220] width 88 height 15
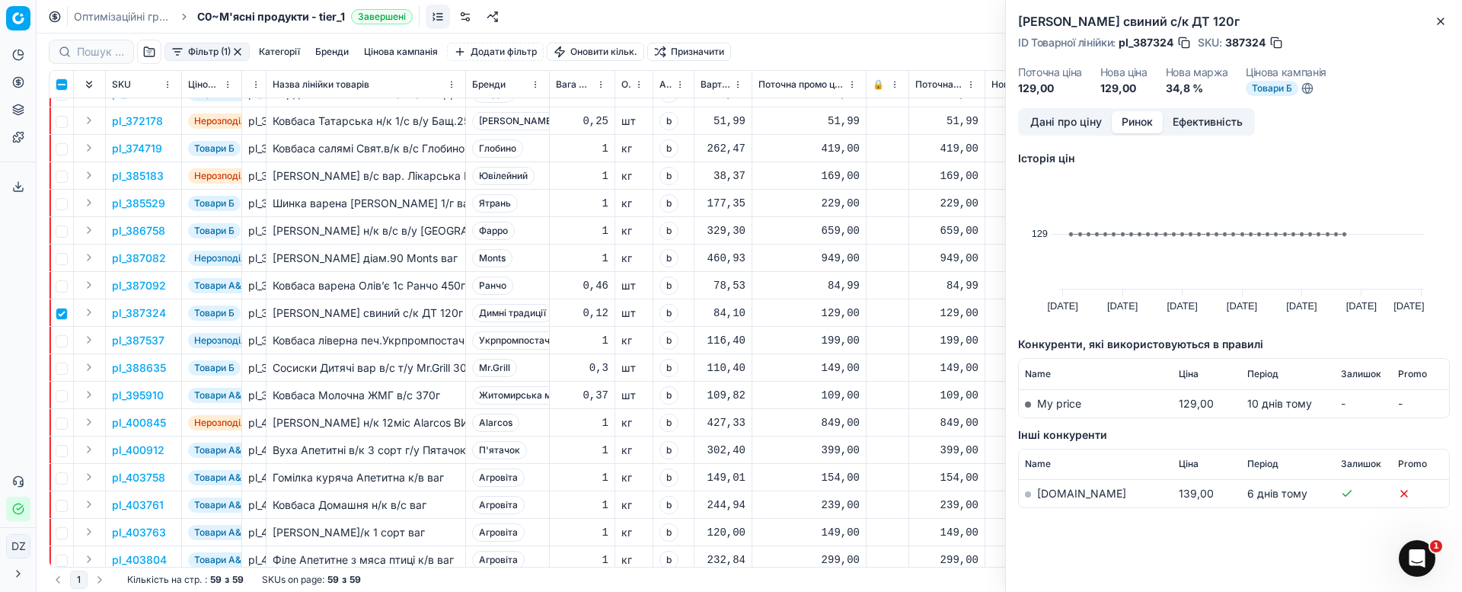
click at [1064, 492] on link "[DOMAIN_NAME]" at bounding box center [1081, 493] width 89 height 13
click at [1441, 18] on icon "button" at bounding box center [1440, 21] width 12 height 12
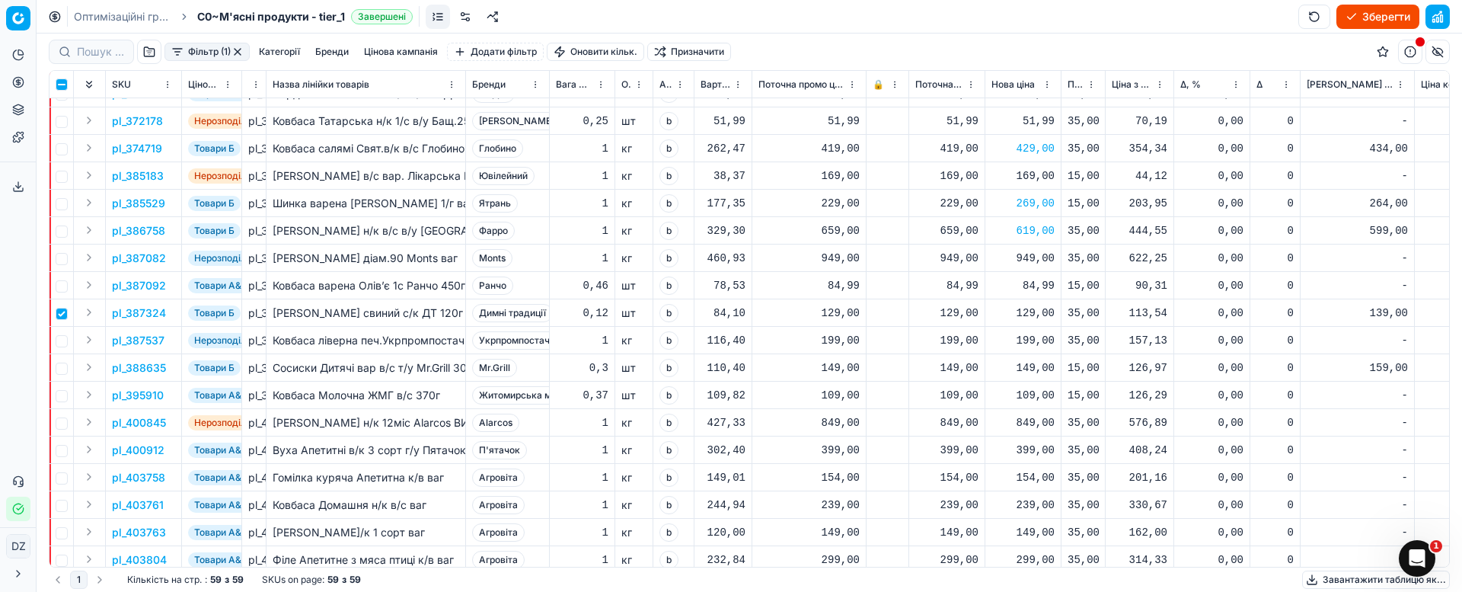
click at [1041, 314] on div "129,00" at bounding box center [1022, 312] width 63 height 15
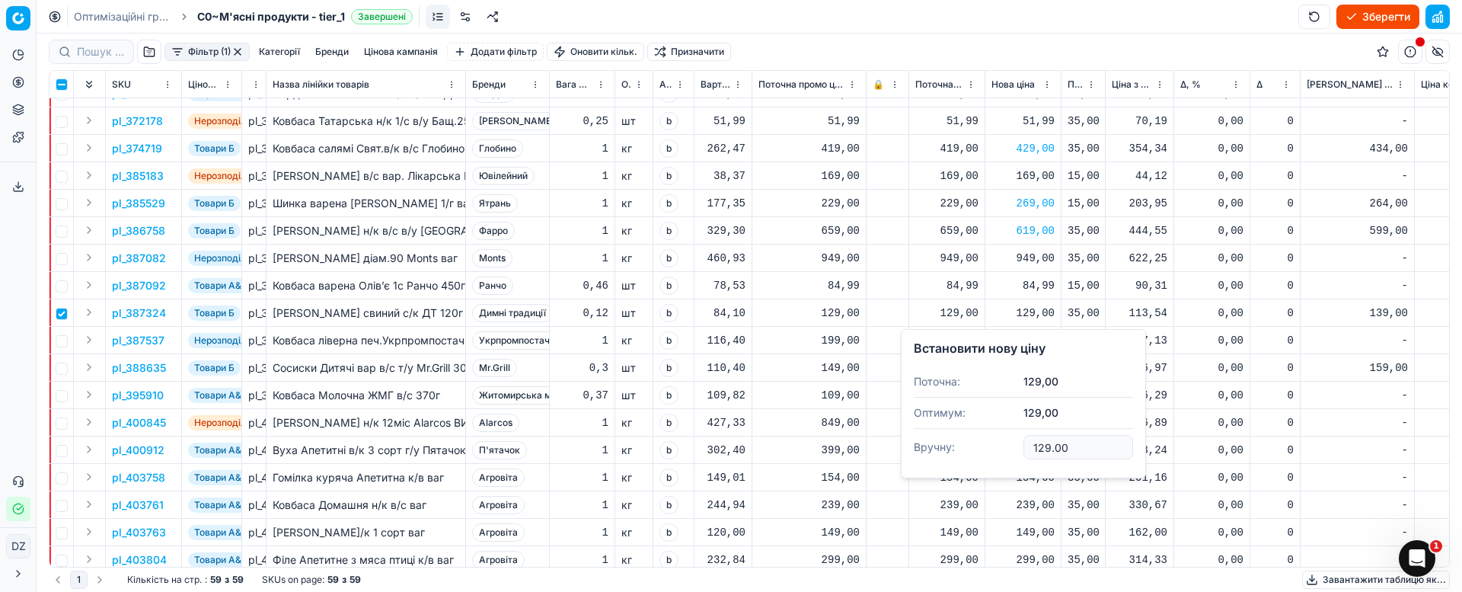
drag, startPoint x: 1075, startPoint y: 442, endPoint x: 946, endPoint y: 451, distance: 128.9
click at [946, 451] on dl "Поточна: 129,00 Оптимум: 129,00 Вручну: 129.00" at bounding box center [1023, 415] width 219 height 99
type input "139.00"
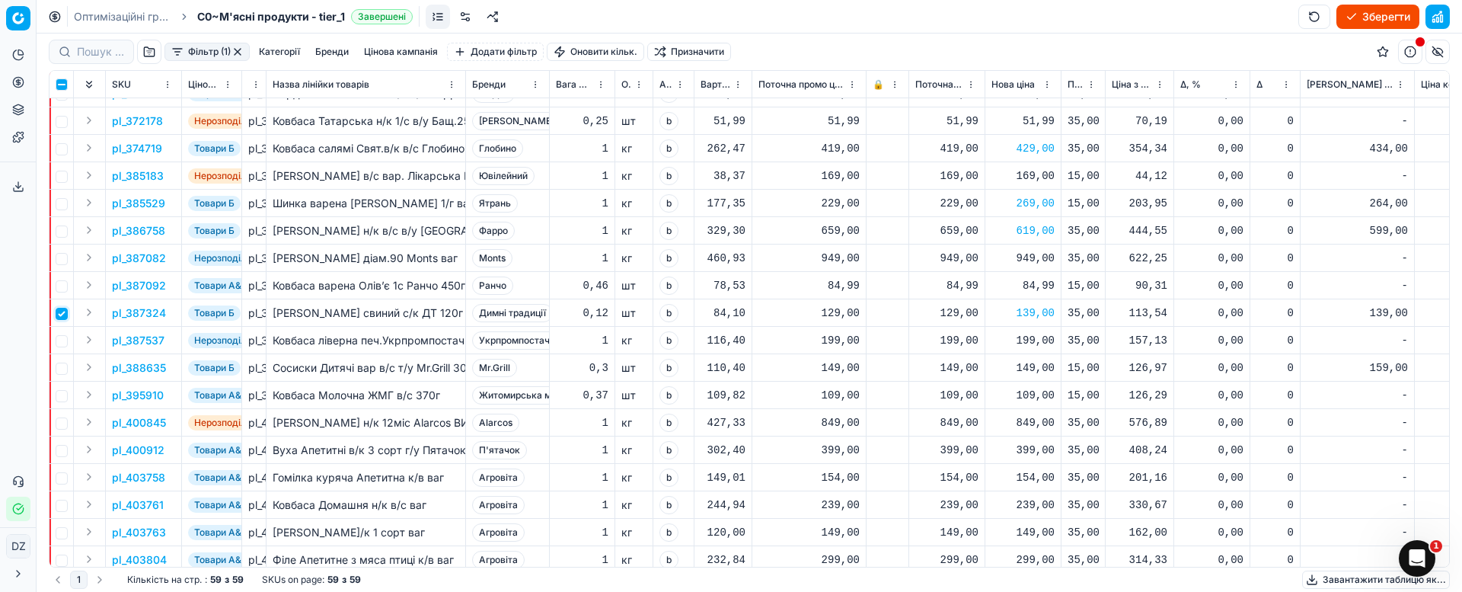
click at [59, 318] on input "checkbox" at bounding box center [62, 314] width 12 height 12
checkbox input "false"
click at [65, 368] on input "checkbox" at bounding box center [62, 368] width 12 height 12
checkbox input "true"
click at [147, 367] on p "pl_388635" at bounding box center [139, 367] width 54 height 15
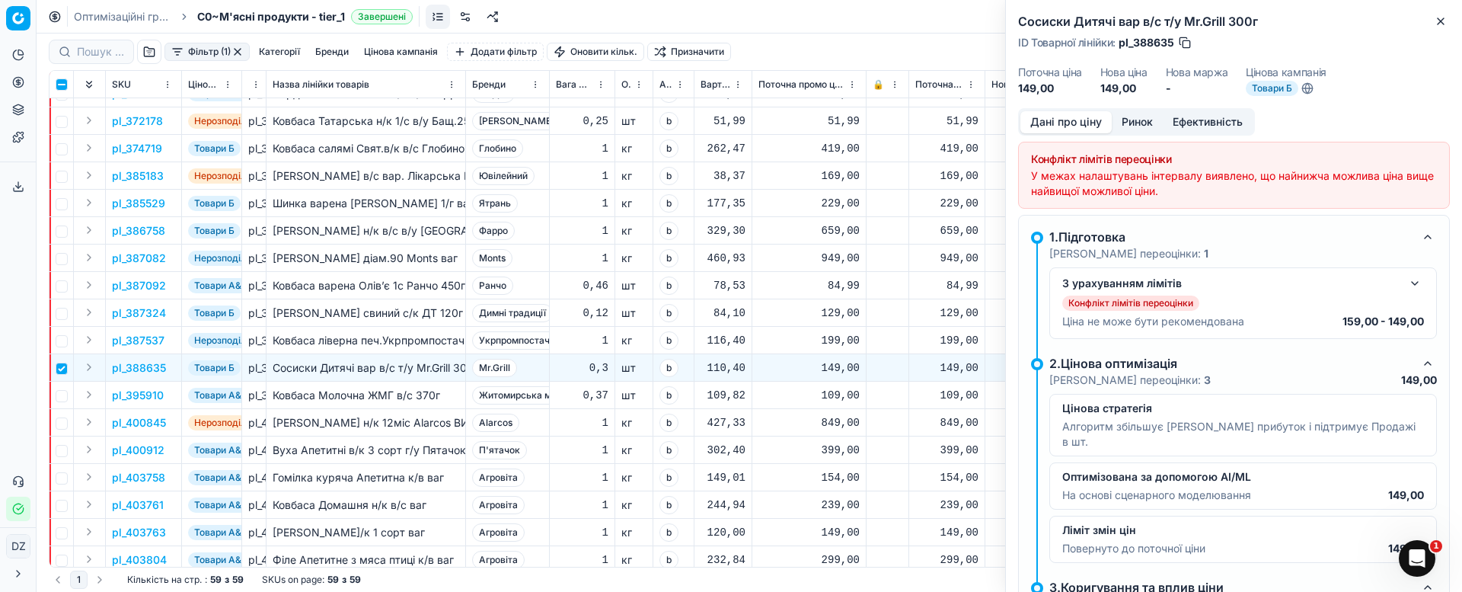
click at [1157, 120] on button "Ринок" at bounding box center [1137, 122] width 51 height 22
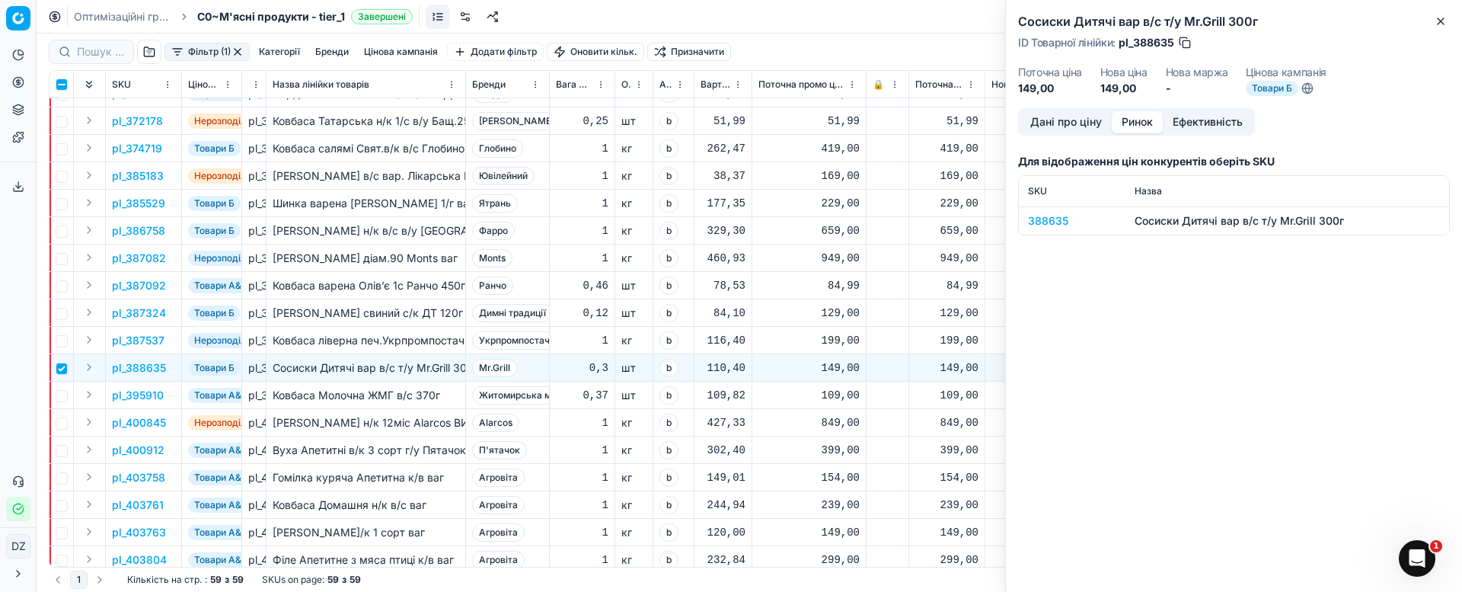
click at [1056, 222] on div "388635" at bounding box center [1072, 220] width 88 height 15
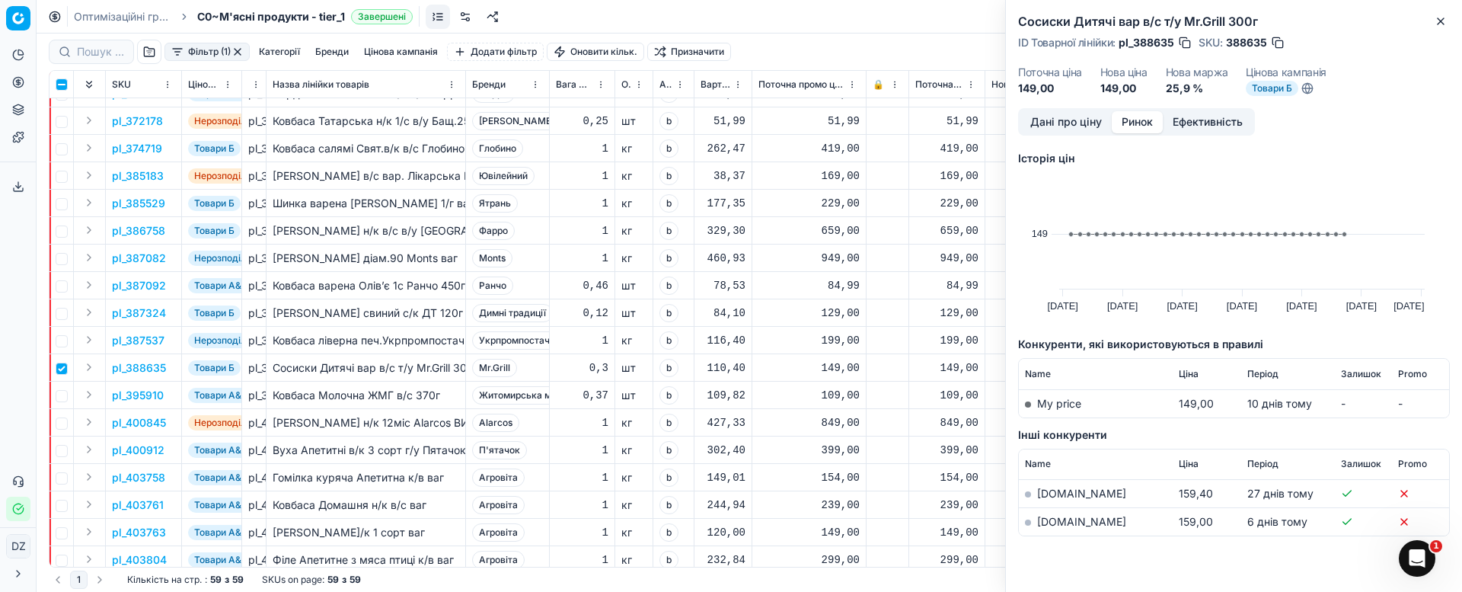
click at [1048, 521] on link "[DOMAIN_NAME]" at bounding box center [1081, 521] width 89 height 13
click at [1441, 24] on icon "button" at bounding box center [1440, 21] width 12 height 12
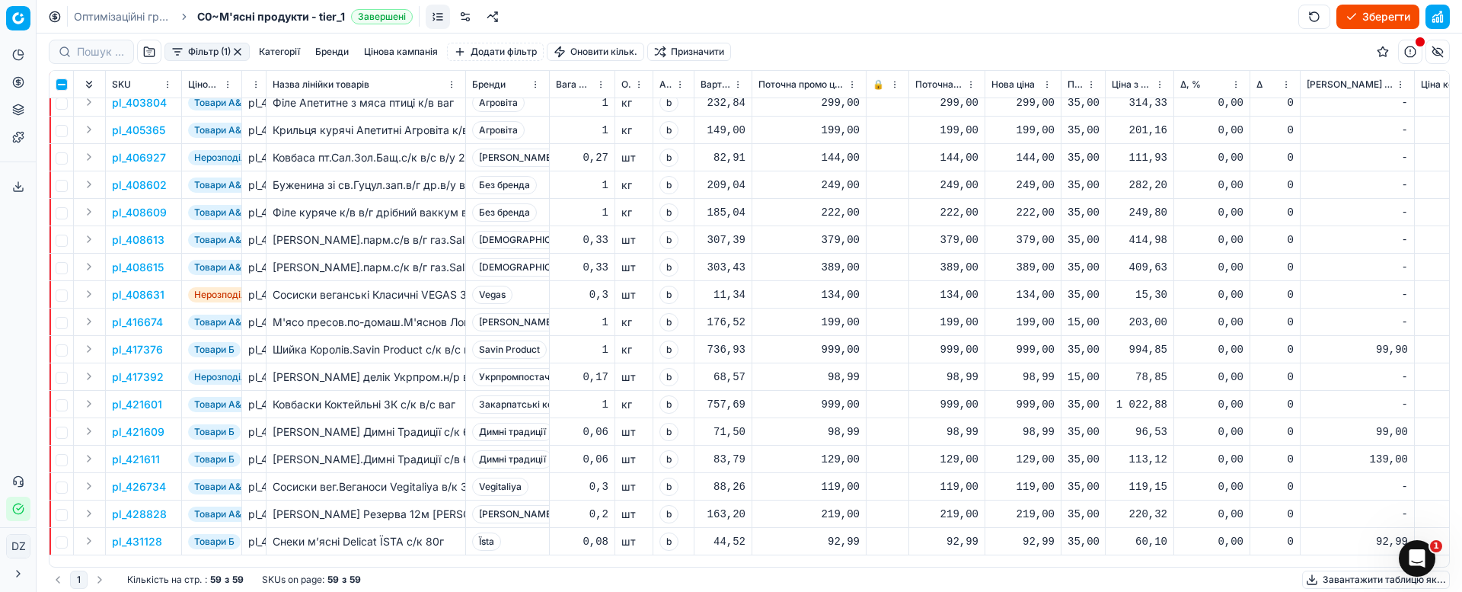
scroll to position [343, 0]
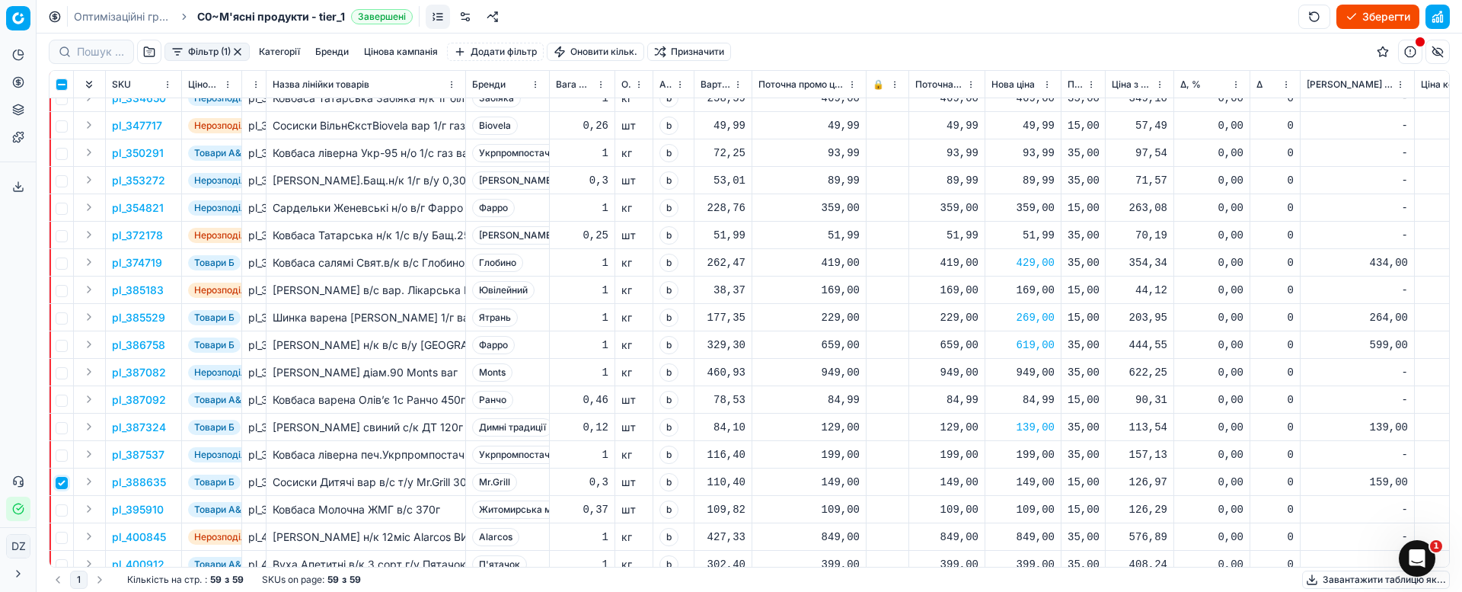
click at [62, 477] on input "checkbox" at bounding box center [62, 483] width 12 height 12
checkbox input "false"
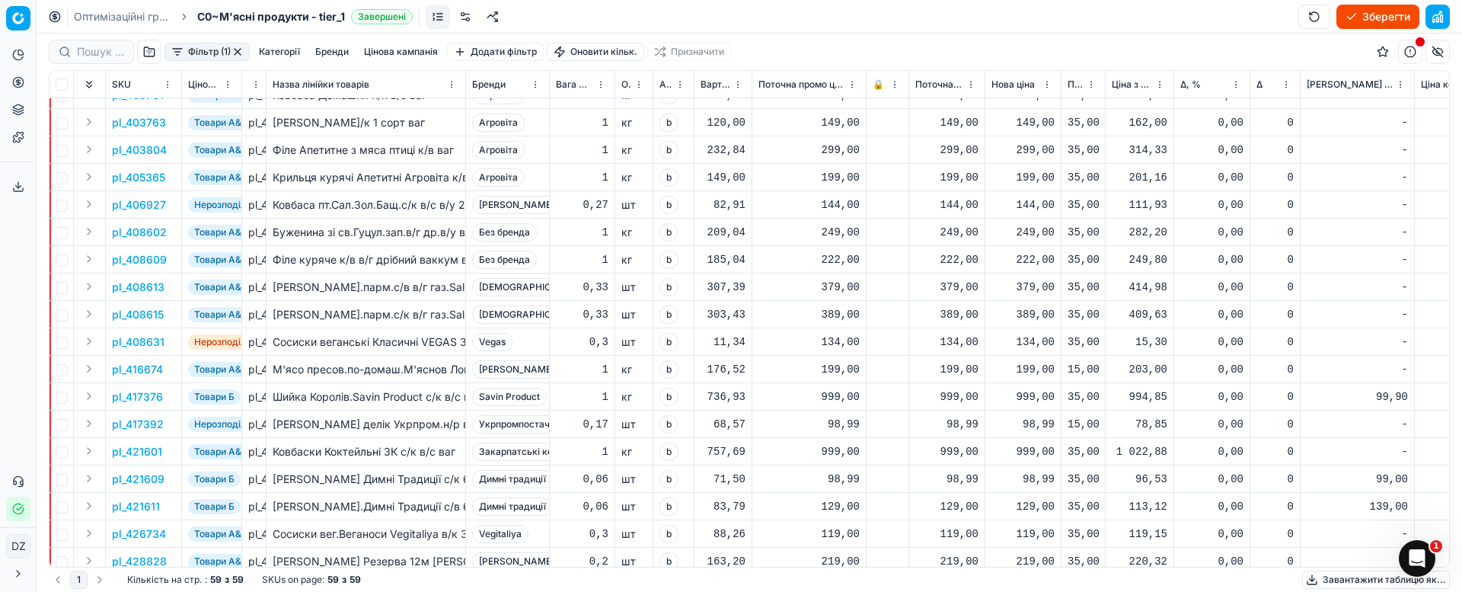
scroll to position [914, 0]
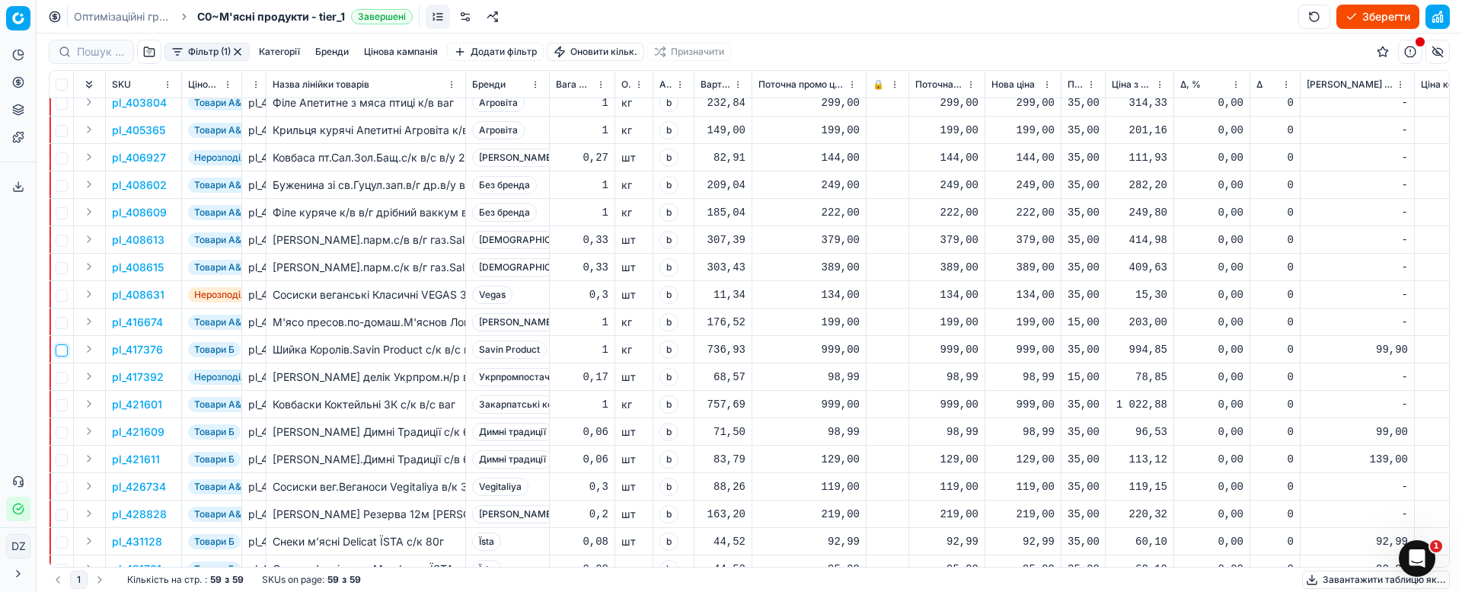
click at [67, 350] on input "checkbox" at bounding box center [62, 350] width 12 height 12
click at [149, 353] on p "pl_417376" at bounding box center [137, 349] width 51 height 15
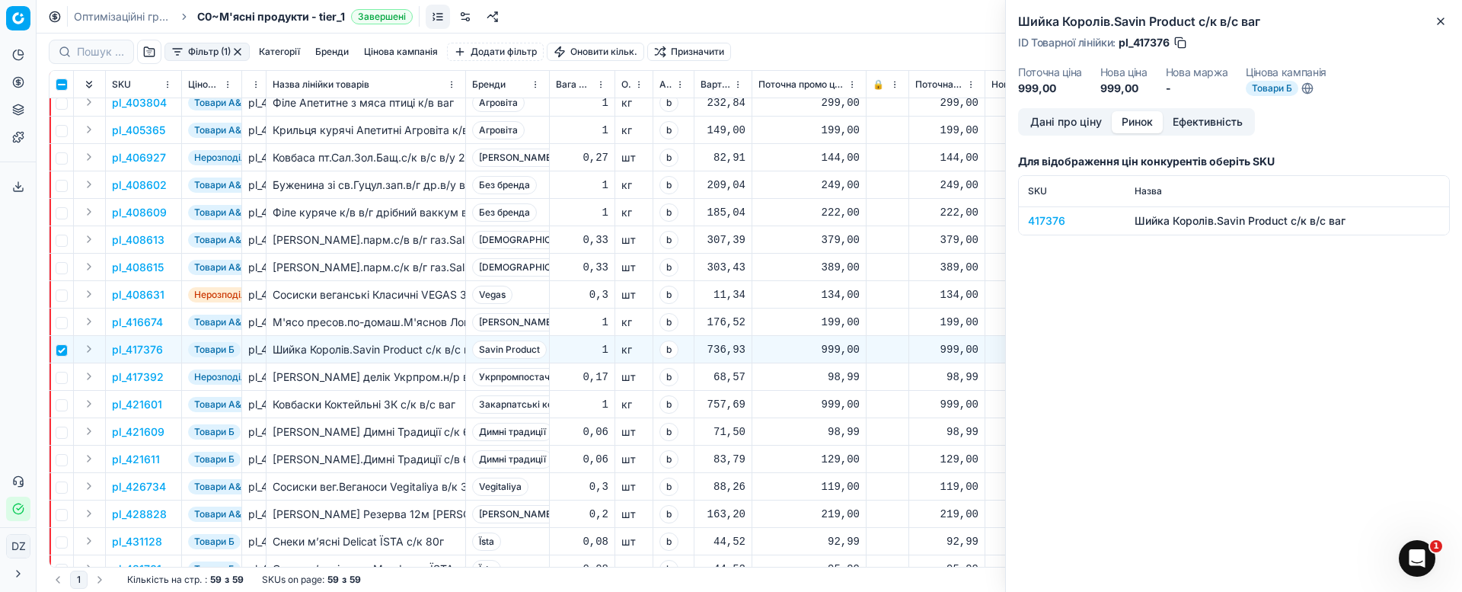
click at [1144, 120] on button "Ринок" at bounding box center [1137, 122] width 51 height 22
click at [1047, 223] on div "417376" at bounding box center [1072, 220] width 88 height 15
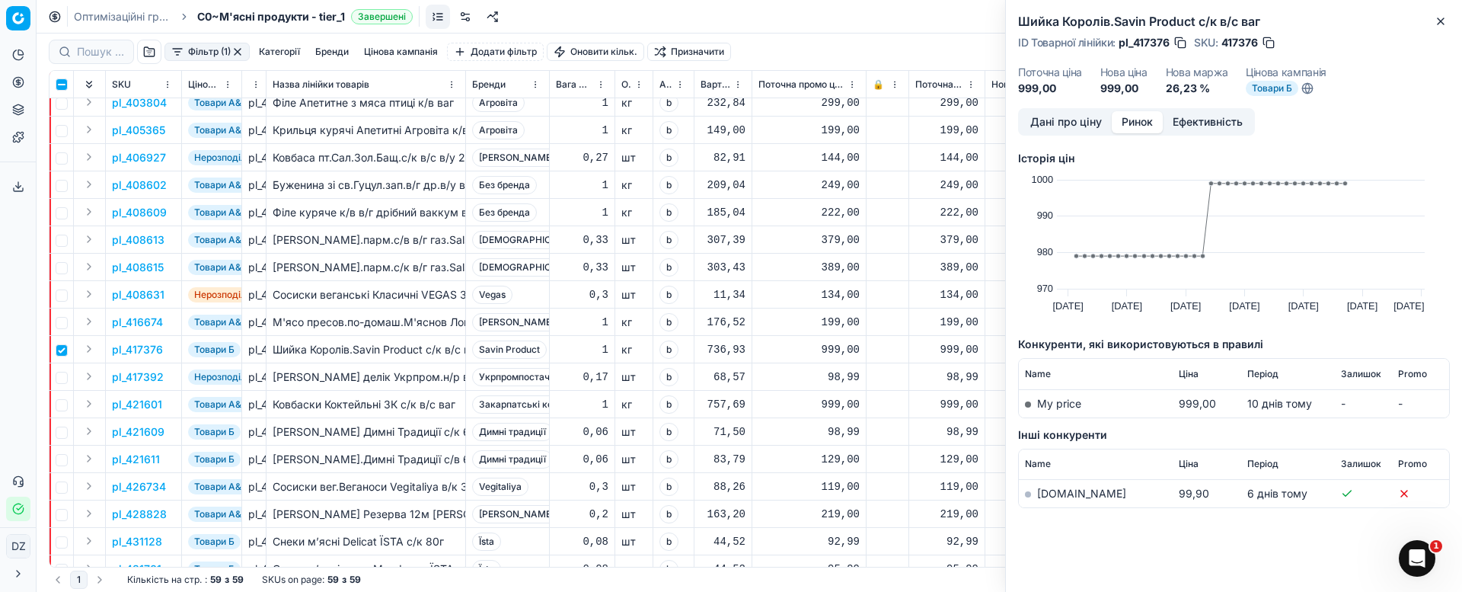
click at [1062, 492] on link "[DOMAIN_NAME]" at bounding box center [1081, 493] width 89 height 13
click at [1445, 21] on icon "button" at bounding box center [1440, 21] width 12 height 12
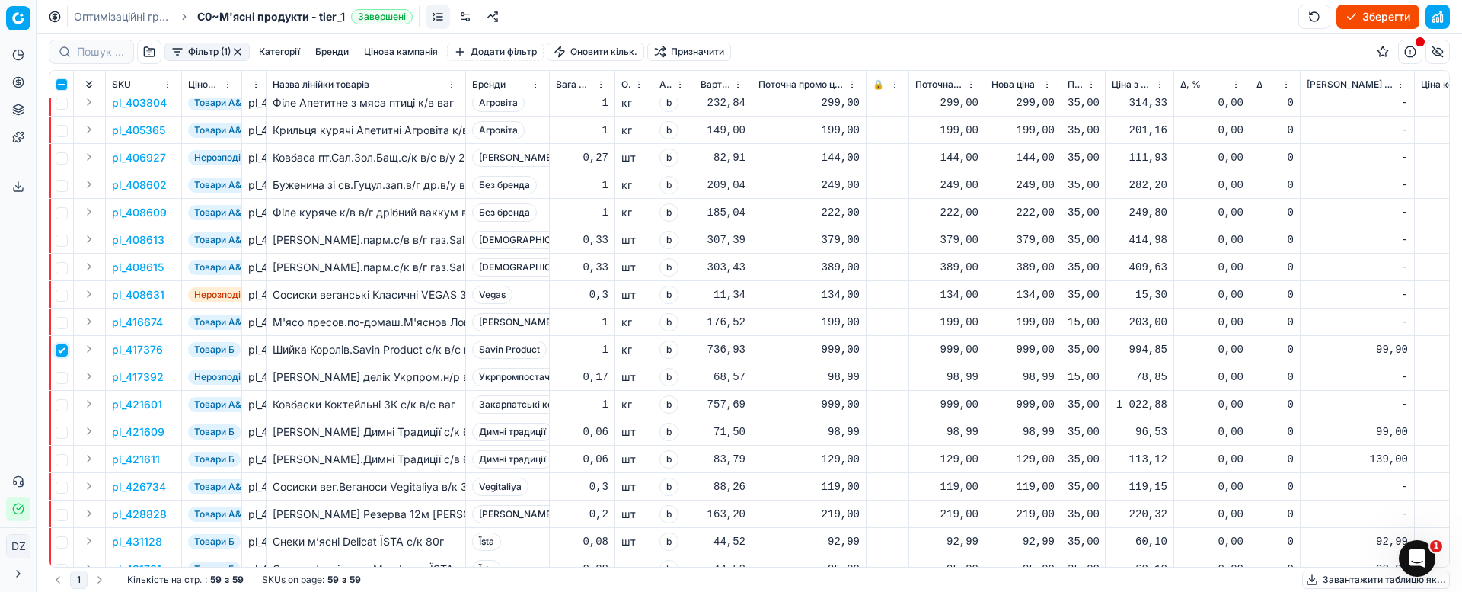
click at [60, 349] on input "checkbox" at bounding box center [62, 350] width 12 height 12
checkbox input "false"
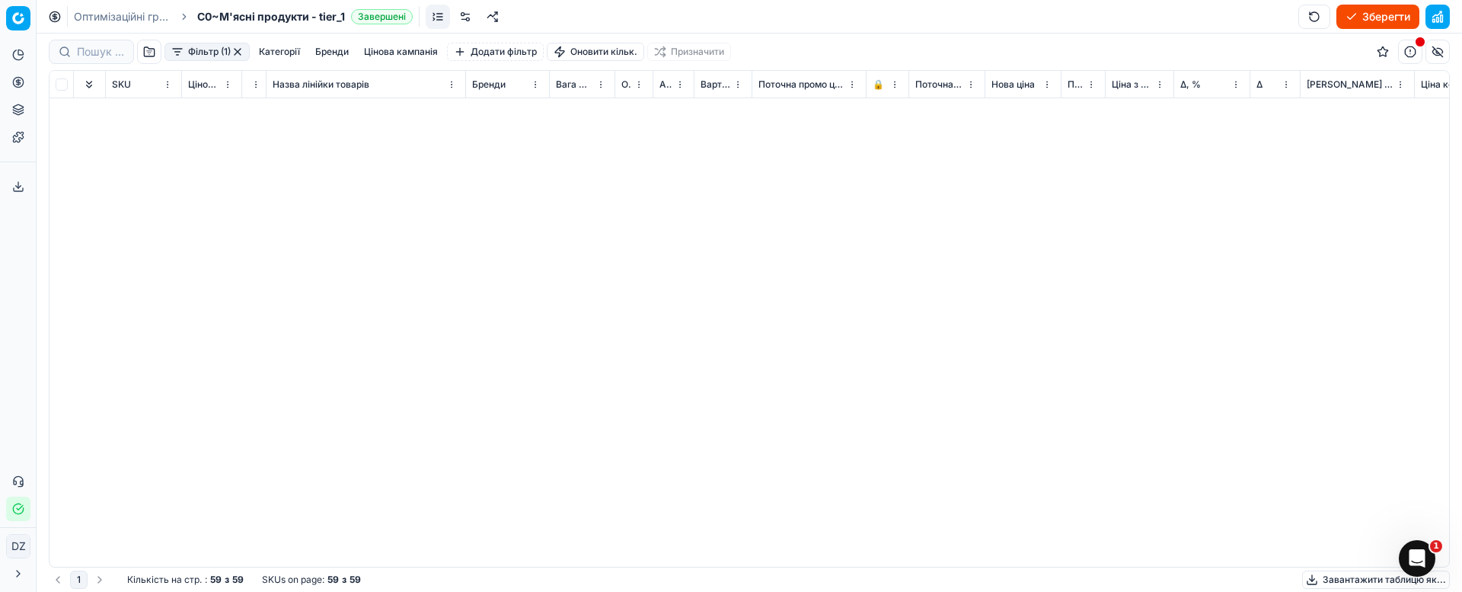
scroll to position [0, 0]
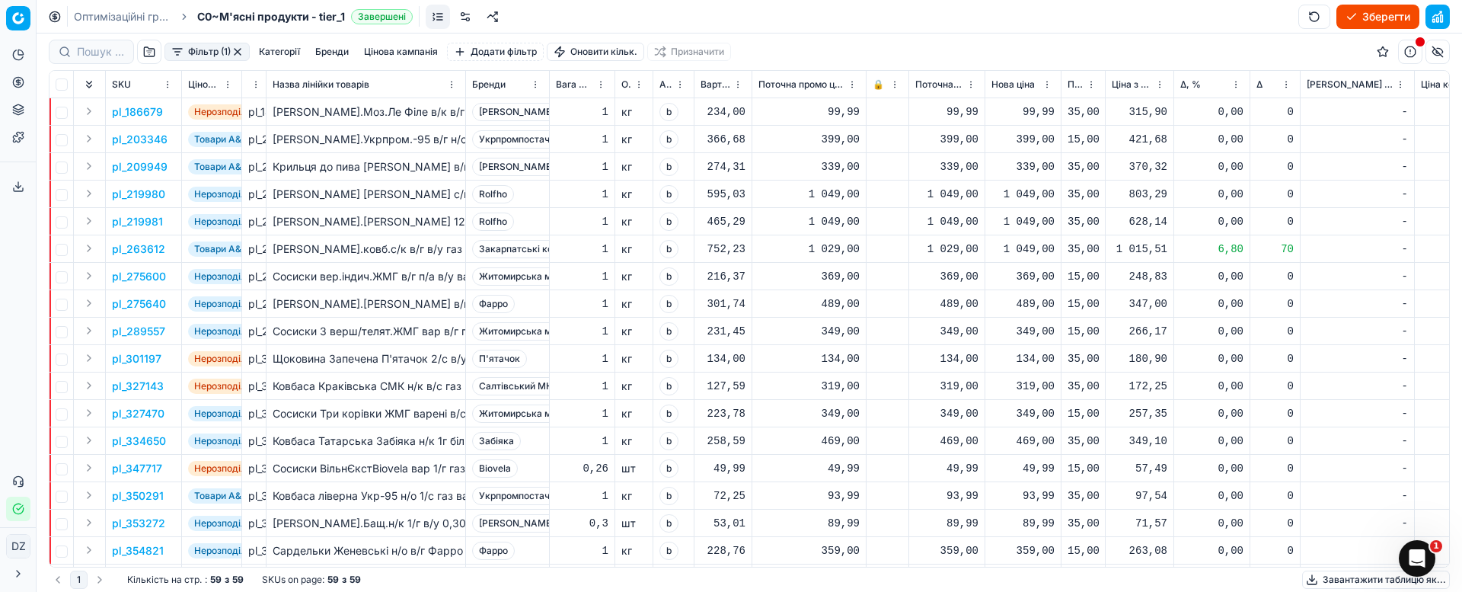
click at [1376, 11] on button "Зберегти" at bounding box center [1377, 17] width 83 height 24
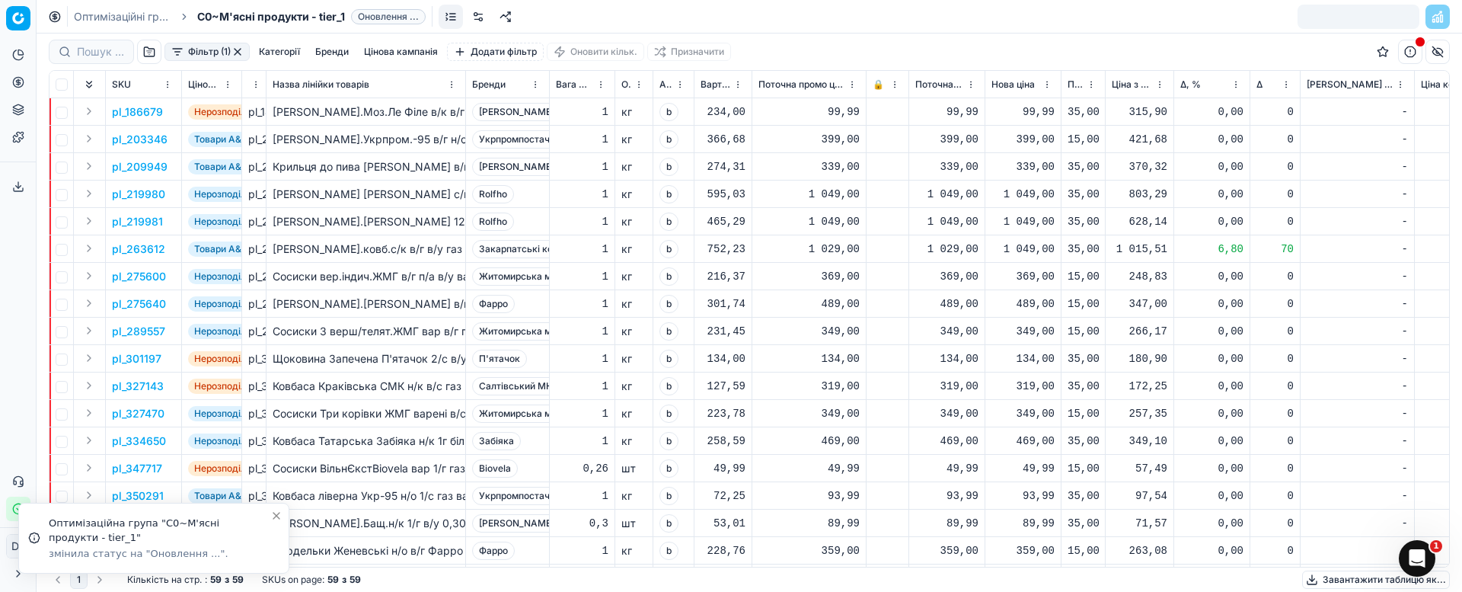
click at [239, 51] on button "button" at bounding box center [237, 52] width 12 height 12
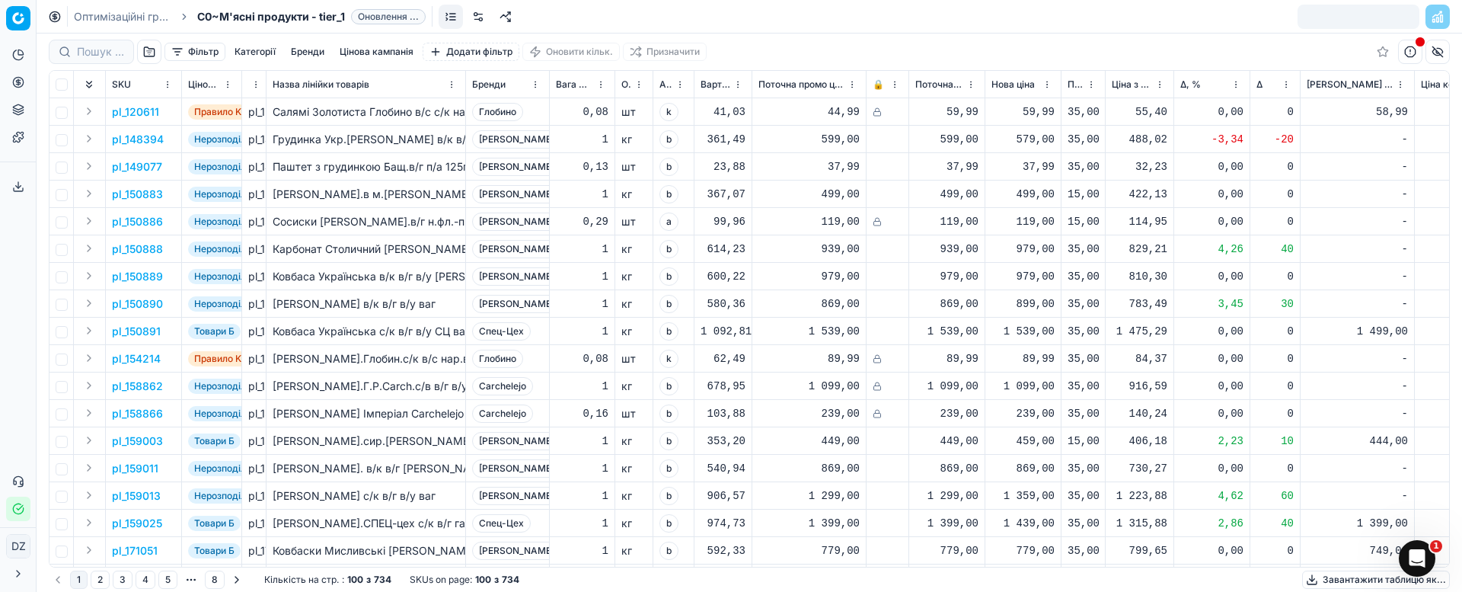
click at [1374, 14] on div at bounding box center [1358, 17] width 122 height 24
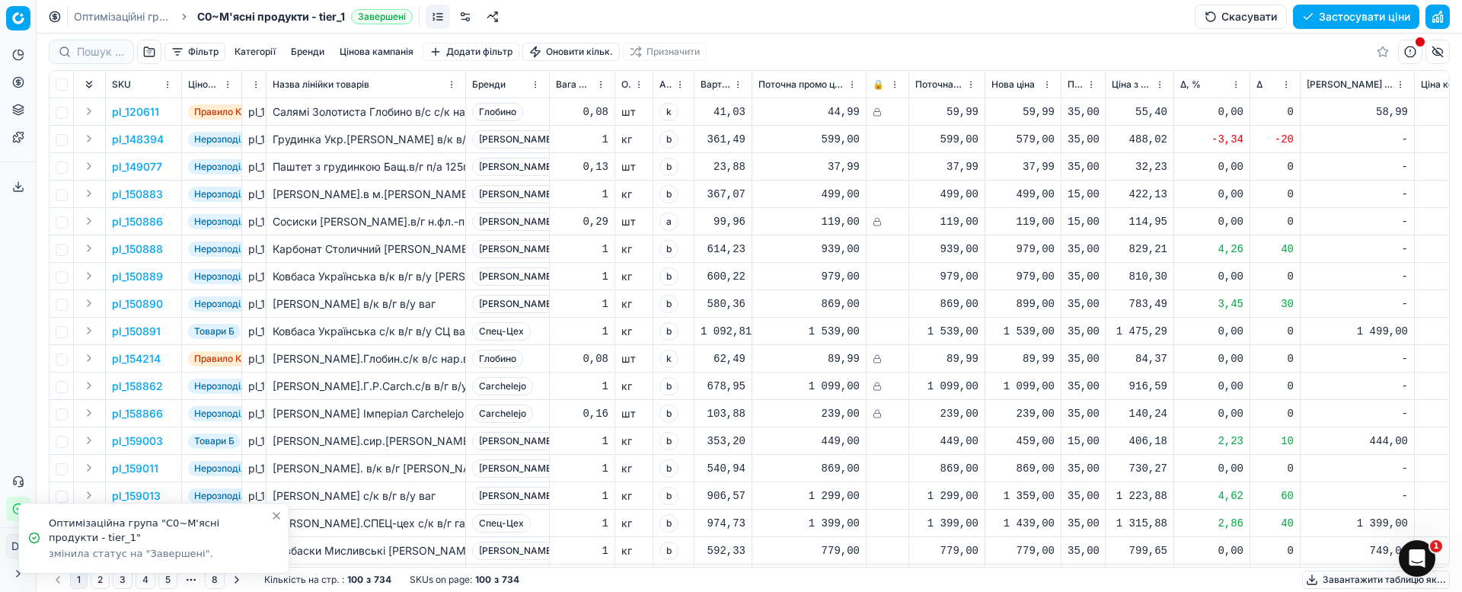
click at [1364, 9] on button "Застосувати ціни" at bounding box center [1356, 17] width 126 height 24
click at [1331, 13] on button "Завантажити звіт" at bounding box center [1355, 17] width 129 height 24
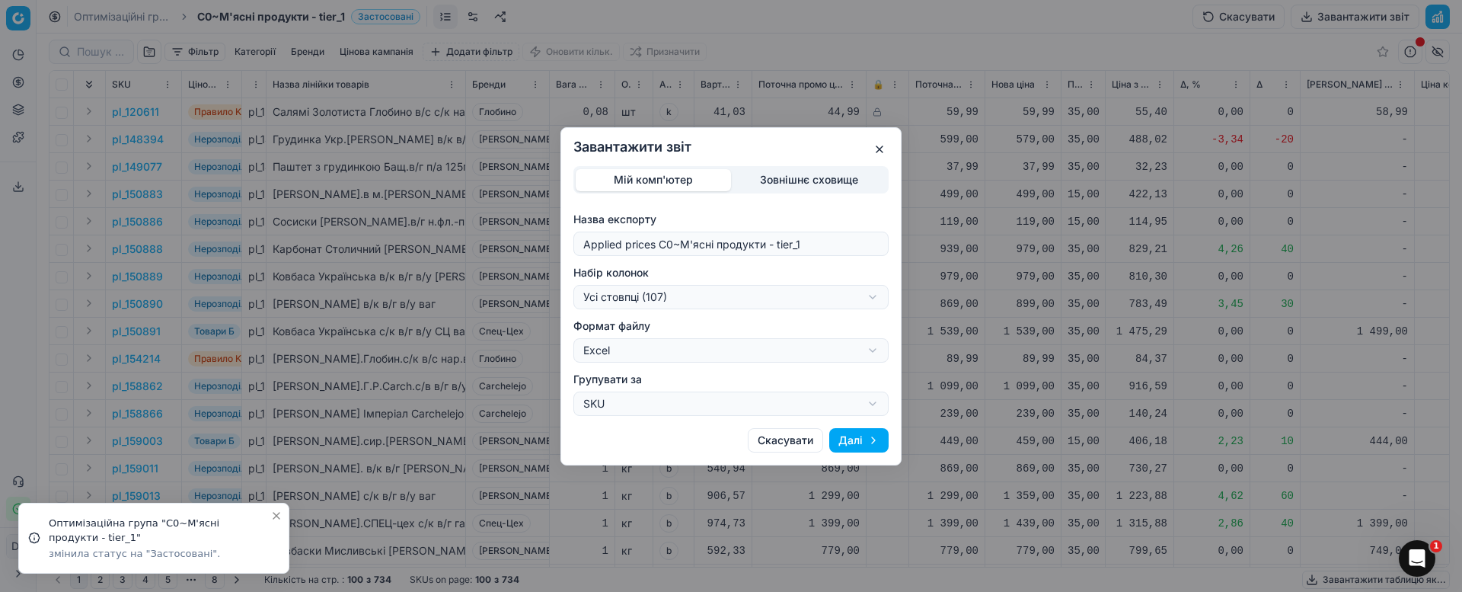
click at [783, 293] on div "Завантажити звіт Мій комп'ютер Зовнішнє сховище Назва експорту Applied prices C…" at bounding box center [731, 296] width 1462 height 592
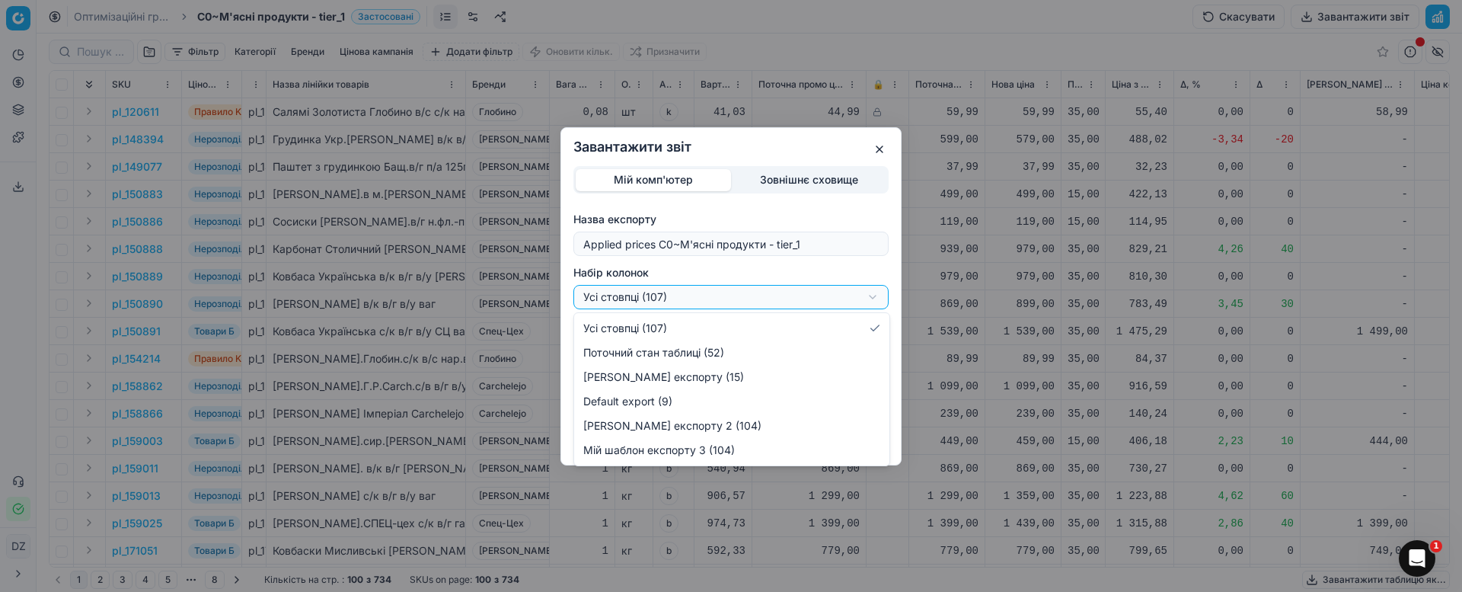
select select "custom"
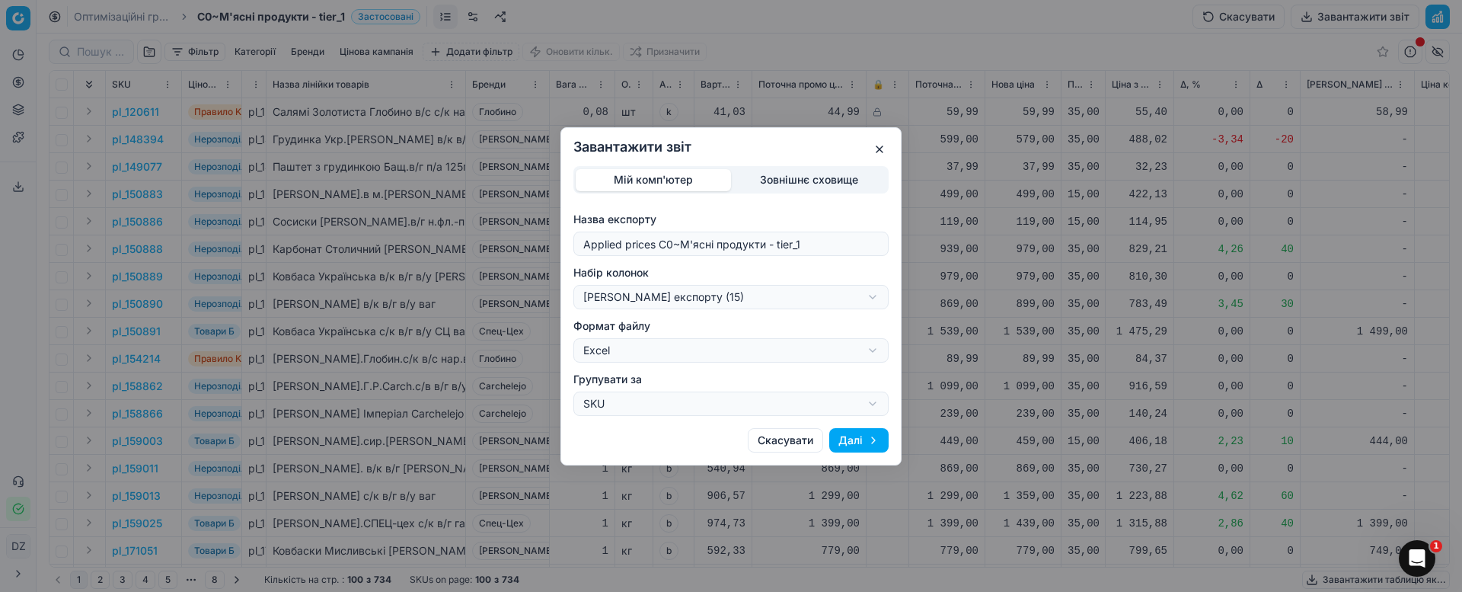
click at [876, 435] on button "Далі" at bounding box center [858, 440] width 59 height 24
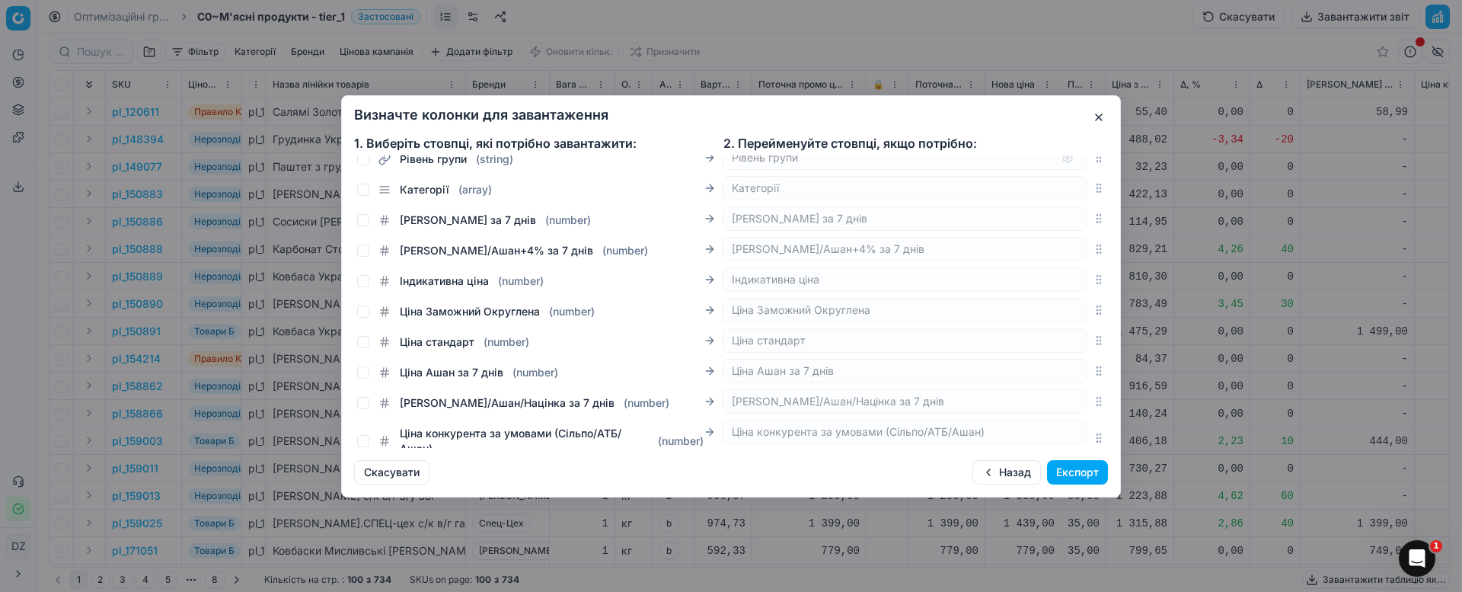
scroll to position [3149, 0]
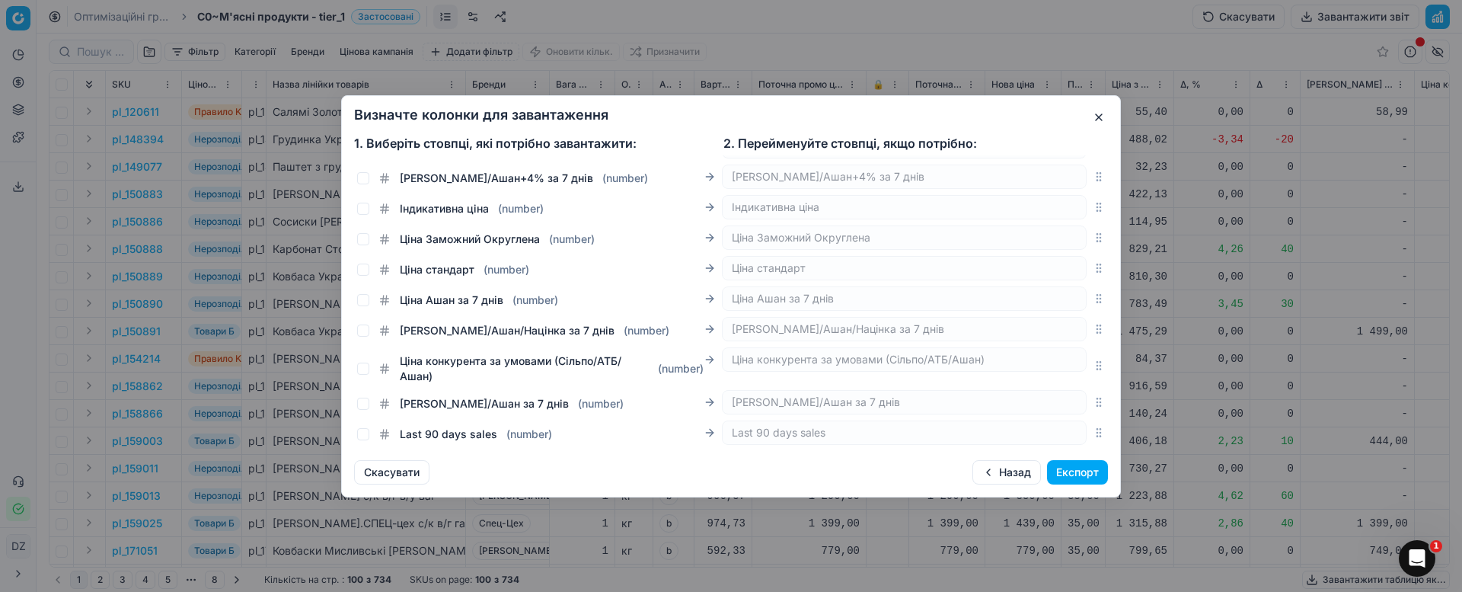
click at [451, 300] on span "Ціна Ашан за 7 днів" at bounding box center [452, 299] width 104 height 15
click at [369, 300] on input "Ціна Ашан за 7 днів ( number )" at bounding box center [363, 300] width 12 height 12
checkbox input "true"
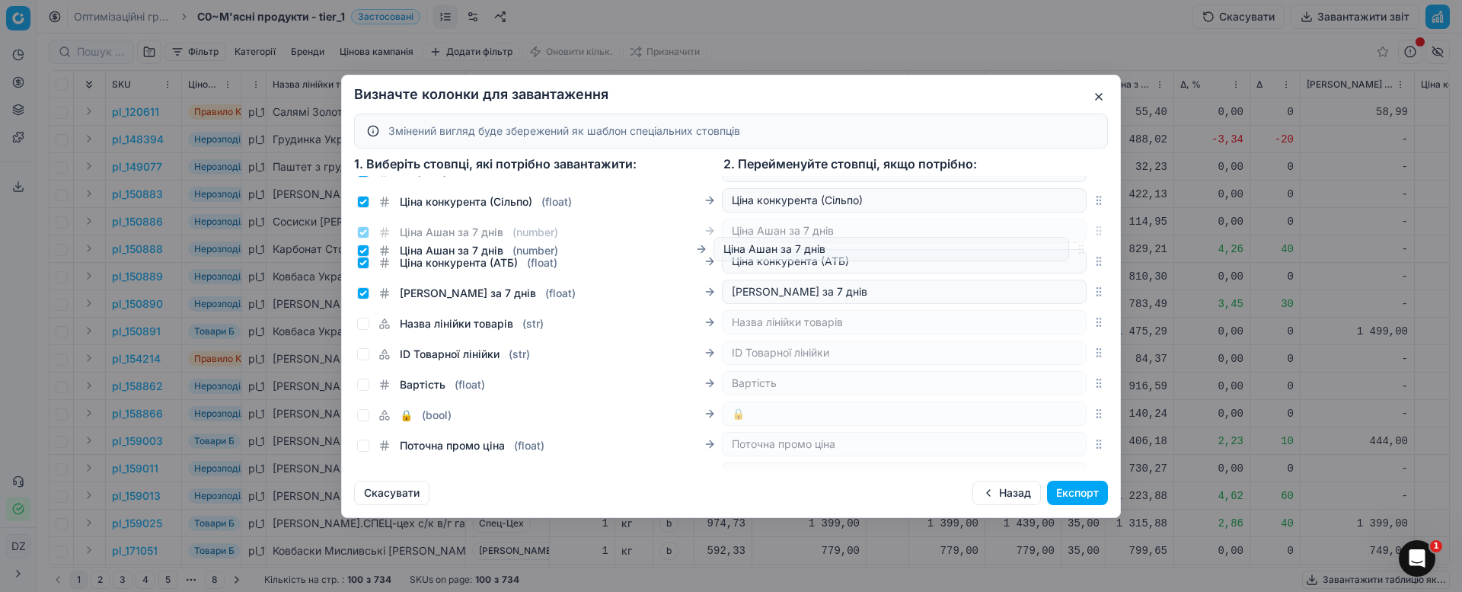
scroll to position [353, 0]
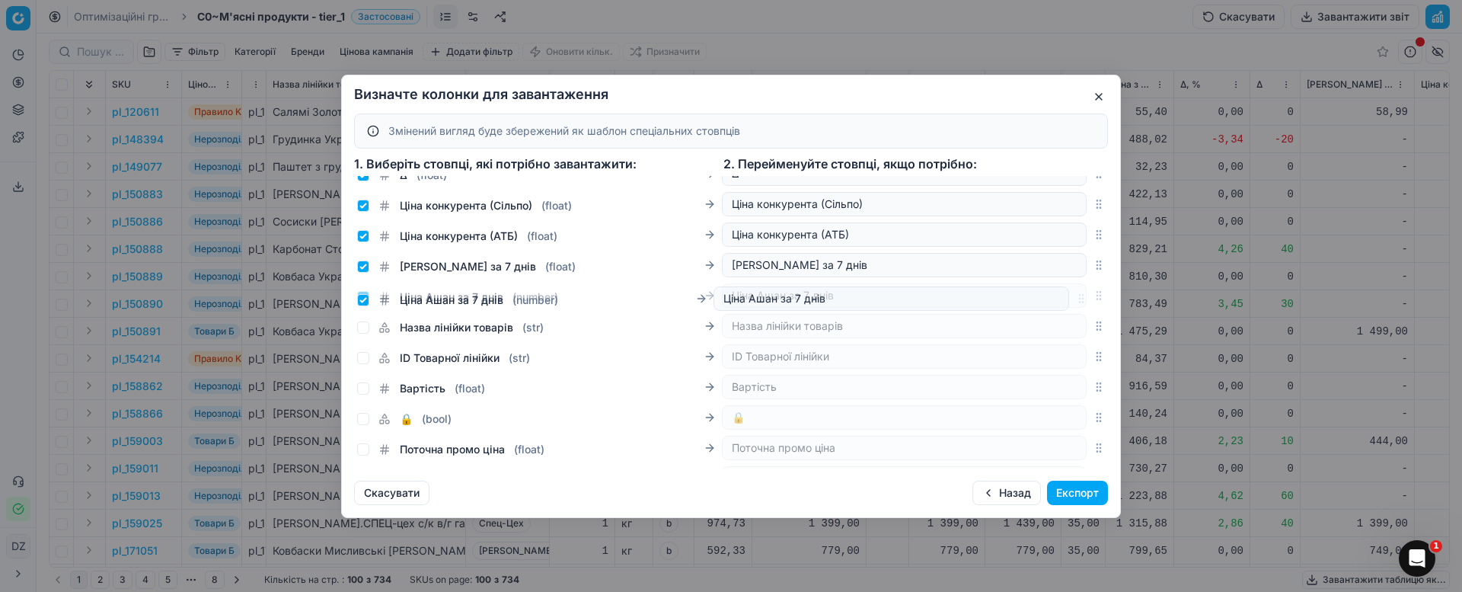
drag, startPoint x: 1079, startPoint y: 321, endPoint x: 1150, endPoint y: 300, distance: 74.7
click at [1150, 300] on div "Визначте колонки для завантаження Змінений вигляд буде збережений як шаблон спе…" at bounding box center [731, 296] width 1462 height 592
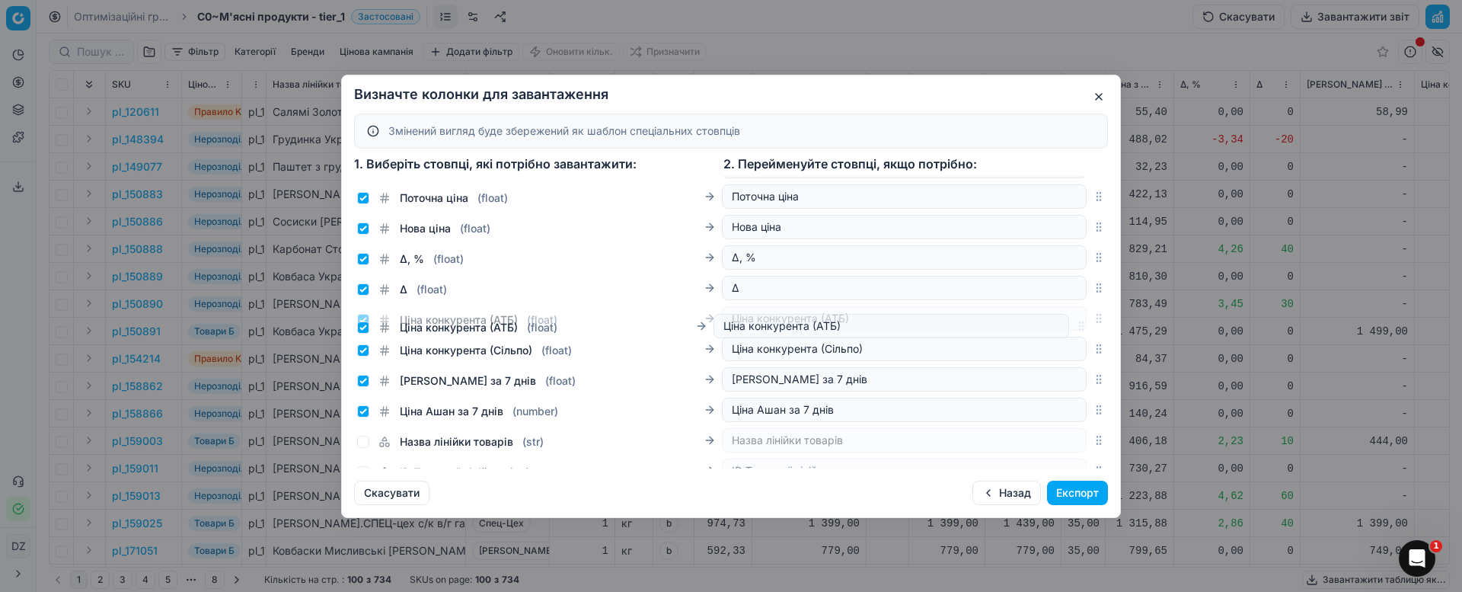
drag, startPoint x: 1078, startPoint y: 350, endPoint x: 1077, endPoint y: 328, distance: 22.1
click at [1077, 328] on div "Ціна конкурента (АТБ) ( float ) Ціна конкурента (АТБ)" at bounding box center [731, 318] width 754 height 30
click at [1090, 487] on button "Експорт" at bounding box center [1077, 492] width 61 height 24
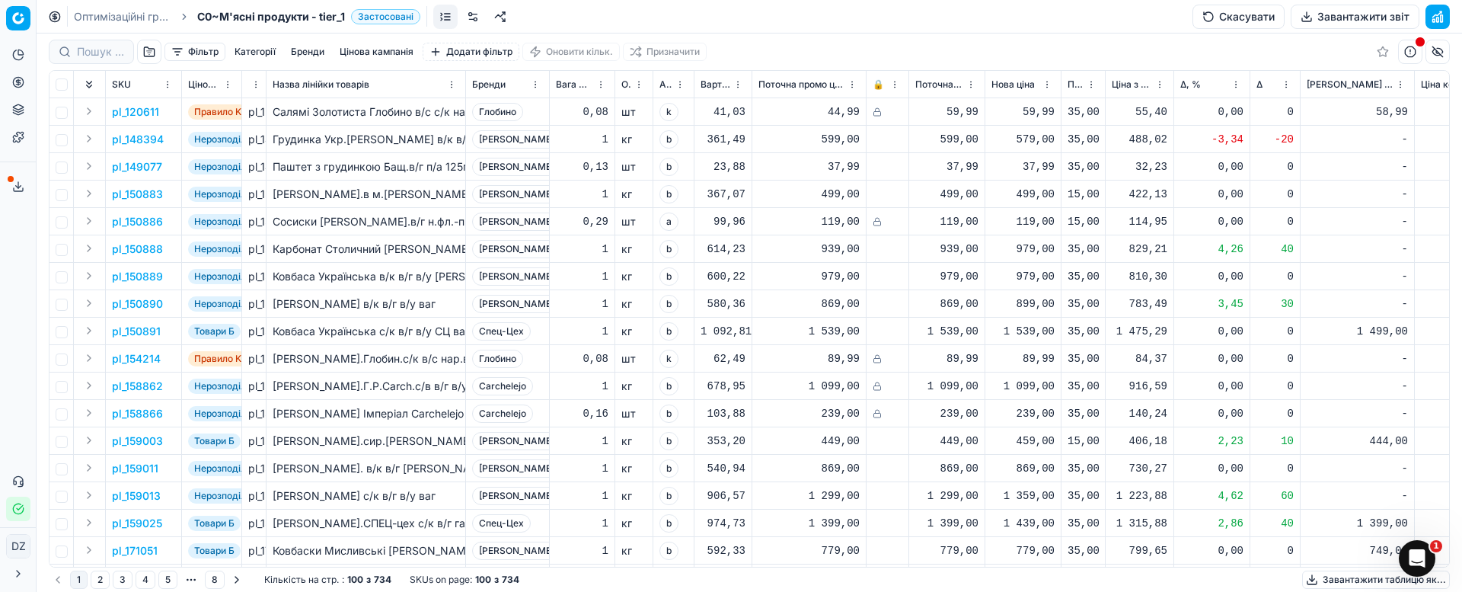
click at [9, 183] on button "Сервіс експорту" at bounding box center [18, 186] width 24 height 24
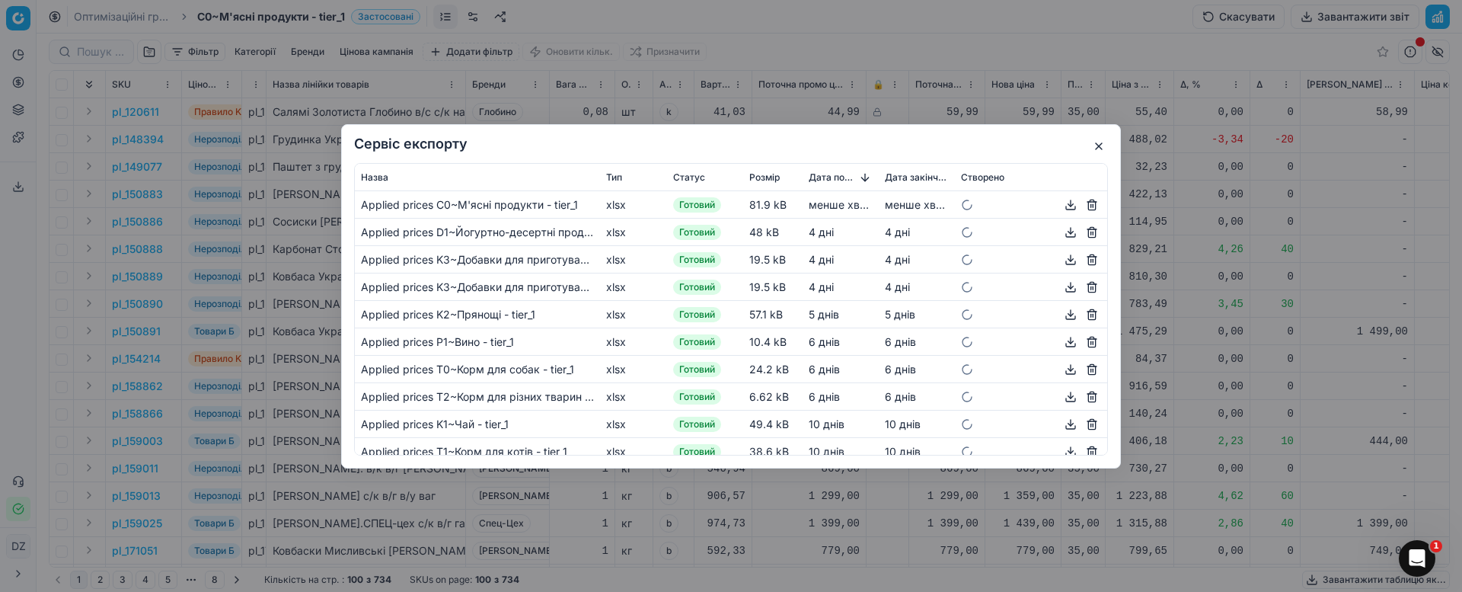
click at [1061, 199] on button "button" at bounding box center [1070, 204] width 18 height 18
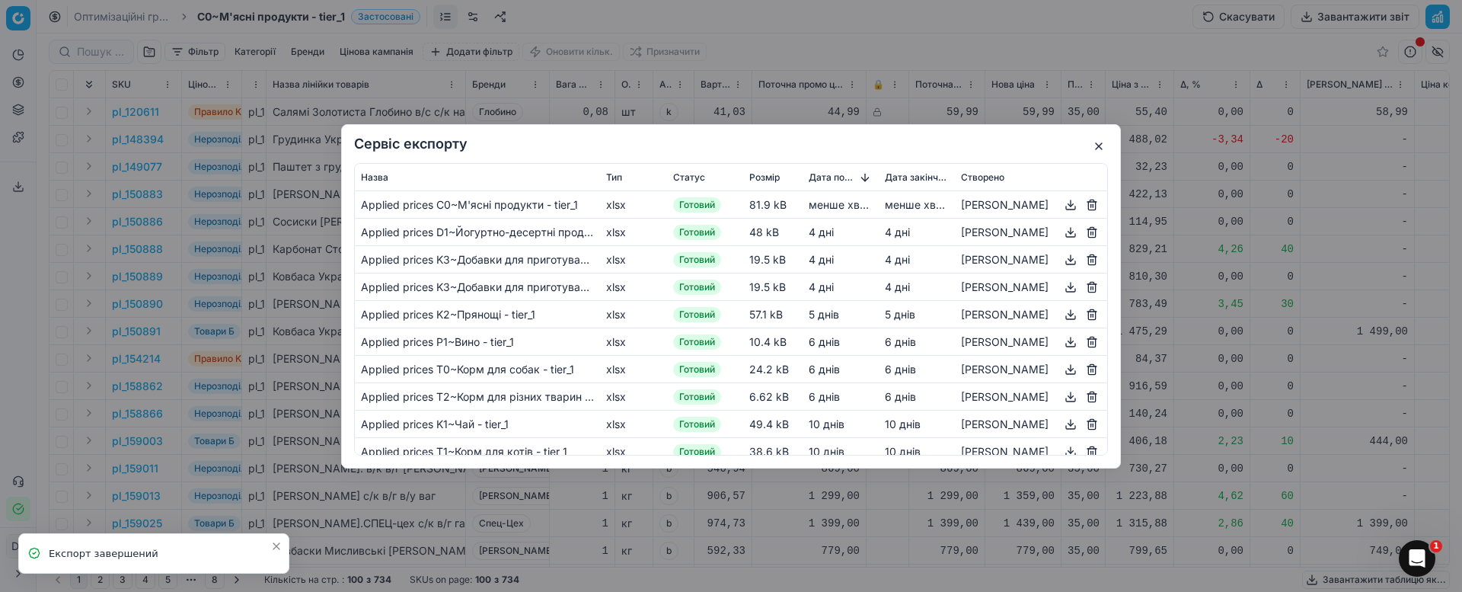
click at [1095, 150] on button "button" at bounding box center [1099, 146] width 18 height 18
